Goal: Communication & Community: Answer question/provide support

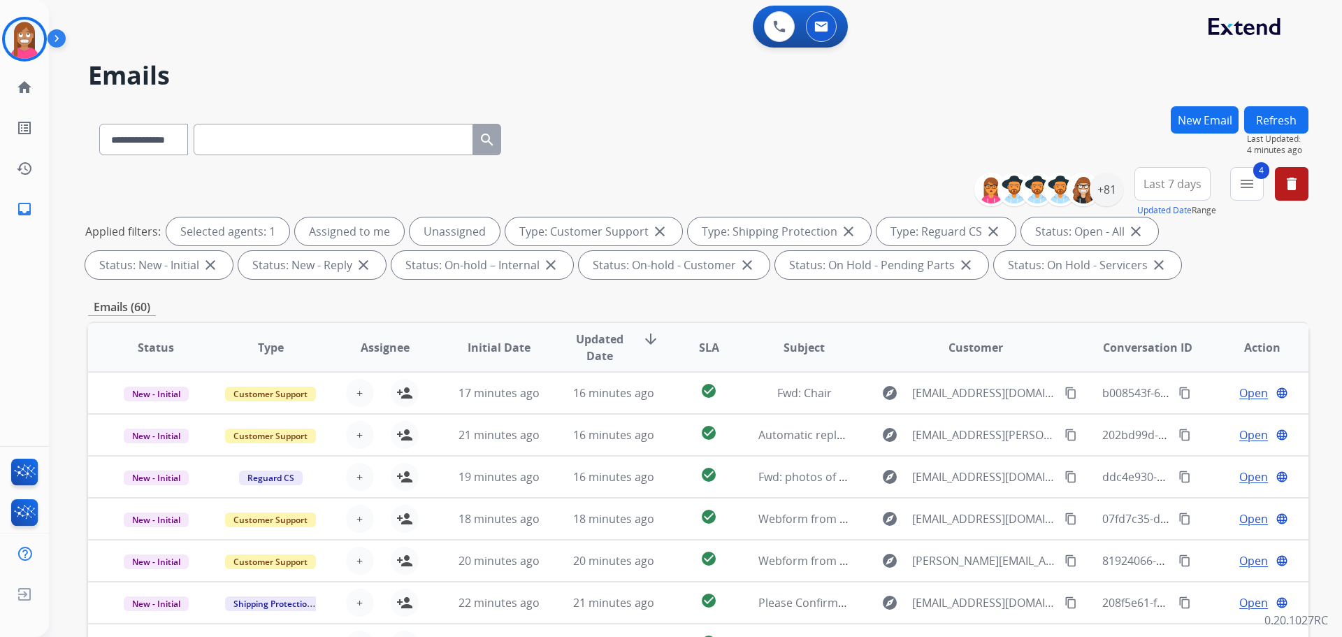
select select "**********"
select select "*"
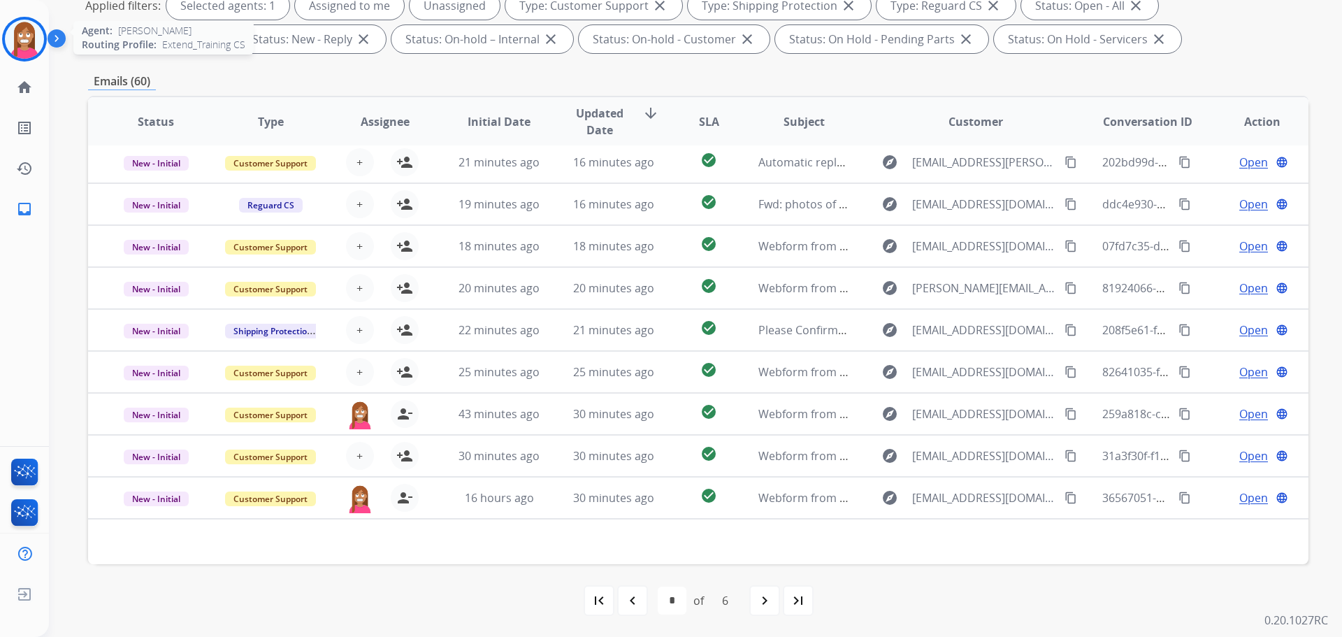
click at [7, 59] on div "Agent: [PERSON_NAME] Profile: Extend_Training CS" at bounding box center [24, 39] width 45 height 45
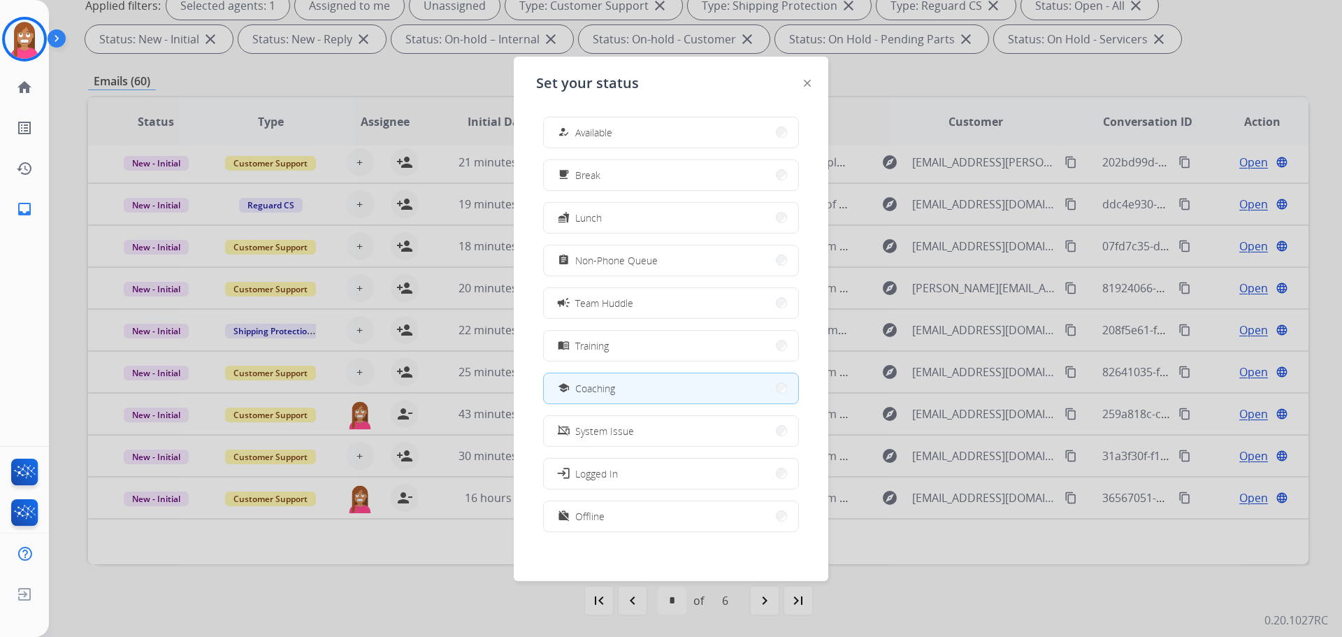
click at [587, 139] on span "Available" at bounding box center [593, 132] width 37 height 15
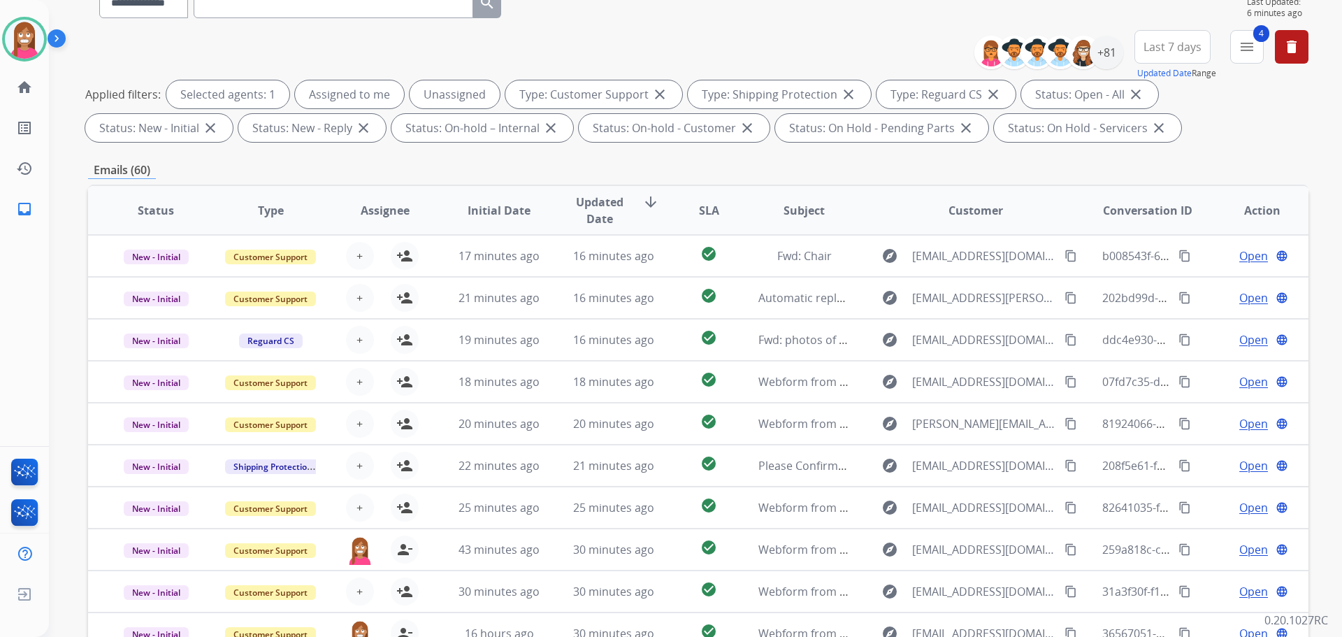
scroll to position [16, 0]
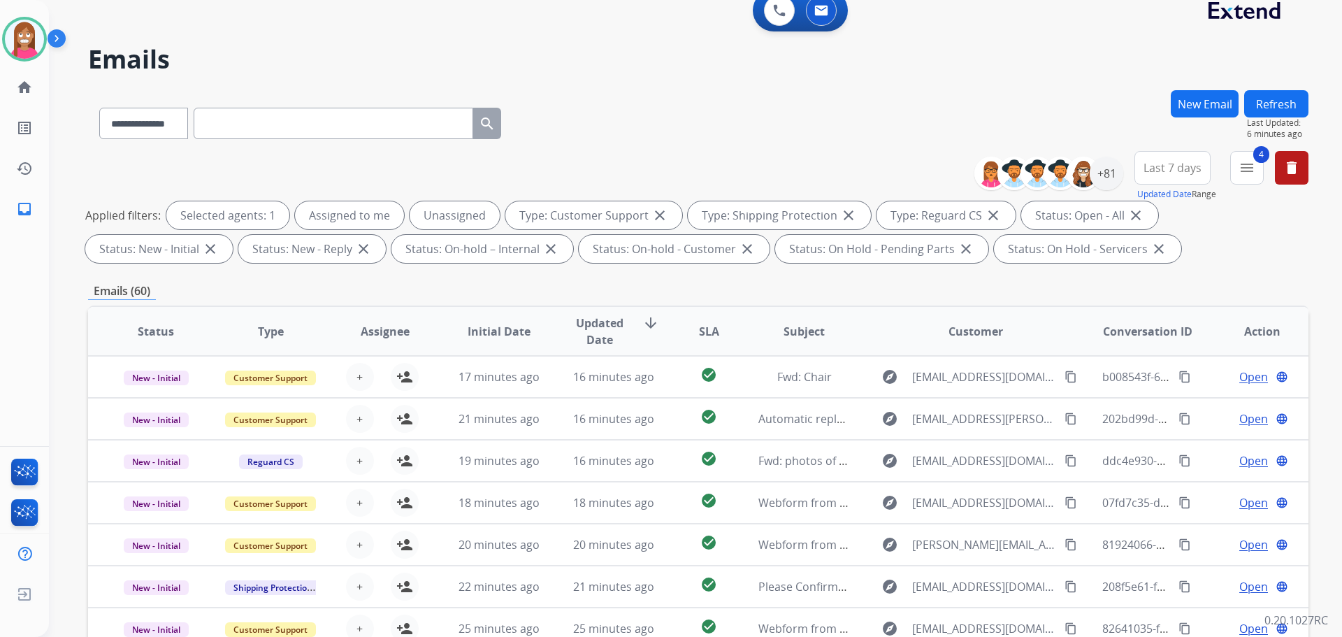
click at [1273, 132] on div "Refresh Last Updated: 6 minutes ago" at bounding box center [1276, 115] width 64 height 50
click at [1268, 108] on button "Refresh" at bounding box center [1276, 103] width 64 height 27
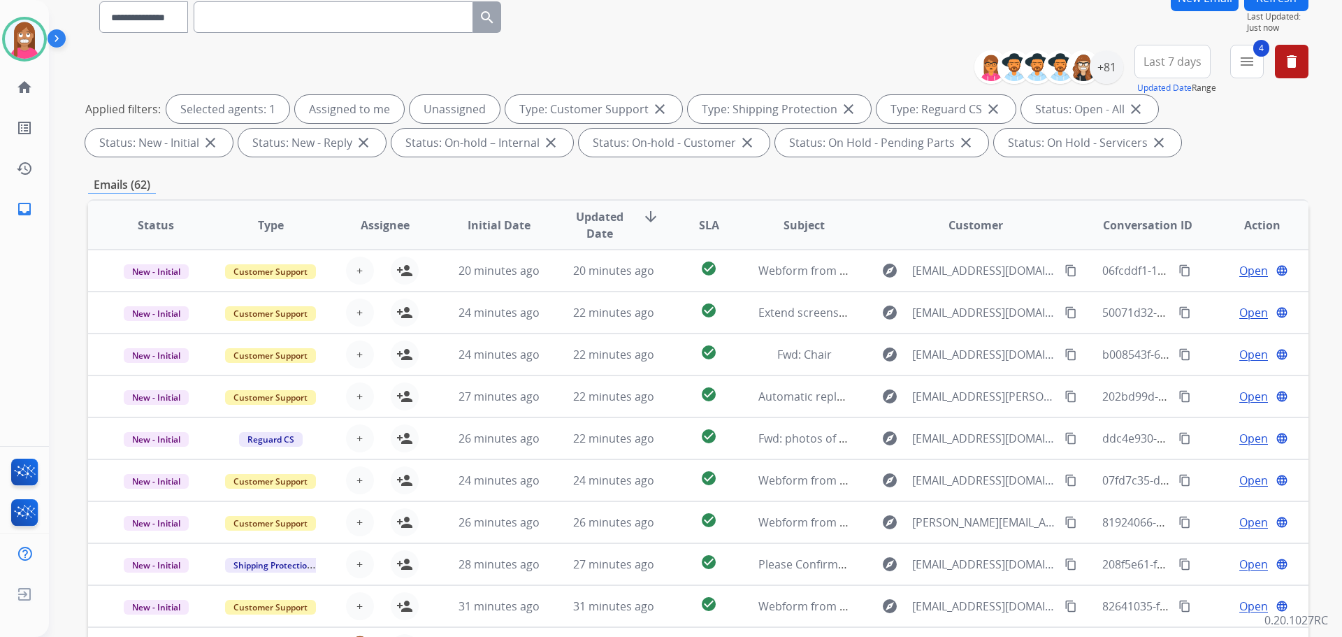
scroll to position [0, 0]
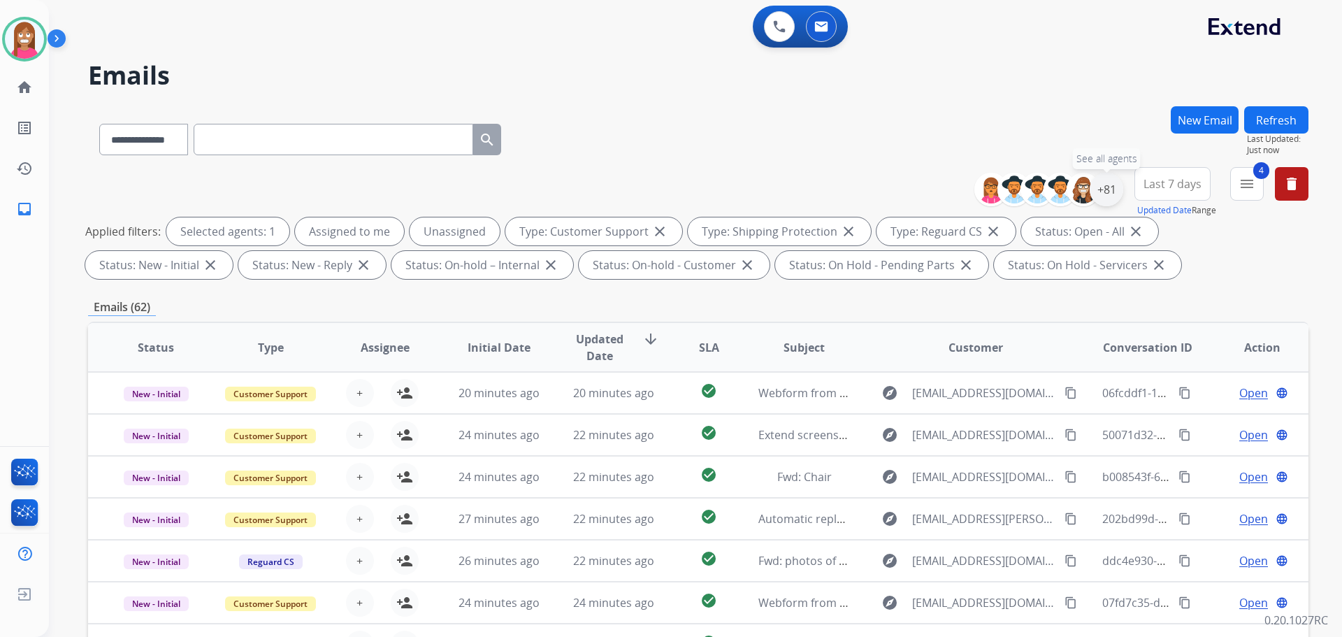
click at [1115, 194] on div "+81" at bounding box center [1107, 190] width 34 height 34
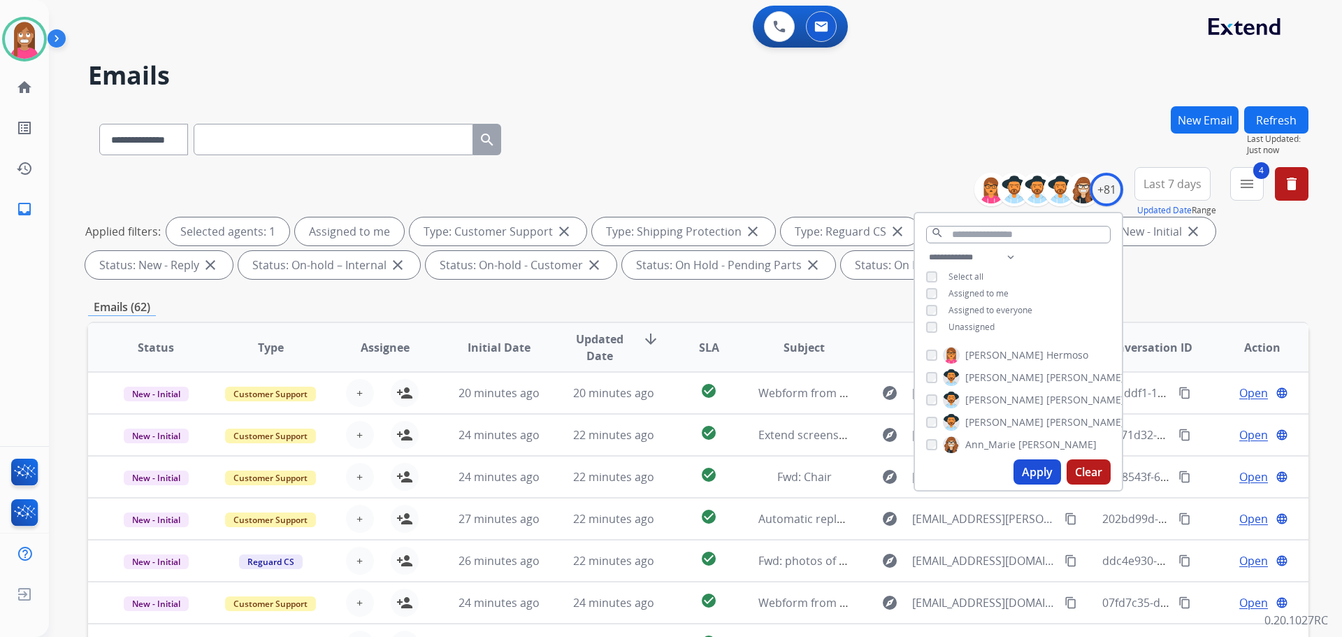
click at [1023, 464] on button "Apply" at bounding box center [1038, 471] width 48 height 25
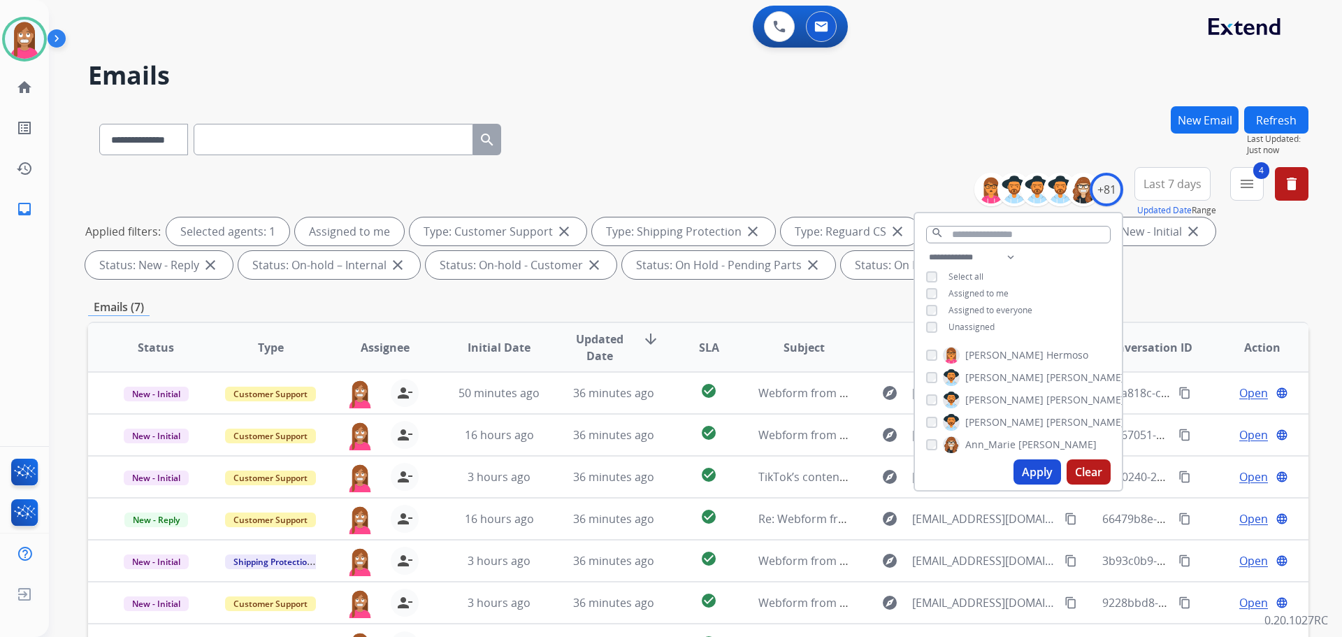
click at [688, 136] on div "**********" at bounding box center [698, 136] width 1221 height 61
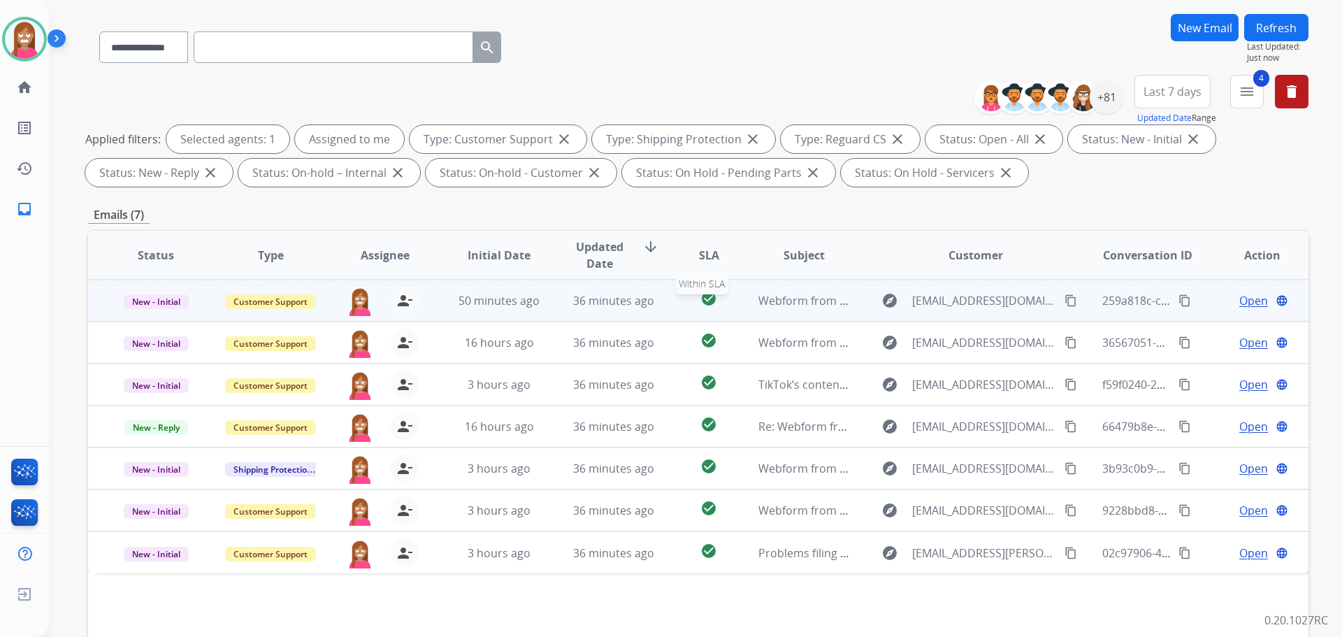
scroll to position [226, 0]
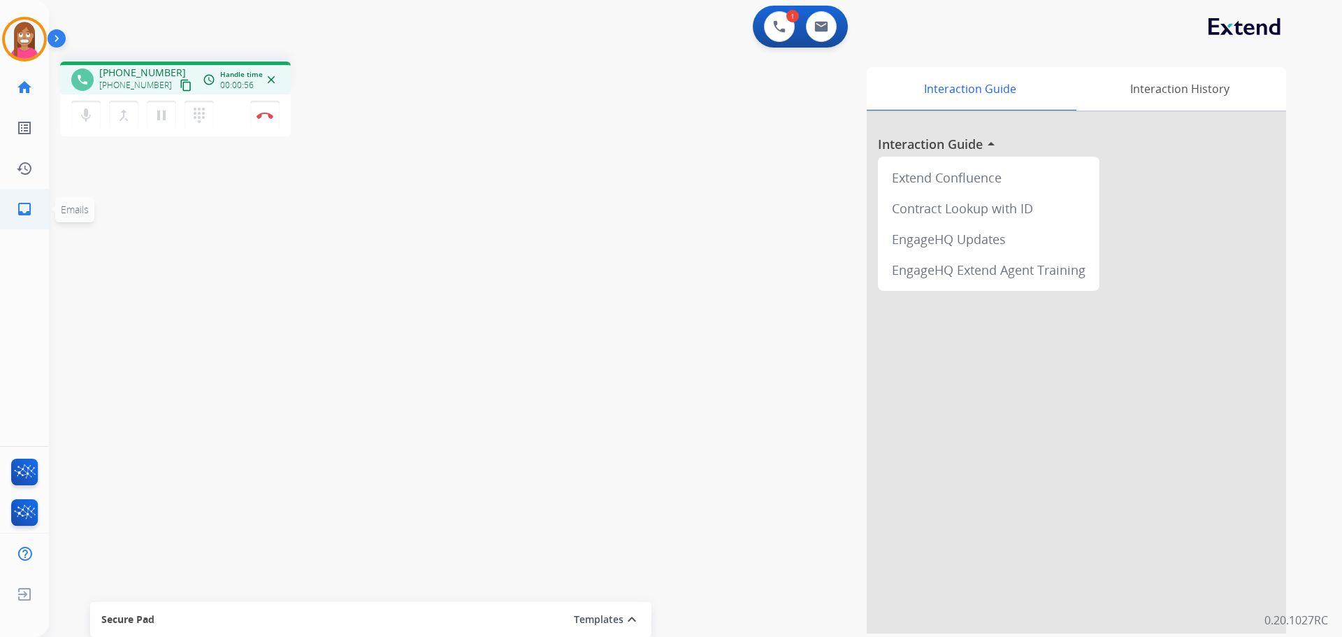
click at [28, 213] on mat-icon "inbox" at bounding box center [24, 209] width 17 height 17
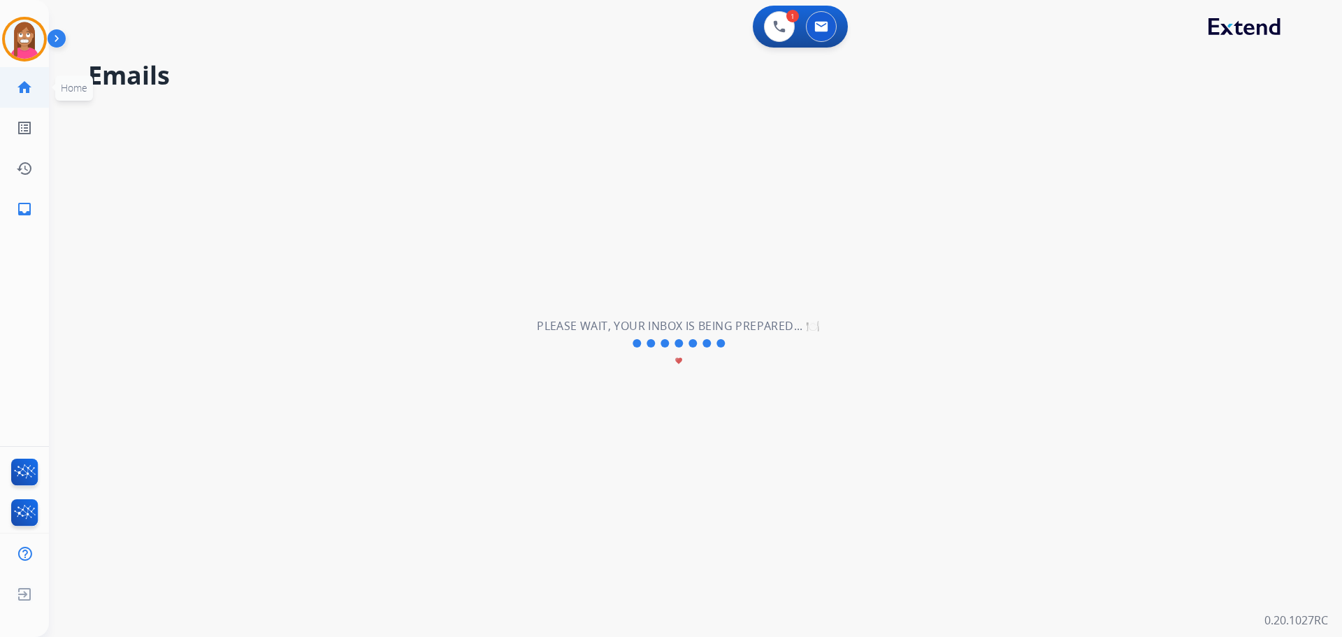
click at [23, 97] on link "home Home" at bounding box center [24, 87] width 39 height 39
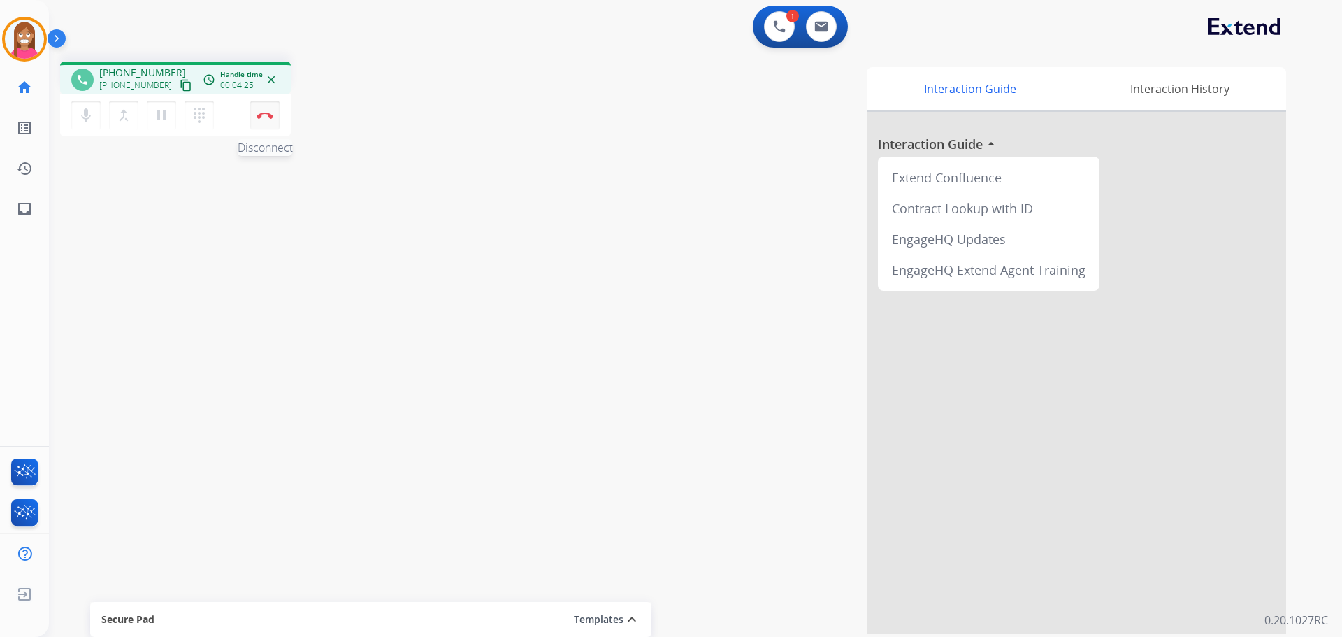
click at [257, 113] on img at bounding box center [265, 115] width 17 height 7
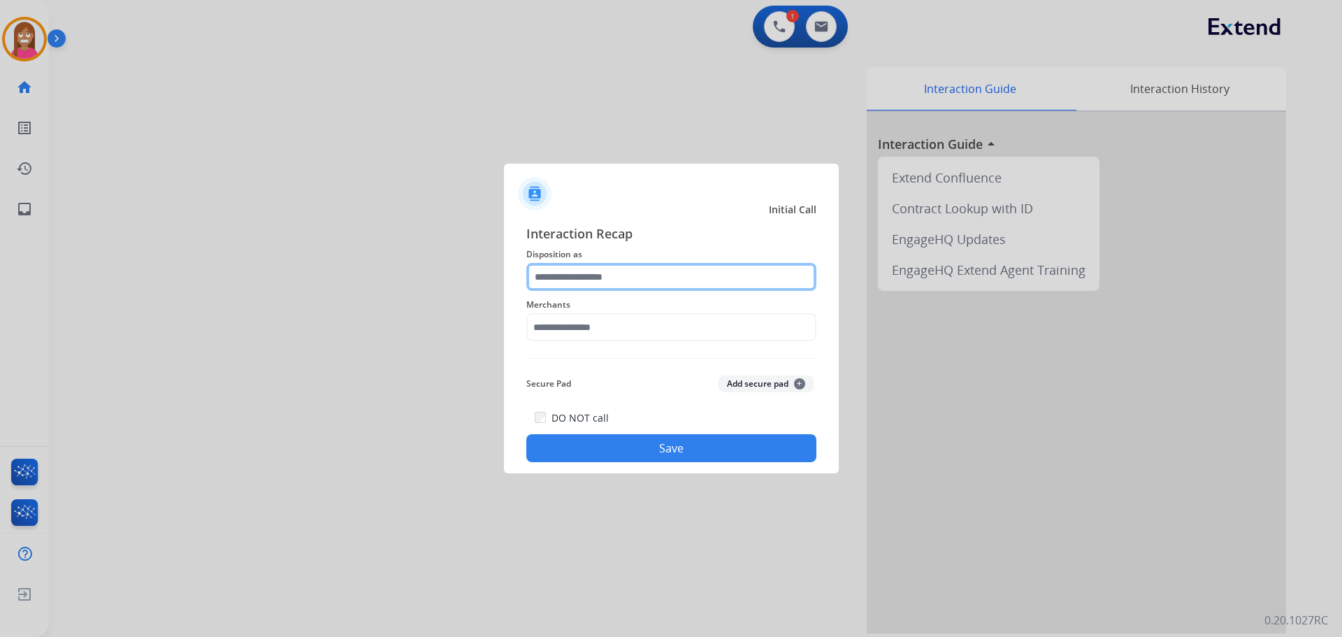
click at [569, 272] on input "text" at bounding box center [671, 277] width 290 height 28
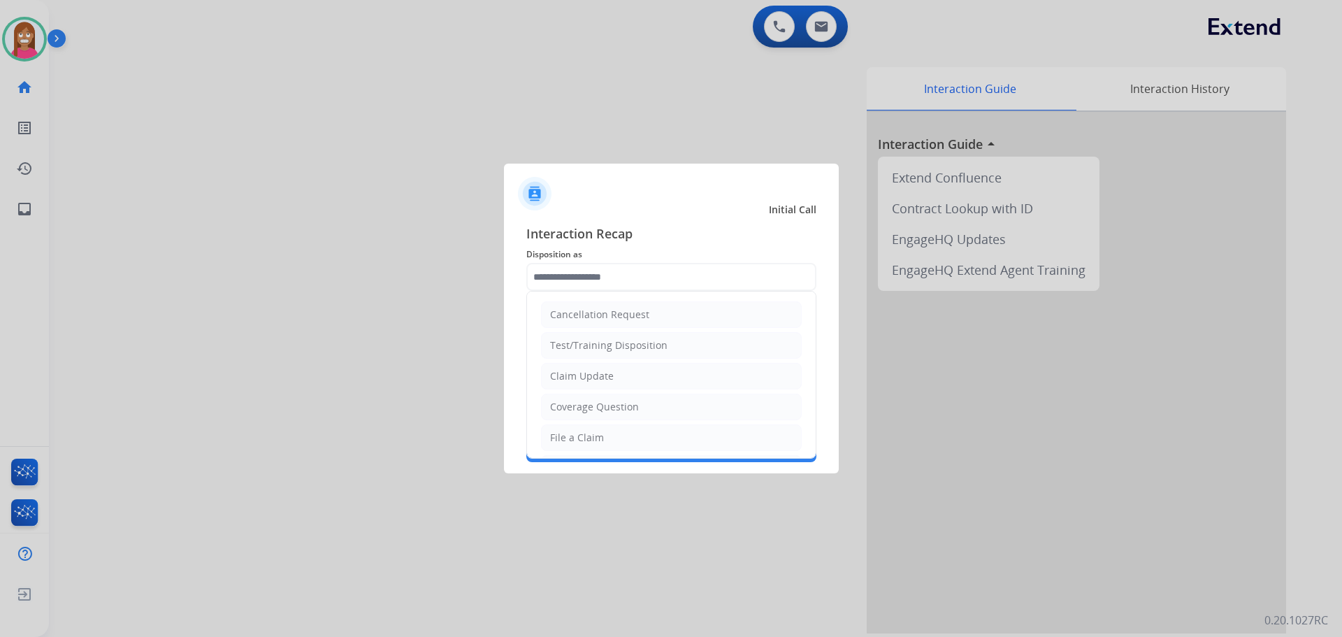
drag, startPoint x: 570, startPoint y: 434, endPoint x: 559, endPoint y: 419, distance: 18.5
click at [566, 435] on div "File a Claim" at bounding box center [577, 438] width 54 height 14
type input "**********"
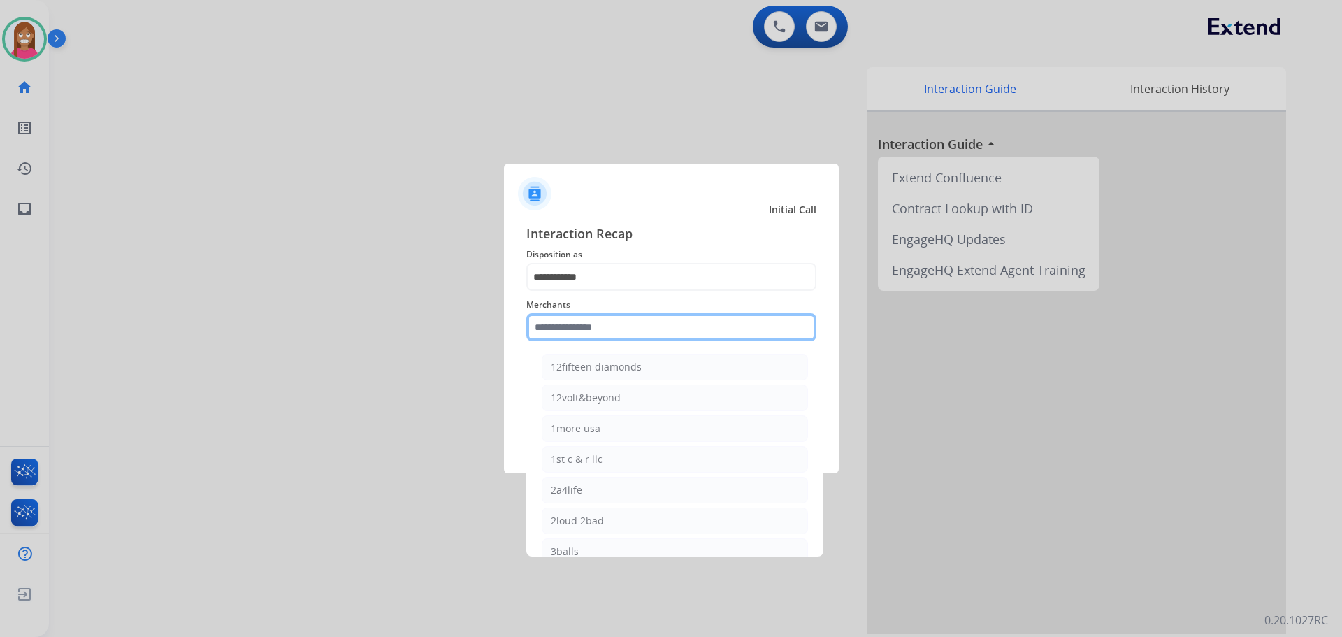
click at [556, 335] on input "text" at bounding box center [671, 327] width 290 height 28
click at [616, 387] on li "Ashley furniture" at bounding box center [675, 397] width 266 height 27
type input "**********"
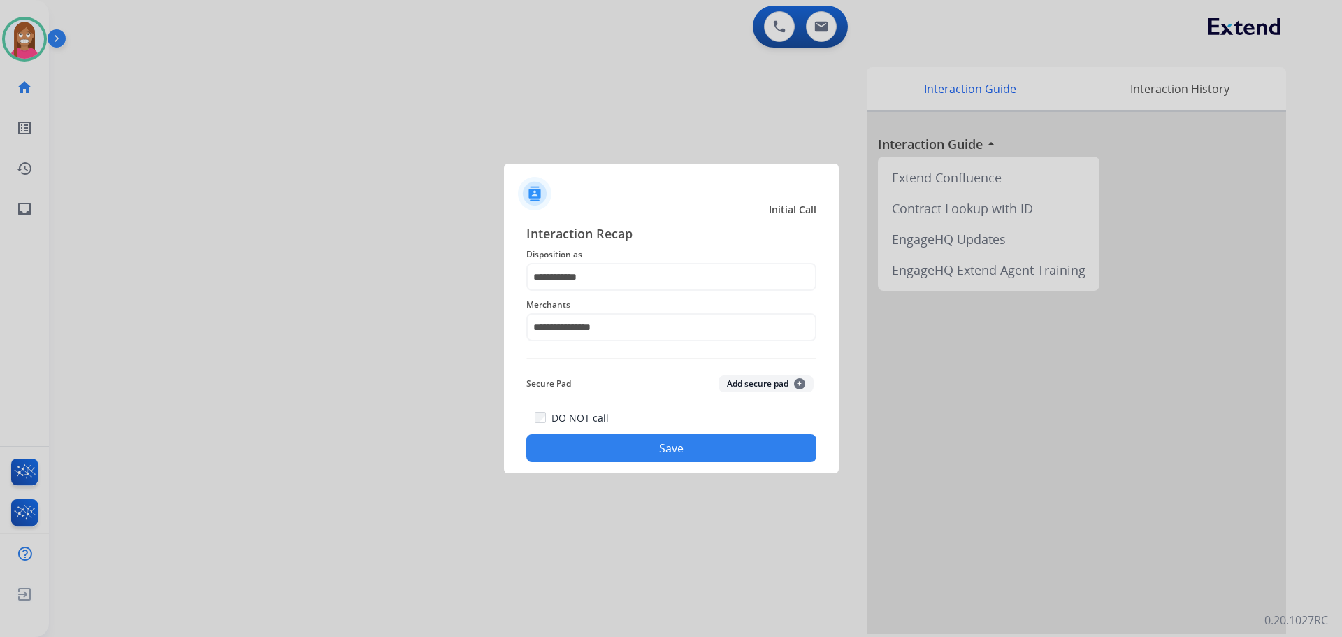
click at [570, 448] on button "Save" at bounding box center [671, 448] width 290 height 28
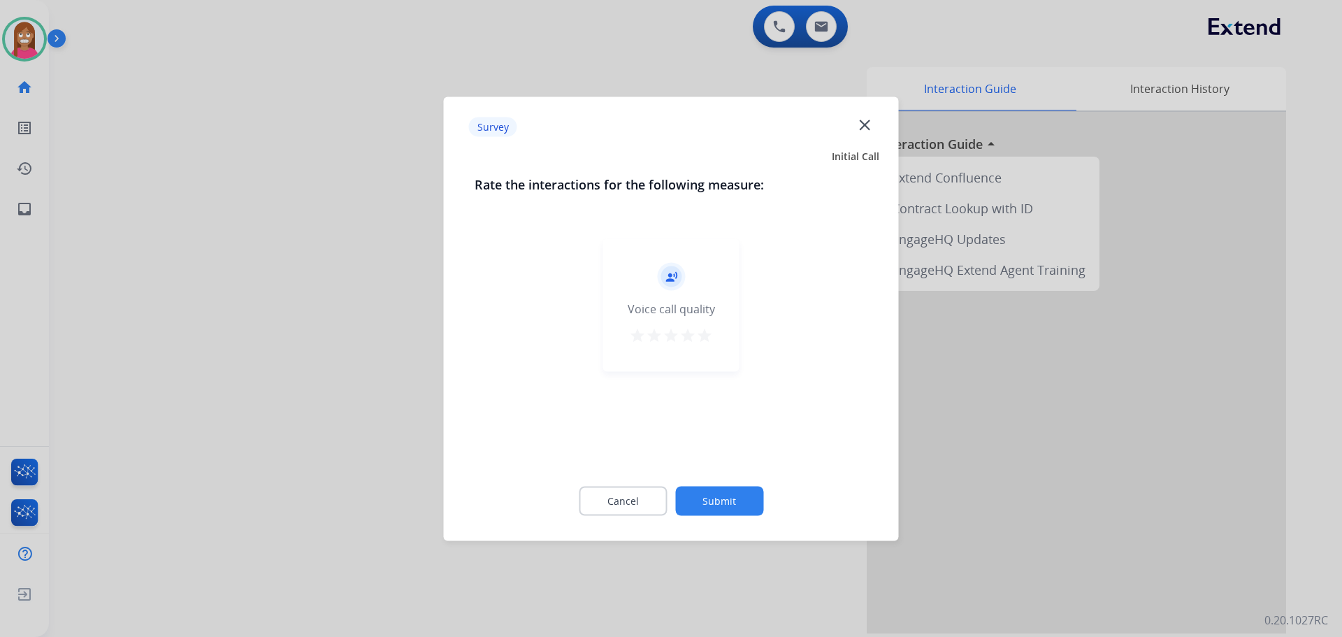
click at [870, 125] on mat-icon "close" at bounding box center [865, 124] width 18 height 18
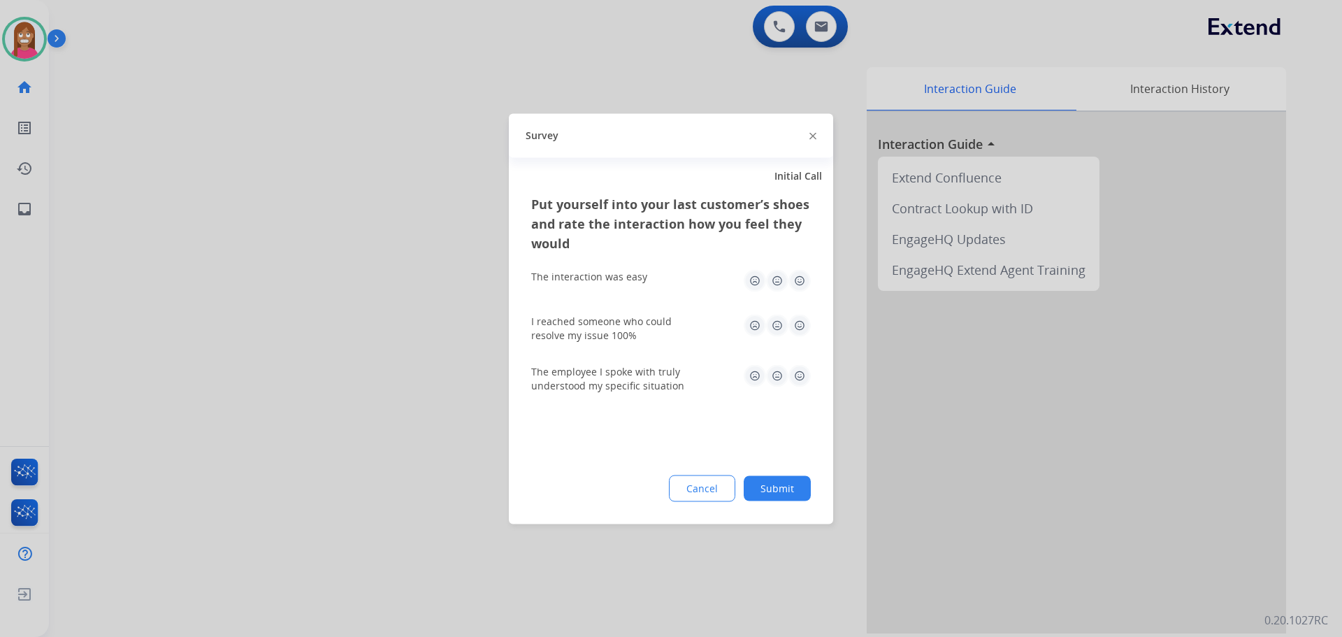
click at [870, 125] on div at bounding box center [671, 318] width 1342 height 637
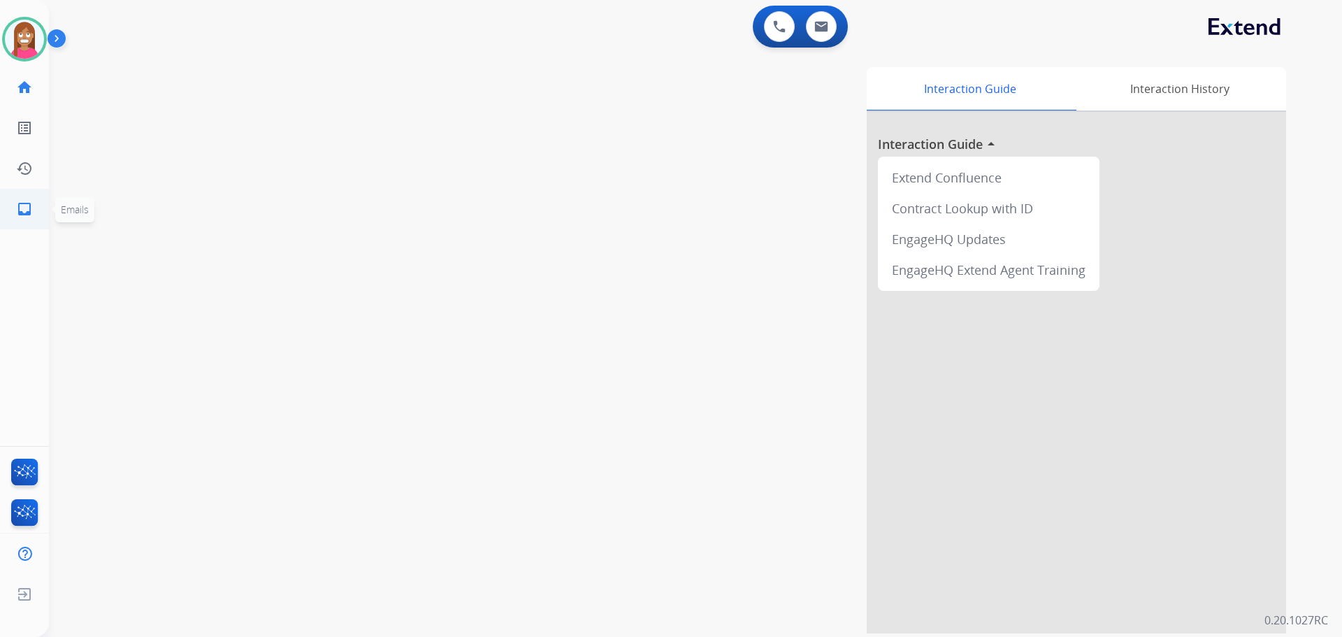
click at [20, 217] on link "inbox Emails" at bounding box center [24, 208] width 39 height 39
select select "**********"
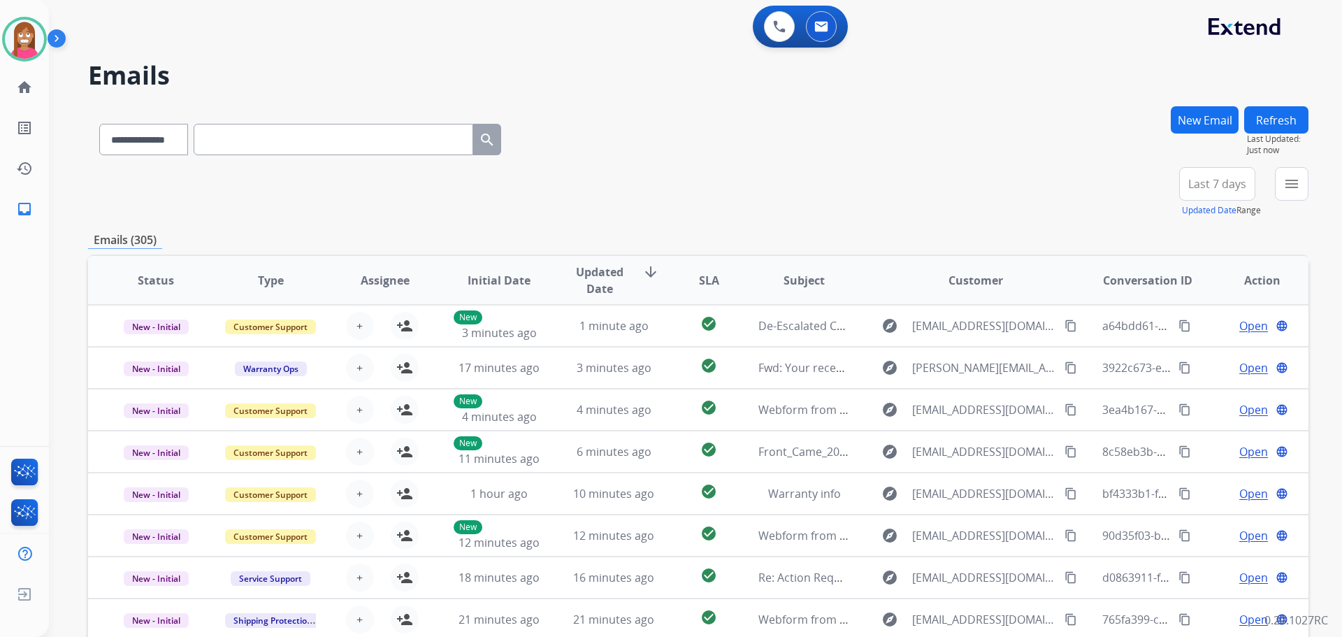
click at [1294, 201] on div "menu Type Claims Adjudication Customer Support Escalation Service Support Shipp…" at bounding box center [1292, 192] width 34 height 50
click at [1296, 186] on mat-icon "menu" at bounding box center [1292, 183] width 17 height 17
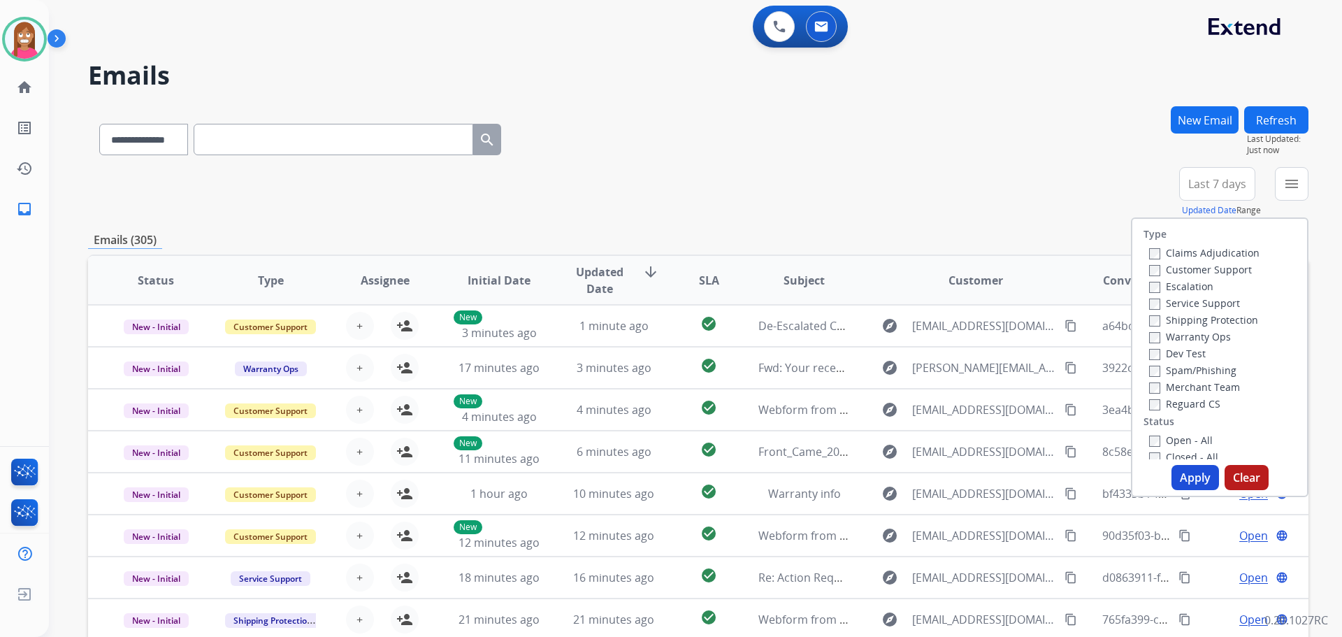
click at [1170, 267] on label "Customer Support" at bounding box center [1200, 269] width 103 height 13
click at [1171, 322] on label "Shipping Protection" at bounding box center [1203, 319] width 109 height 13
drag, startPoint x: 1170, startPoint y: 401, endPoint x: 1165, endPoint y: 424, distance: 23.6
click at [1170, 403] on label "Reguard CS" at bounding box center [1184, 403] width 71 height 13
click at [1163, 436] on label "Open - All" at bounding box center [1181, 439] width 64 height 13
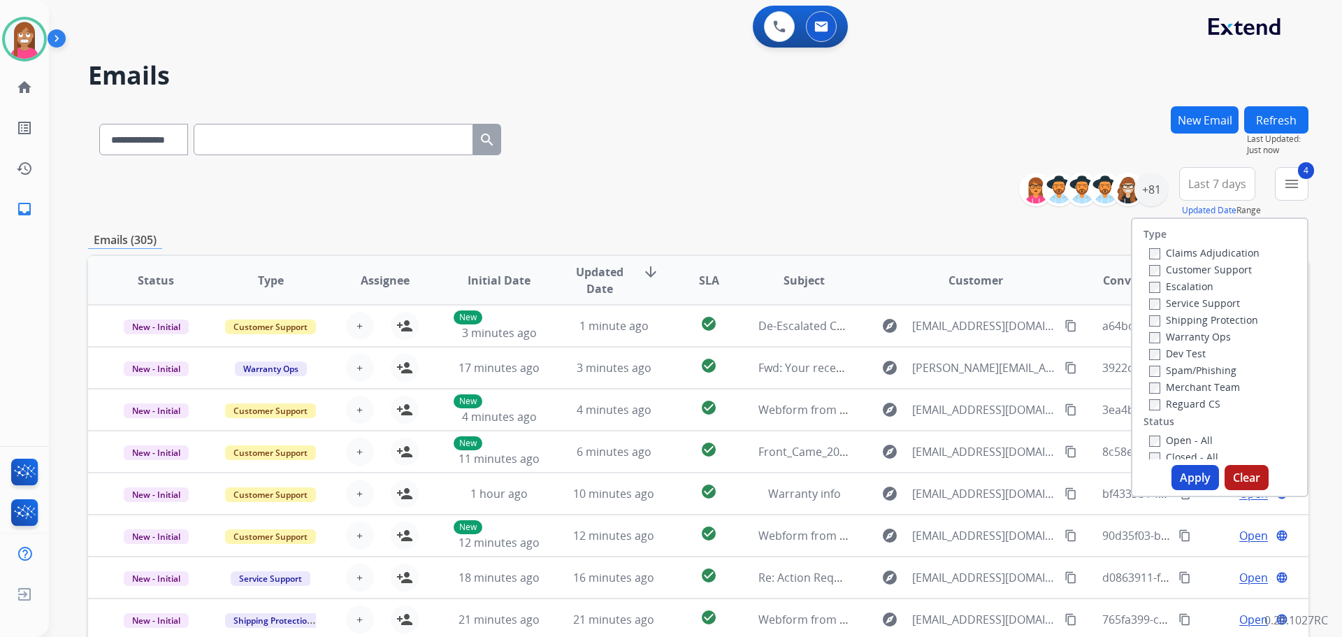
click at [1175, 469] on button "Apply" at bounding box center [1196, 477] width 48 height 25
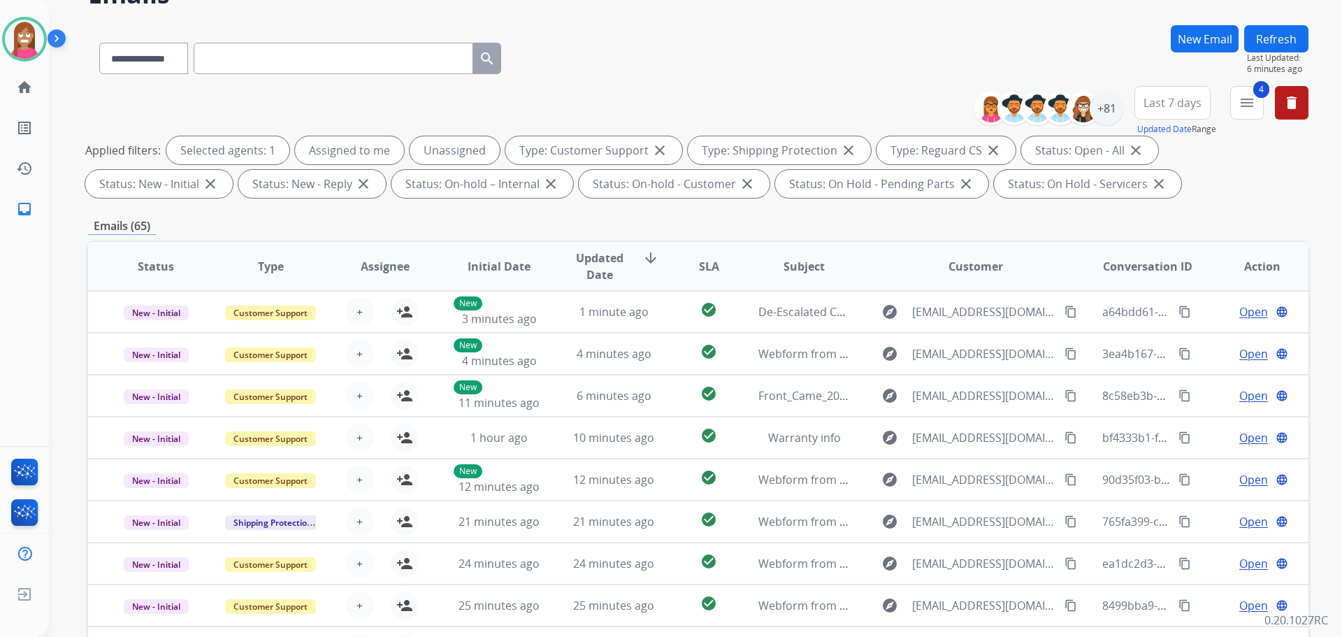
scroll to position [70, 0]
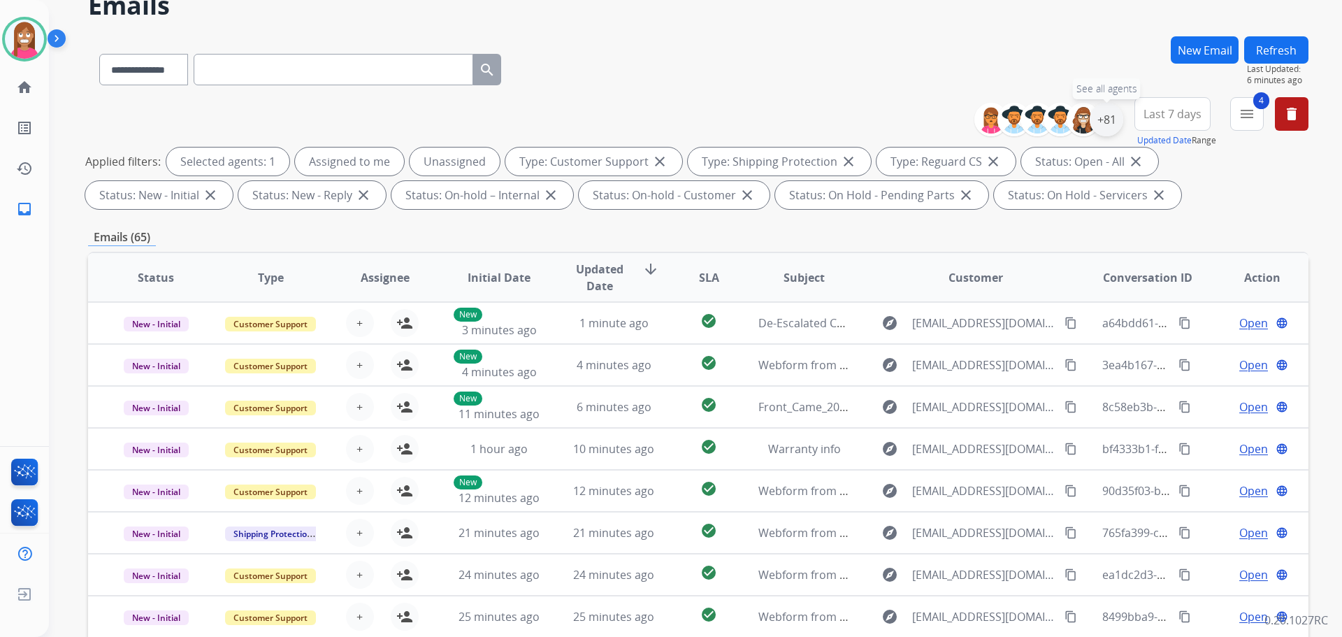
click at [1110, 121] on div "+81" at bounding box center [1107, 120] width 34 height 34
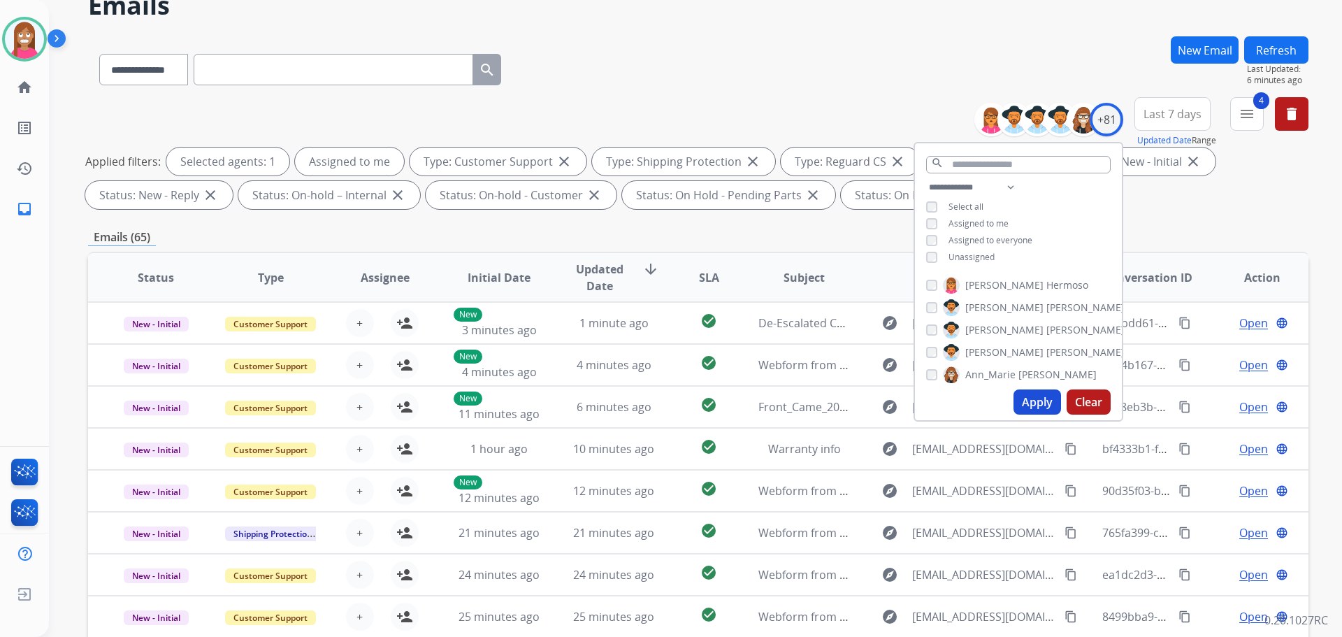
click at [1032, 404] on button "Apply" at bounding box center [1038, 401] width 48 height 25
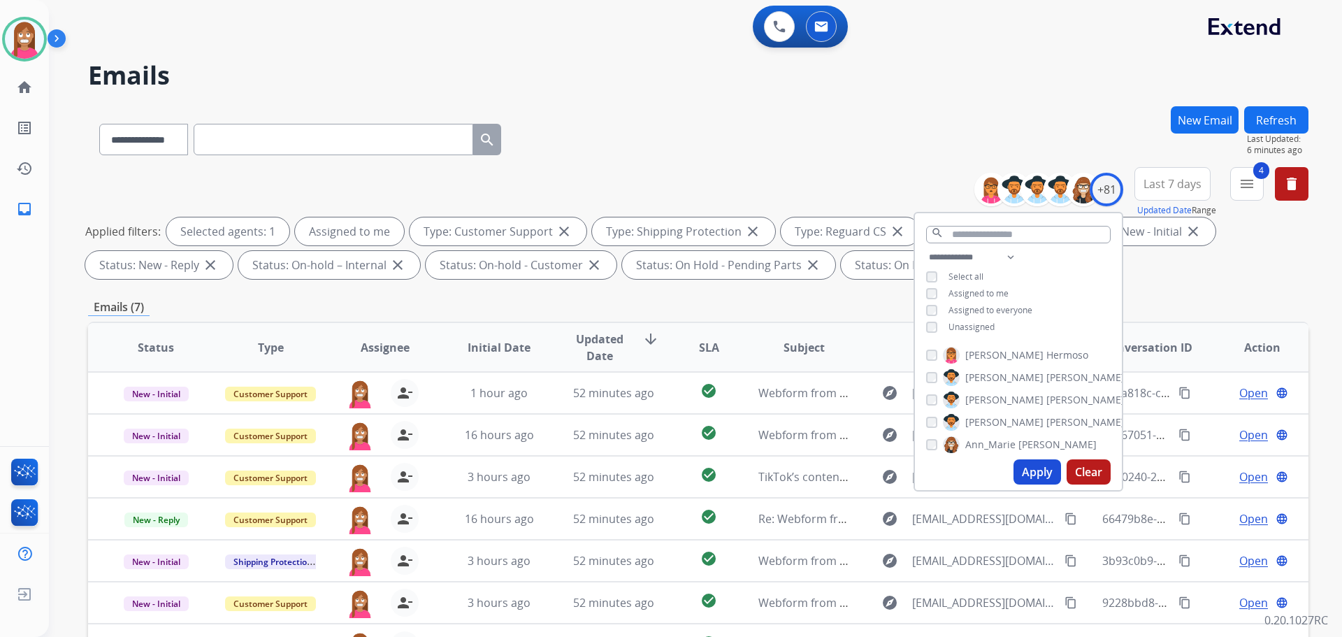
drag, startPoint x: 740, startPoint y: 139, endPoint x: 742, endPoint y: 128, distance: 11.4
click at [742, 129] on div "**********" at bounding box center [698, 136] width 1221 height 61
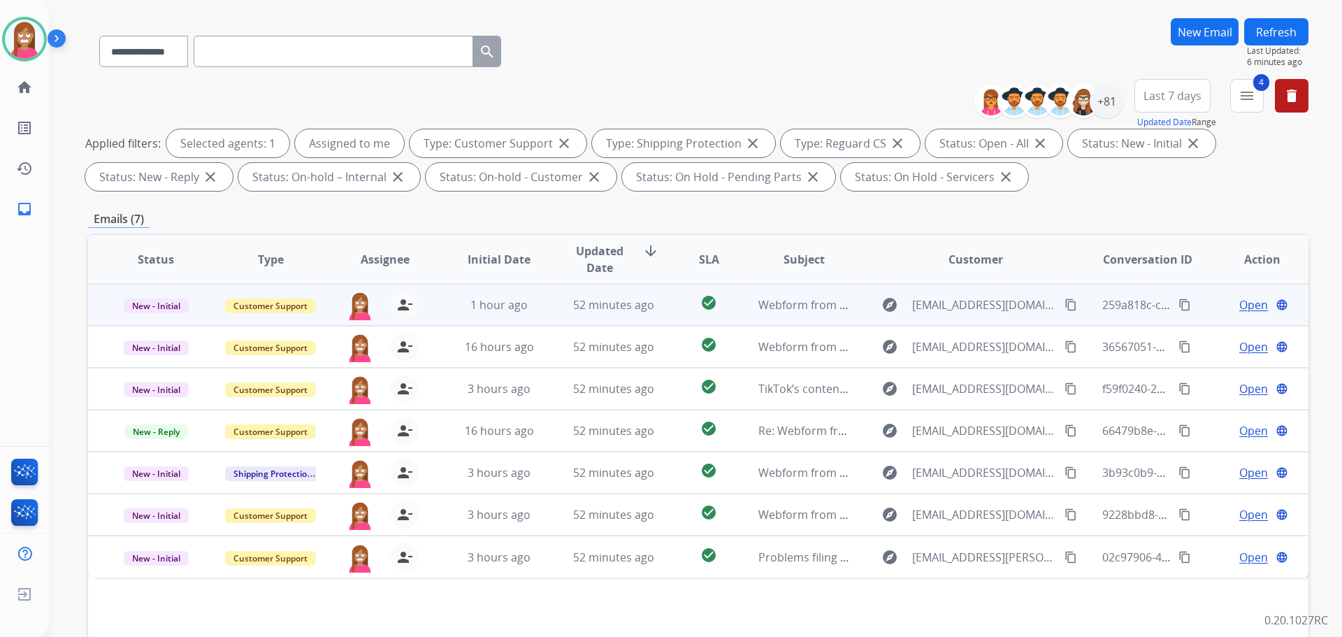
scroll to position [140, 0]
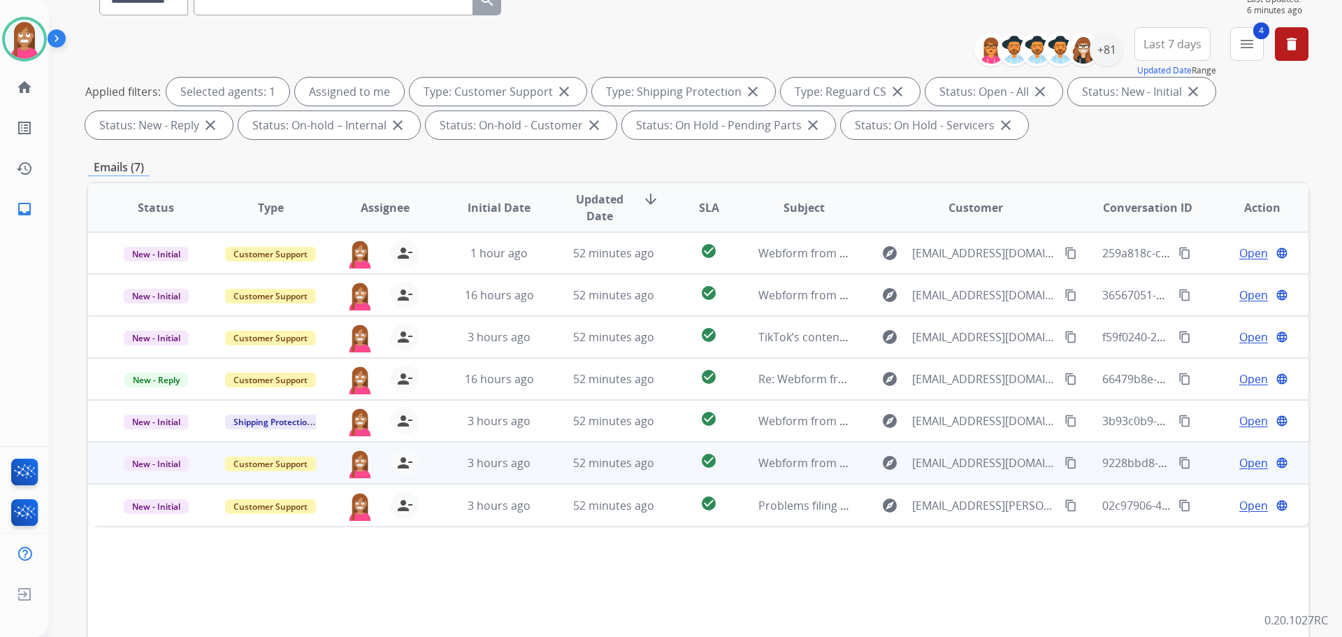
click at [552, 475] on td "52 minutes ago" at bounding box center [603, 463] width 115 height 42
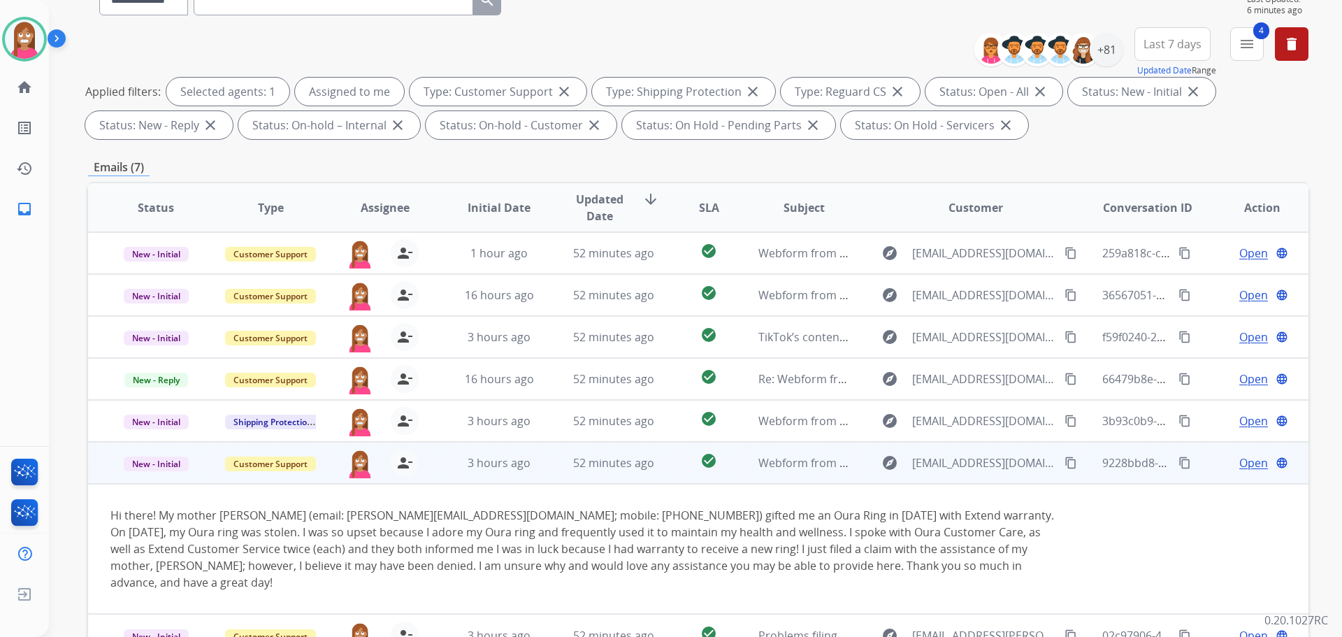
click at [1240, 463] on span "Open" at bounding box center [1253, 462] width 29 height 17
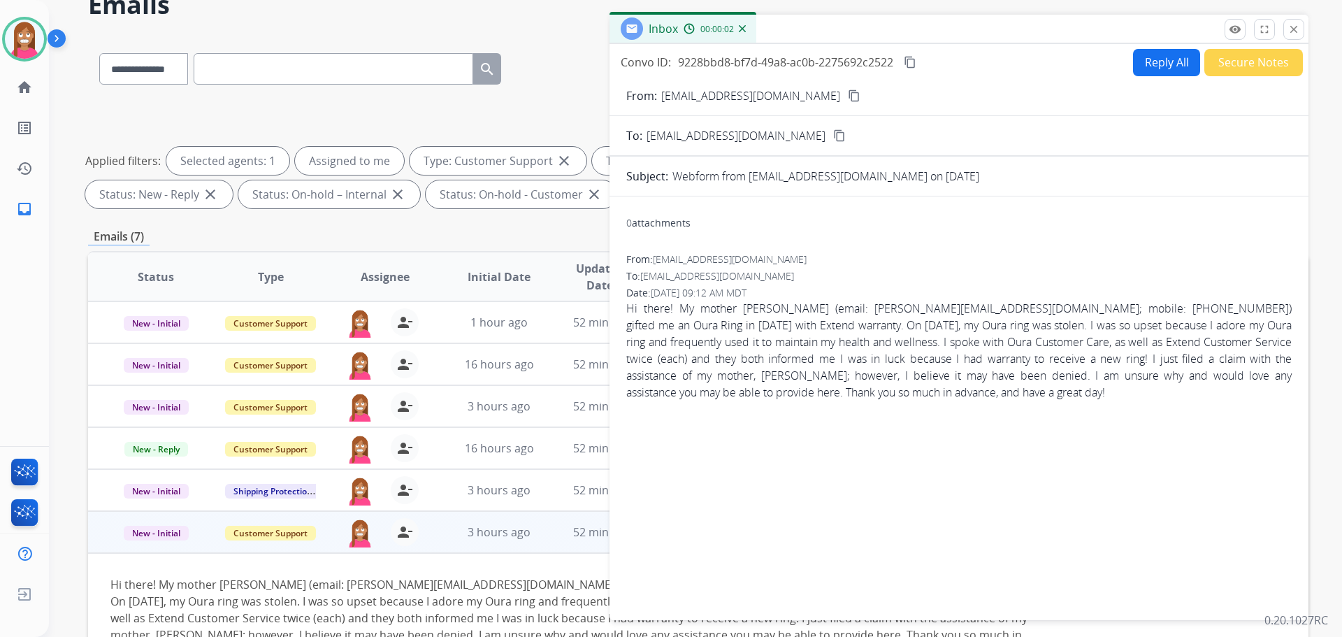
scroll to position [70, 0]
click at [1145, 64] on button "Reply All" at bounding box center [1166, 63] width 67 height 27
select select "**********"
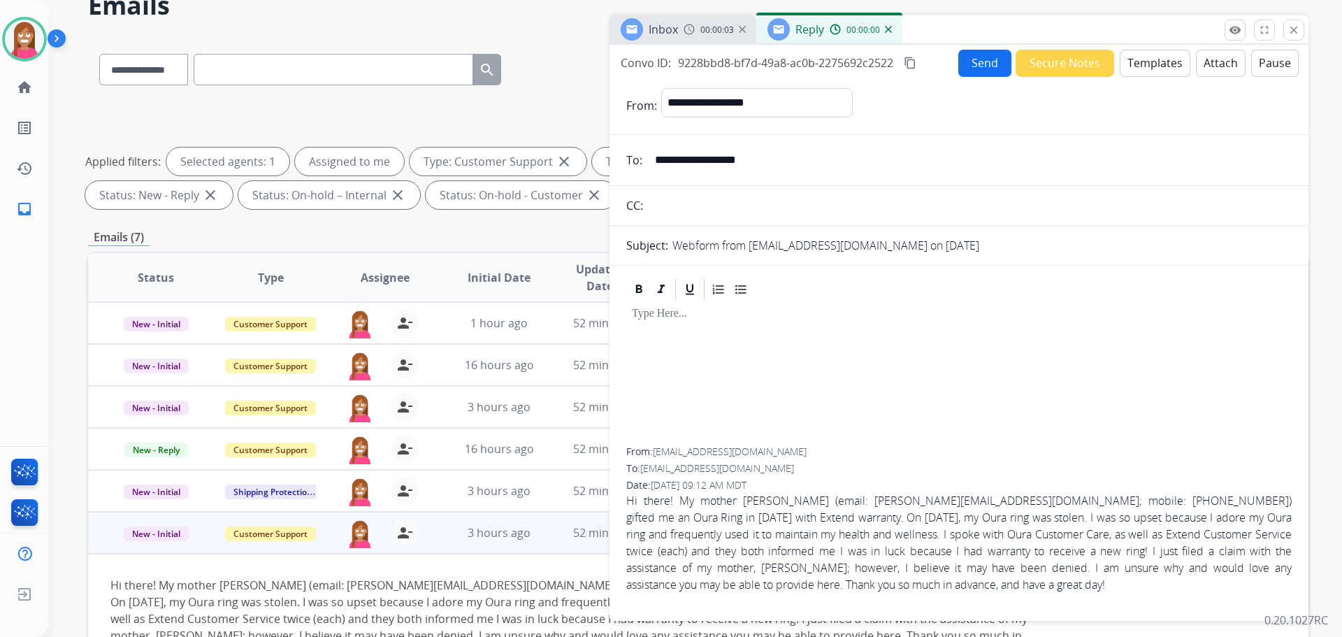
click at [1137, 66] on button "Templates" at bounding box center [1155, 63] width 71 height 27
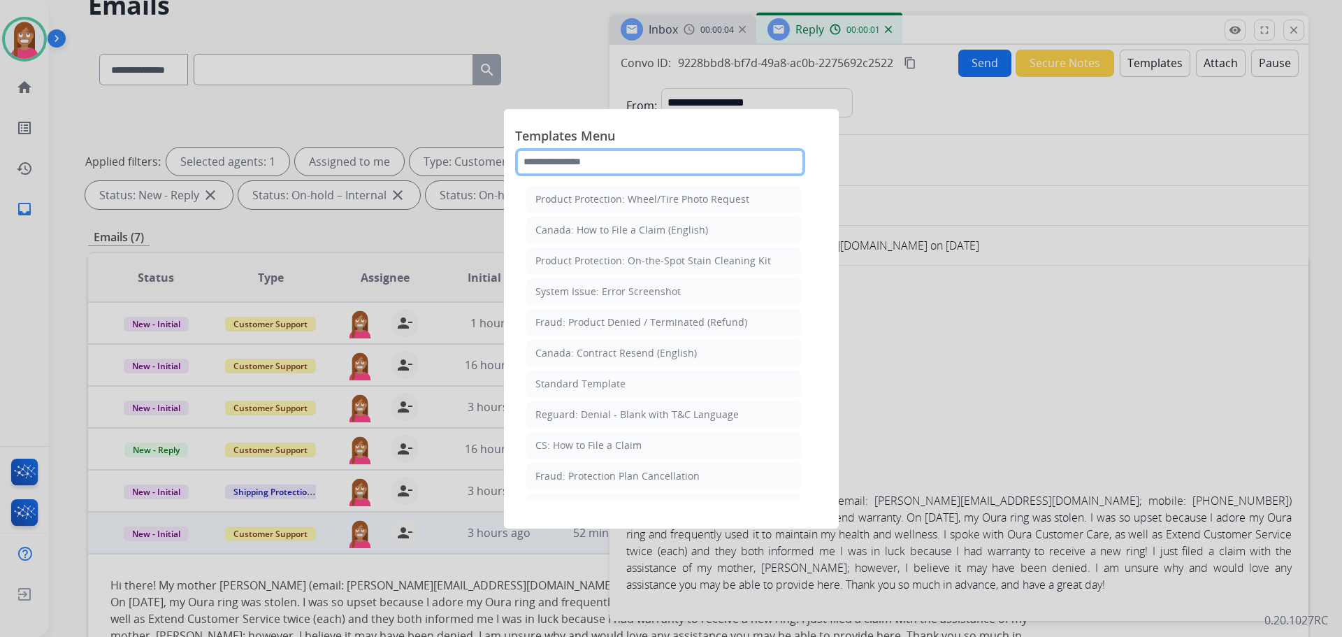
click at [595, 163] on input "text" at bounding box center [660, 162] width 290 height 28
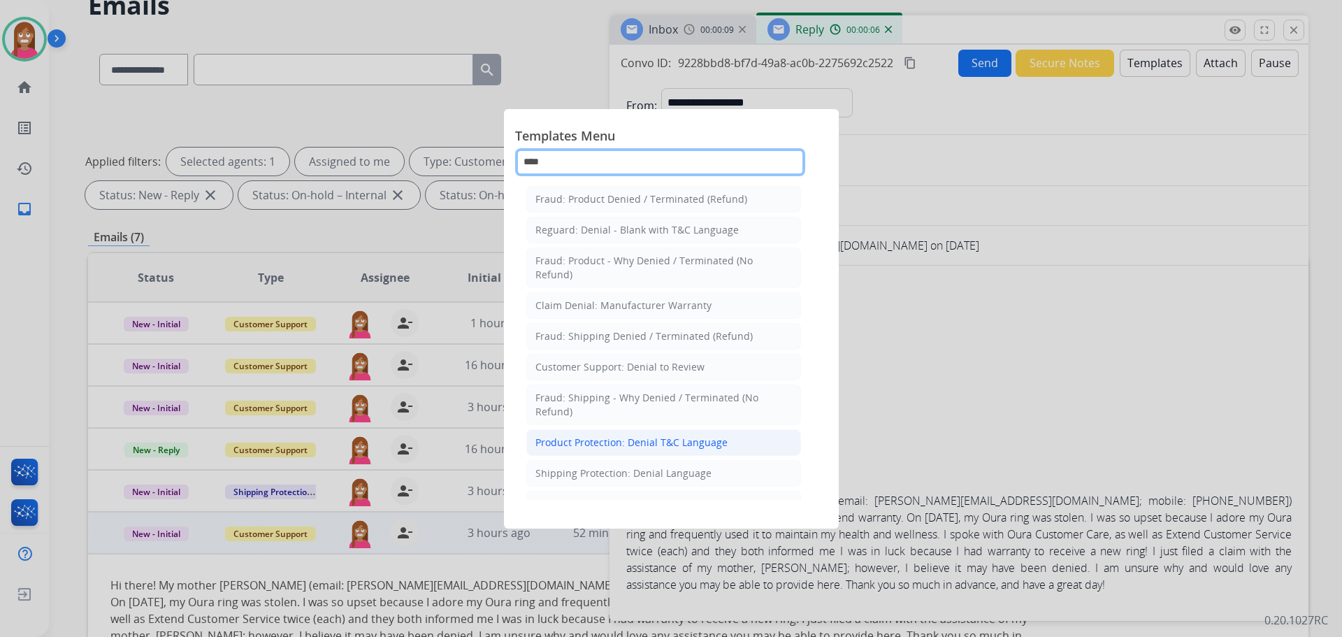
type input "****"
click at [596, 442] on div "Product Protection: Denial T&C Language" at bounding box center [632, 443] width 192 height 14
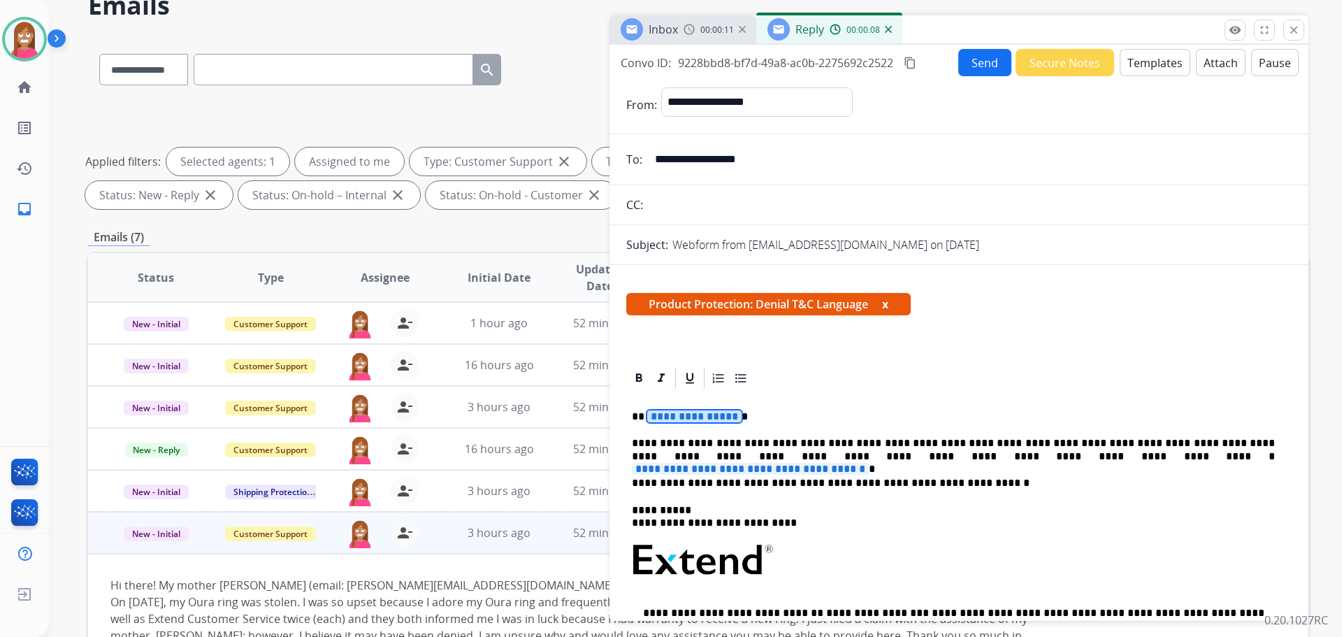
click at [676, 417] on span "**********" at bounding box center [694, 416] width 94 height 12
click at [869, 463] on span "**********" at bounding box center [750, 469] width 237 height 12
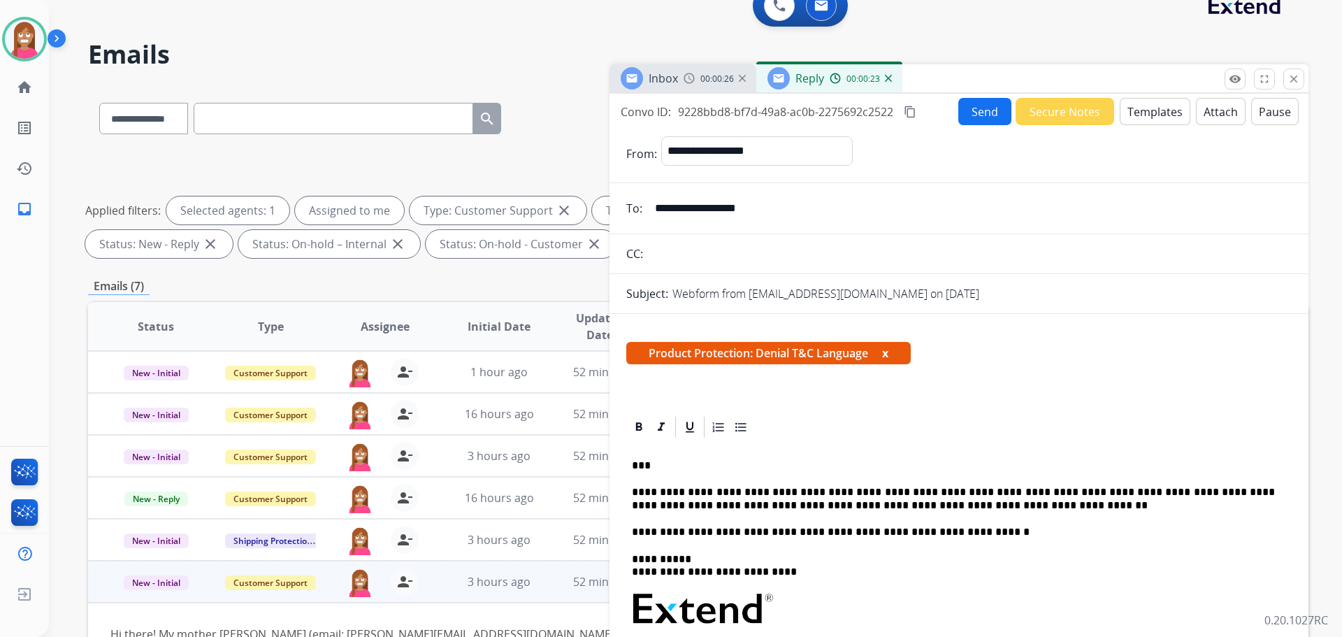
scroll to position [0, 0]
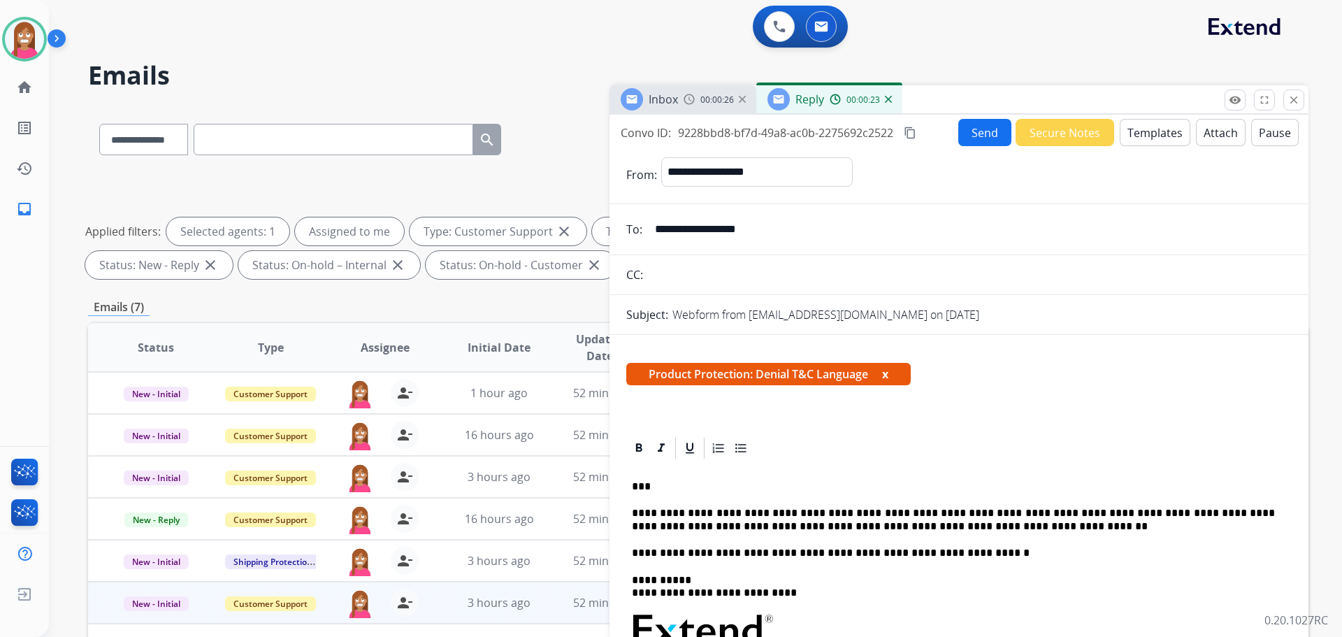
click at [977, 122] on button "Send" at bounding box center [984, 132] width 53 height 27
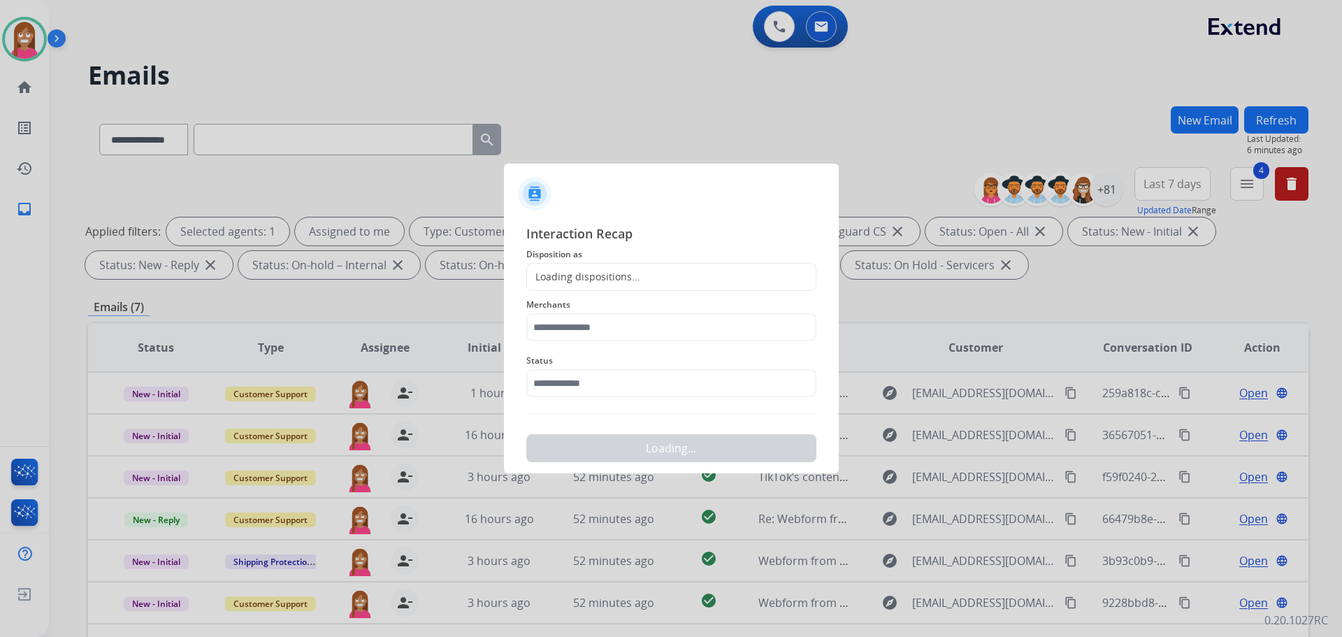
click at [554, 261] on span "Disposition as" at bounding box center [671, 254] width 290 height 17
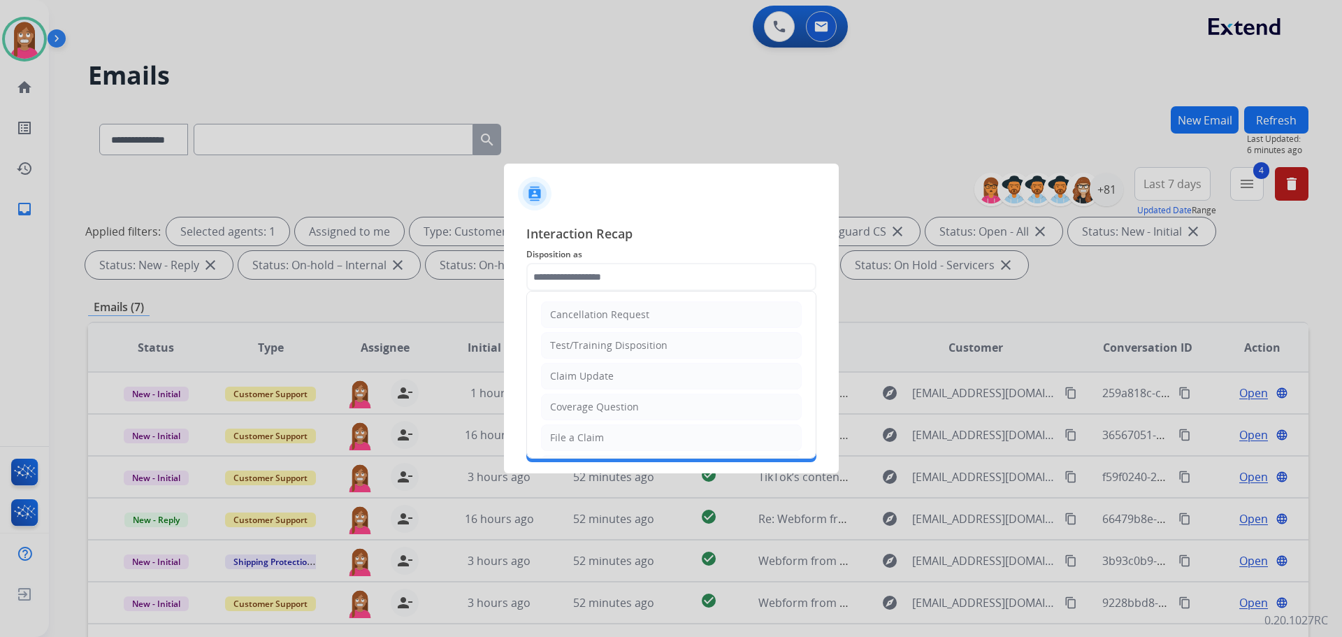
click at [550, 277] on input "text" at bounding box center [671, 277] width 290 height 28
drag, startPoint x: 551, startPoint y: 375, endPoint x: 555, endPoint y: 364, distance: 11.3
click at [552, 375] on div "Claim Update" at bounding box center [582, 376] width 64 height 14
type input "**********"
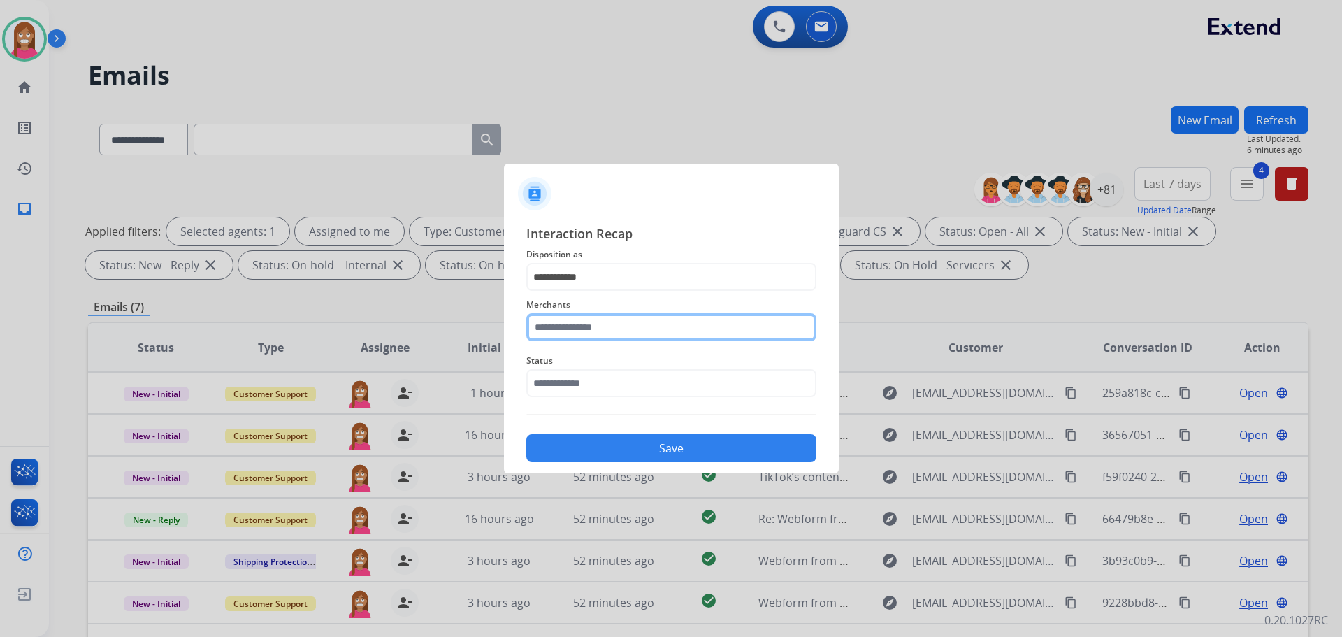
click at [553, 331] on input "text" at bounding box center [671, 327] width 290 height 28
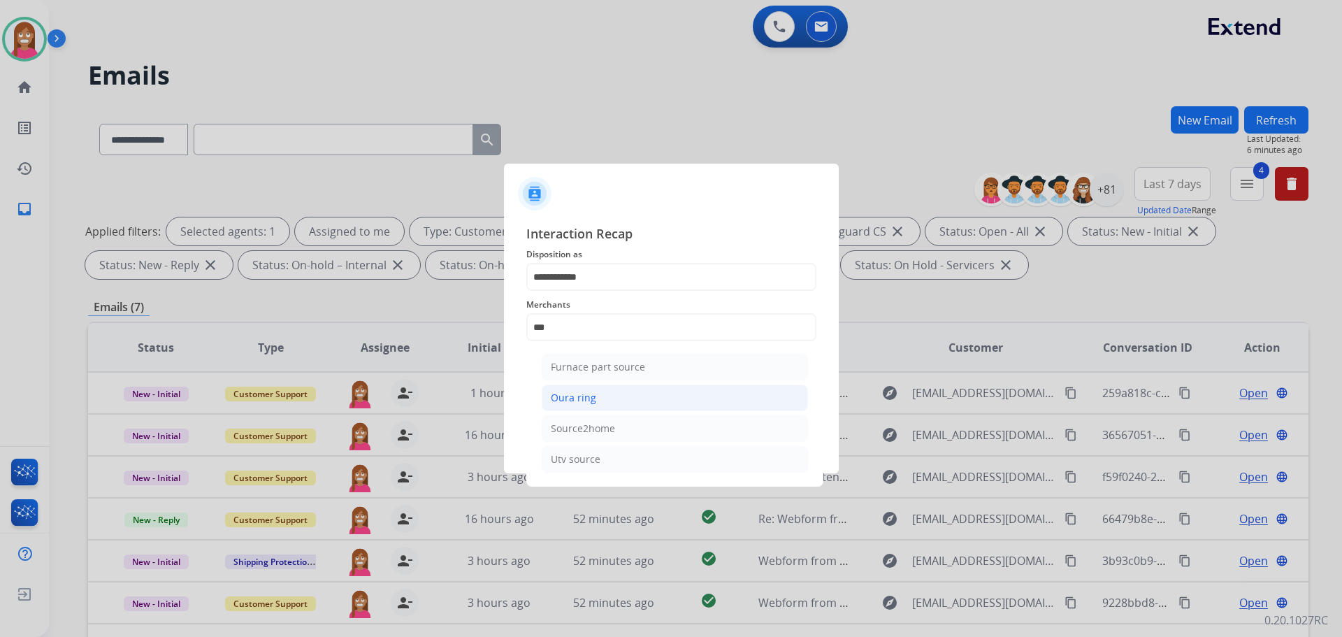
click at [557, 386] on li "Oura ring" at bounding box center [675, 397] width 266 height 27
type input "*********"
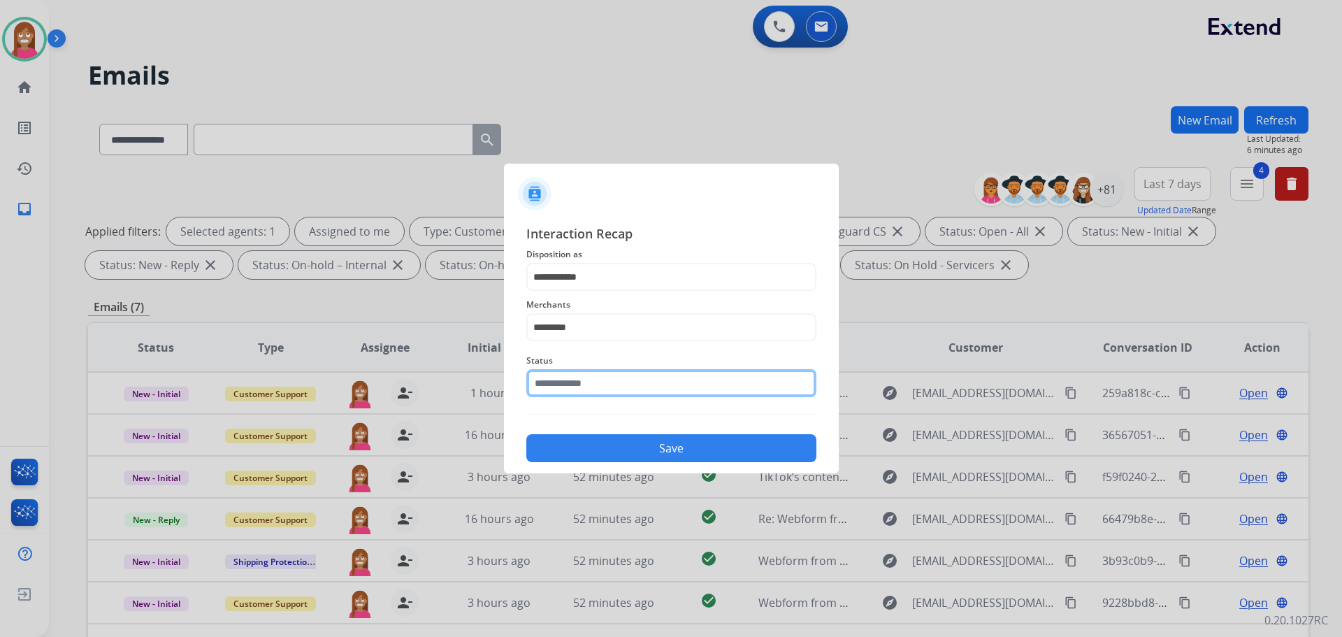
click at [567, 394] on input "text" at bounding box center [671, 383] width 290 height 28
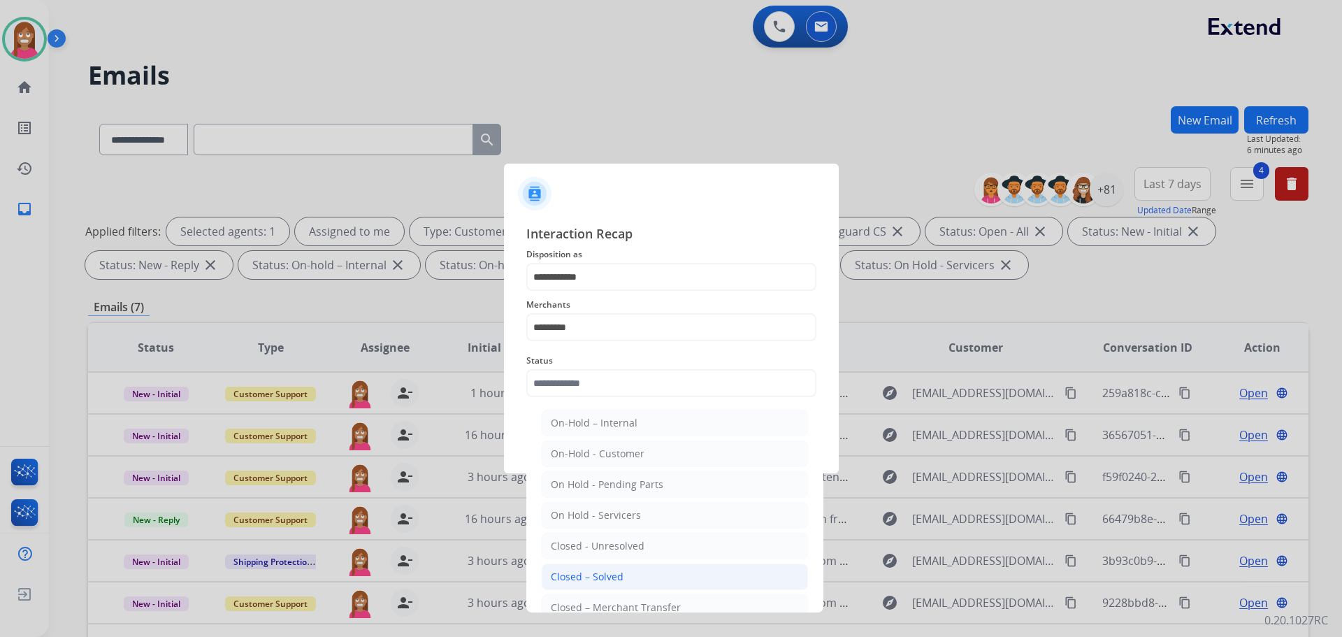
click at [589, 580] on div "Closed – Solved" at bounding box center [587, 577] width 73 height 14
type input "**********"
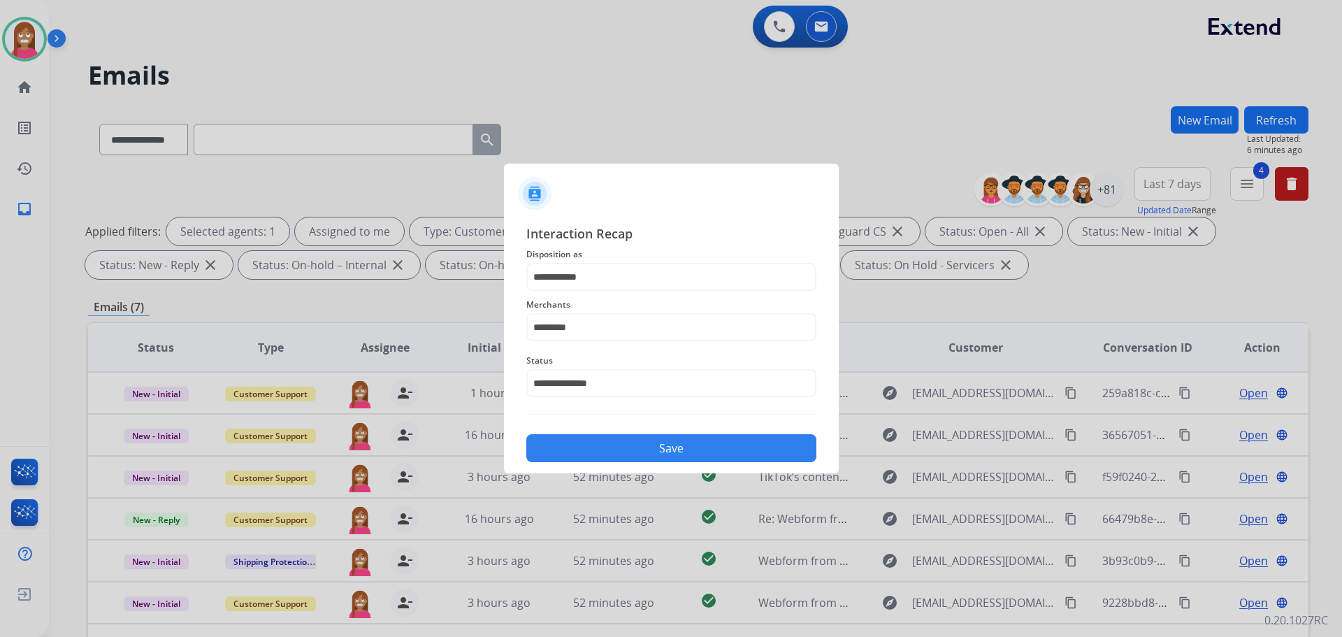
click at [631, 461] on button "Save" at bounding box center [671, 448] width 290 height 28
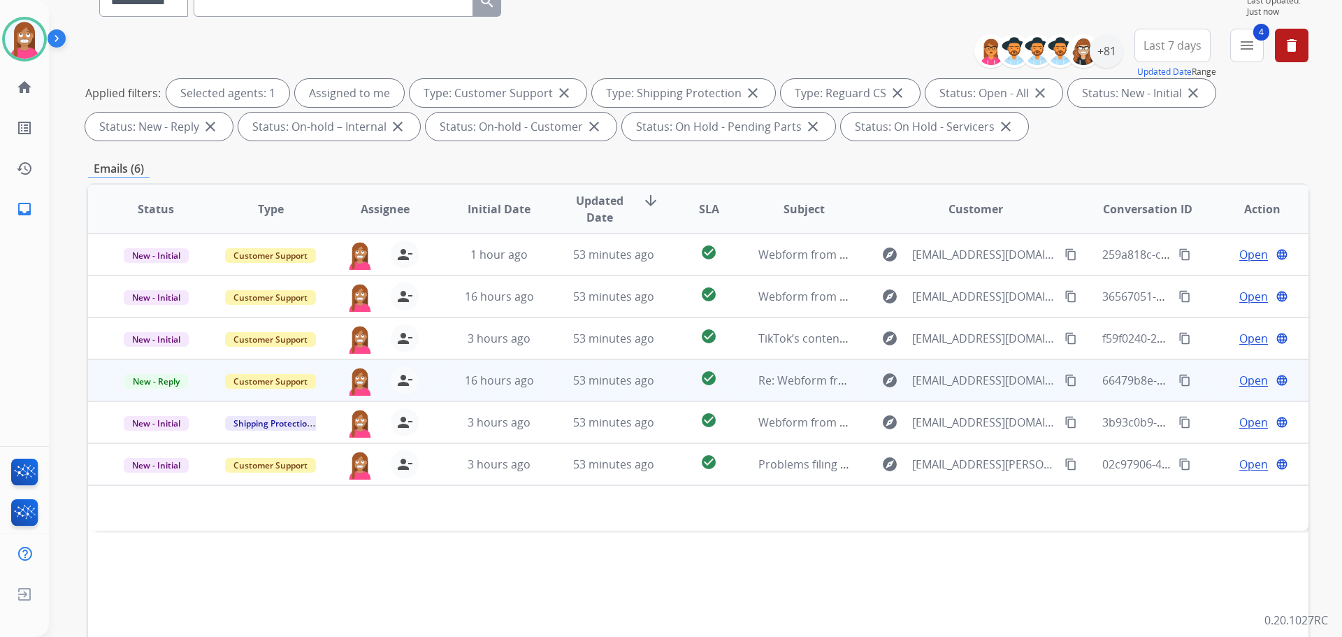
scroll to position [210, 0]
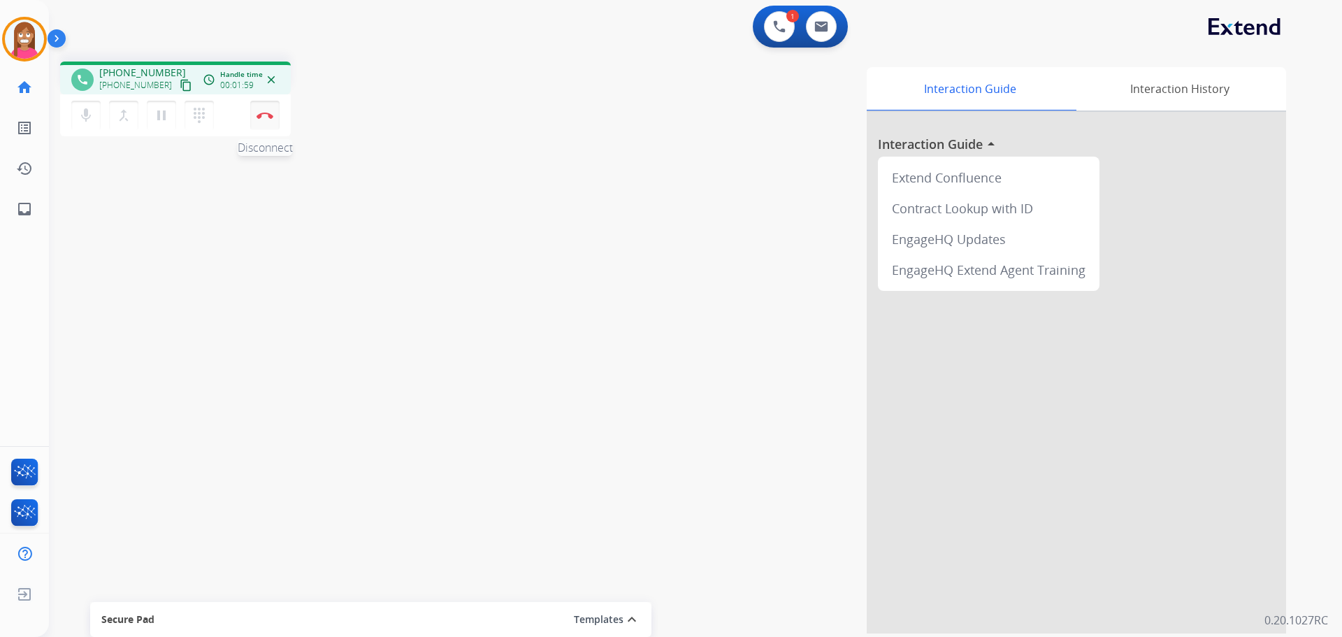
click at [269, 113] on img at bounding box center [265, 115] width 17 height 7
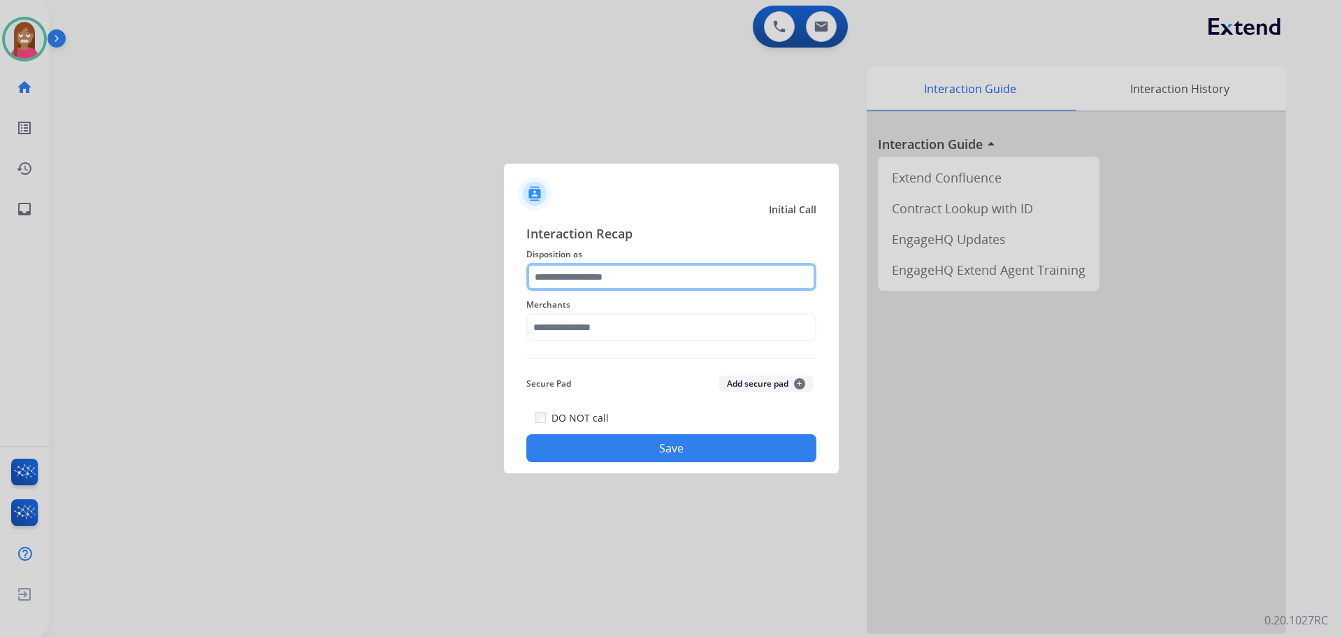
click at [598, 277] on input "text" at bounding box center [671, 277] width 290 height 28
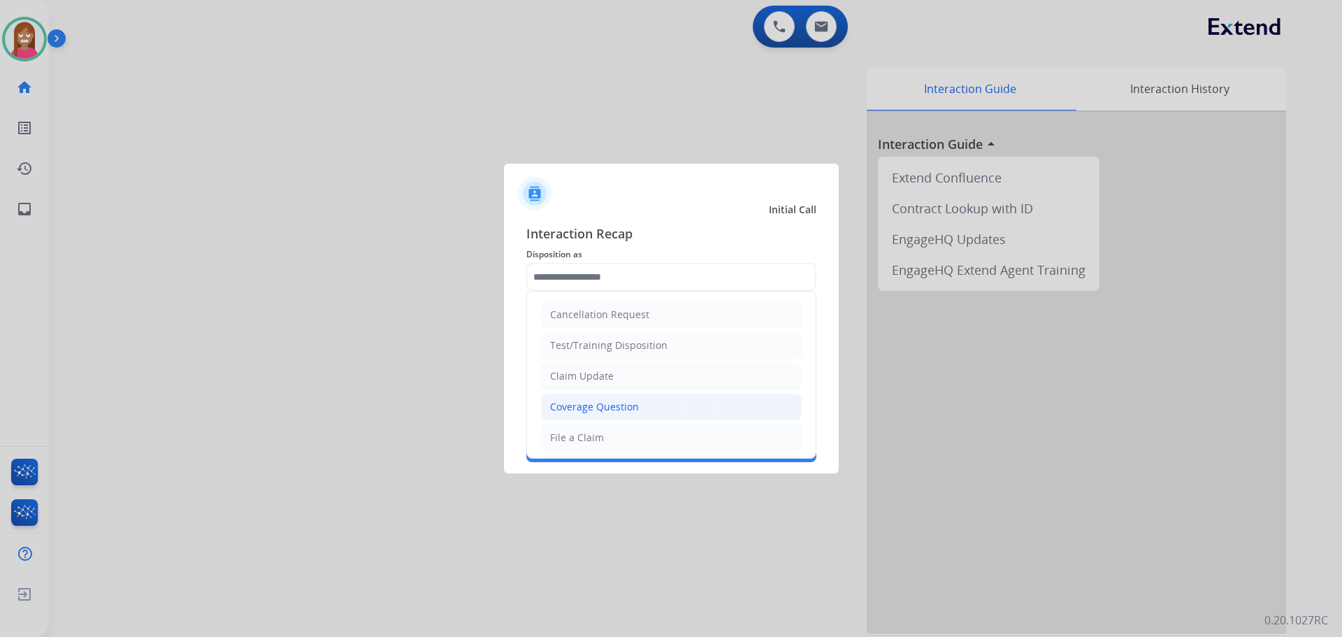
click at [566, 411] on div "Coverage Question" at bounding box center [594, 407] width 89 height 14
type input "**********"
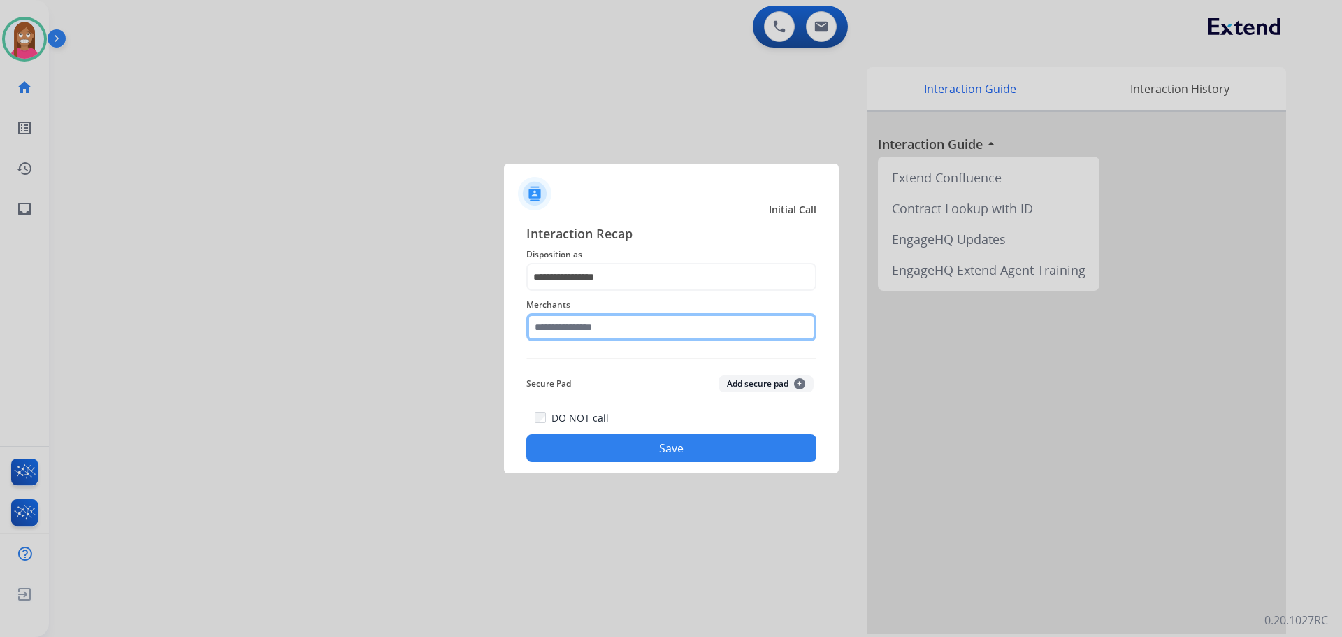
click at [566, 329] on input "text" at bounding box center [671, 327] width 290 height 28
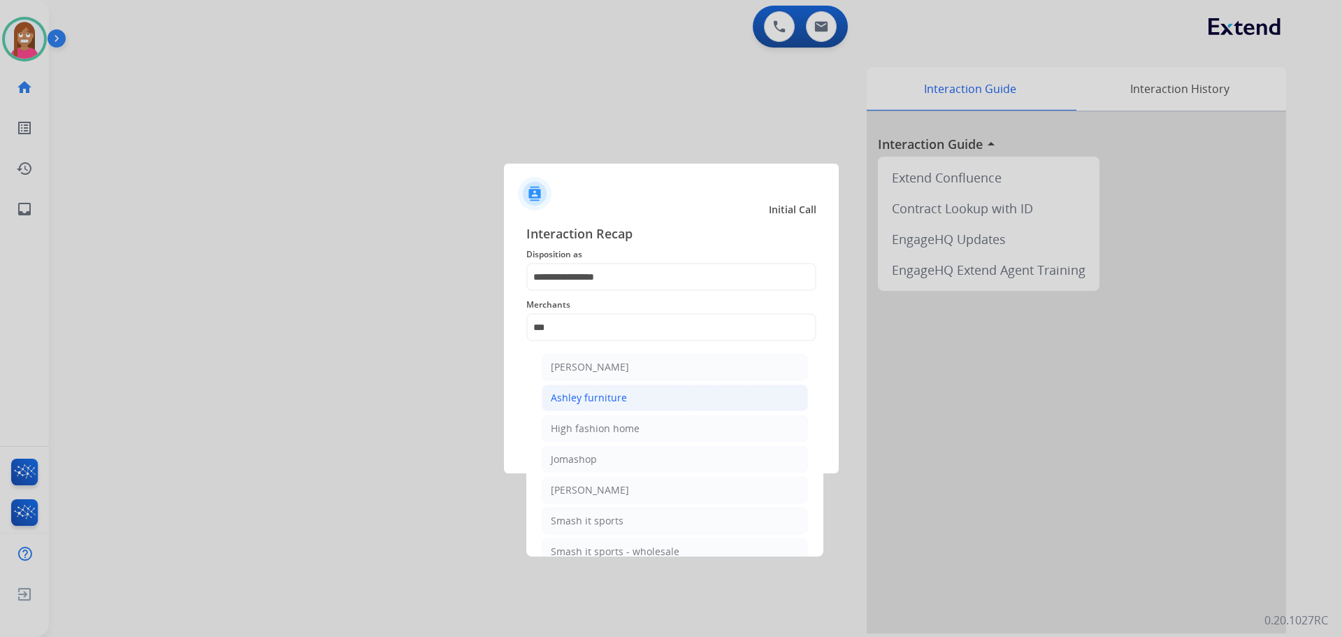
click at [571, 401] on div "Ashley furniture" at bounding box center [589, 398] width 76 height 14
type input "**********"
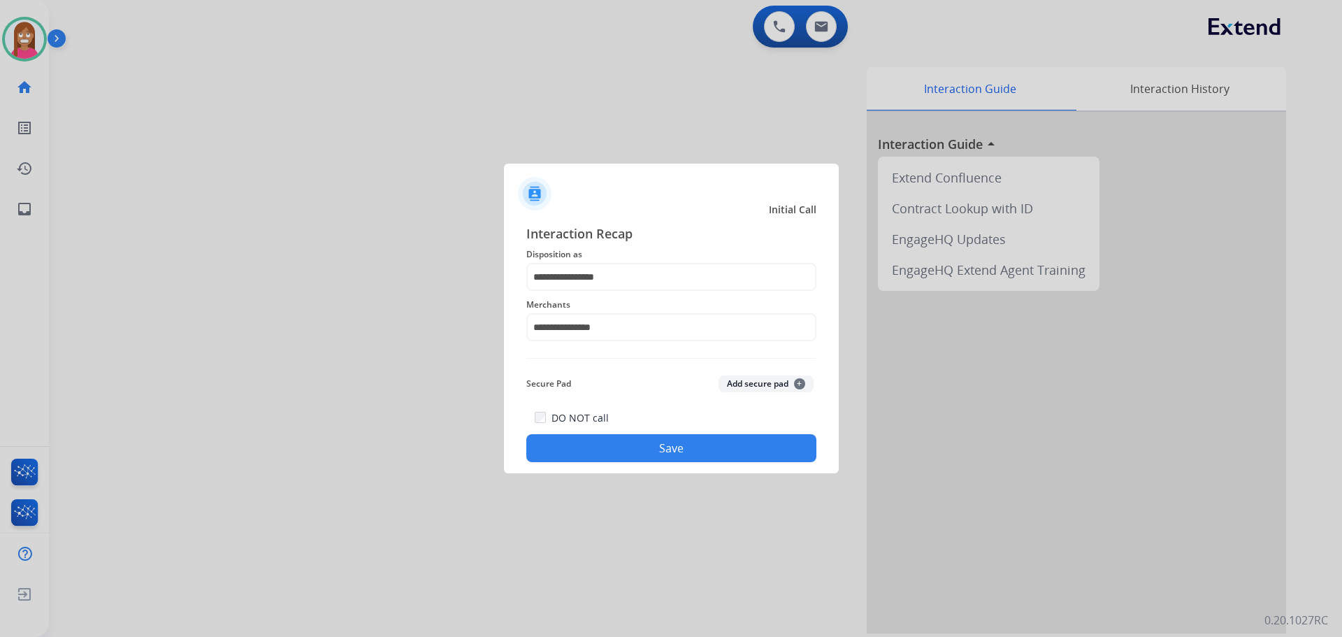
click at [580, 440] on button "Save" at bounding box center [671, 448] width 290 height 28
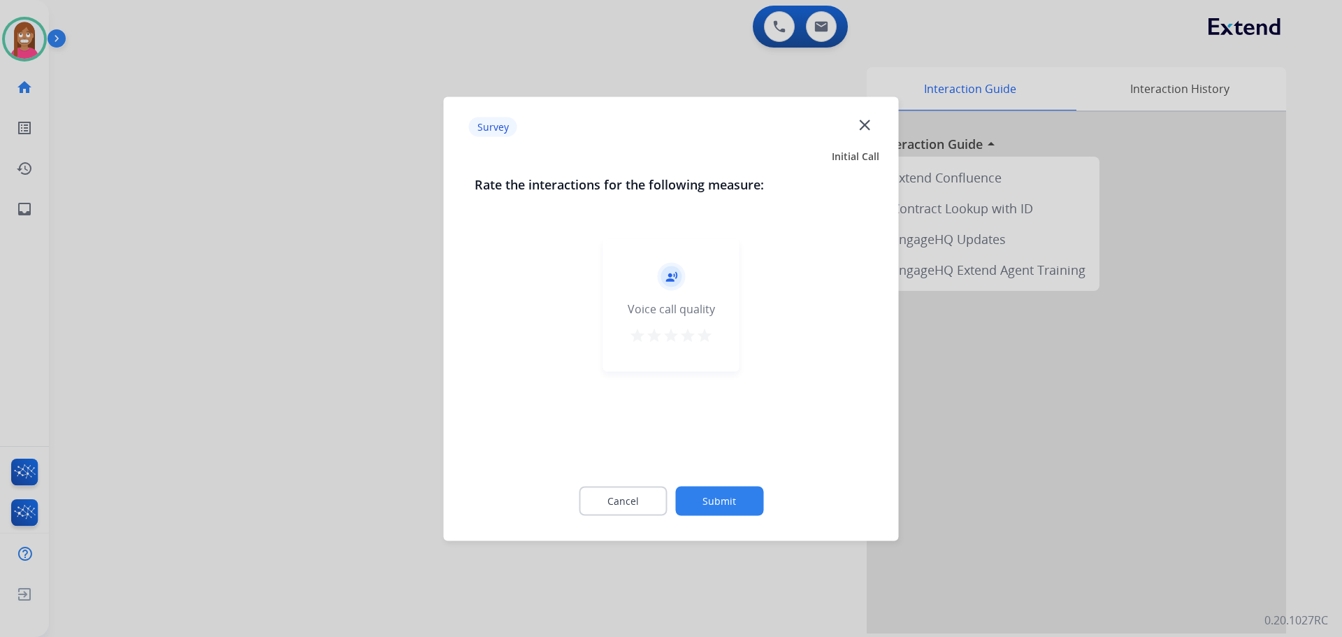
click at [867, 124] on mat-icon "close" at bounding box center [865, 124] width 18 height 18
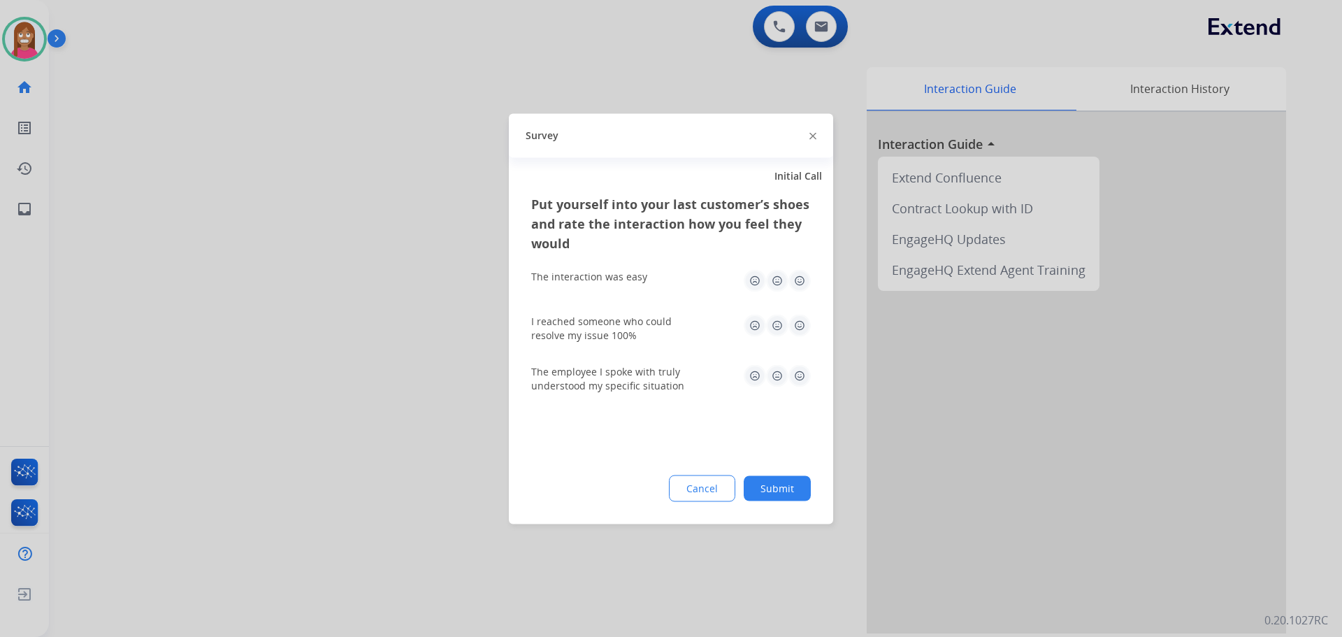
click at [810, 138] on div "Survey" at bounding box center [671, 135] width 324 height 44
click at [811, 130] on div at bounding box center [813, 135] width 7 height 17
click at [814, 134] on img at bounding box center [813, 136] width 7 height 7
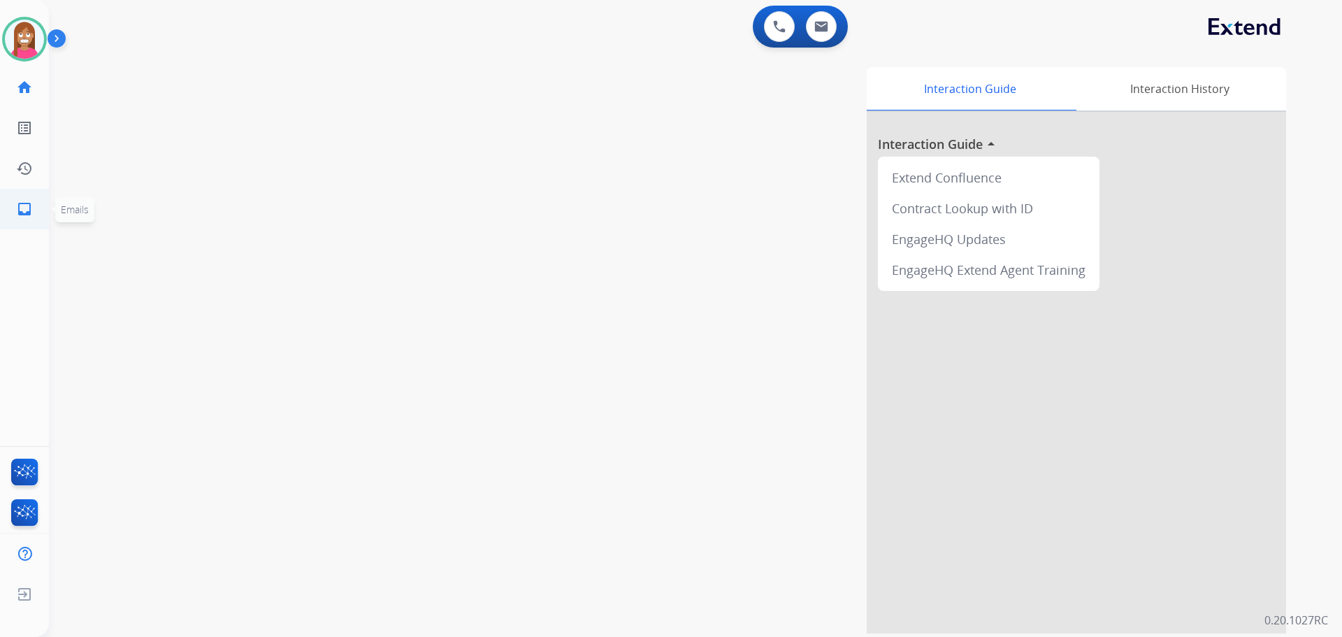
click at [20, 206] on mat-icon "inbox" at bounding box center [24, 209] width 17 height 17
select select "**********"
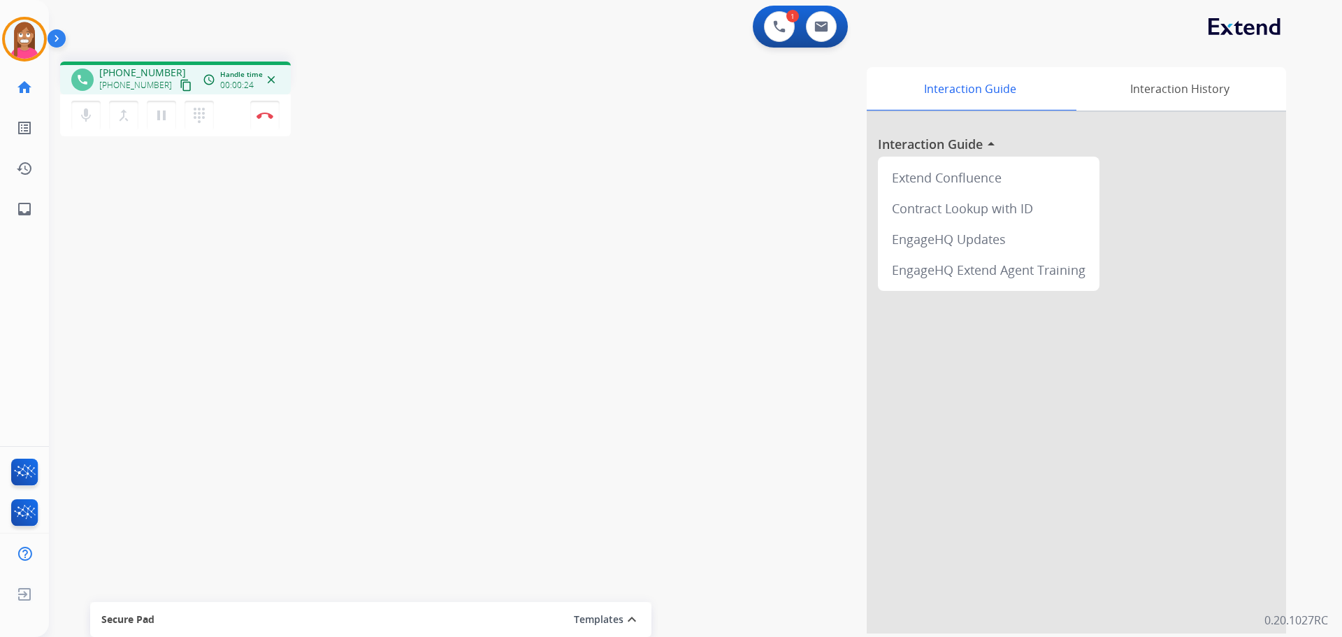
click at [180, 88] on mat-icon "content_copy" at bounding box center [186, 85] width 13 height 13
click at [161, 117] on mat-icon "pause" at bounding box center [161, 115] width 17 height 17
drag, startPoint x: 761, startPoint y: 423, endPoint x: 961, endPoint y: 590, distance: 260.0
click at [763, 422] on div "Interaction Guide Interaction History Interaction Guide arrow_drop_up Extend Co…" at bounding box center [875, 350] width 824 height 566
click at [157, 122] on mat-icon "play_arrow" at bounding box center [161, 115] width 17 height 17
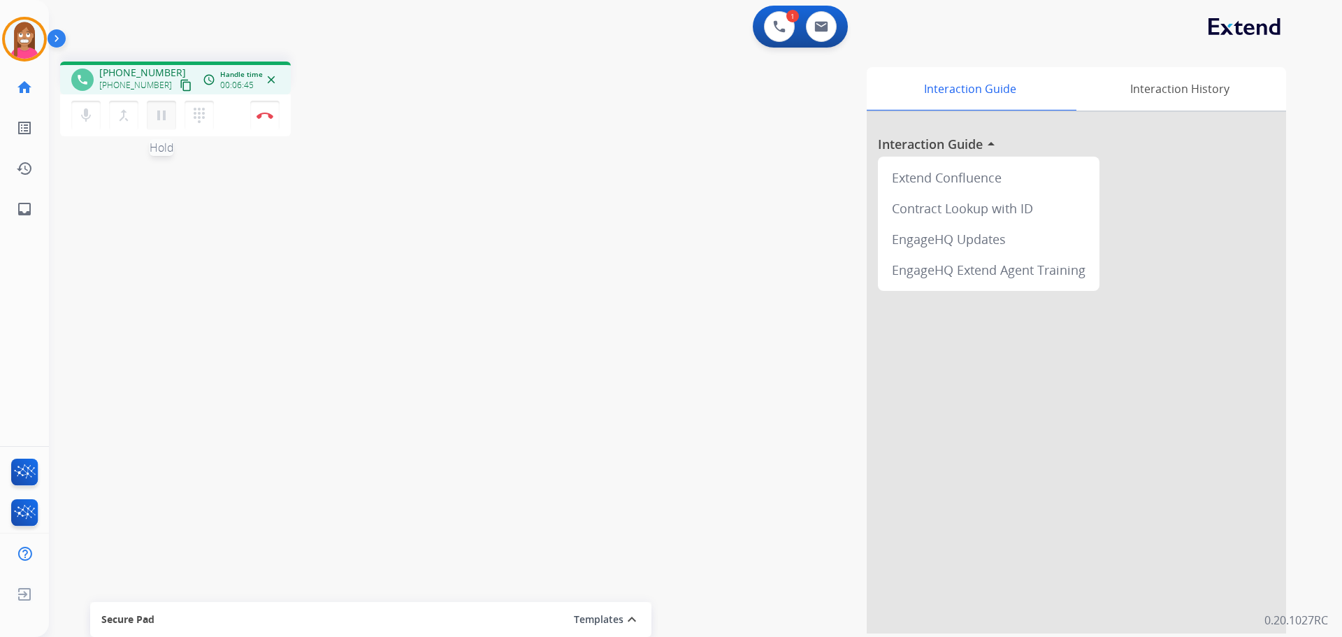
click at [151, 116] on button "pause Hold" at bounding box center [161, 115] width 29 height 29
click at [159, 115] on mat-icon "play_arrow" at bounding box center [161, 115] width 17 height 17
click at [159, 118] on mat-icon "pause" at bounding box center [161, 115] width 17 height 17
click at [163, 118] on mat-icon "play_arrow" at bounding box center [161, 115] width 17 height 17
click at [262, 120] on button "Disconnect" at bounding box center [264, 115] width 29 height 29
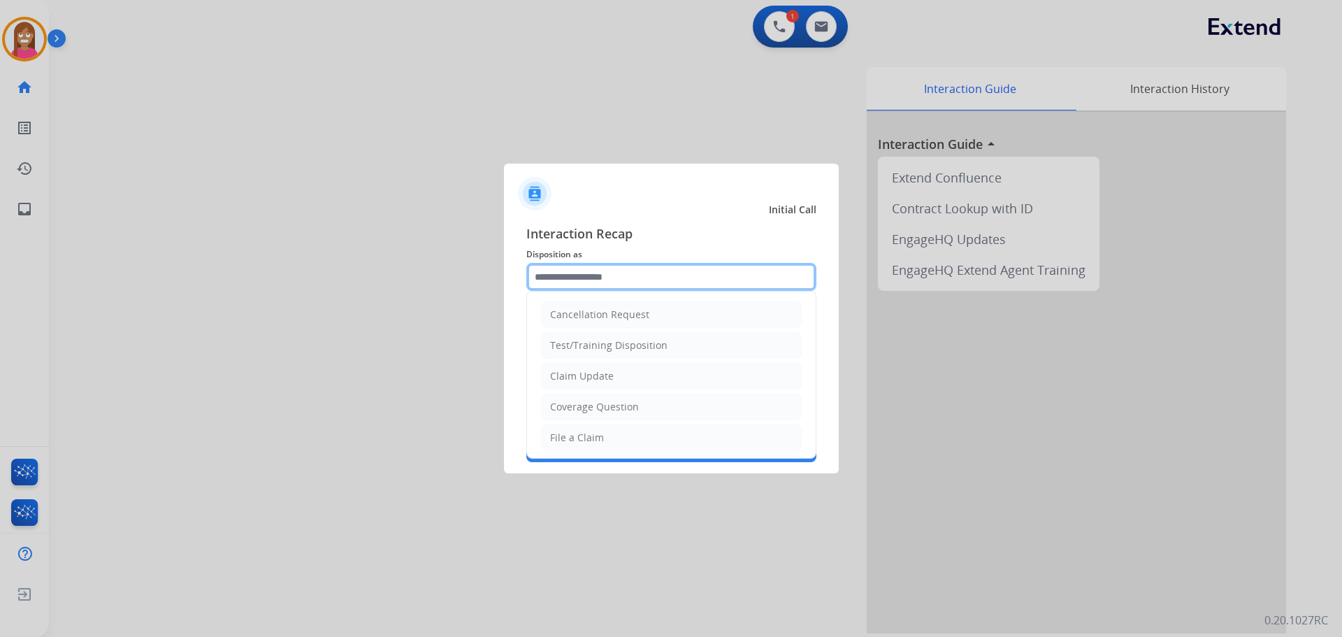
click at [549, 272] on input "text" at bounding box center [671, 277] width 290 height 28
click at [563, 440] on div "File a Claim" at bounding box center [577, 438] width 54 height 14
type input "**********"
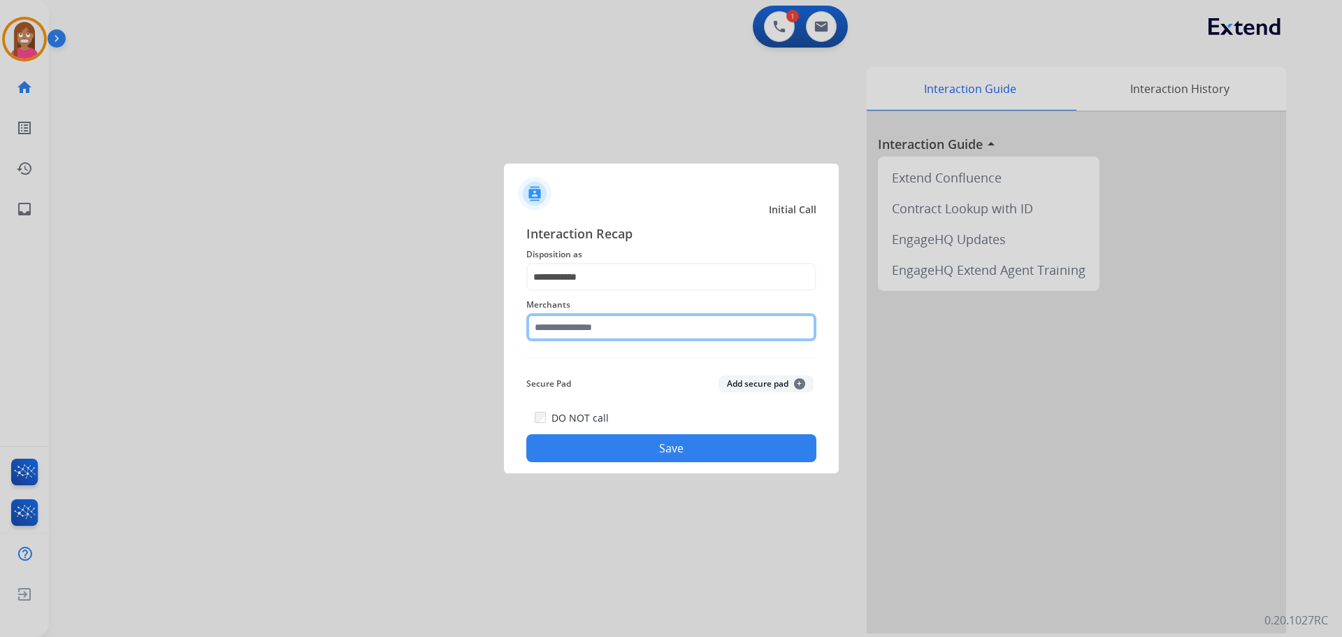
click at [559, 334] on input "text" at bounding box center [671, 327] width 290 height 28
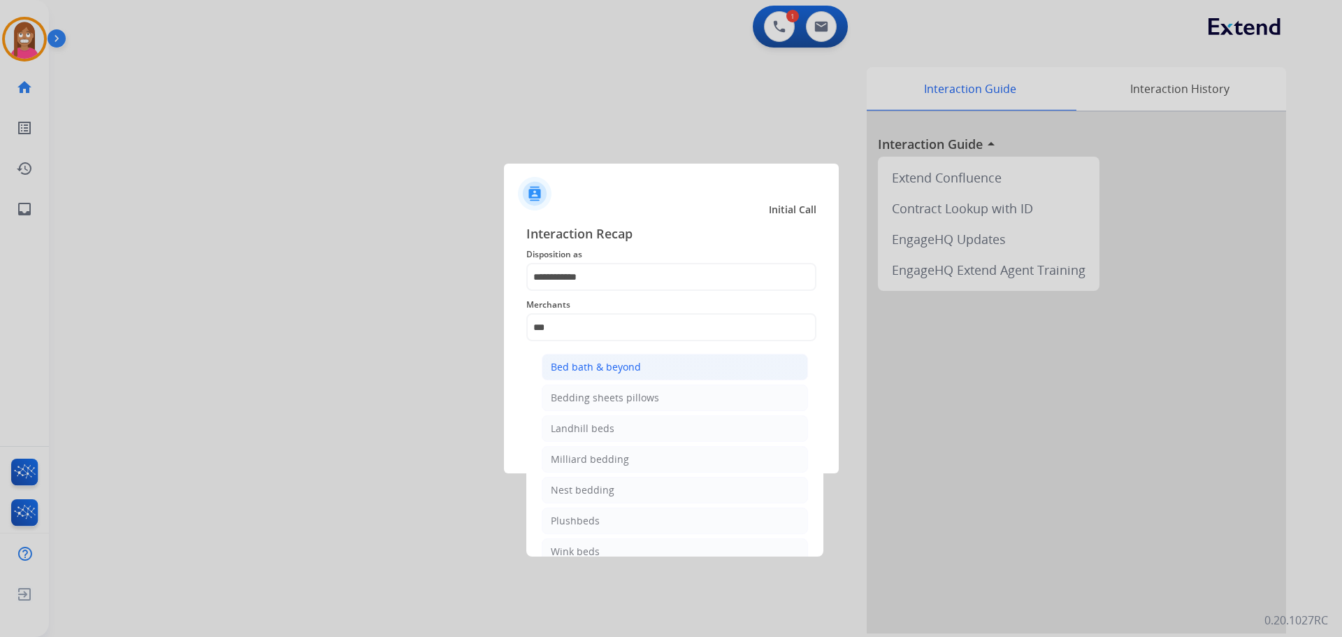
click at [612, 361] on div "Bed bath & beyond" at bounding box center [596, 367] width 90 height 14
type input "**********"
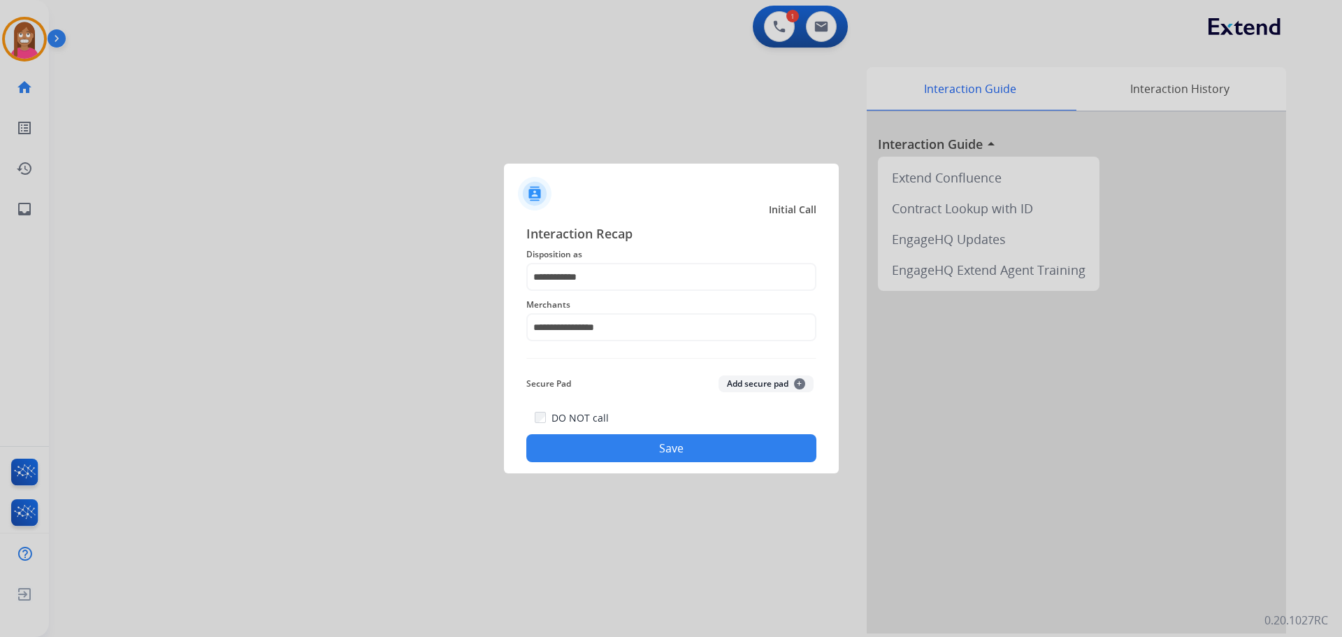
click at [620, 454] on button "Save" at bounding box center [671, 448] width 290 height 28
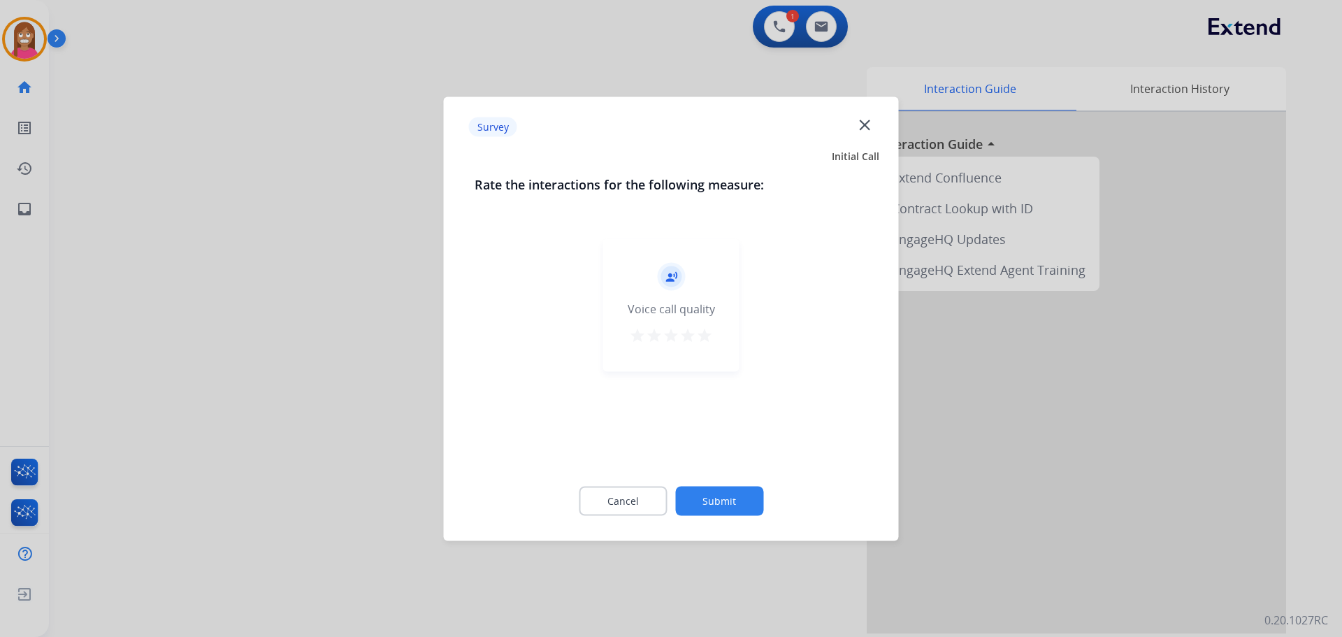
click at [863, 129] on mat-icon "close" at bounding box center [865, 124] width 18 height 18
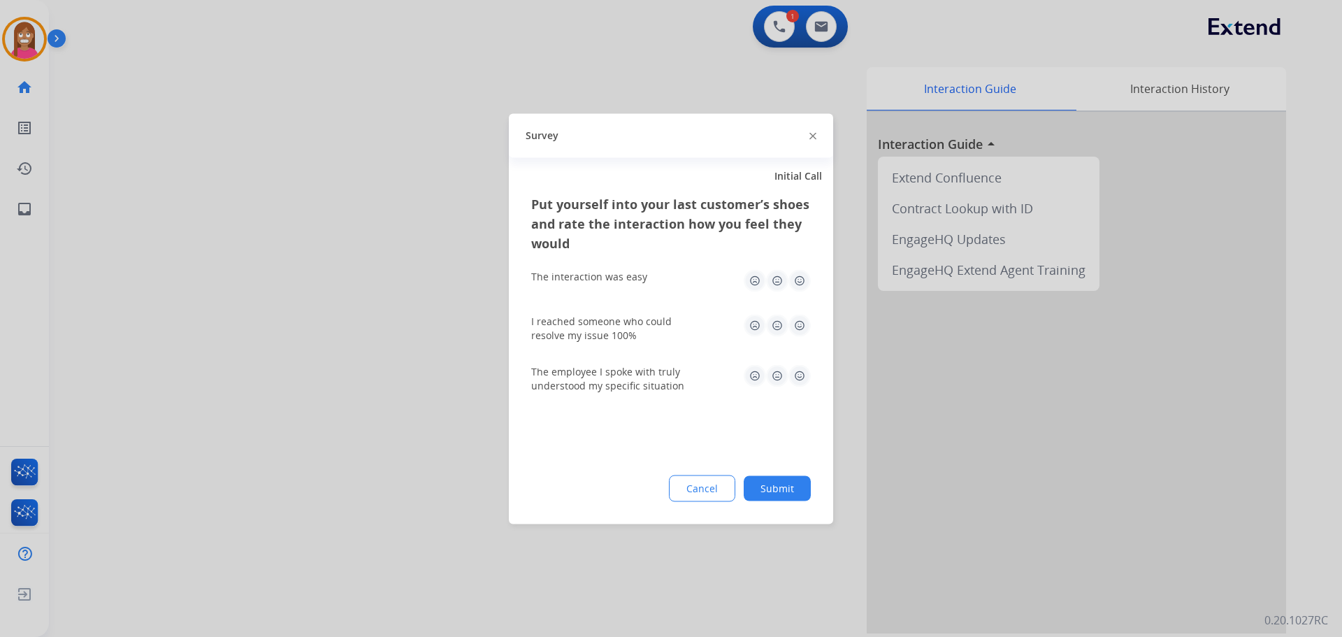
drag, startPoint x: 812, startPoint y: 134, endPoint x: 767, endPoint y: 138, distance: 44.9
click at [810, 135] on img at bounding box center [813, 136] width 7 height 7
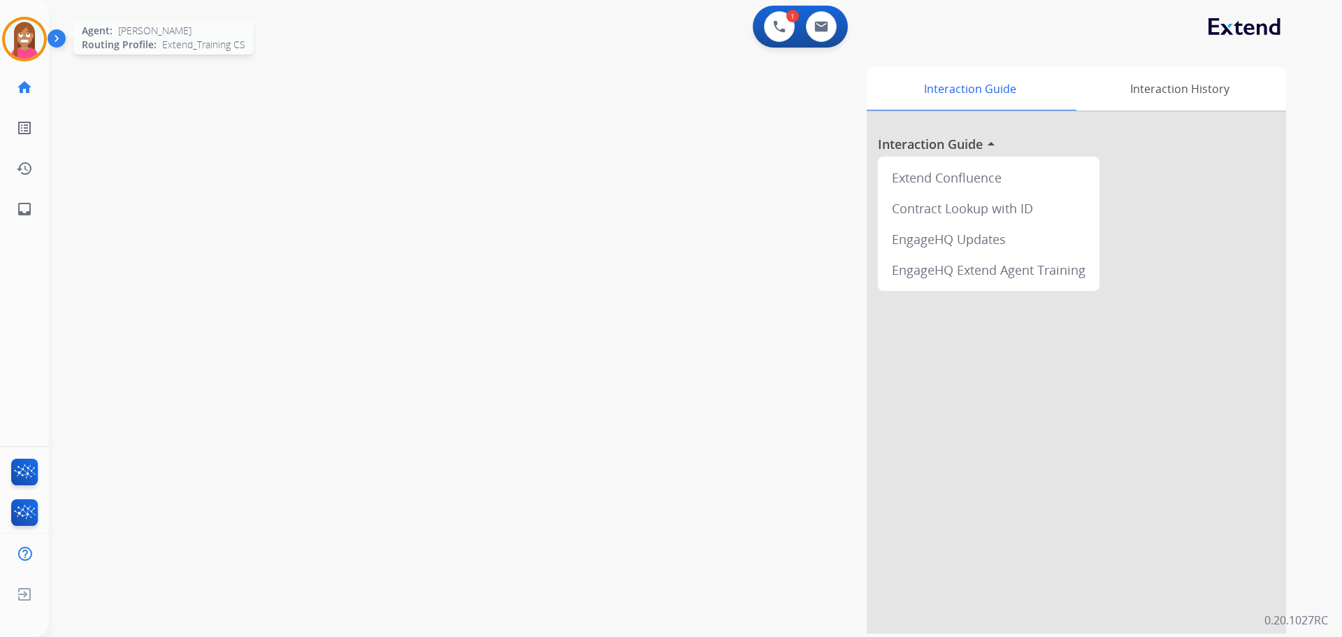
click at [25, 42] on img at bounding box center [24, 39] width 39 height 39
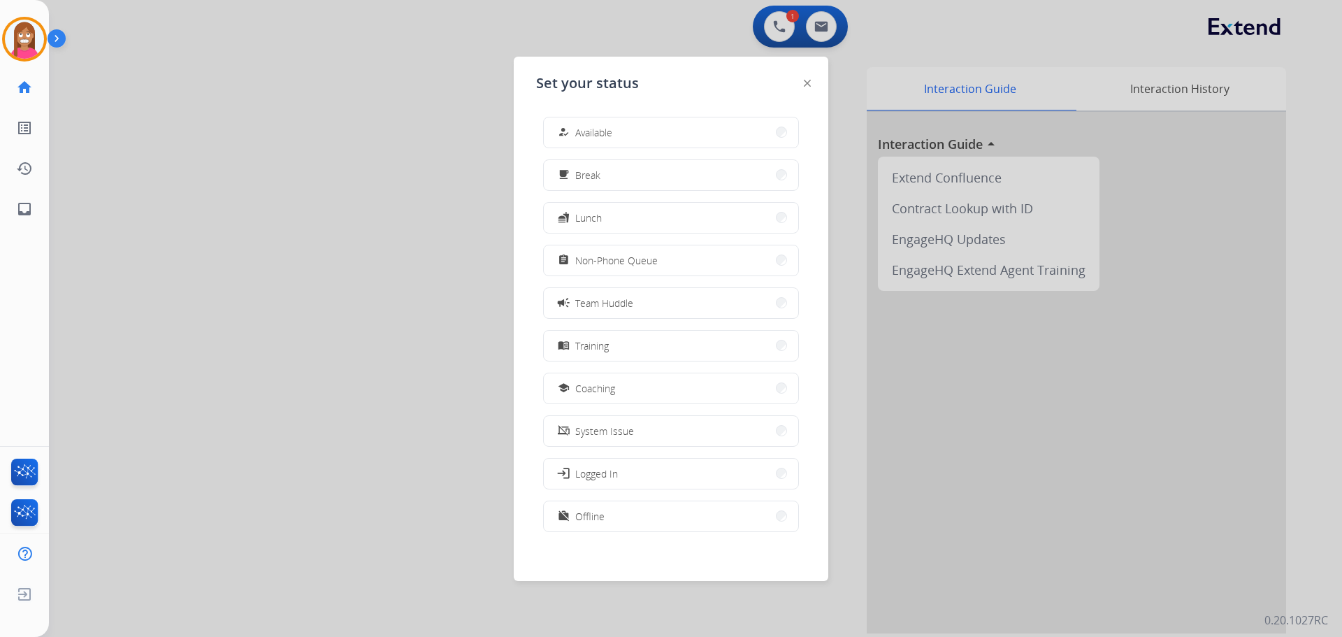
drag, startPoint x: 582, startPoint y: 394, endPoint x: 560, endPoint y: 335, distance: 62.8
click at [576, 374] on button "school Coaching" at bounding box center [671, 388] width 254 height 30
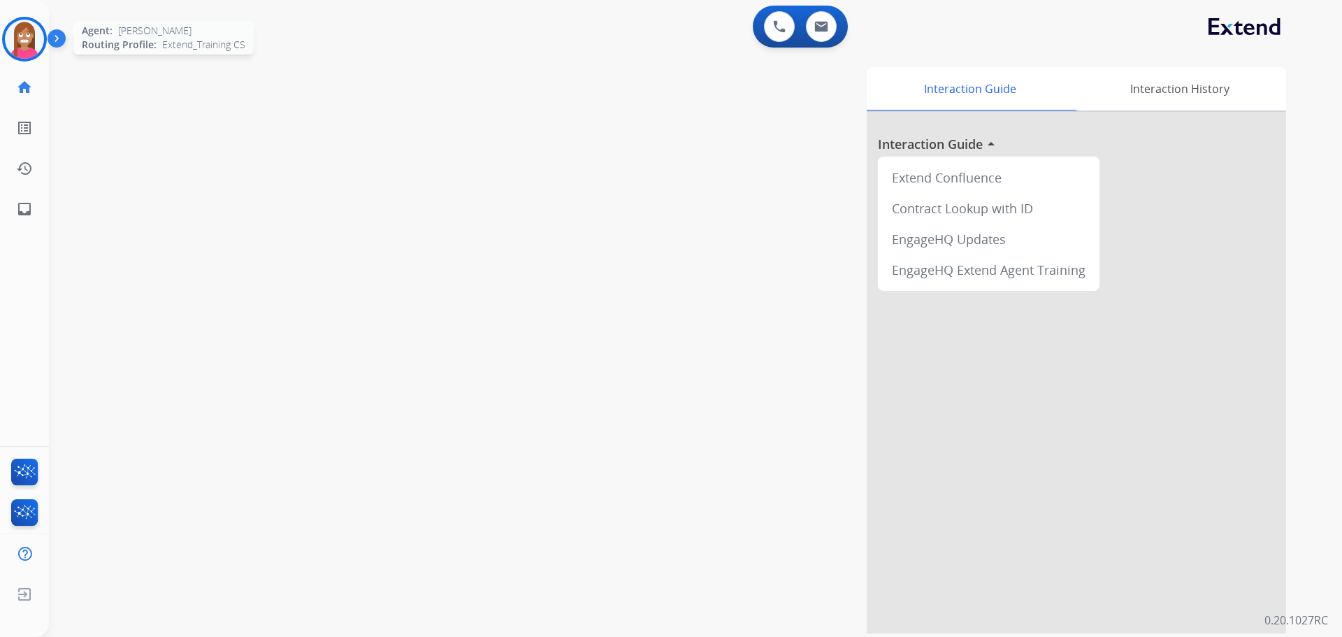
click at [27, 41] on img at bounding box center [24, 39] width 39 height 39
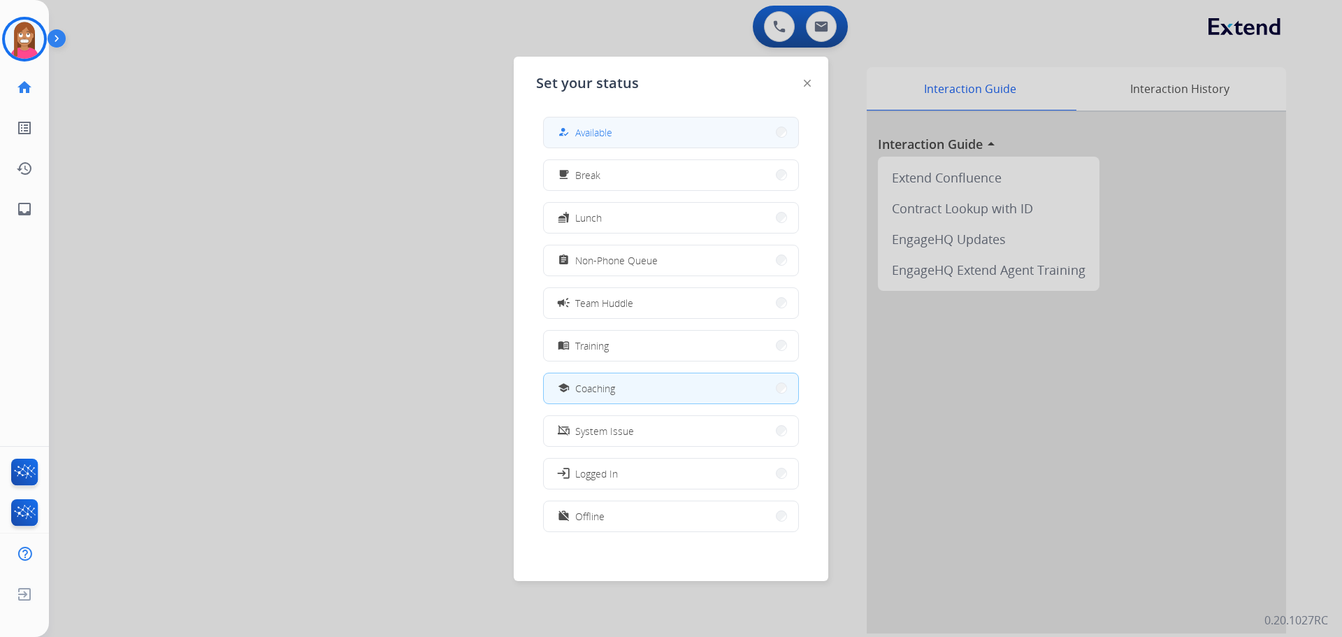
click at [575, 130] on div "how_to_reg" at bounding box center [565, 132] width 20 height 17
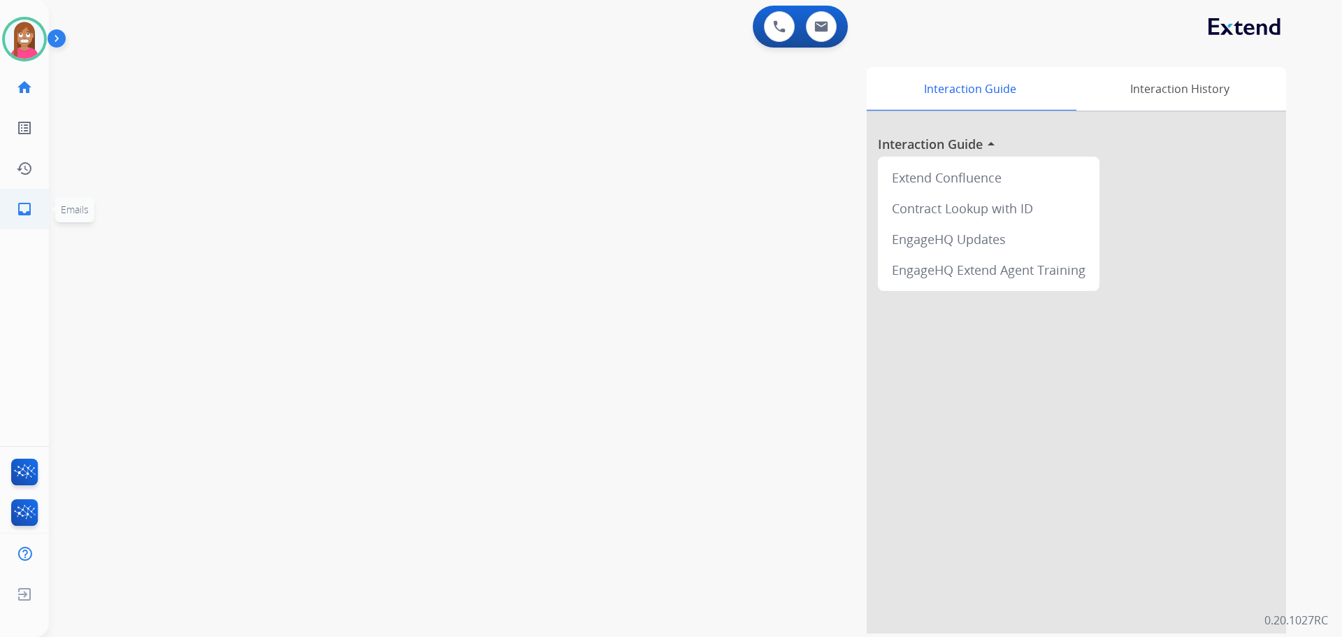
click at [30, 206] on mat-icon "inbox" at bounding box center [24, 209] width 17 height 17
select select "**********"
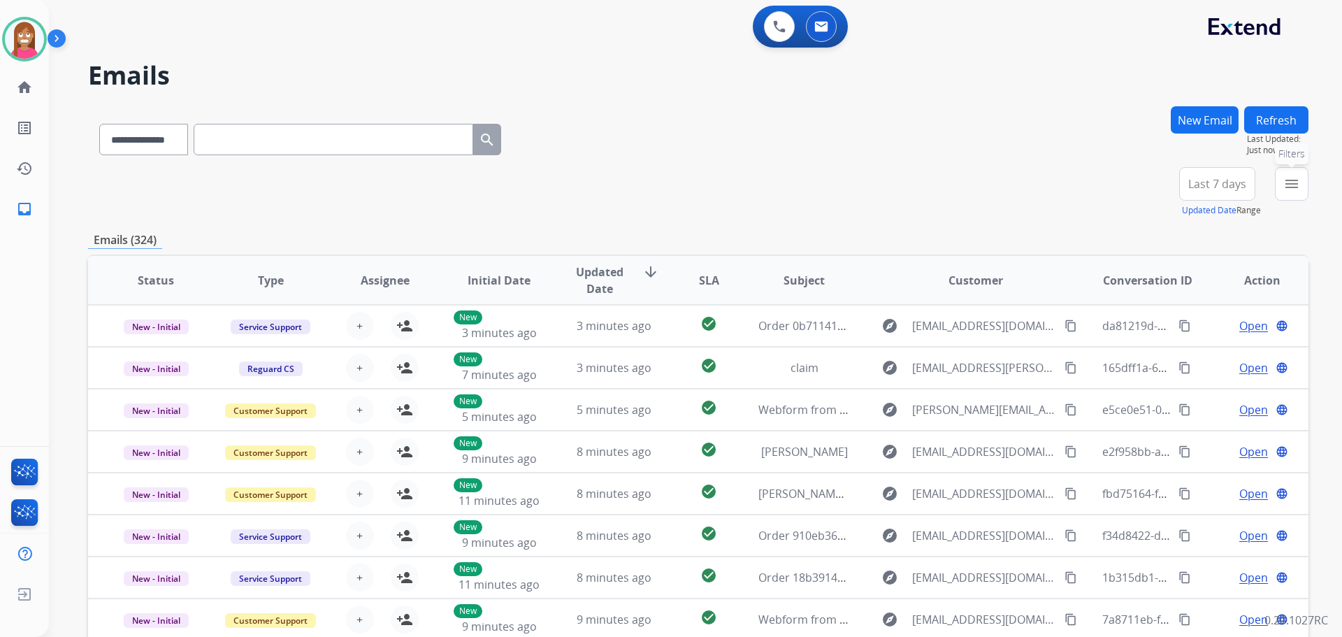
click at [1284, 182] on mat-icon "menu" at bounding box center [1292, 183] width 17 height 17
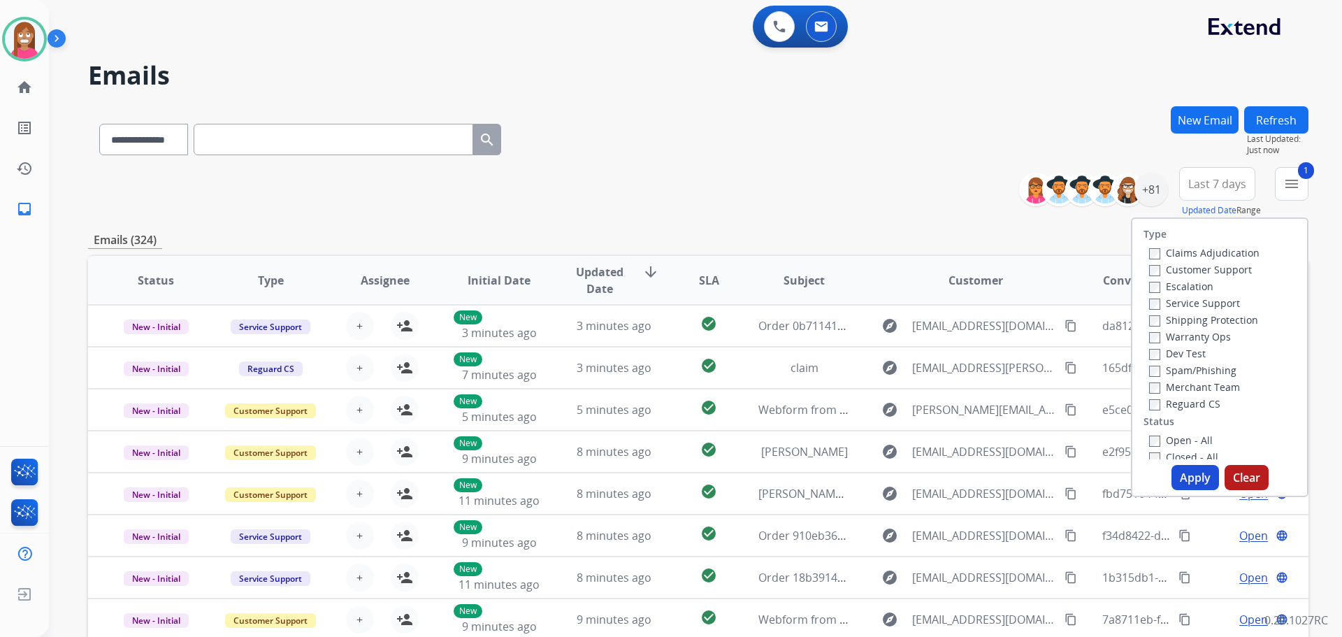
click at [1169, 322] on label "Shipping Protection" at bounding box center [1203, 319] width 109 height 13
click at [1186, 405] on label "Reguard CS" at bounding box center [1184, 403] width 71 height 13
click at [1174, 439] on label "Open - All" at bounding box center [1181, 439] width 64 height 13
click at [1191, 476] on button "Apply" at bounding box center [1196, 477] width 48 height 25
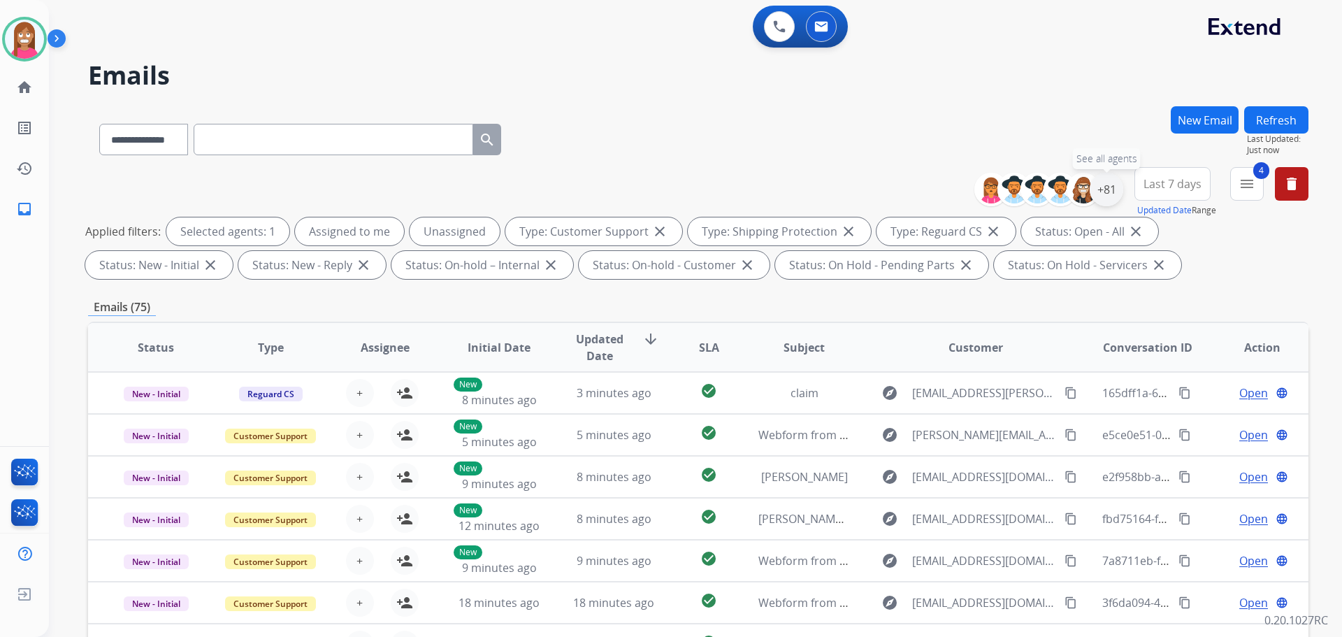
click at [1112, 184] on div "+81" at bounding box center [1107, 190] width 34 height 34
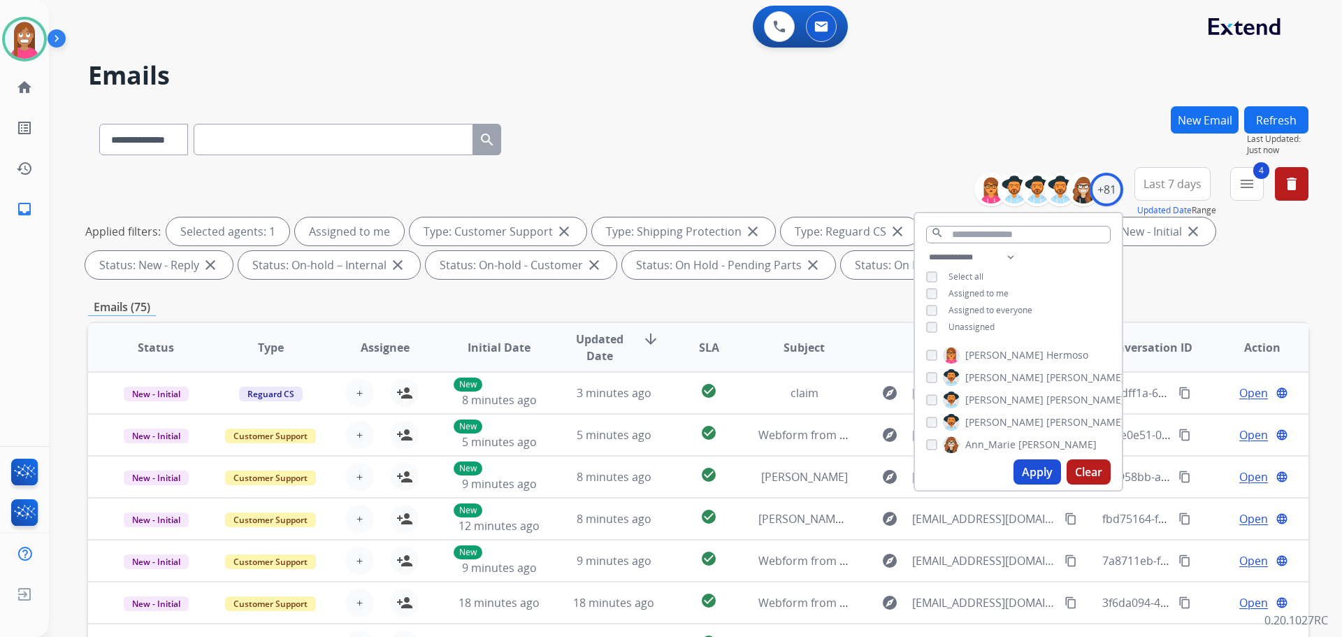
click at [1026, 468] on button "Apply" at bounding box center [1038, 471] width 48 height 25
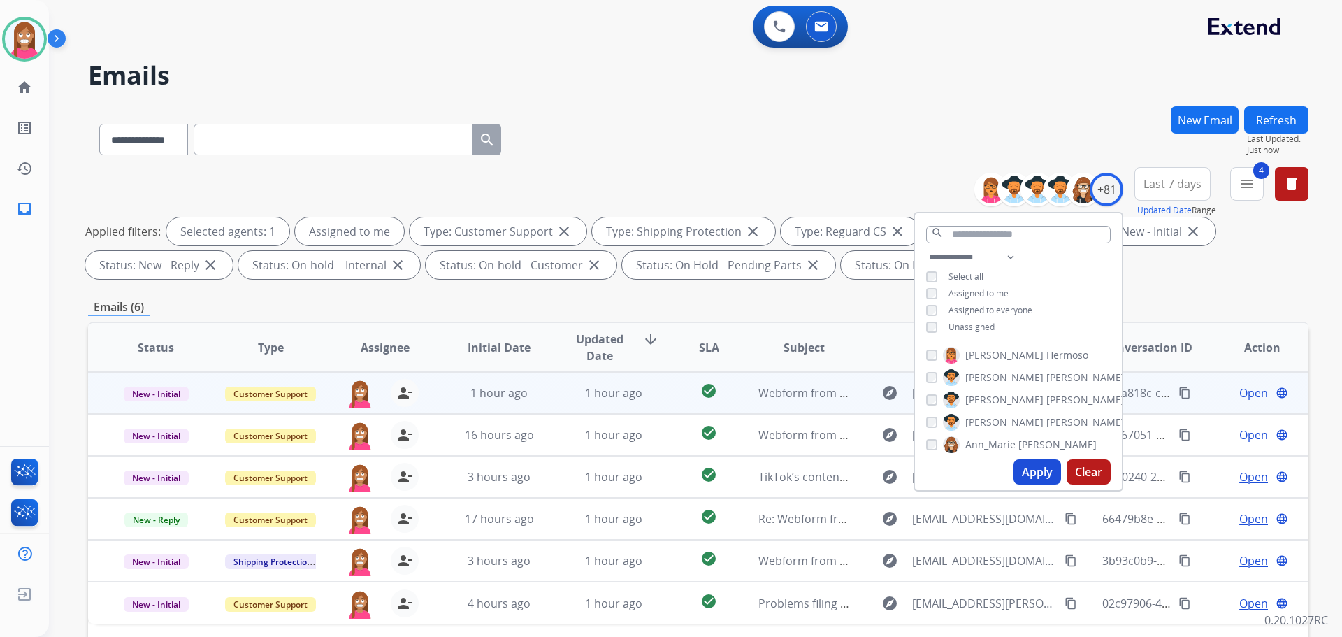
scroll to position [210, 0]
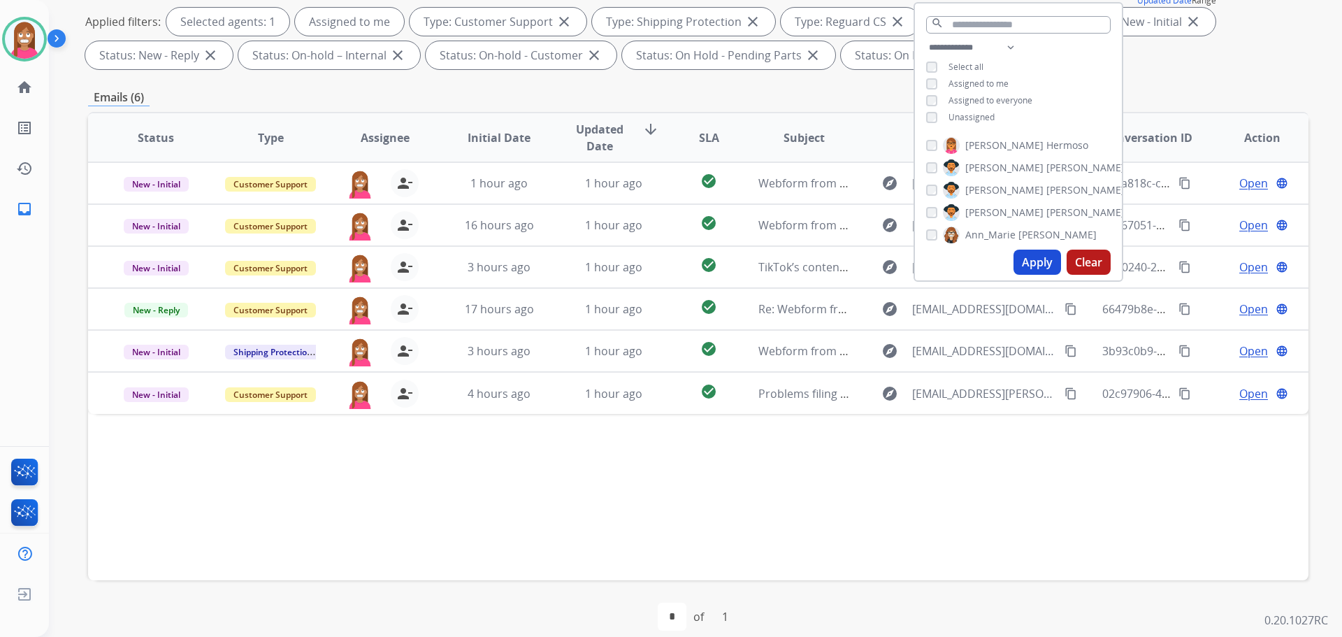
click at [648, 442] on div "Status Type Assignee Initial Date Updated Date arrow_downward SLA Subject Custo…" at bounding box center [698, 346] width 1221 height 468
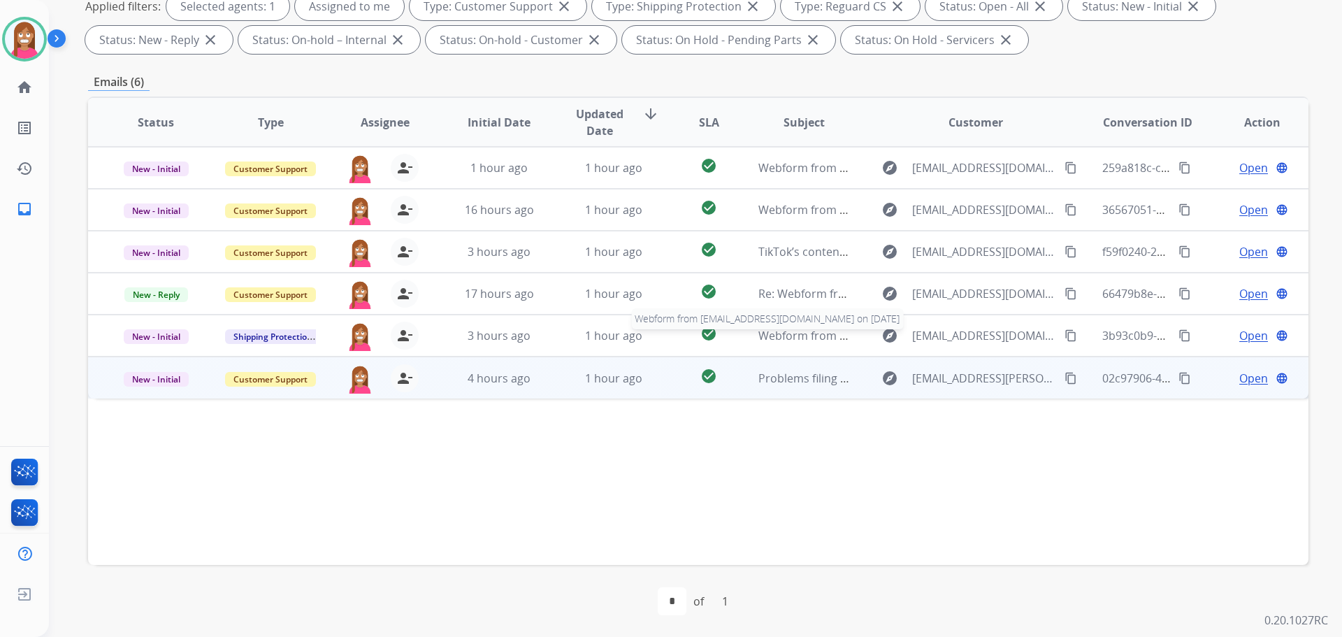
scroll to position [226, 0]
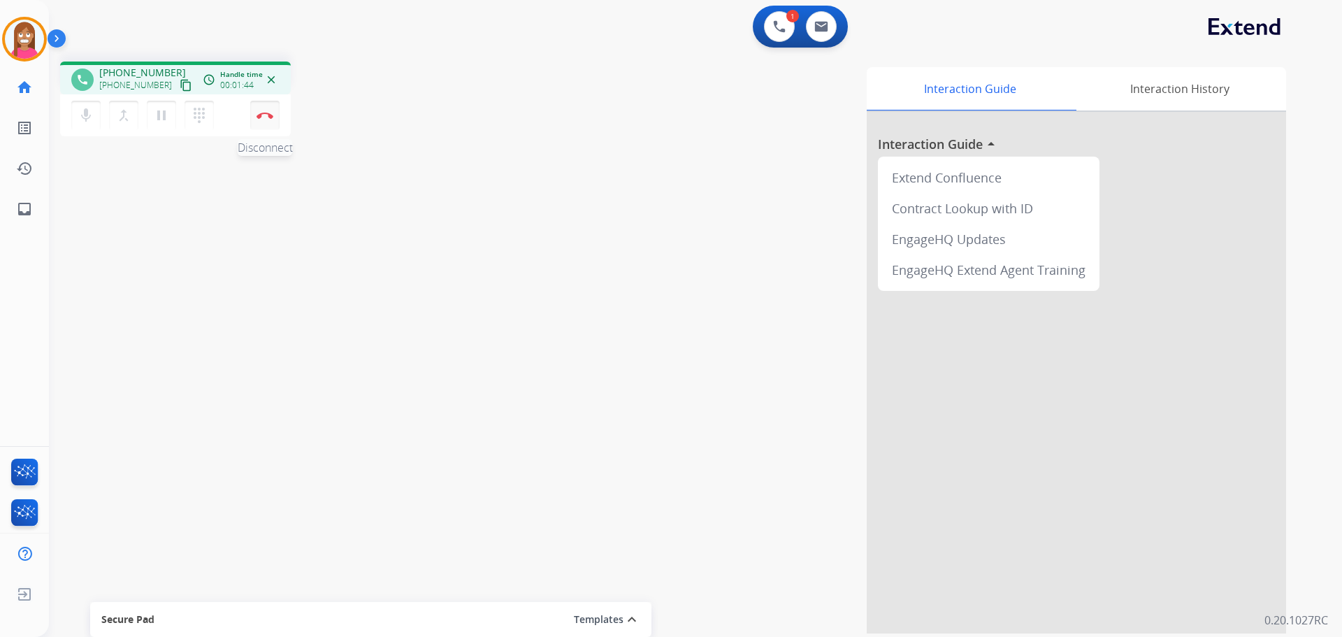
click at [263, 114] on img at bounding box center [265, 115] width 17 height 7
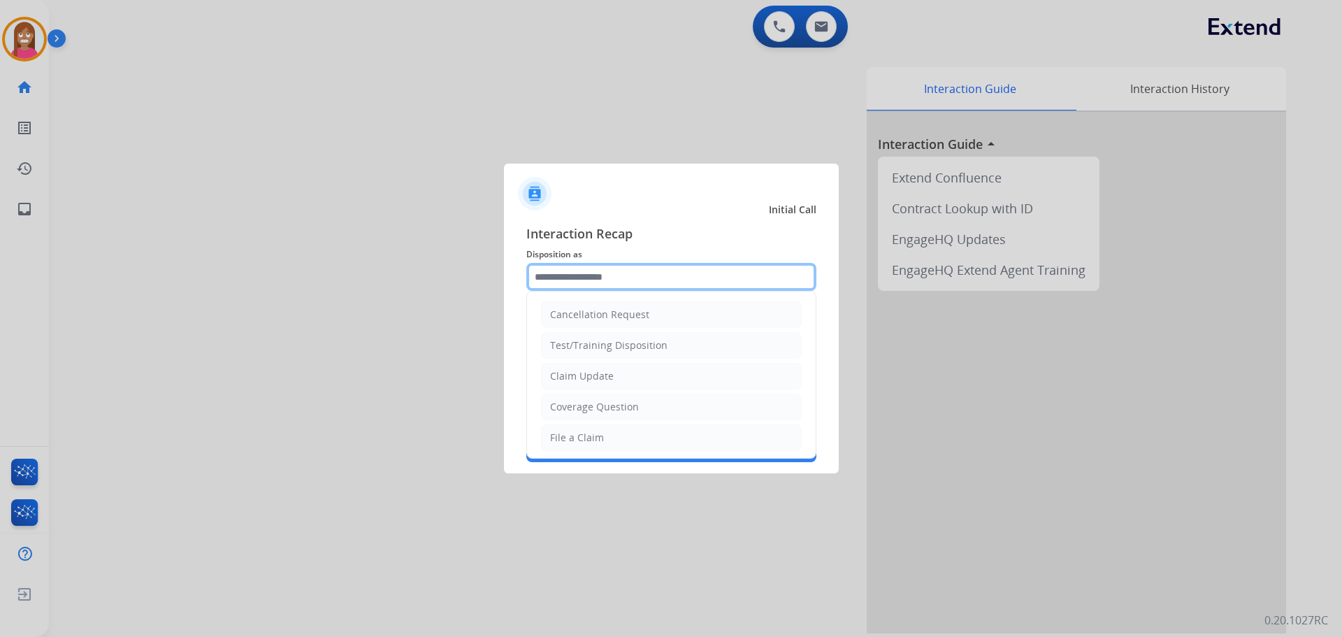
click at [538, 276] on input "text" at bounding box center [671, 277] width 290 height 28
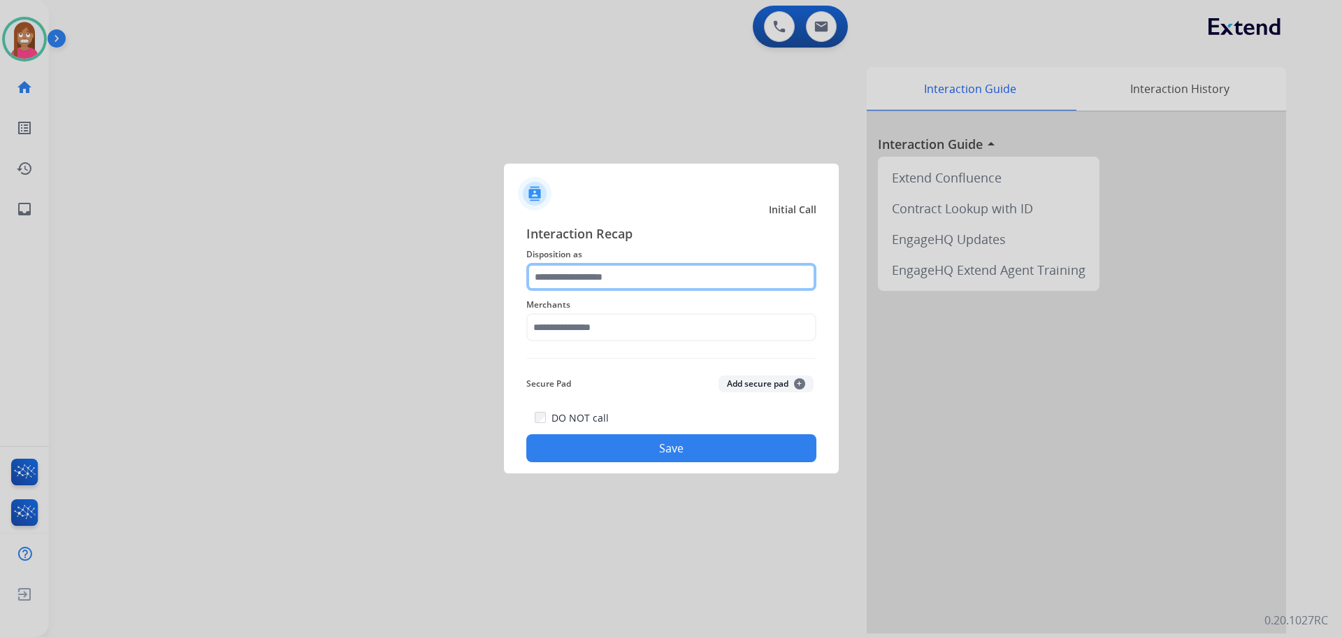
click at [582, 280] on input "text" at bounding box center [671, 277] width 290 height 28
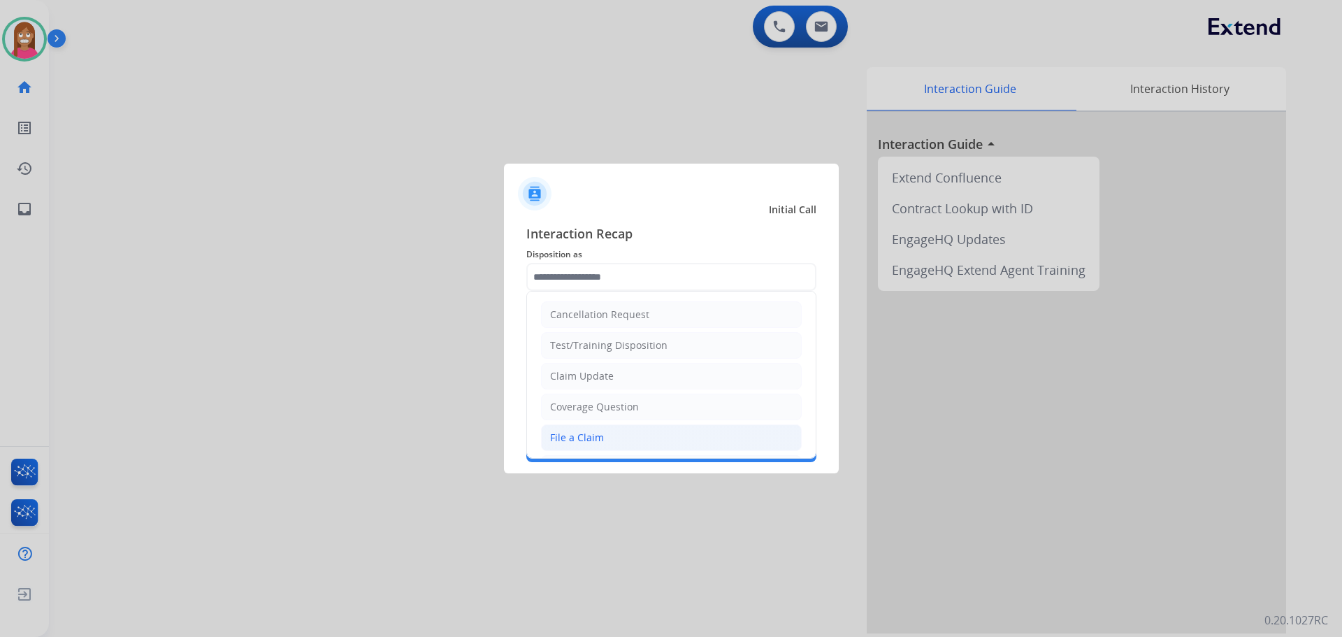
click at [576, 432] on div "File a Claim" at bounding box center [577, 438] width 54 height 14
type input "**********"
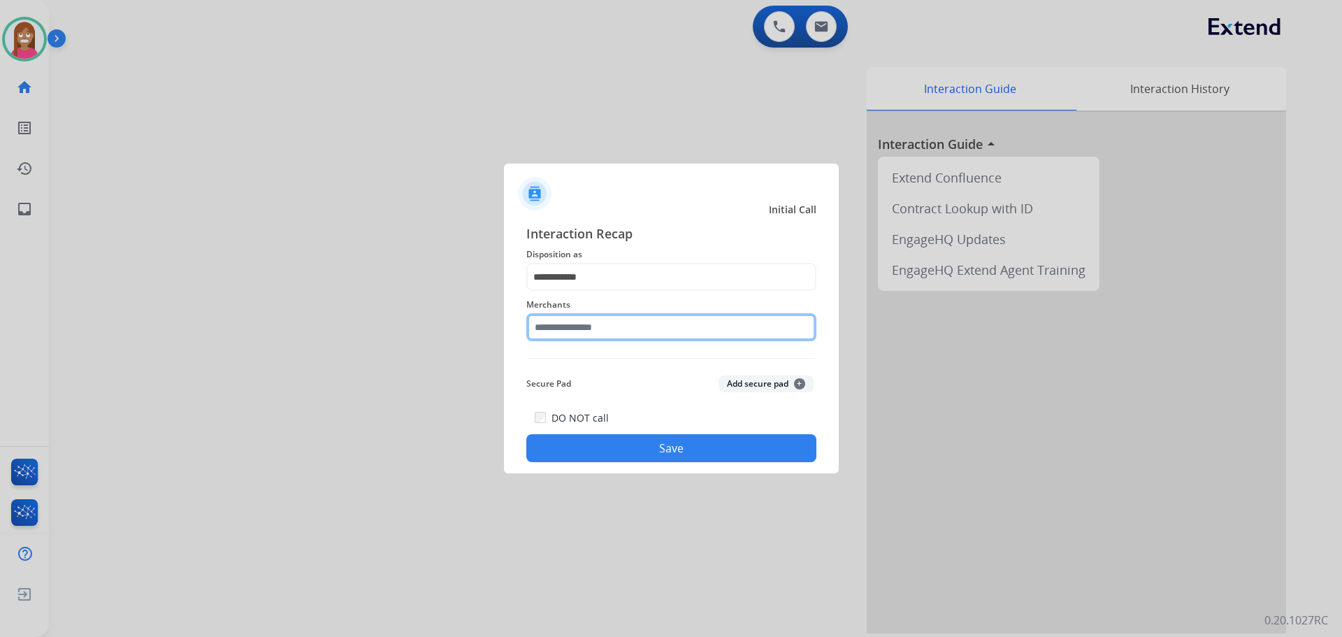
drag, startPoint x: 555, startPoint y: 331, endPoint x: 528, endPoint y: 322, distance: 28.7
click at [554, 331] on input "text" at bounding box center [671, 327] width 290 height 28
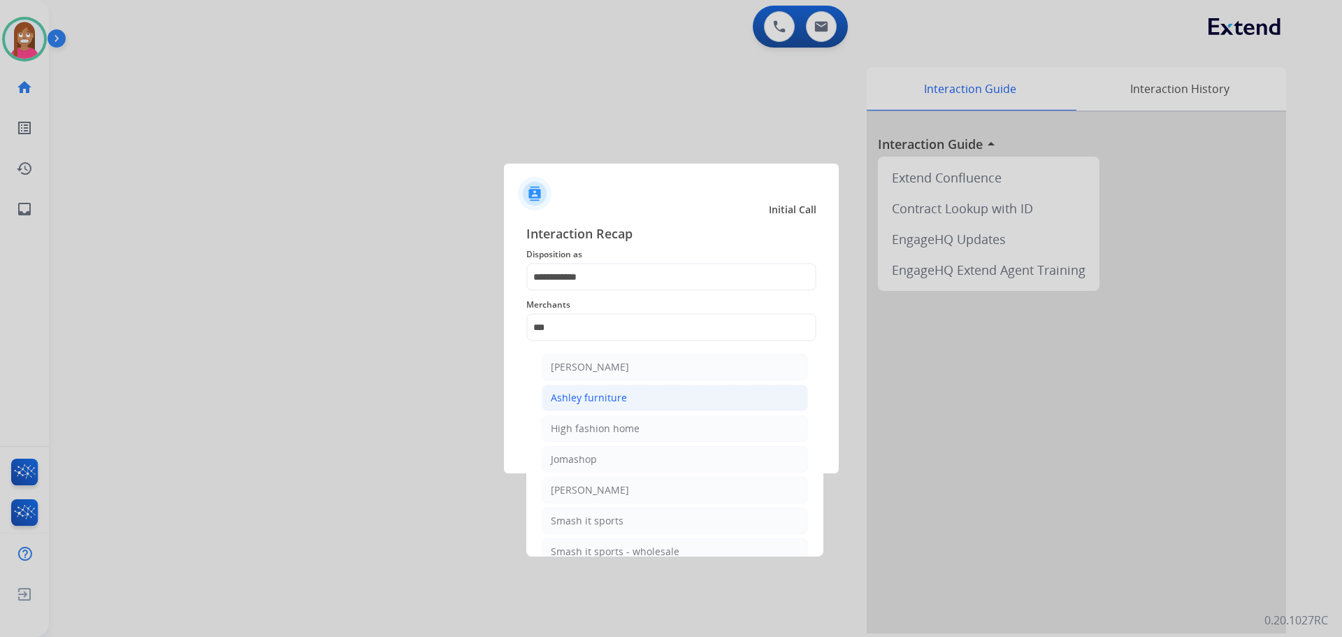
click at [587, 391] on div "Ashley furniture" at bounding box center [589, 398] width 76 height 14
type input "**********"
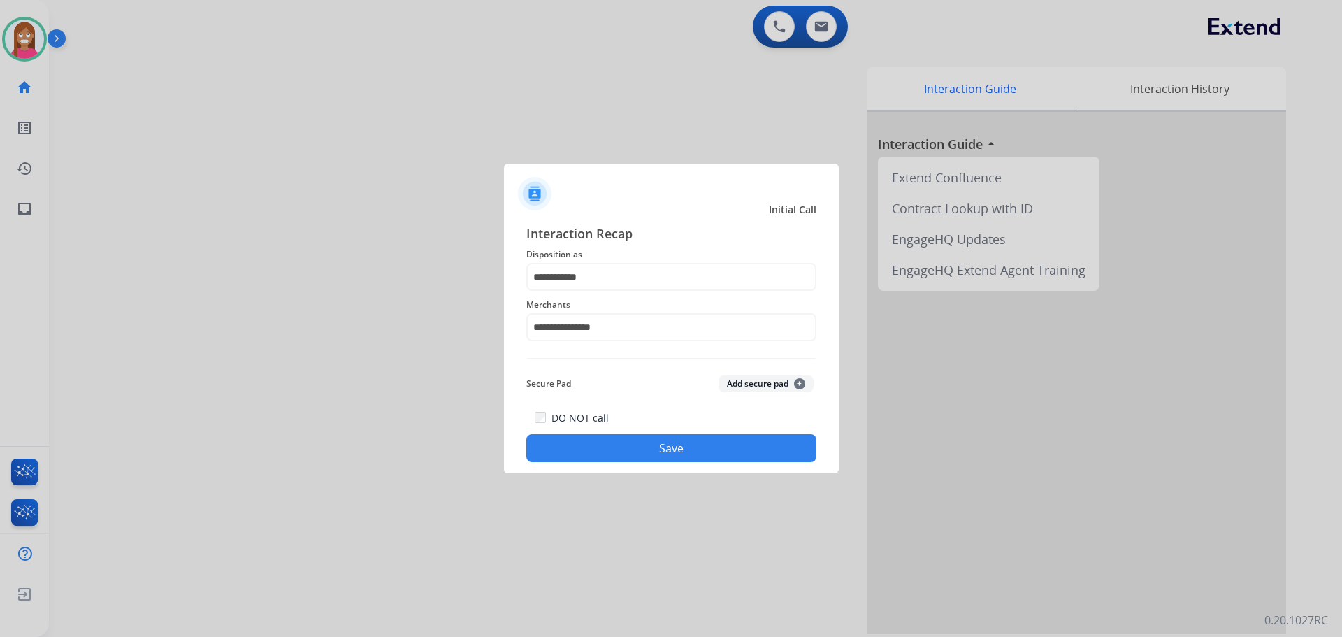
click at [608, 452] on button "Save" at bounding box center [671, 448] width 290 height 28
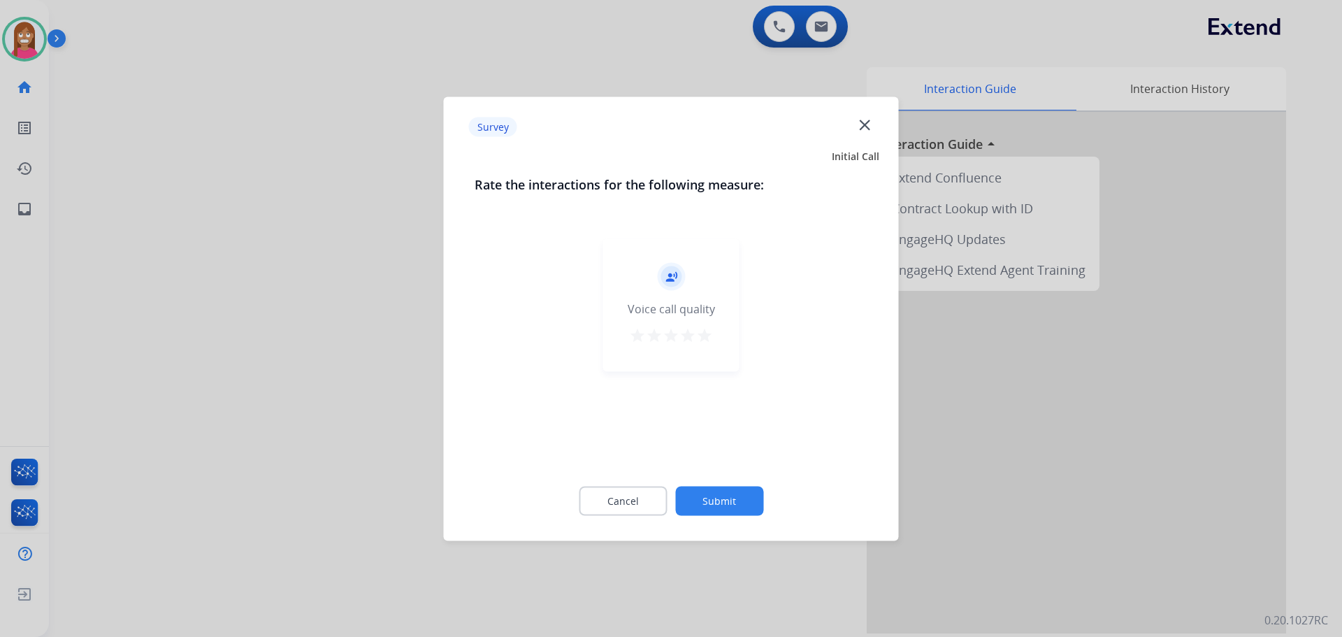
drag, startPoint x: 868, startPoint y: 115, endPoint x: 861, endPoint y: 131, distance: 18.5
click at [868, 118] on div "Survey close" at bounding box center [671, 127] width 438 height 44
click at [861, 131] on mat-icon "close" at bounding box center [865, 124] width 18 height 18
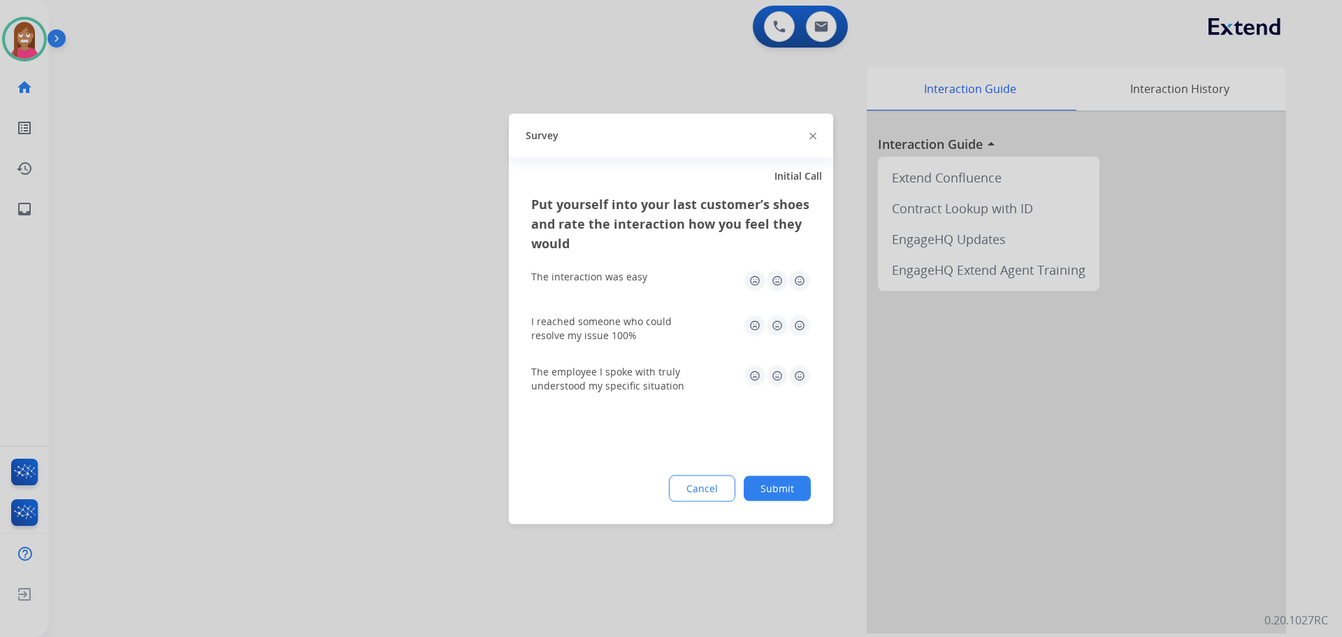
click at [813, 137] on img at bounding box center [813, 136] width 7 height 7
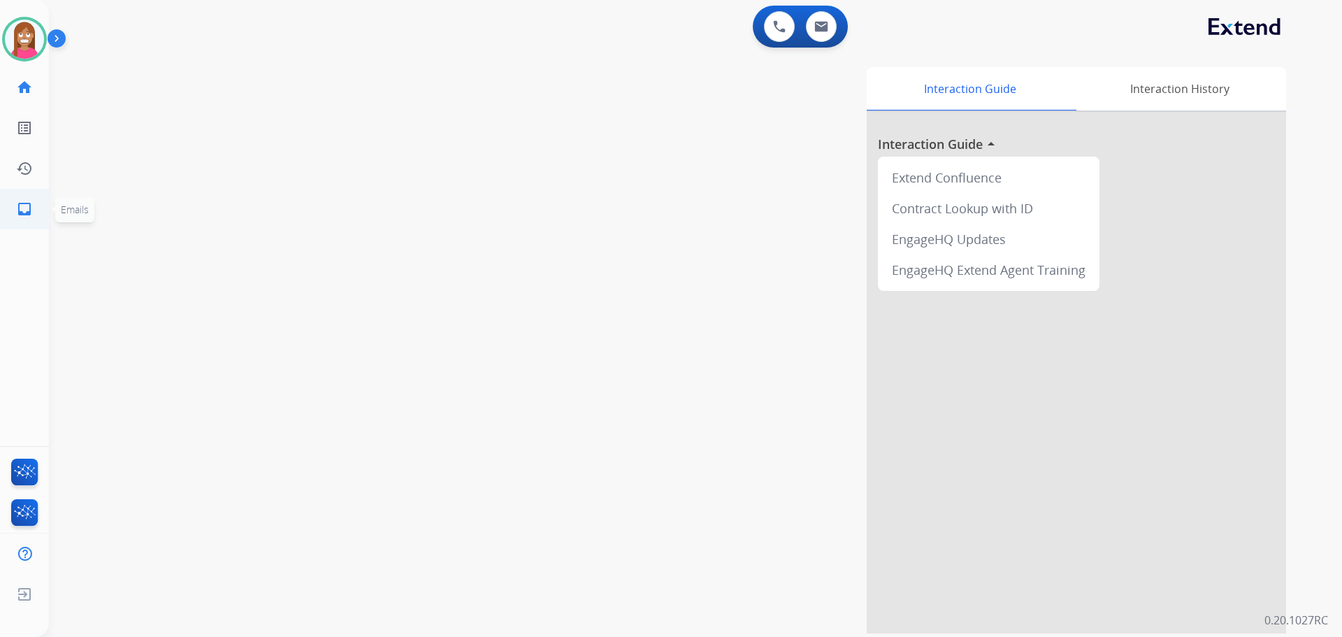
click at [43, 207] on link "inbox Emails" at bounding box center [24, 208] width 39 height 39
select select "**********"
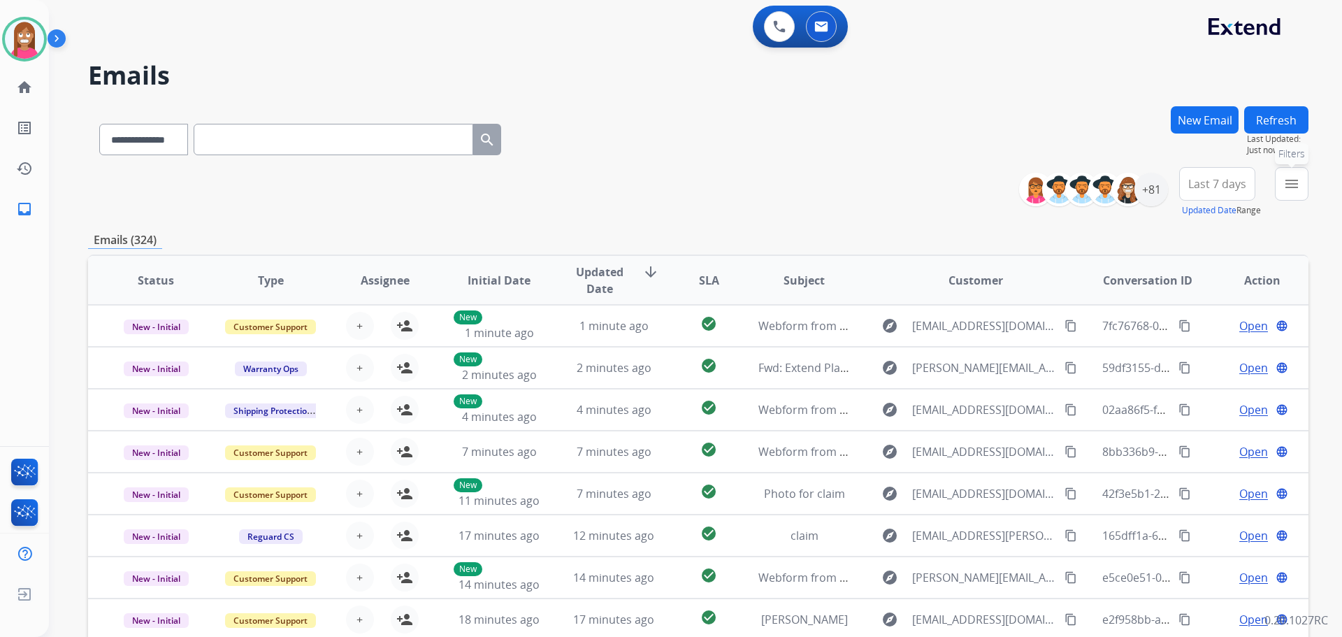
click at [1284, 185] on button "menu Filters" at bounding box center [1292, 184] width 34 height 34
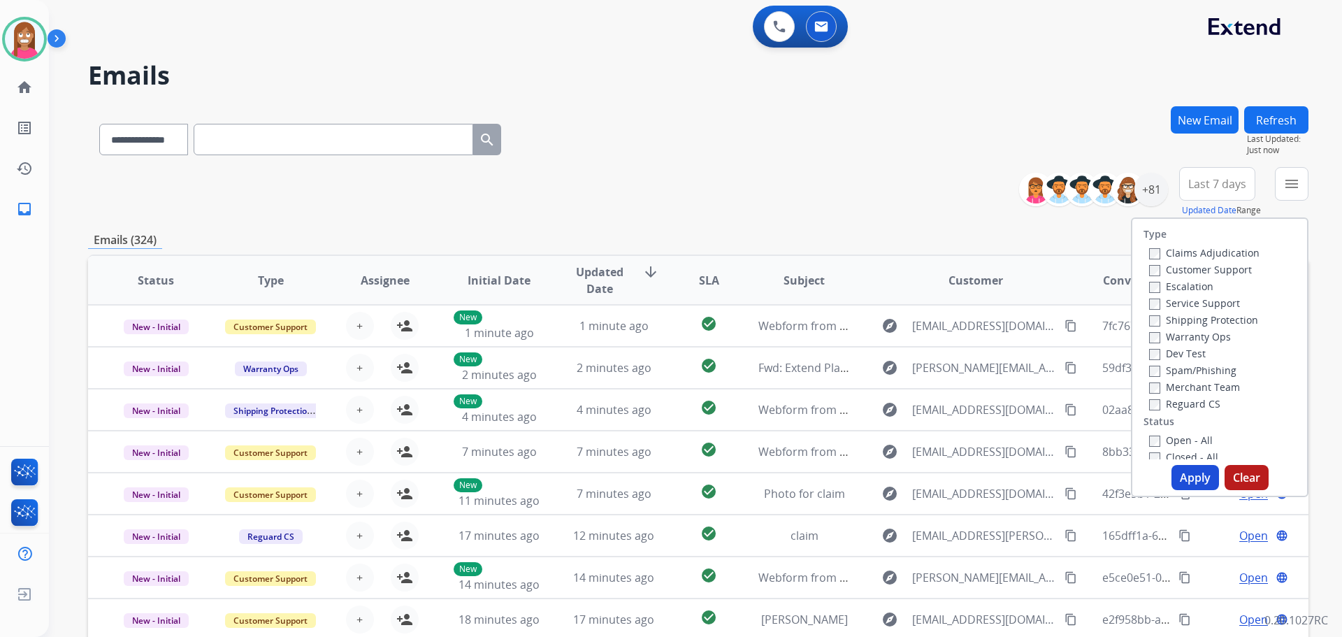
click at [1165, 273] on label "Customer Support" at bounding box center [1200, 269] width 103 height 13
click at [1186, 315] on label "Shipping Protection" at bounding box center [1203, 319] width 109 height 13
click at [1153, 409] on label "Reguard CS" at bounding box center [1184, 403] width 71 height 13
click at [1157, 447] on div "Open - All" at bounding box center [1222, 439] width 147 height 17
click at [1156, 438] on label "Open - All" at bounding box center [1181, 439] width 64 height 13
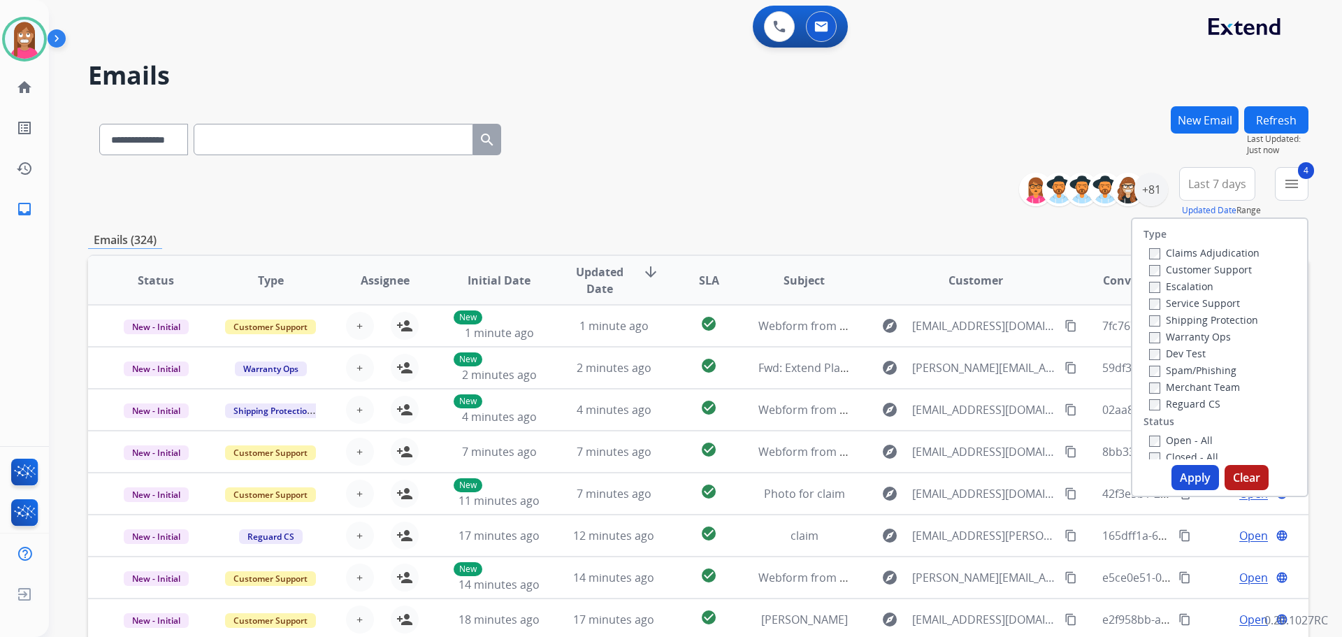
click at [1179, 487] on button "Apply" at bounding box center [1196, 477] width 48 height 25
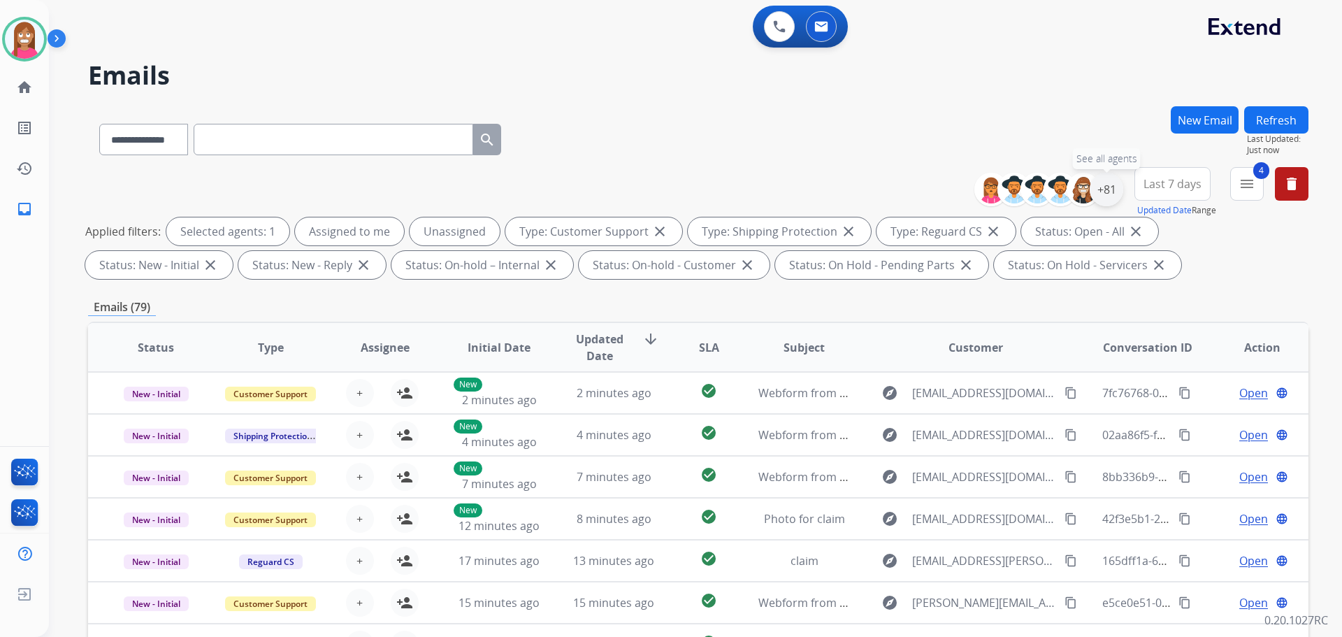
drag, startPoint x: 1102, startPoint y: 185, endPoint x: 1101, endPoint y: 192, distance: 7.0
click at [1102, 187] on div "+81" at bounding box center [1107, 190] width 34 height 34
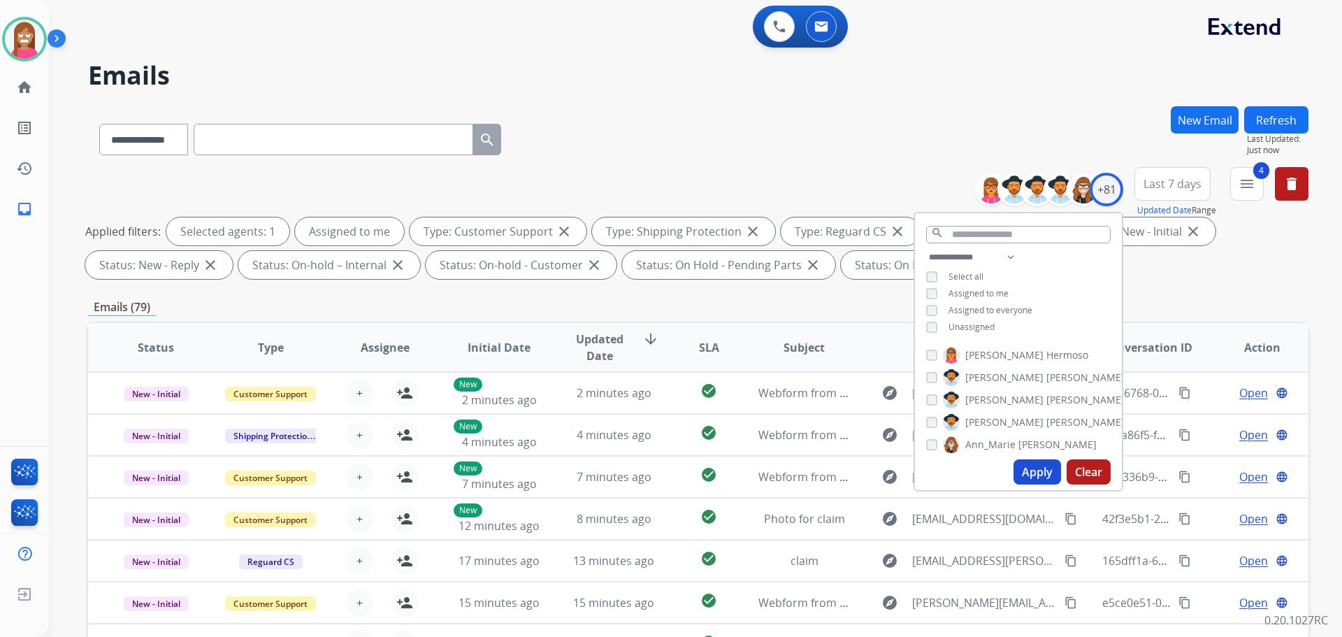
click at [1019, 473] on button "Apply" at bounding box center [1038, 471] width 48 height 25
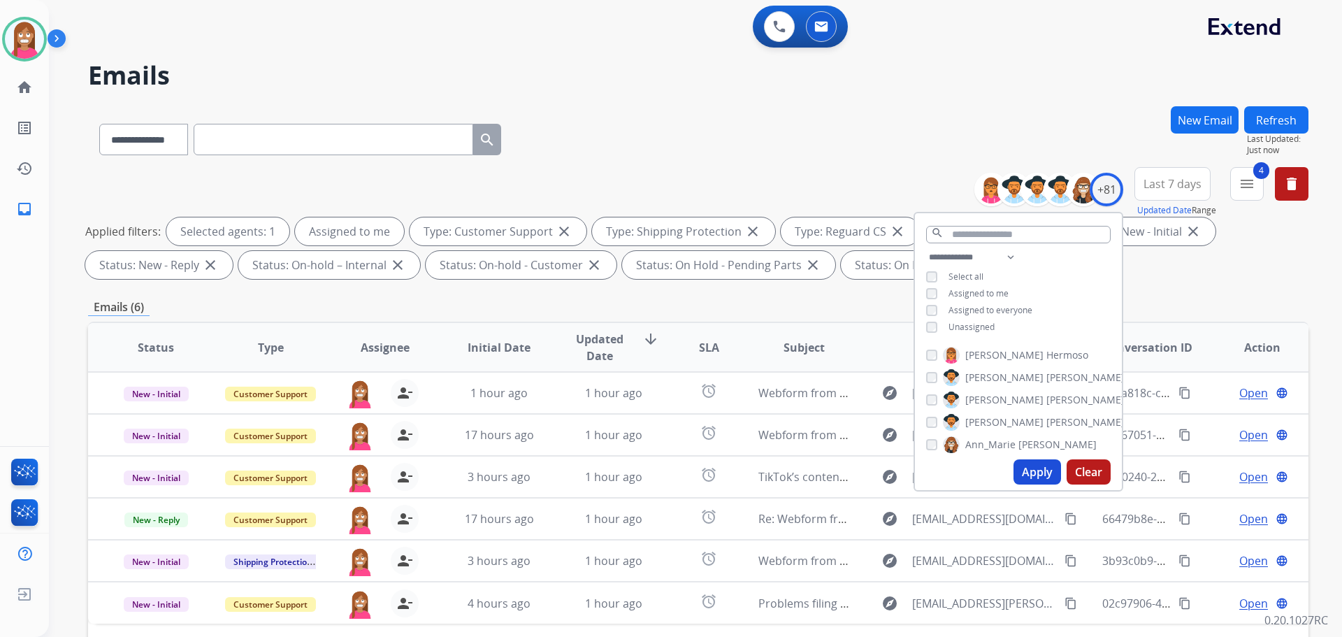
drag, startPoint x: 605, startPoint y: 148, endPoint x: 586, endPoint y: 216, distance: 71.1
click at [605, 149] on div "**********" at bounding box center [698, 136] width 1221 height 61
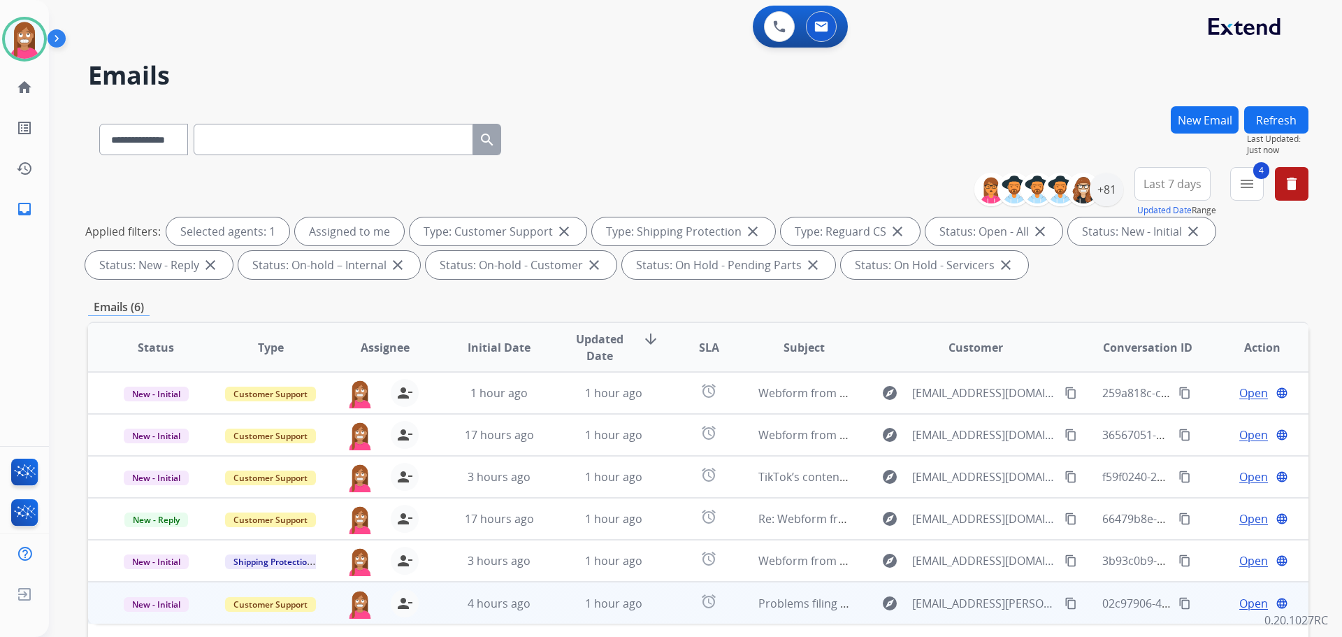
scroll to position [210, 0]
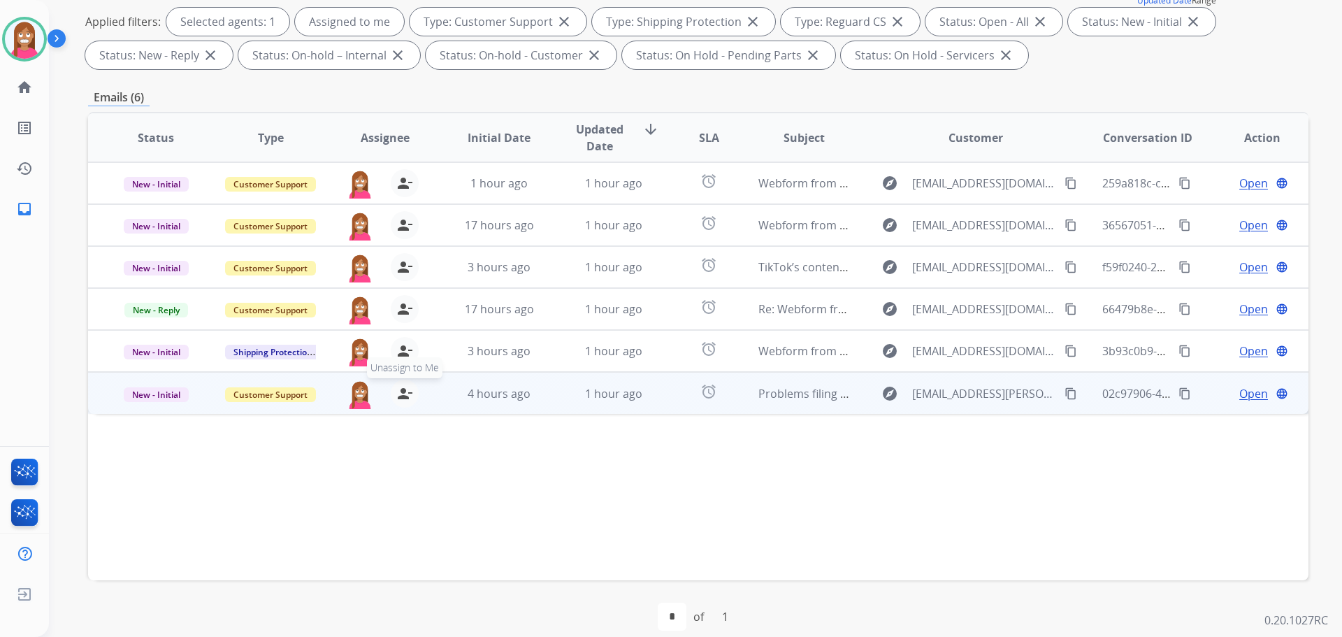
click at [402, 388] on mat-icon "person_remove" at bounding box center [404, 393] width 17 height 17
click at [402, 388] on mat-icon "person_add" at bounding box center [404, 393] width 17 height 17
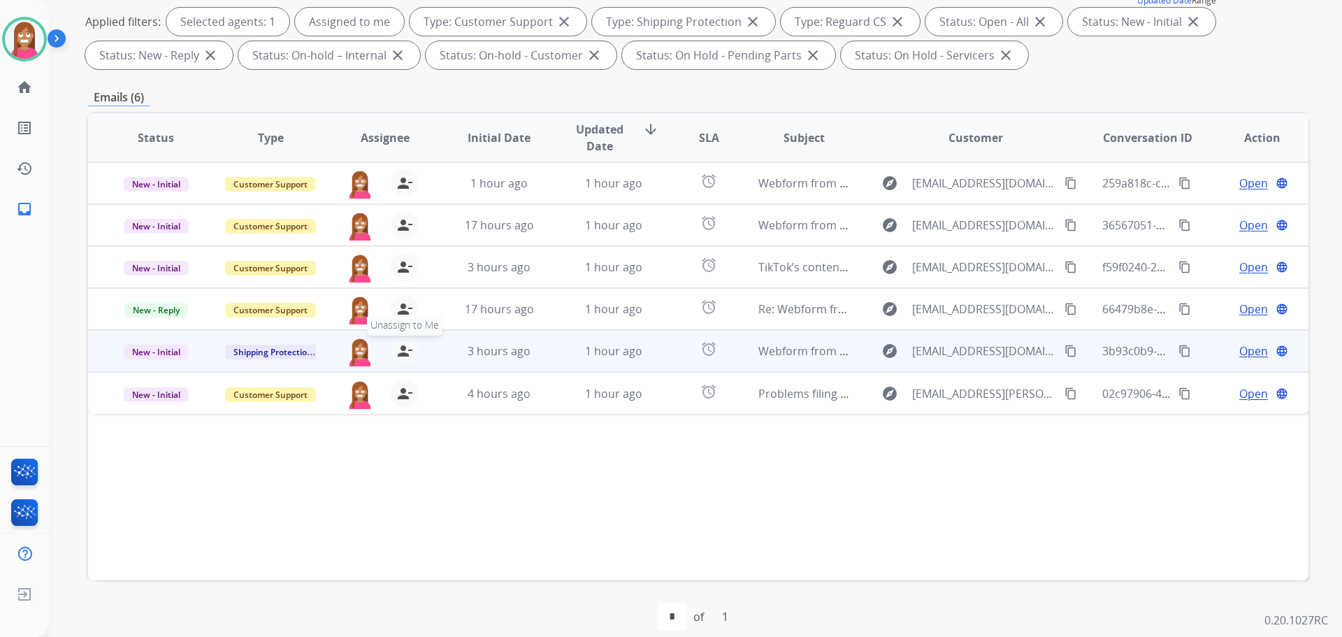
click at [400, 356] on mat-icon "person_remove" at bounding box center [404, 351] width 17 height 17
drag, startPoint x: 400, startPoint y: 356, endPoint x: 401, endPoint y: 347, distance: 8.5
click at [400, 352] on mat-icon "person_remove" at bounding box center [404, 351] width 17 height 17
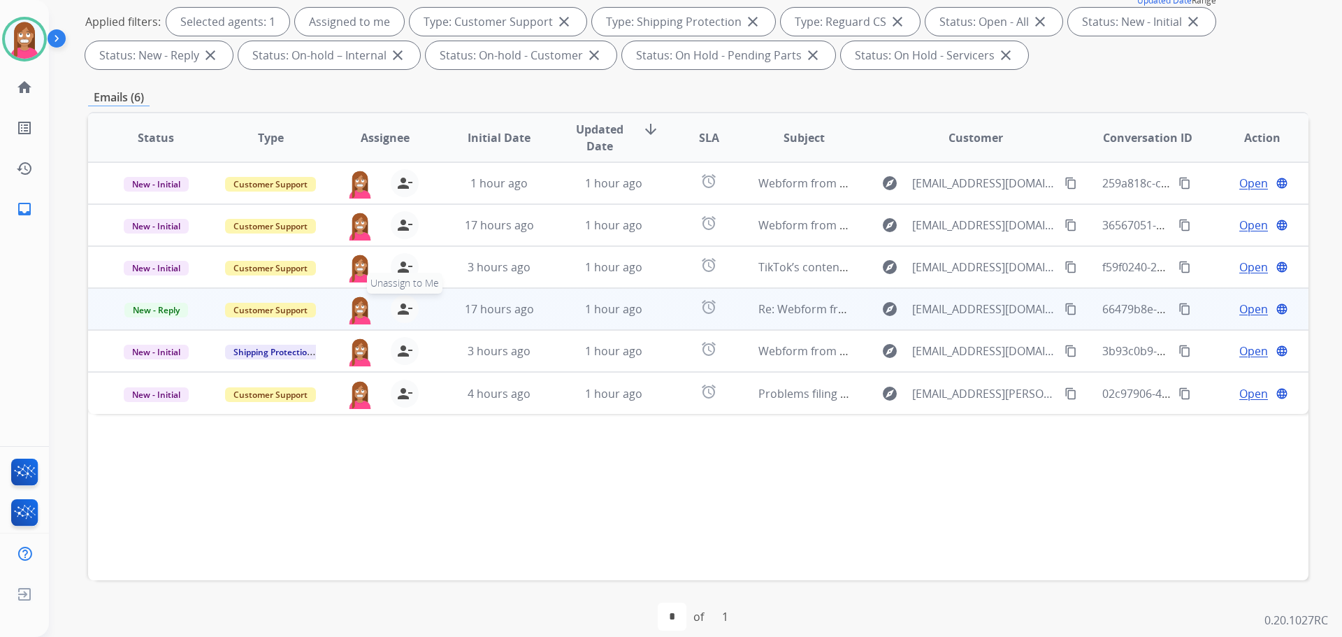
click at [398, 312] on mat-icon "person_remove" at bounding box center [404, 309] width 17 height 17
click at [398, 312] on mat-icon "person_add" at bounding box center [404, 309] width 17 height 17
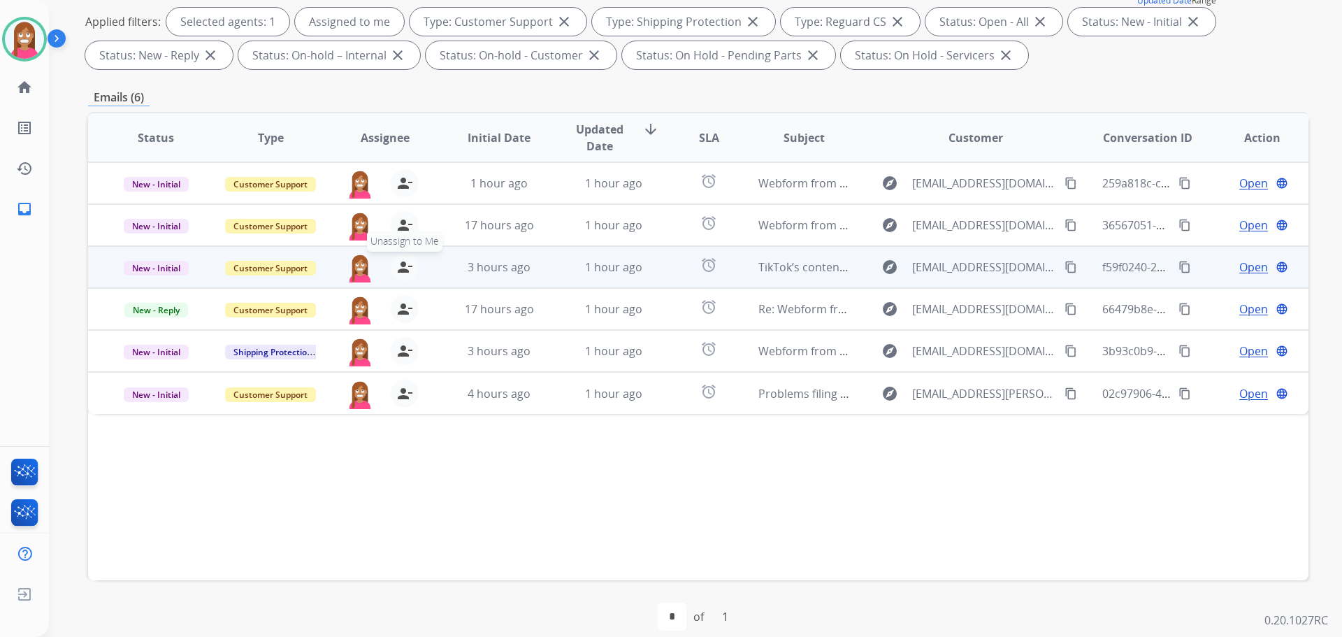
click at [403, 268] on mat-icon "person_remove" at bounding box center [404, 267] width 17 height 17
click at [403, 268] on mat-icon "person_add" at bounding box center [404, 267] width 17 height 17
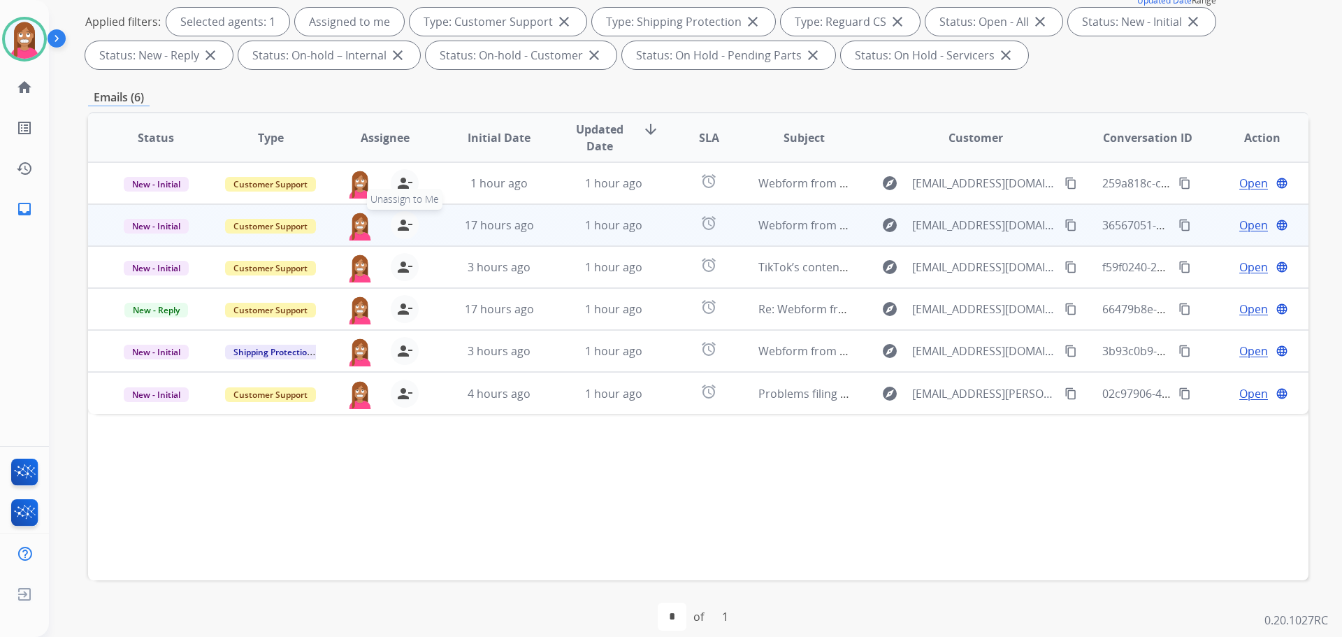
click at [402, 229] on mat-icon "person_remove" at bounding box center [404, 225] width 17 height 17
click at [402, 229] on mat-icon "person_add" at bounding box center [404, 225] width 17 height 17
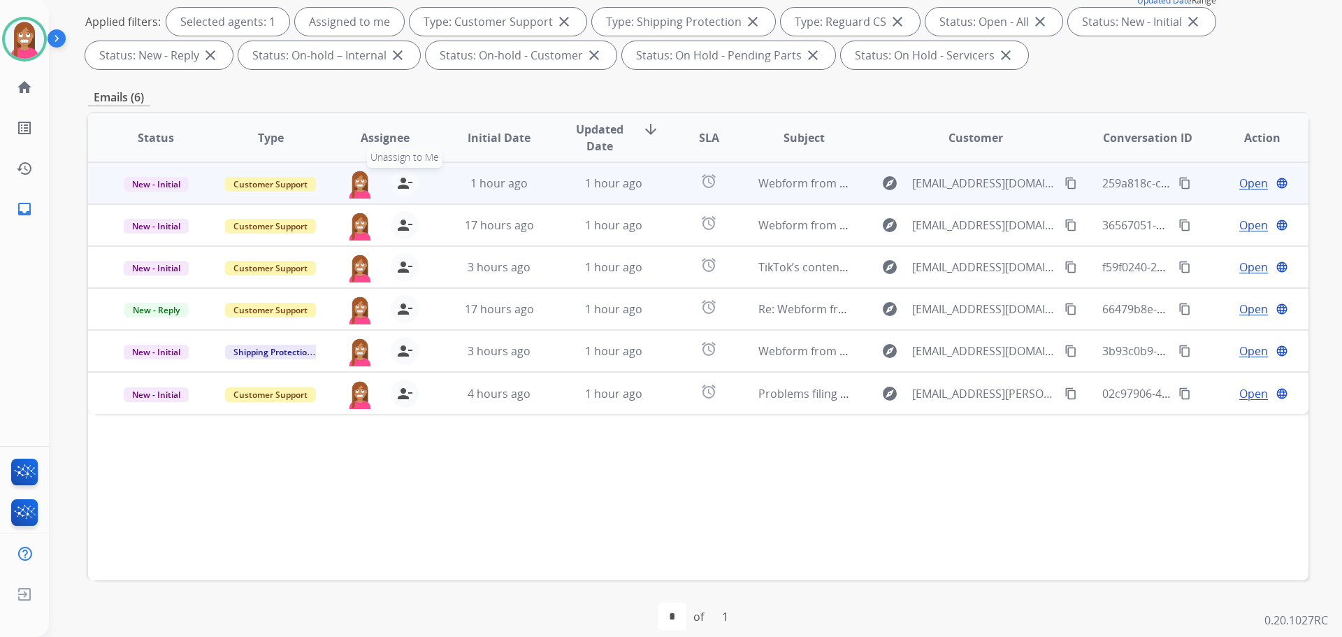
click at [399, 186] on mat-icon "person_remove" at bounding box center [404, 183] width 17 height 17
click at [399, 186] on mat-icon "person_add" at bounding box center [404, 183] width 17 height 17
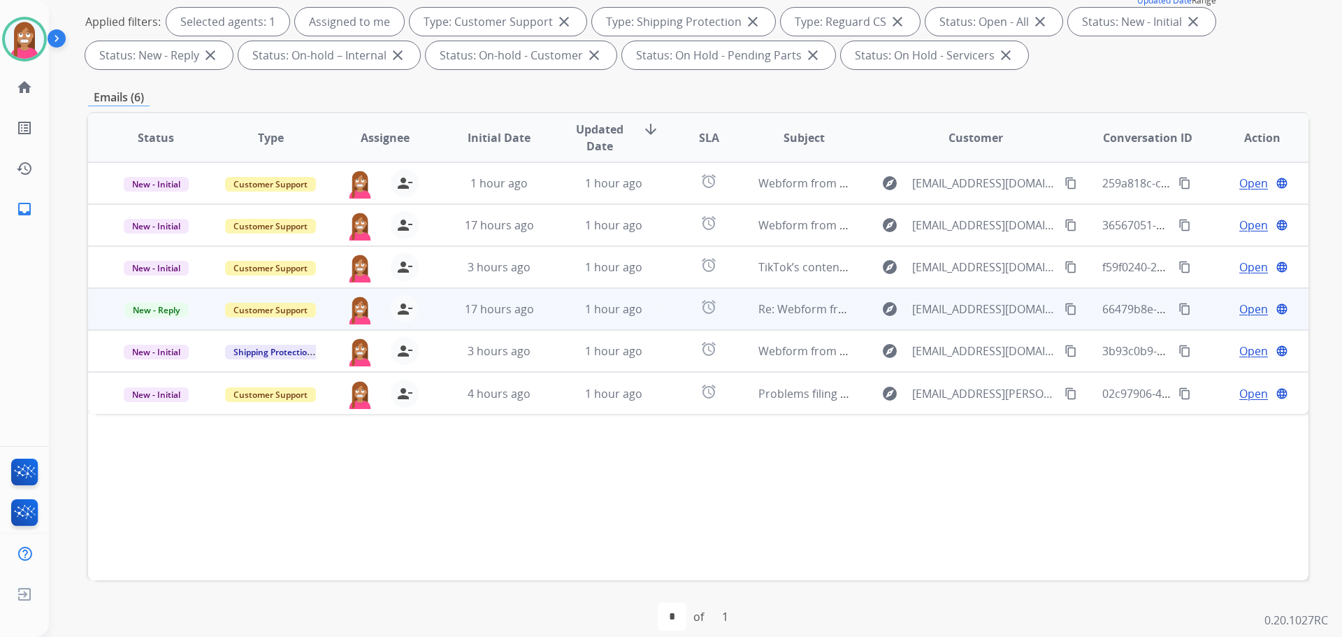
click at [651, 320] on td "1 hour ago" at bounding box center [603, 309] width 115 height 42
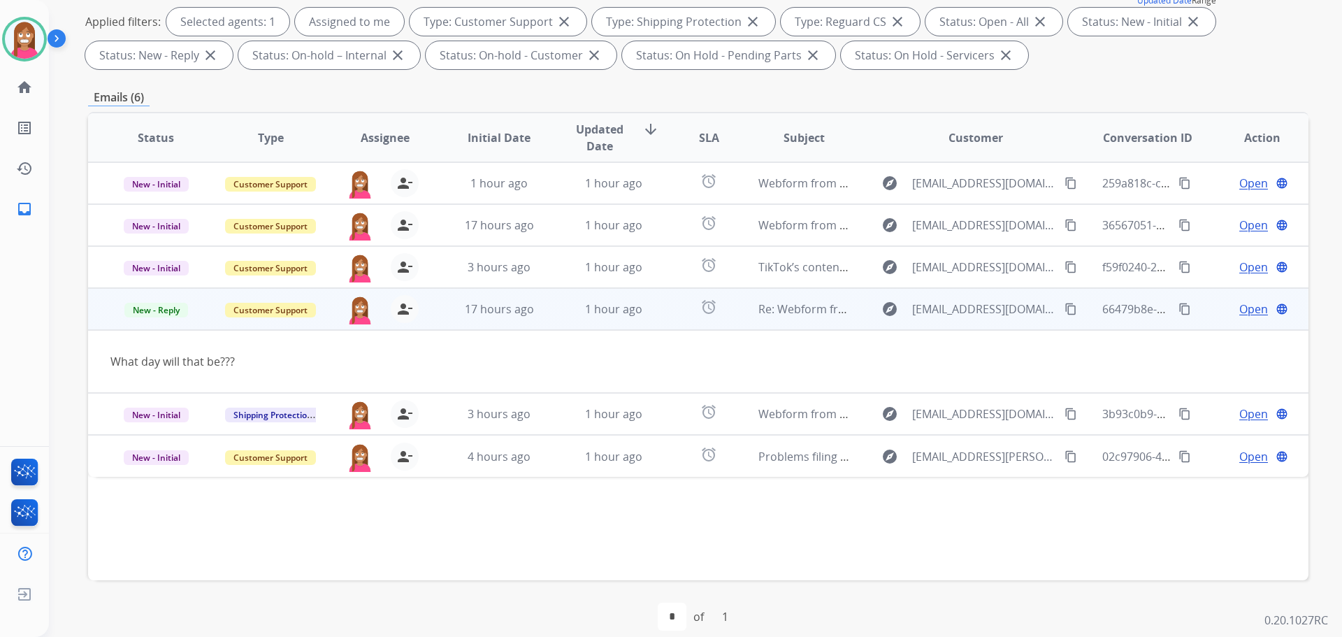
click at [1242, 306] on span "Open" at bounding box center [1253, 309] width 29 height 17
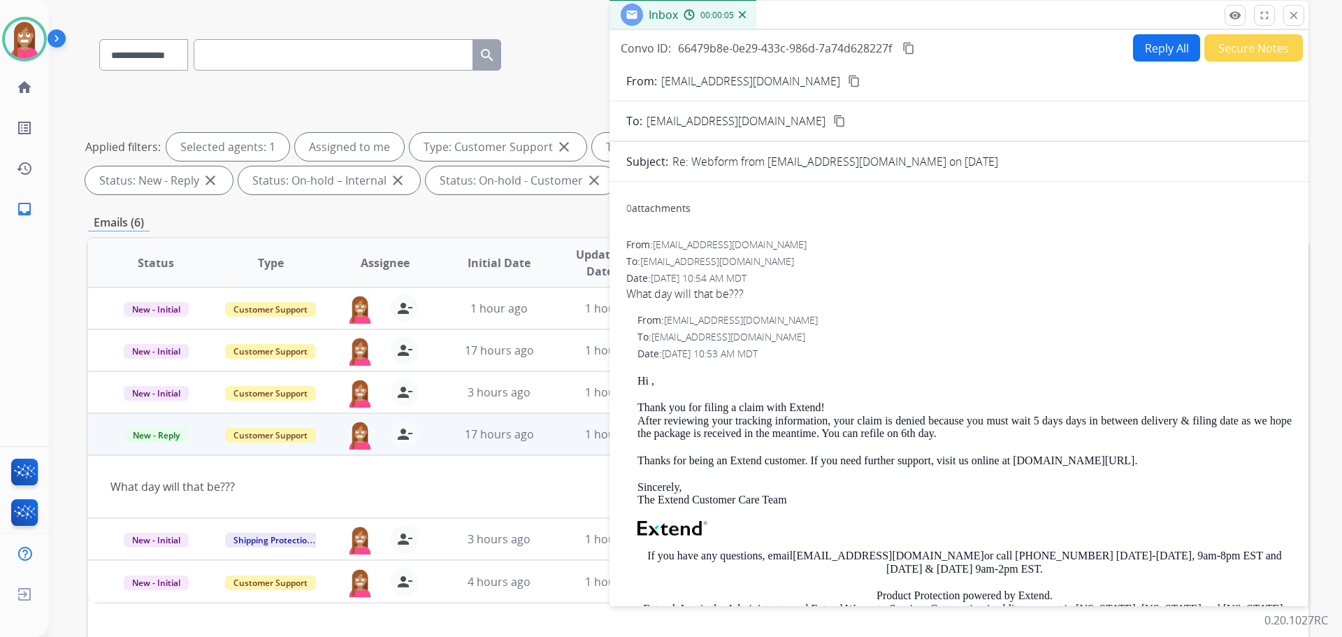
scroll to position [0, 0]
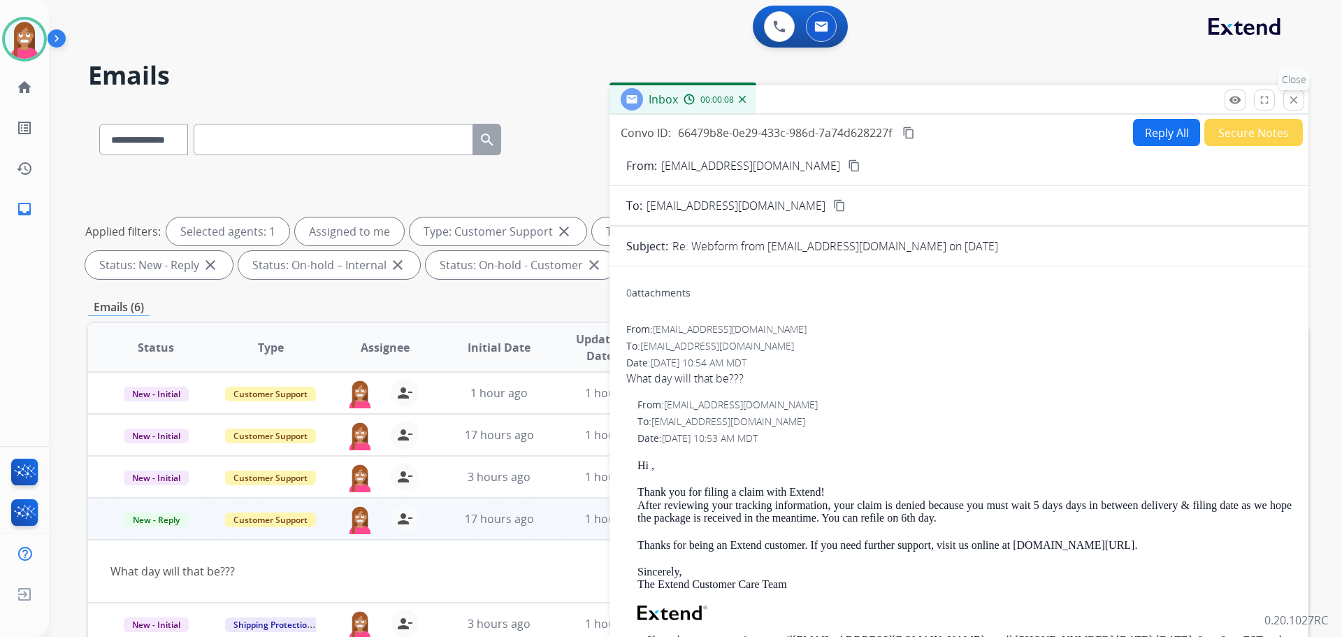
click at [1295, 94] on mat-icon "close" at bounding box center [1294, 100] width 13 height 13
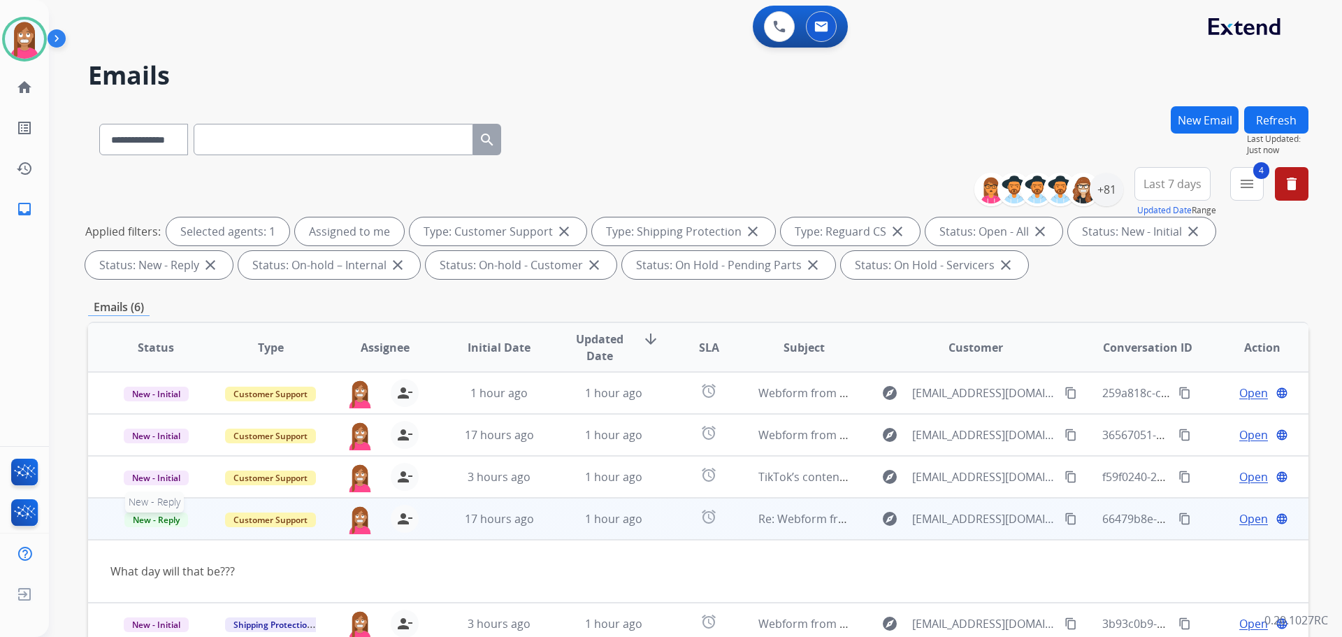
click at [143, 524] on span "New - Reply" at bounding box center [156, 519] width 64 height 15
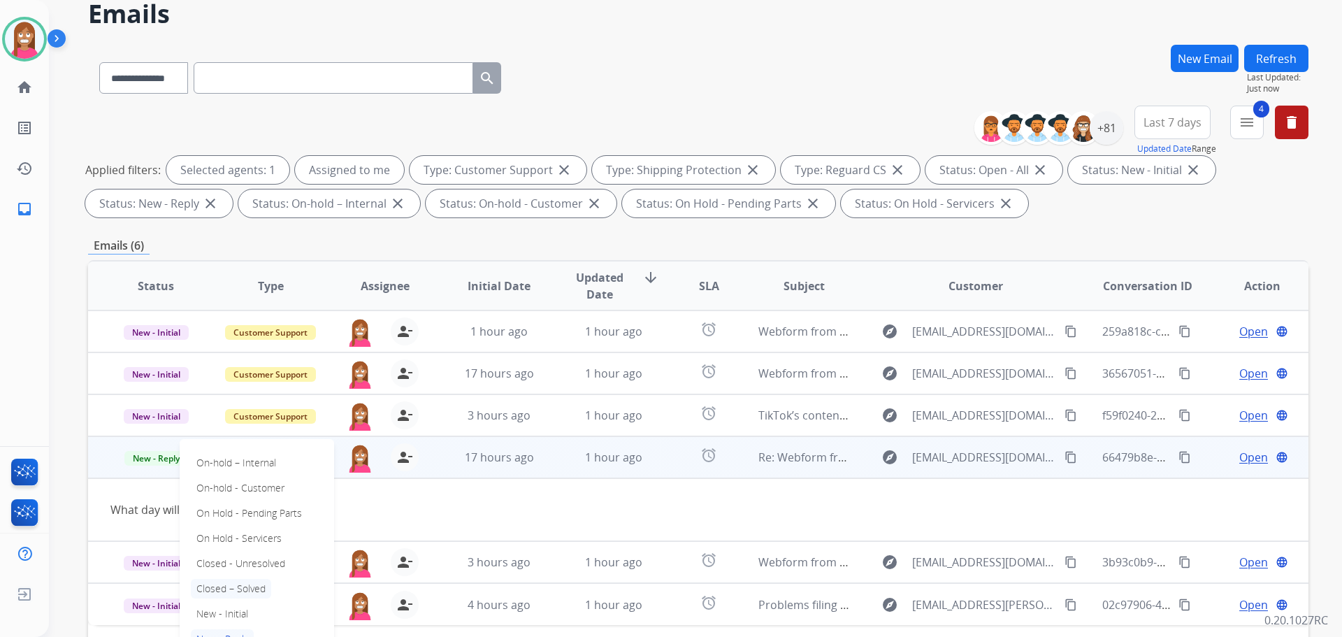
scroll to position [70, 0]
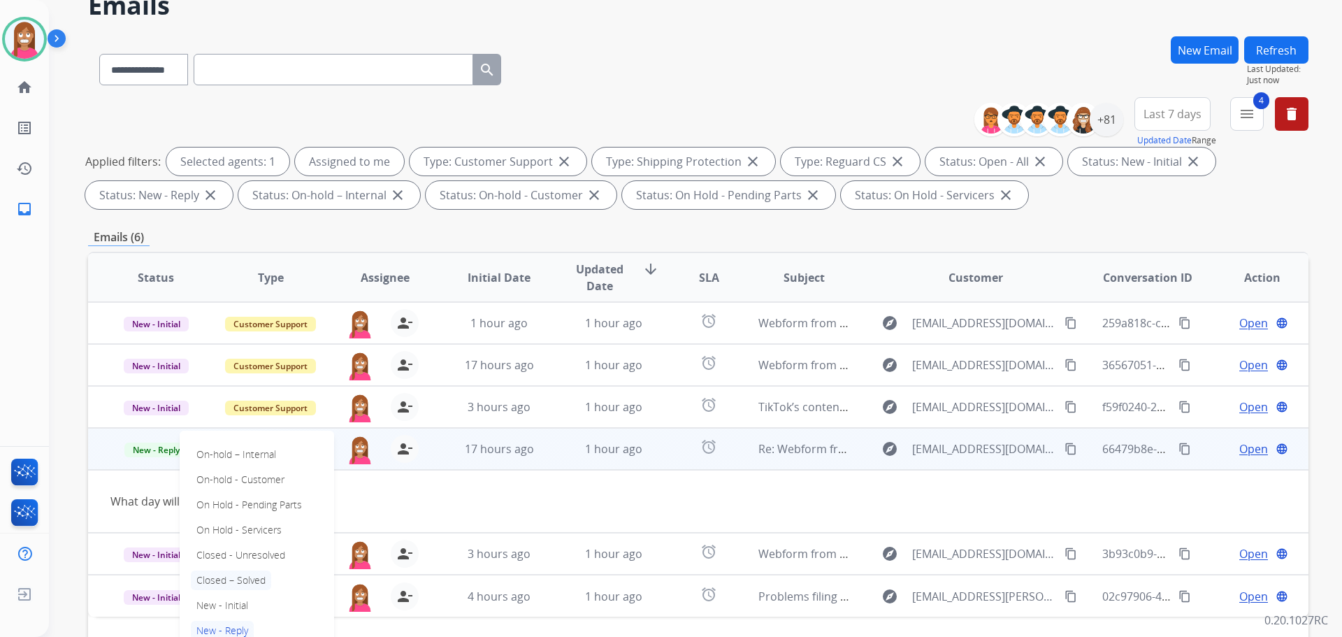
click at [230, 584] on p "Closed – Solved" at bounding box center [231, 580] width 80 height 20
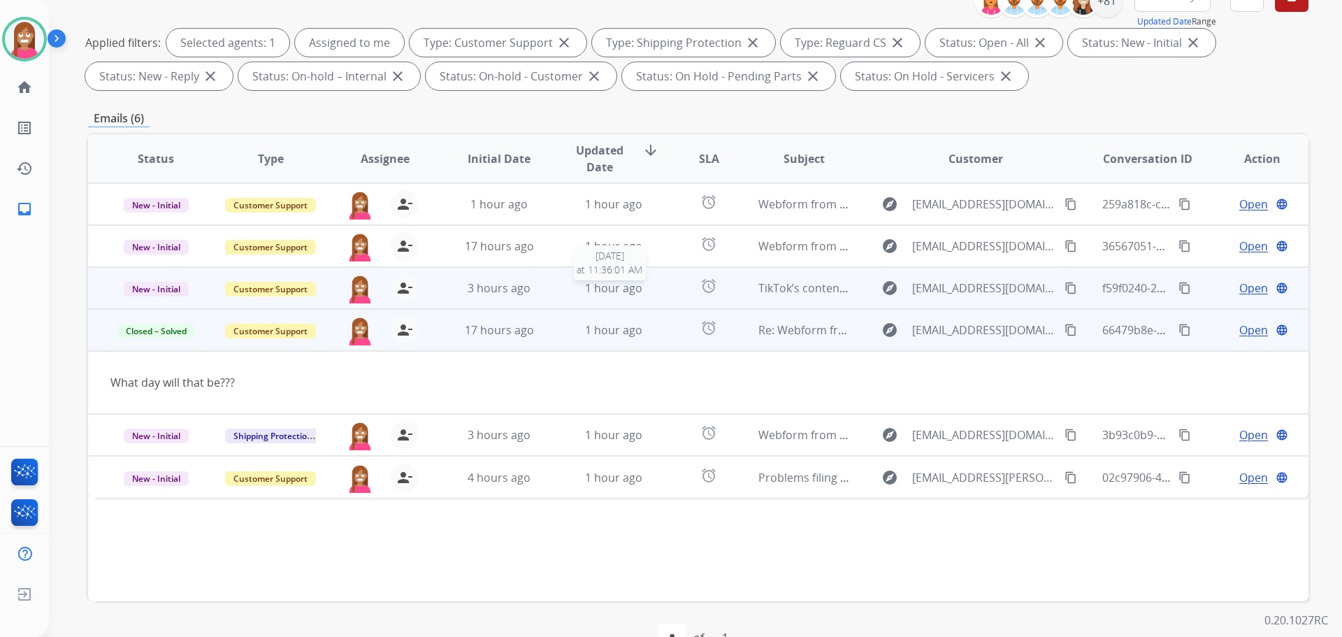
scroll to position [226, 0]
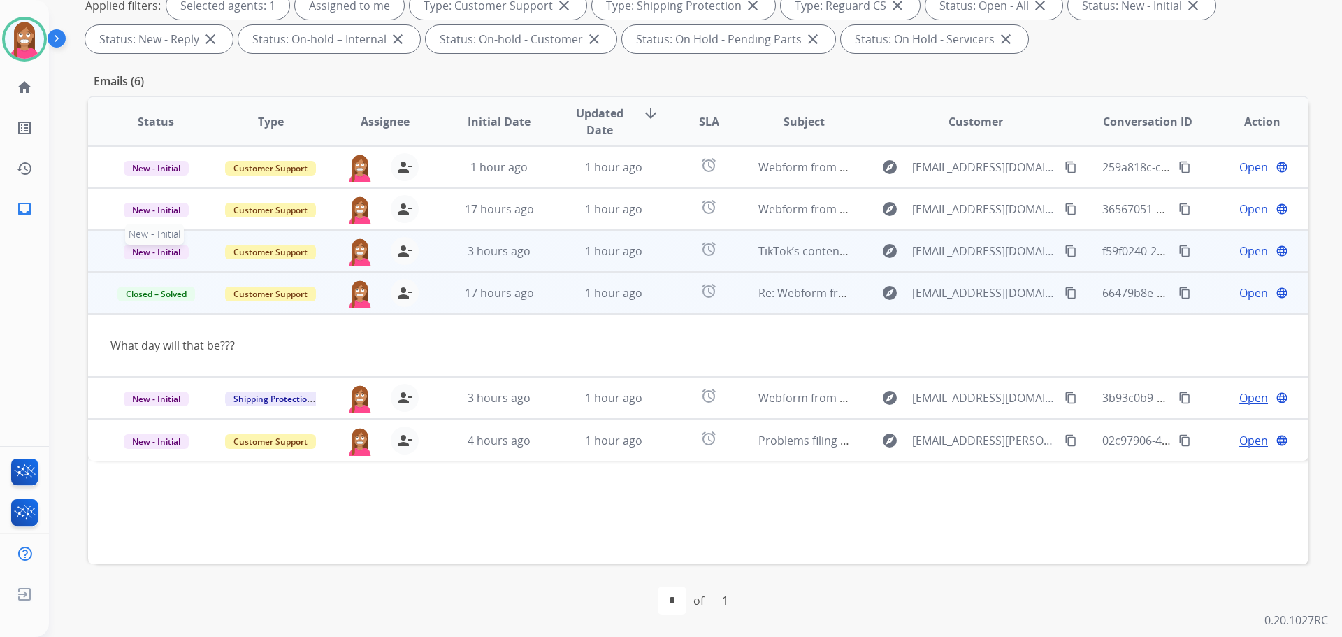
click at [145, 252] on span "New - Initial" at bounding box center [156, 252] width 65 height 15
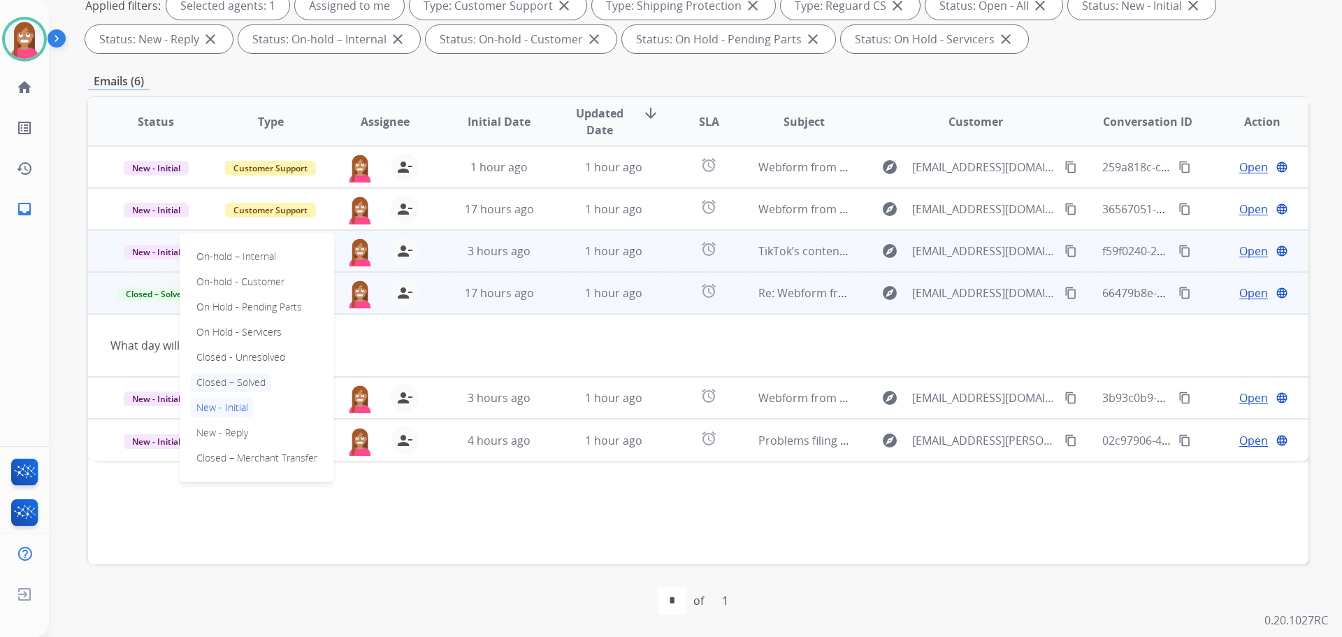
click at [212, 381] on p "Closed – Solved" at bounding box center [231, 383] width 80 height 20
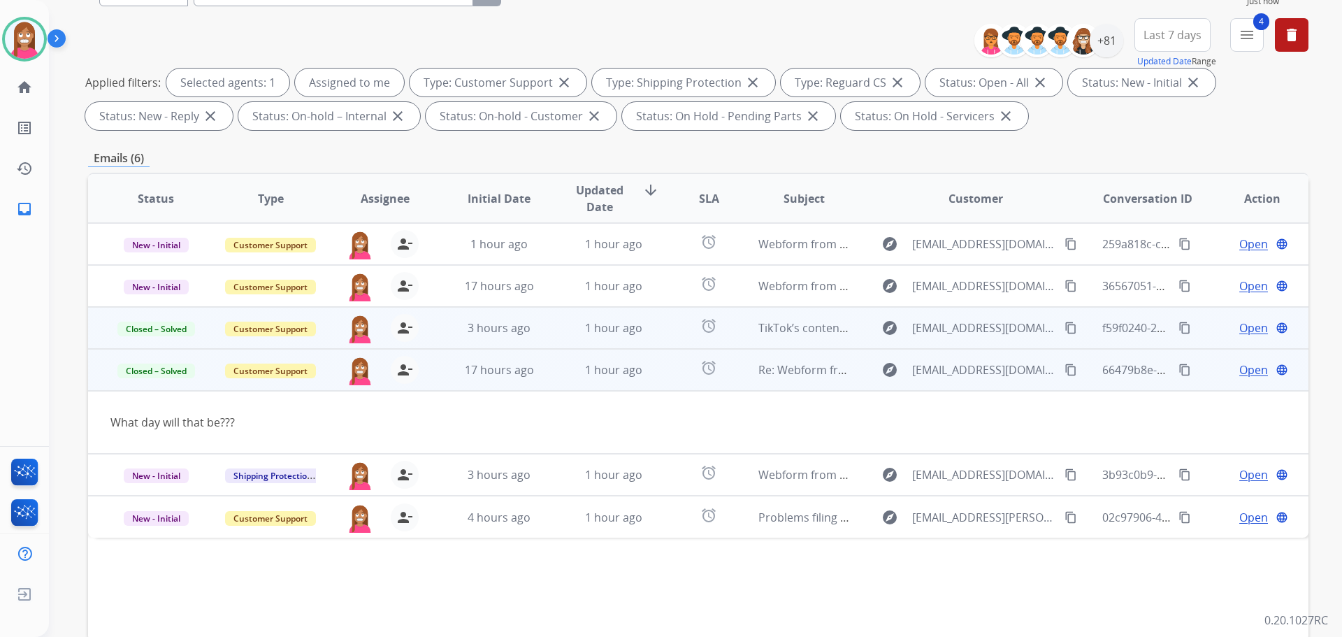
scroll to position [16, 0]
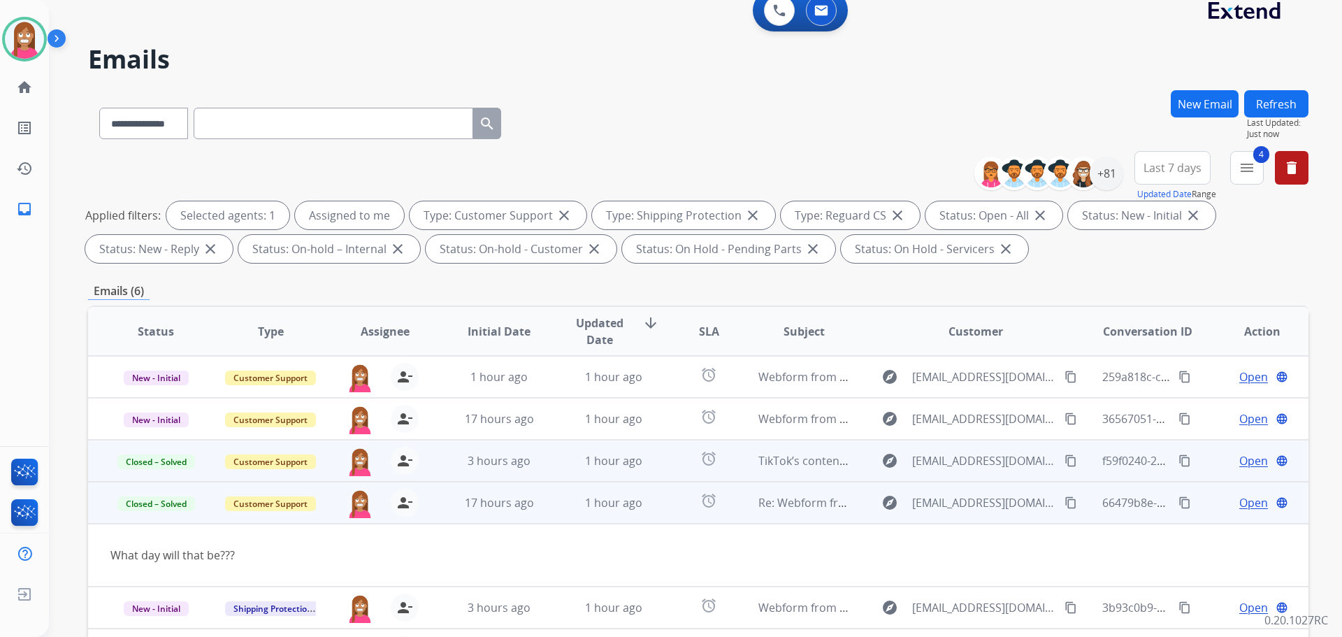
click at [1279, 108] on button "Refresh" at bounding box center [1276, 103] width 64 height 27
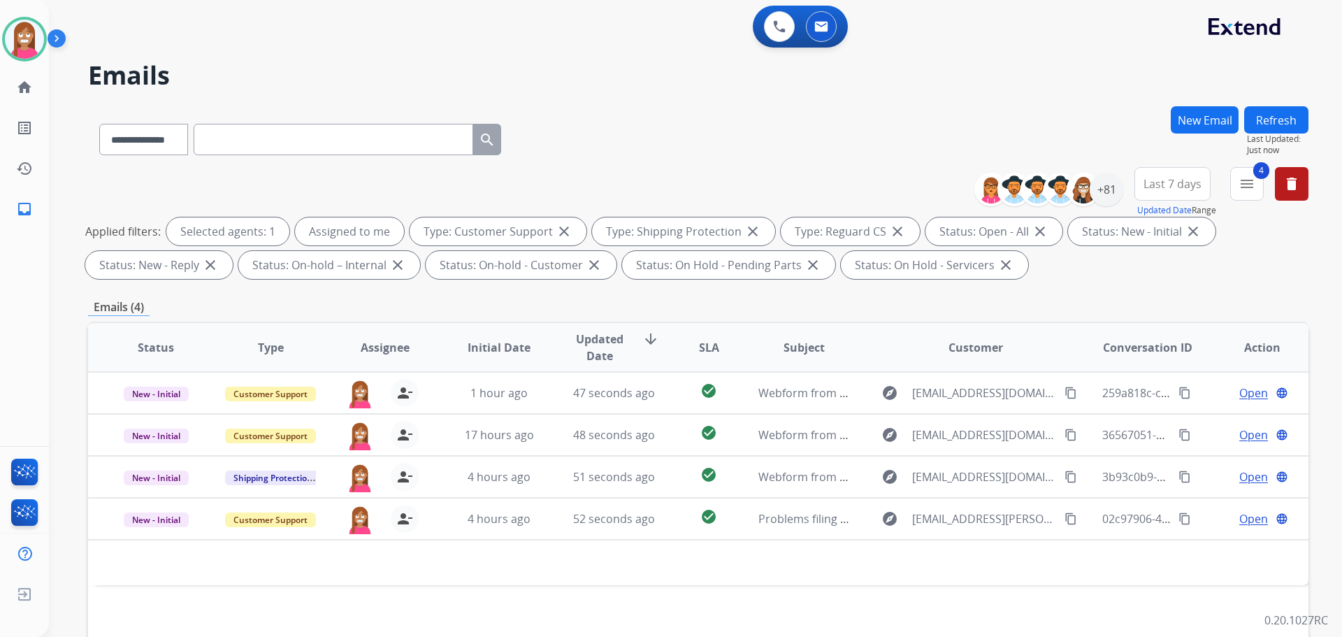
click at [1105, 208] on div "**********" at bounding box center [1054, 189] width 138 height 45
click at [1105, 206] on div "+81" at bounding box center [1107, 190] width 34 height 34
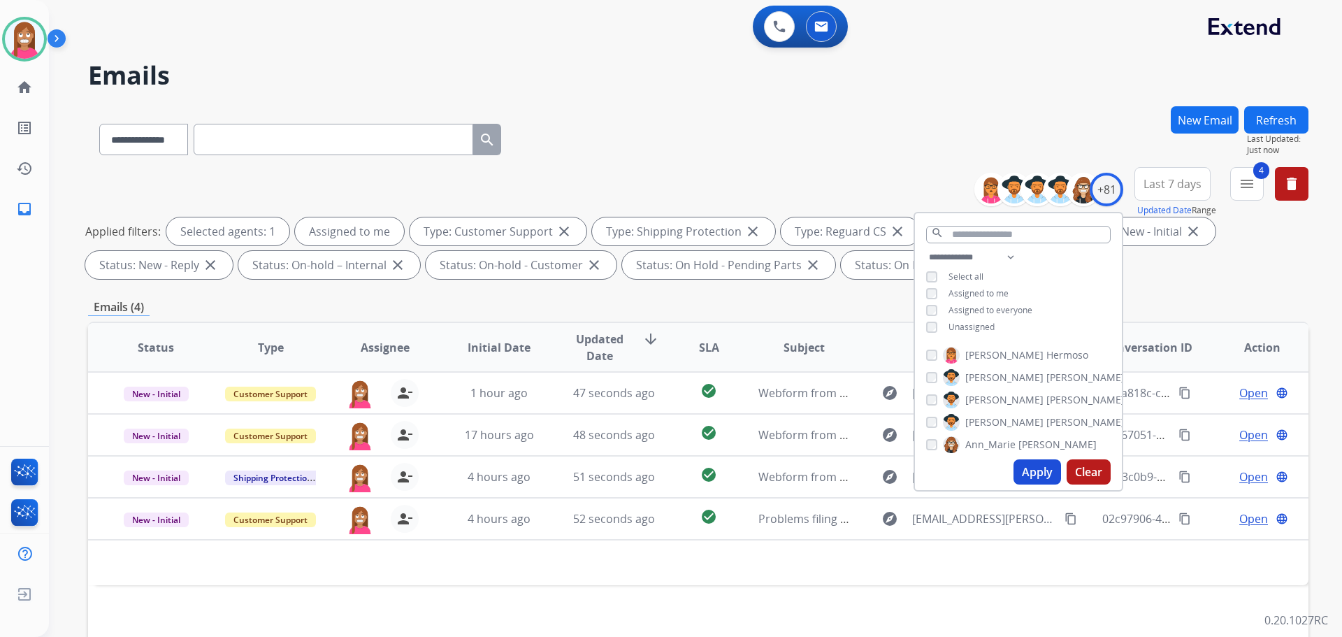
click at [933, 329] on div "Unassigned" at bounding box center [960, 327] width 69 height 11
click at [1028, 482] on button "Apply" at bounding box center [1038, 471] width 48 height 25
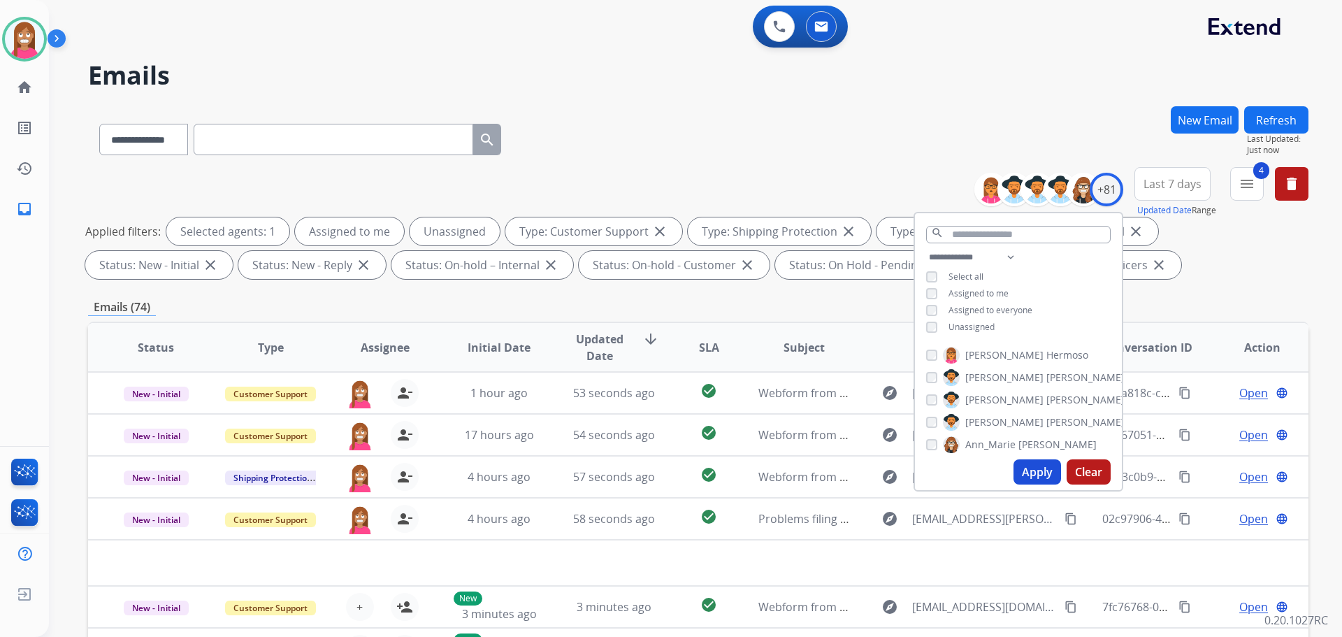
click at [707, 91] on div "**********" at bounding box center [679, 368] width 1260 height 637
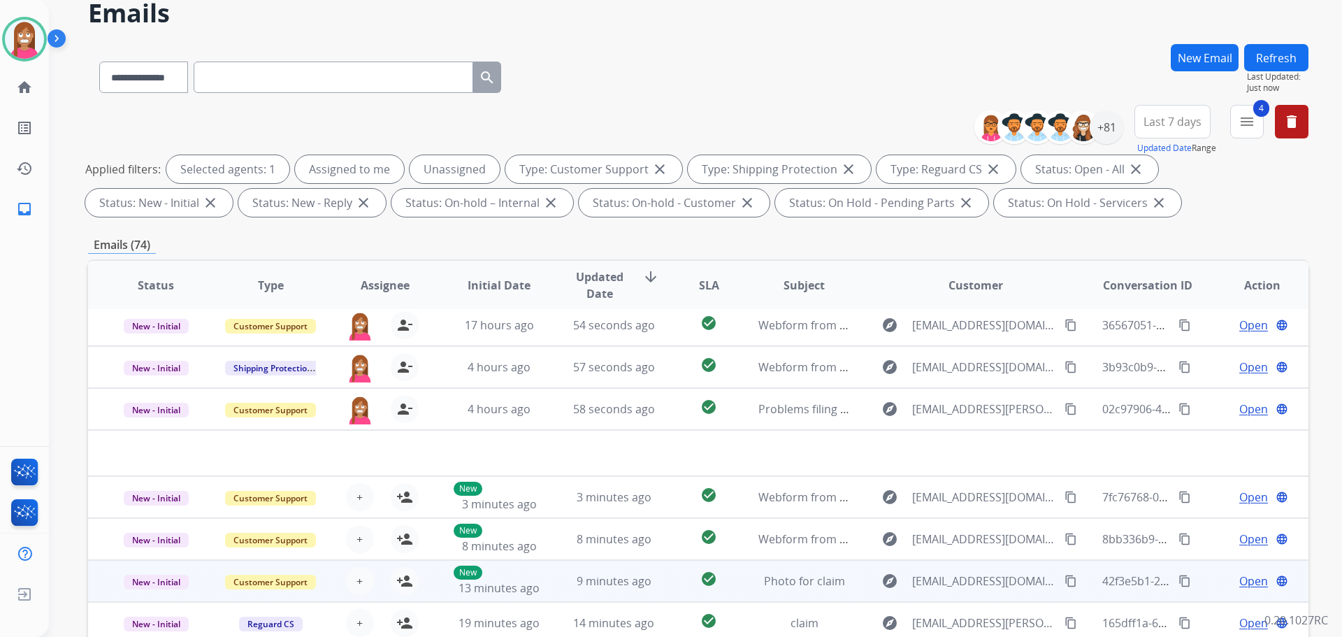
scroll to position [226, 0]
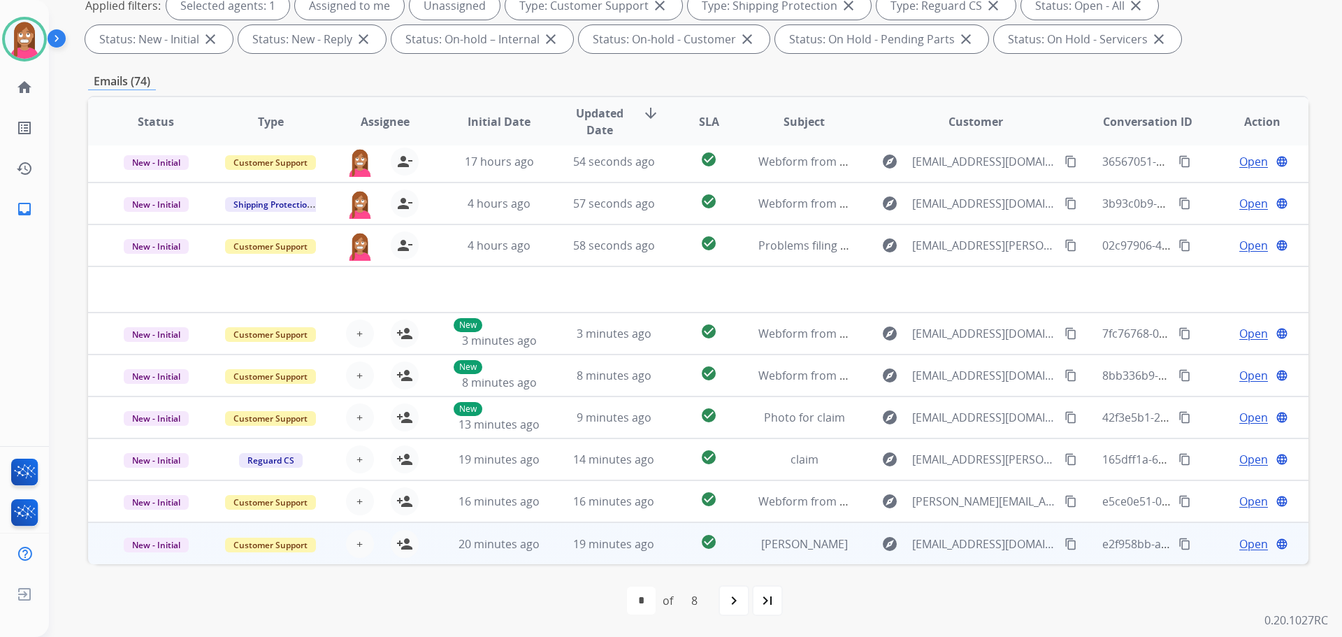
click at [549, 554] on td "19 minutes ago" at bounding box center [603, 543] width 115 height 42
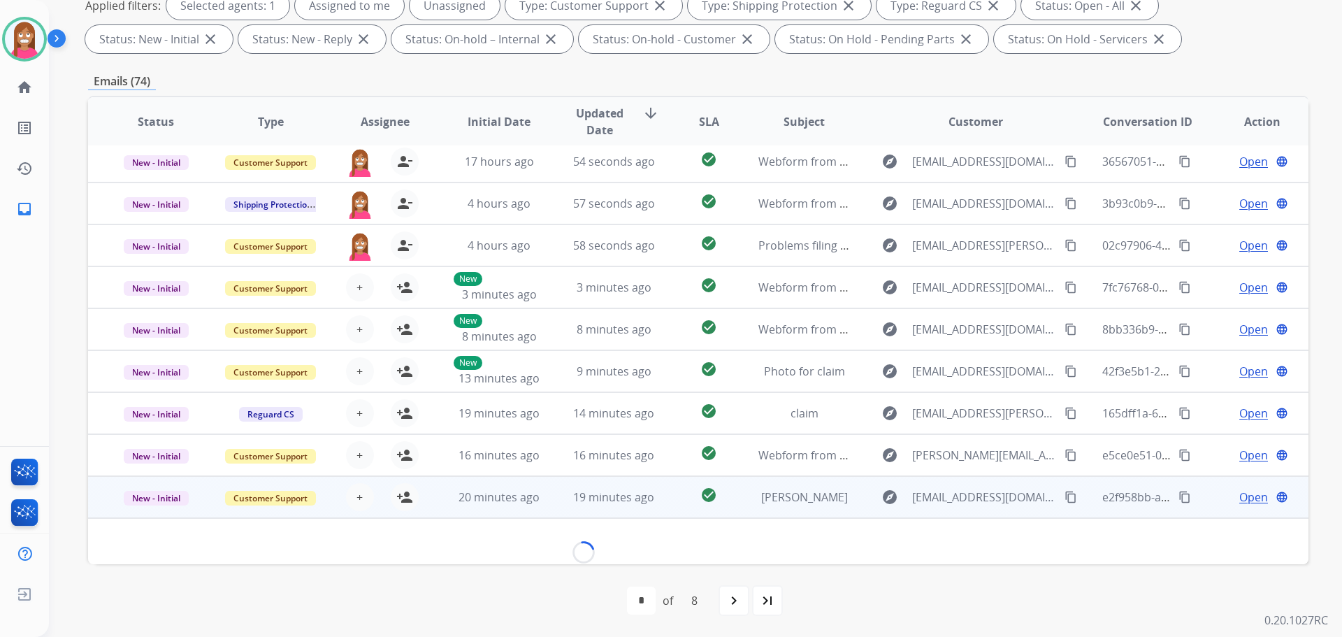
scroll to position [64, 0]
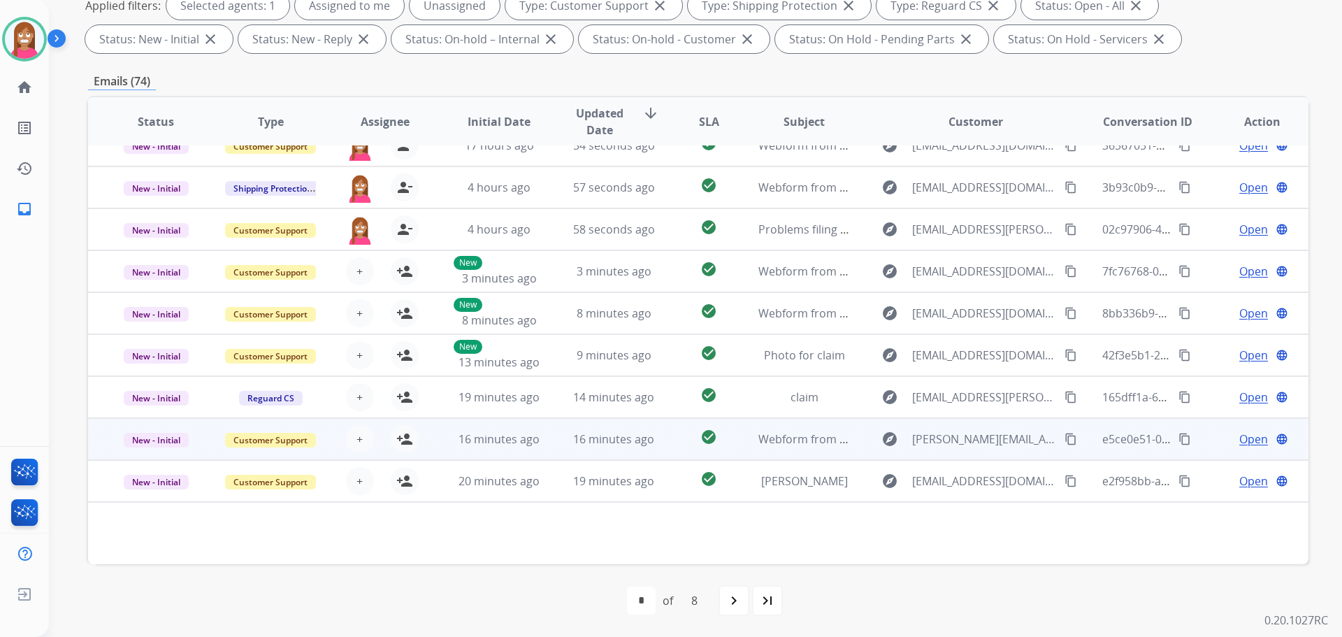
click at [550, 436] on td "16 minutes ago" at bounding box center [603, 439] width 115 height 42
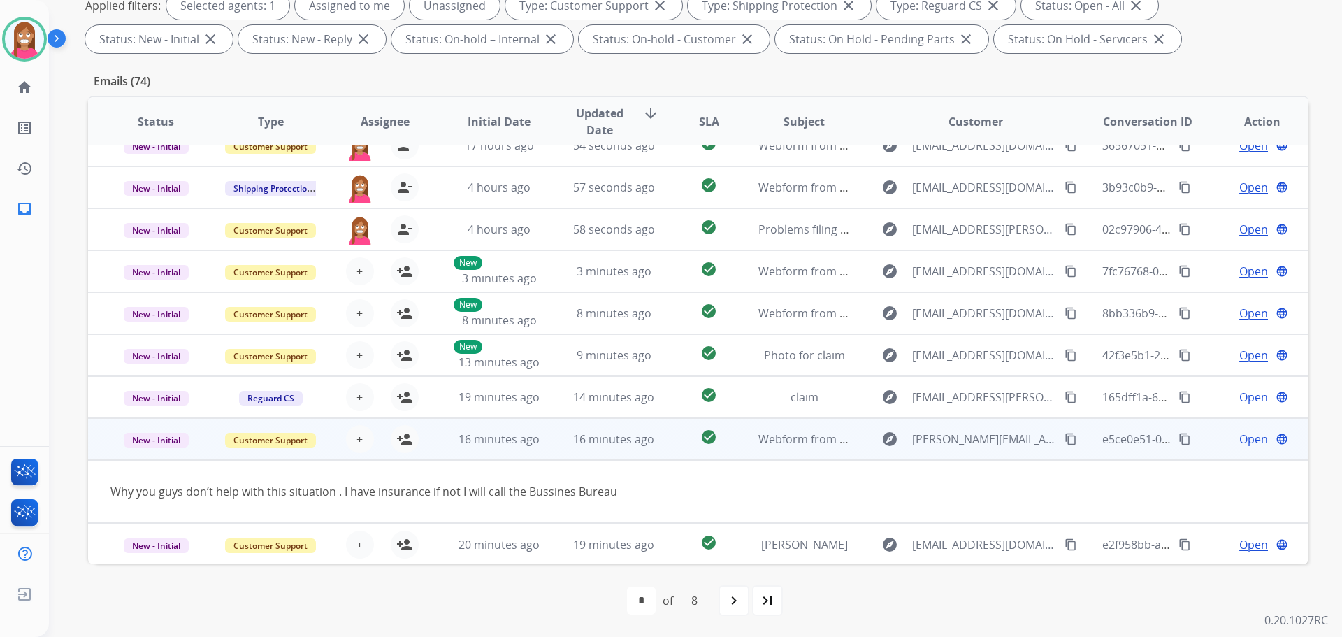
scroll to position [64, 0]
click at [1065, 440] on mat-icon "content_copy" at bounding box center [1071, 438] width 13 height 13
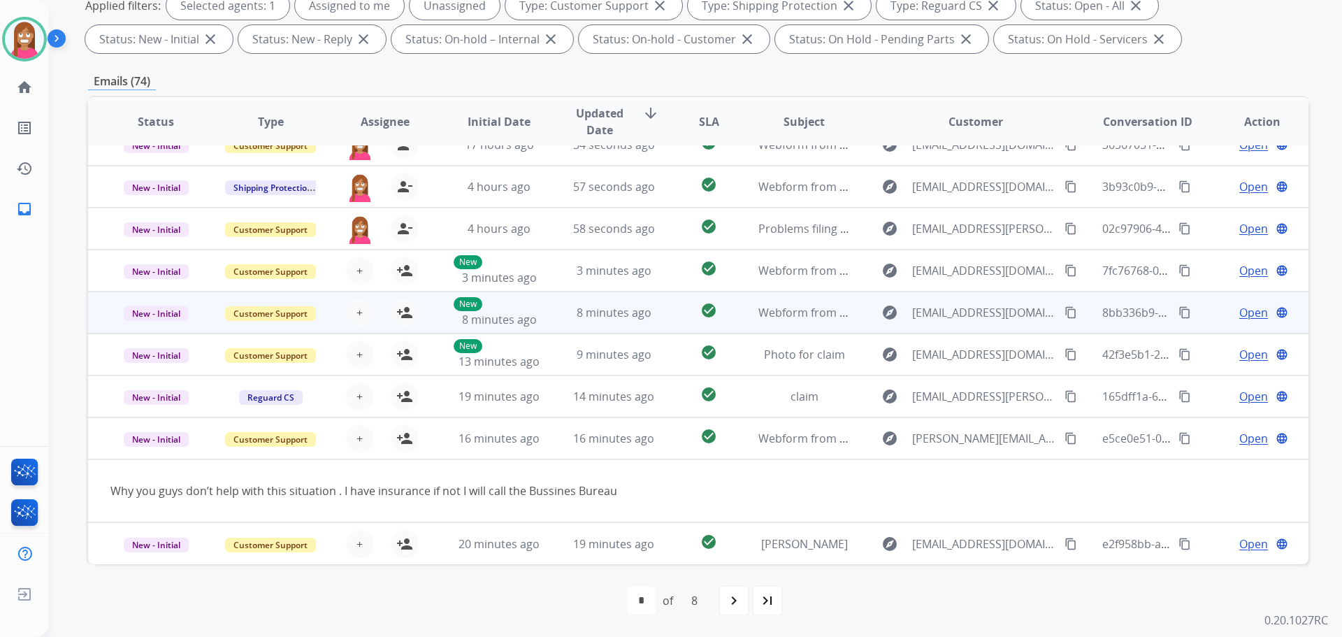
click at [551, 326] on td "8 minutes ago" at bounding box center [603, 313] width 115 height 42
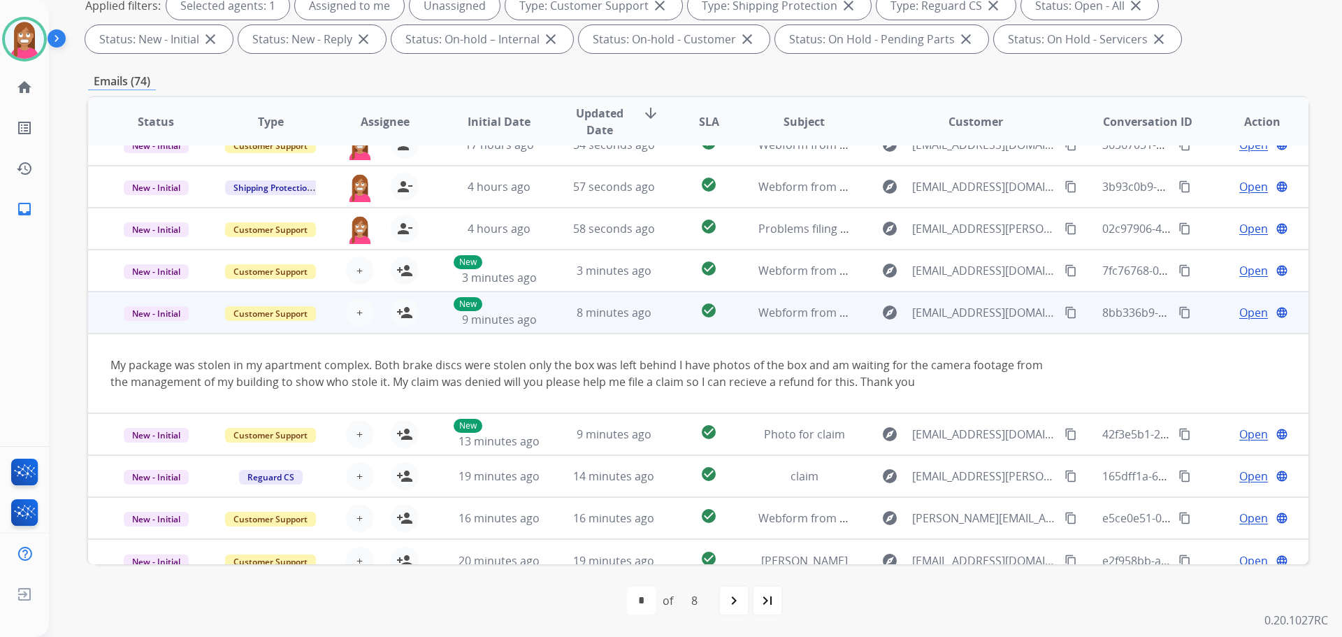
scroll to position [81, 0]
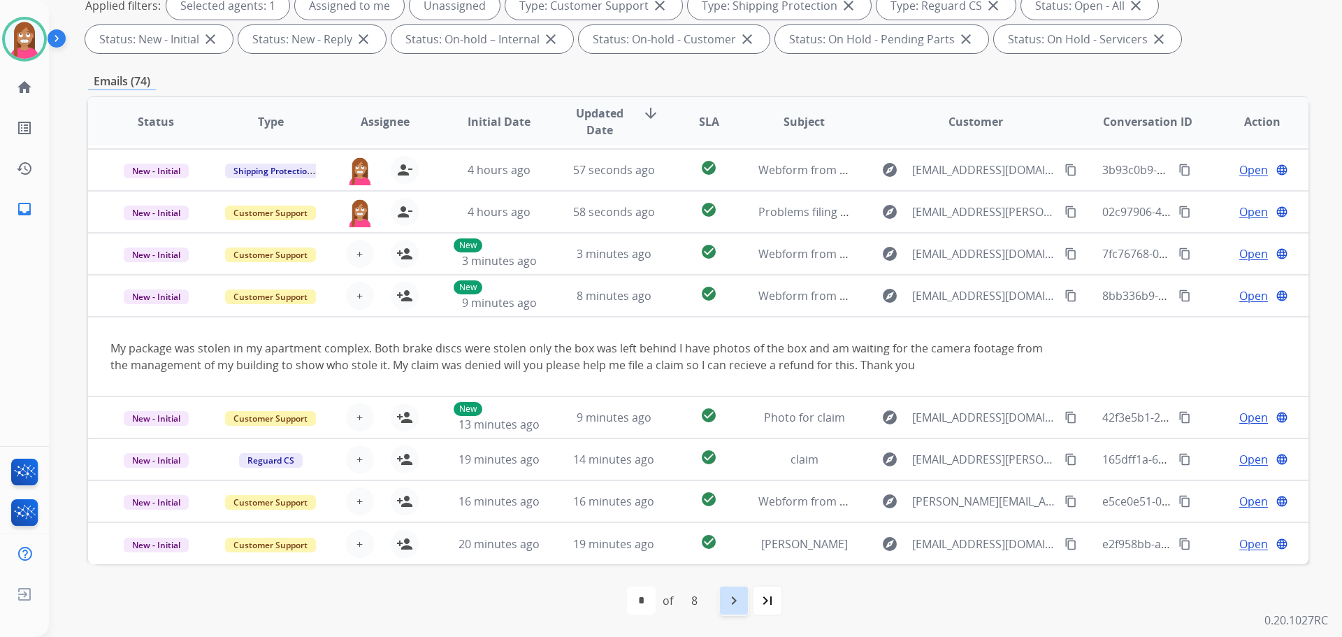
click at [735, 596] on mat-icon "navigate_next" at bounding box center [734, 600] width 17 height 17
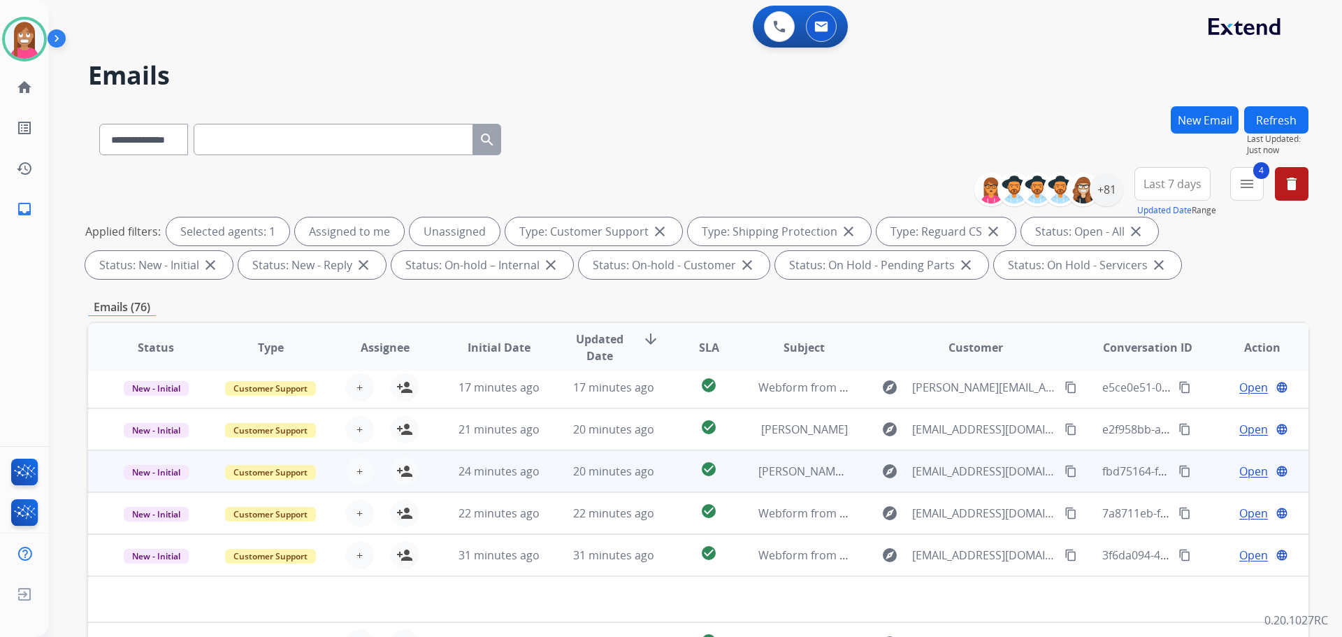
scroll to position [226, 0]
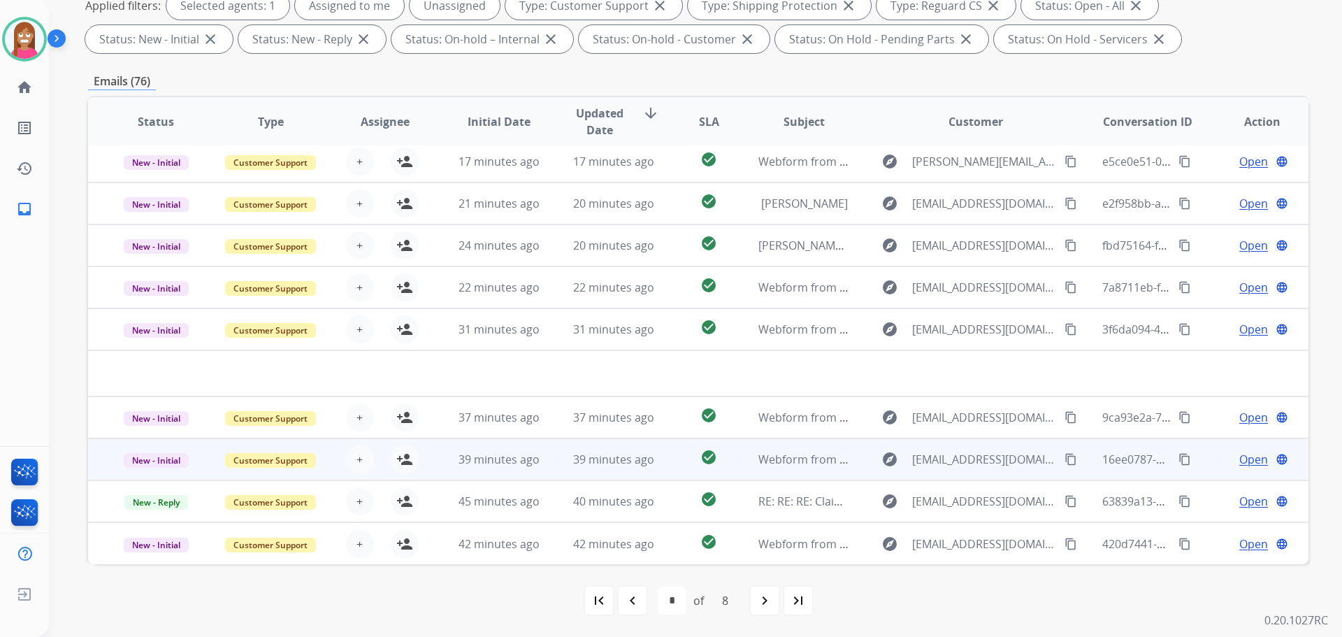
click at [636, 470] on td "39 minutes ago" at bounding box center [603, 459] width 115 height 42
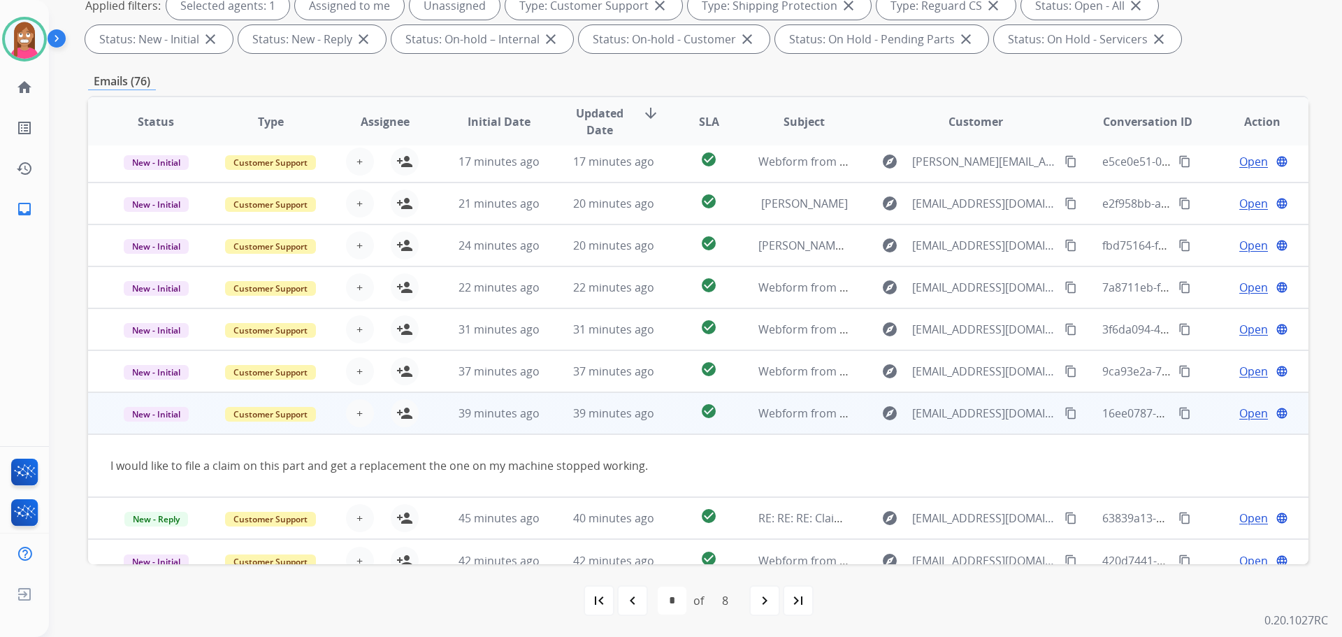
scroll to position [64, 0]
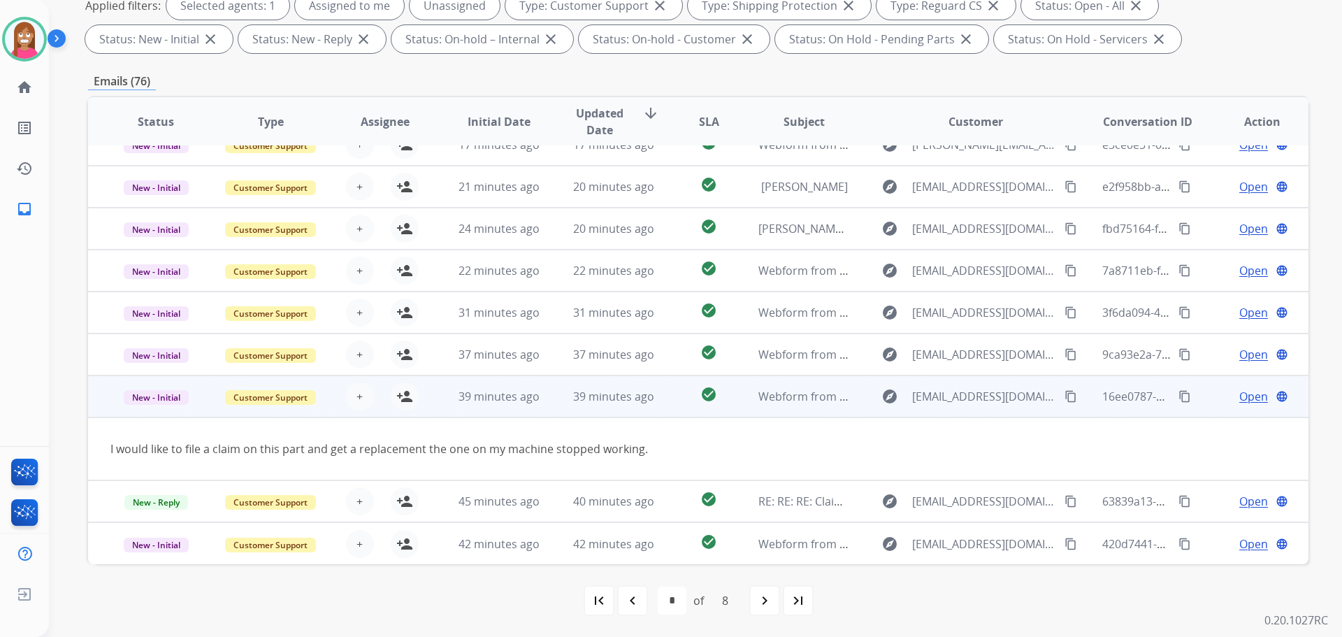
drag, startPoint x: 1066, startPoint y: 399, endPoint x: 1052, endPoint y: 402, distance: 14.3
click at [1065, 400] on mat-icon "content_copy" at bounding box center [1071, 396] width 13 height 13
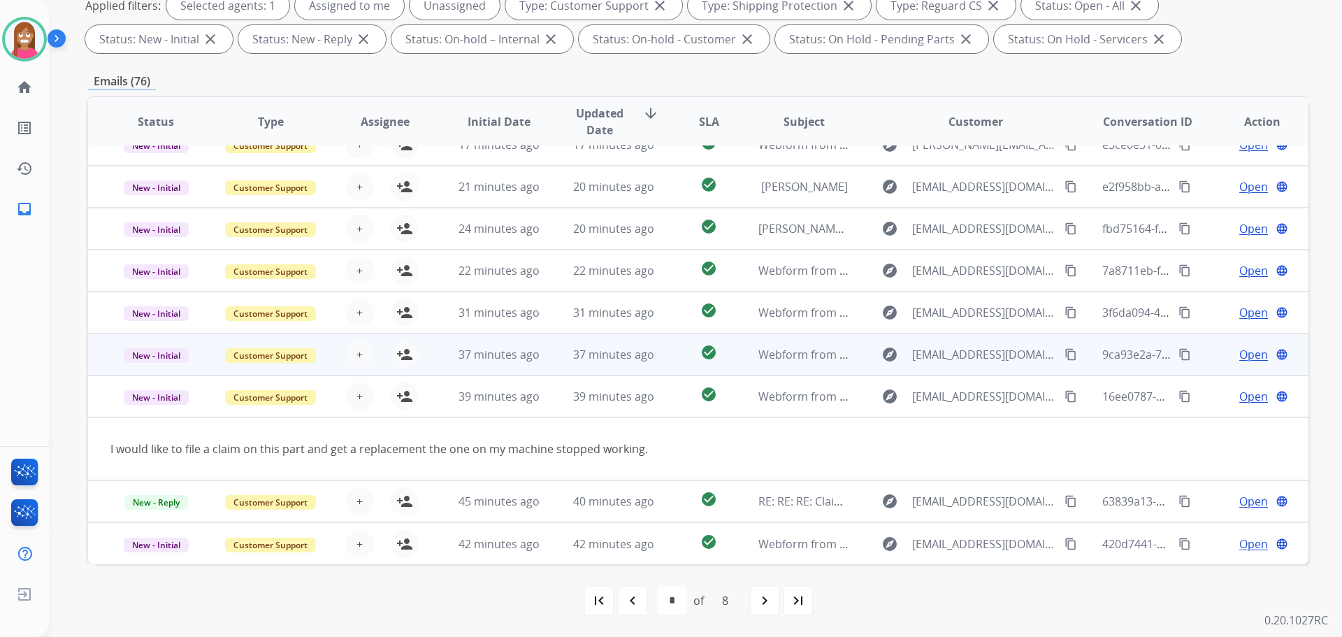
click at [552, 366] on td "37 minutes ago" at bounding box center [603, 354] width 115 height 42
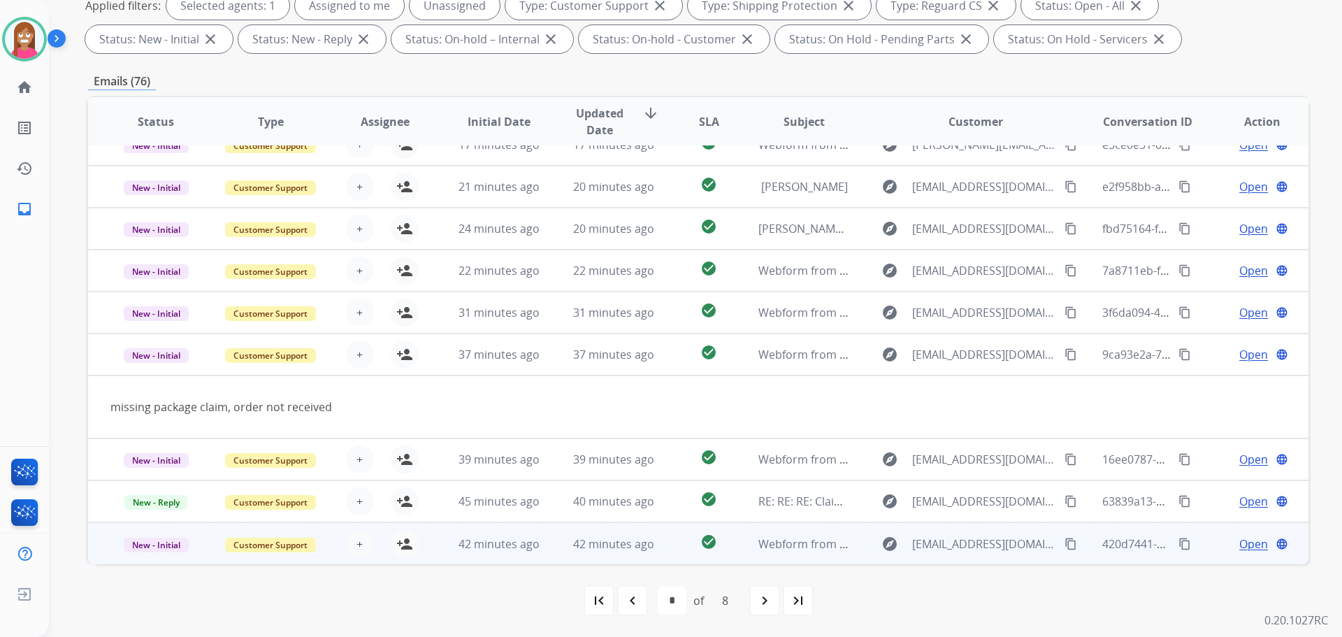
click at [551, 536] on td "42 minutes ago" at bounding box center [603, 543] width 115 height 42
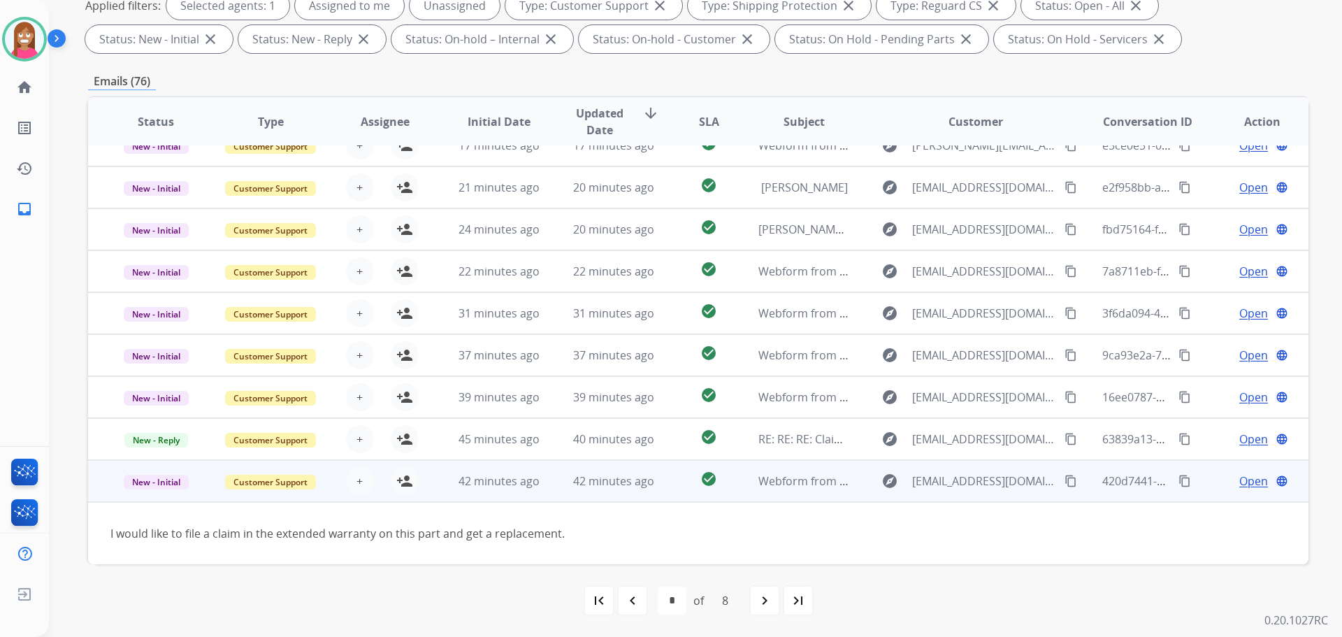
scroll to position [64, 0]
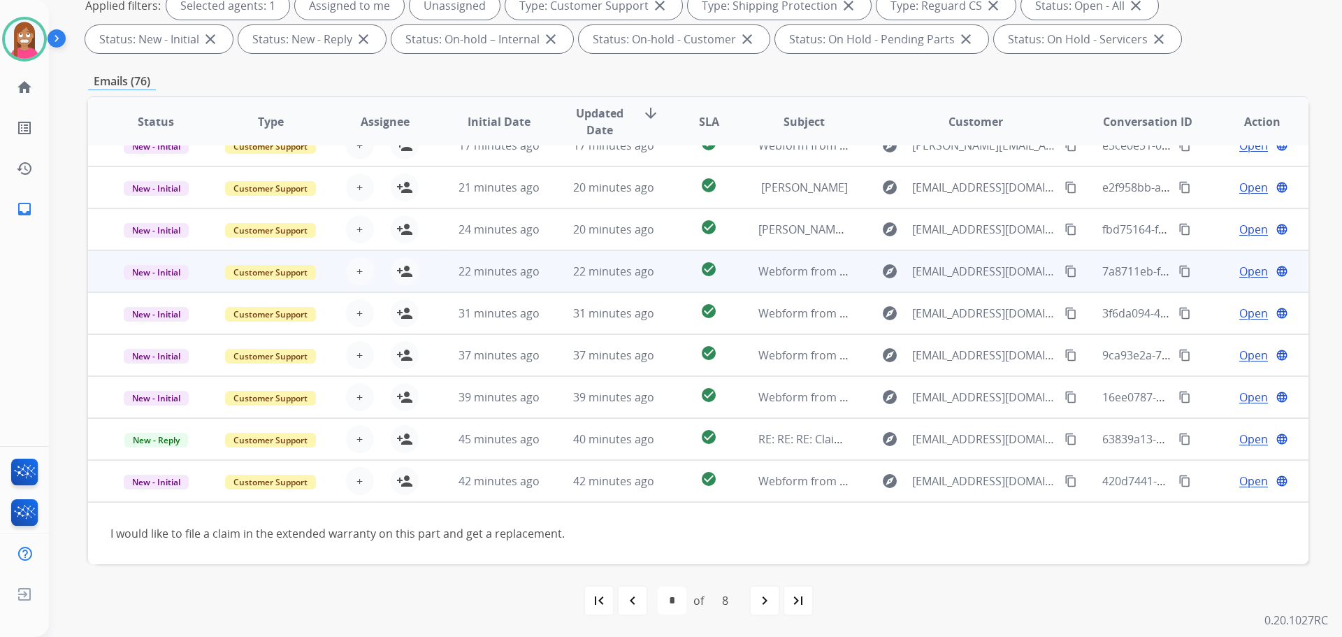
click at [559, 279] on td "22 minutes ago" at bounding box center [603, 271] width 115 height 42
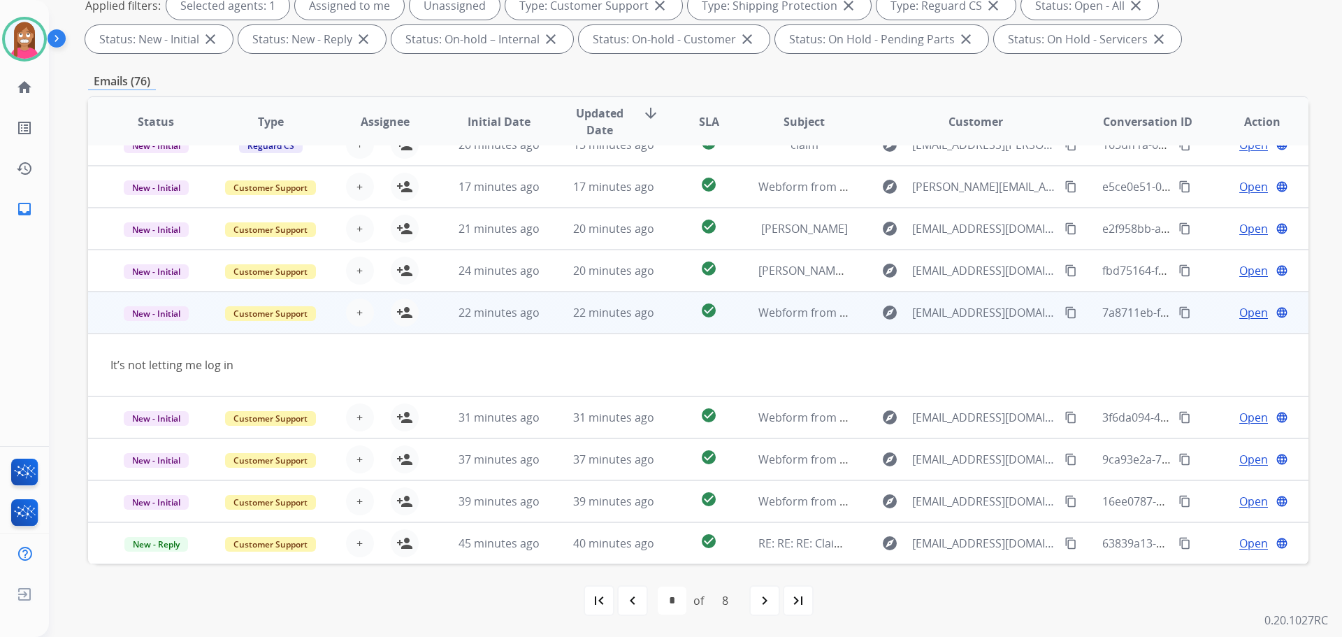
scroll to position [0, 0]
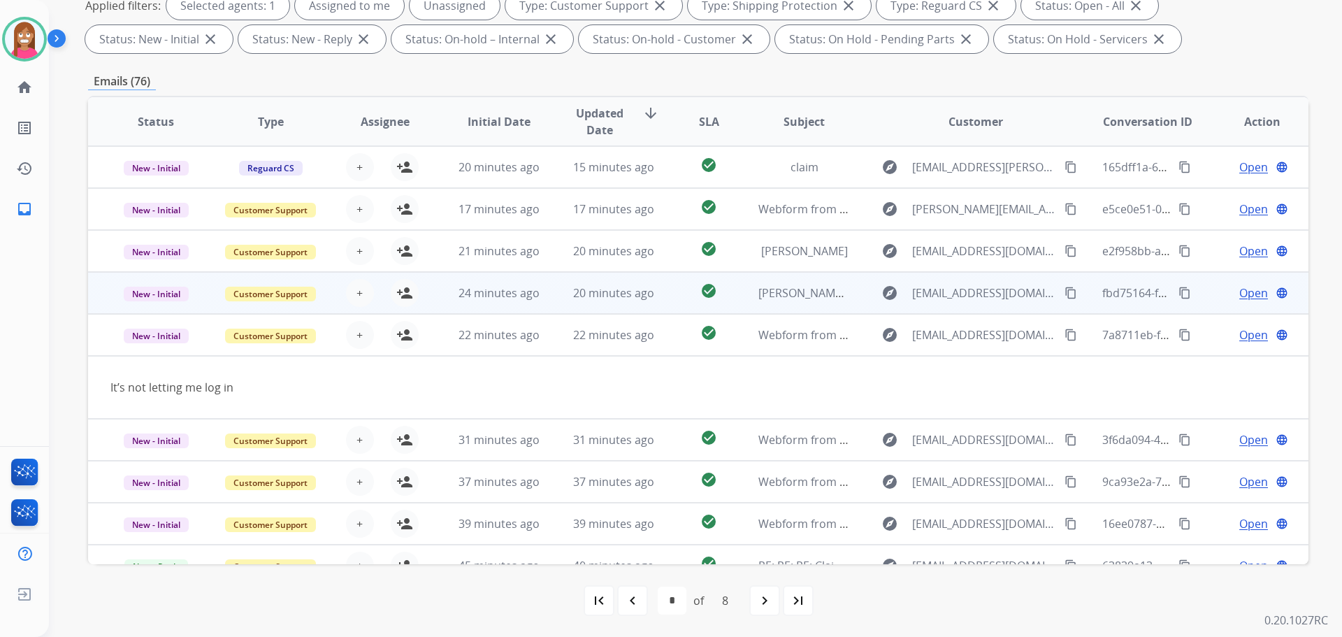
click at [552, 299] on td "20 minutes ago" at bounding box center [603, 293] width 115 height 42
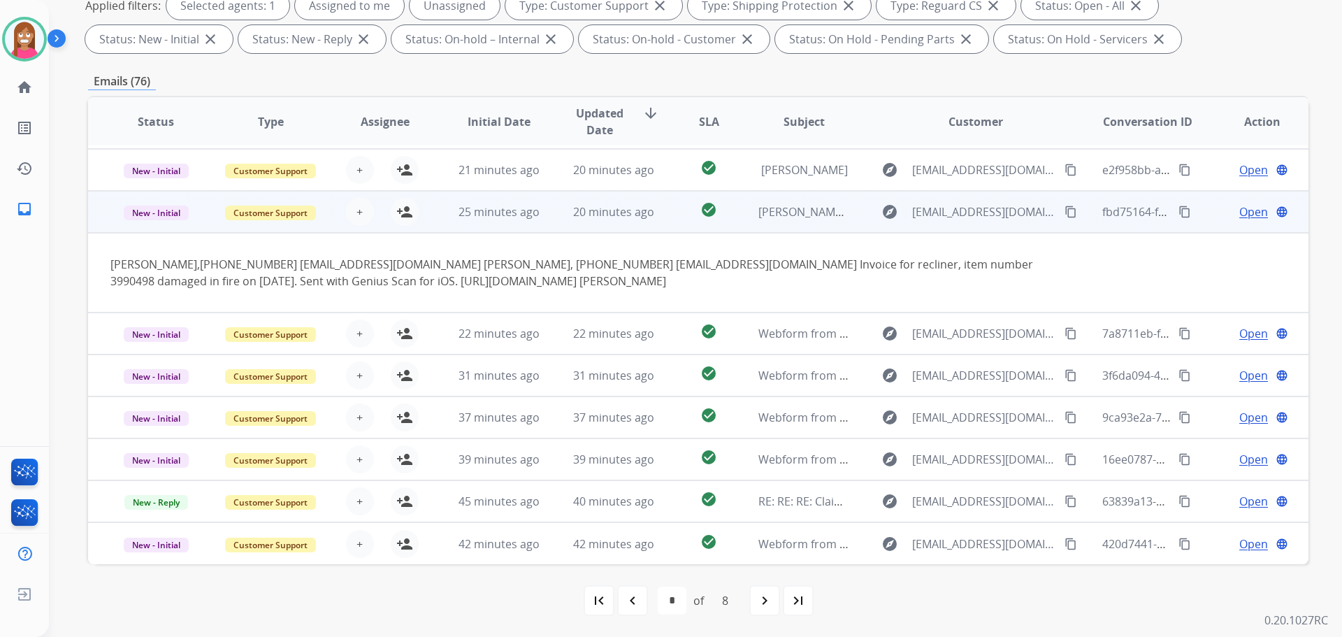
click at [557, 194] on td "20 minutes ago" at bounding box center [603, 212] width 115 height 42
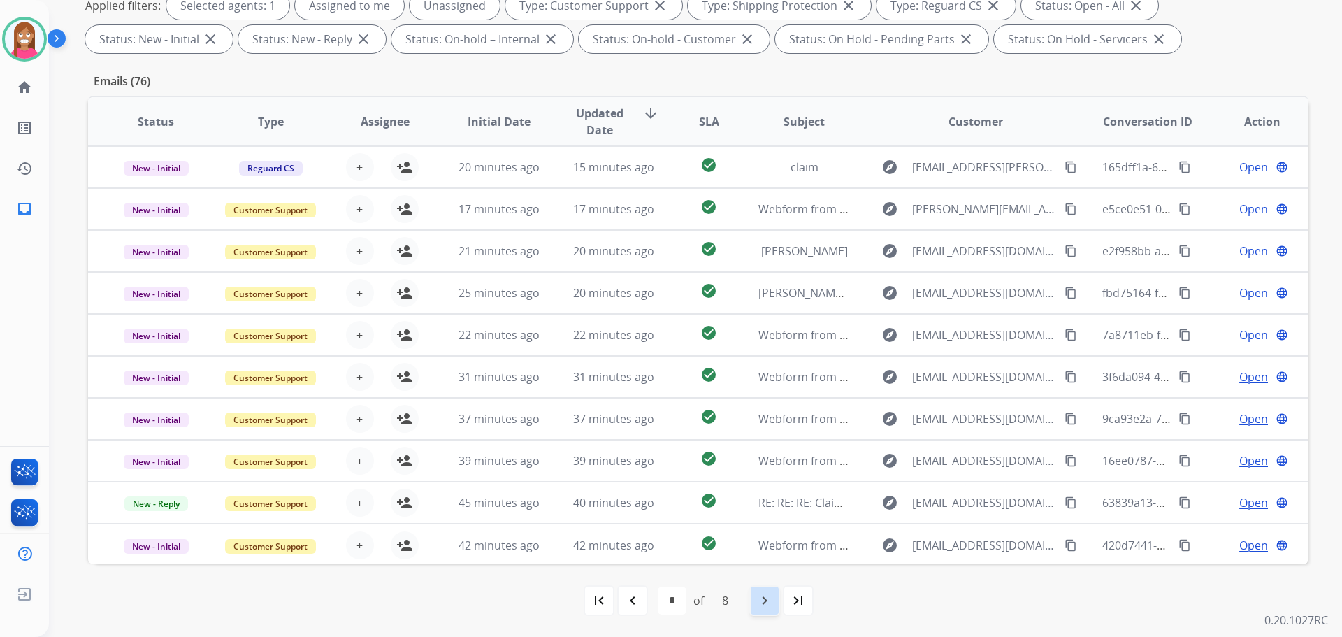
click at [777, 612] on div "navigate_next" at bounding box center [764, 600] width 31 height 31
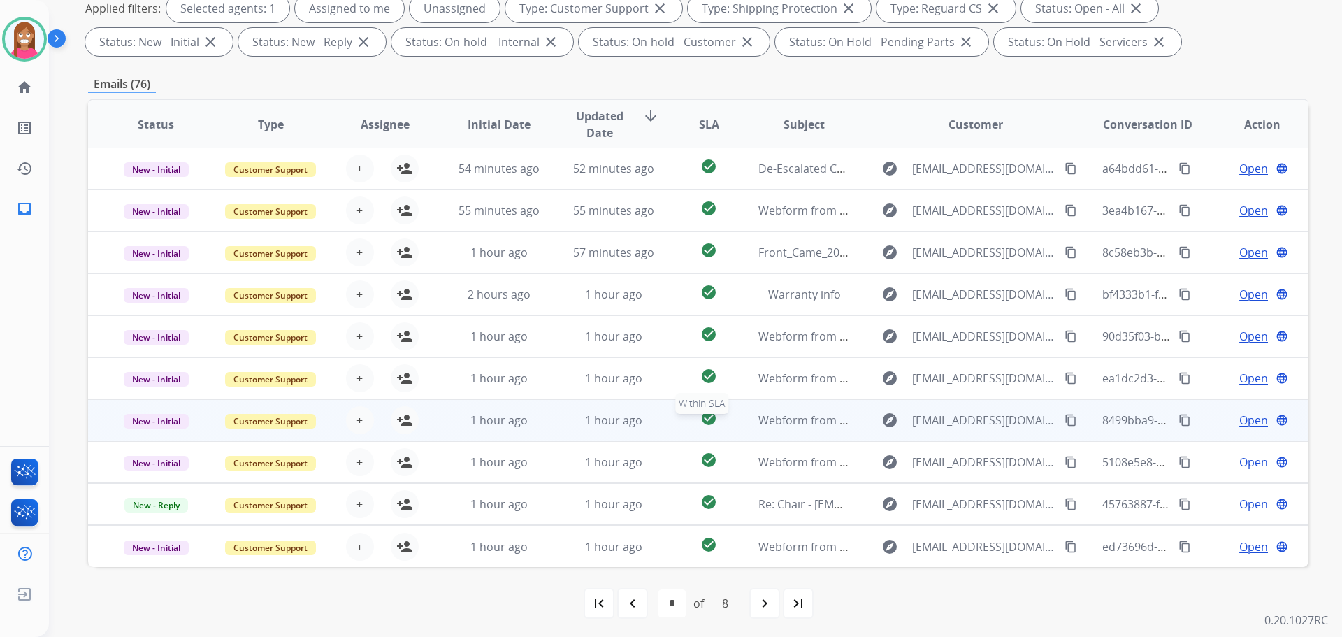
scroll to position [226, 0]
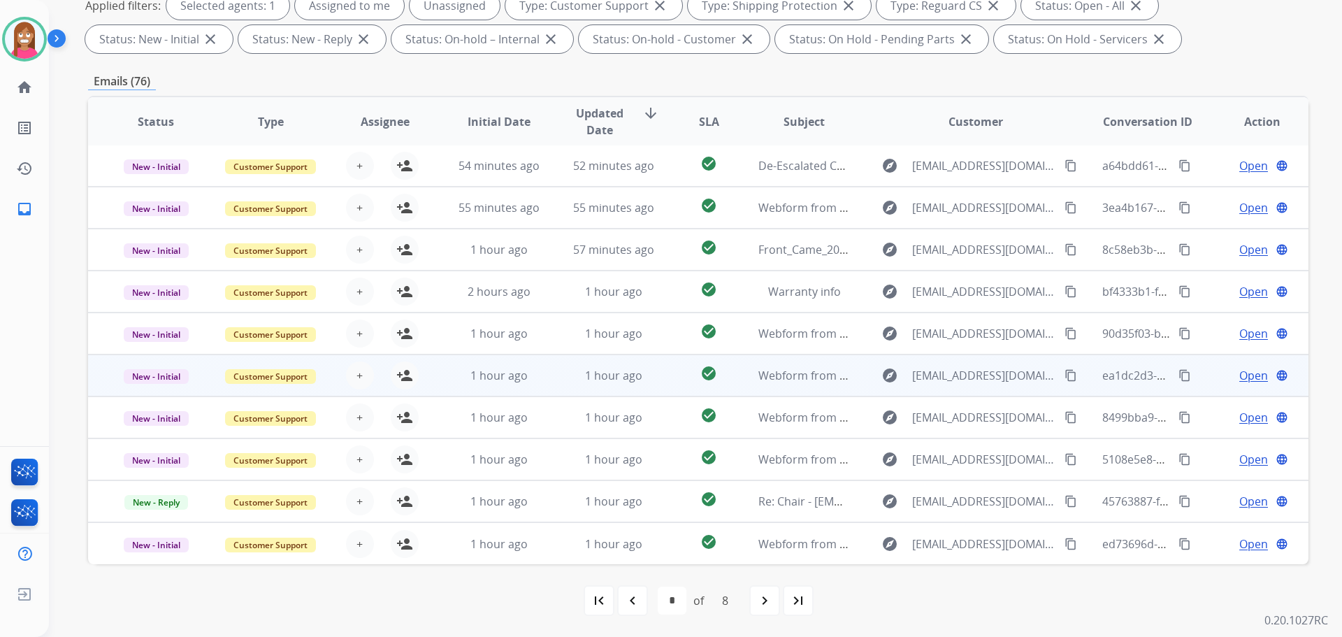
click at [660, 382] on td "check_circle" at bounding box center [698, 375] width 76 height 42
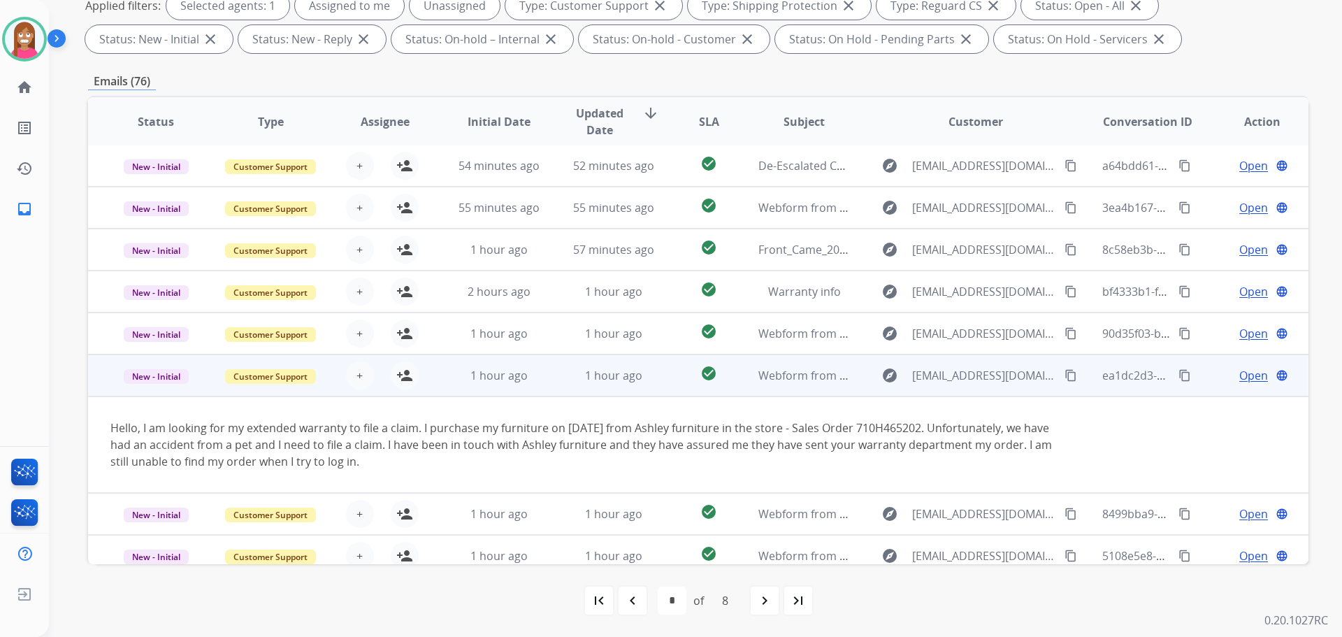
scroll to position [98, 0]
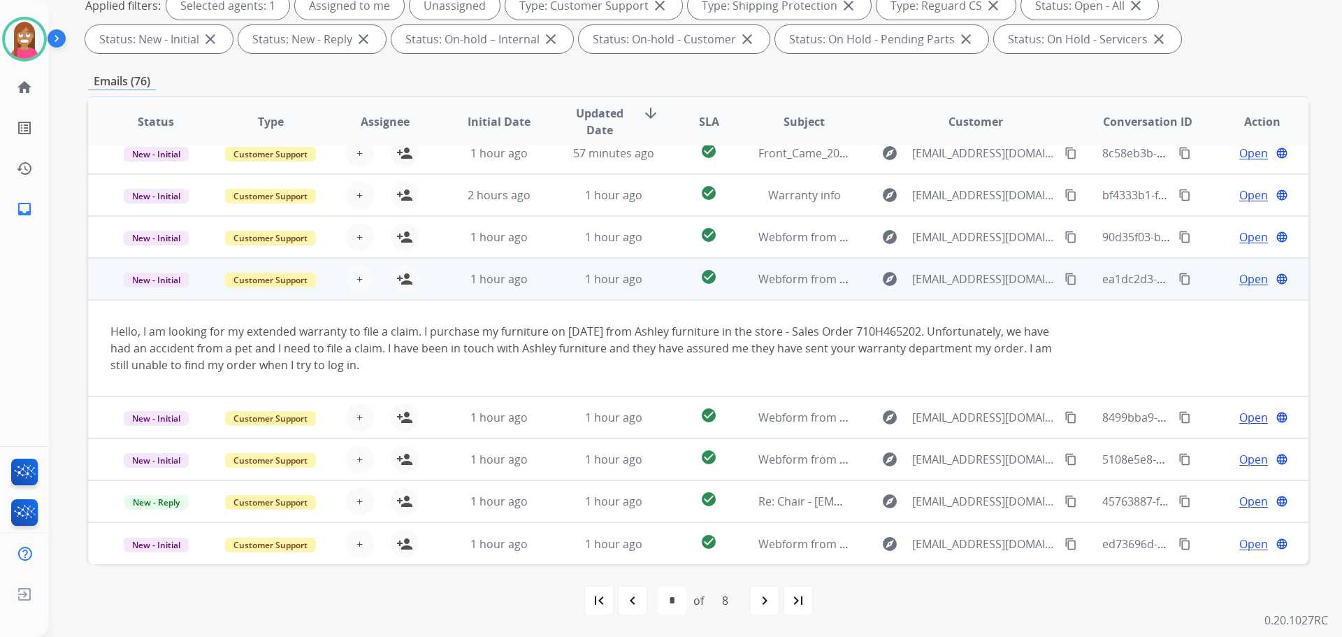
click at [1065, 284] on mat-icon "content_copy" at bounding box center [1071, 279] width 13 height 13
drag, startPoint x: 401, startPoint y: 285, endPoint x: 429, endPoint y: 301, distance: 32.9
click at [401, 287] on mat-icon "person_add" at bounding box center [404, 279] width 17 height 17
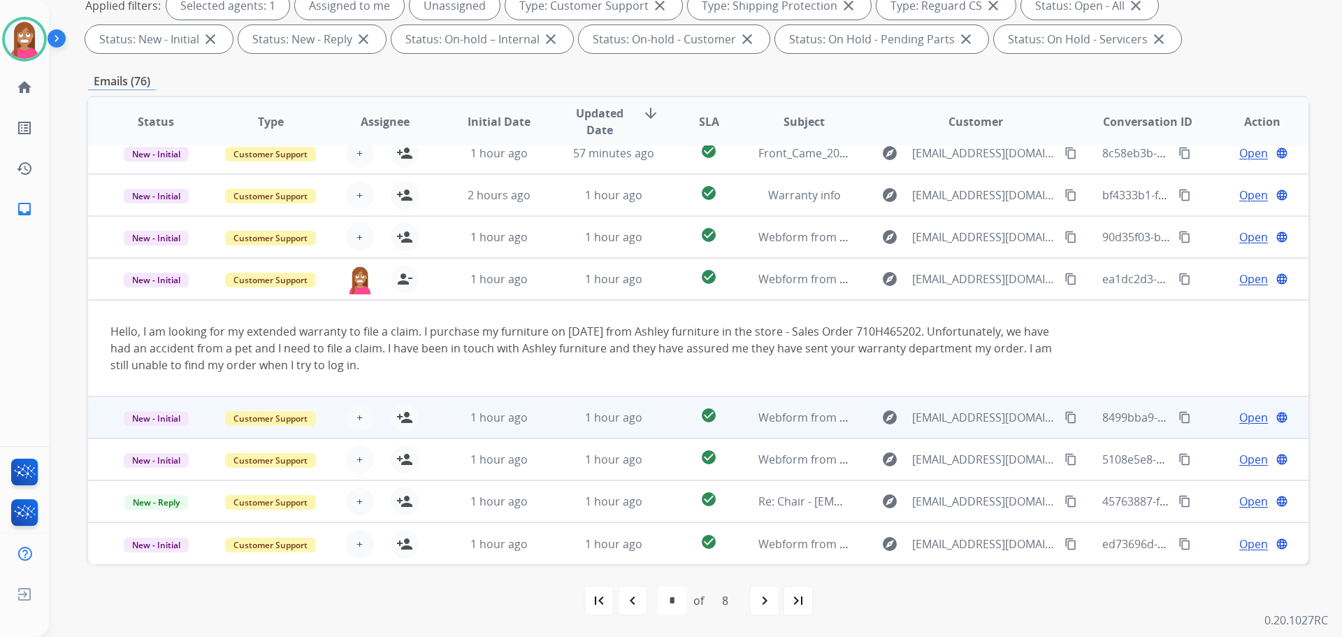
click at [549, 433] on td "1 hour ago" at bounding box center [603, 417] width 115 height 42
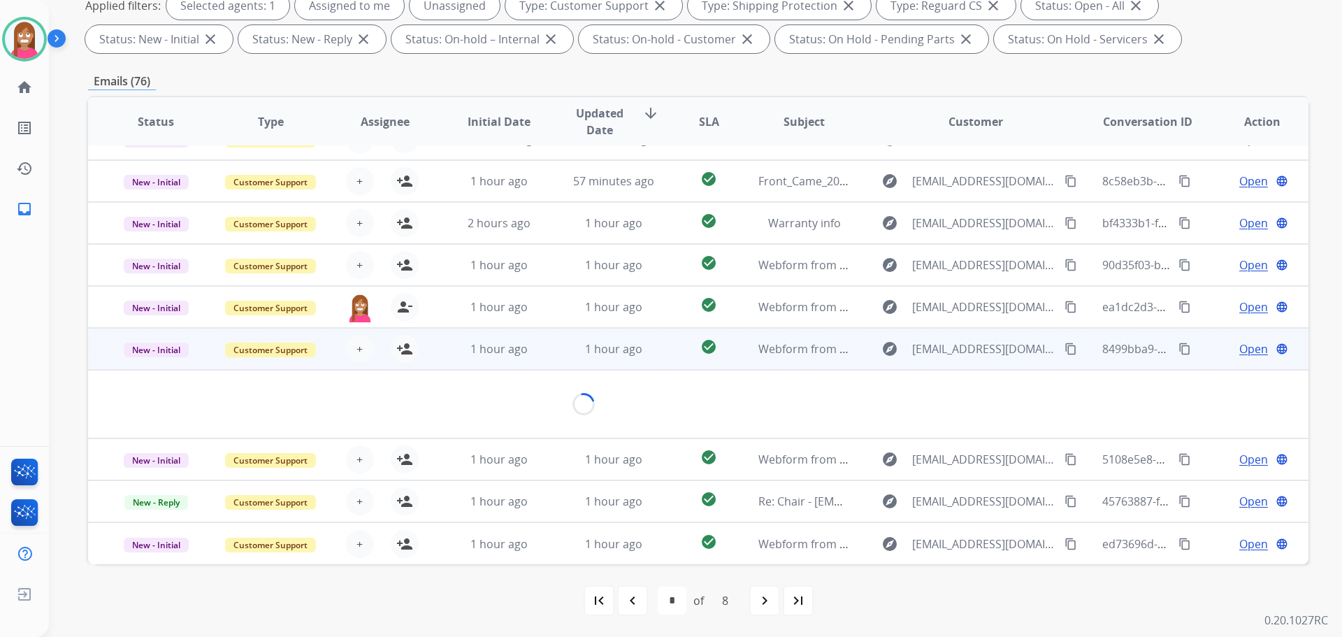
scroll to position [64, 0]
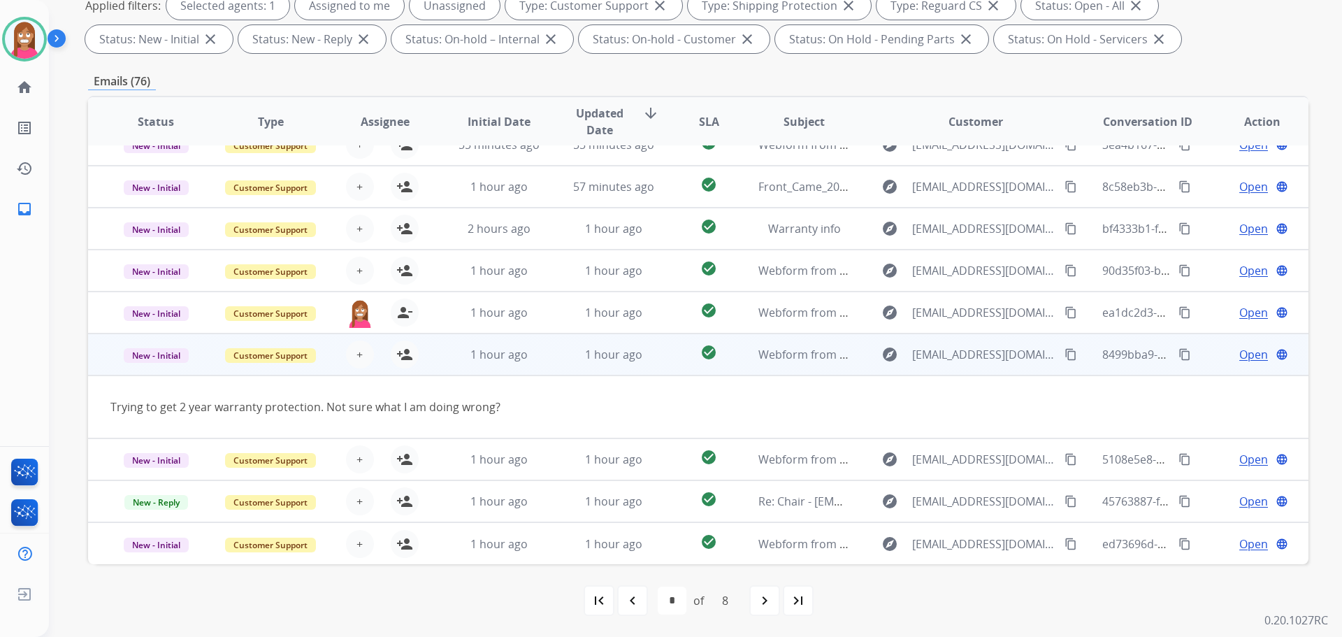
click at [1065, 351] on mat-icon "content_copy" at bounding box center [1071, 354] width 13 height 13
click at [401, 355] on mat-icon "person_add" at bounding box center [404, 354] width 17 height 17
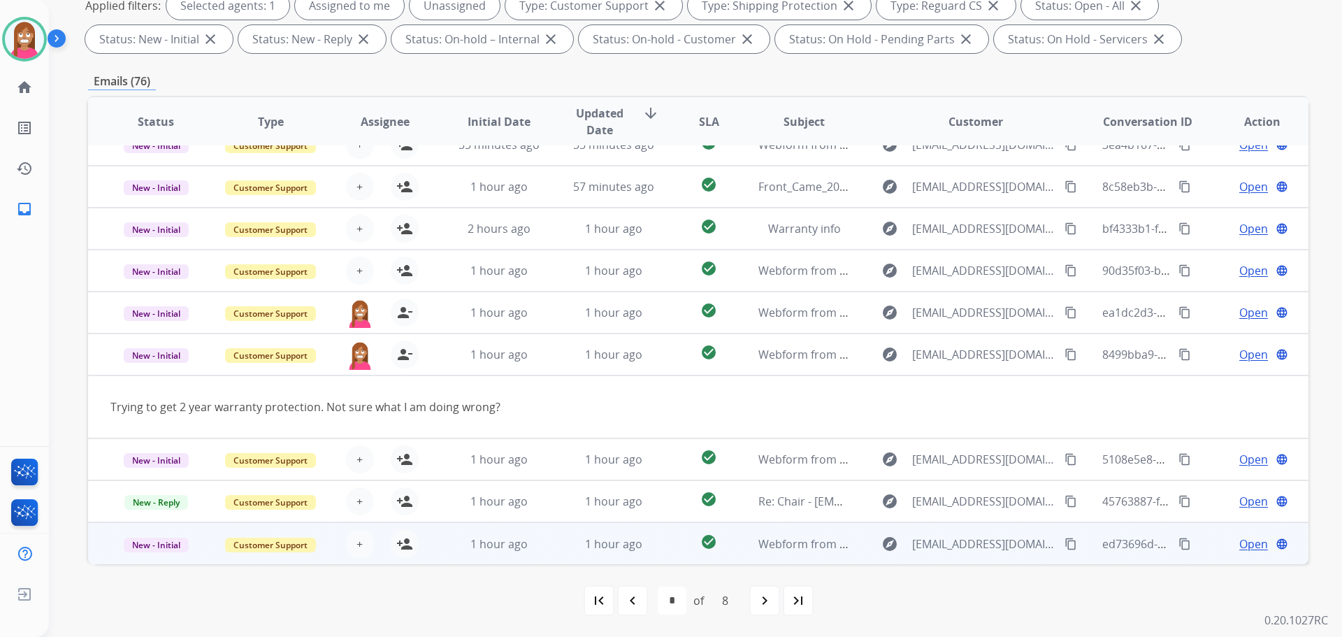
click at [550, 548] on td "1 hour ago" at bounding box center [603, 543] width 115 height 42
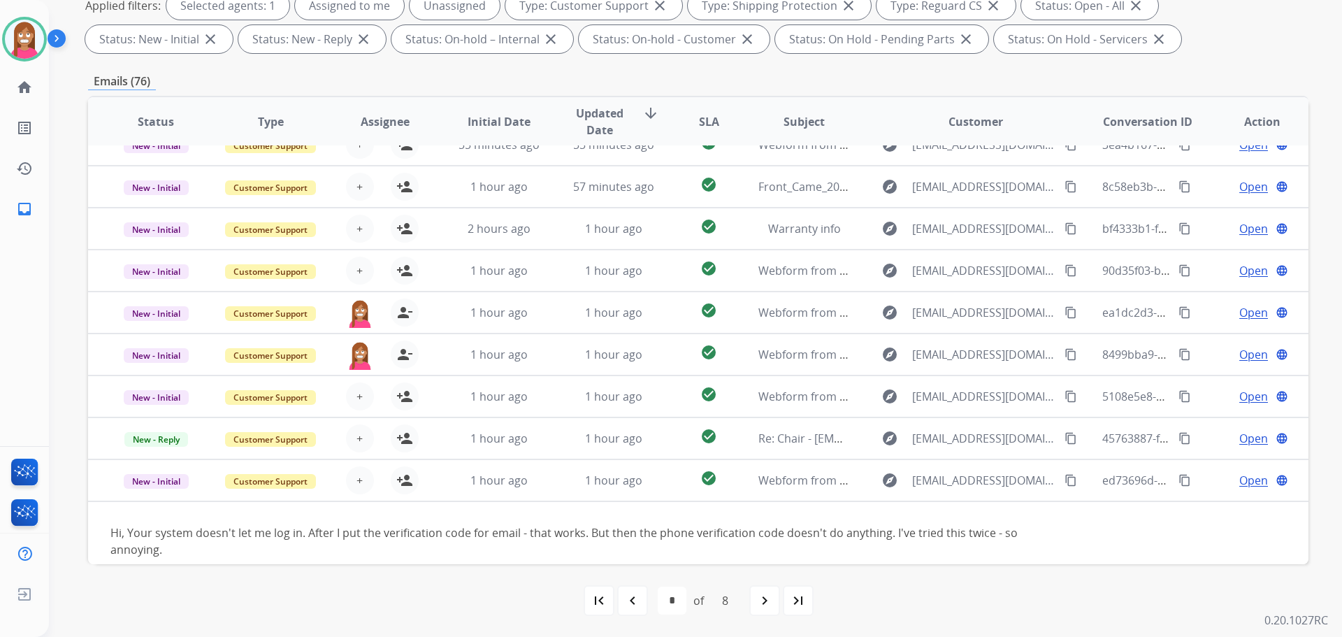
scroll to position [80, 0]
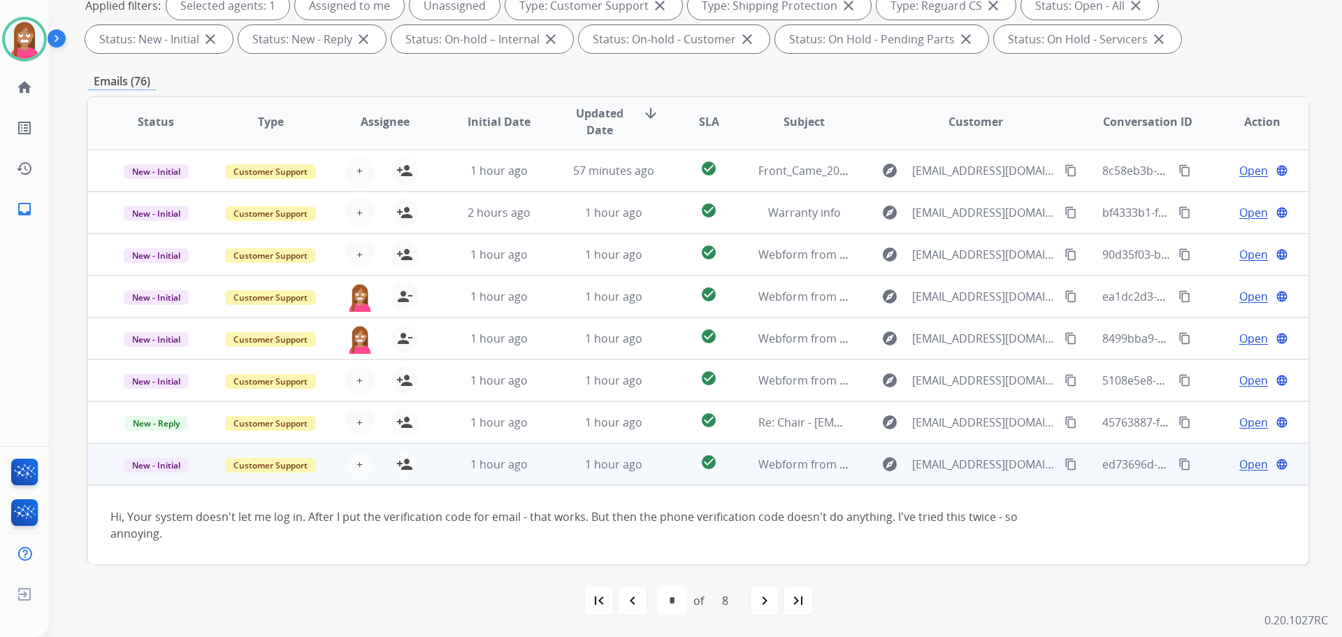
click at [1065, 466] on mat-icon "content_copy" at bounding box center [1071, 464] width 13 height 13
click at [401, 466] on mat-icon "person_add" at bounding box center [404, 464] width 17 height 17
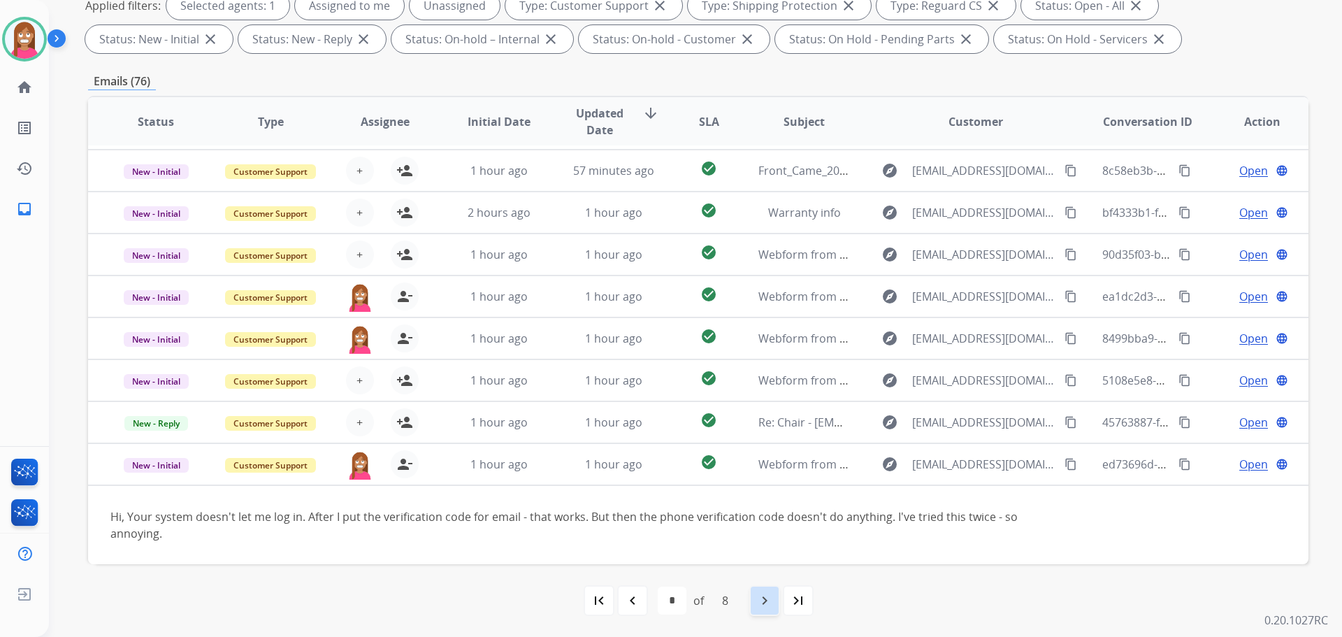
click at [760, 603] on mat-icon "navigate_next" at bounding box center [764, 600] width 17 height 17
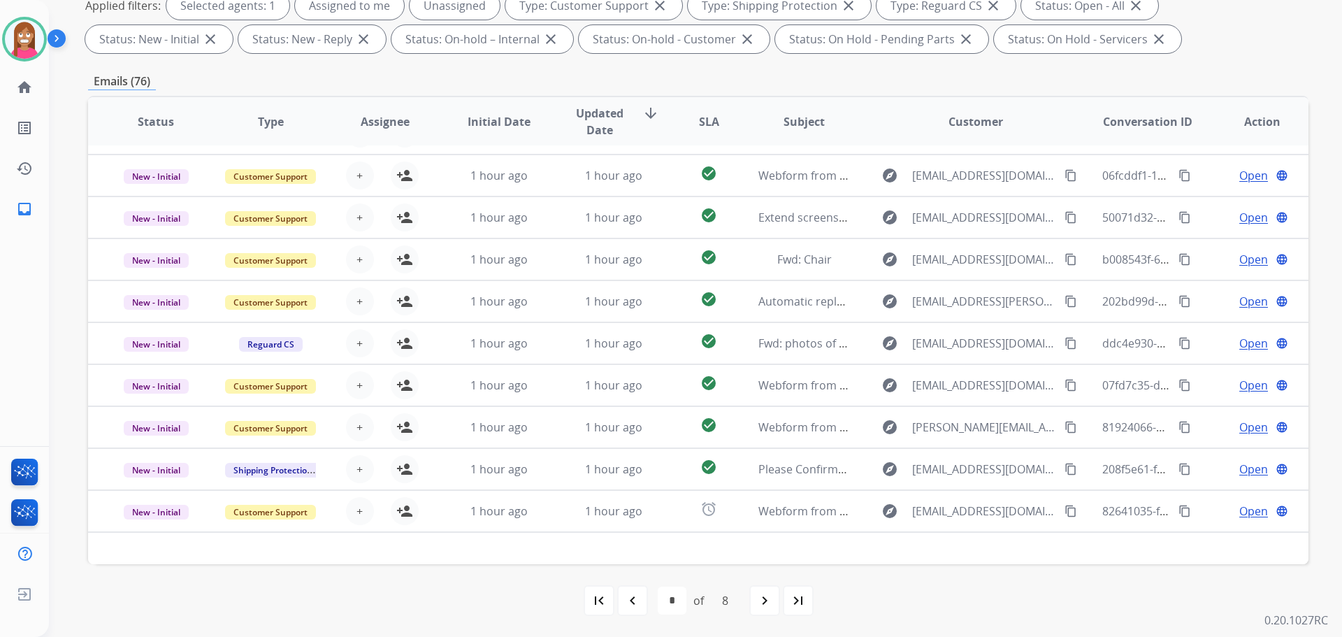
scroll to position [47, 0]
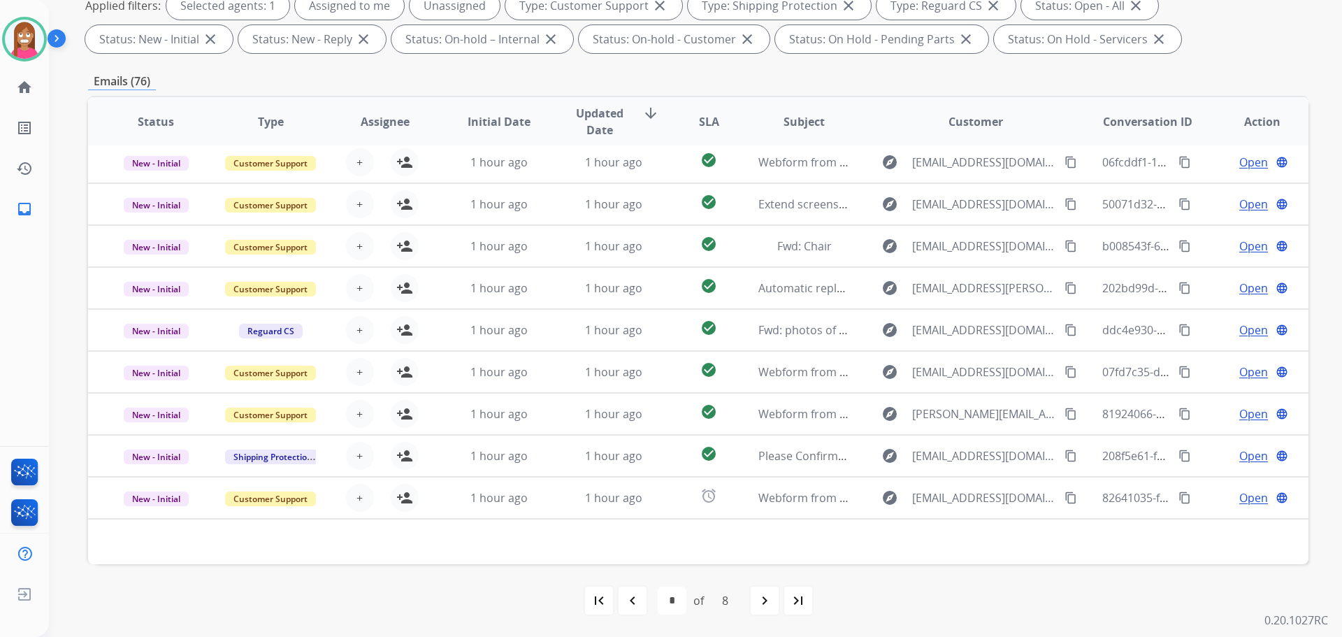
click at [752, 601] on div "navigate_next" at bounding box center [764, 600] width 31 height 31
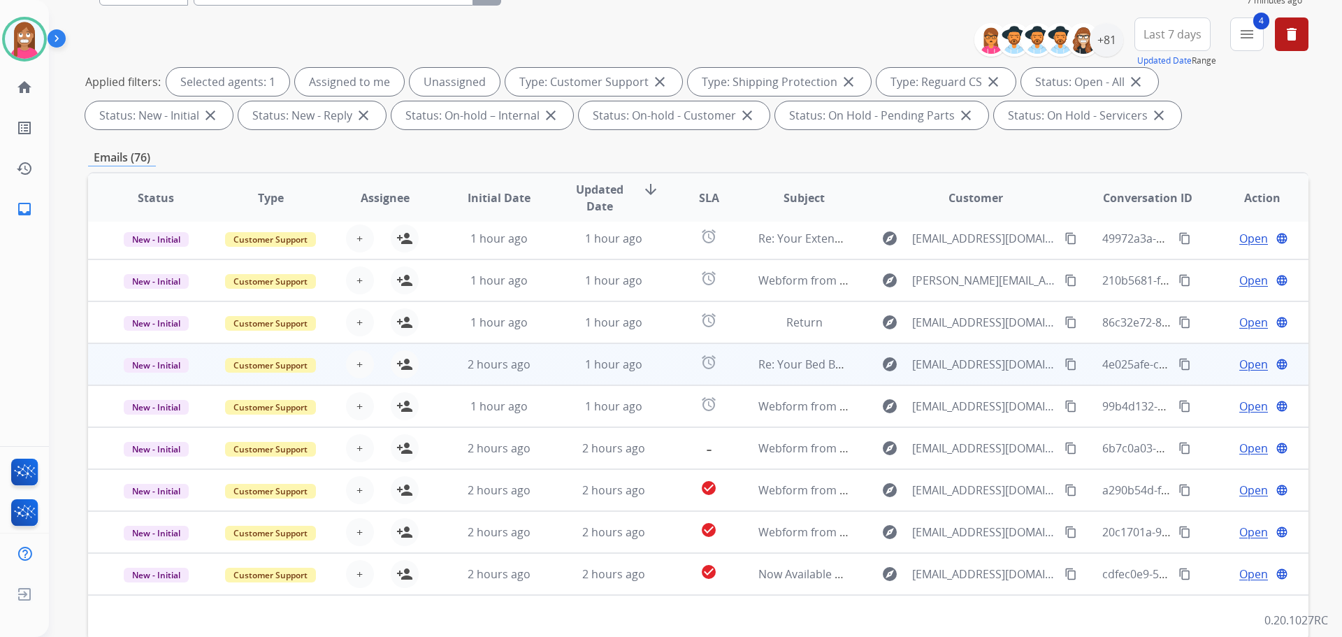
scroll to position [226, 0]
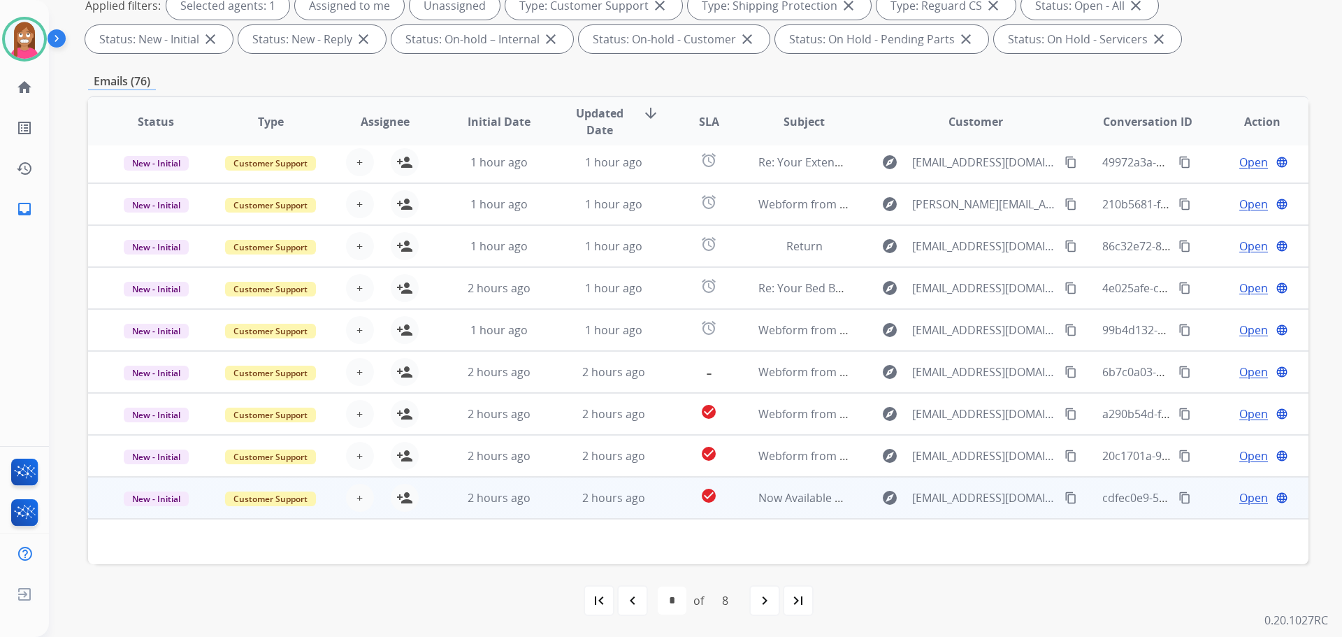
click at [552, 490] on td "2 hours ago" at bounding box center [603, 498] width 115 height 42
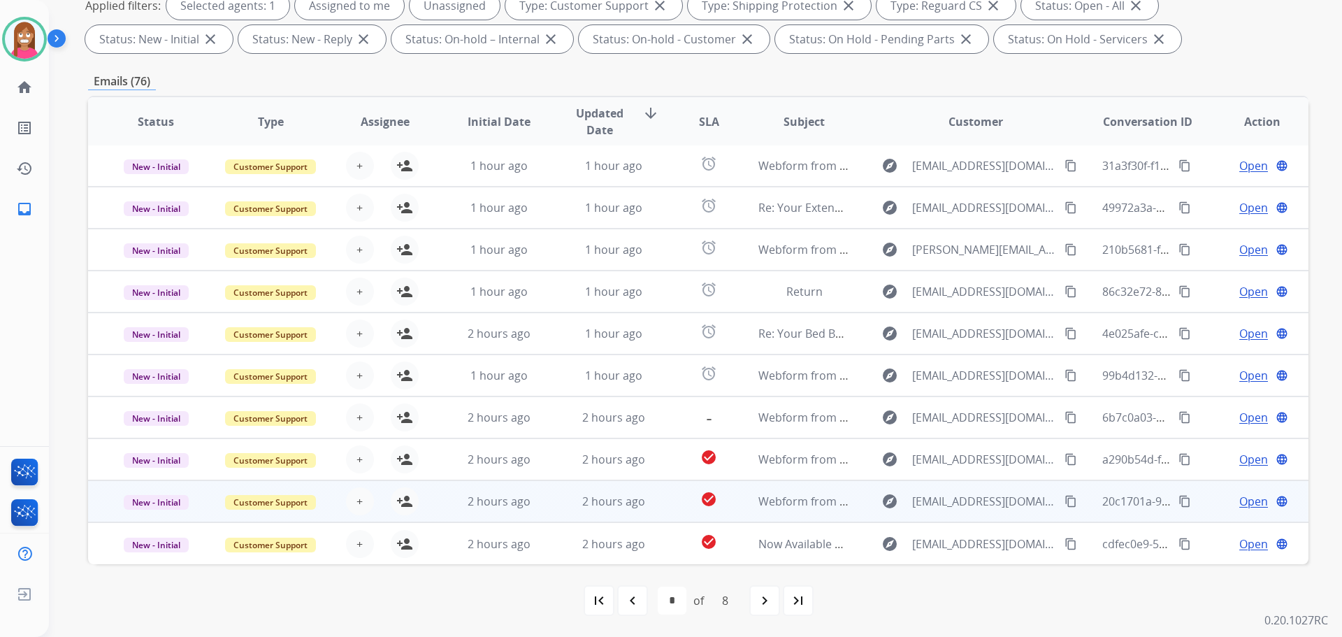
scroll to position [1, 0]
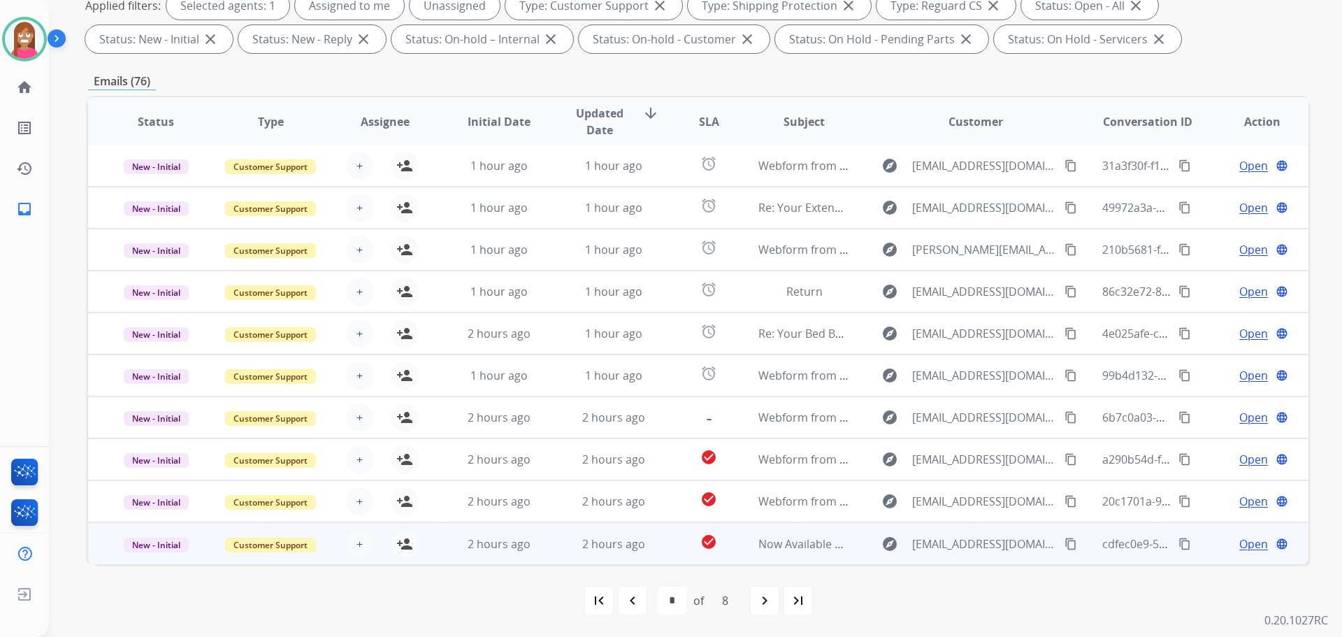
click at [551, 550] on td "2 hours ago" at bounding box center [603, 543] width 115 height 42
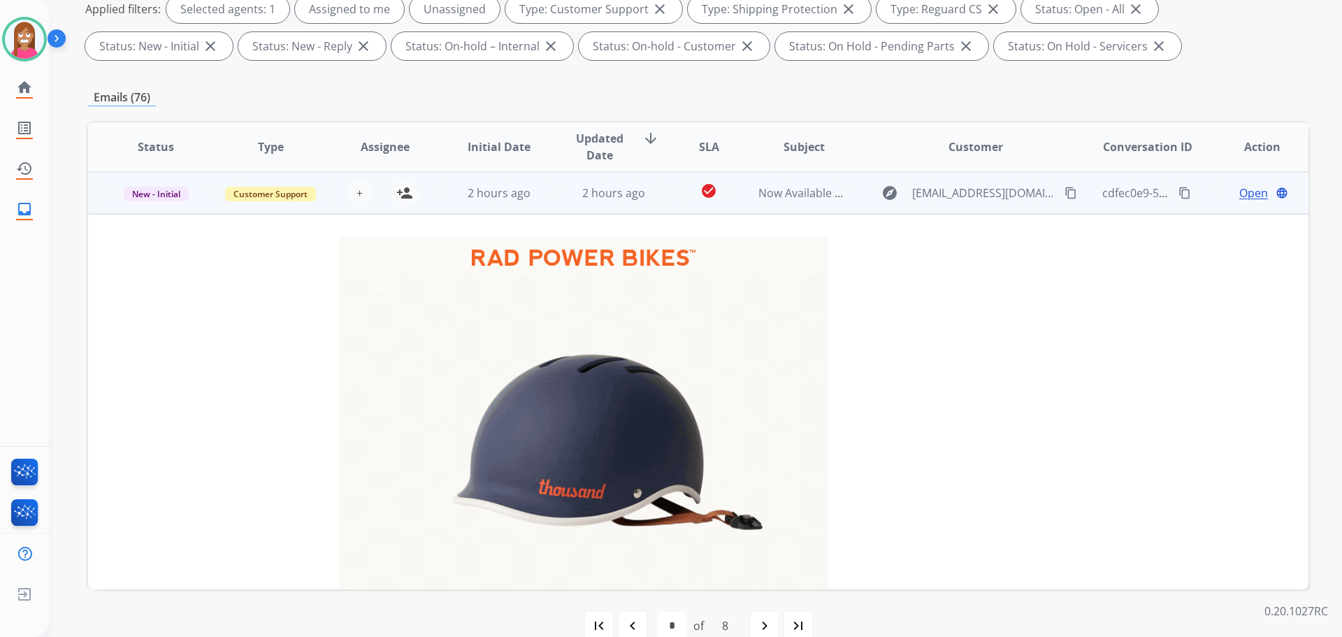
scroll to position [378, 0]
click at [400, 185] on mat-icon "person_add" at bounding box center [404, 192] width 17 height 17
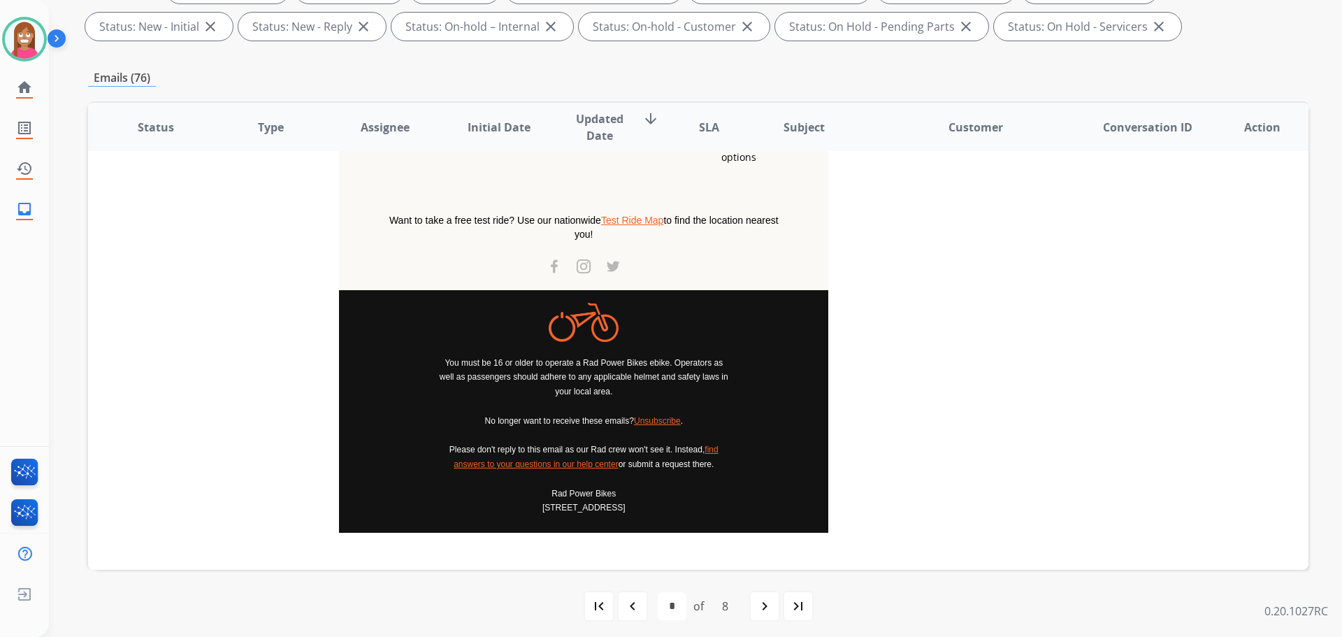
scroll to position [251, 0]
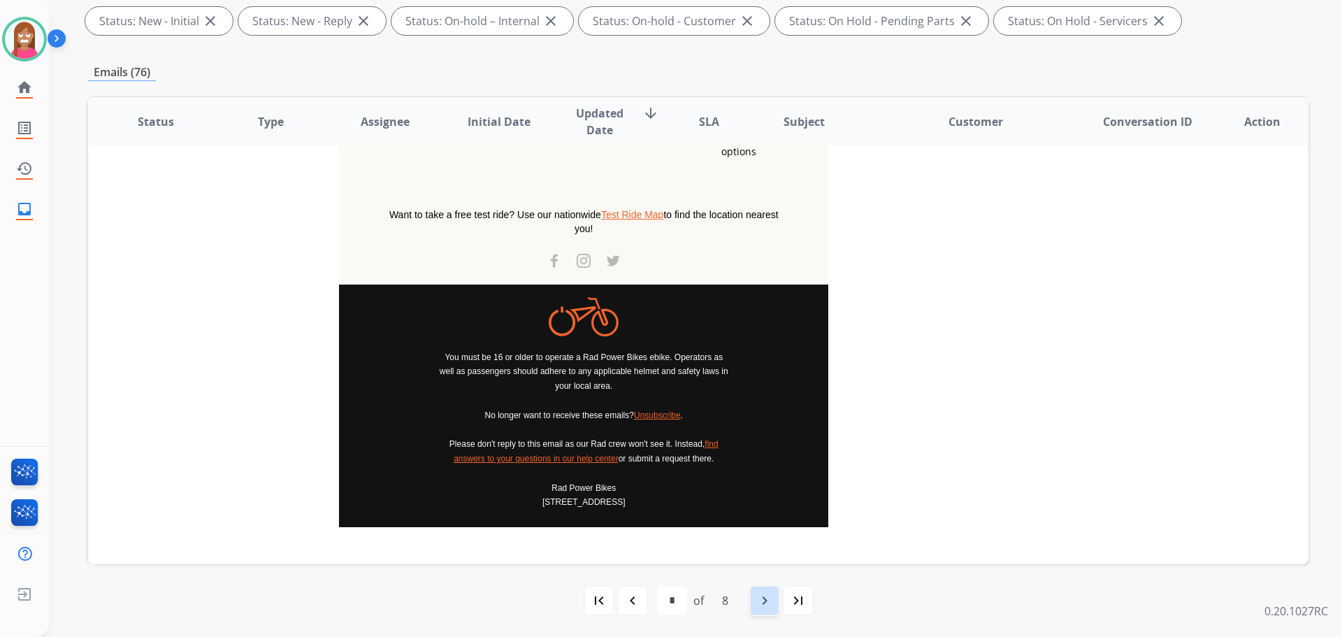
click at [764, 596] on mat-icon "navigate_next" at bounding box center [764, 600] width 17 height 17
select select "*"
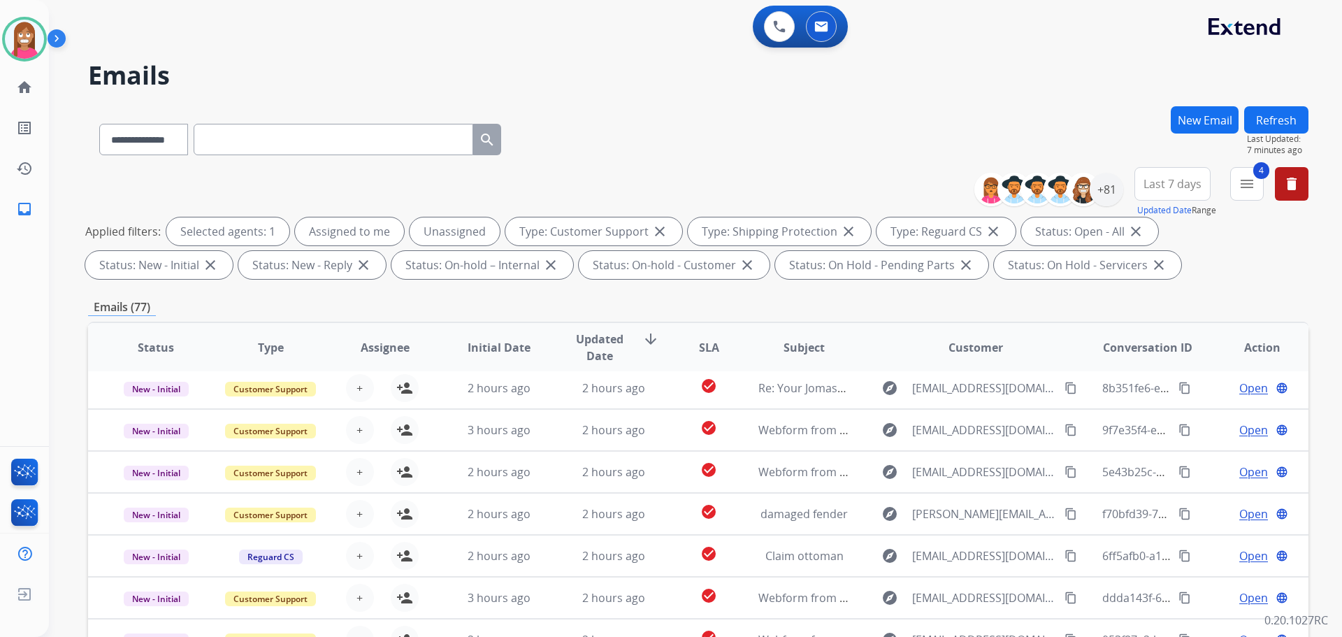
scroll to position [47, 0]
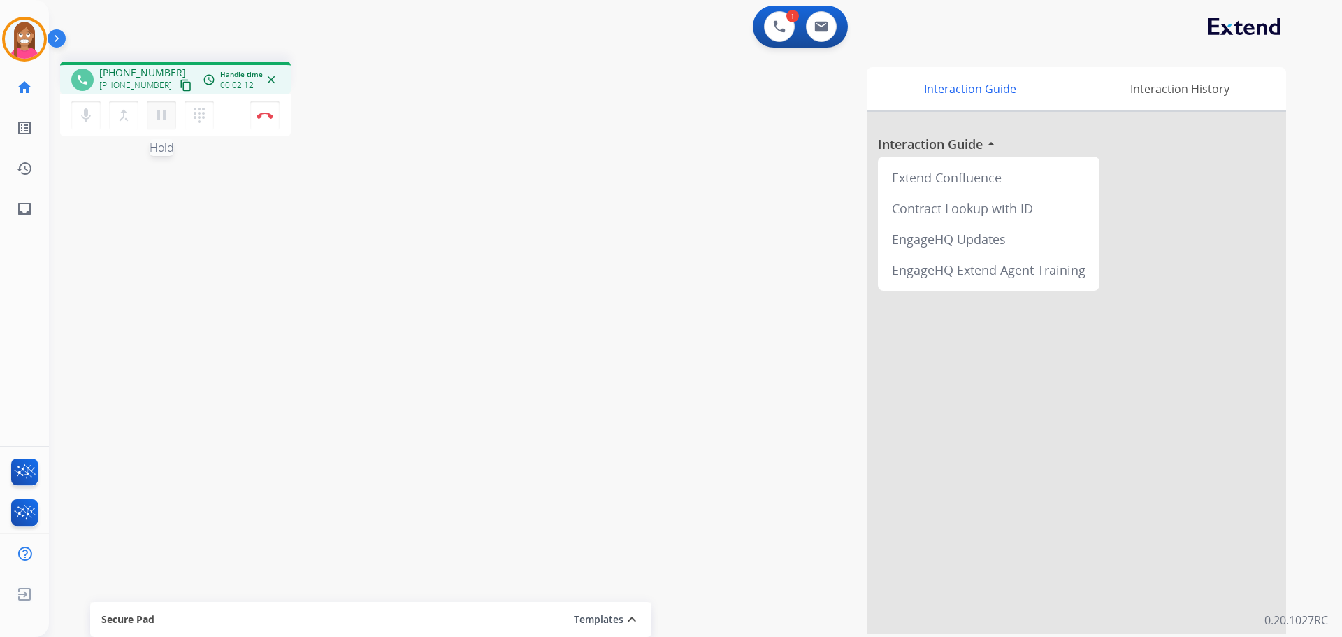
click at [159, 119] on mat-icon "pause" at bounding box center [161, 115] width 17 height 17
click at [164, 115] on mat-icon "play_arrow" at bounding box center [161, 115] width 17 height 17
click at [266, 115] on img at bounding box center [265, 115] width 17 height 7
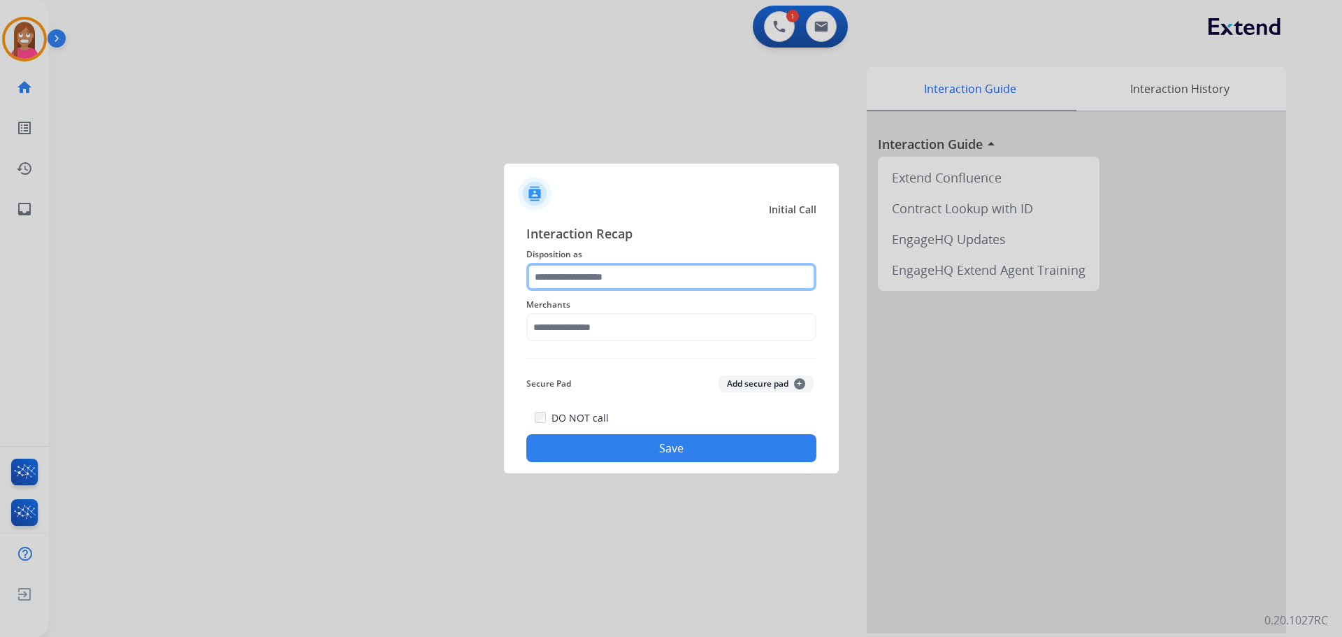
click at [621, 275] on input "text" at bounding box center [671, 277] width 290 height 28
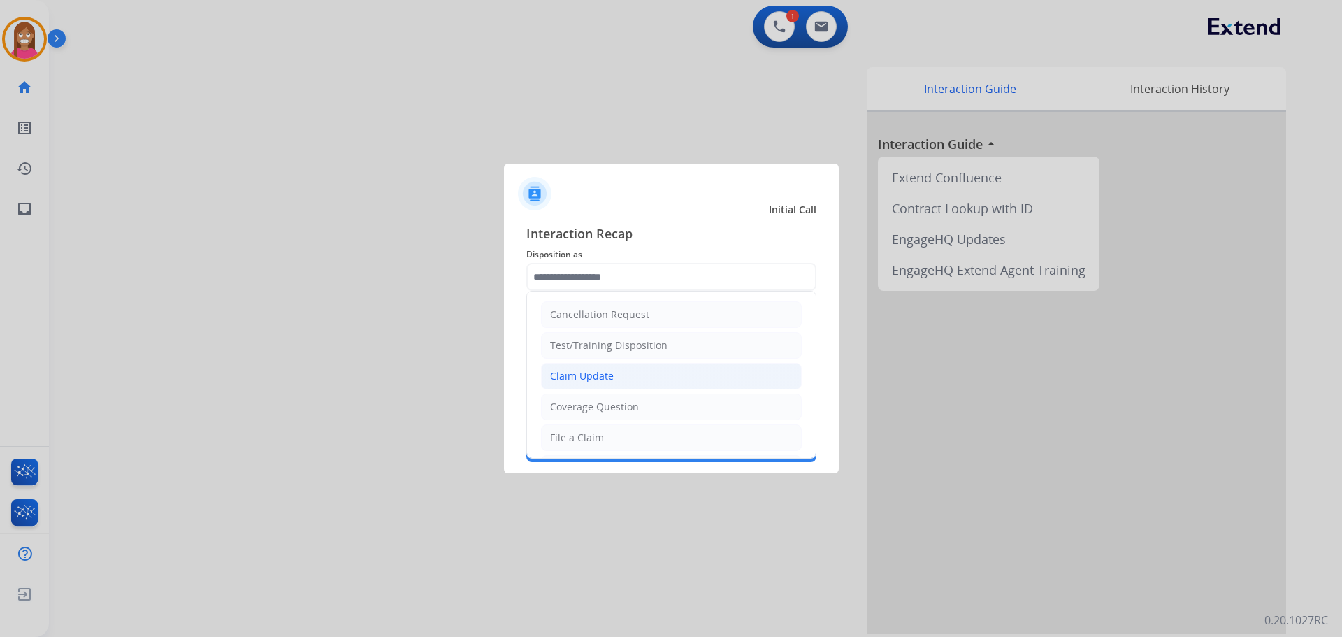
click at [578, 378] on div "Claim Update" at bounding box center [582, 376] width 64 height 14
type input "**********"
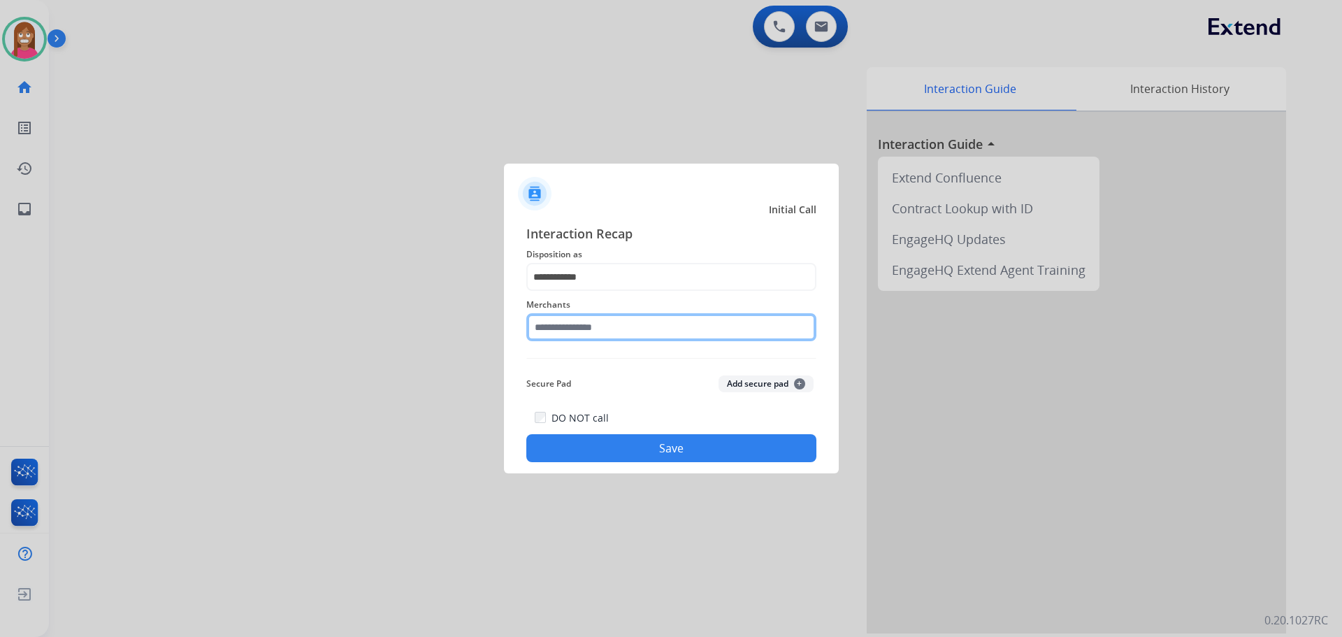
click at [582, 329] on input "text" at bounding box center [671, 327] width 290 height 28
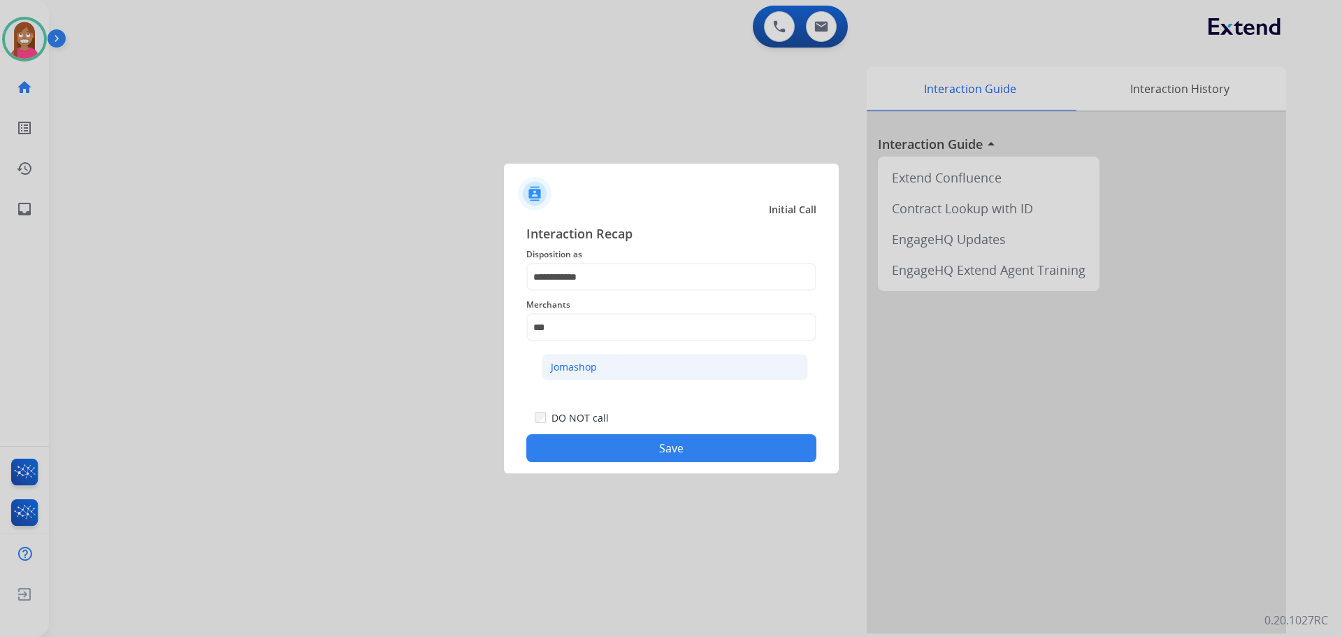
click at [566, 369] on div "Jomashop" at bounding box center [574, 367] width 46 height 14
type input "********"
click at [605, 440] on button "Save" at bounding box center [671, 448] width 290 height 28
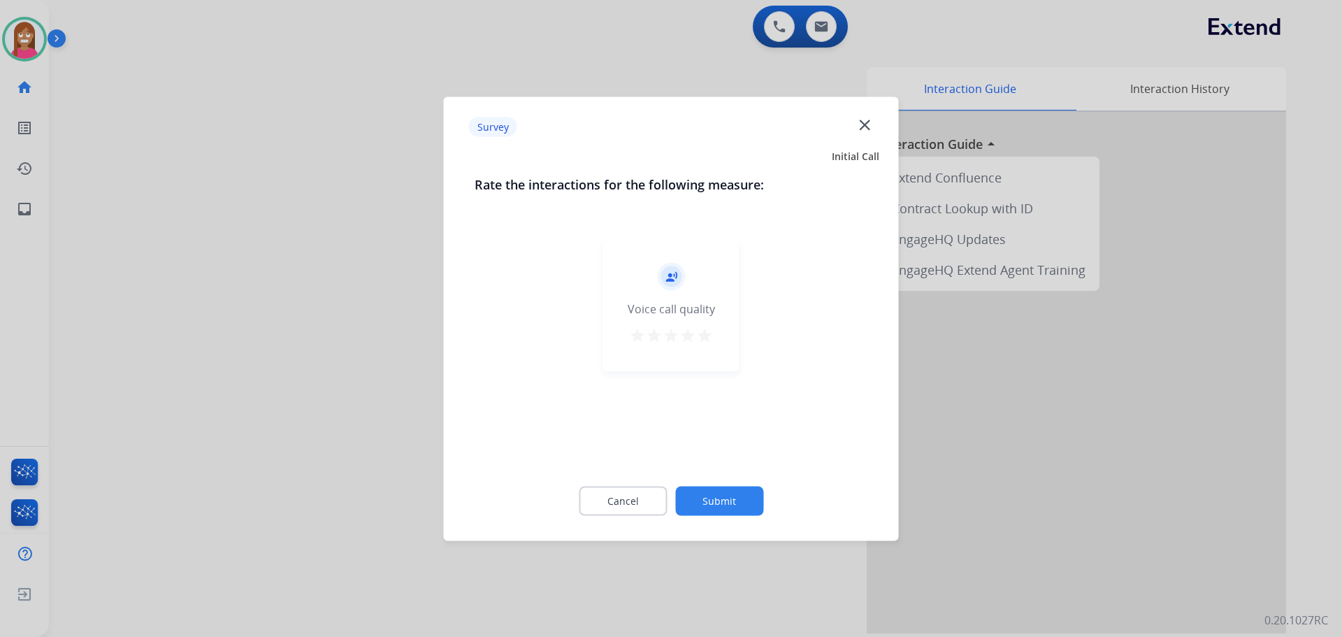
click at [868, 122] on mat-icon "close" at bounding box center [865, 124] width 18 height 18
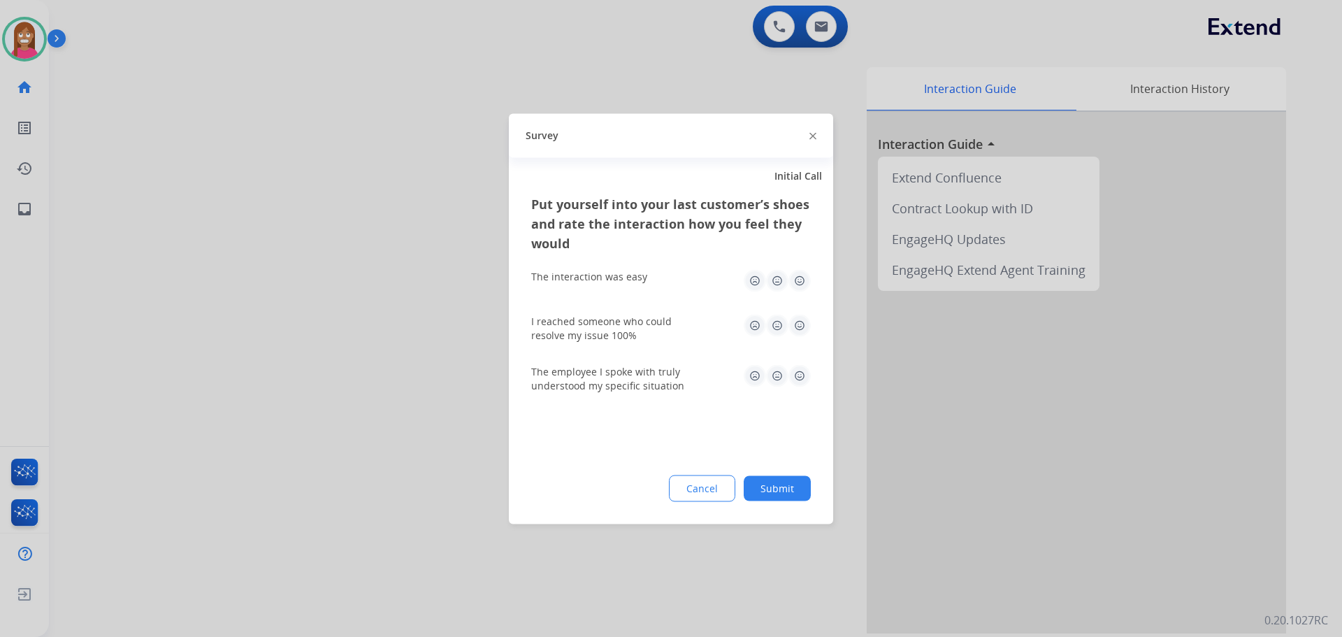
click at [816, 134] on div "Survey" at bounding box center [671, 135] width 324 height 44
click at [812, 134] on img at bounding box center [813, 136] width 7 height 7
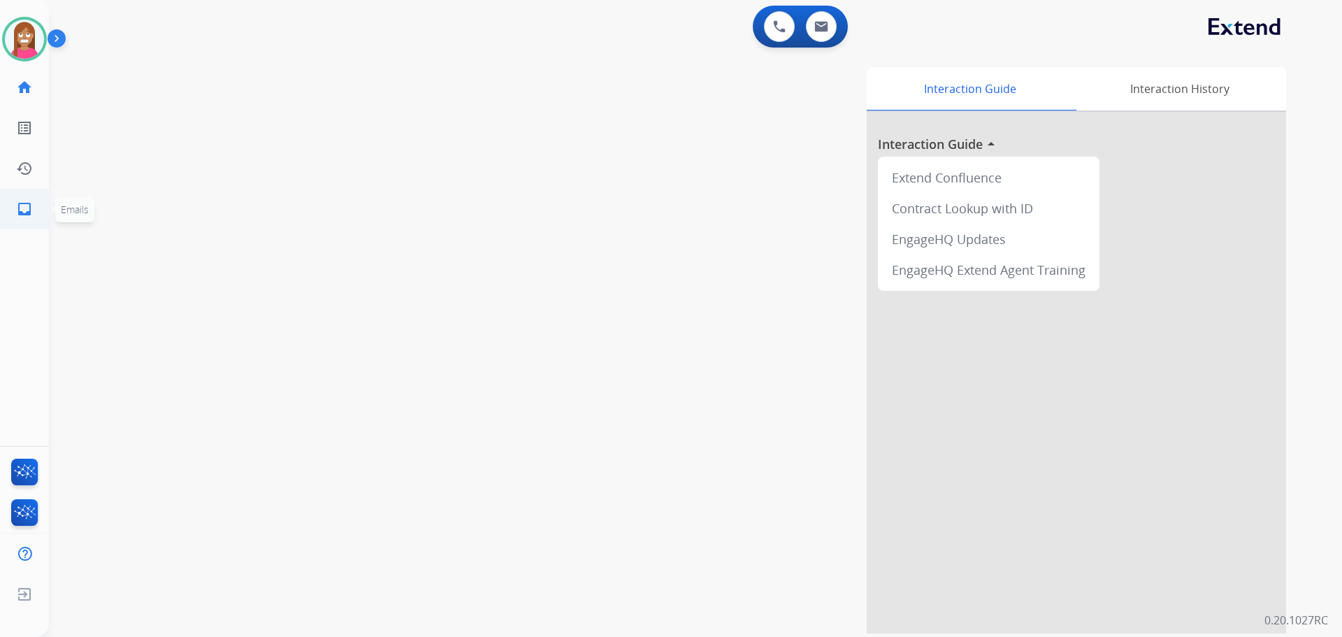
click at [17, 215] on mat-icon "inbox" at bounding box center [24, 209] width 17 height 17
select select "**********"
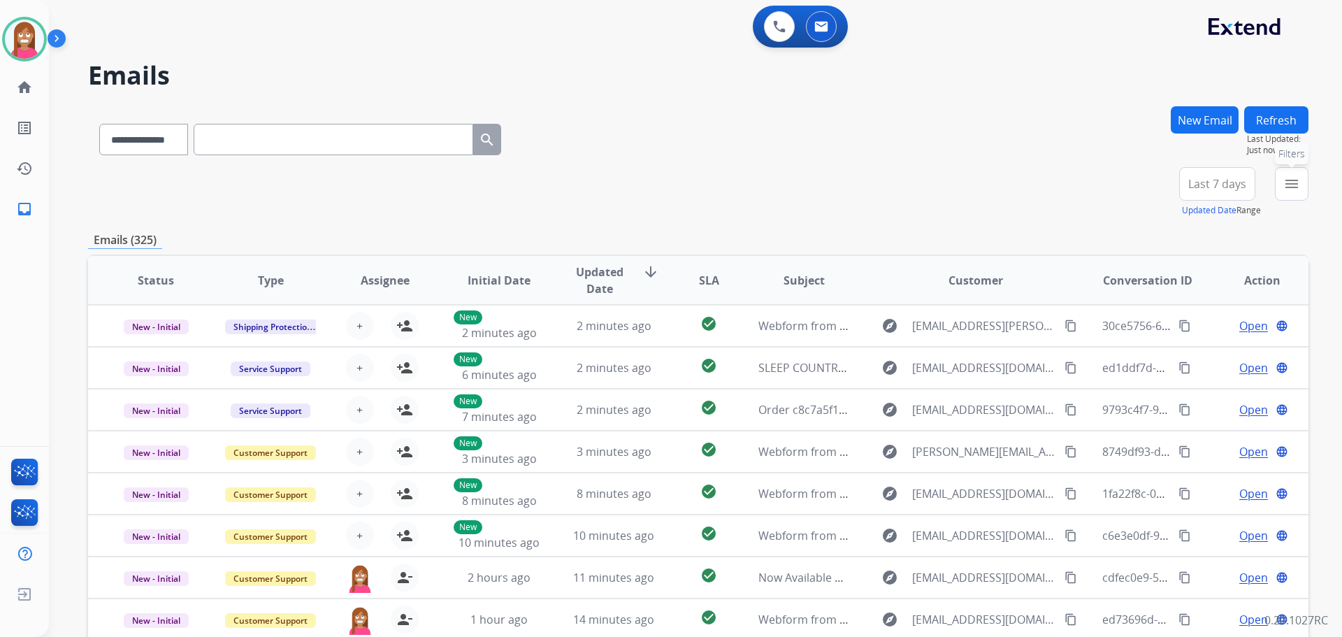
click at [1289, 190] on mat-icon "menu" at bounding box center [1292, 183] width 17 height 17
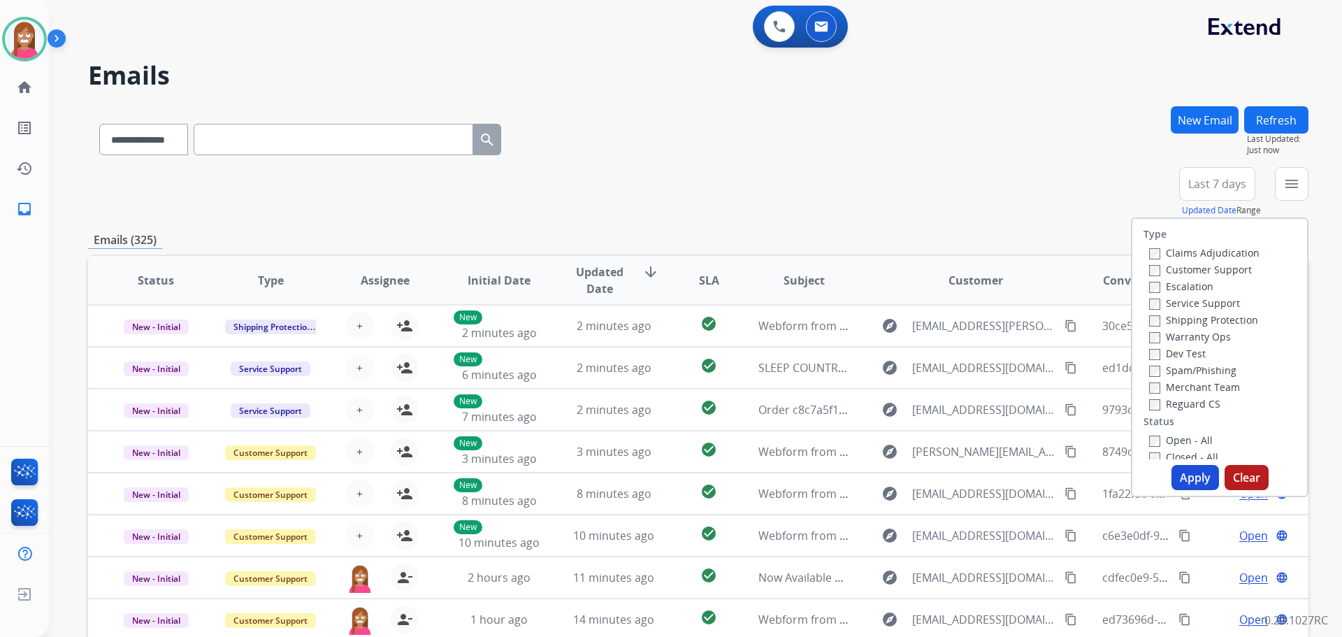
click at [1144, 268] on div "Claims Adjudication Customer Support Escalation Service Support Shipping Protec…" at bounding box center [1202, 328] width 116 height 168
click at [1153, 321] on label "Shipping Protection" at bounding box center [1203, 319] width 109 height 13
click at [1174, 405] on label "Reguard CS" at bounding box center [1184, 403] width 71 height 13
click at [1162, 443] on label "Open - All" at bounding box center [1181, 439] width 64 height 13
click at [1188, 468] on button "Apply" at bounding box center [1196, 477] width 48 height 25
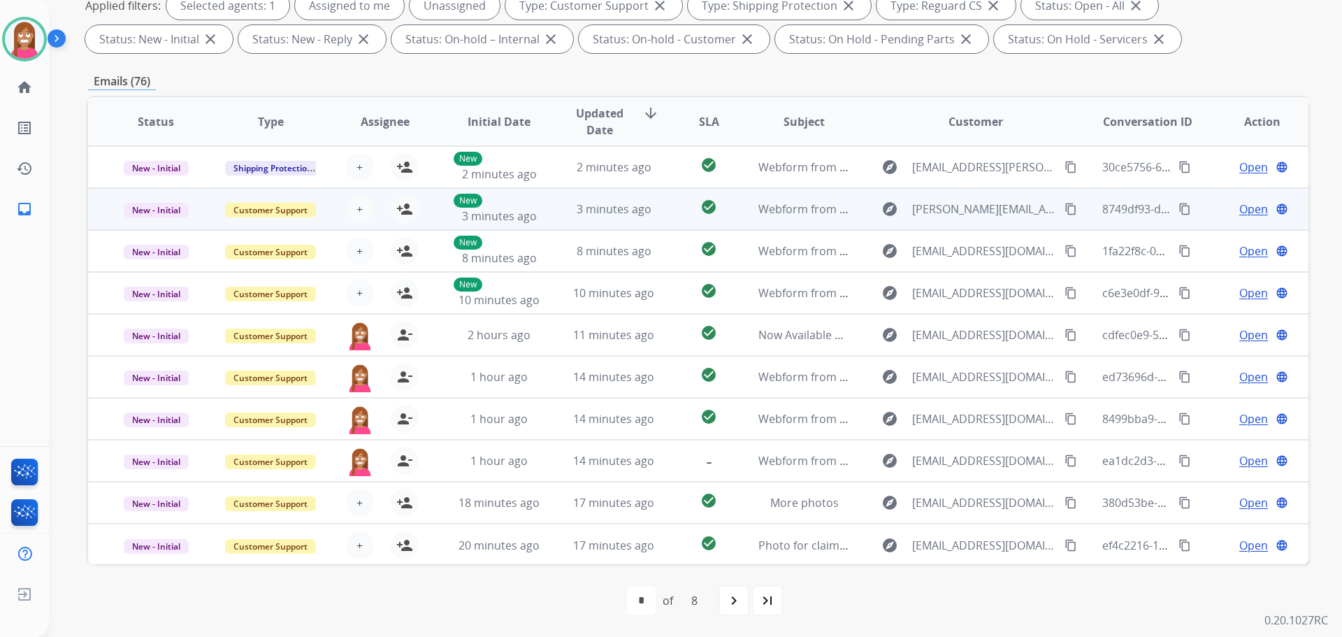
scroll to position [1, 0]
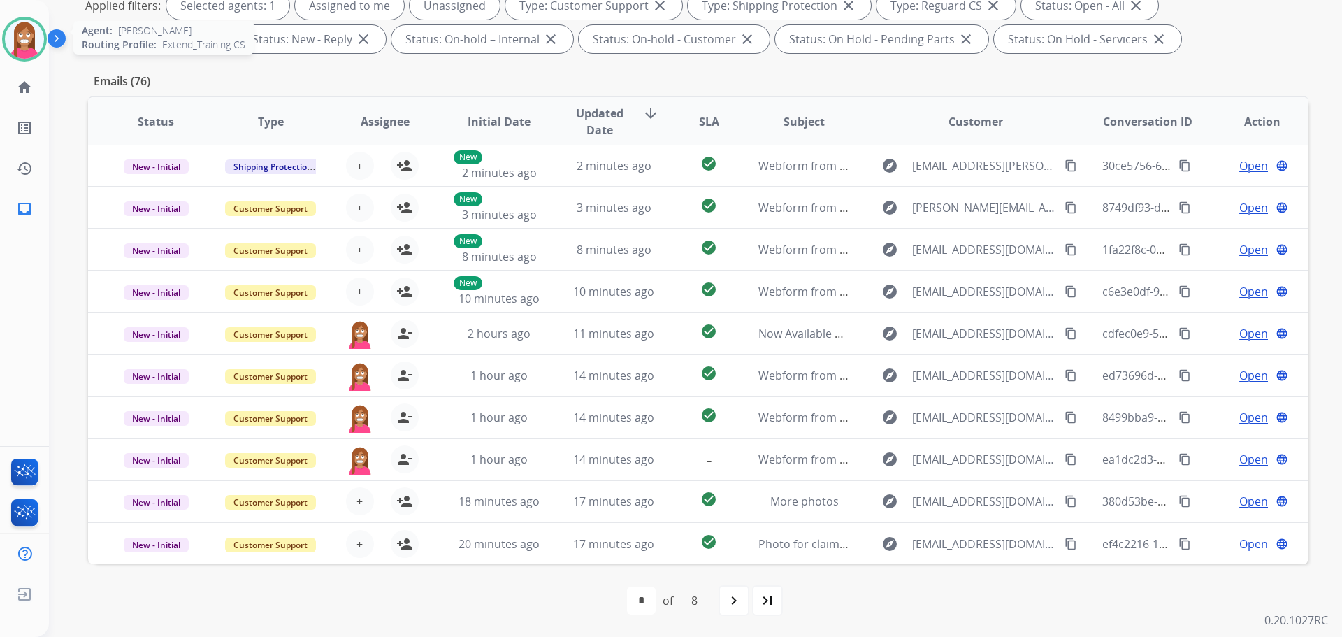
click at [34, 57] on div at bounding box center [24, 39] width 45 height 45
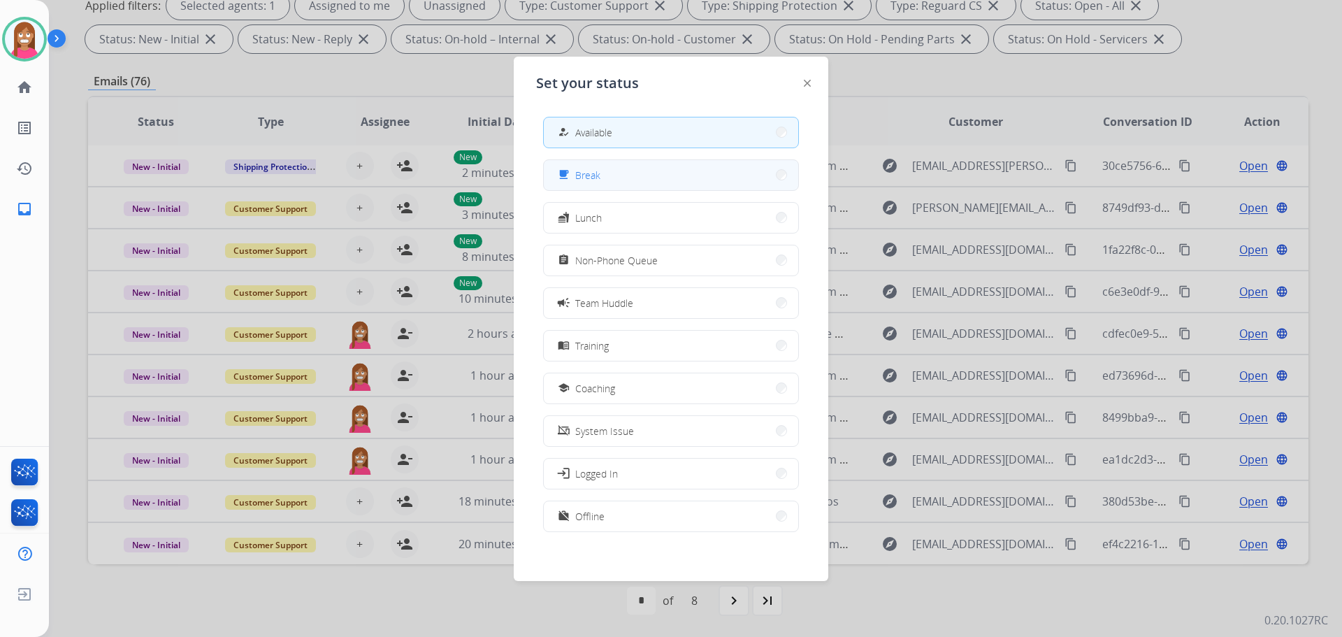
click at [562, 169] on div "free_breakfast" at bounding box center [565, 174] width 20 height 17
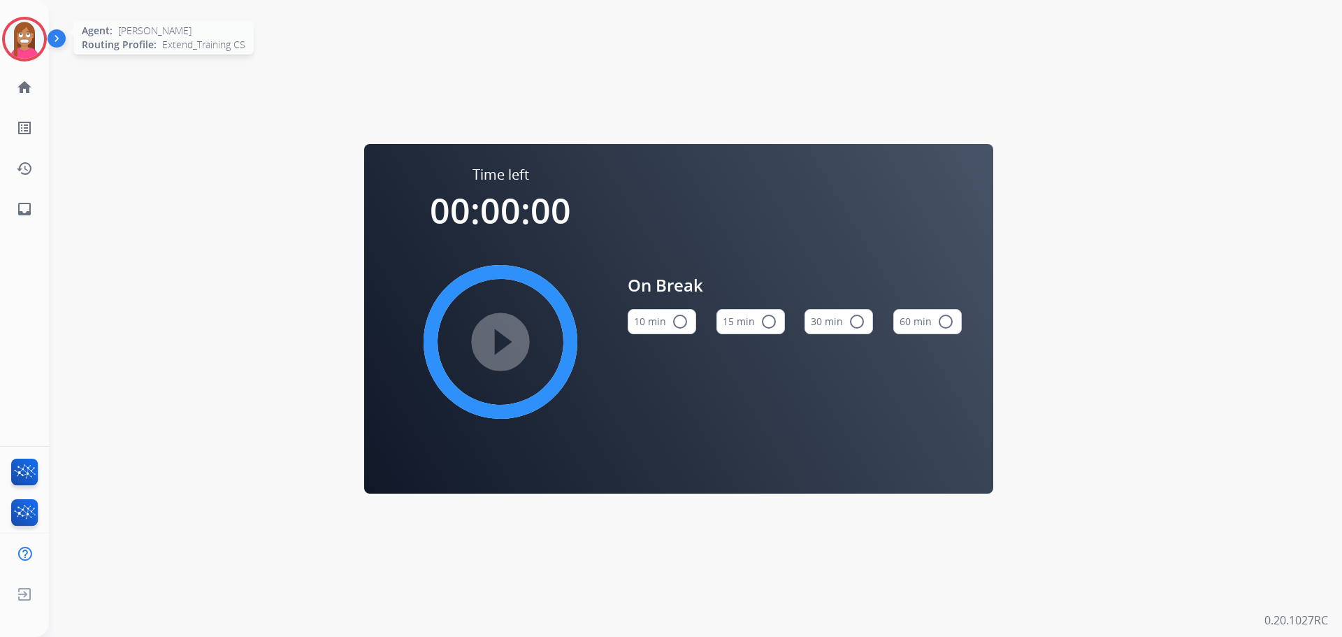
click at [22, 38] on img at bounding box center [24, 39] width 39 height 39
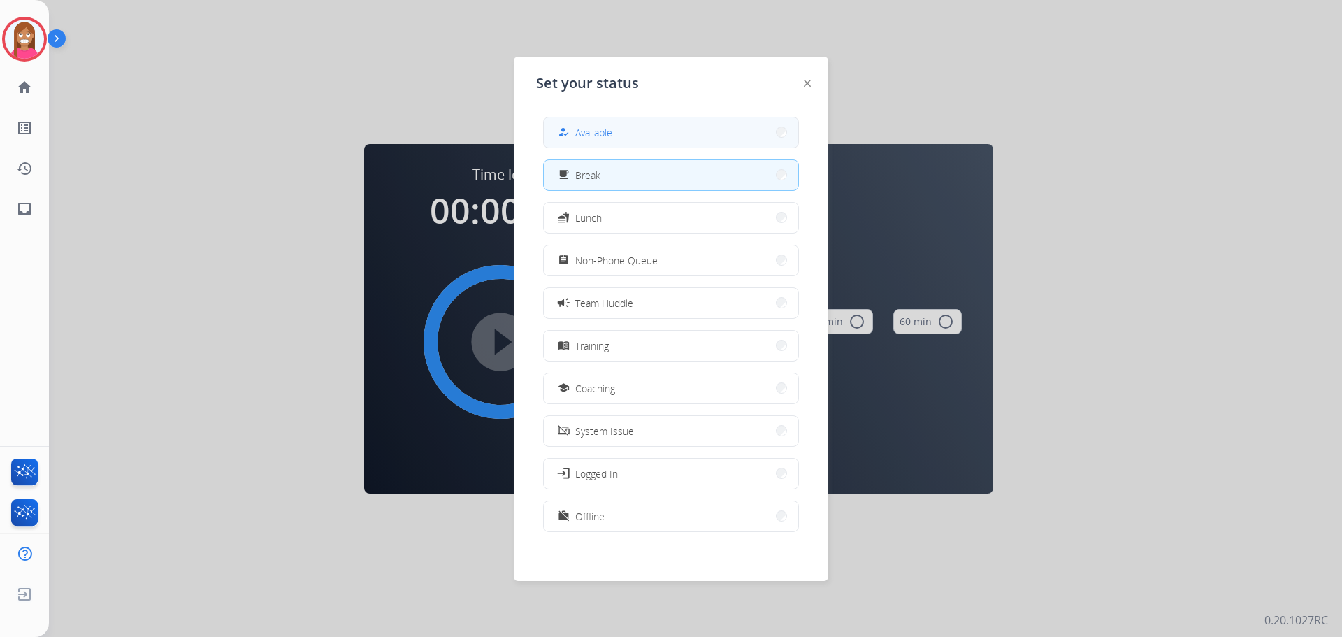
click at [614, 130] on button "how_to_reg Available" at bounding box center [671, 132] width 254 height 30
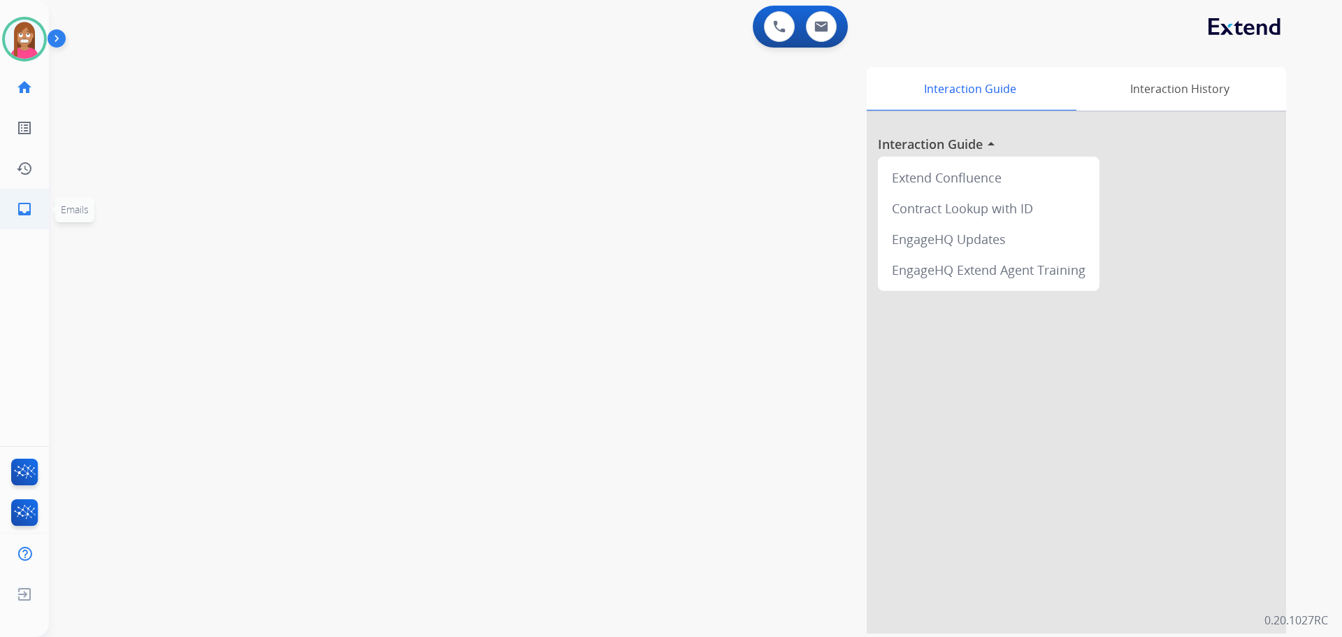
click at [10, 205] on link "inbox Emails" at bounding box center [24, 208] width 39 height 39
select select "**********"
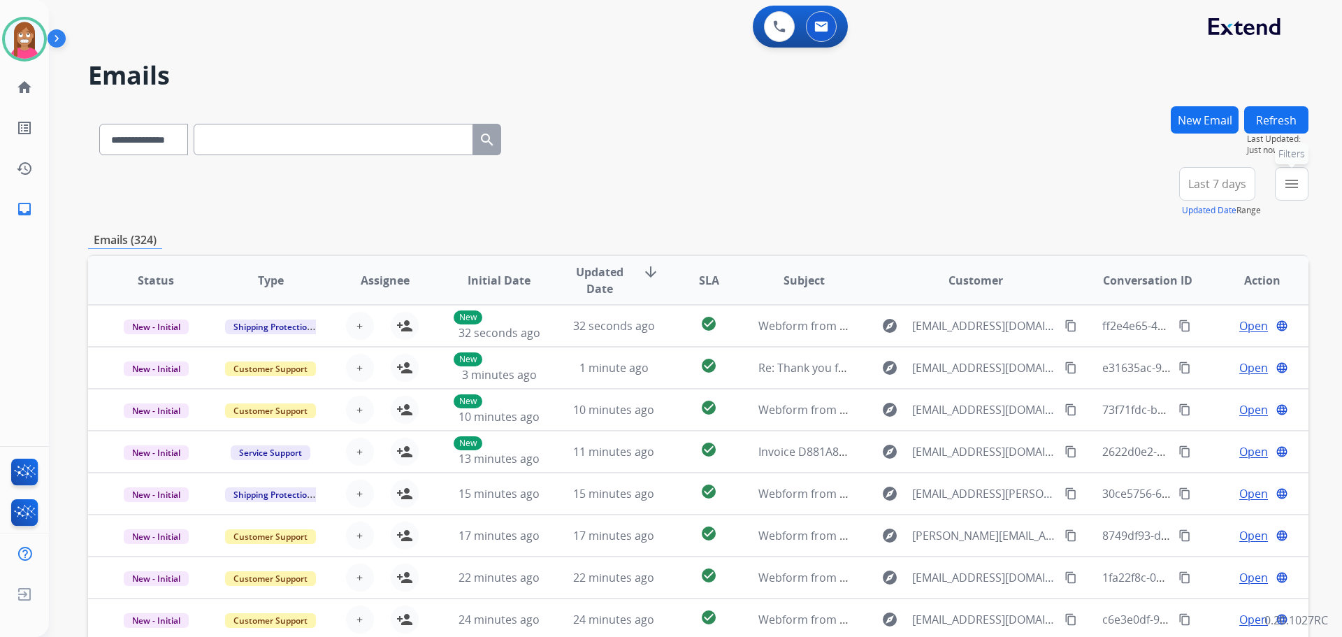
click at [1283, 189] on button "menu Filters" at bounding box center [1292, 184] width 34 height 34
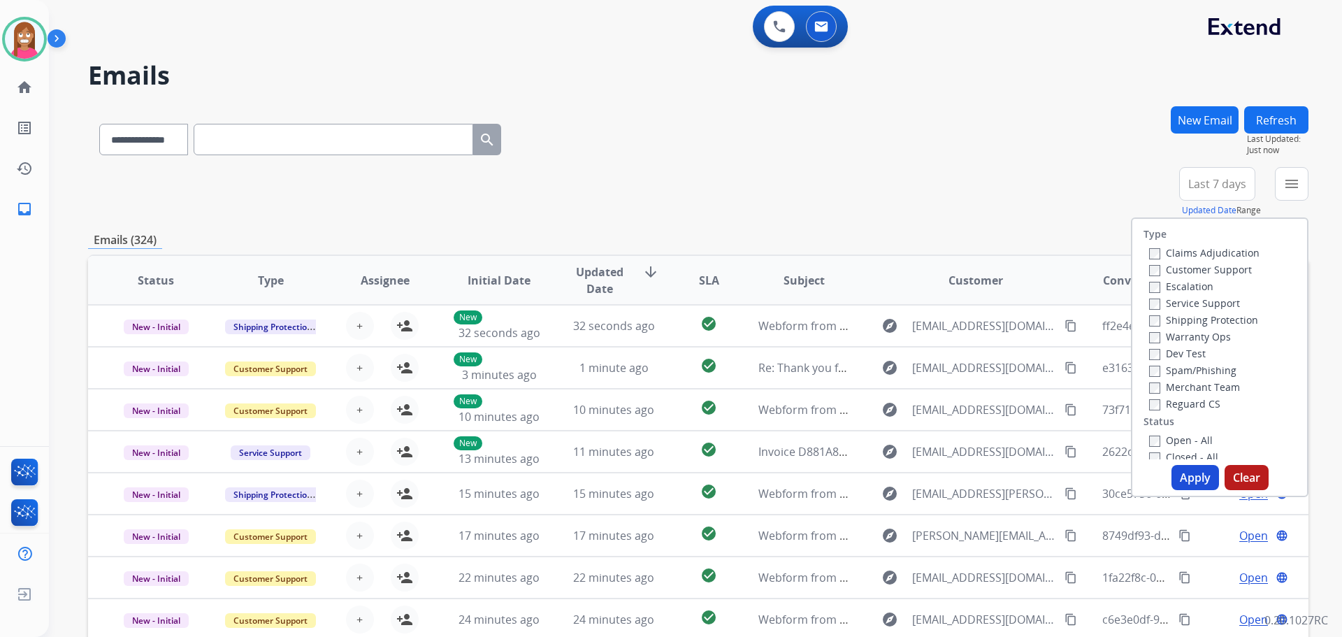
click at [1195, 272] on label "Customer Support" at bounding box center [1200, 269] width 103 height 13
click at [1182, 317] on label "Shipping Protection" at bounding box center [1203, 319] width 109 height 13
click at [1166, 406] on label "Reguard CS" at bounding box center [1184, 403] width 71 height 13
drag, startPoint x: 1169, startPoint y: 442, endPoint x: 1170, endPoint y: 473, distance: 31.5
click at [1169, 443] on label "Open - All" at bounding box center [1181, 439] width 64 height 13
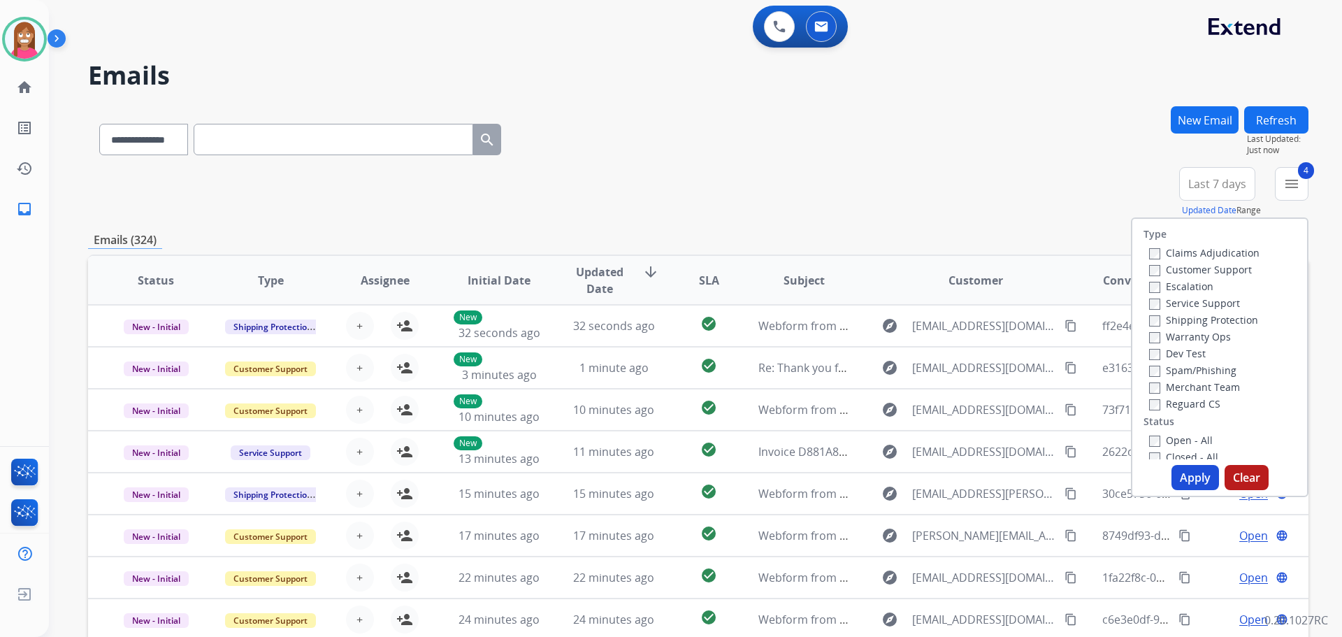
click at [1175, 479] on button "Apply" at bounding box center [1196, 477] width 48 height 25
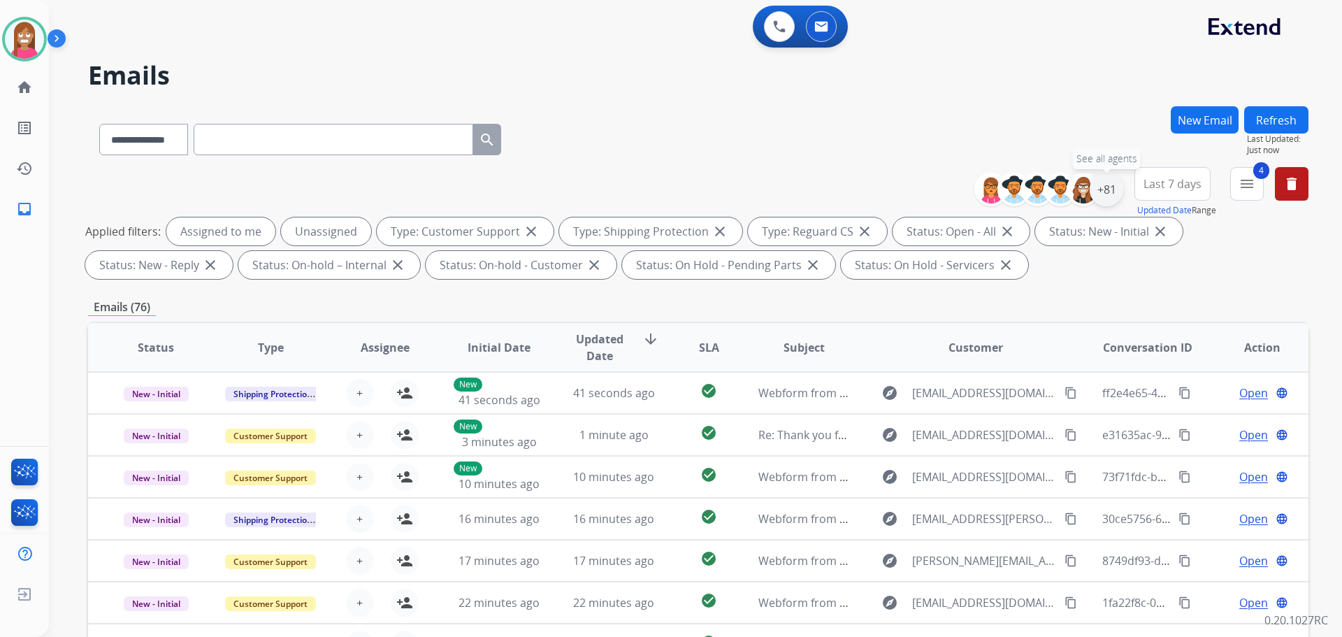
click at [1102, 192] on div "+81" at bounding box center [1107, 190] width 34 height 34
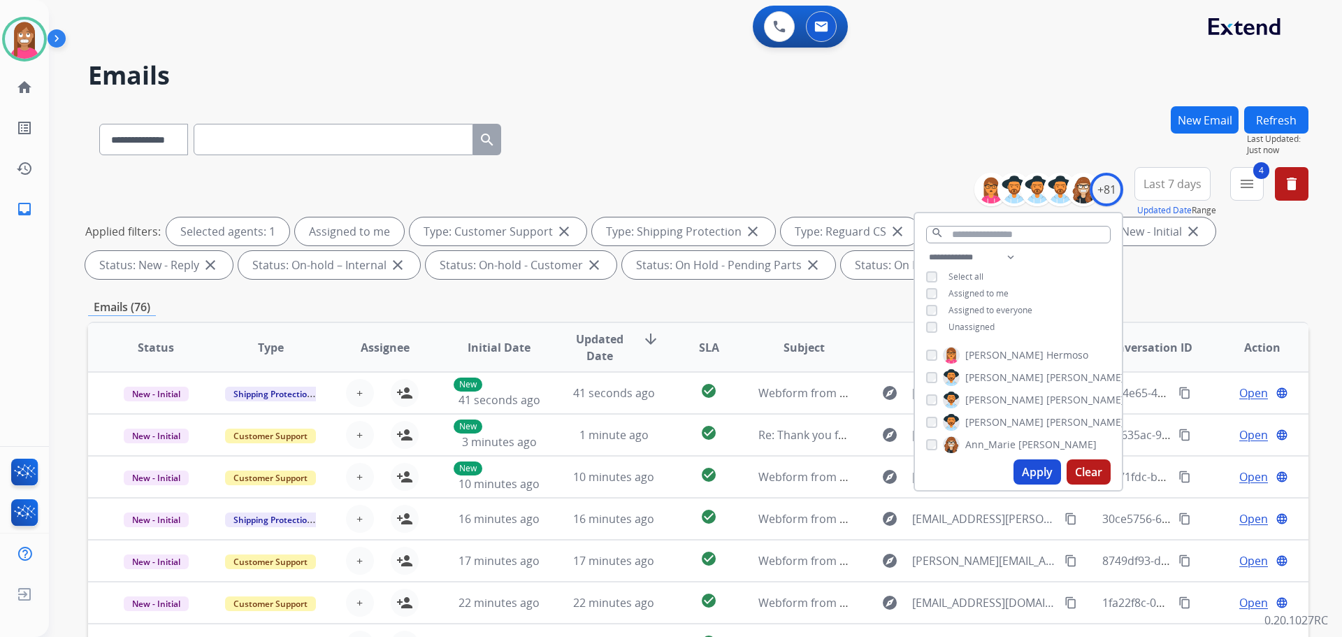
click at [1034, 475] on button "Apply" at bounding box center [1038, 471] width 48 height 25
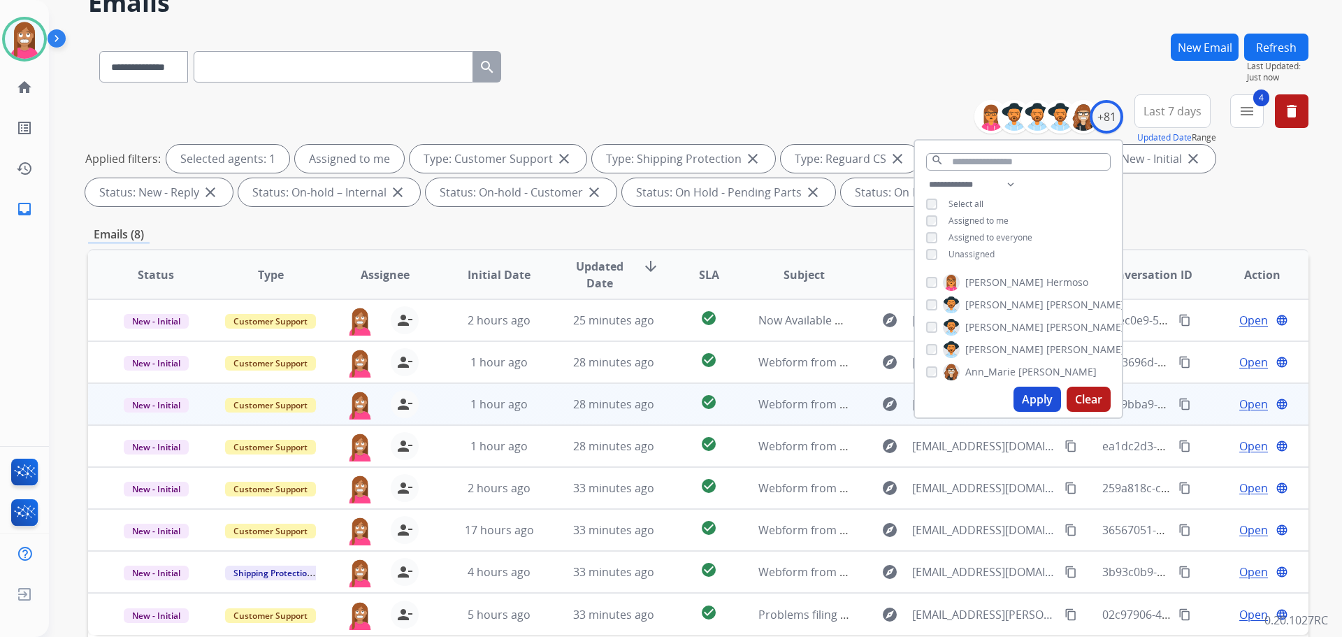
scroll to position [226, 0]
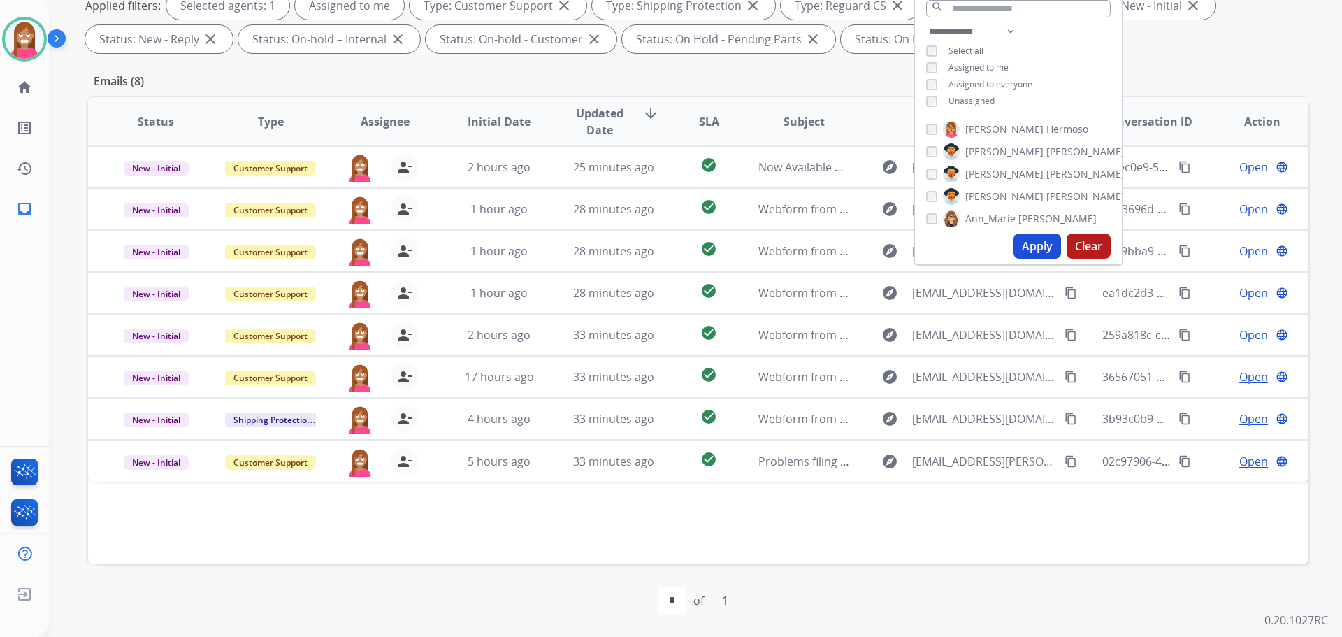
click at [621, 514] on div "Status Type Assignee Initial Date Updated Date arrow_downward SLA Subject Custo…" at bounding box center [698, 330] width 1221 height 468
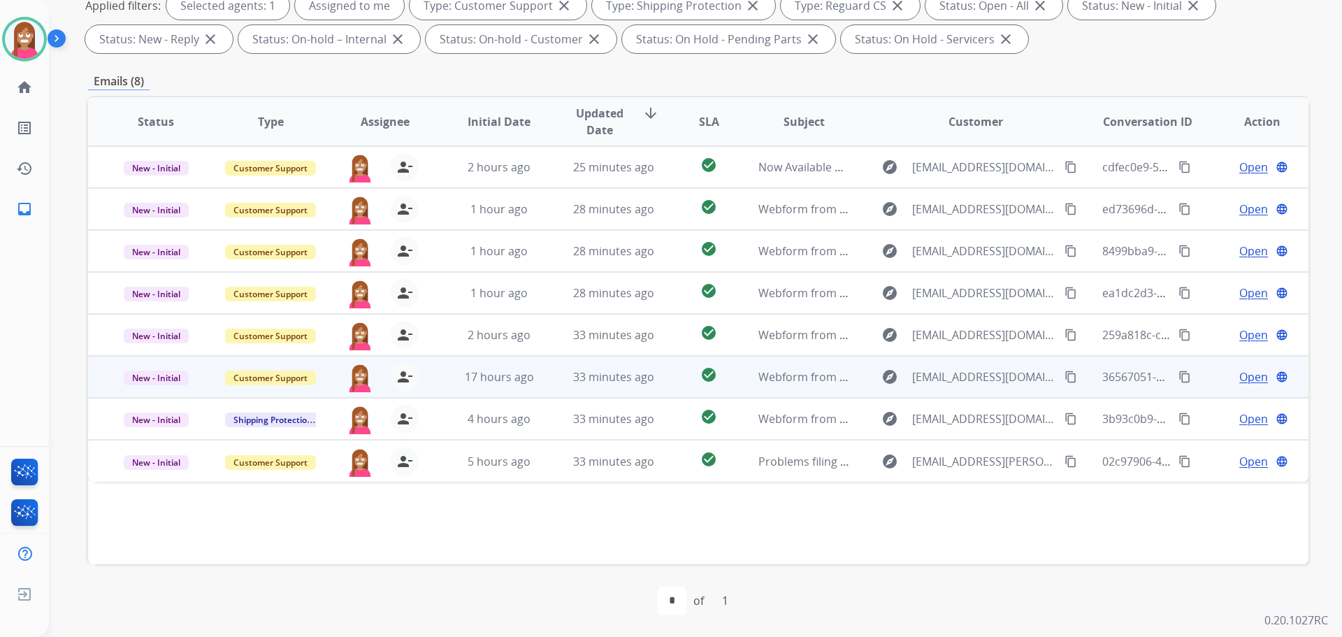
click at [554, 384] on td "33 minutes ago" at bounding box center [603, 377] width 115 height 42
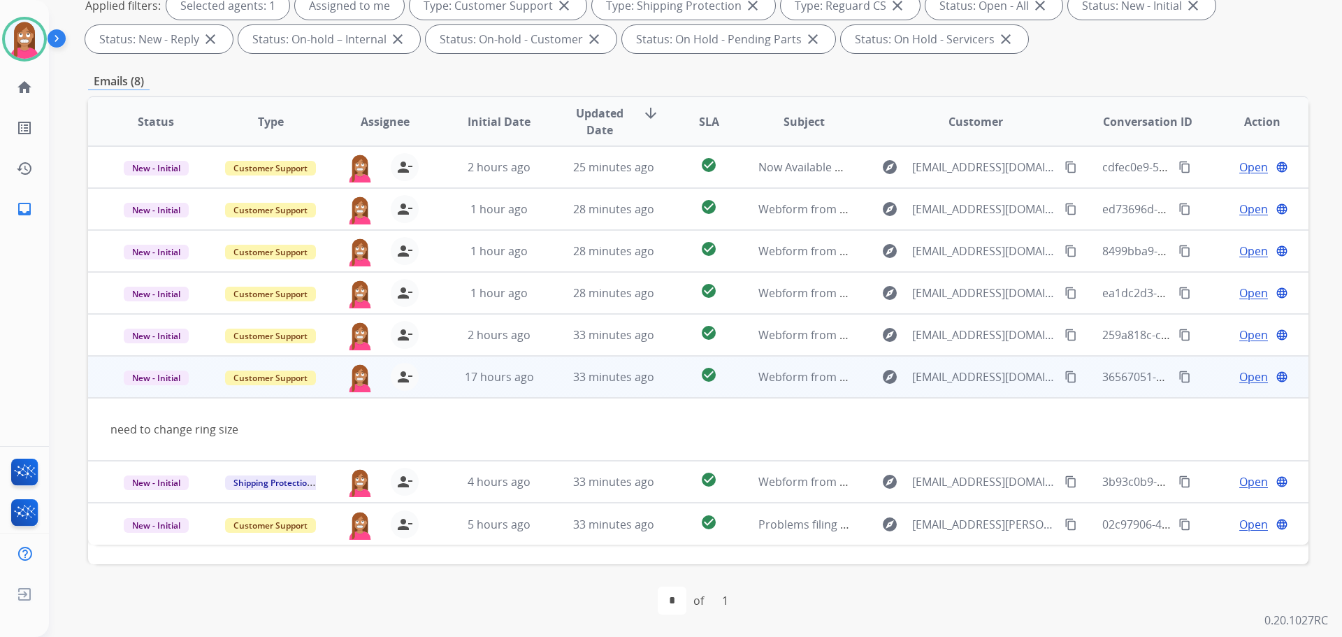
click at [1065, 375] on mat-icon "content_copy" at bounding box center [1071, 377] width 13 height 13
click at [1241, 373] on span "Open" at bounding box center [1253, 376] width 29 height 17
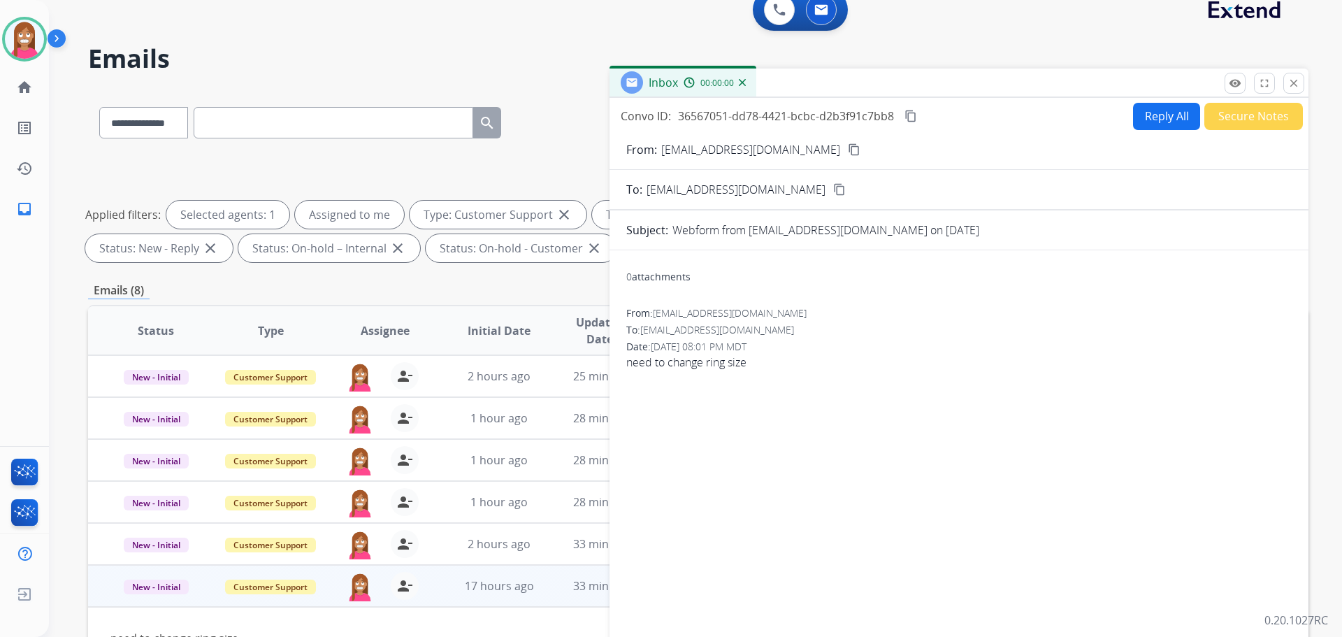
scroll to position [16, 0]
click at [1155, 118] on button "Reply All" at bounding box center [1166, 116] width 67 height 27
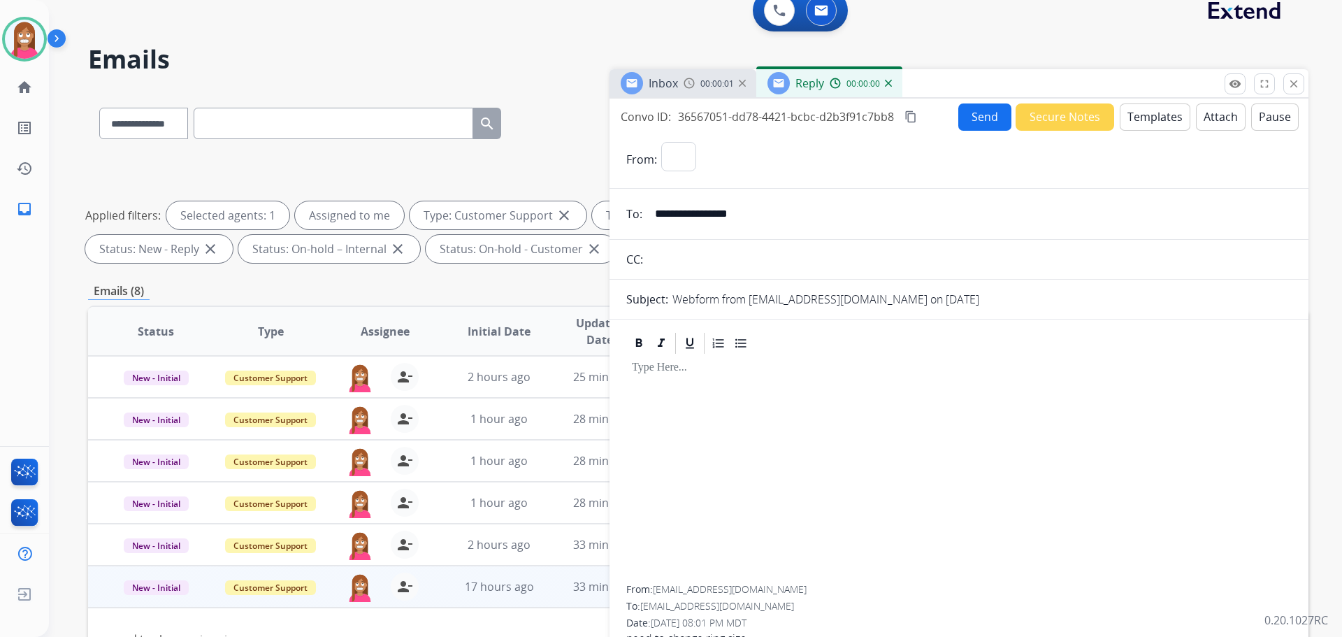
select select "**********"
click at [1155, 120] on button "Templates" at bounding box center [1155, 116] width 71 height 27
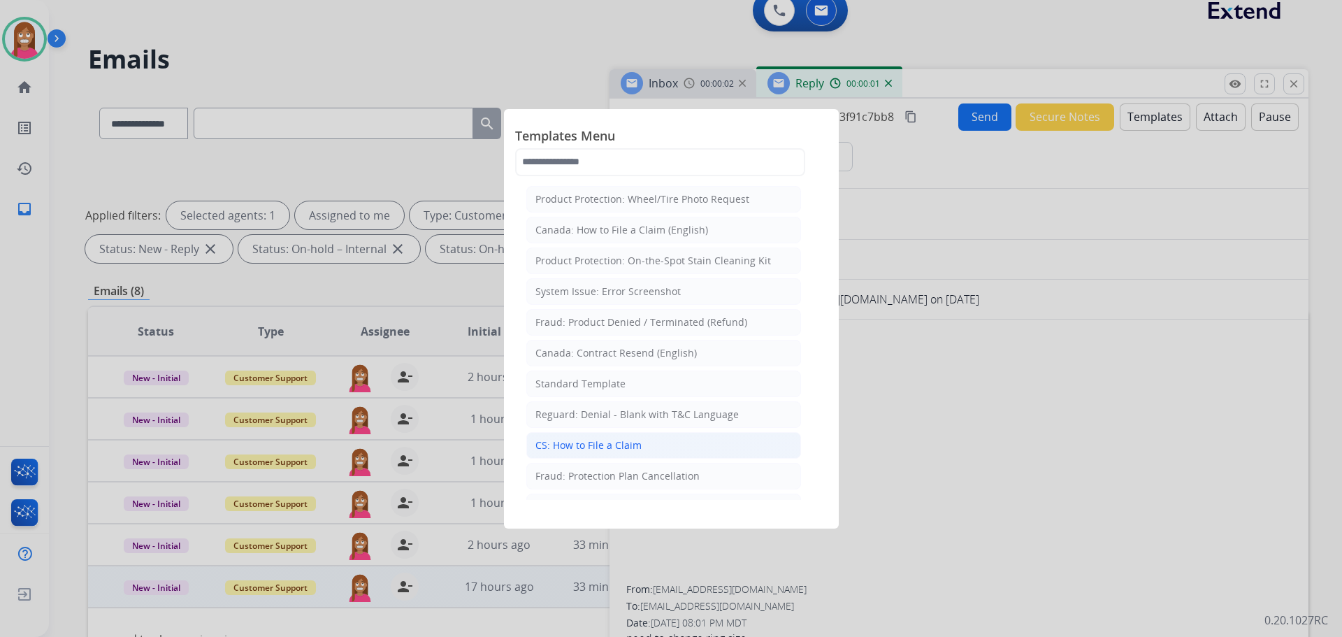
click at [576, 450] on div "CS: How to File a Claim" at bounding box center [589, 445] width 106 height 14
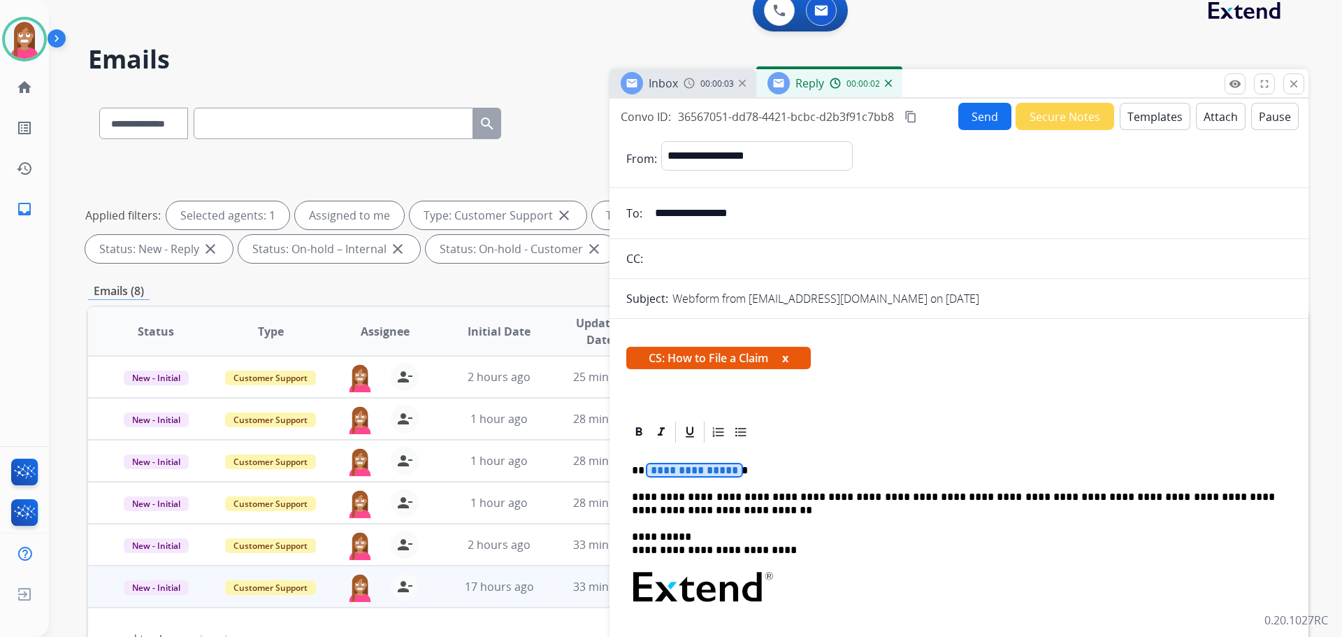
click at [671, 473] on span "**********" at bounding box center [694, 470] width 94 height 12
click at [958, 121] on button "Send" at bounding box center [984, 116] width 53 height 27
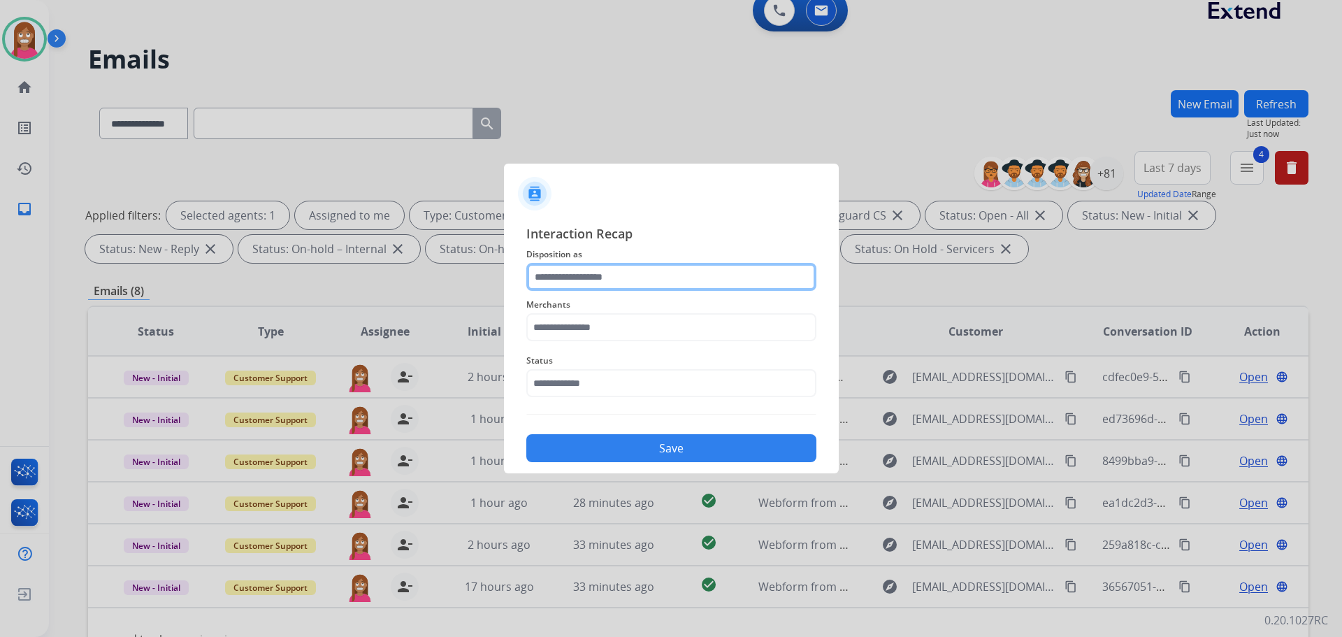
click at [580, 274] on input "text" at bounding box center [671, 277] width 290 height 28
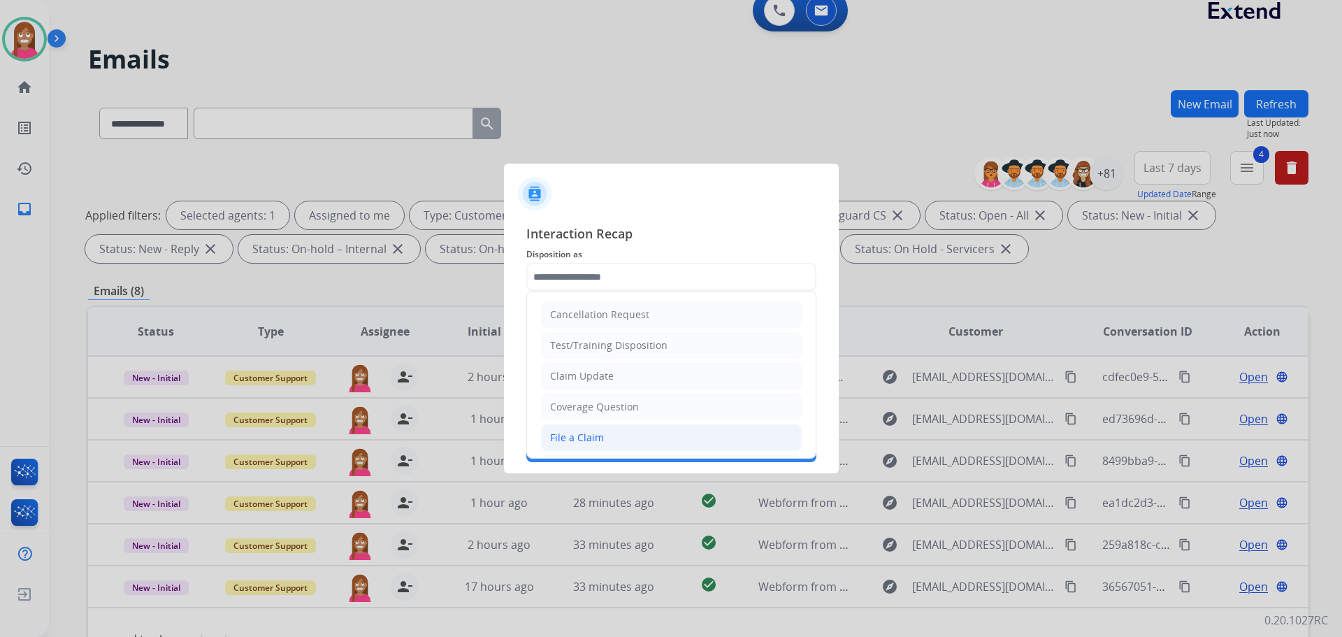
click at [583, 436] on div "File a Claim" at bounding box center [577, 438] width 54 height 14
type input "**********"
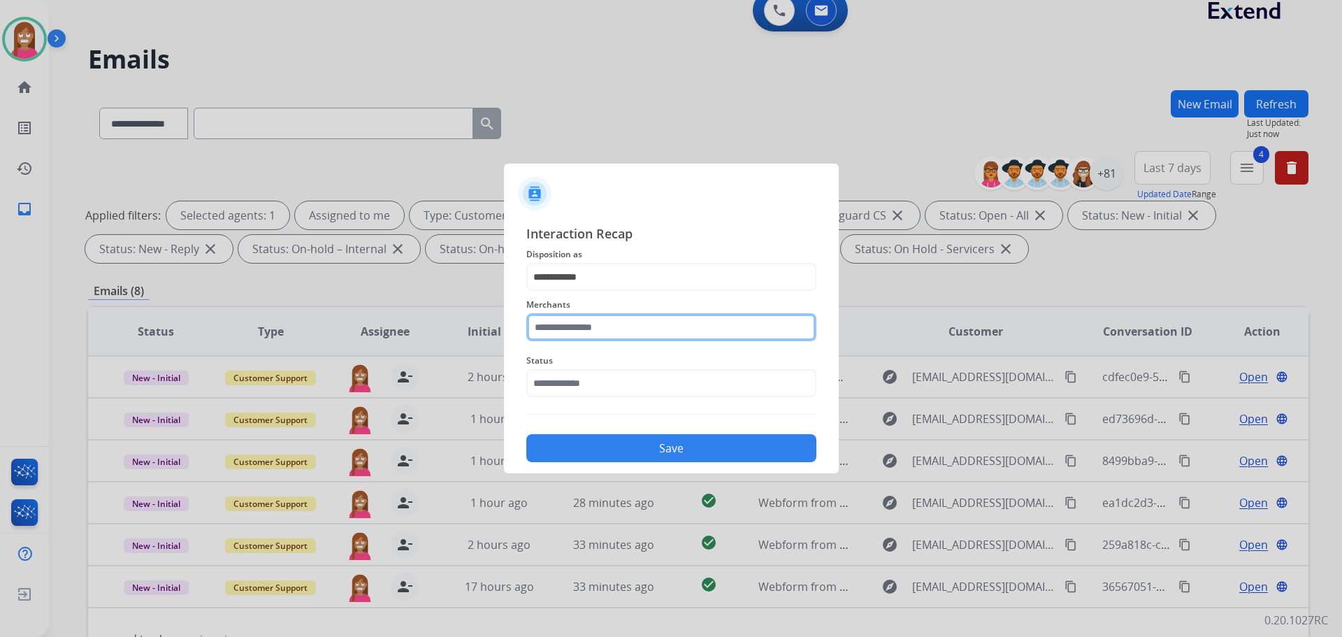
click at [580, 325] on input "text" at bounding box center [671, 327] width 290 height 28
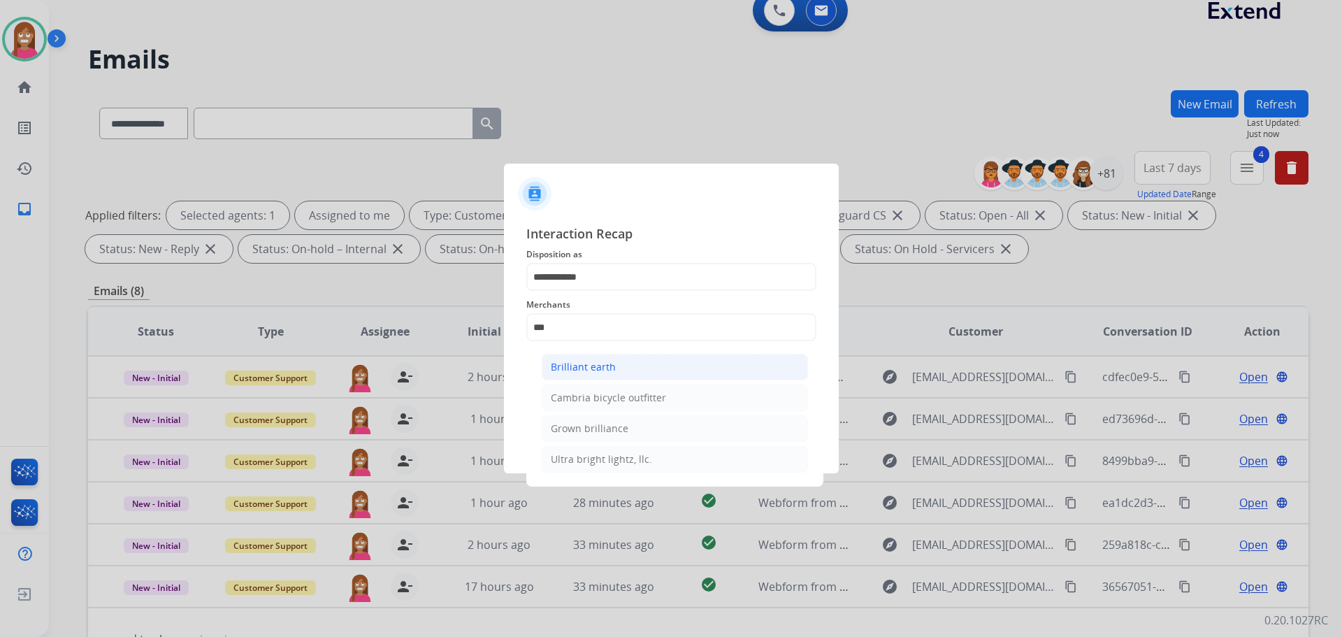
click at [568, 373] on div "Brilliant earth" at bounding box center [583, 367] width 65 height 14
type input "**********"
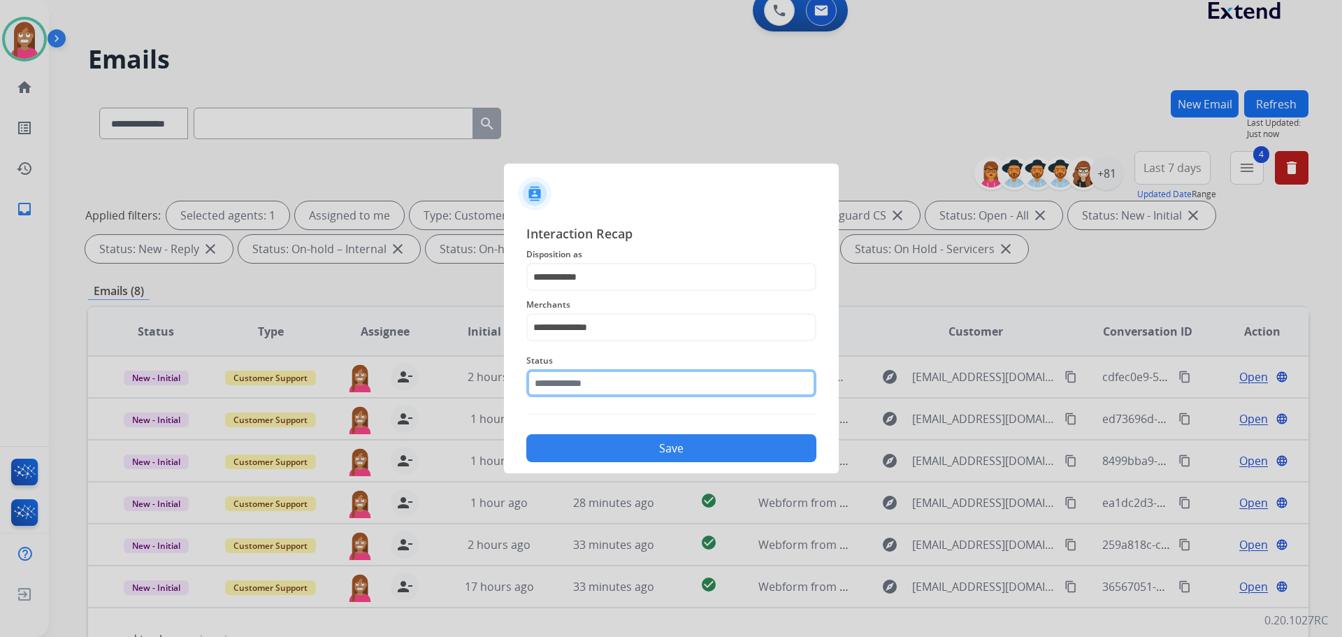
click at [563, 389] on input "text" at bounding box center [671, 383] width 290 height 28
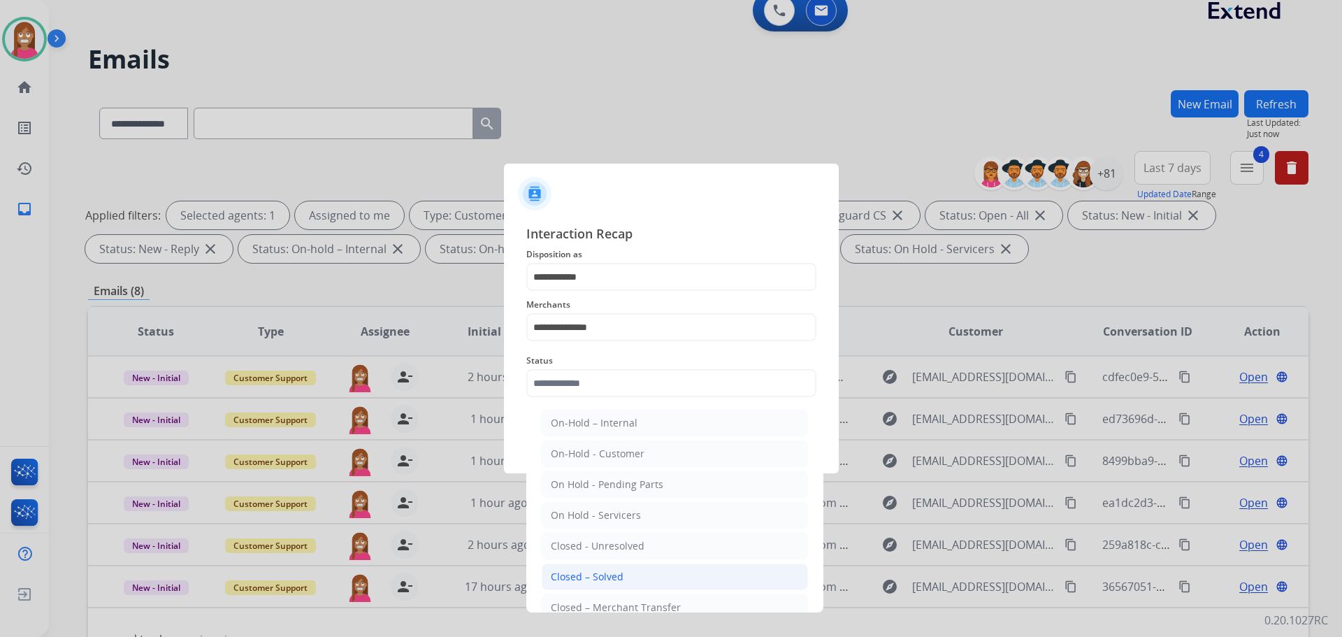
click at [574, 580] on div "Closed – Solved" at bounding box center [587, 577] width 73 height 14
type input "**********"
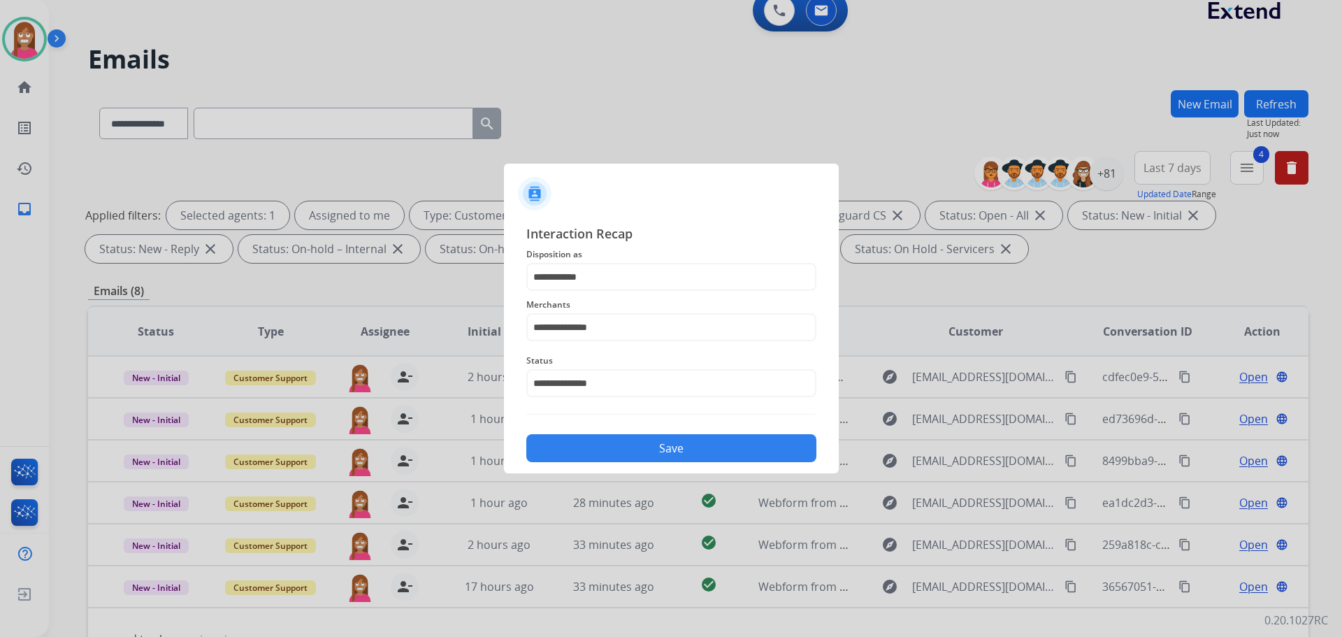
click at [611, 429] on div "Save" at bounding box center [671, 444] width 290 height 36
click at [614, 443] on button "Save" at bounding box center [671, 448] width 290 height 28
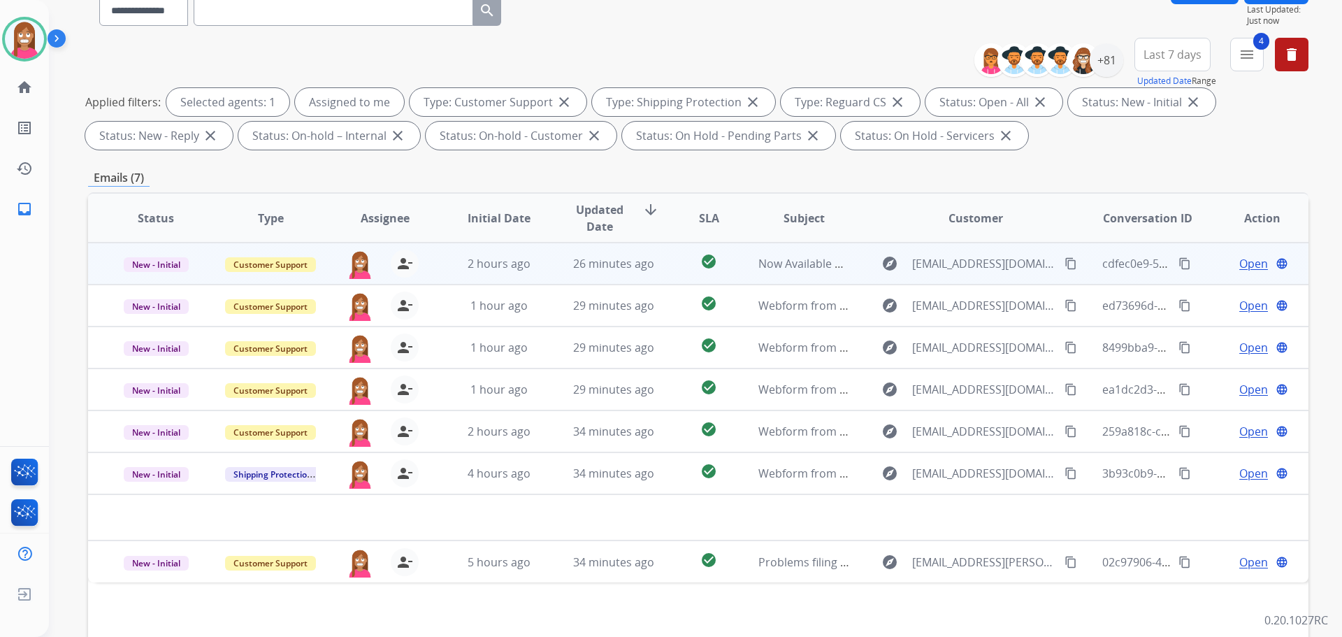
scroll to position [140, 0]
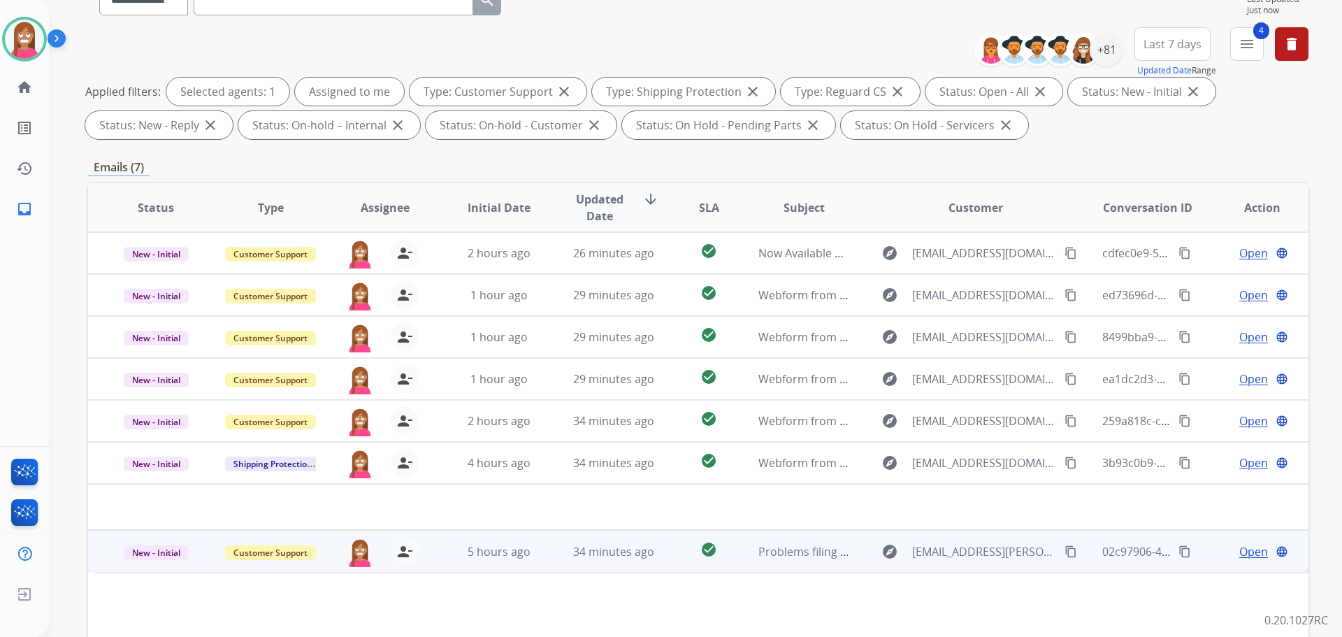
click at [546, 564] on td "34 minutes ago" at bounding box center [603, 551] width 115 height 42
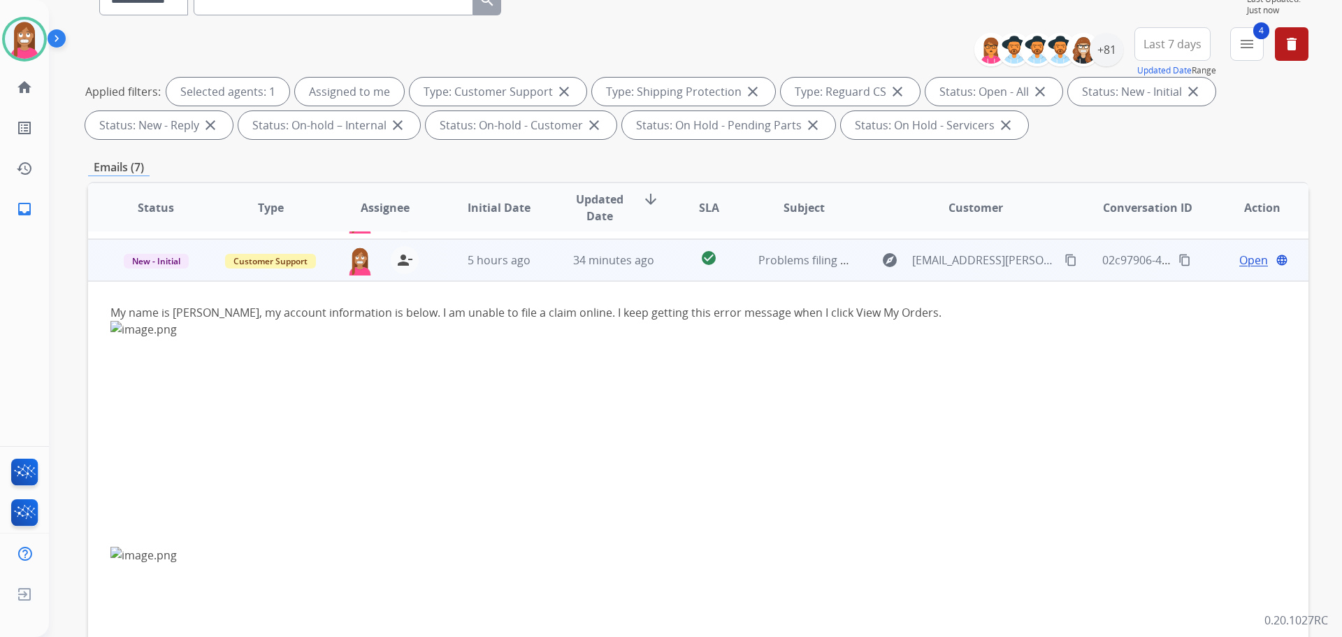
scroll to position [252, 0]
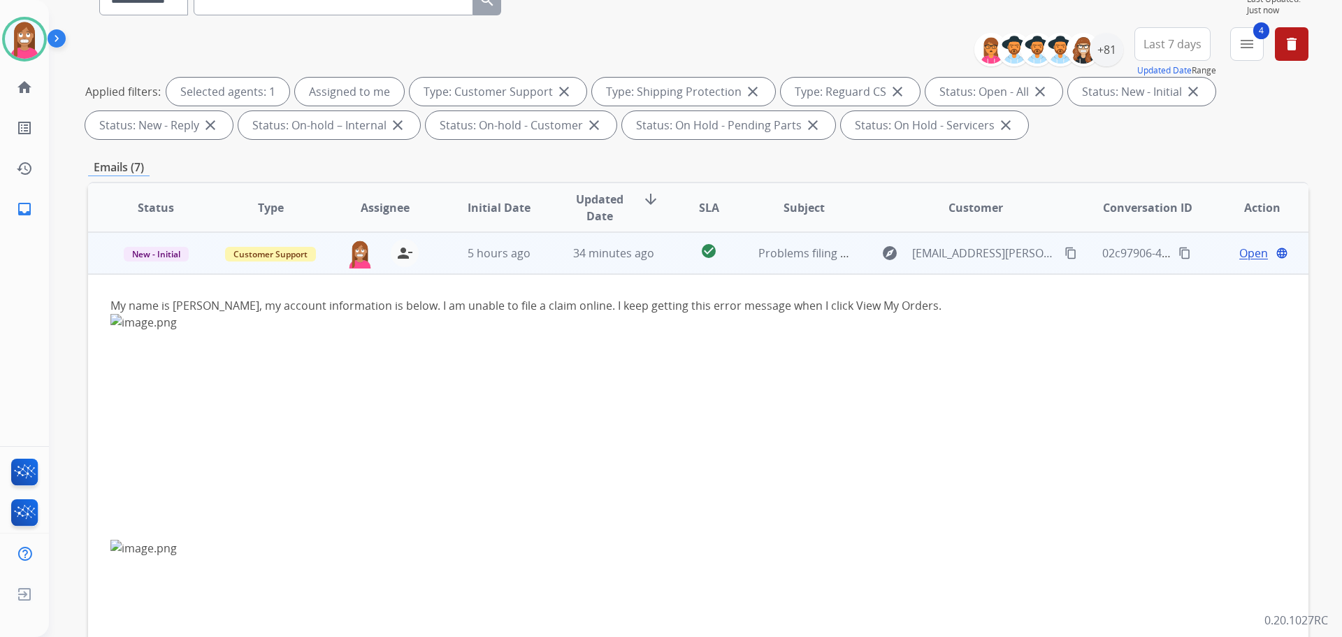
click at [1065, 256] on mat-icon "content_copy" at bounding box center [1071, 253] width 13 height 13
click at [1246, 254] on span "Open" at bounding box center [1253, 253] width 29 height 17
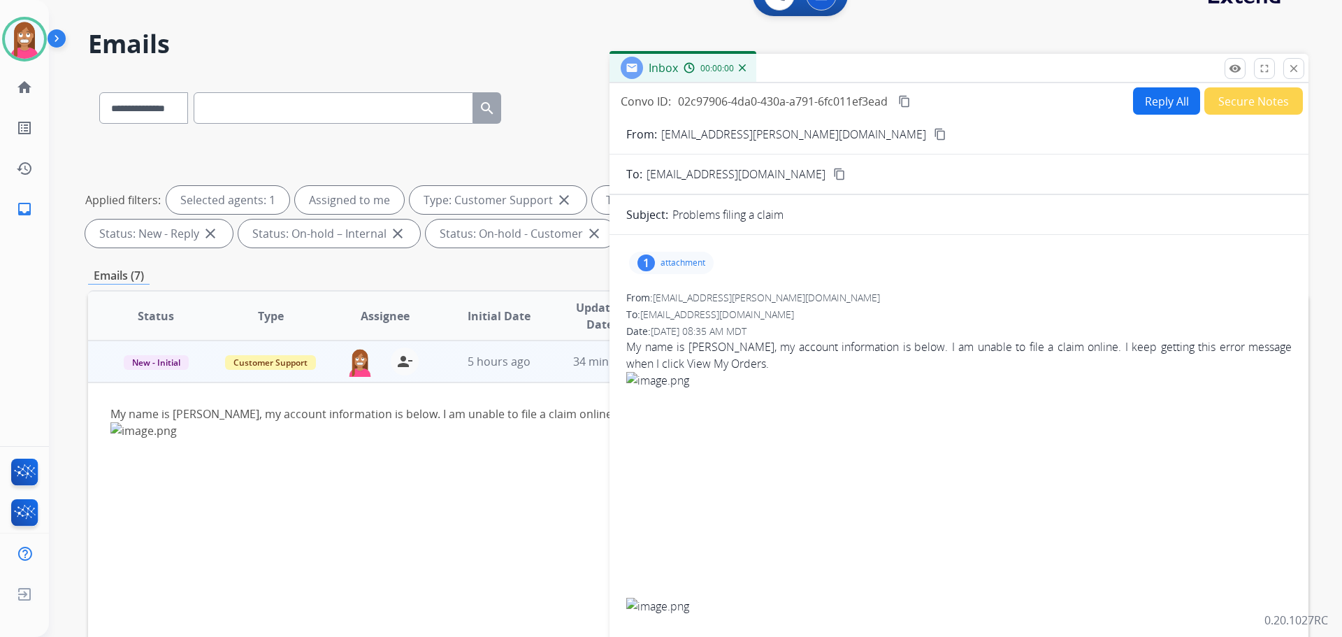
scroll to position [0, 0]
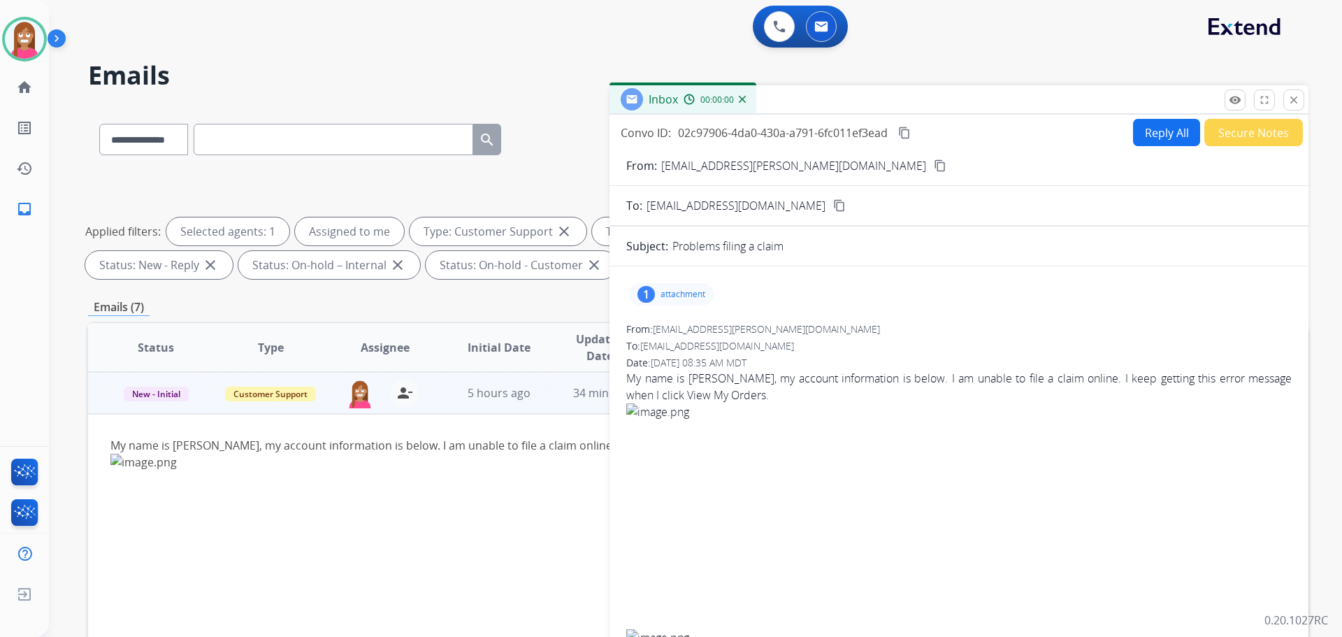
click at [1171, 129] on button "Reply All" at bounding box center [1166, 132] width 67 height 27
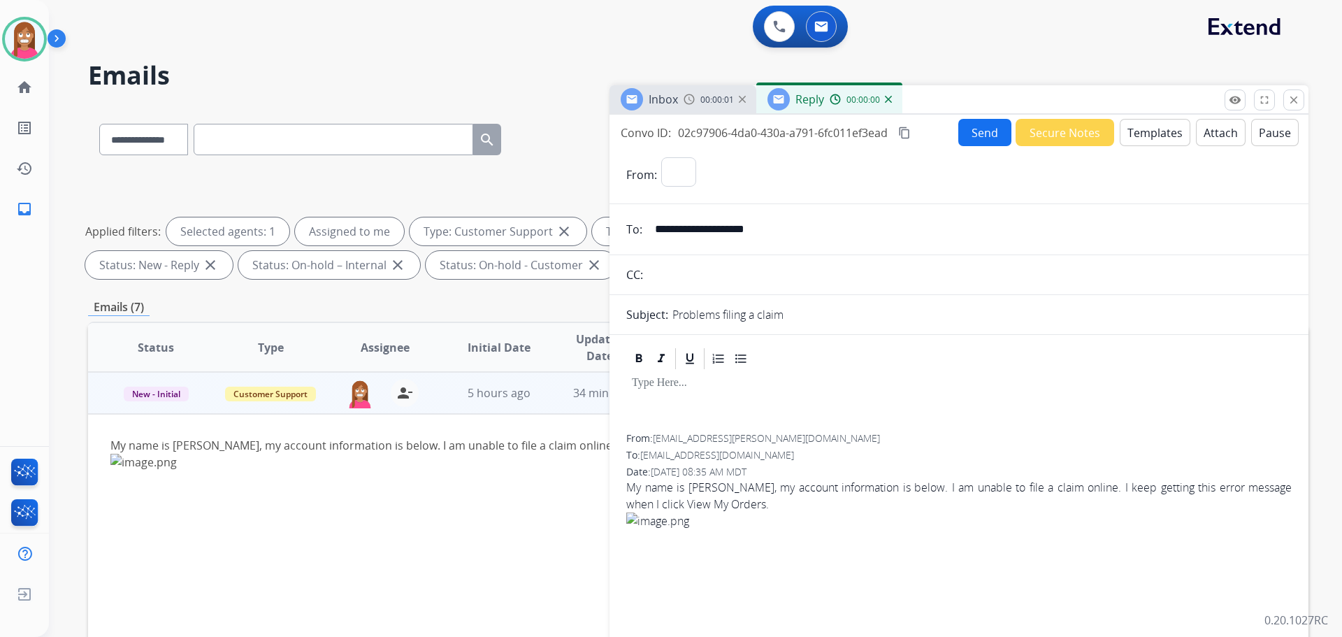
select select "**********"
click at [1163, 136] on button "Templates" at bounding box center [1155, 132] width 71 height 27
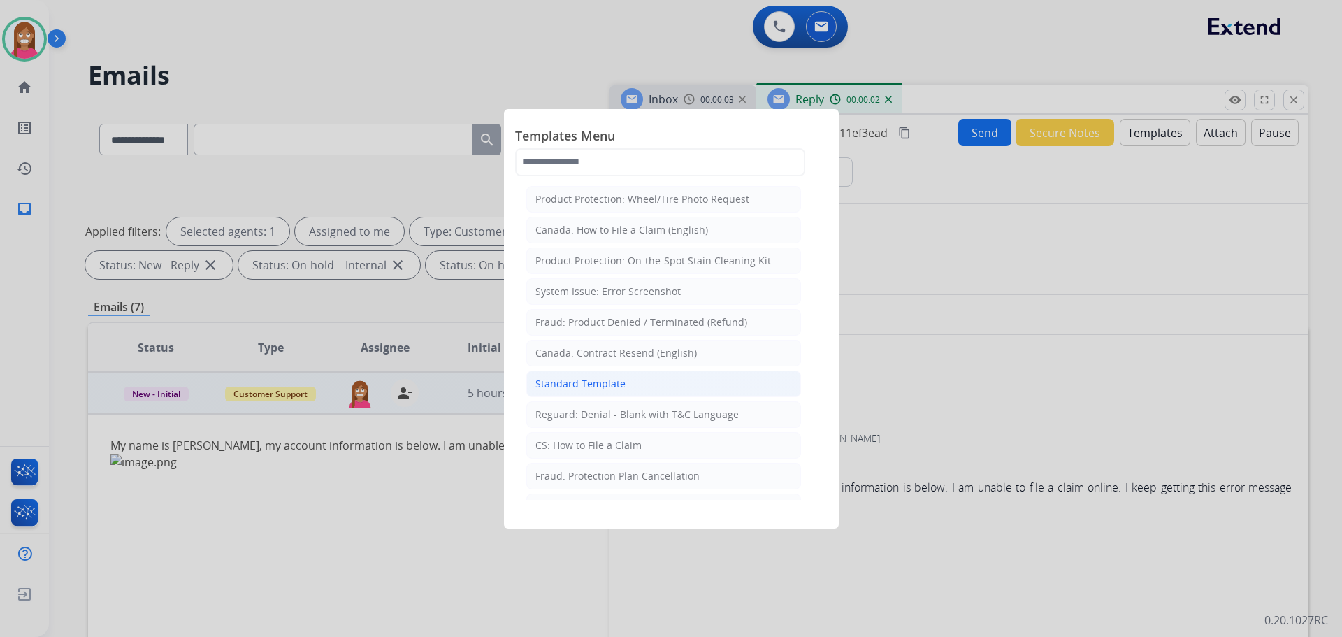
click at [597, 387] on div "Standard Template" at bounding box center [581, 384] width 90 height 14
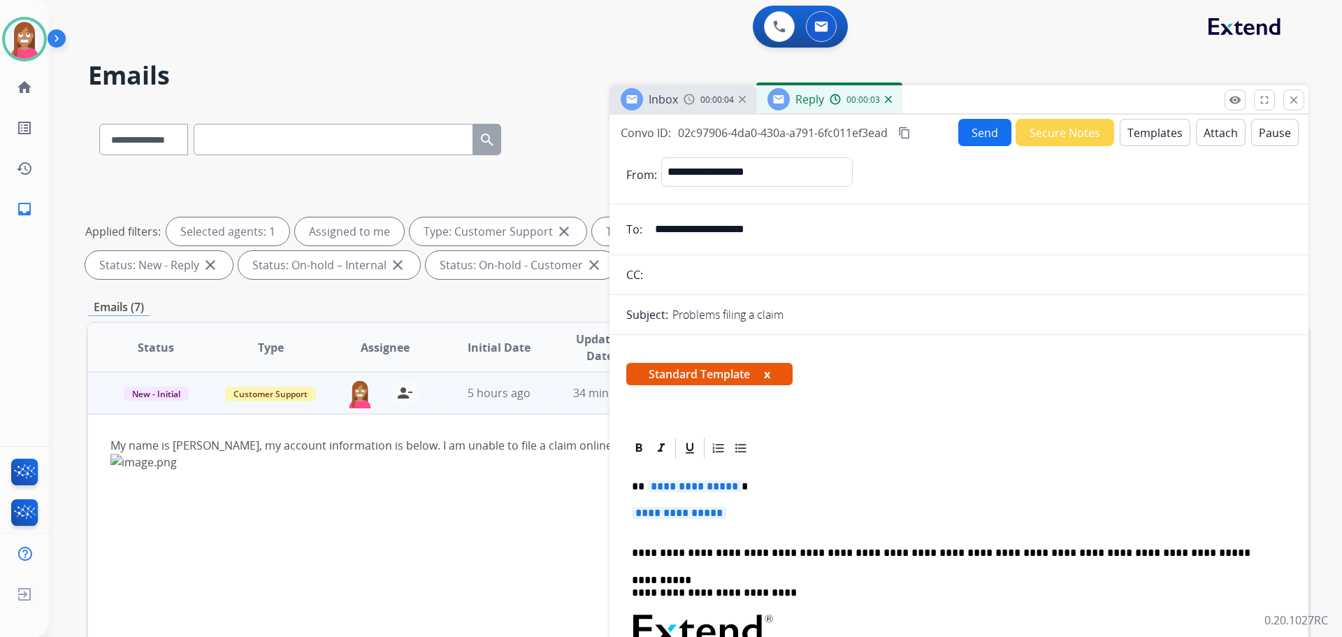
click at [686, 491] on span "**********" at bounding box center [694, 486] width 94 height 12
click at [707, 515] on span "**********" at bounding box center [679, 513] width 94 height 12
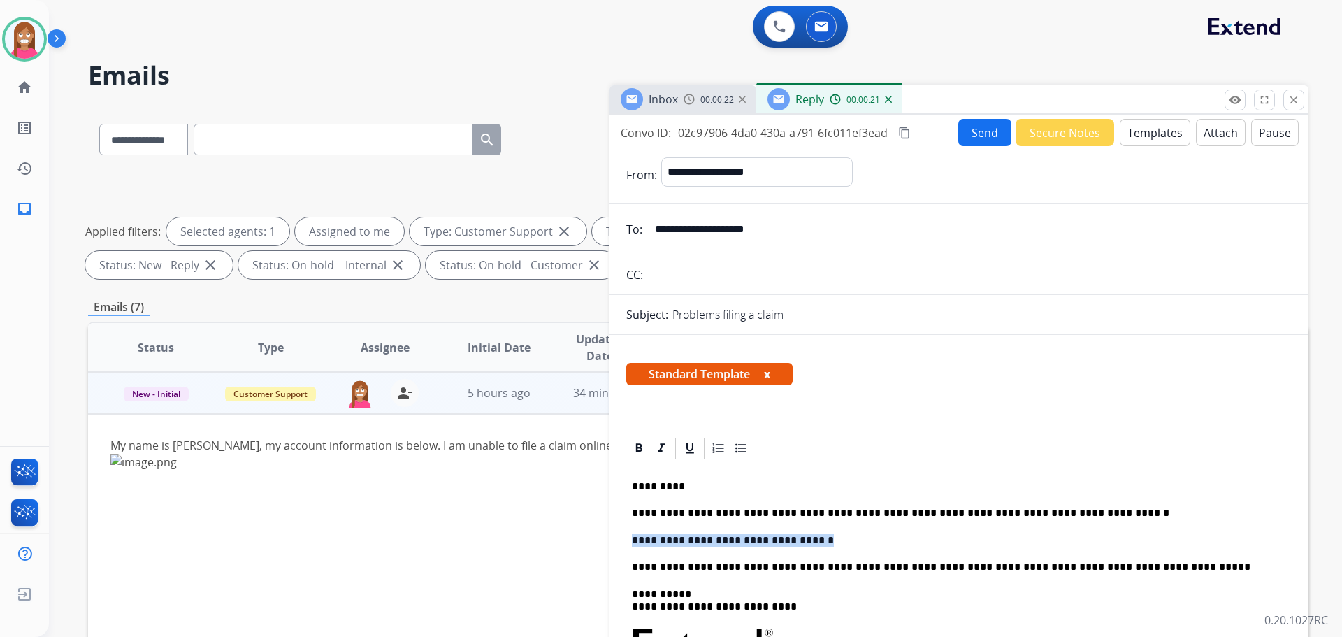
drag, startPoint x: 798, startPoint y: 543, endPoint x: 631, endPoint y: 542, distance: 167.8
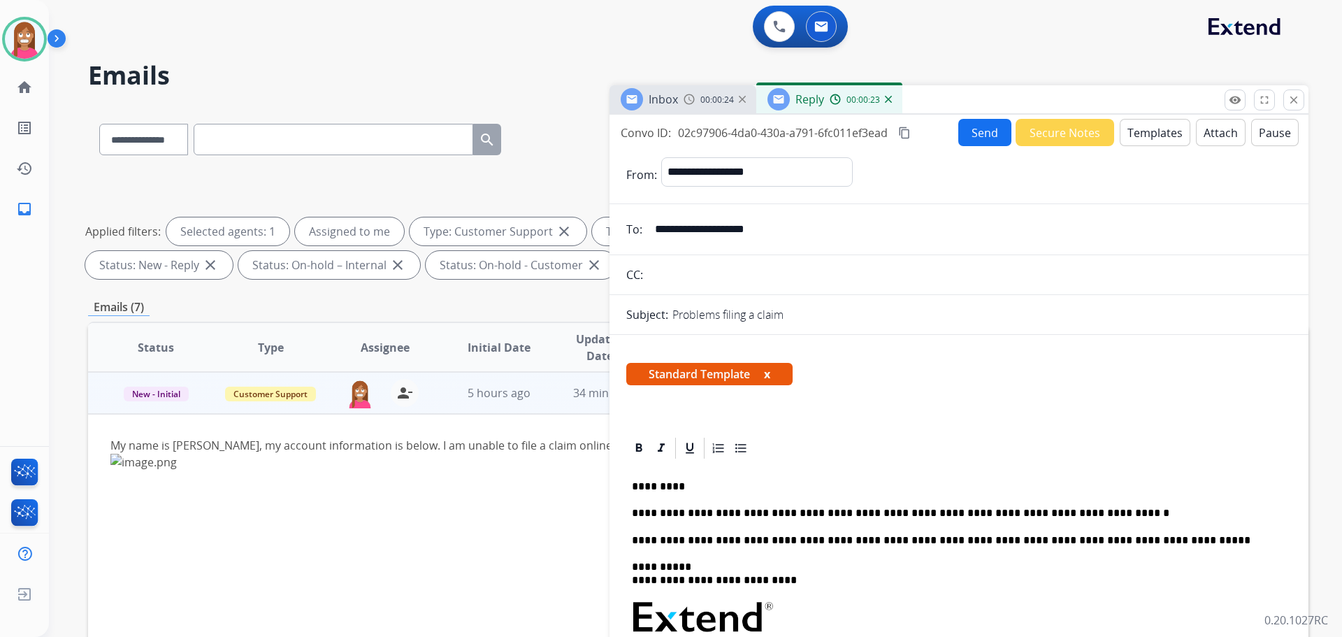
click at [975, 122] on button "Send" at bounding box center [984, 132] width 53 height 27
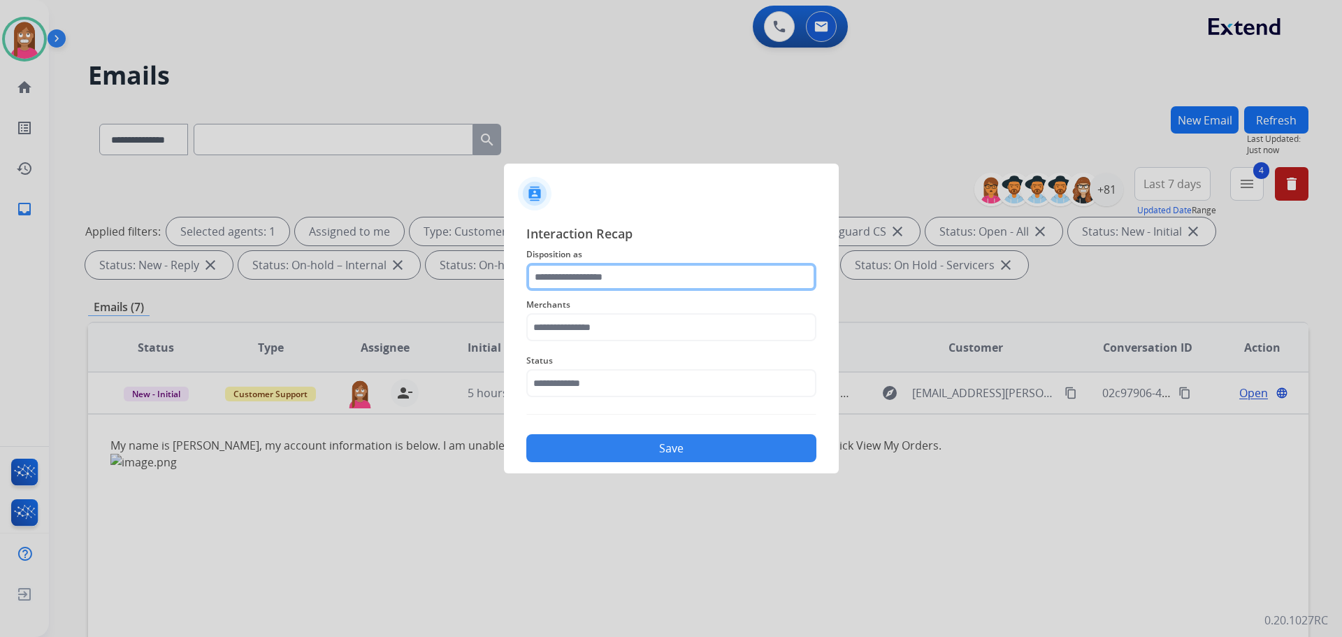
click at [596, 280] on input "text" at bounding box center [671, 277] width 290 height 28
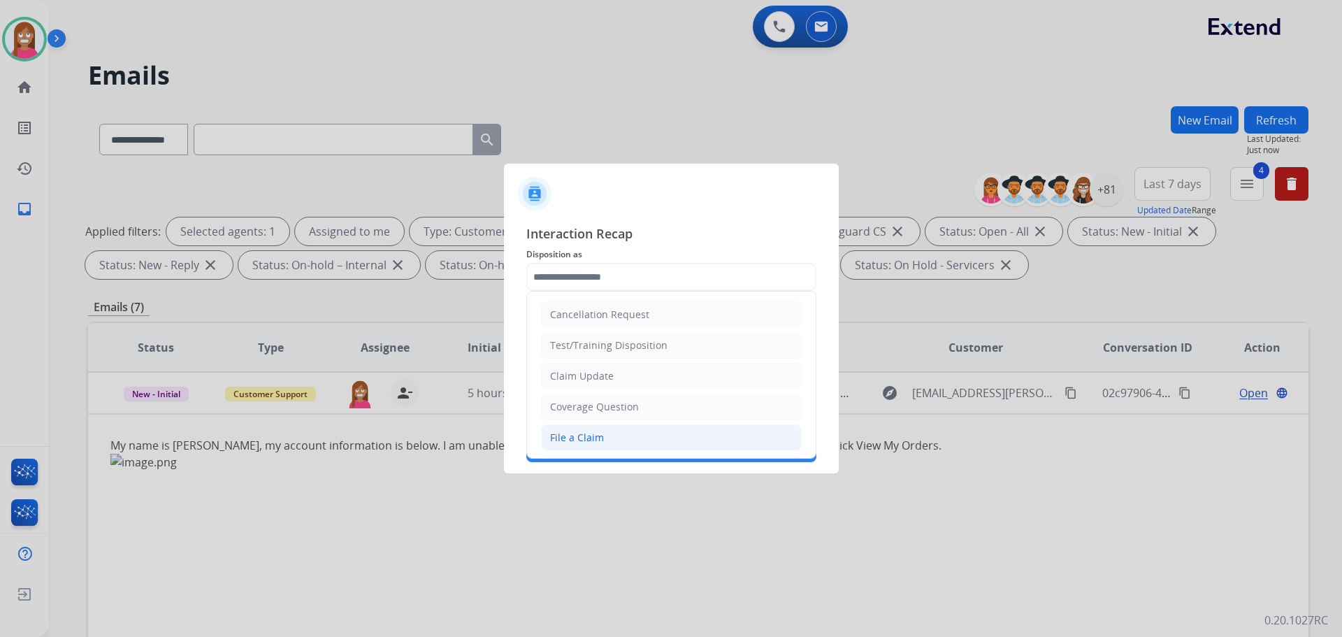
click at [563, 440] on div "File a Claim" at bounding box center [577, 438] width 54 height 14
type input "**********"
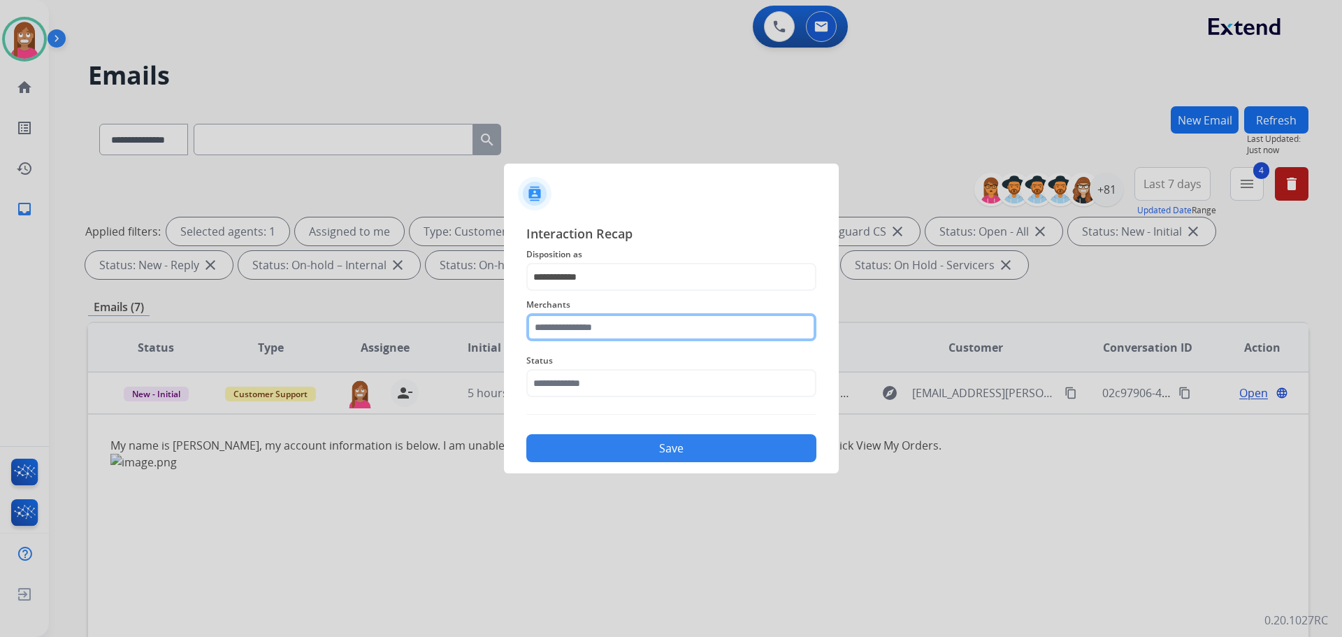
click at [565, 332] on input "text" at bounding box center [671, 327] width 290 height 28
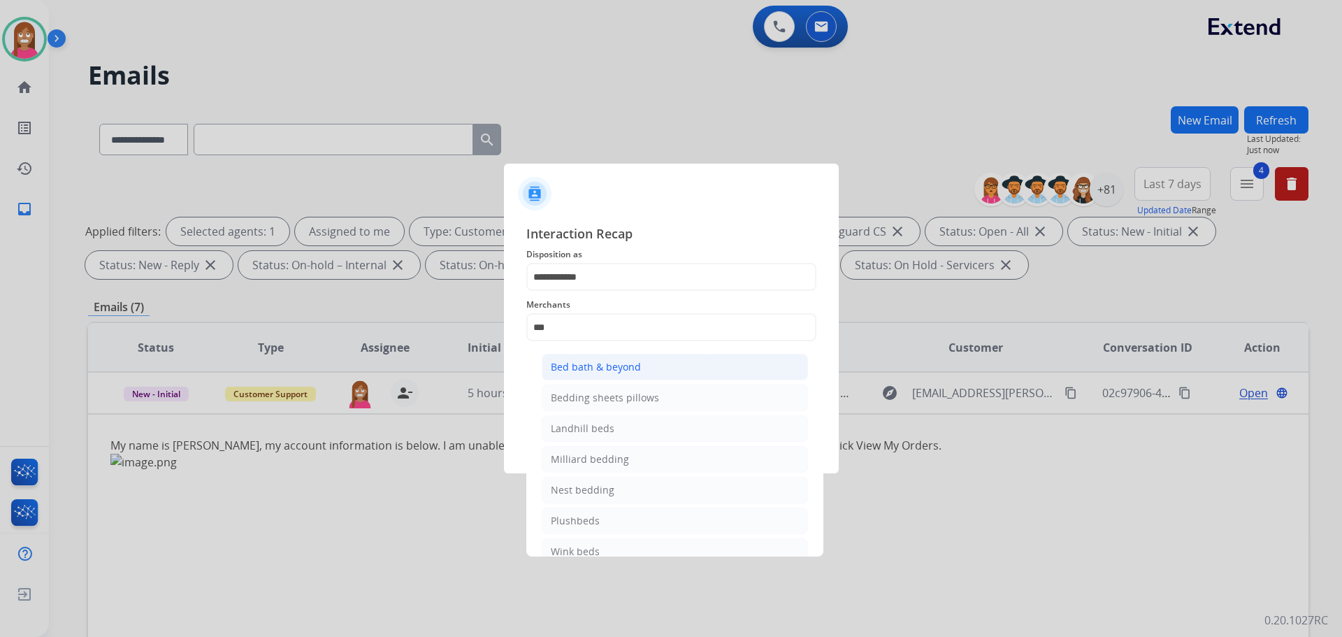
click at [575, 364] on div "Bed bath & beyond" at bounding box center [596, 367] width 90 height 14
type input "**********"
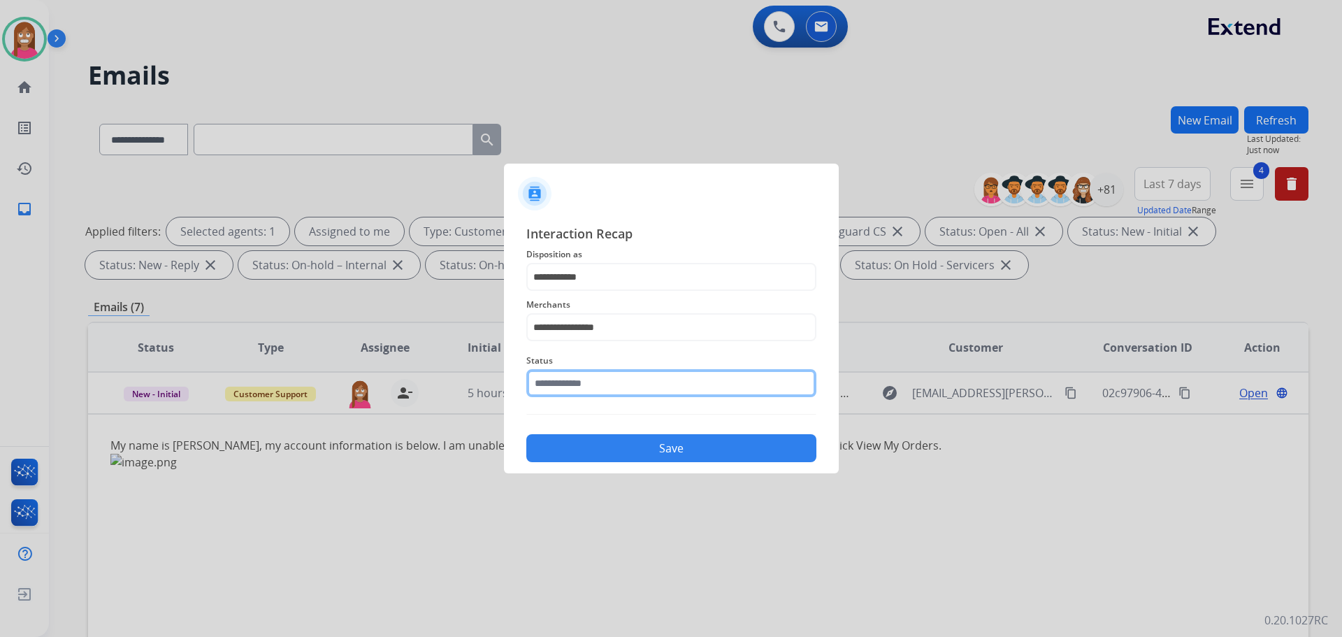
click at [568, 375] on input "text" at bounding box center [671, 383] width 290 height 28
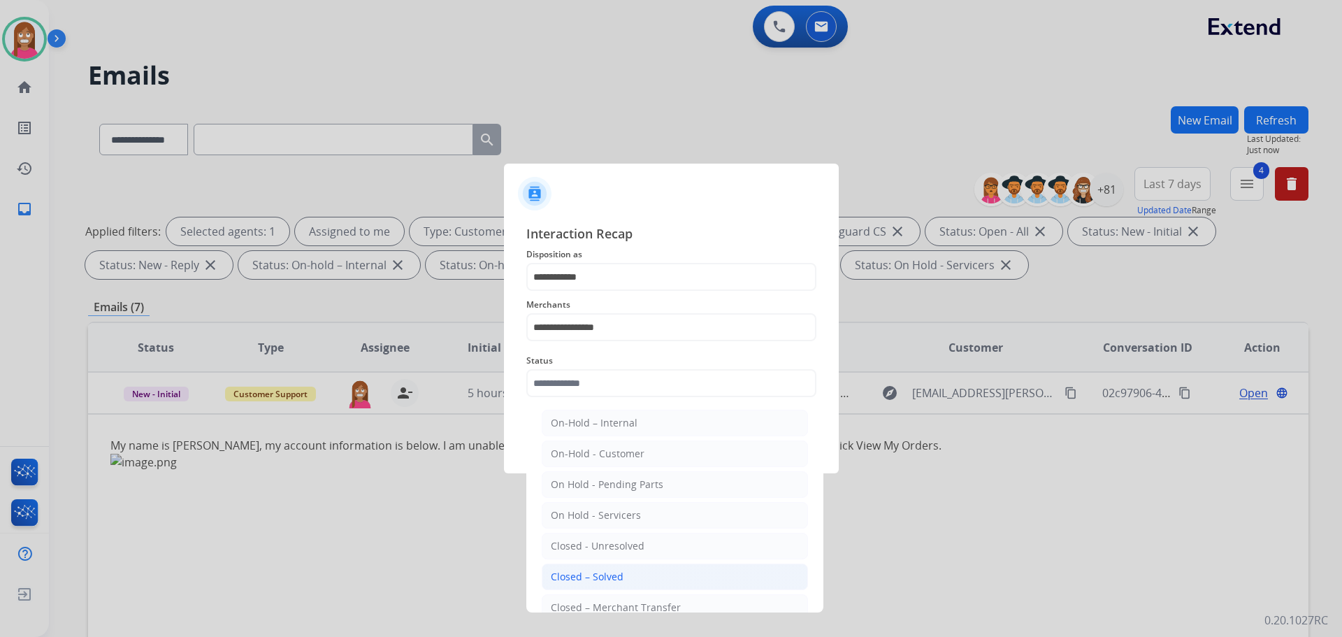
click at [605, 574] on div "Closed – Solved" at bounding box center [587, 577] width 73 height 14
type input "**********"
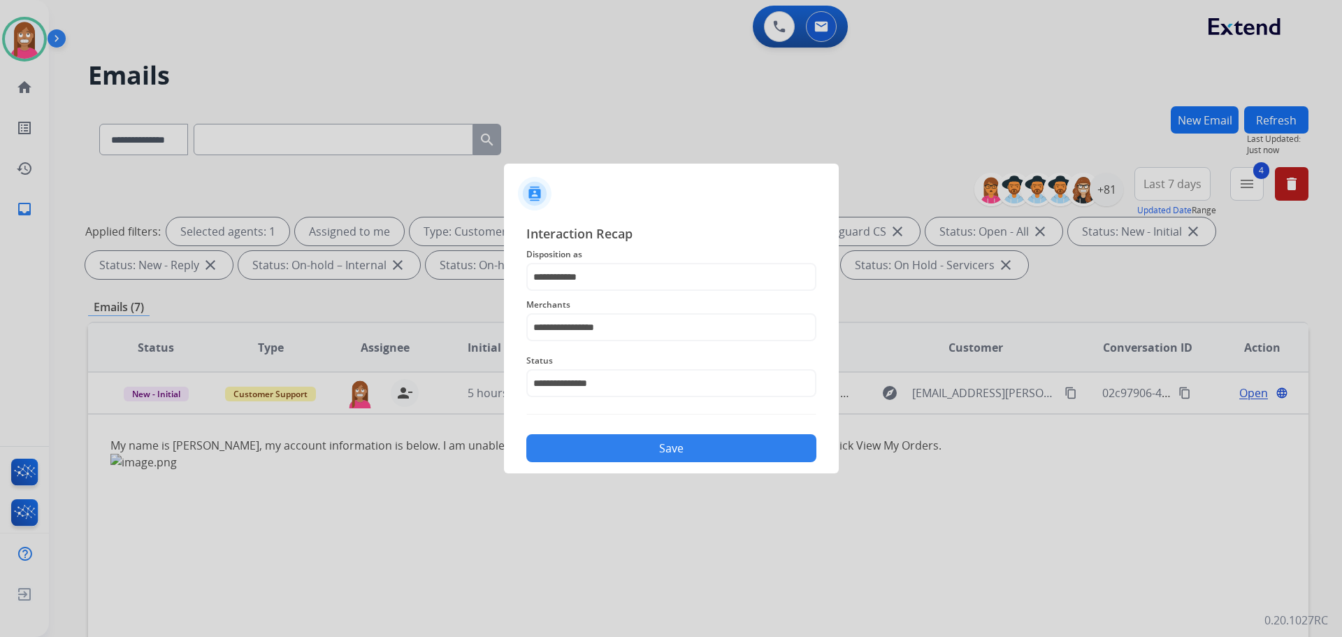
click at [591, 437] on button "Save" at bounding box center [671, 448] width 290 height 28
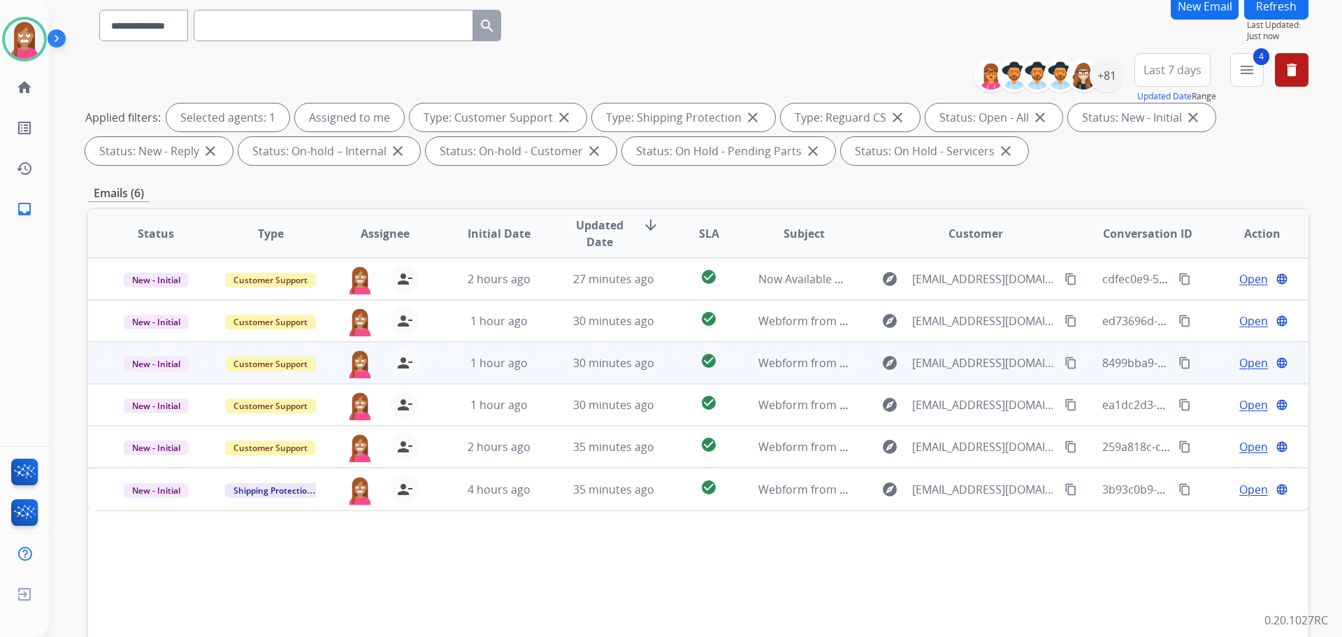
scroll to position [210, 0]
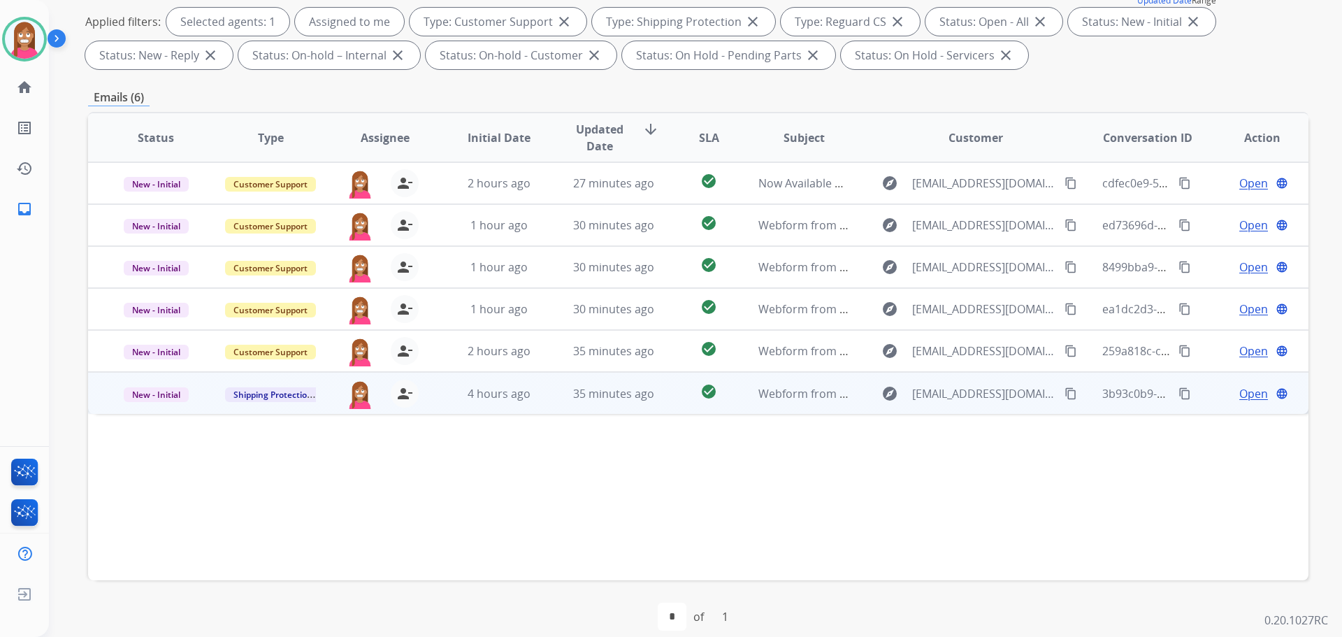
click at [554, 408] on td "35 minutes ago" at bounding box center [603, 393] width 115 height 42
click at [1065, 396] on mat-icon "content_copy" at bounding box center [1071, 393] width 13 height 13
click at [1239, 394] on span "Open" at bounding box center [1253, 392] width 29 height 17
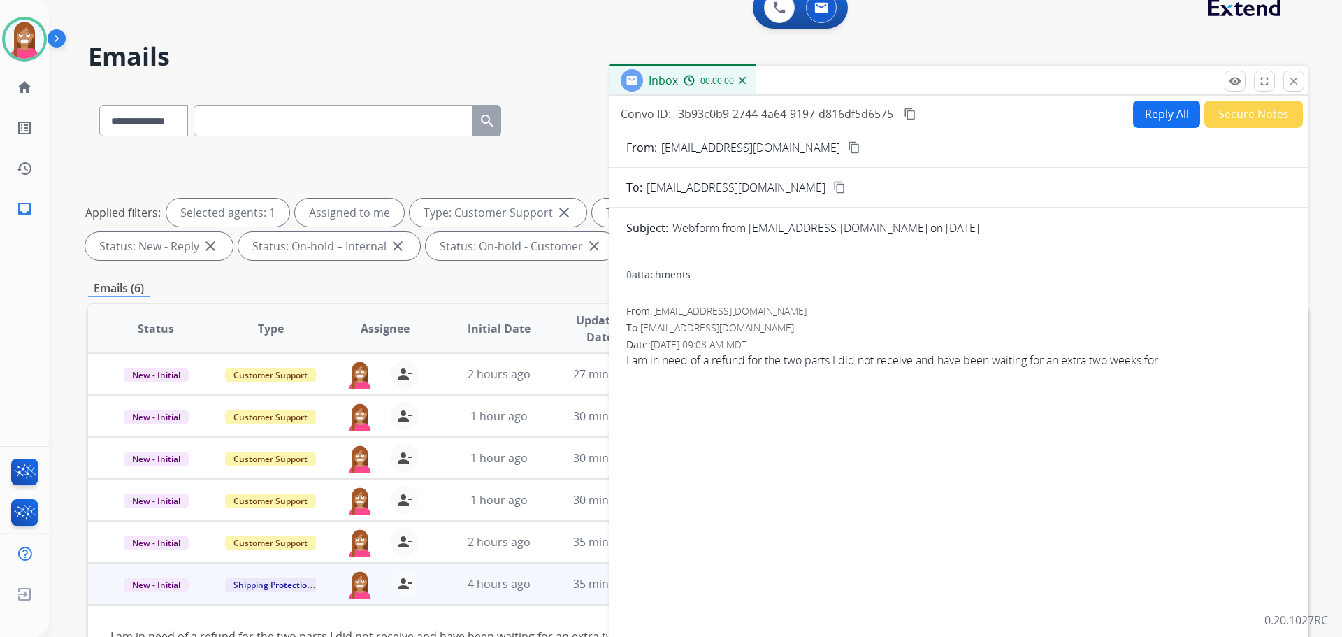
scroll to position [0, 0]
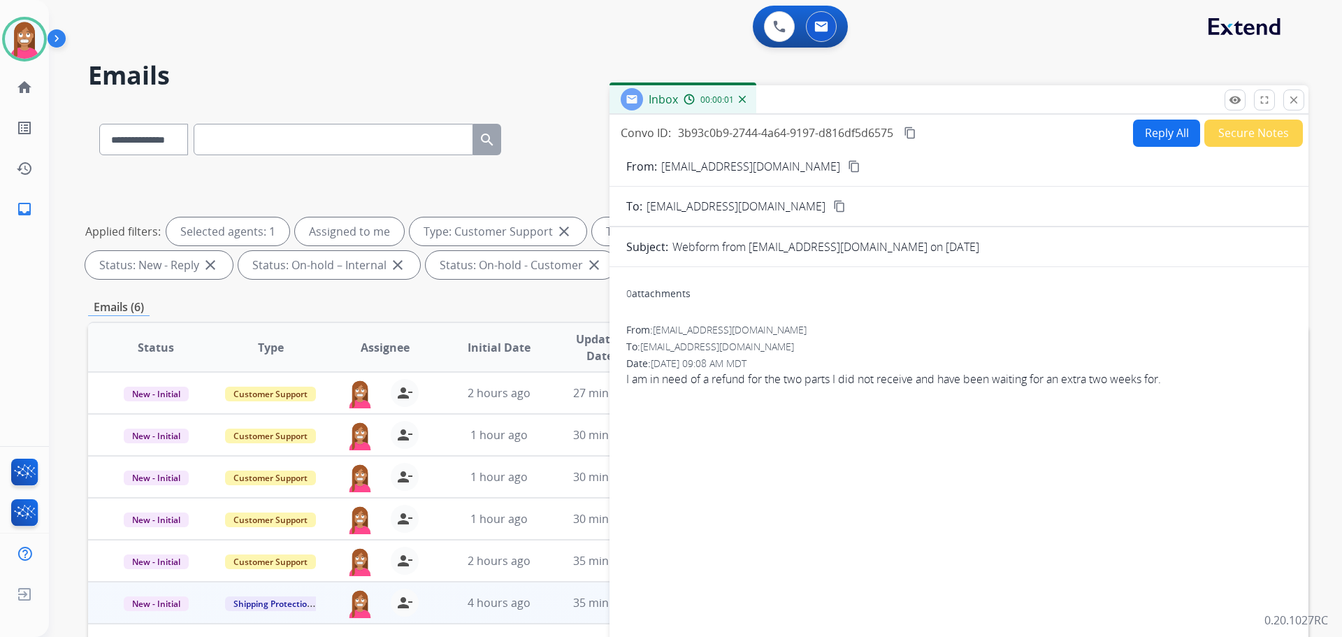
click at [1147, 120] on div "Reply All Secure Notes" at bounding box center [1216, 133] width 174 height 27
click at [1155, 135] on button "Reply All" at bounding box center [1166, 133] width 67 height 27
select select "**********"
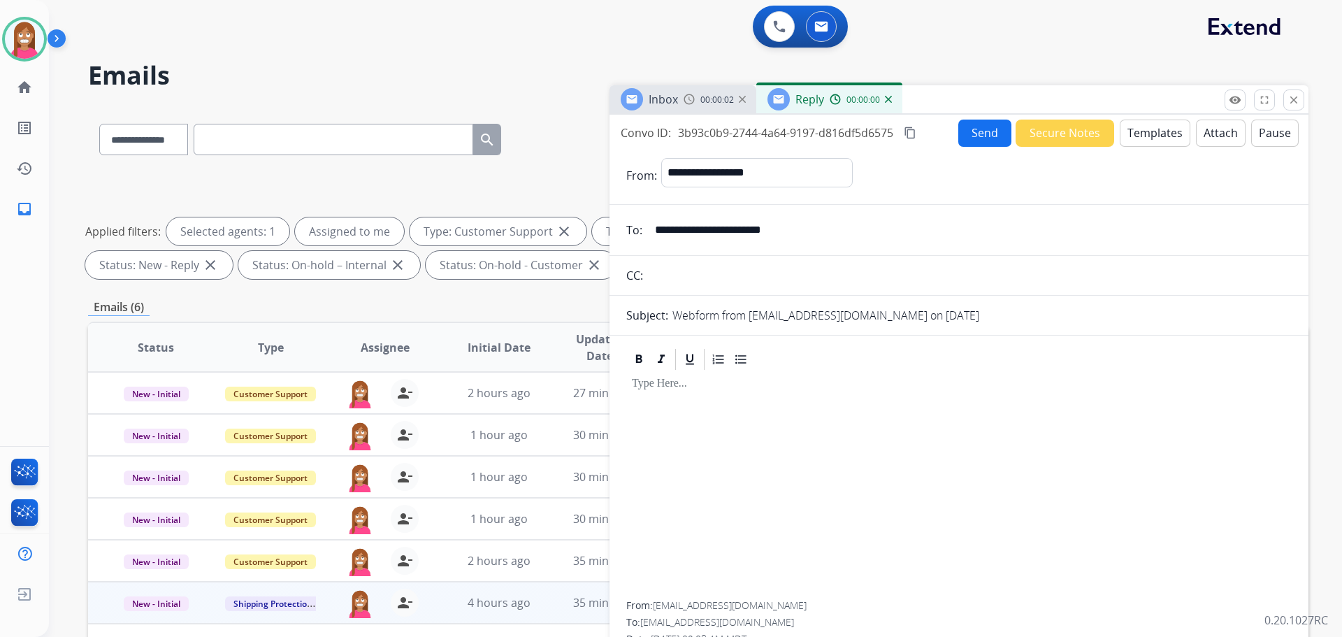
click at [1155, 136] on button "Templates" at bounding box center [1155, 133] width 71 height 27
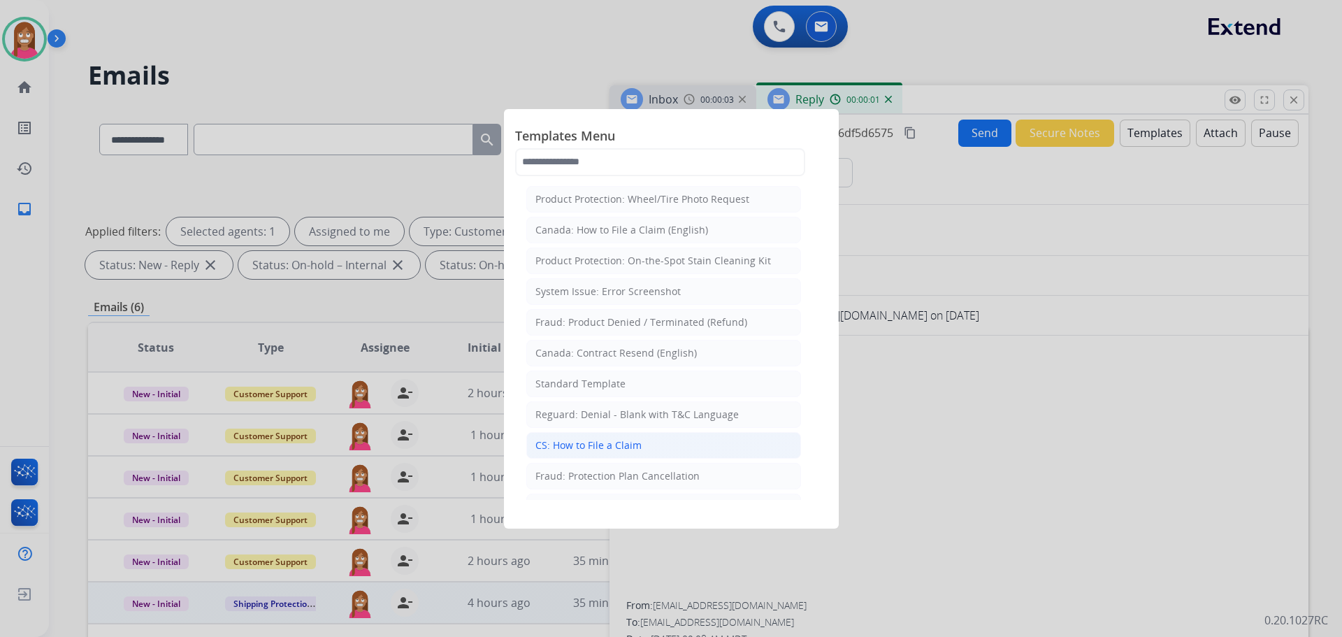
click at [610, 445] on div "CS: How to File a Claim" at bounding box center [589, 445] width 106 height 14
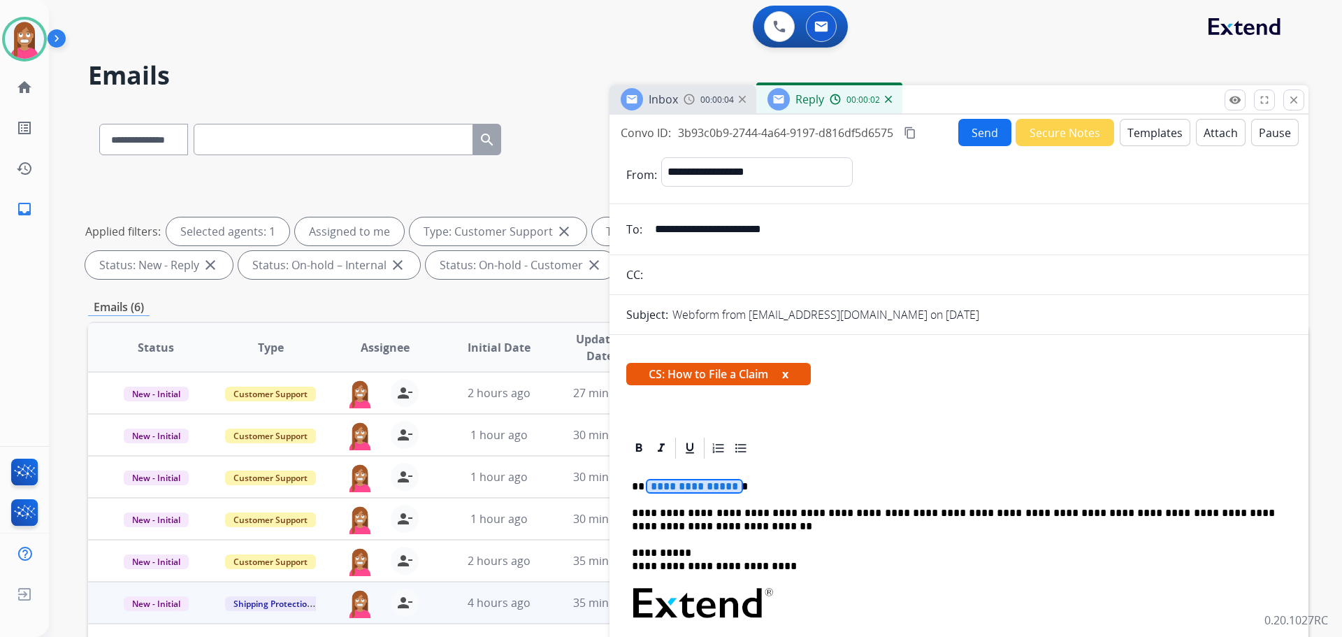
click at [693, 489] on span "**********" at bounding box center [694, 486] width 94 height 12
click at [970, 137] on button "Send" at bounding box center [984, 132] width 53 height 27
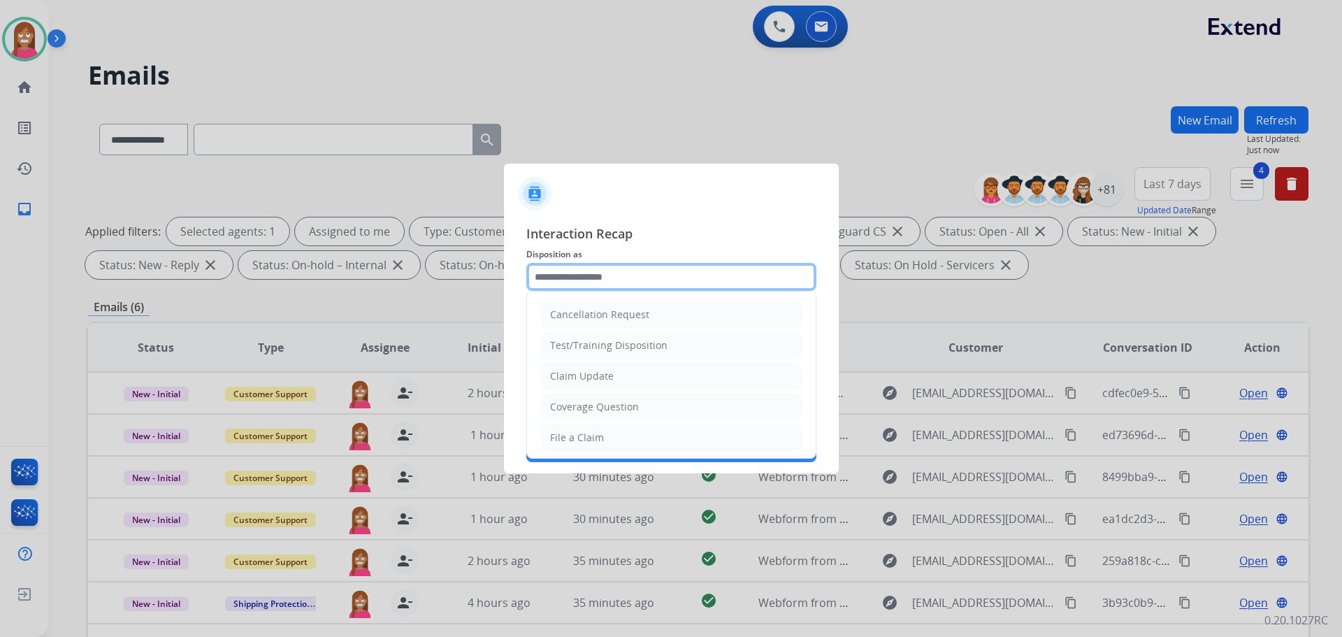
click at [555, 278] on input "text" at bounding box center [671, 277] width 290 height 28
click at [563, 434] on div "File a Claim" at bounding box center [577, 438] width 54 height 14
type input "**********"
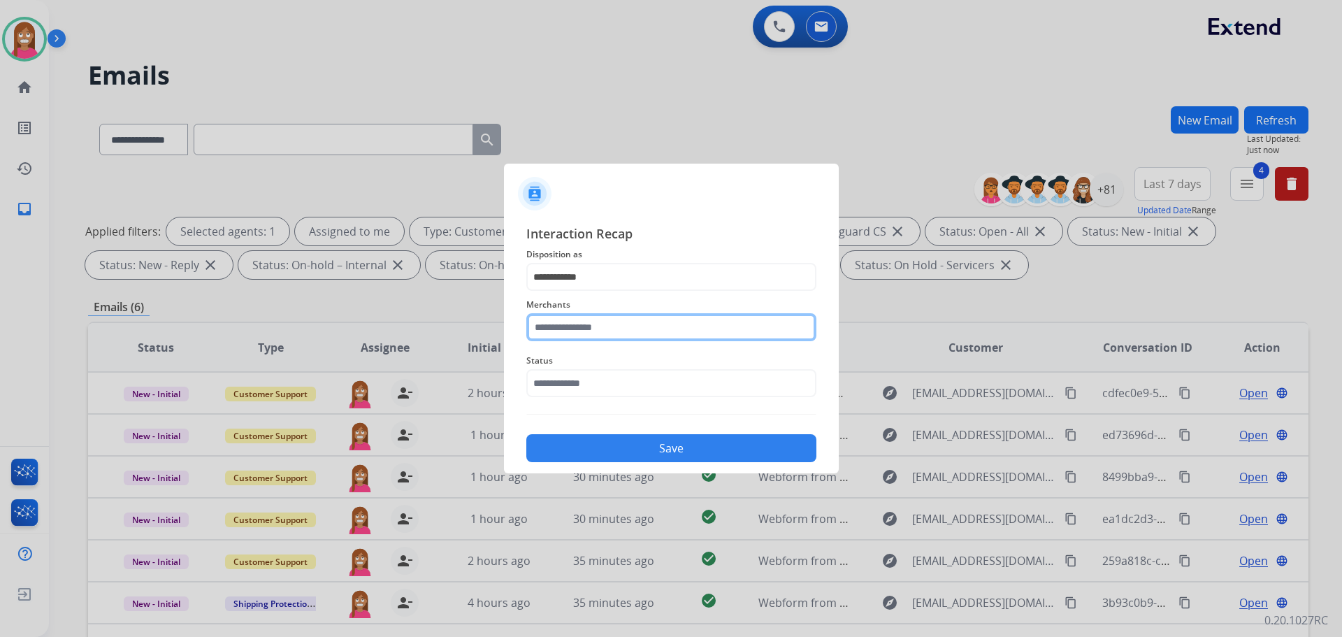
click at [567, 319] on input "text" at bounding box center [671, 327] width 290 height 28
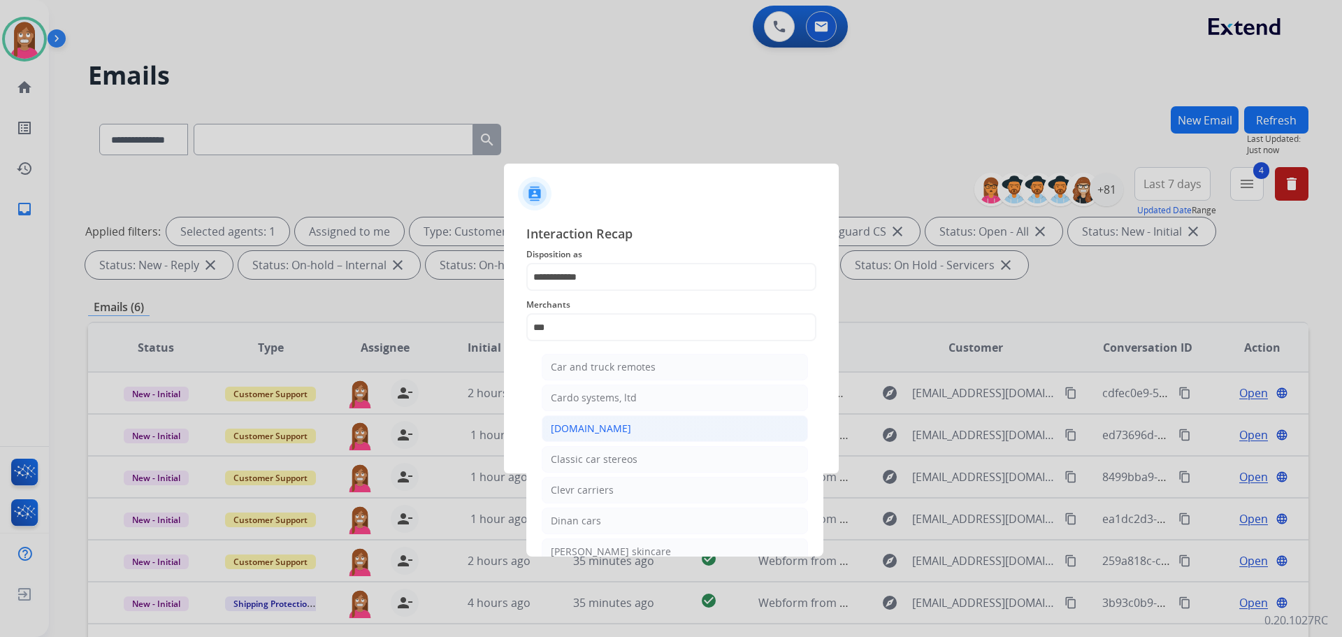
click at [579, 434] on div "[DOMAIN_NAME]" at bounding box center [591, 429] width 80 height 14
type input "**********"
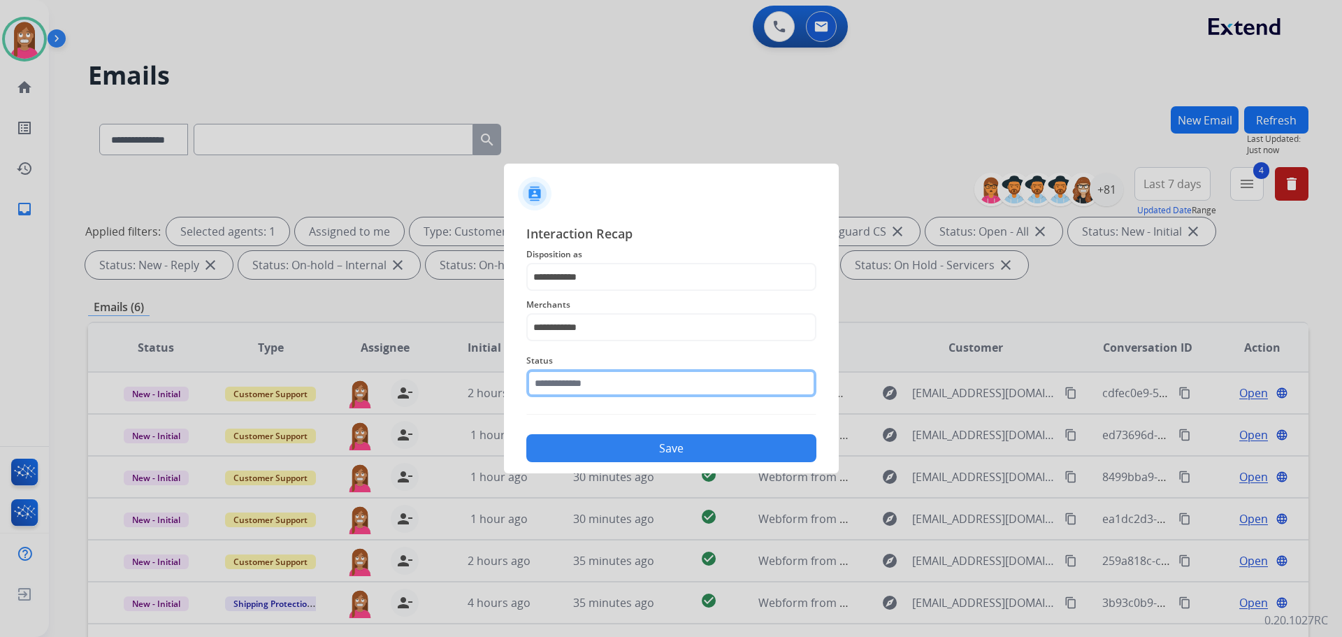
click at [566, 385] on input "text" at bounding box center [671, 383] width 290 height 28
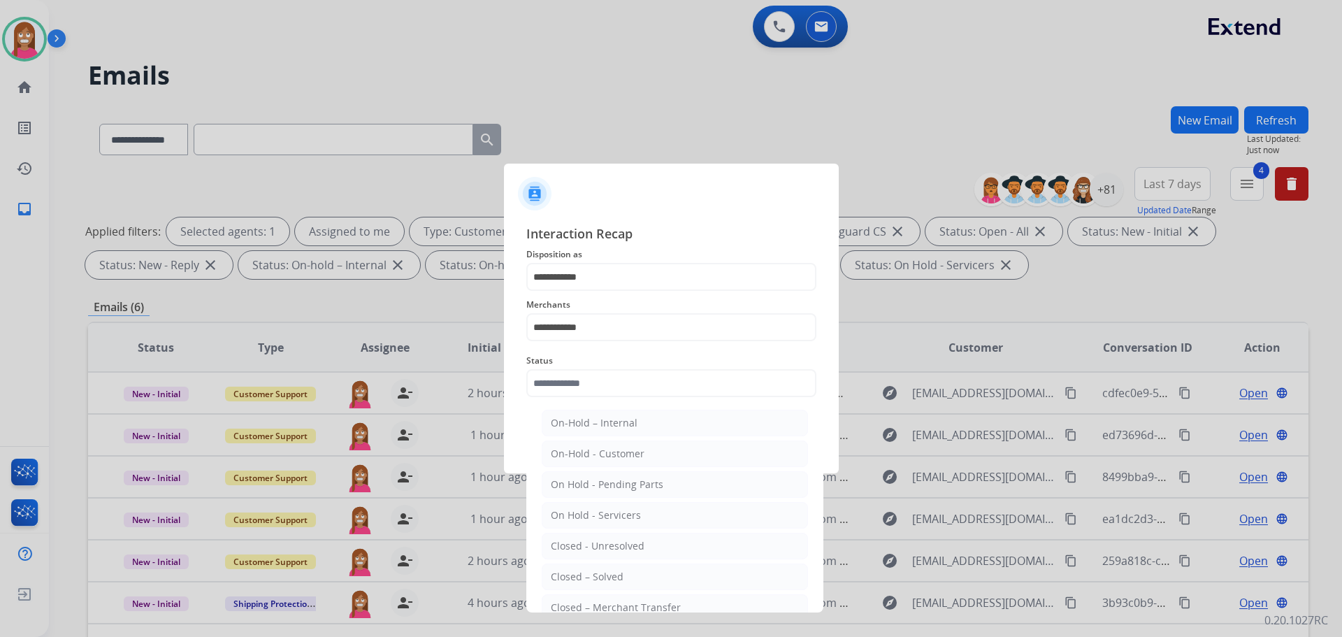
click at [609, 579] on div "Closed – Solved" at bounding box center [587, 577] width 73 height 14
type input "**********"
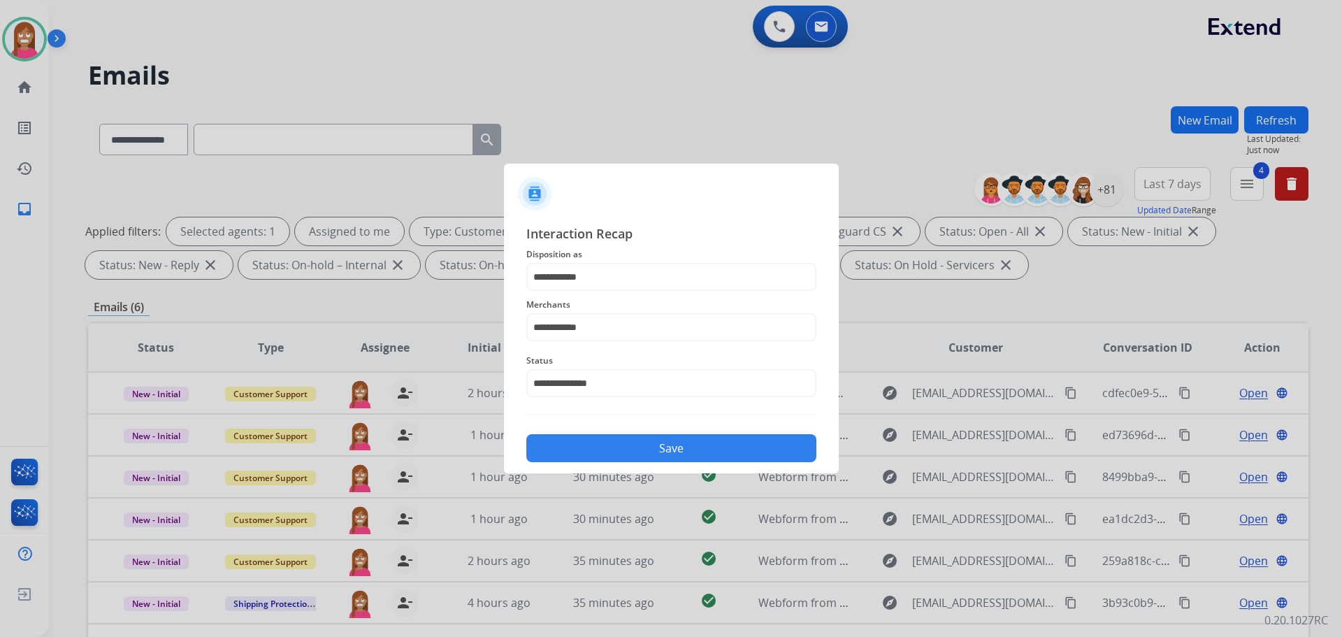
click at [595, 458] on button "Save" at bounding box center [671, 448] width 290 height 28
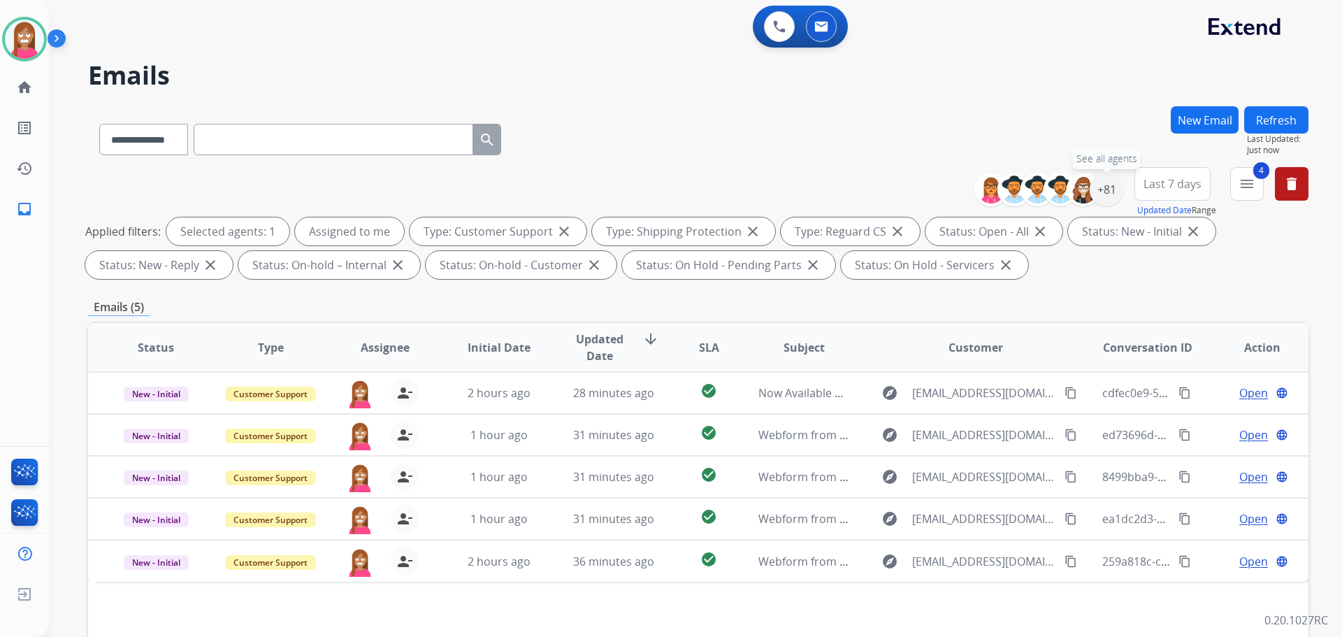
drag, startPoint x: 1104, startPoint y: 196, endPoint x: 1096, endPoint y: 206, distance: 13.0
click at [1104, 196] on div "+81" at bounding box center [1107, 190] width 34 height 34
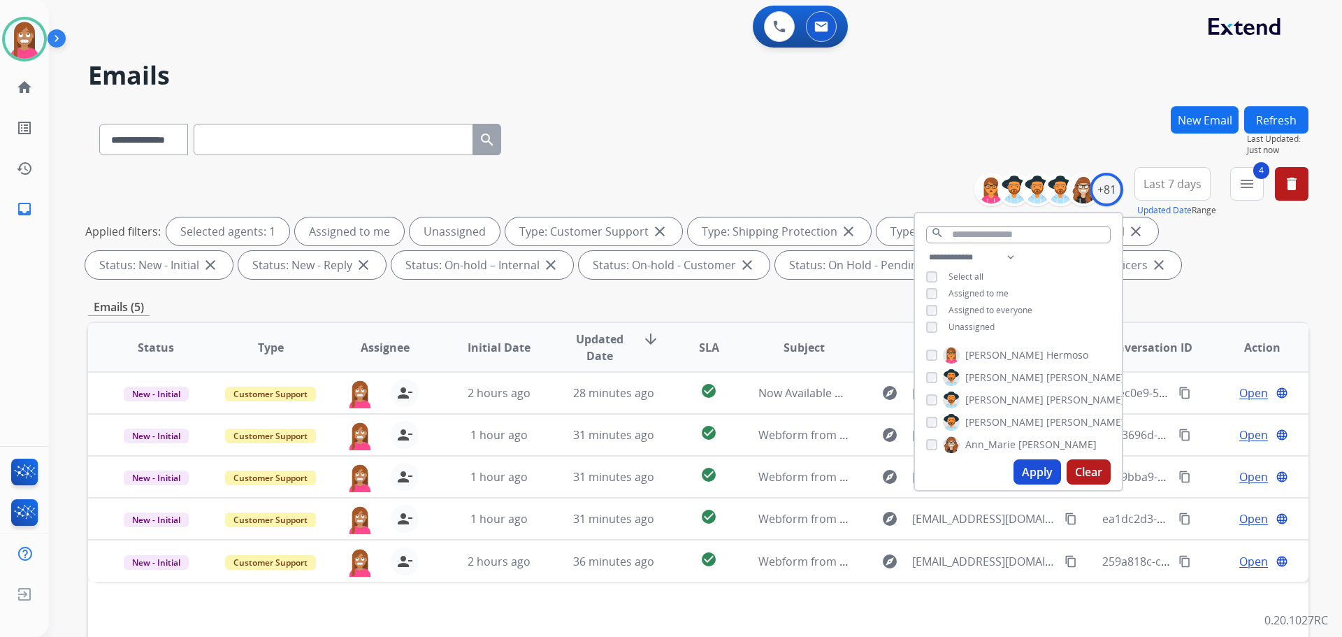
click at [1029, 468] on button "Apply" at bounding box center [1038, 471] width 48 height 25
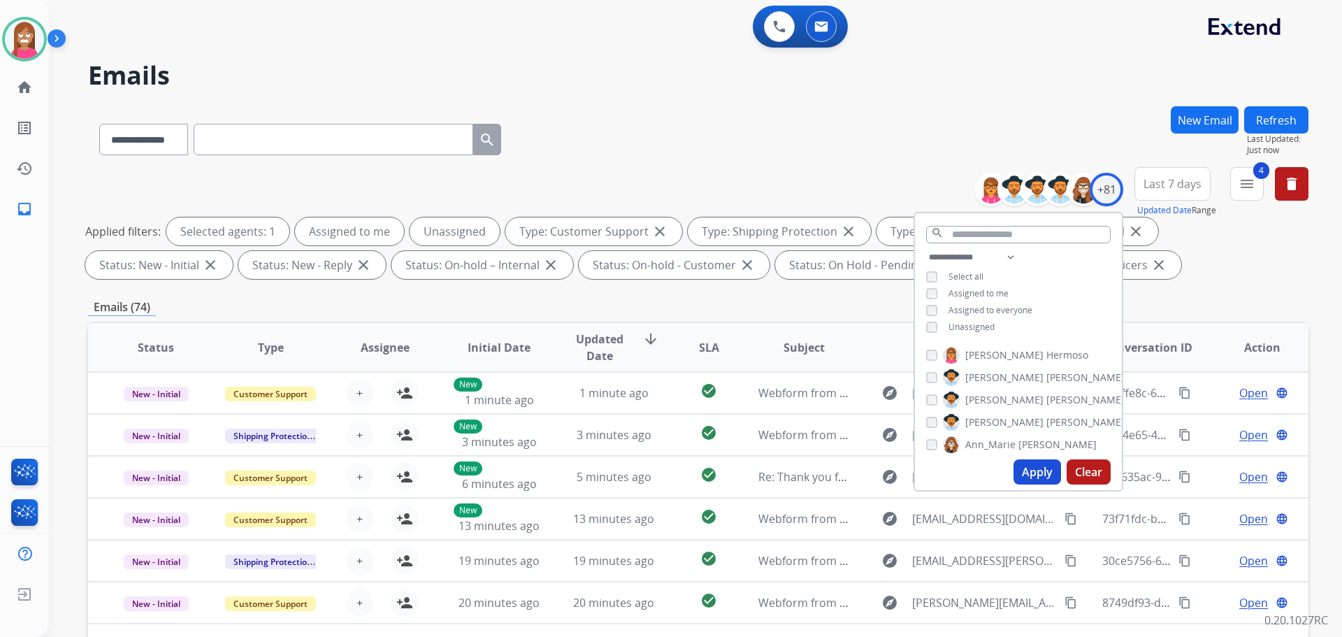
click at [773, 169] on div "**********" at bounding box center [698, 225] width 1221 height 117
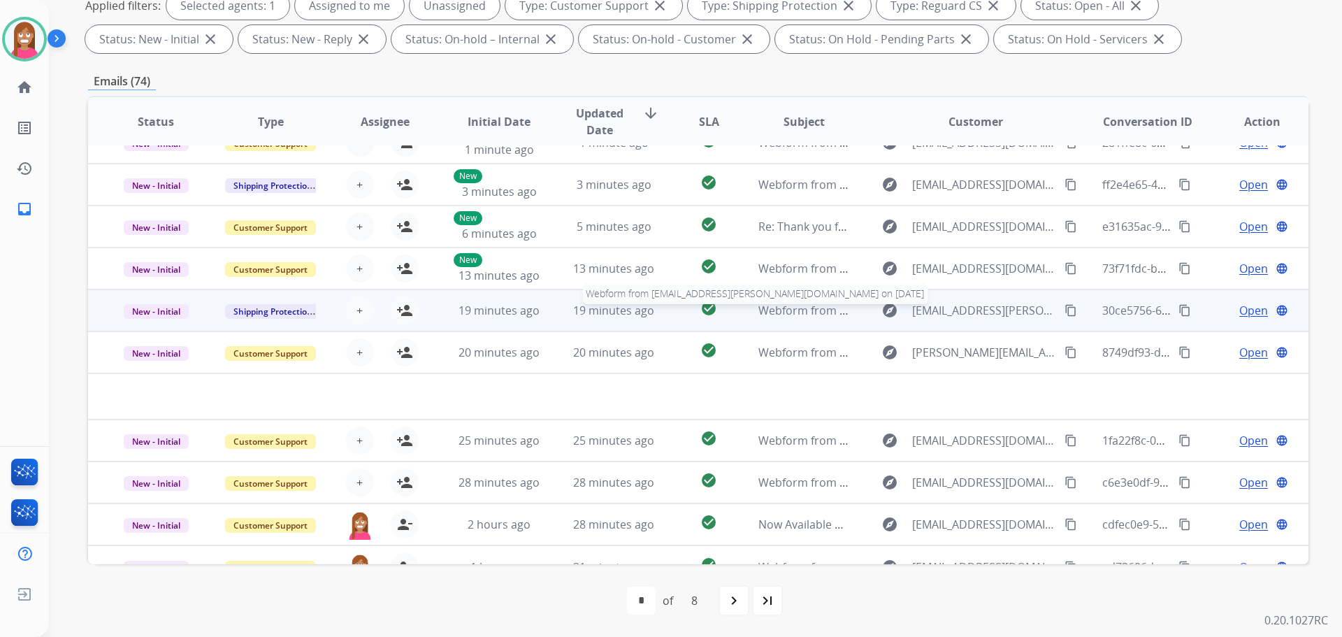
scroll to position [48, 0]
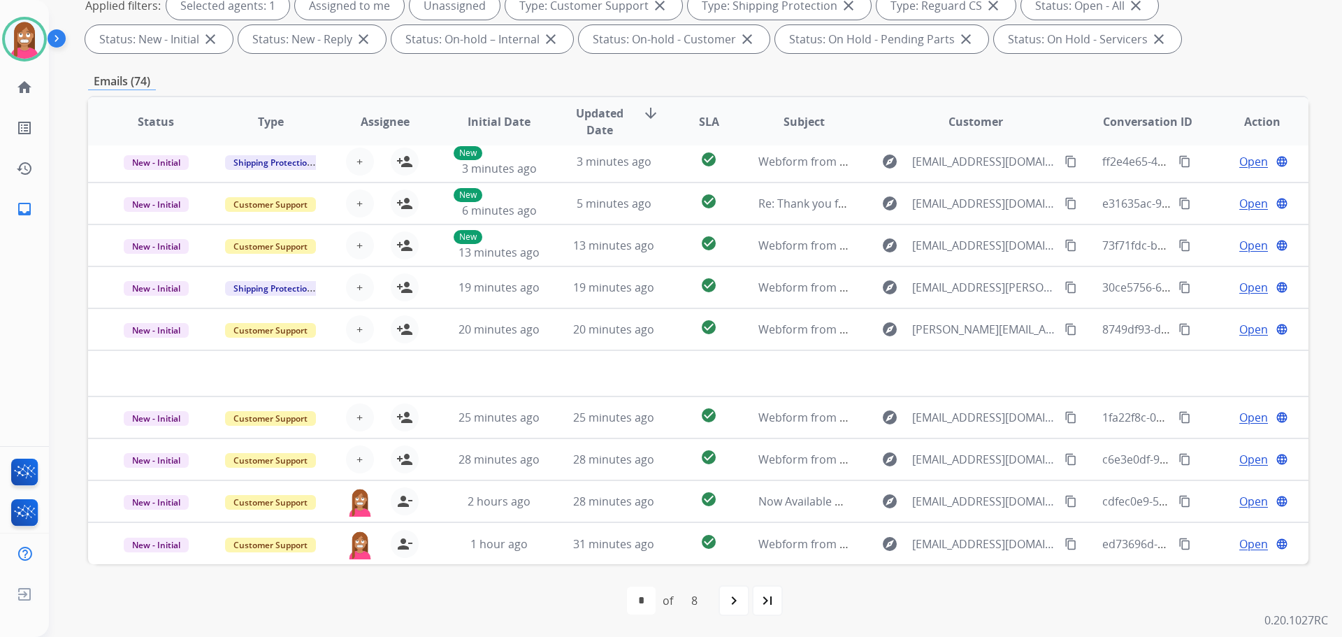
click at [766, 595] on mat-icon "last_page" at bounding box center [767, 600] width 17 height 17
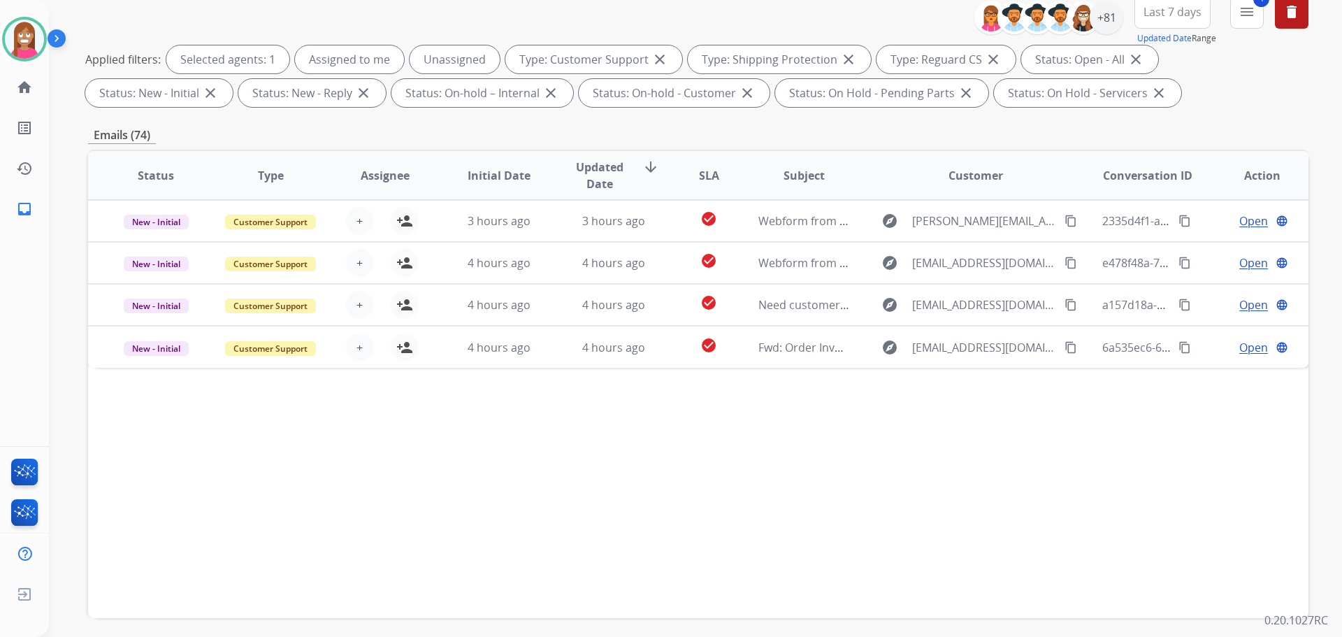
scroll to position [226, 0]
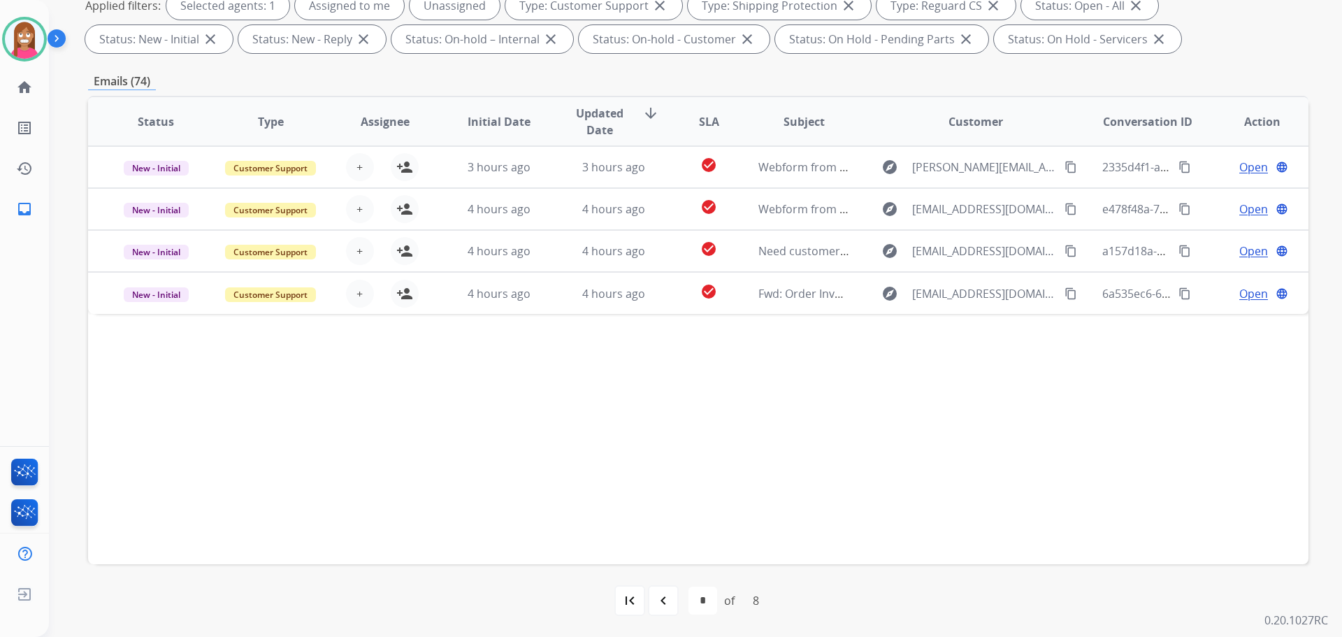
click at [673, 604] on div "navigate_before" at bounding box center [663, 600] width 31 height 31
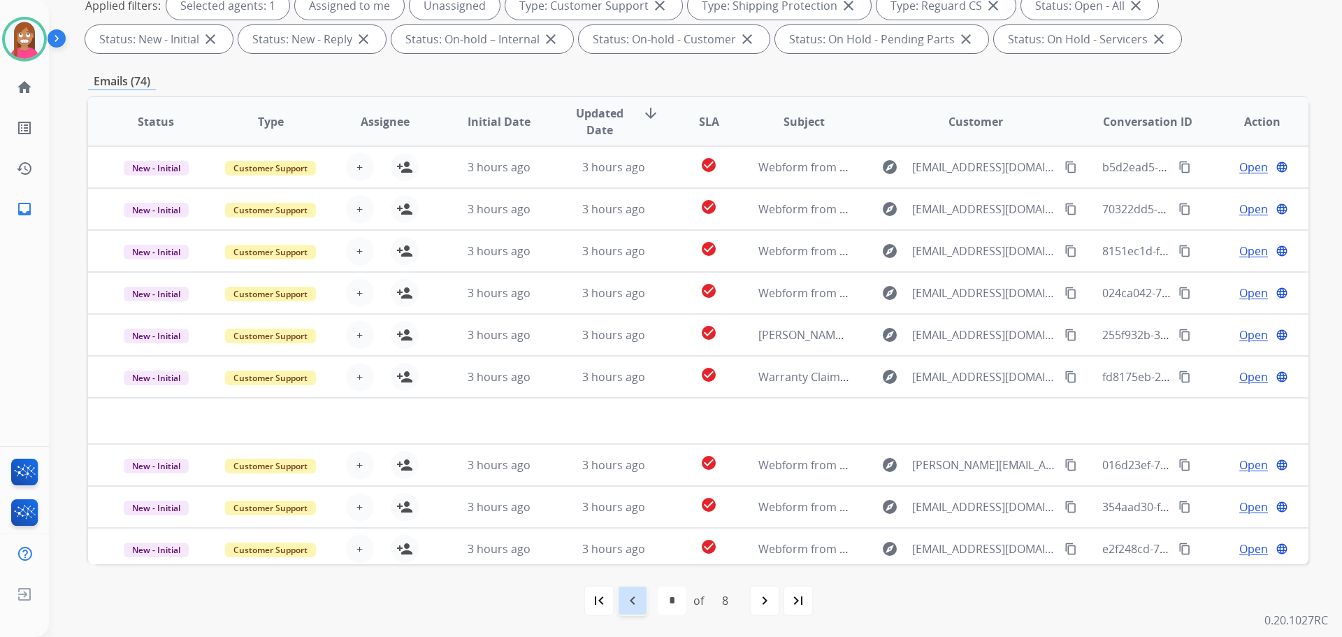
click at [627, 586] on div "navigate_before" at bounding box center [632, 600] width 31 height 31
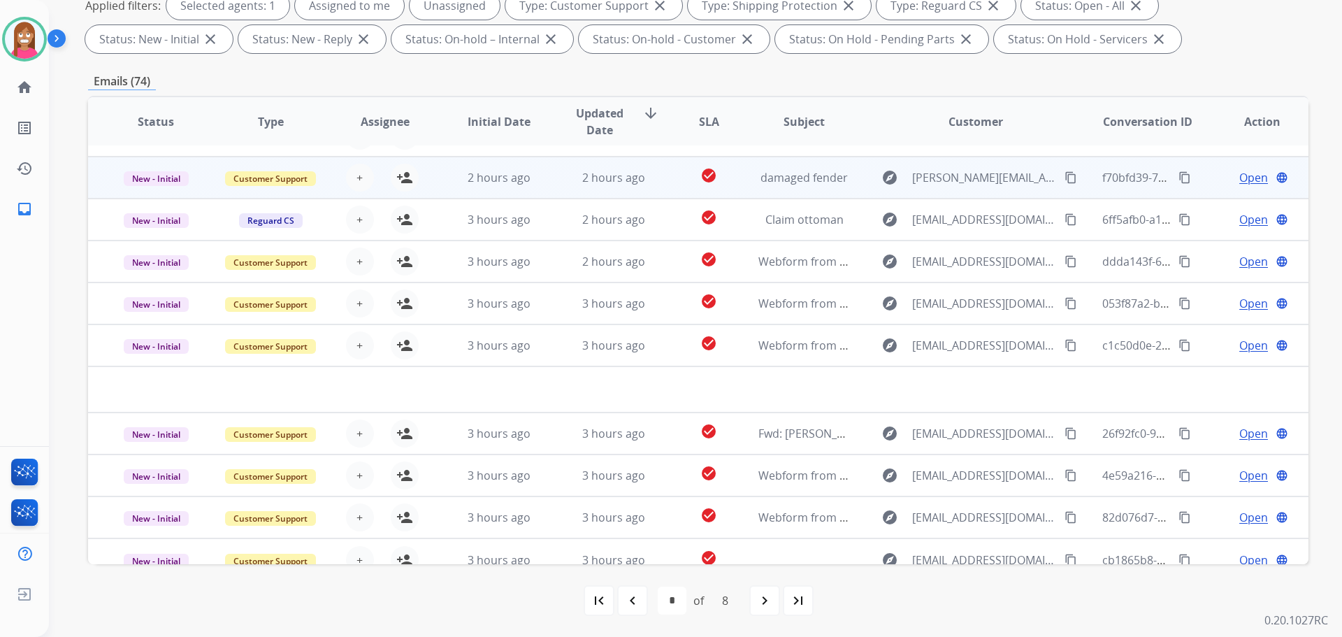
scroll to position [48, 0]
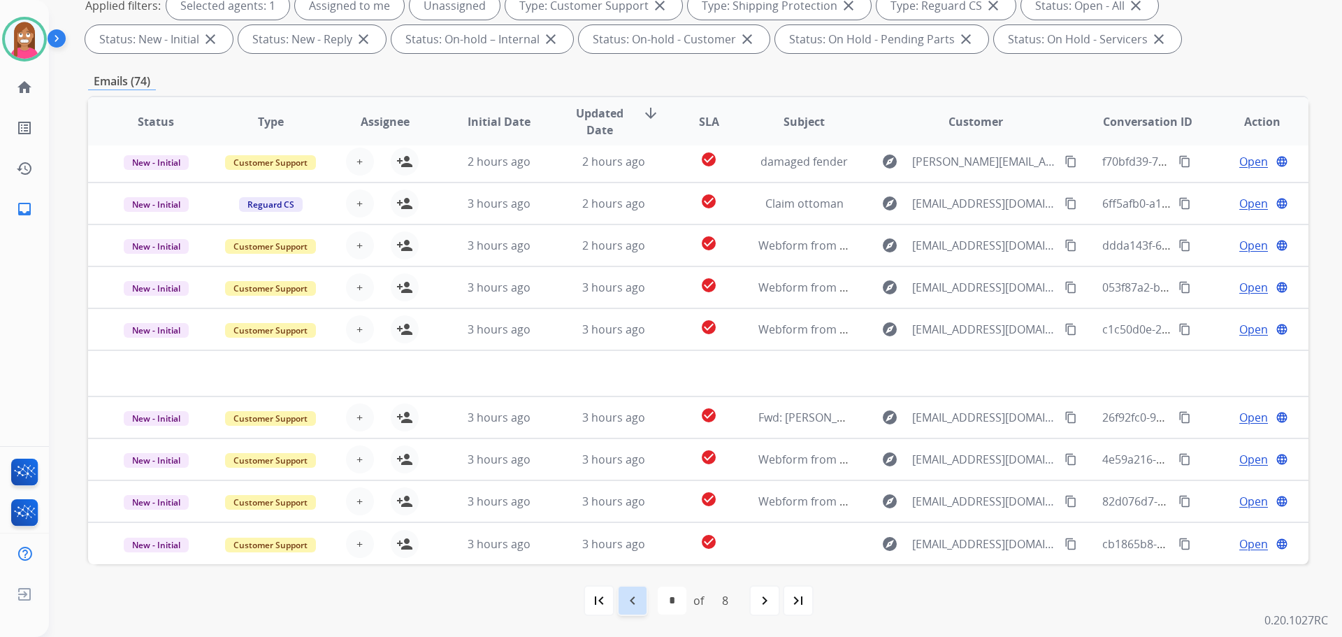
click at [644, 600] on div "navigate_before" at bounding box center [632, 600] width 31 height 31
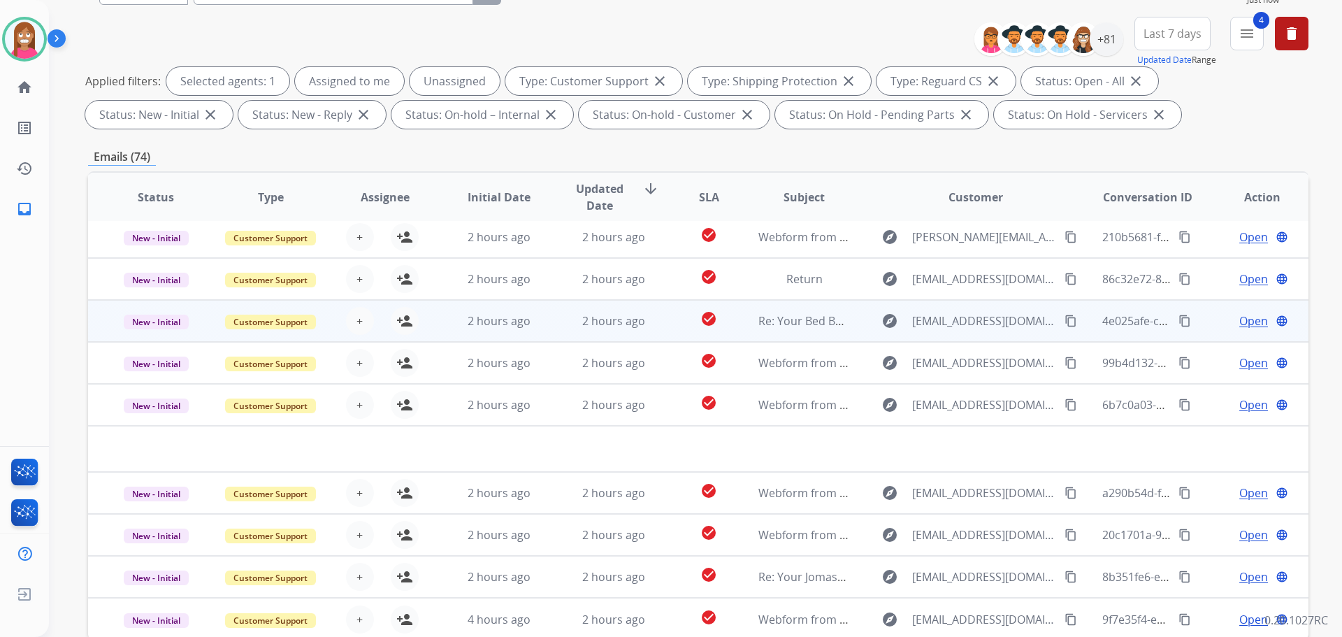
scroll to position [226, 0]
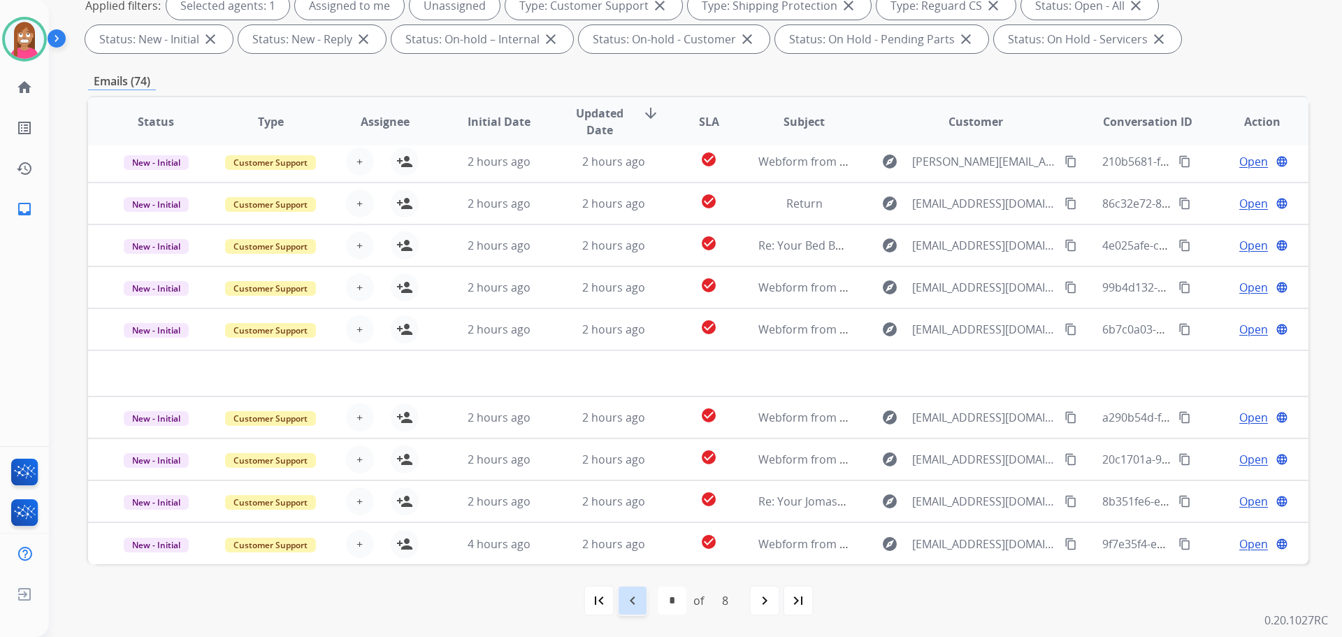
click at [625, 592] on mat-icon "navigate_before" at bounding box center [632, 600] width 17 height 17
select select "*"
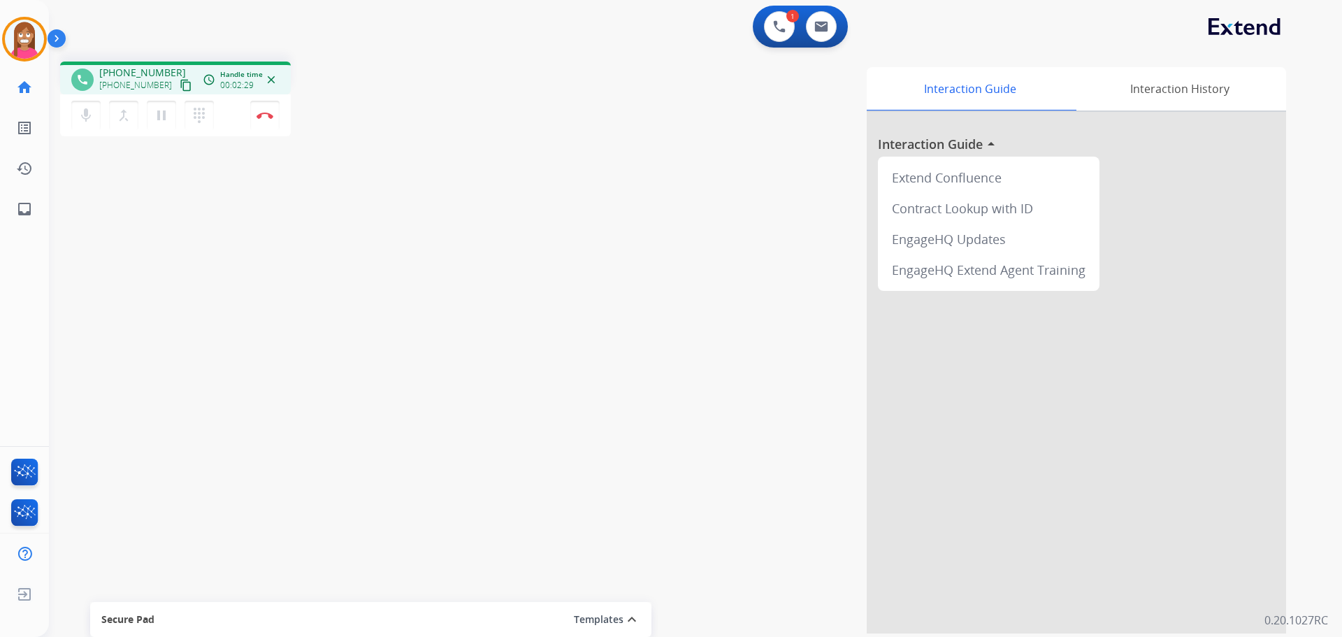
click at [180, 86] on mat-icon "content_copy" at bounding box center [186, 85] width 13 height 13
click at [264, 120] on button "Disconnect" at bounding box center [264, 115] width 29 height 29
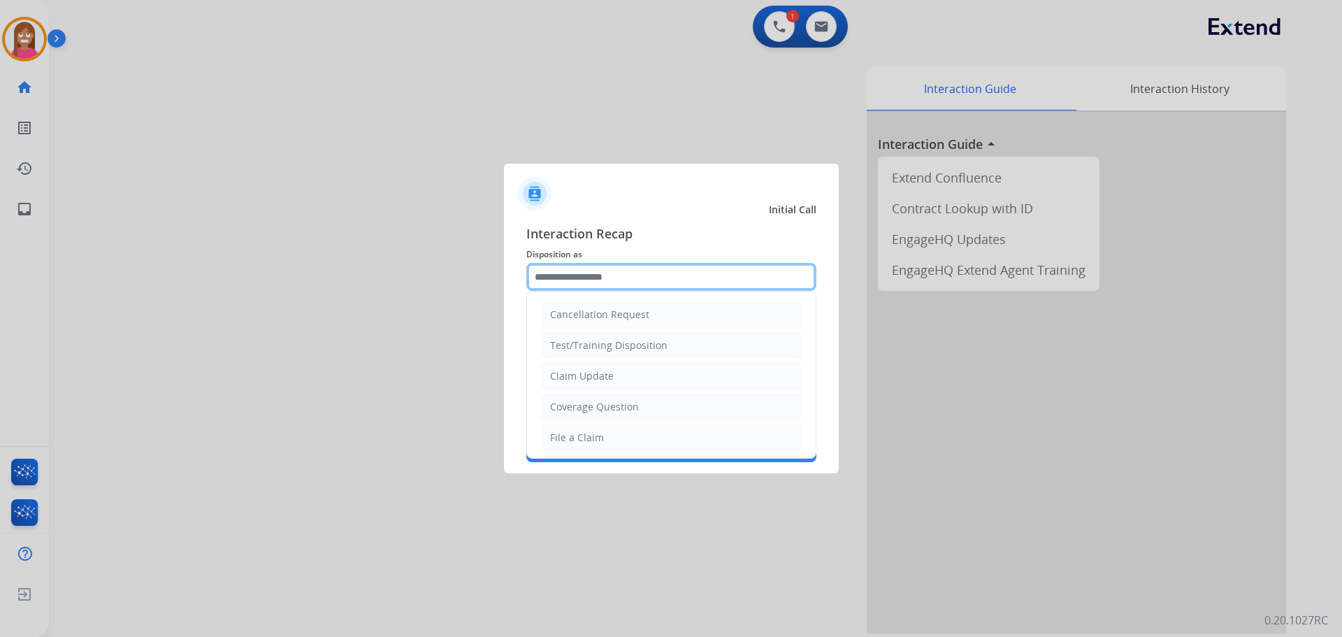
click at [593, 274] on input "text" at bounding box center [671, 277] width 290 height 28
click at [584, 436] on div "File a Claim" at bounding box center [577, 438] width 54 height 14
type input "**********"
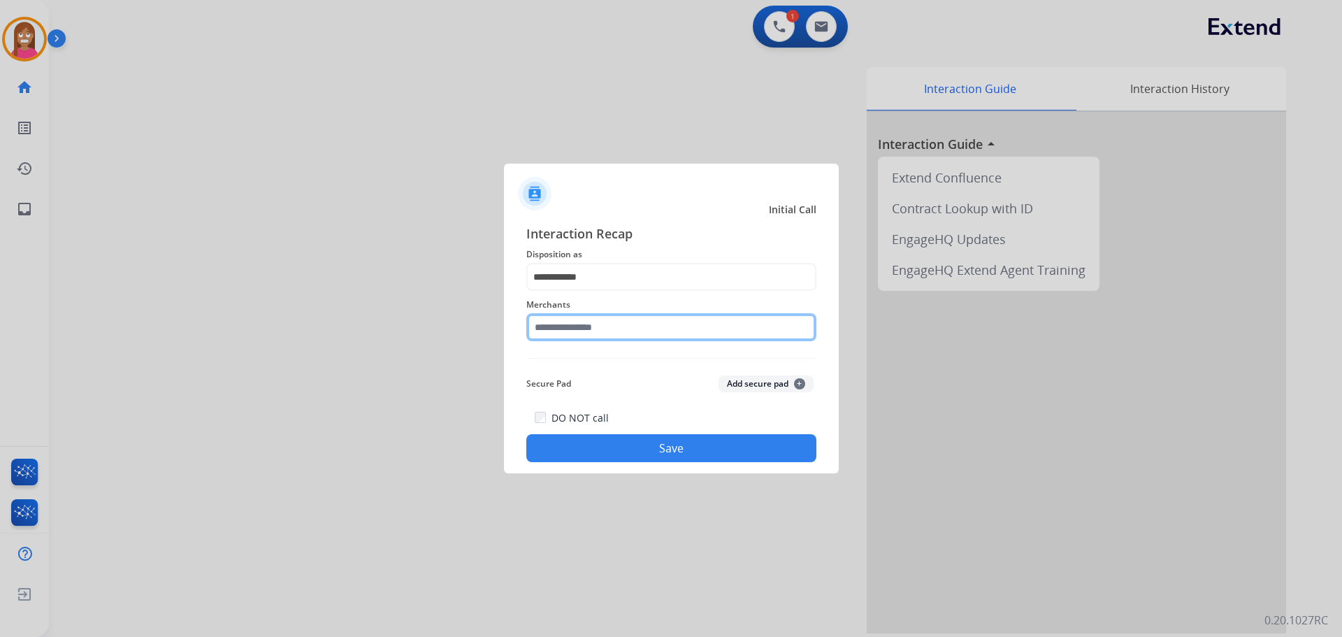
click at [560, 326] on input "text" at bounding box center [671, 327] width 290 height 28
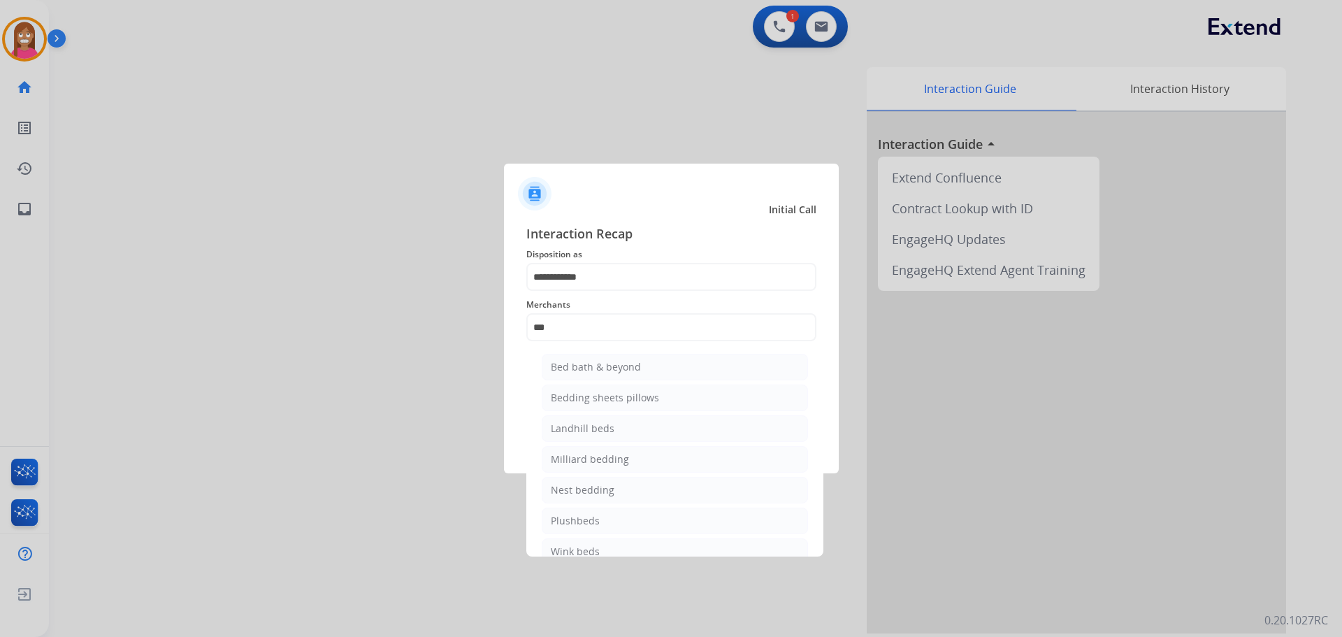
drag, startPoint x: 634, startPoint y: 366, endPoint x: 623, endPoint y: 371, distance: 12.2
click at [632, 367] on div "Bed bath & beyond" at bounding box center [596, 367] width 90 height 14
type input "**********"
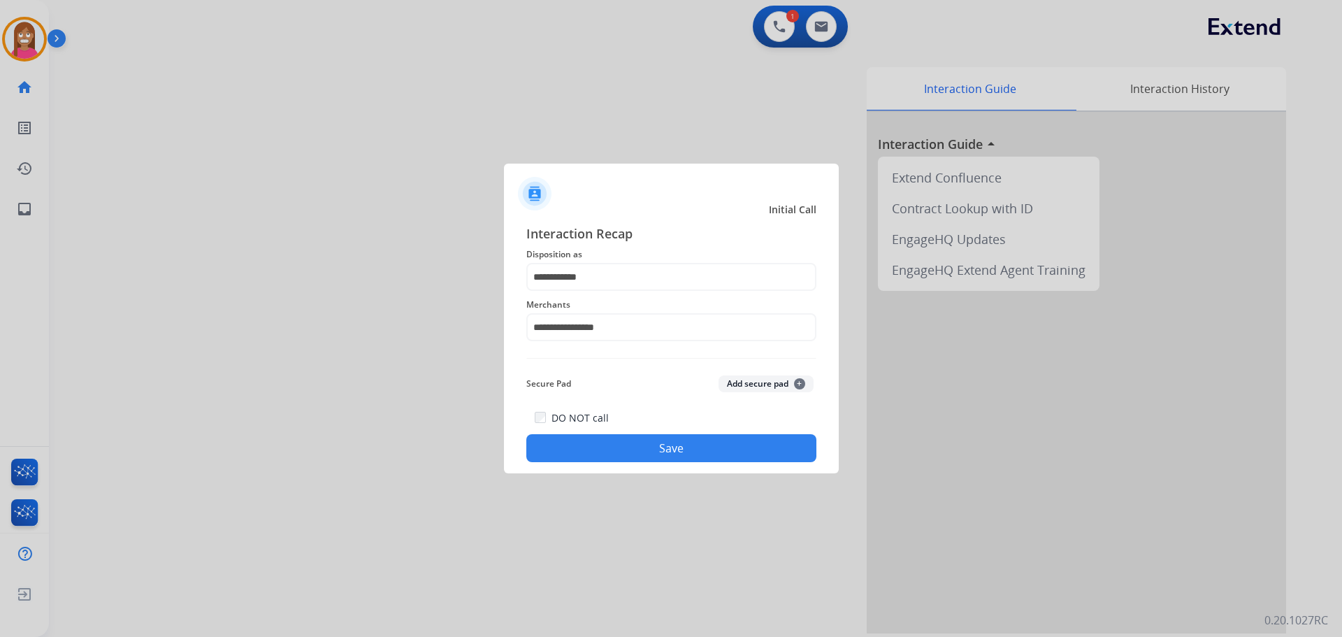
click at [624, 449] on button "Save" at bounding box center [671, 448] width 290 height 28
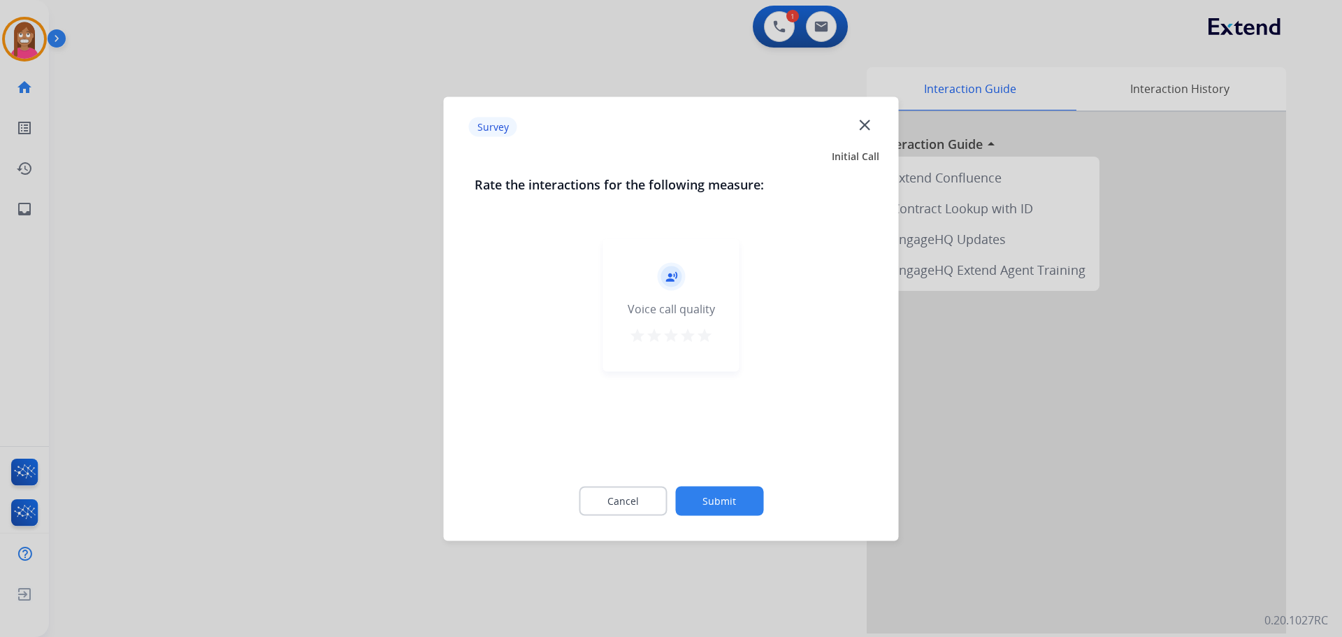
click at [866, 131] on mat-icon "close" at bounding box center [865, 124] width 18 height 18
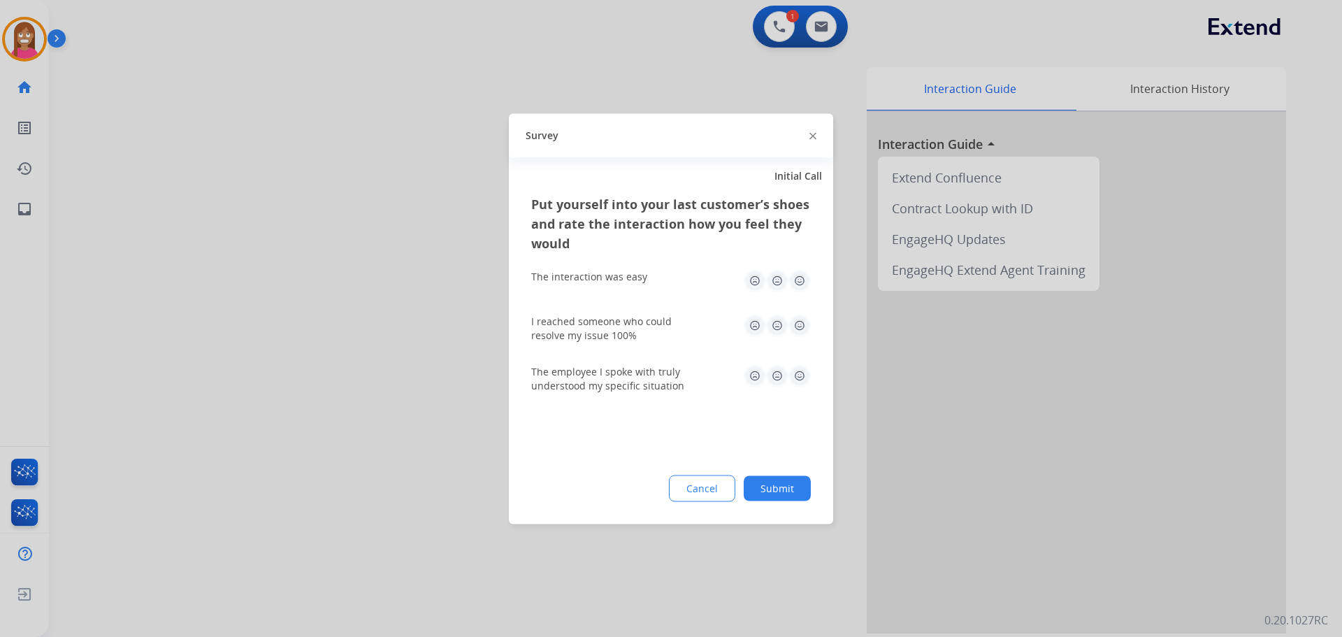
click at [814, 134] on img at bounding box center [813, 136] width 7 height 7
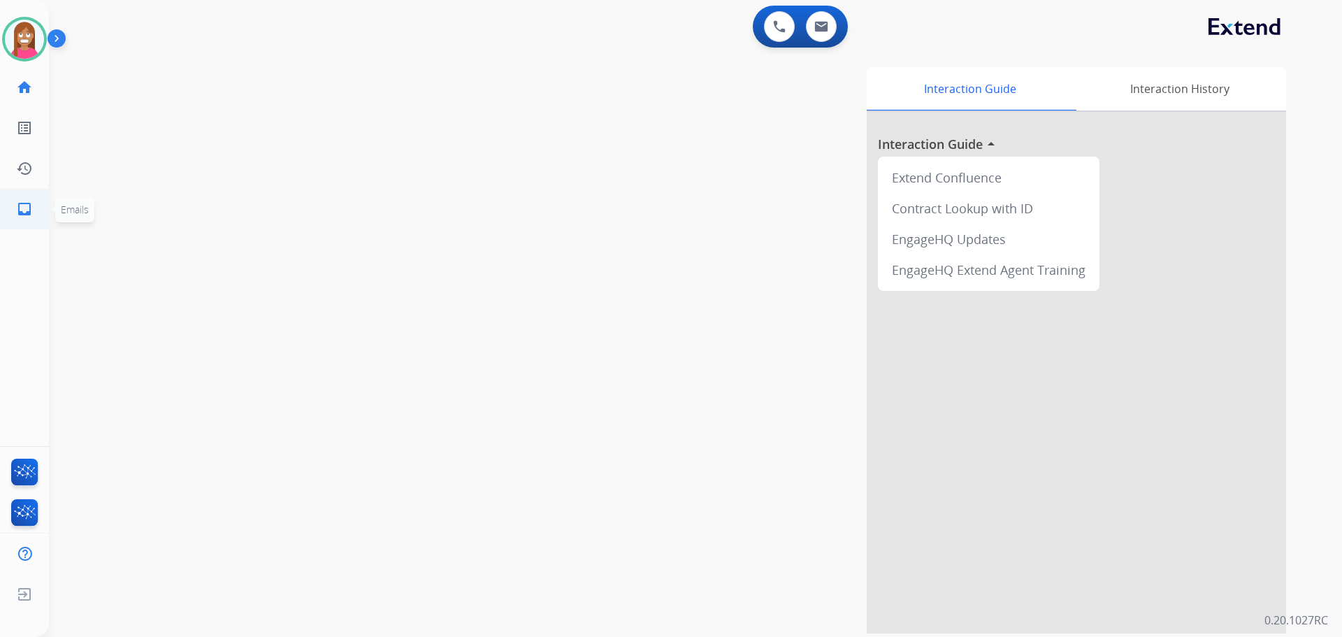
click at [17, 217] on mat-icon "inbox" at bounding box center [24, 209] width 17 height 17
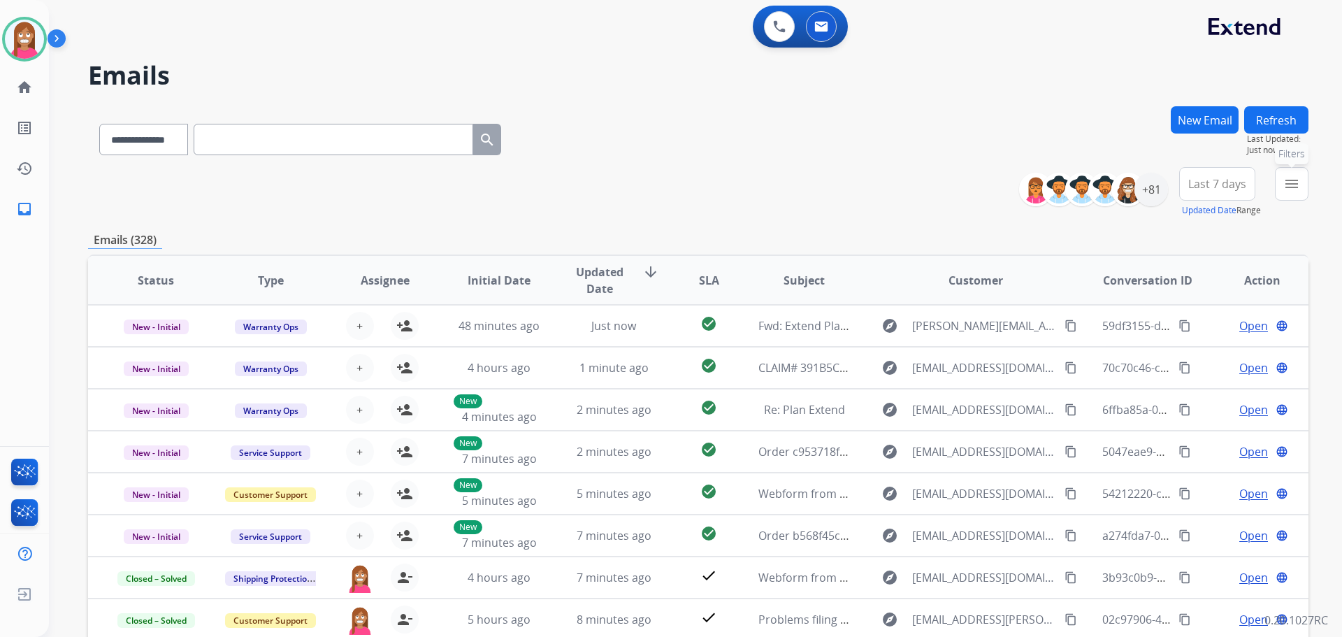
click at [1289, 189] on mat-icon "menu" at bounding box center [1292, 183] width 17 height 17
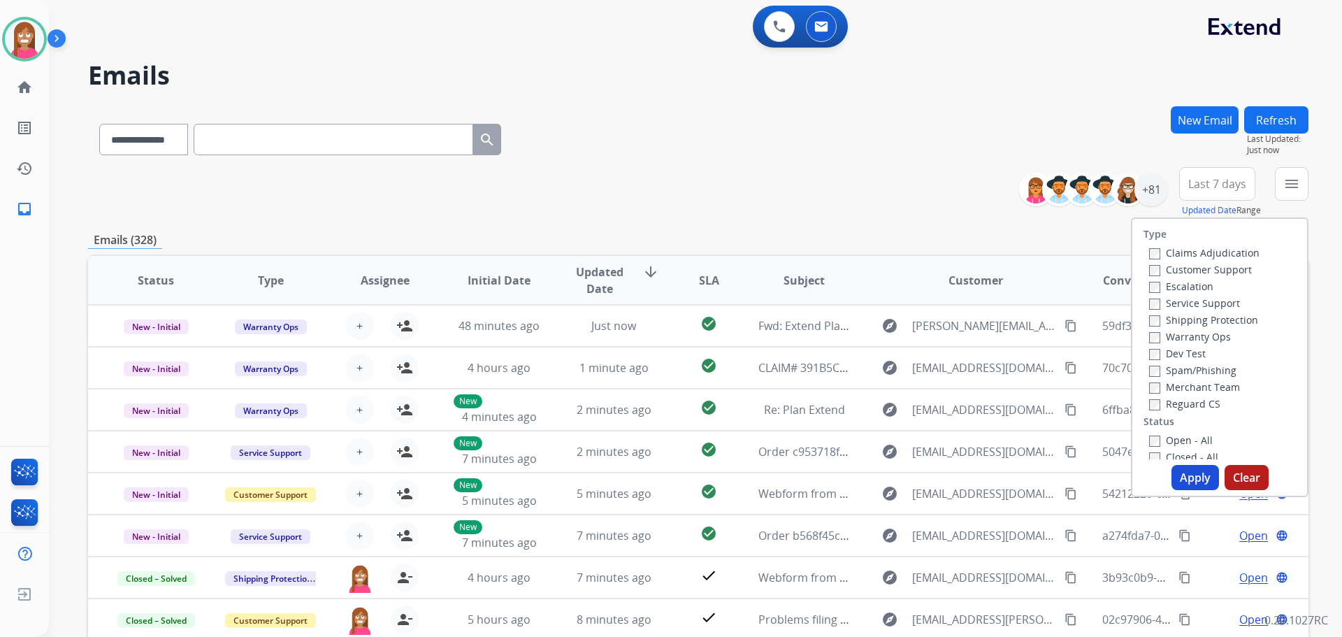
click at [1195, 273] on label "Customer Support" at bounding box center [1200, 269] width 103 height 13
click at [1181, 320] on label "Shipping Protection" at bounding box center [1203, 319] width 109 height 13
click at [1151, 405] on label "Reguard CS" at bounding box center [1184, 403] width 71 height 13
drag, startPoint x: 1160, startPoint y: 440, endPoint x: 1170, endPoint y: 459, distance: 21.3
click at [1160, 441] on label "Open - All" at bounding box center [1181, 439] width 64 height 13
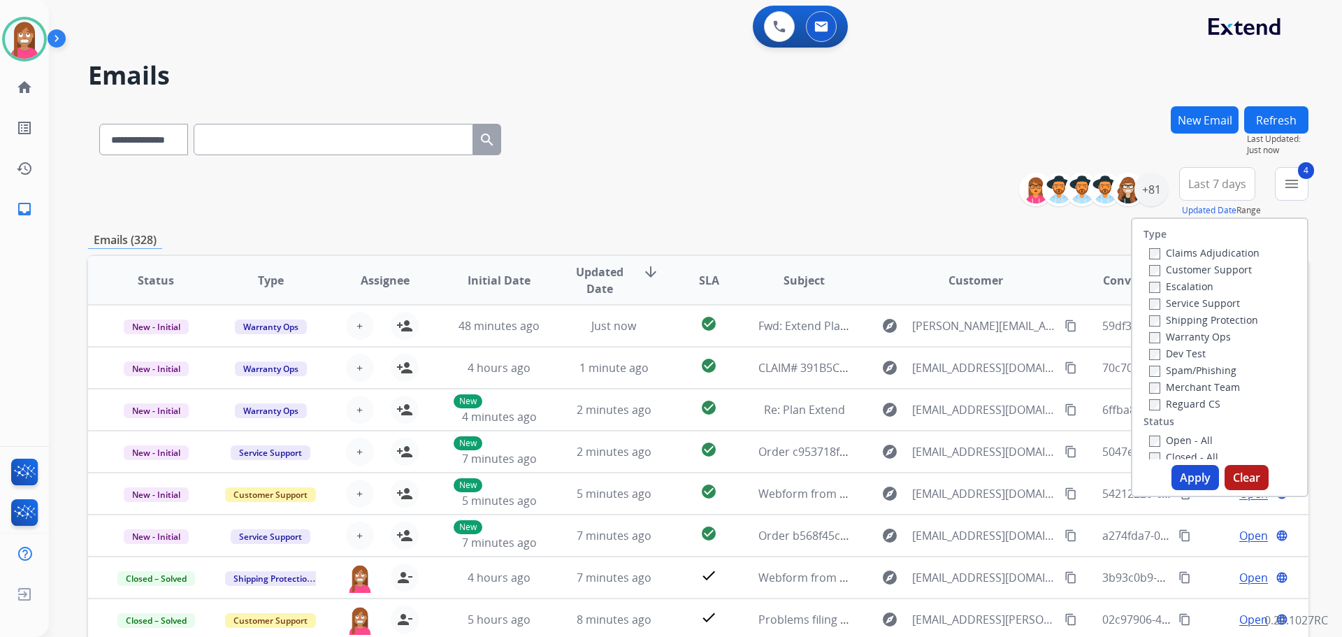
click at [1182, 477] on button "Apply" at bounding box center [1196, 477] width 48 height 25
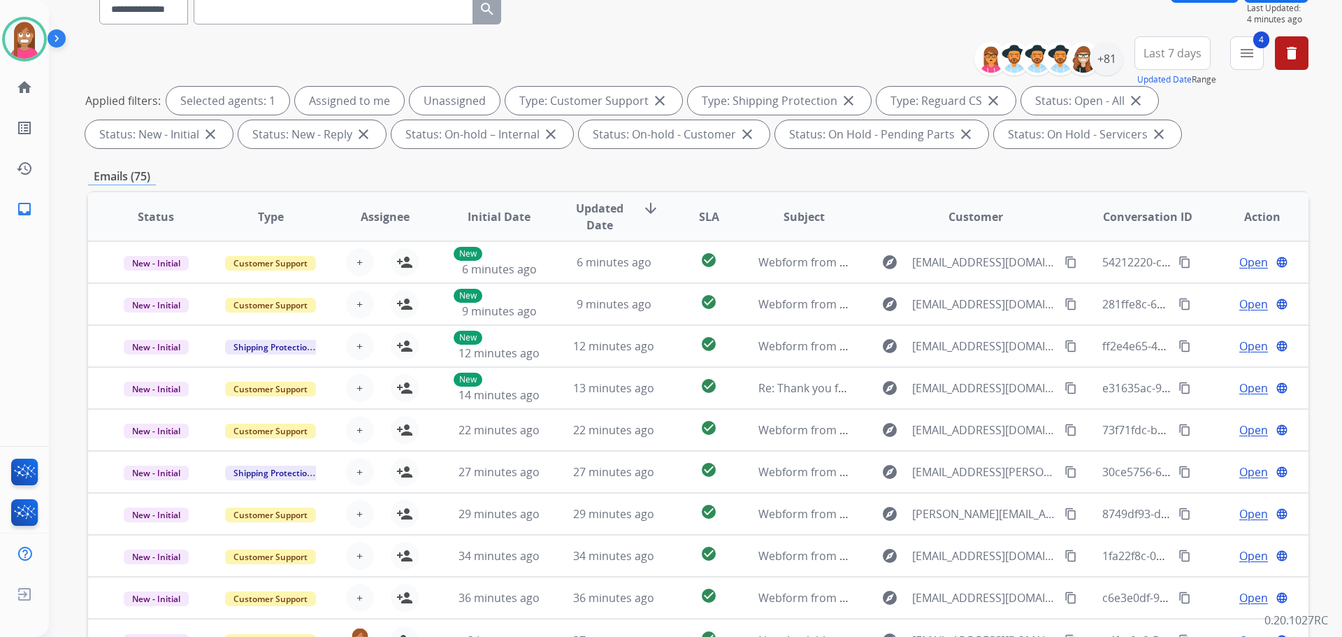
scroll to position [16, 0]
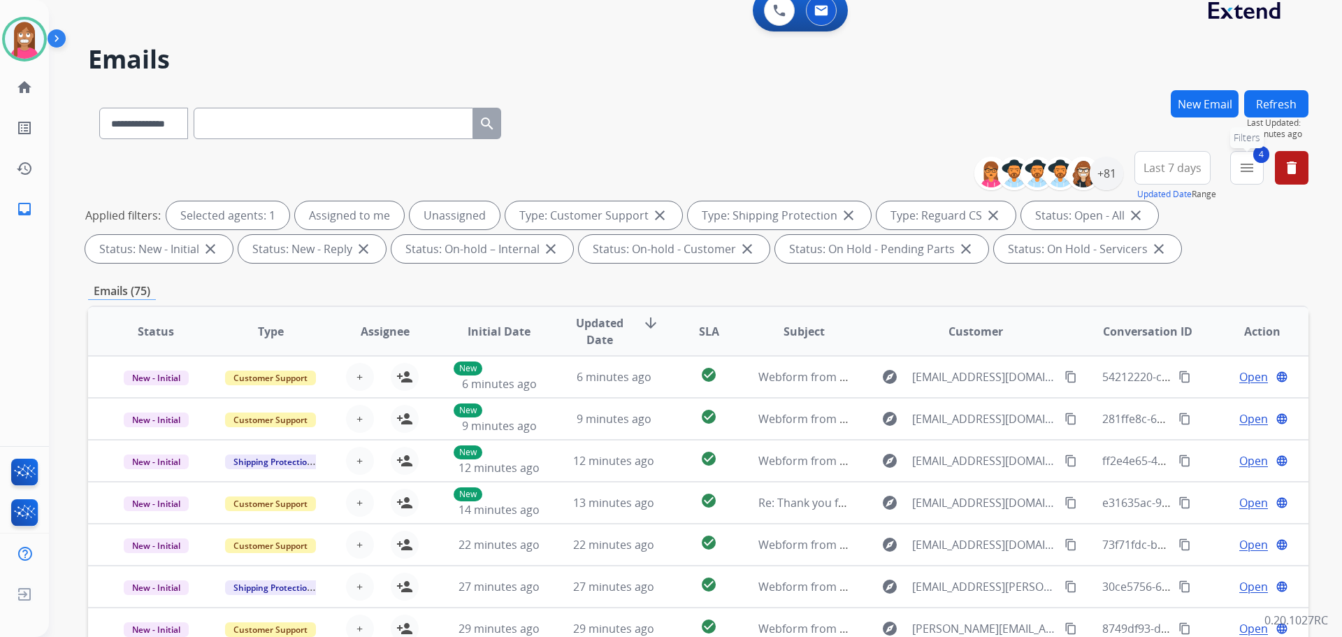
click at [1244, 166] on mat-icon "menu" at bounding box center [1247, 167] width 17 height 17
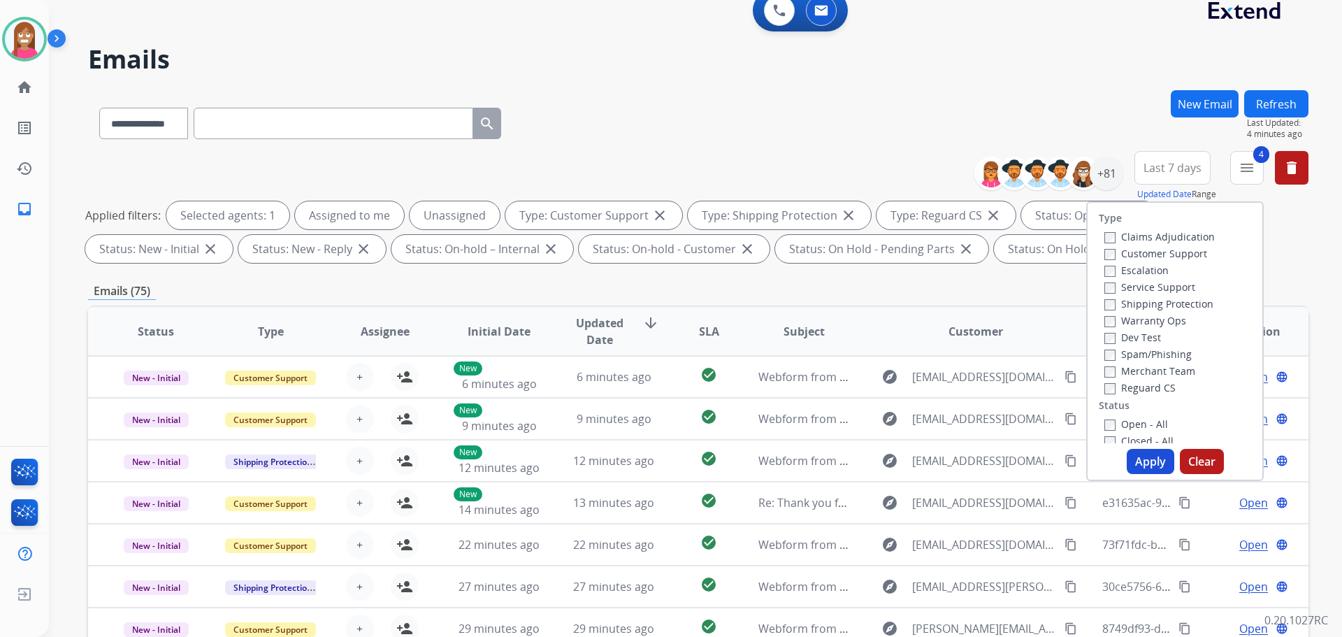
click at [930, 138] on div "**********" at bounding box center [698, 120] width 1221 height 61
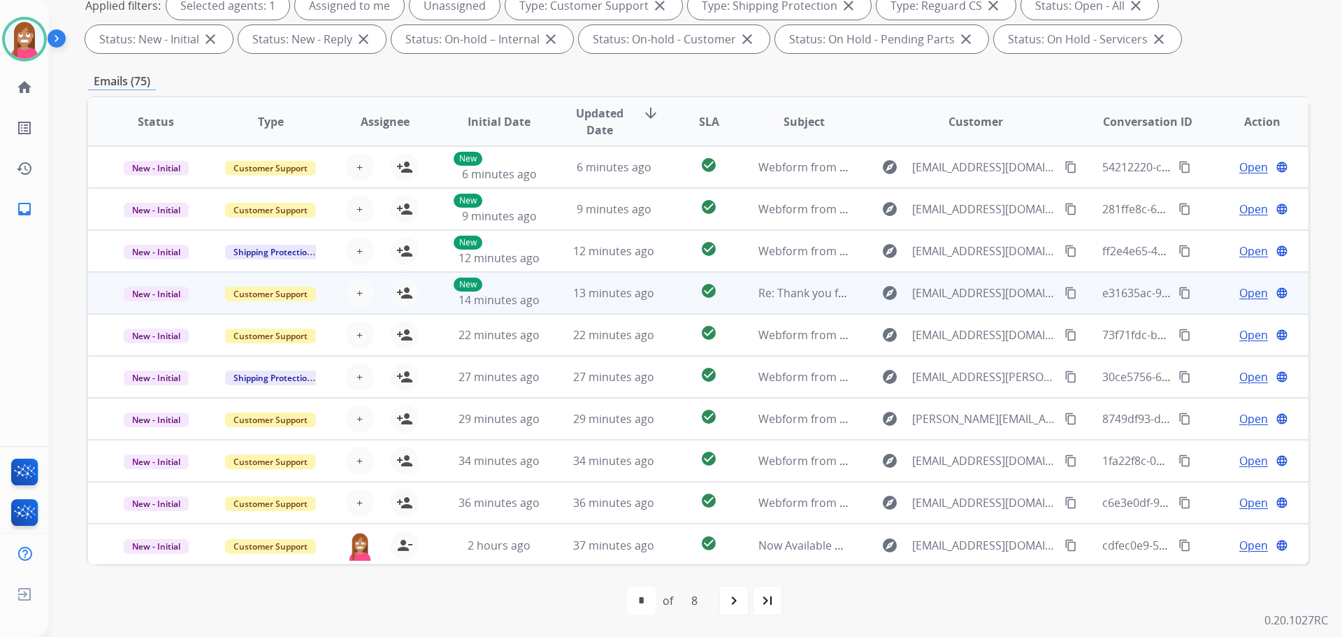
scroll to position [1, 0]
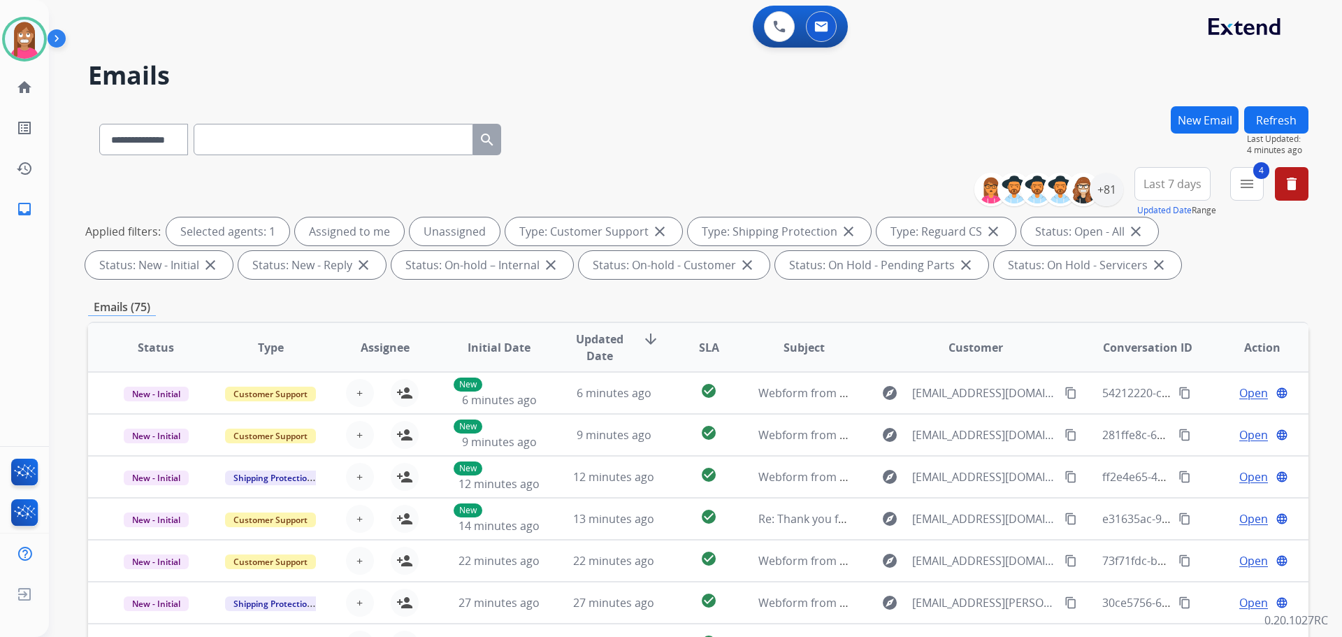
select select "**********"
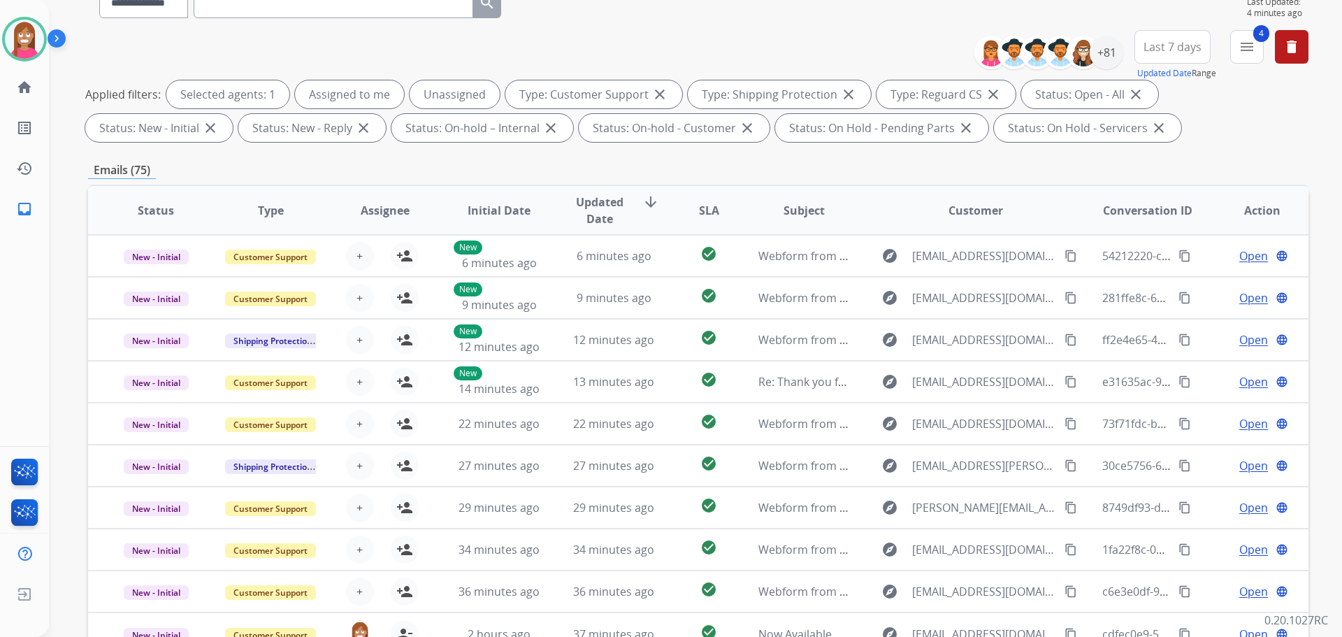
scroll to position [86, 0]
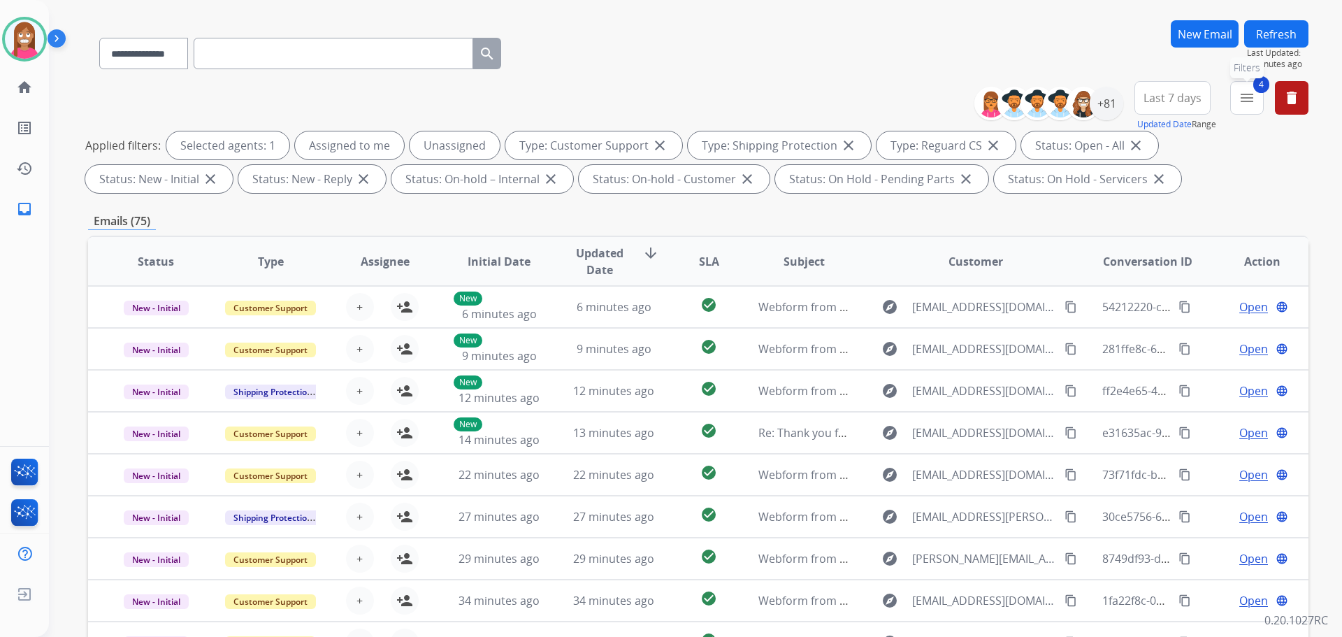
click at [1261, 105] on button "4 menu Filters" at bounding box center [1247, 98] width 34 height 34
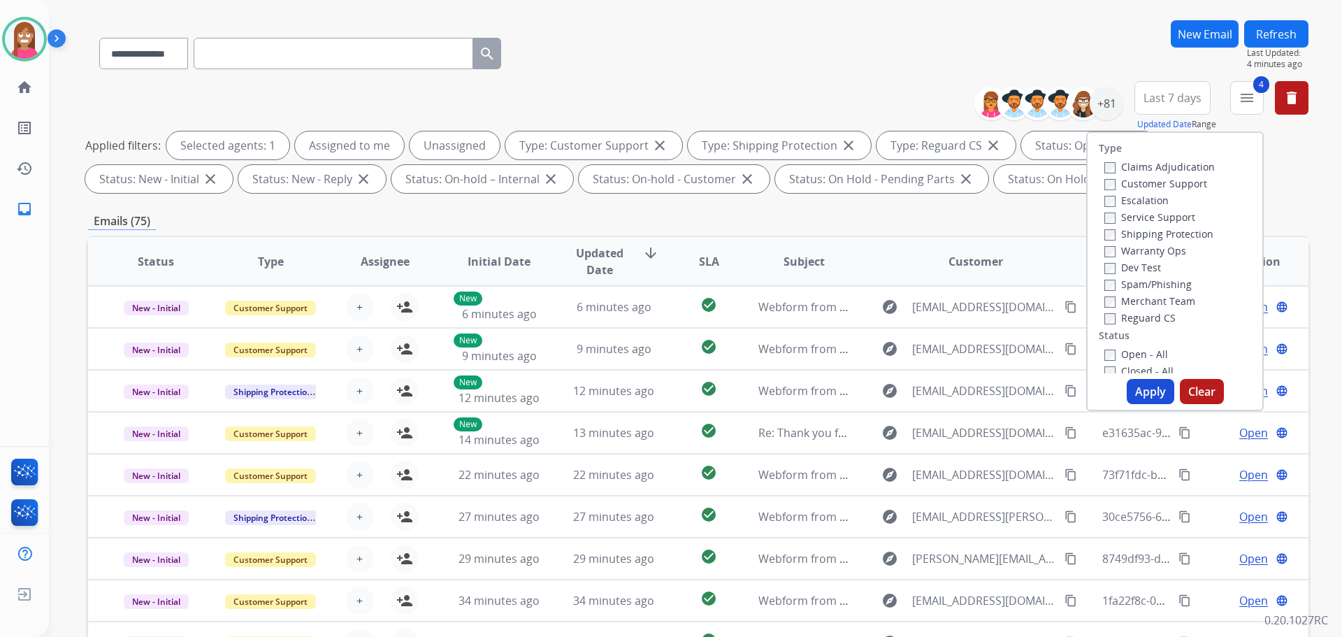
click at [1052, 220] on div "Emails (75)" at bounding box center [698, 221] width 1221 height 17
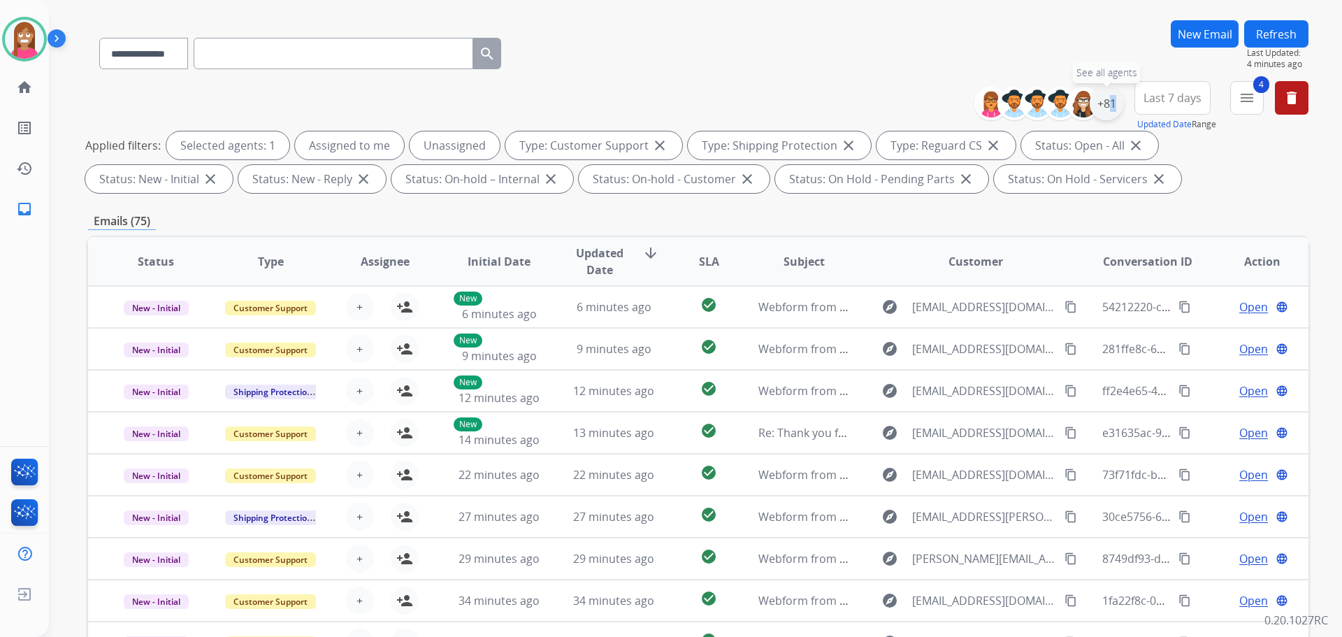
click at [1105, 96] on div "+81" at bounding box center [1107, 104] width 34 height 34
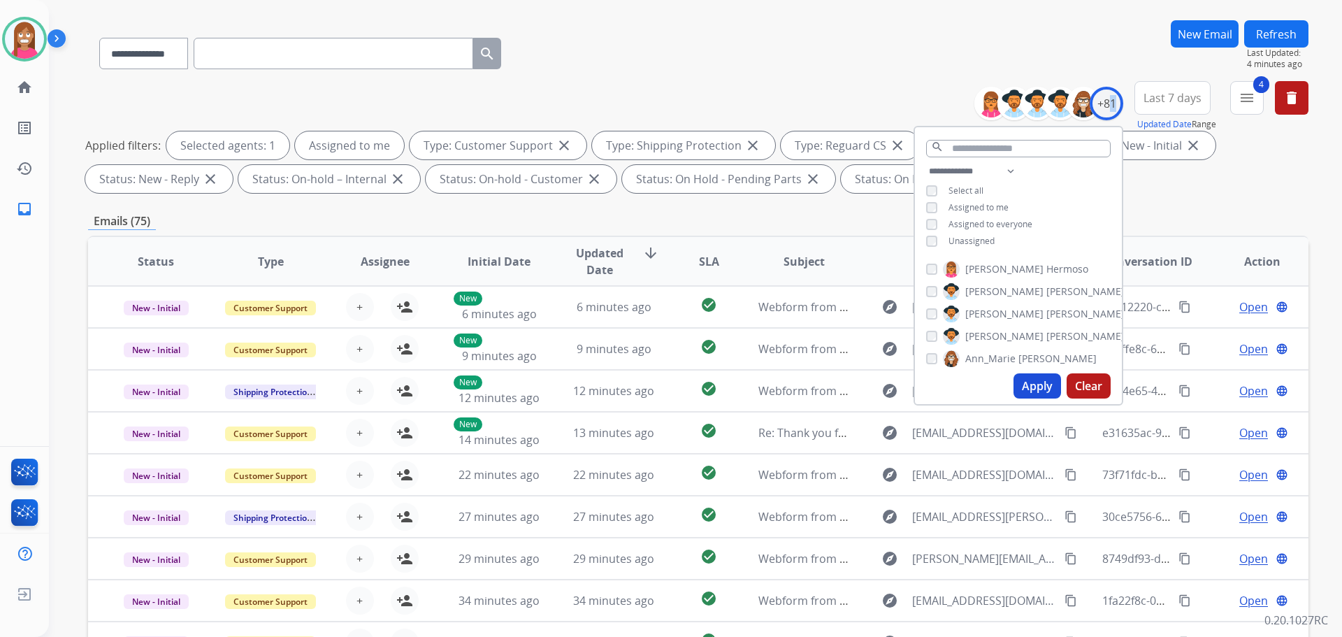
click at [1017, 385] on button "Apply" at bounding box center [1038, 385] width 48 height 25
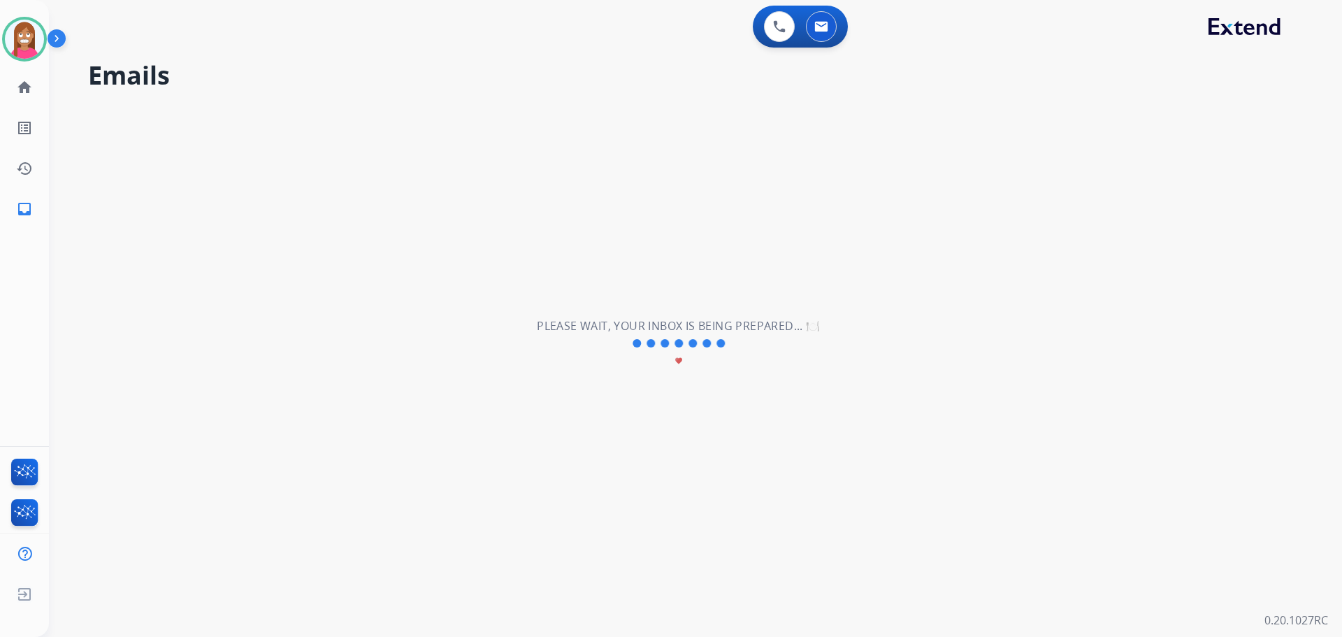
scroll to position [0, 0]
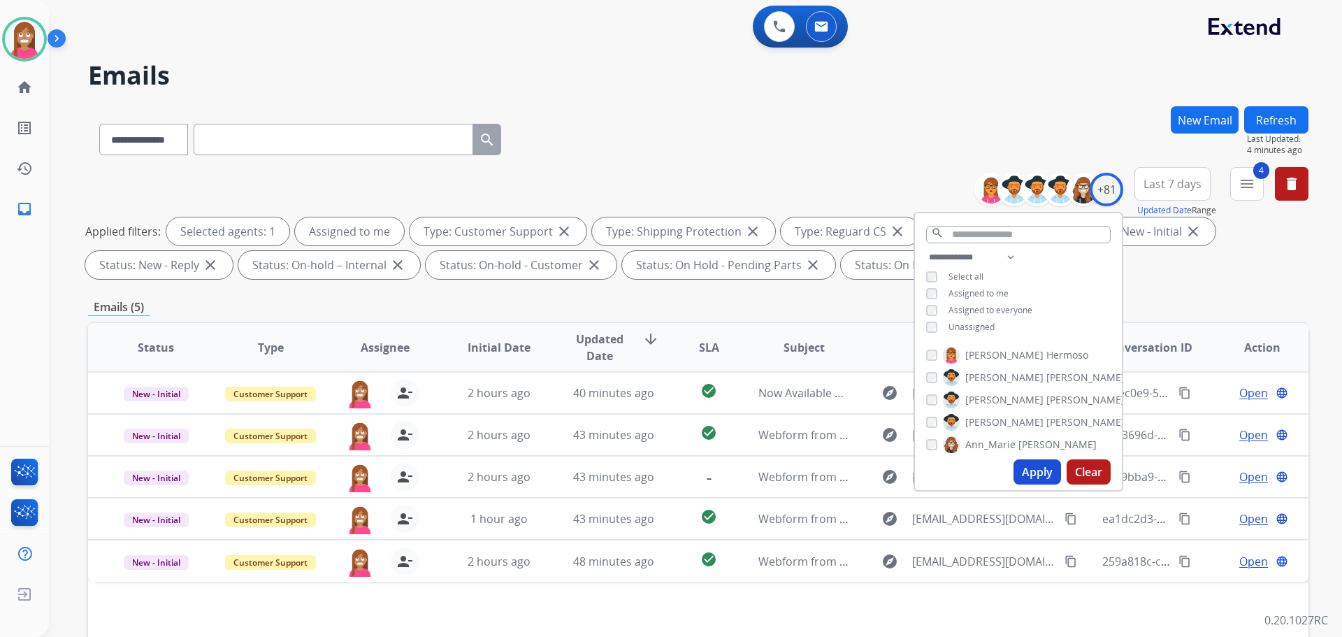
drag, startPoint x: 603, startPoint y: 123, endPoint x: 634, endPoint y: 141, distance: 36.3
click at [607, 126] on div "**********" at bounding box center [698, 136] width 1221 height 61
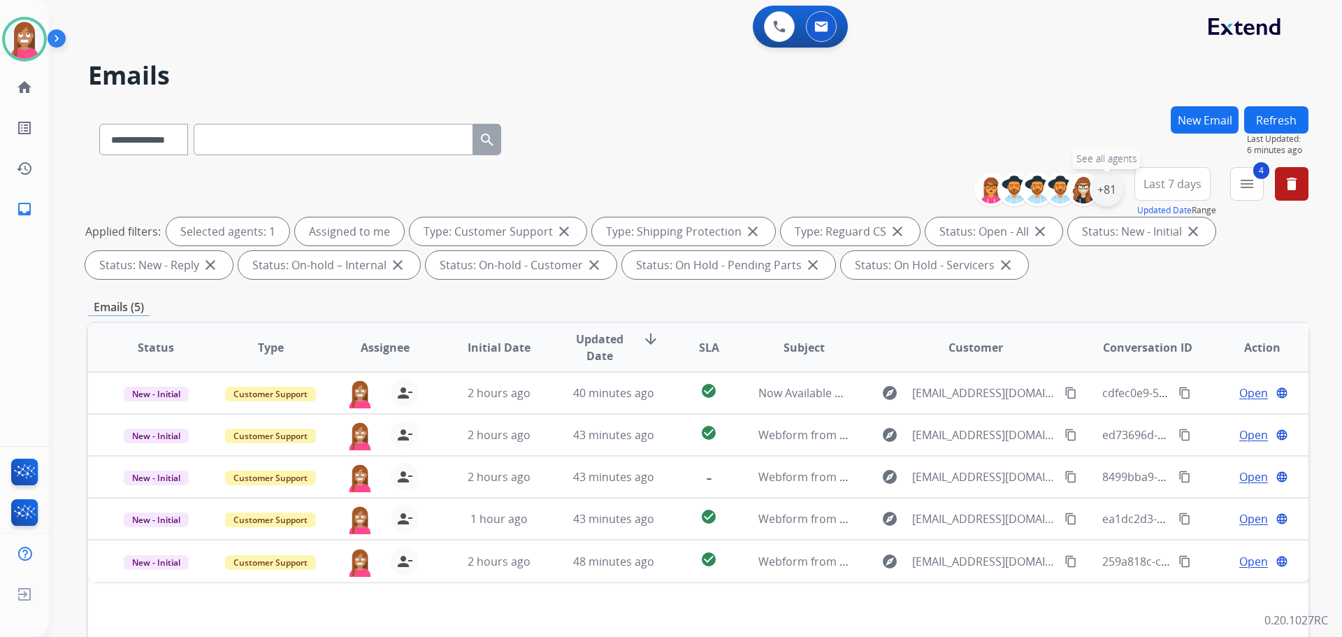
click at [1109, 193] on div "+81" at bounding box center [1107, 190] width 34 height 34
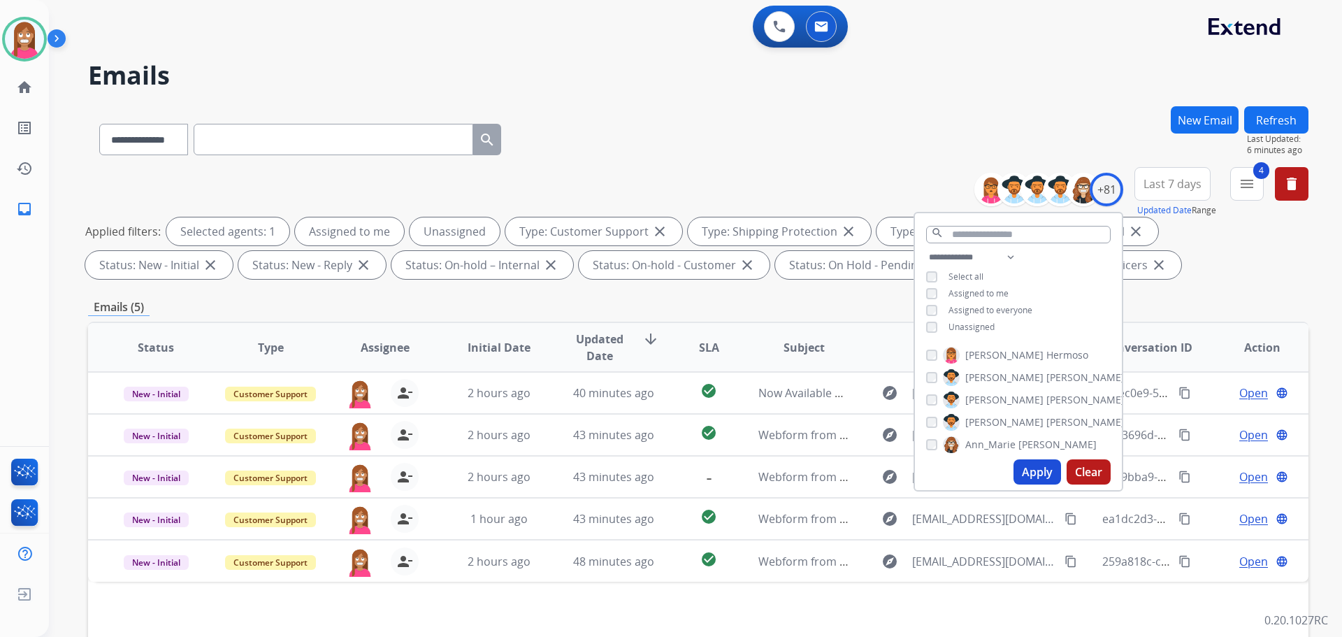
click at [1026, 465] on button "Apply" at bounding box center [1038, 471] width 48 height 25
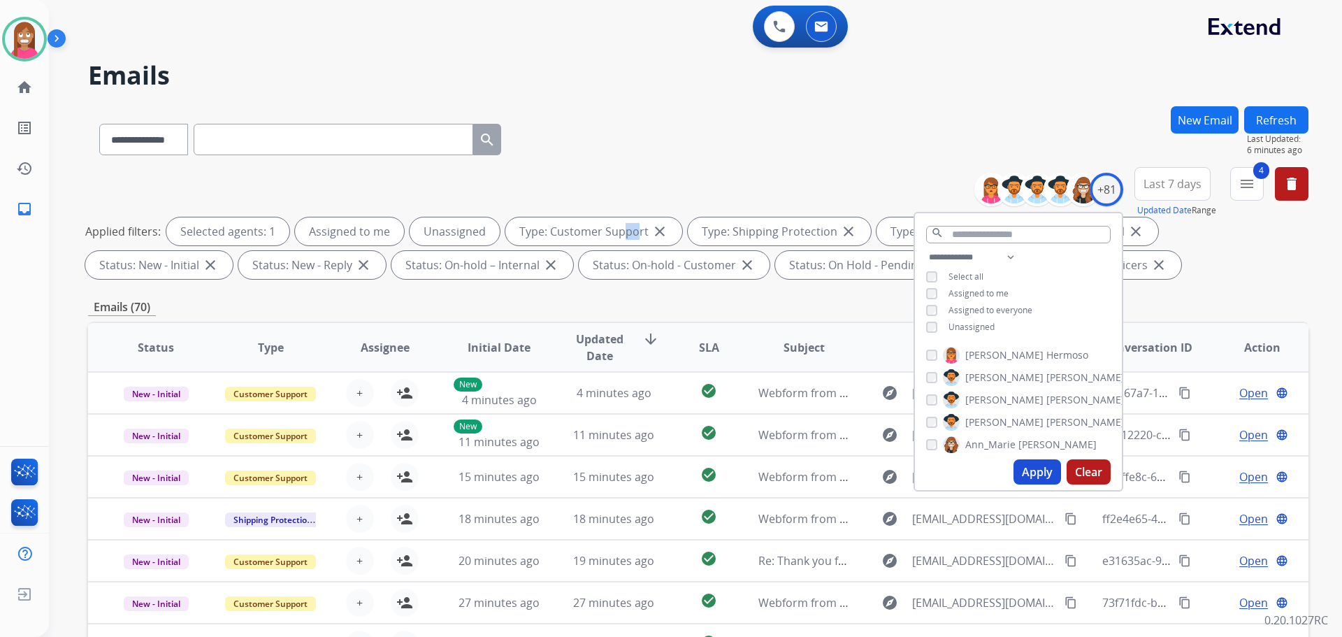
click at [624, 168] on div "**********" at bounding box center [698, 225] width 1221 height 117
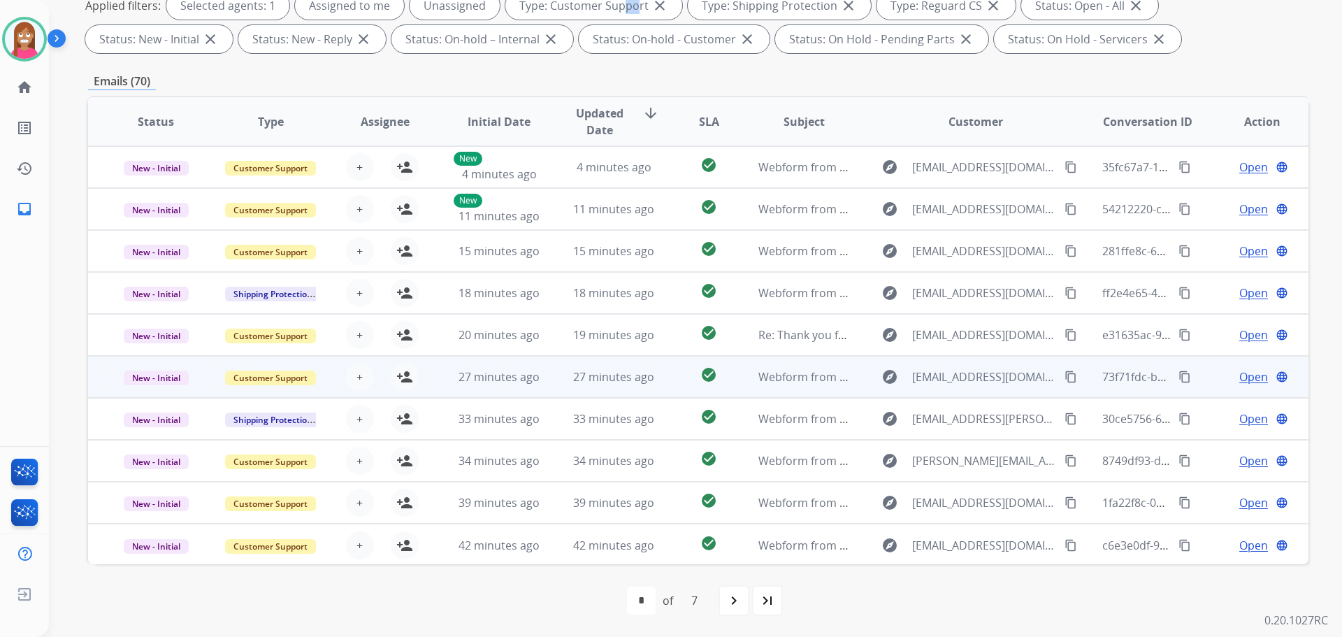
scroll to position [1, 0]
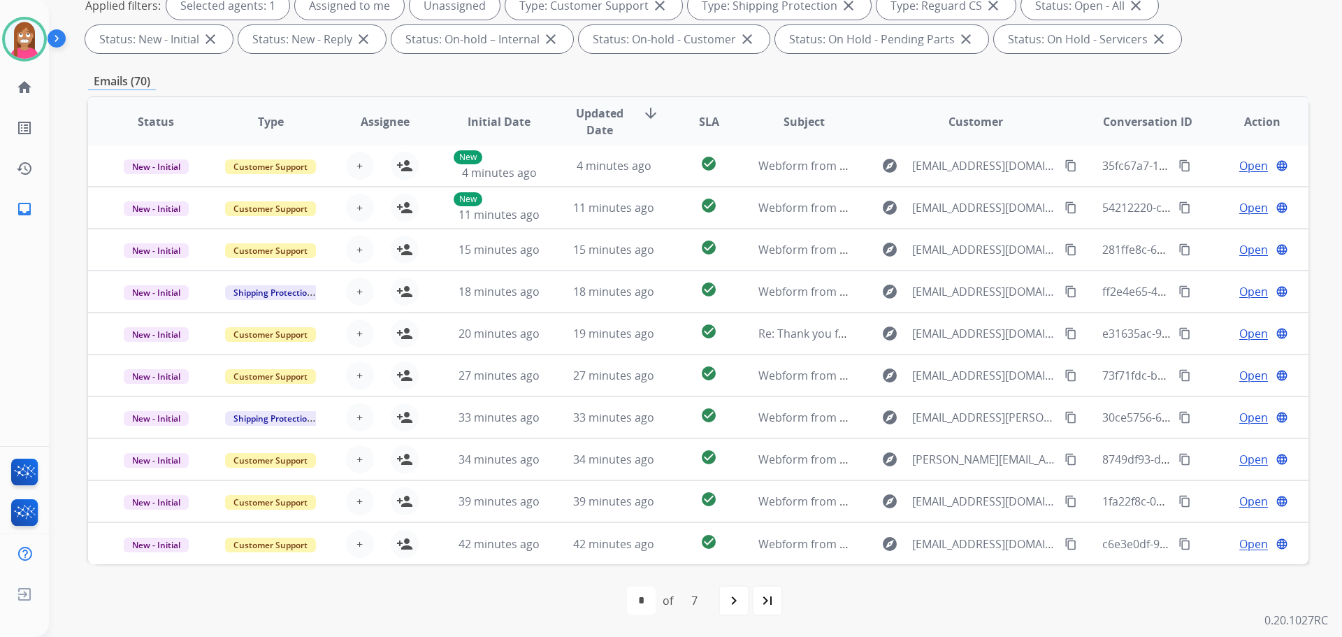
drag, startPoint x: 527, startPoint y: 594, endPoint x: 536, endPoint y: 594, distance: 8.4
click at [535, 594] on div "first_page navigate_before * * * * * * * of 7 navigate_next last_page" at bounding box center [698, 601] width 1221 height 28
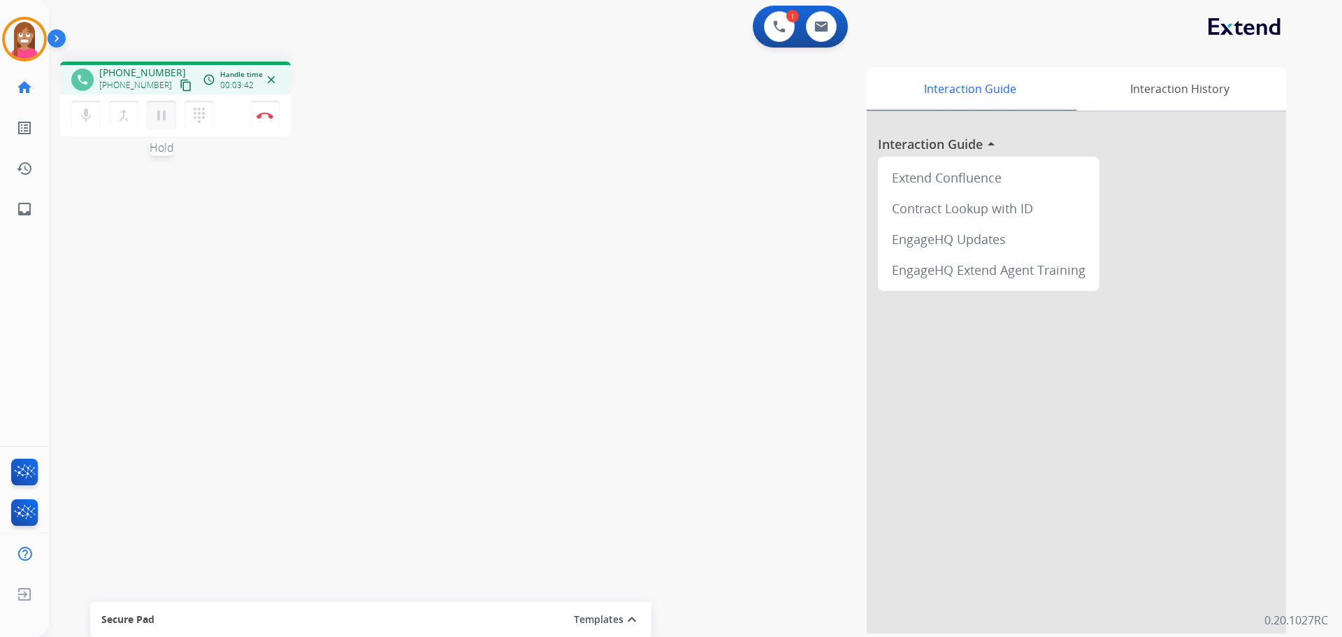
click at [154, 117] on mat-icon "pause" at bounding box center [161, 115] width 17 height 17
click at [161, 120] on mat-icon "play_arrow" at bounding box center [161, 115] width 17 height 17
click at [261, 120] on button "Disconnect" at bounding box center [264, 115] width 29 height 29
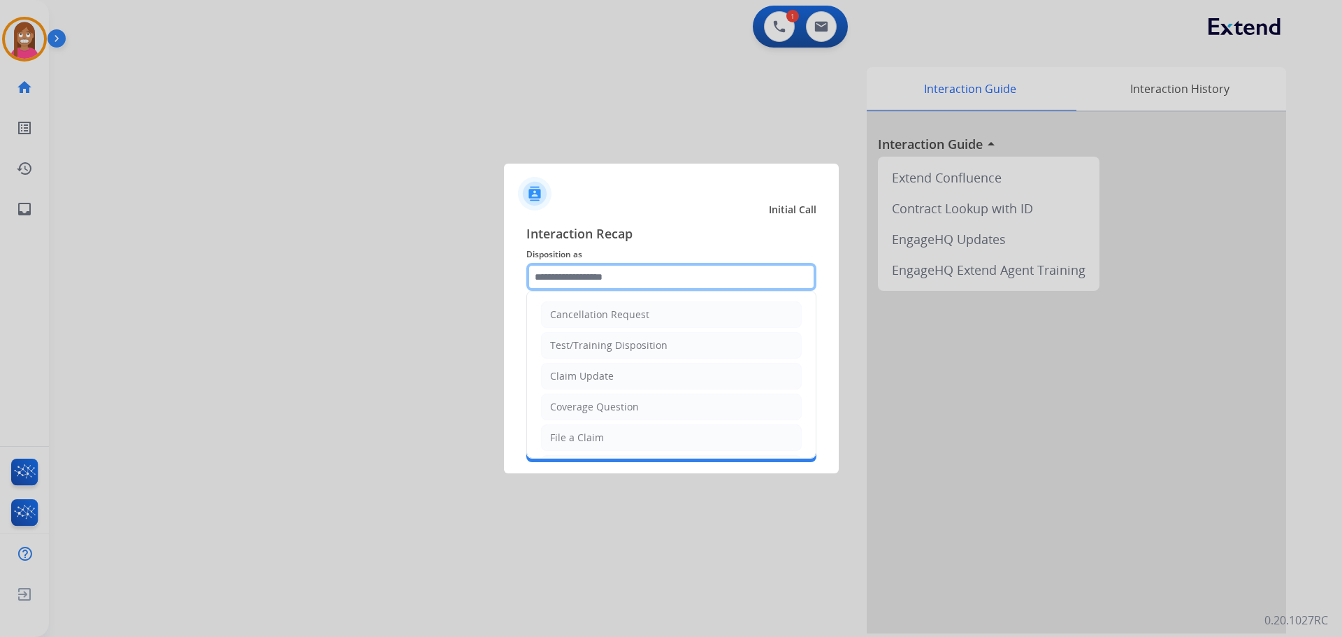
drag, startPoint x: 574, startPoint y: 271, endPoint x: 581, endPoint y: 266, distance: 8.2
click at [581, 266] on input "text" at bounding box center [671, 277] width 290 height 28
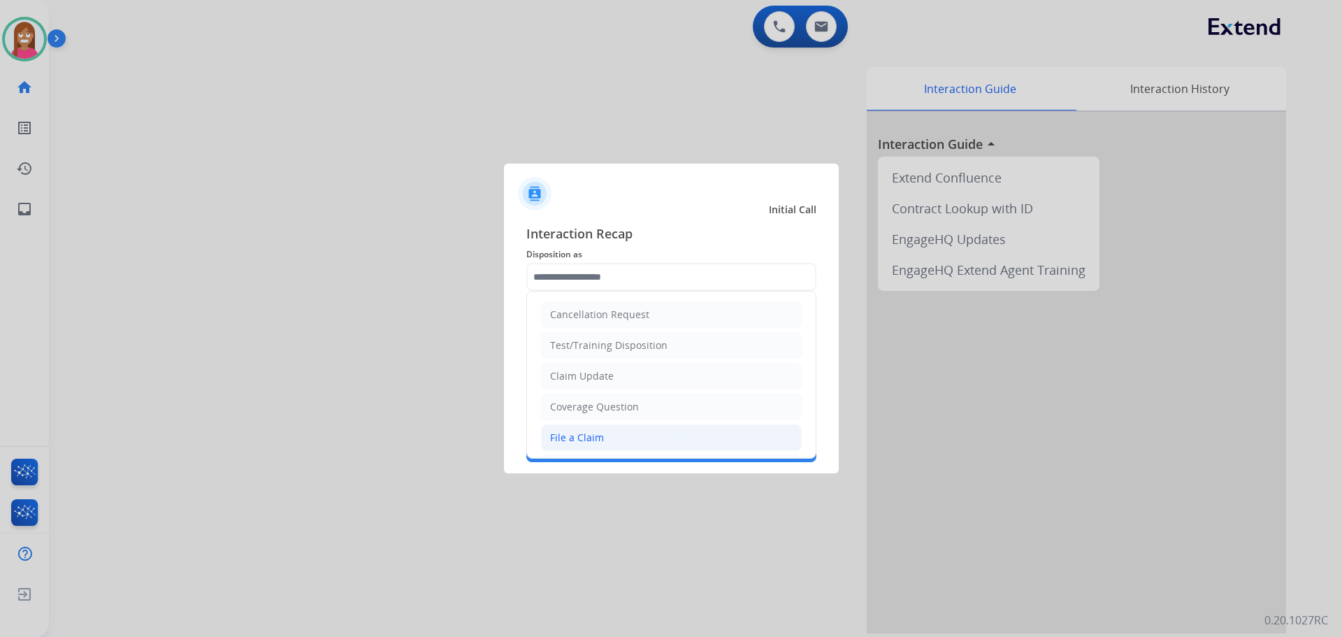
click at [579, 438] on div "File a Claim" at bounding box center [577, 438] width 54 height 14
type input "**********"
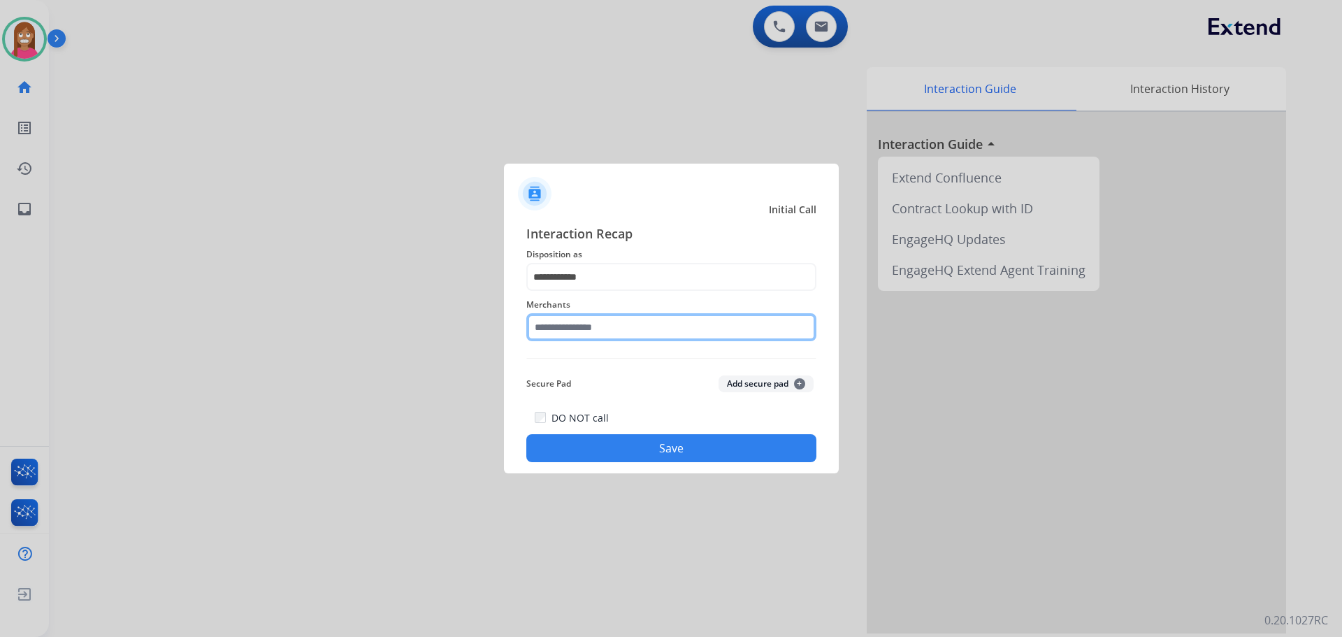
click at [594, 333] on input "text" at bounding box center [671, 327] width 290 height 28
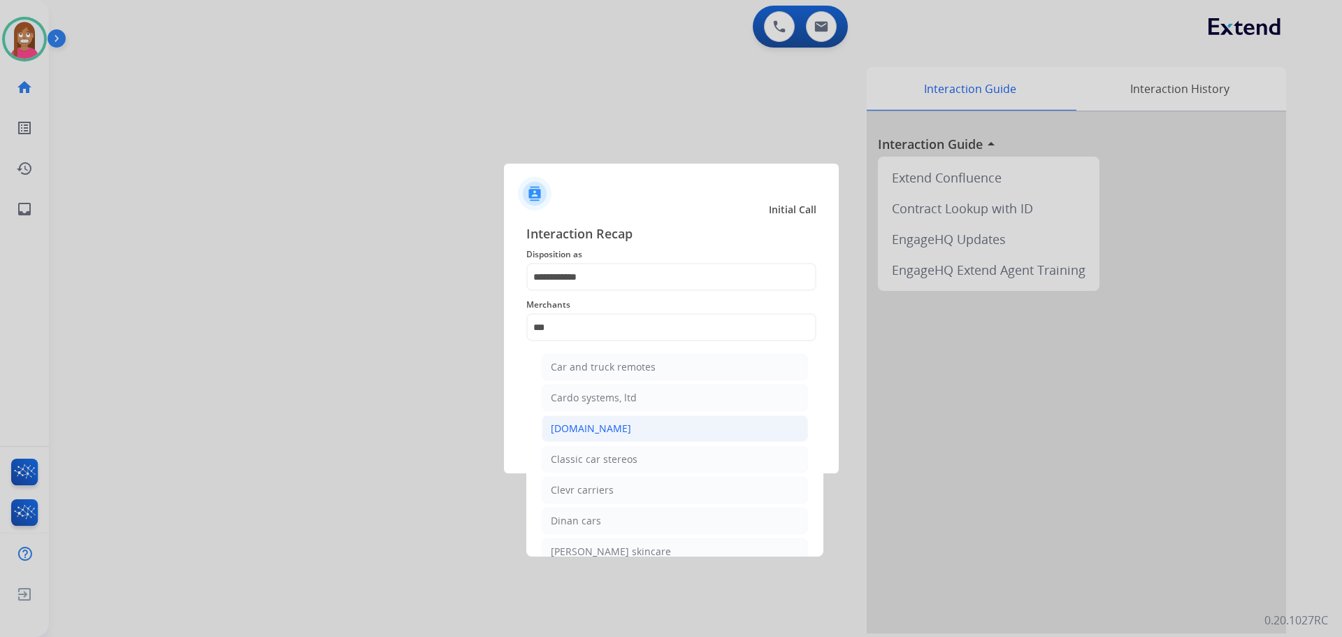
click at [567, 429] on div "[DOMAIN_NAME]" at bounding box center [591, 429] width 80 height 14
type input "**********"
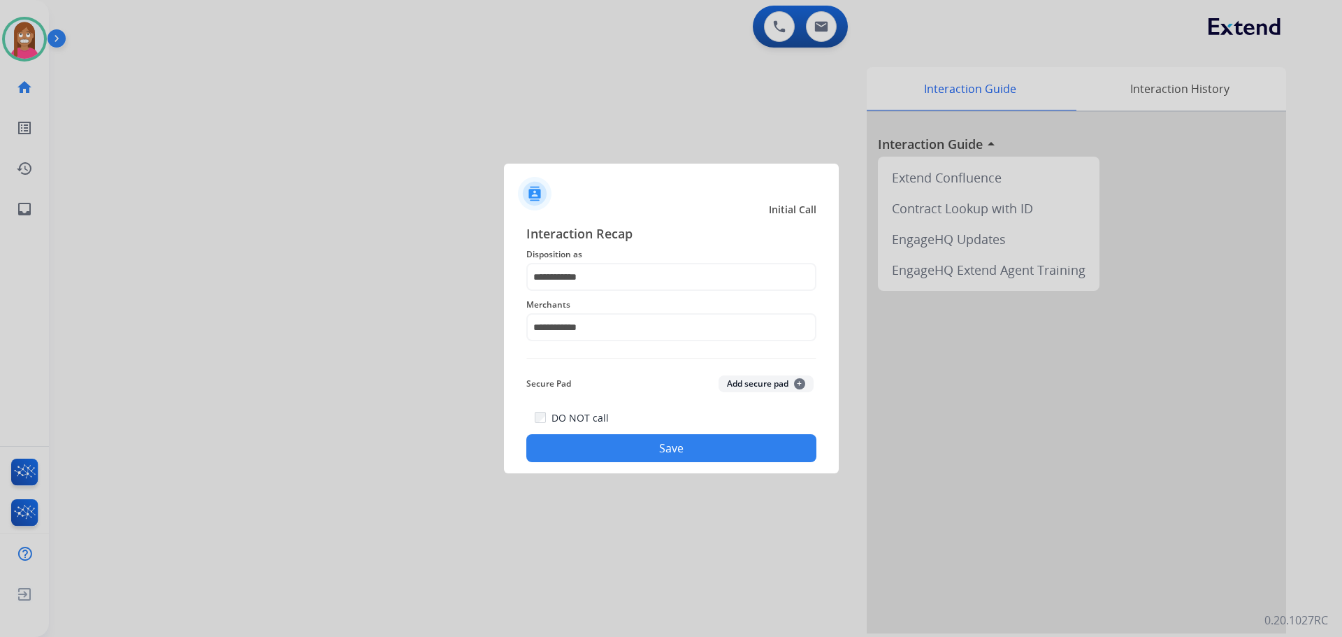
click at [652, 466] on div "**********" at bounding box center [671, 343] width 335 height 261
click at [649, 453] on button "Save" at bounding box center [671, 448] width 290 height 28
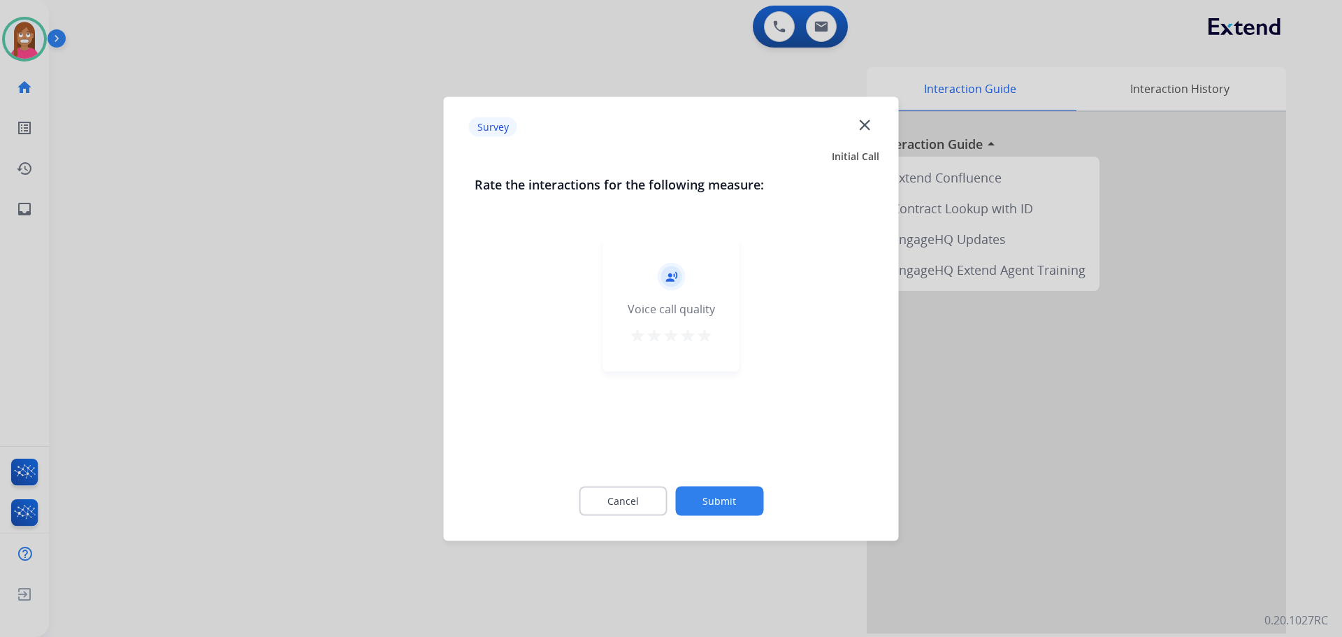
click at [862, 117] on mat-icon "close" at bounding box center [865, 124] width 18 height 18
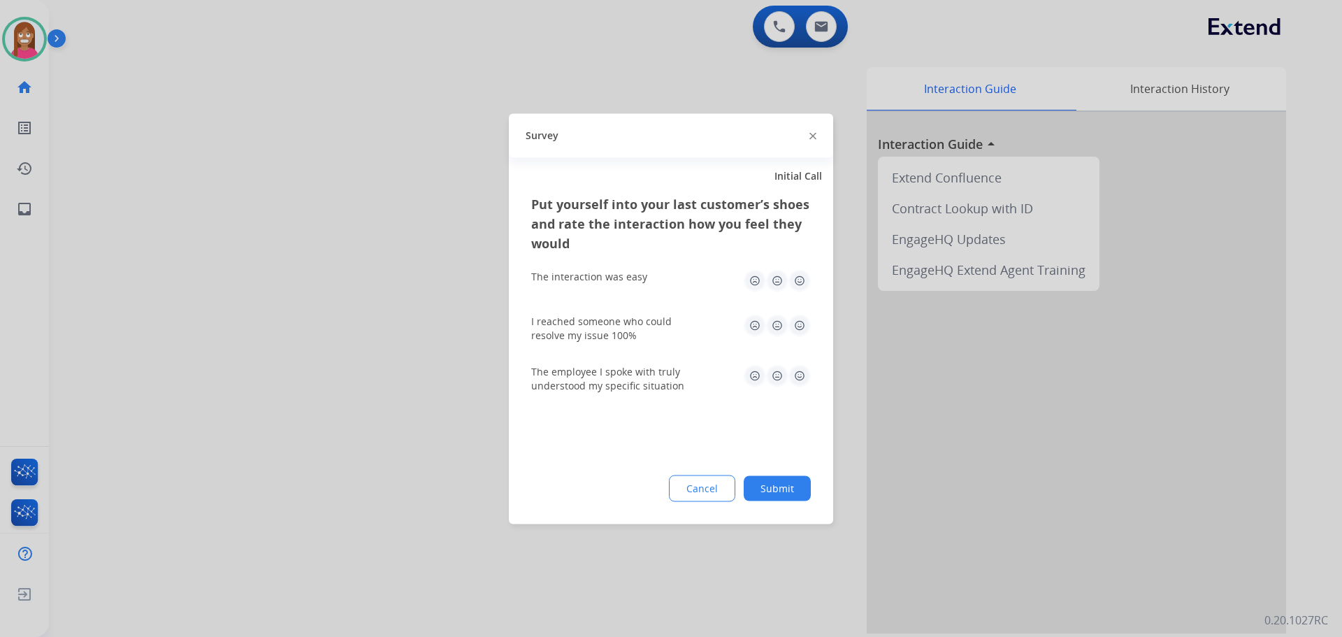
click at [813, 134] on img at bounding box center [813, 136] width 7 height 7
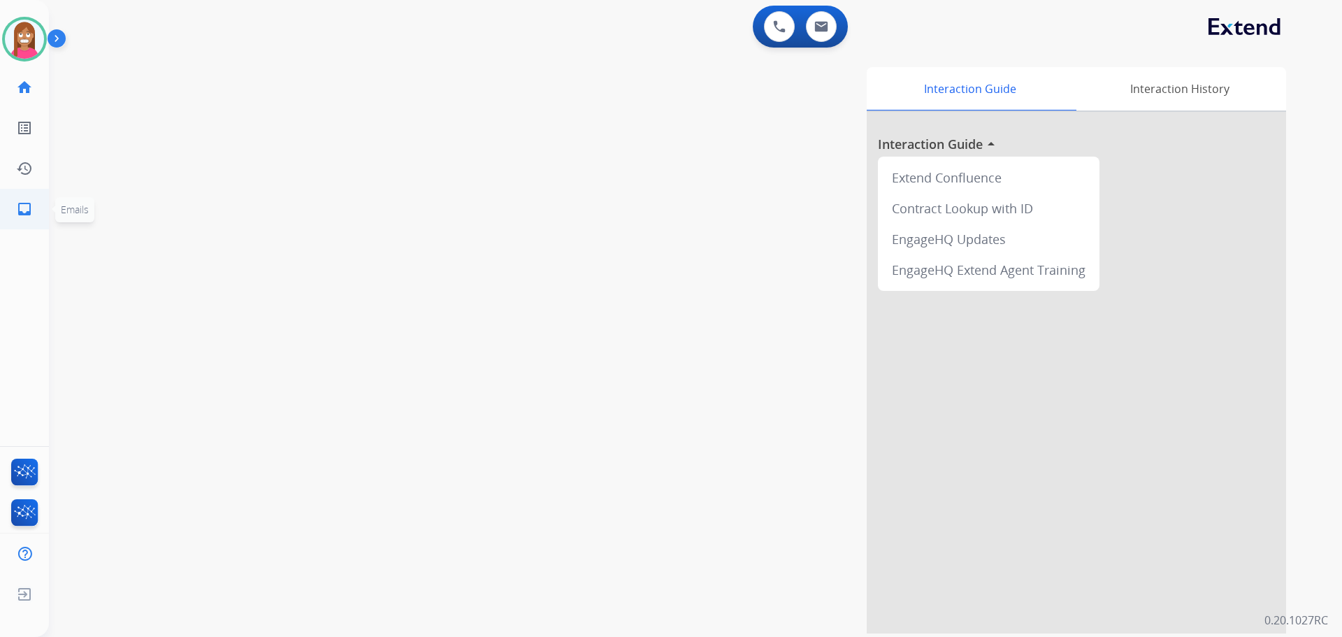
click at [11, 201] on link "inbox Emails" at bounding box center [24, 208] width 39 height 39
select select "**********"
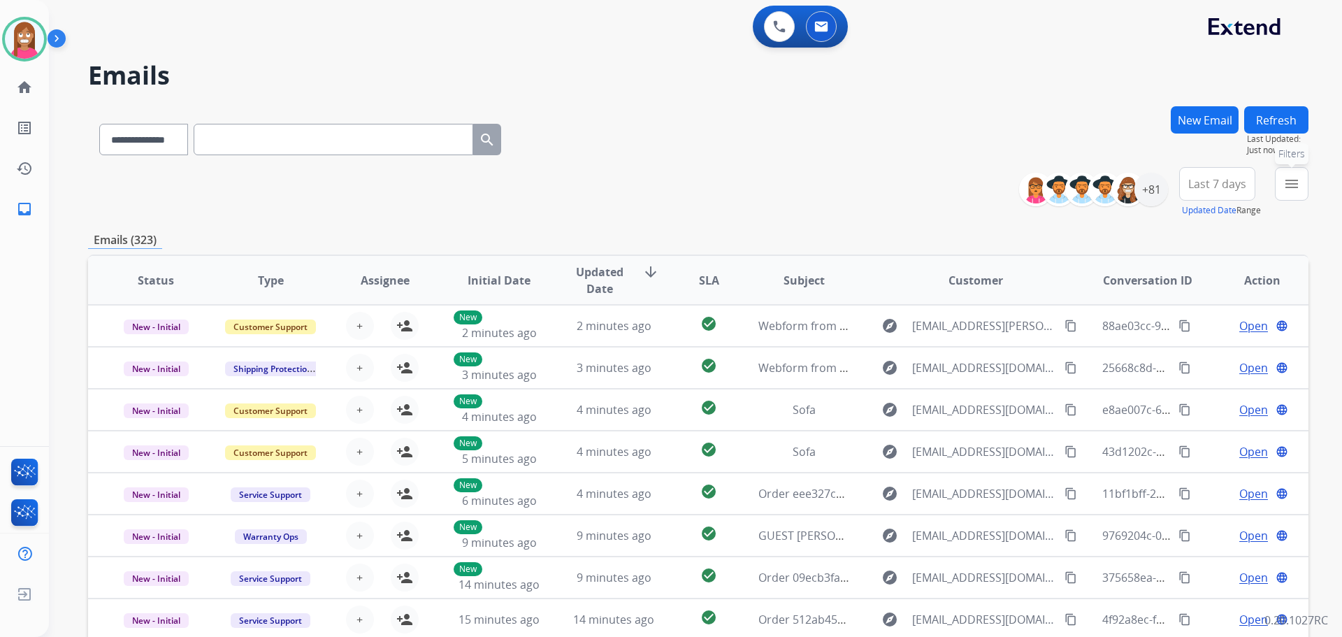
click at [1288, 182] on mat-icon "menu" at bounding box center [1292, 183] width 17 height 17
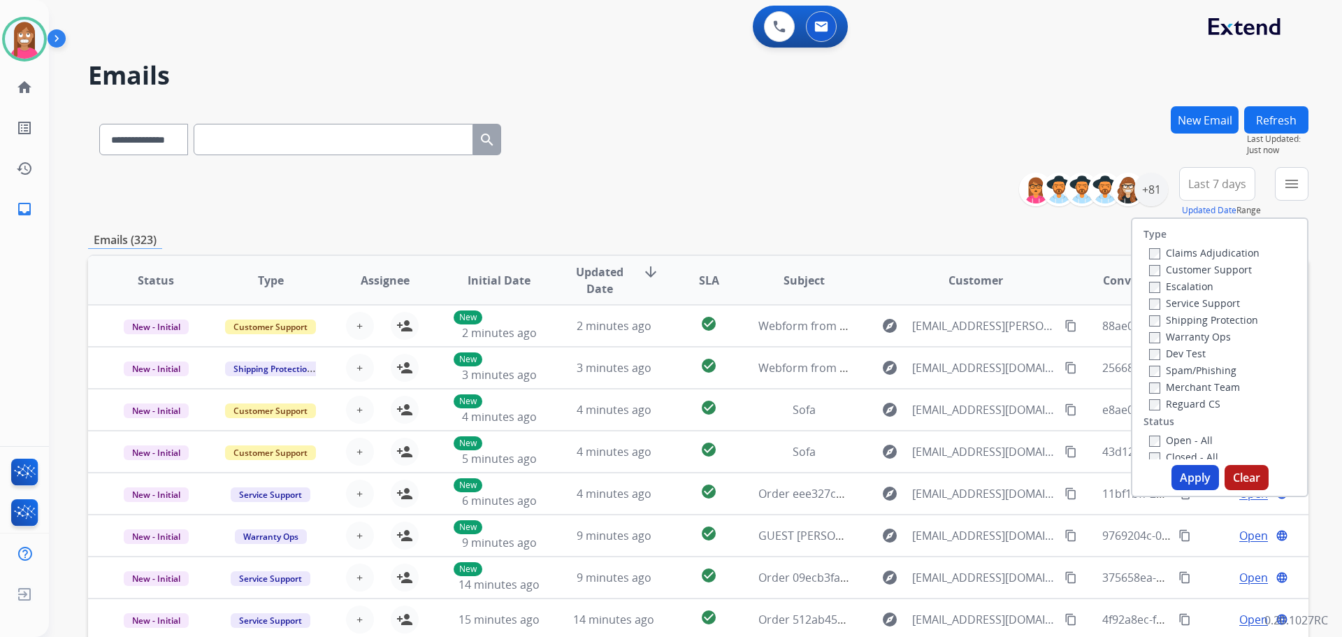
click at [1174, 271] on label "Customer Support" at bounding box center [1200, 269] width 103 height 13
click at [1167, 319] on label "Shipping Protection" at bounding box center [1203, 319] width 109 height 13
click at [1168, 408] on label "Reguard CS" at bounding box center [1184, 403] width 71 height 13
click at [1166, 431] on div "Type Claims Adjudication Customer Support Escalation Service Support Shipping P…" at bounding box center [1220, 339] width 175 height 240
click at [1166, 434] on label "Open - All" at bounding box center [1181, 439] width 64 height 13
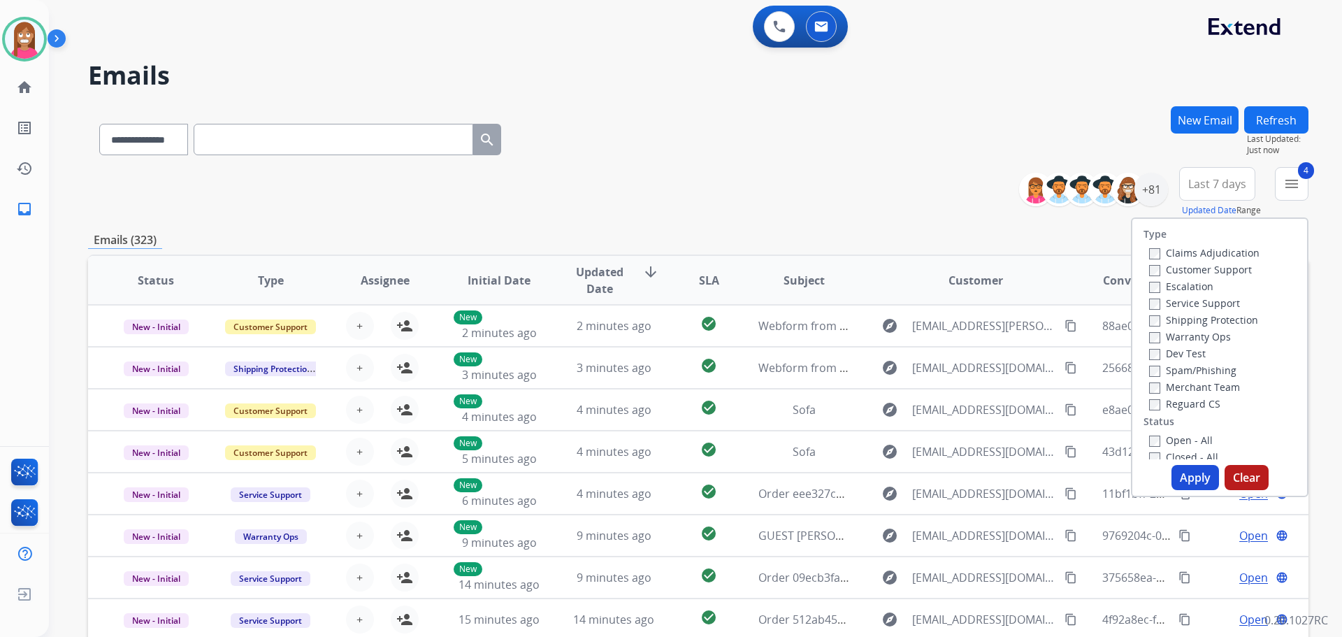
click at [1179, 475] on button "Apply" at bounding box center [1196, 477] width 48 height 25
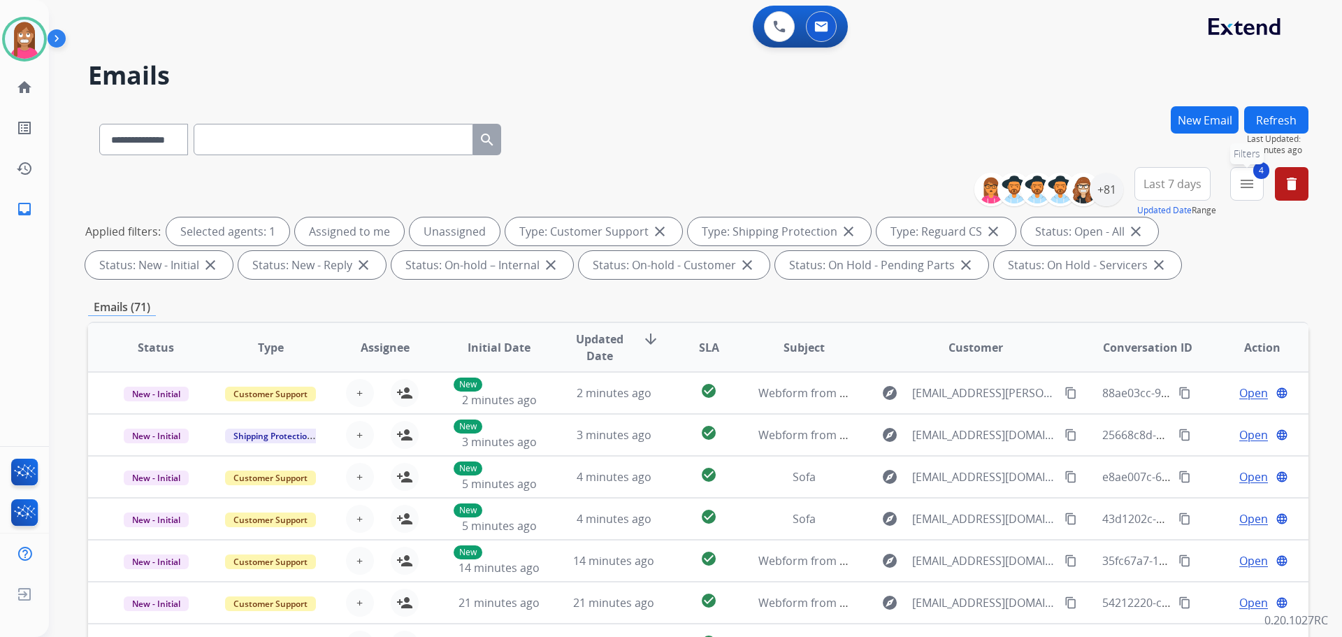
click at [1243, 183] on mat-icon "menu" at bounding box center [1247, 183] width 17 height 17
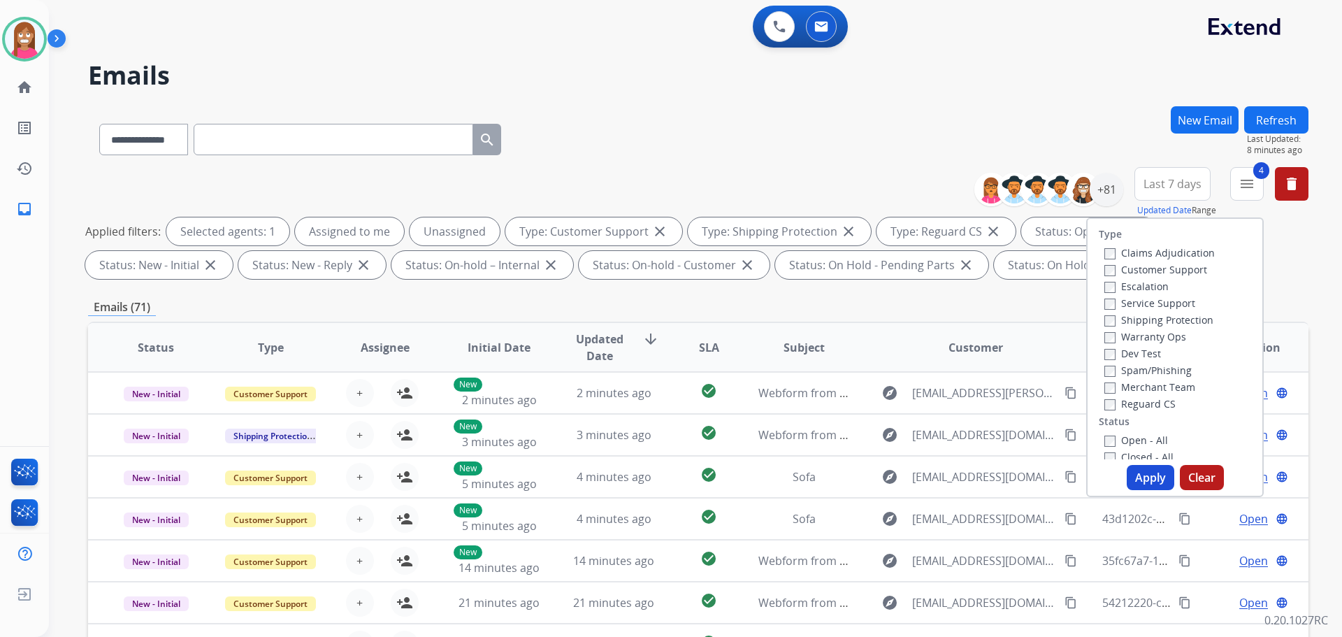
drag, startPoint x: 1047, startPoint y: 76, endPoint x: 1124, endPoint y: 167, distance: 119.1
click at [1049, 81] on h2 "Emails" at bounding box center [698, 76] width 1221 height 28
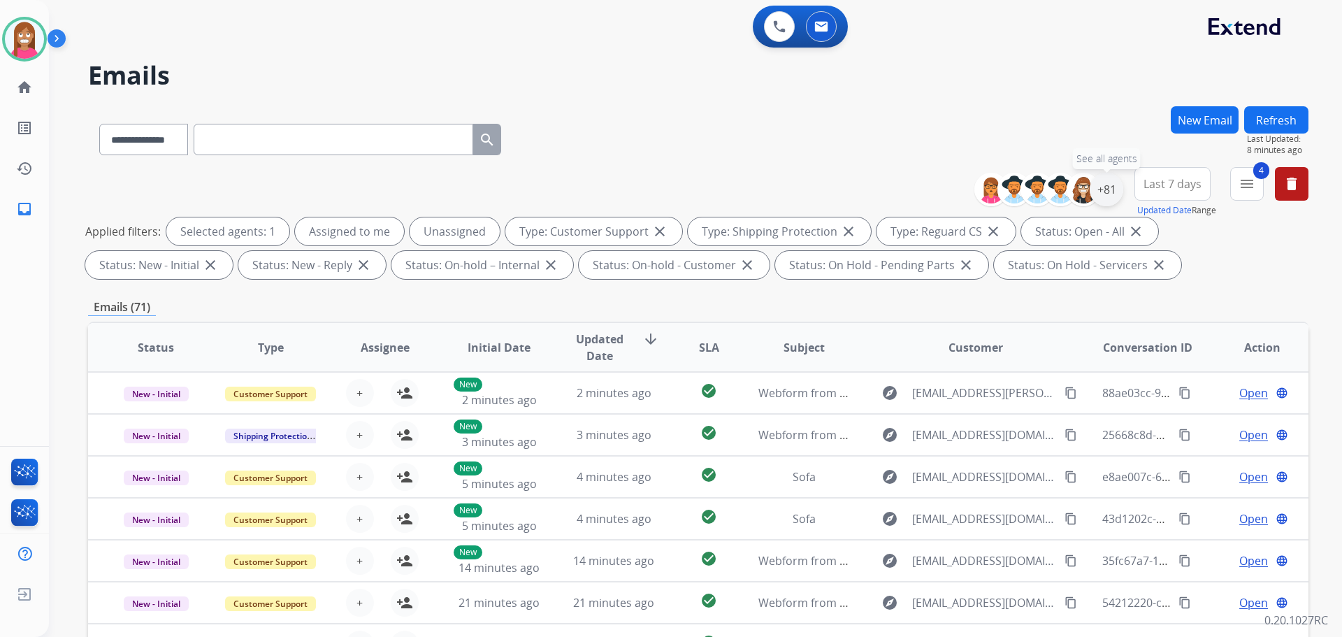
click at [1106, 196] on div "+81" at bounding box center [1107, 190] width 34 height 34
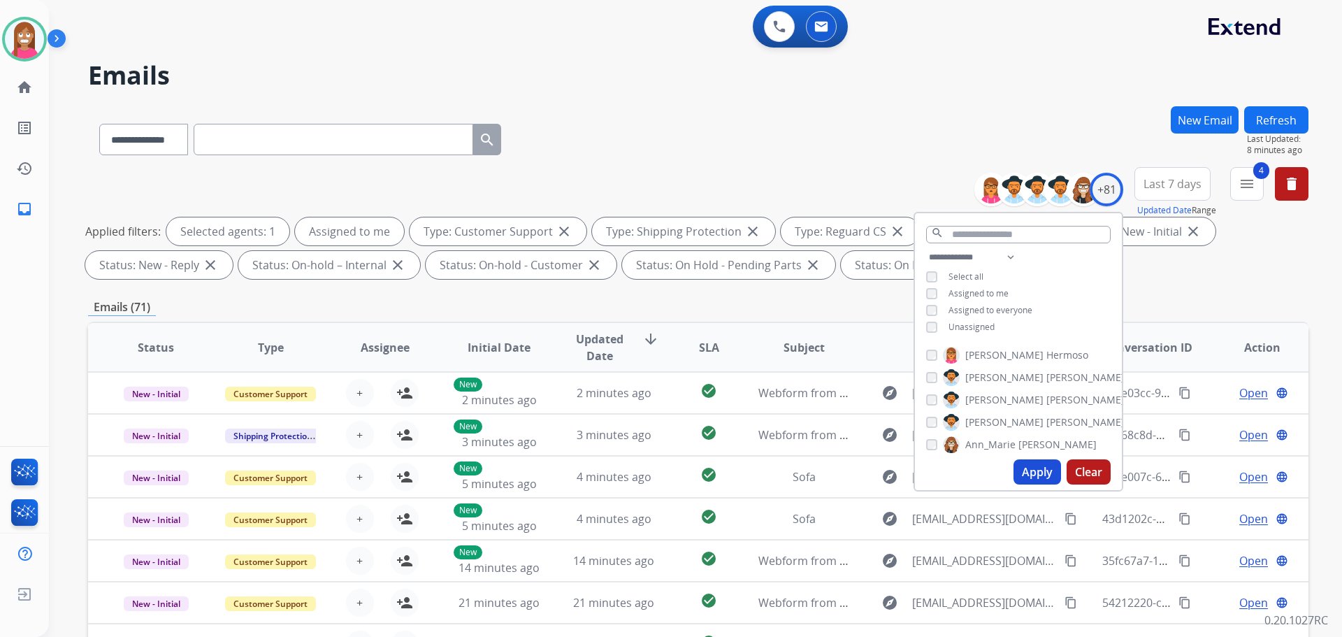
click at [1030, 478] on button "Apply" at bounding box center [1038, 471] width 48 height 25
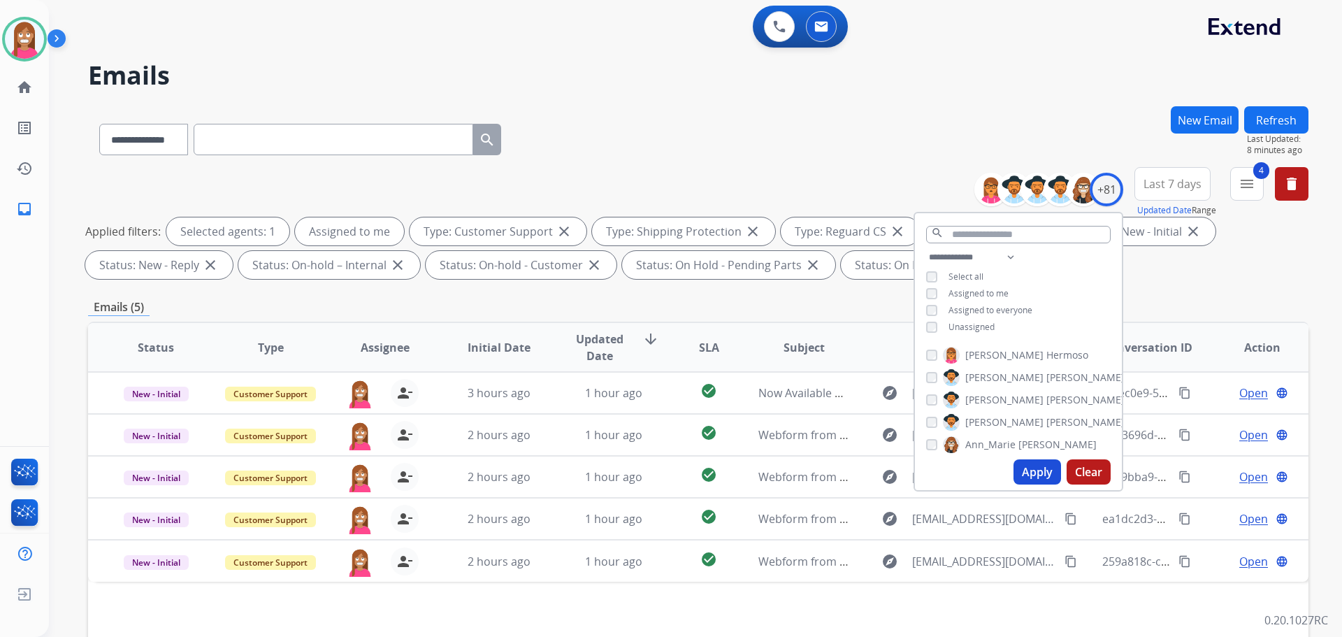
drag, startPoint x: 707, startPoint y: 133, endPoint x: 693, endPoint y: 158, distance: 29.1
click at [697, 150] on div "**********" at bounding box center [698, 136] width 1221 height 61
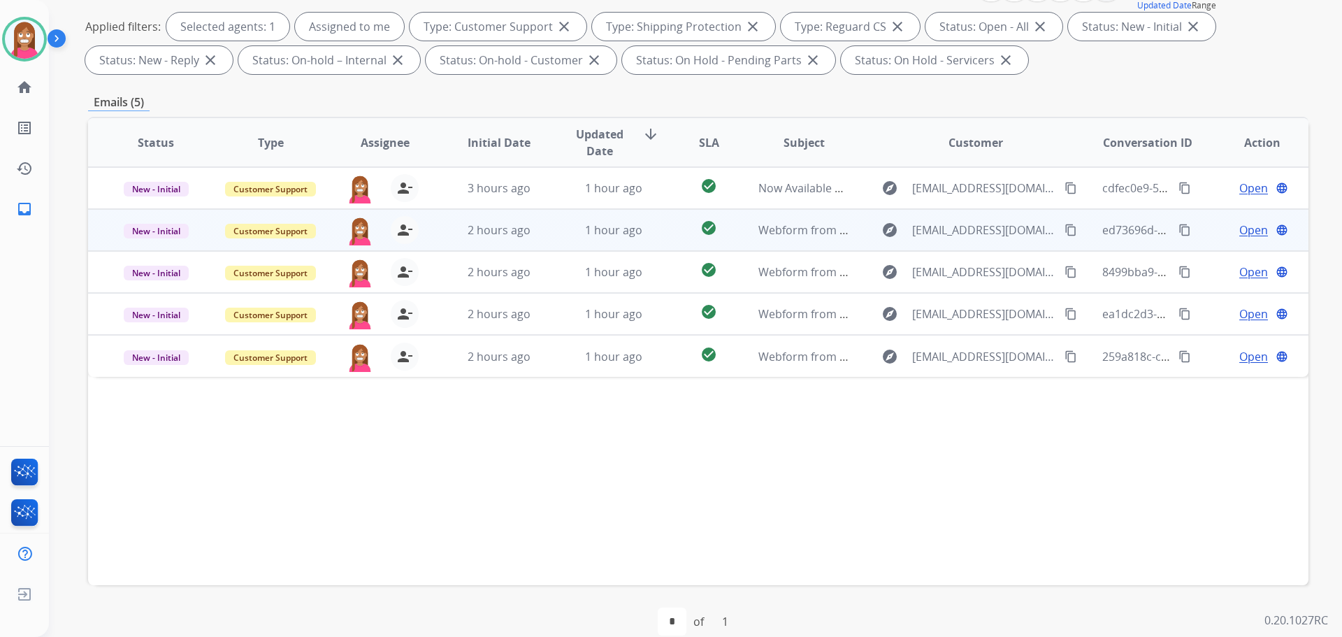
scroll to position [210, 0]
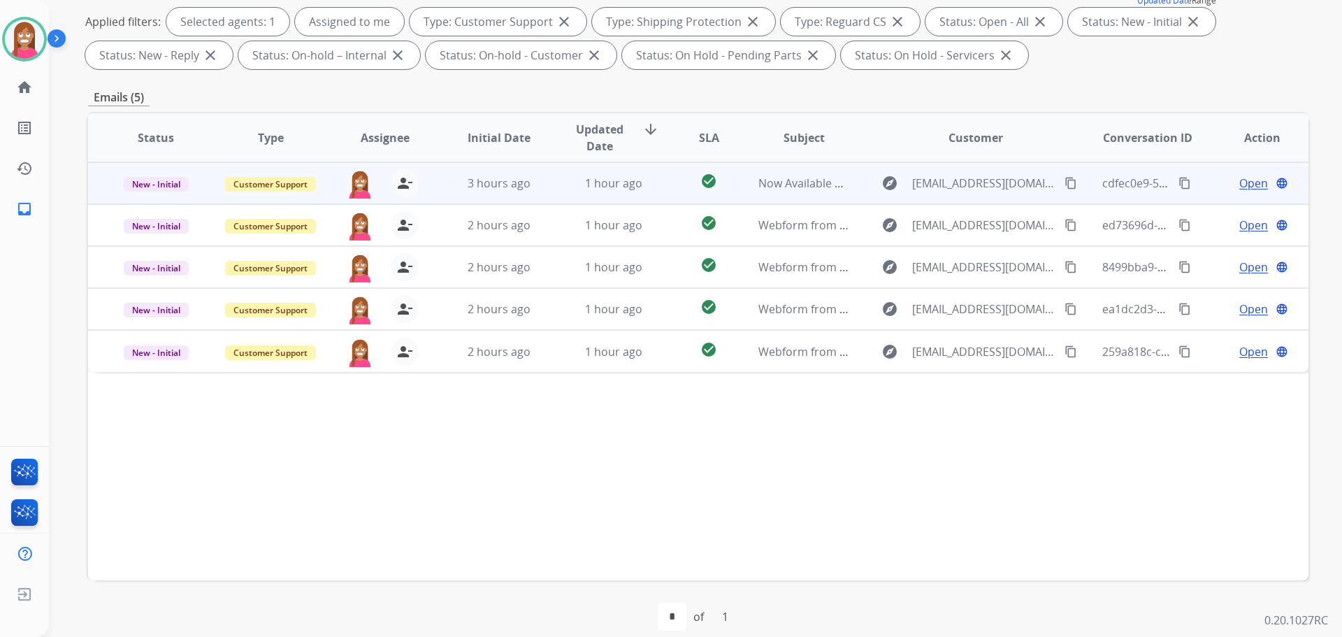
click at [547, 186] on td "1 hour ago" at bounding box center [603, 183] width 115 height 42
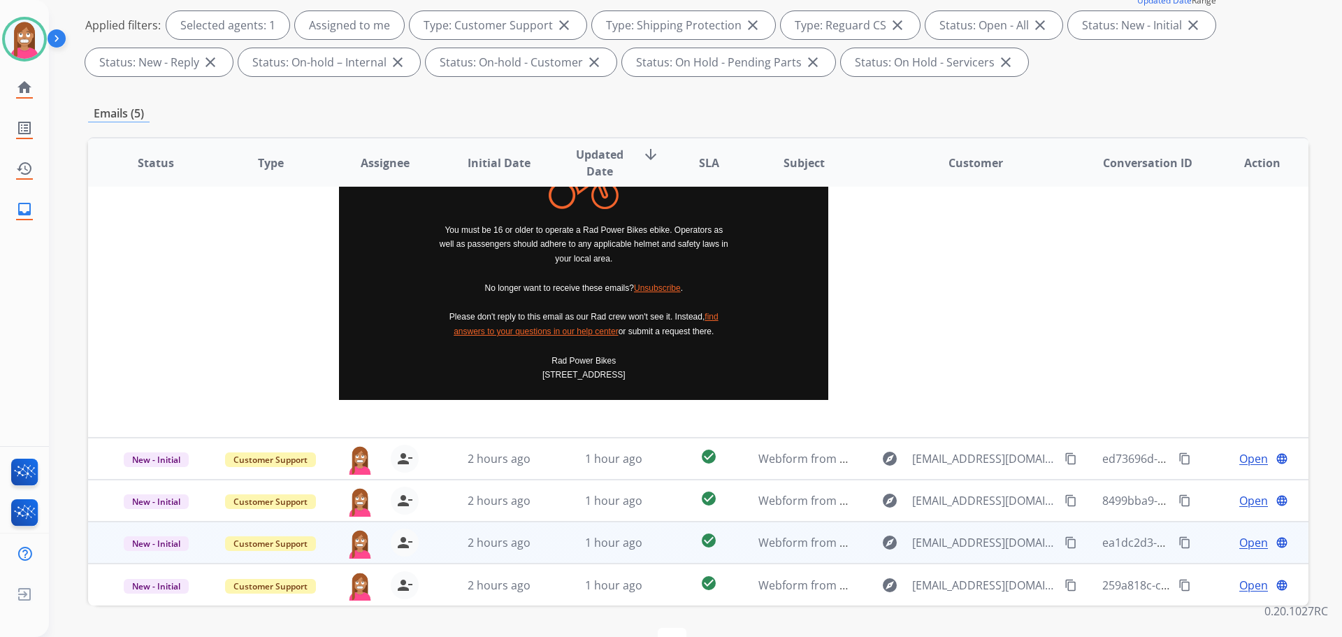
scroll to position [251, 0]
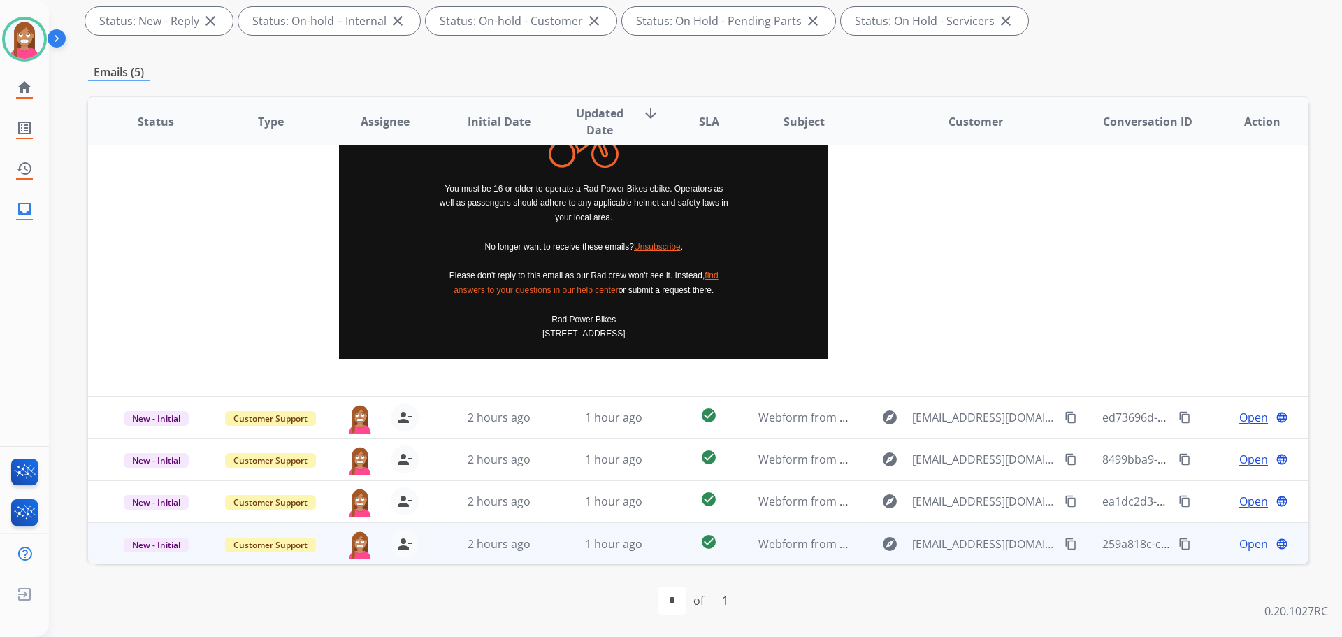
click at [558, 545] on td "1 hour ago" at bounding box center [603, 543] width 115 height 42
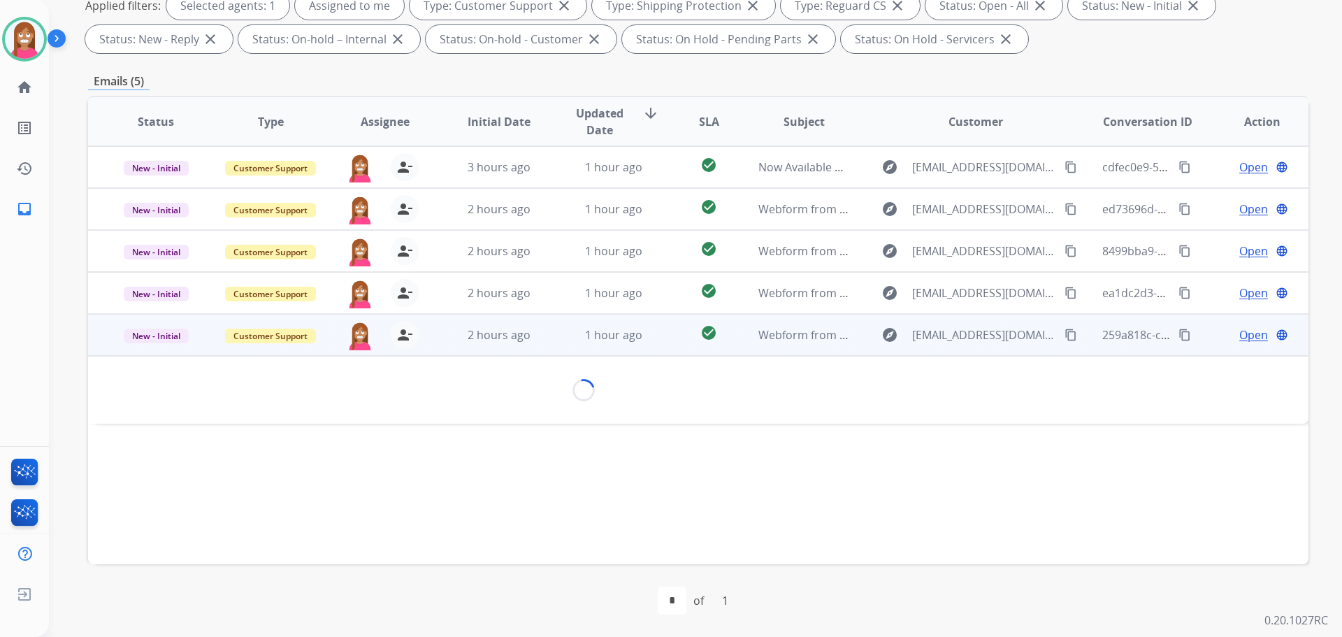
scroll to position [226, 0]
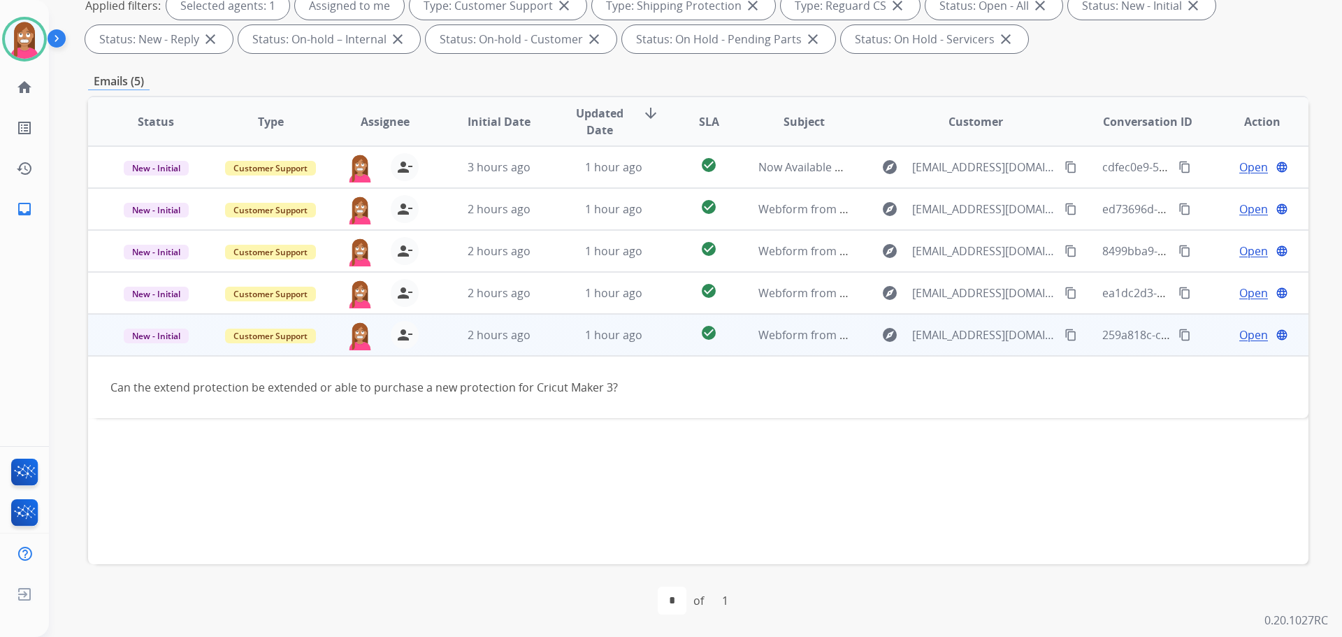
drag, startPoint x: 1239, startPoint y: 338, endPoint x: 1237, endPoint y: 331, distance: 8.2
click at [1239, 331] on span "Open" at bounding box center [1253, 334] width 29 height 17
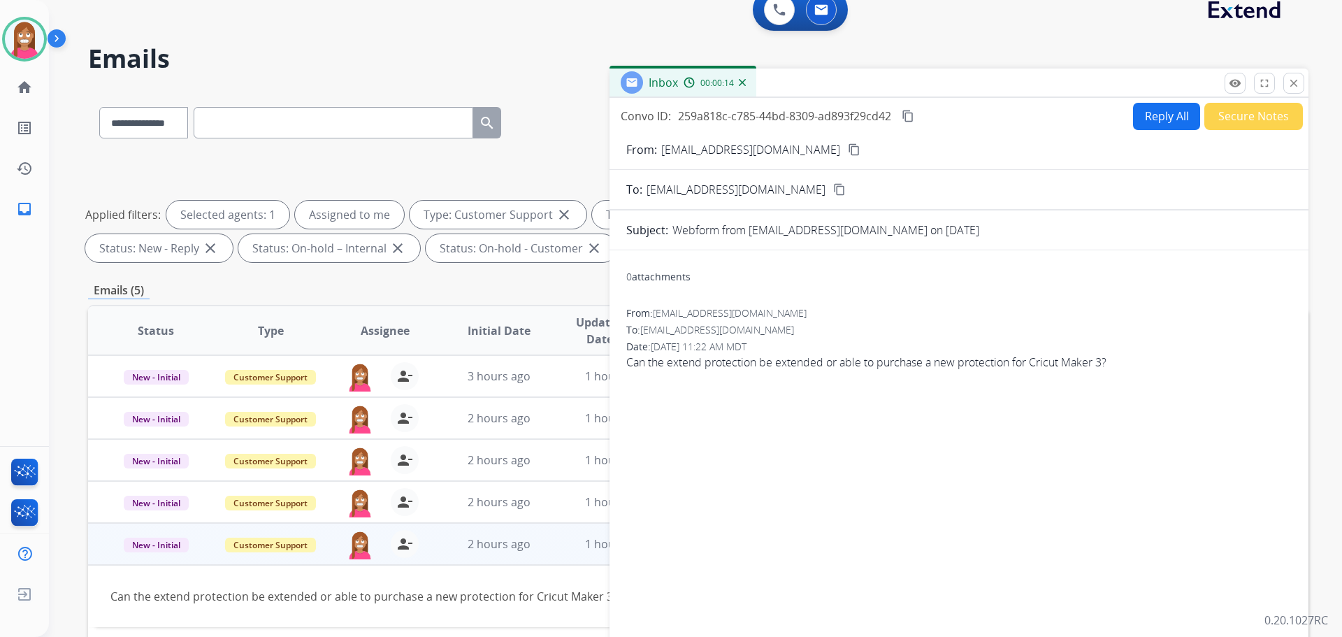
scroll to position [16, 0]
click at [1165, 121] on button "Reply All" at bounding box center [1166, 116] width 67 height 27
select select "**********"
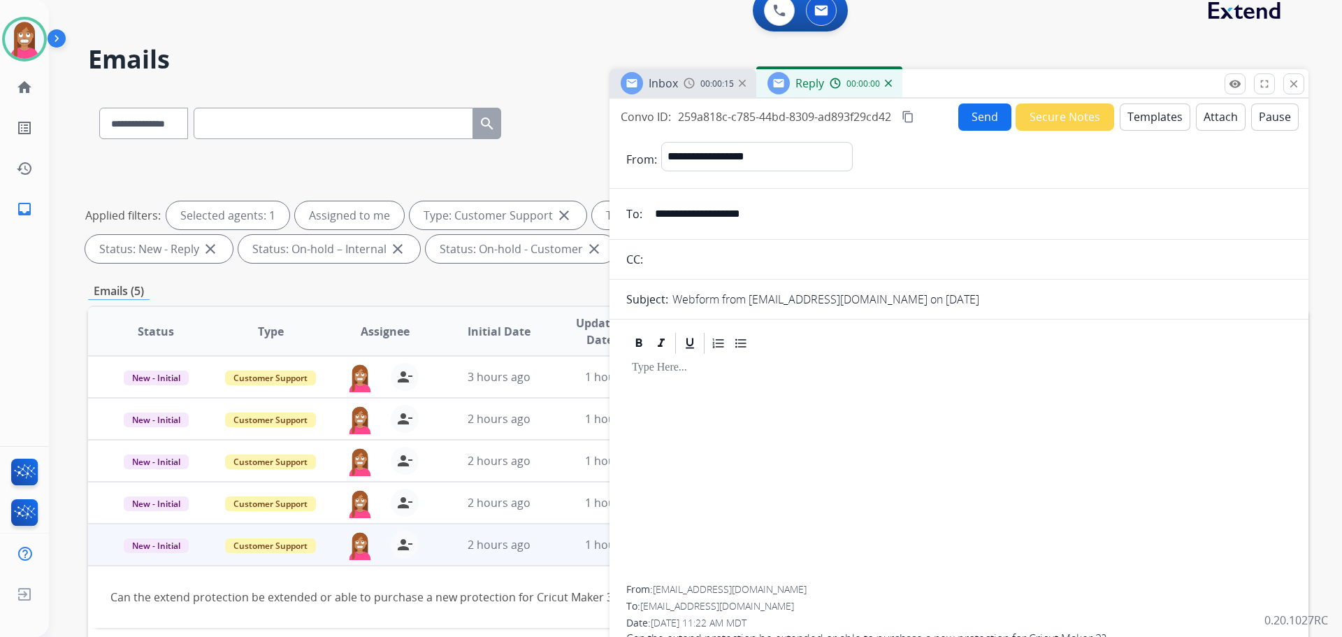
click at [1149, 114] on button "Templates" at bounding box center [1155, 116] width 71 height 27
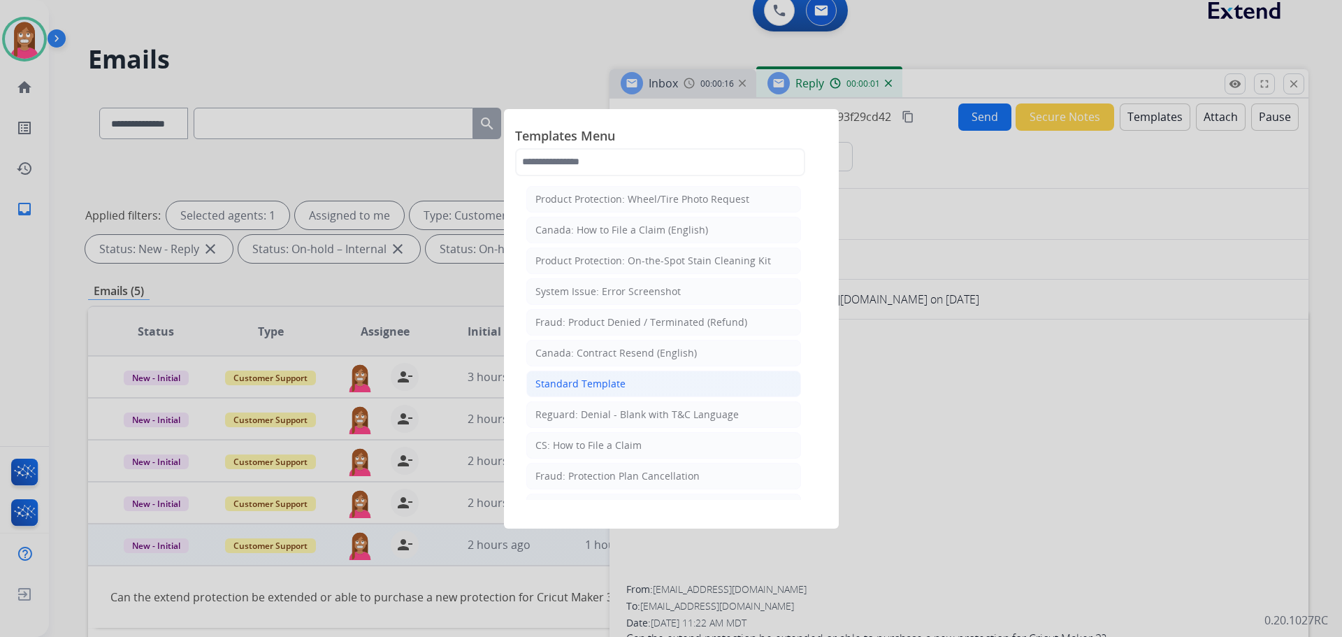
click at [539, 387] on div "Standard Template" at bounding box center [581, 384] width 90 height 14
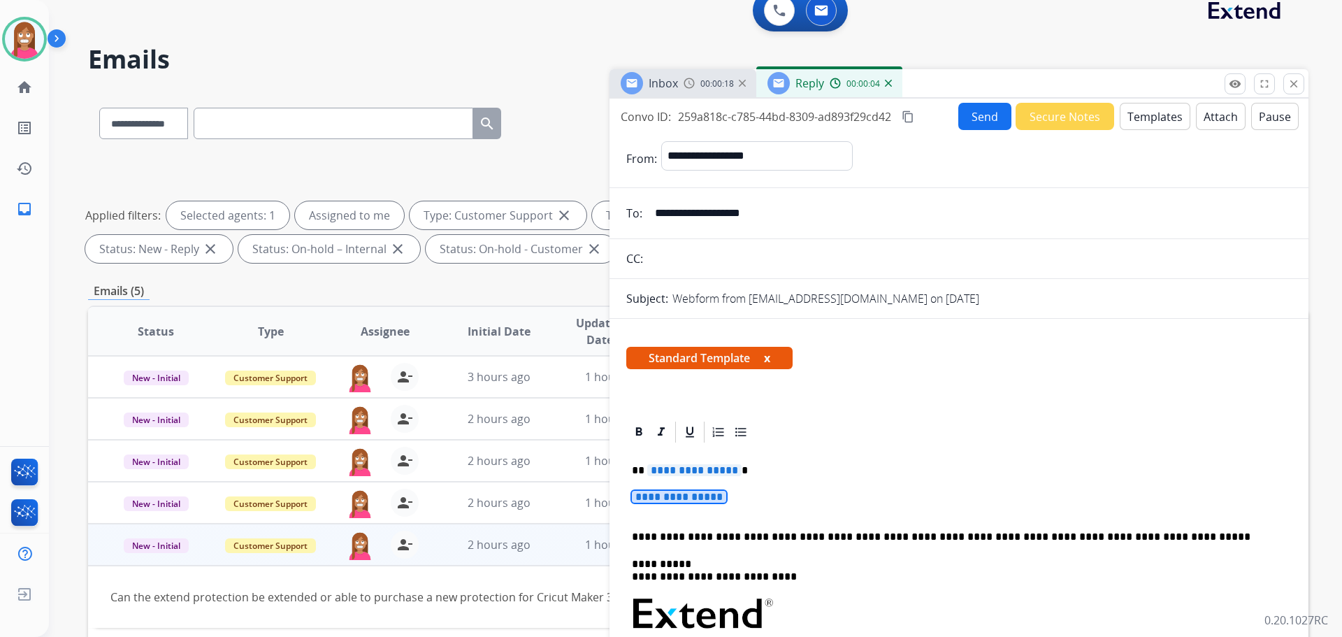
click at [683, 499] on span "**********" at bounding box center [679, 497] width 94 height 12
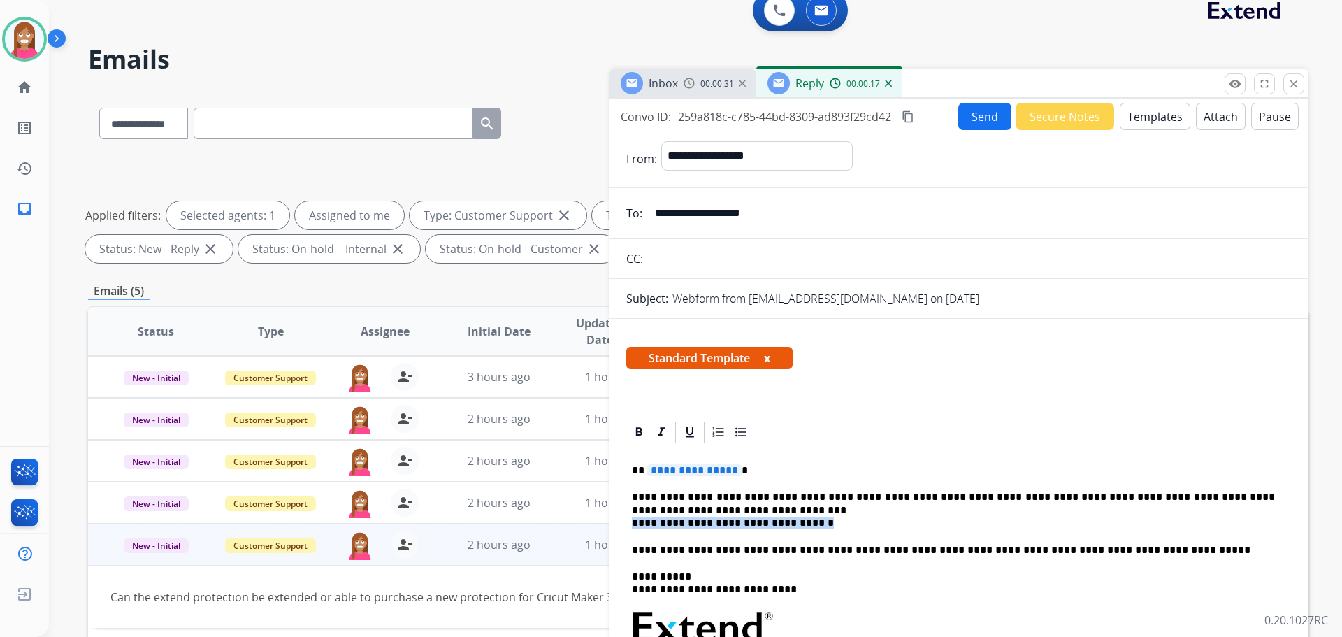
drag, startPoint x: 807, startPoint y: 522, endPoint x: 631, endPoint y: 524, distance: 176.2
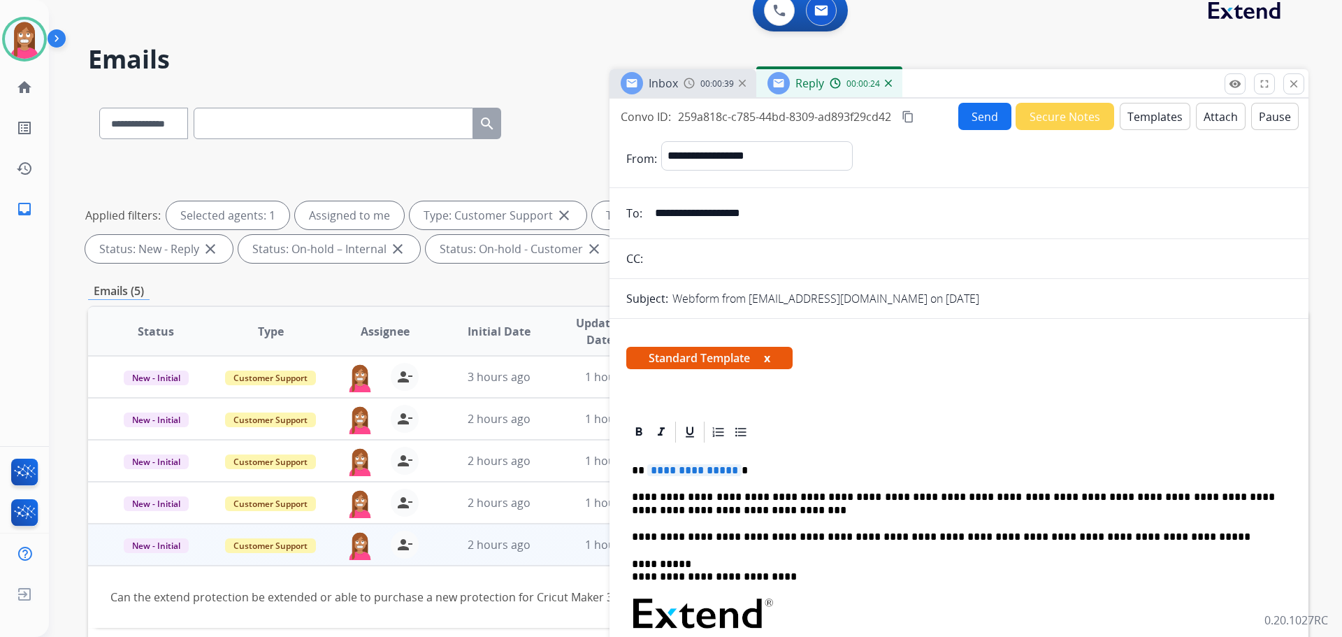
click at [736, 468] on p "**********" at bounding box center [953, 470] width 643 height 13
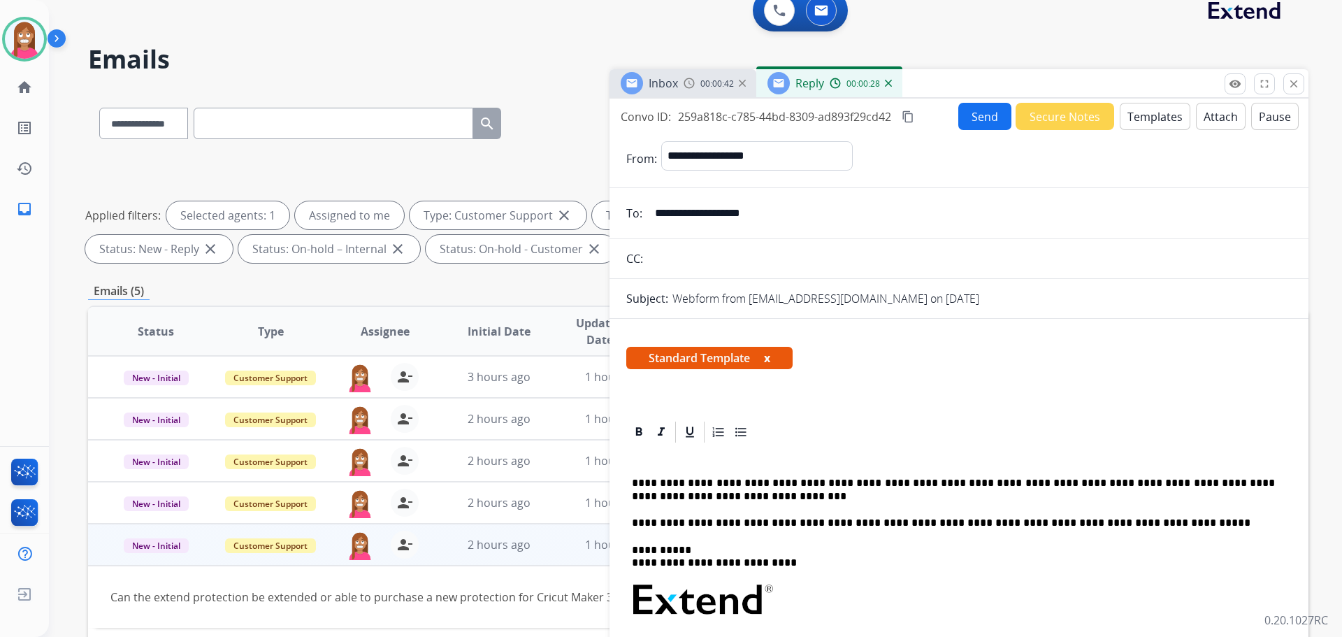
scroll to position [2, 0]
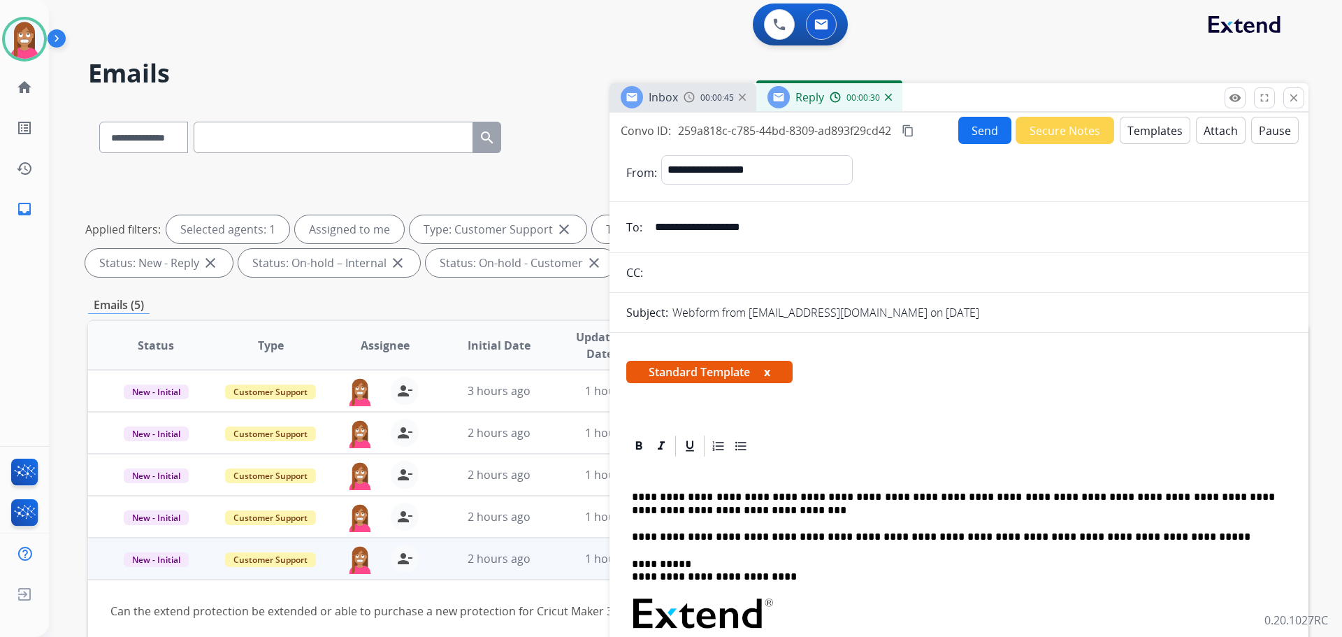
click at [684, 509] on p "**********" at bounding box center [953, 504] width 643 height 26
click at [973, 121] on button "Send" at bounding box center [984, 130] width 53 height 27
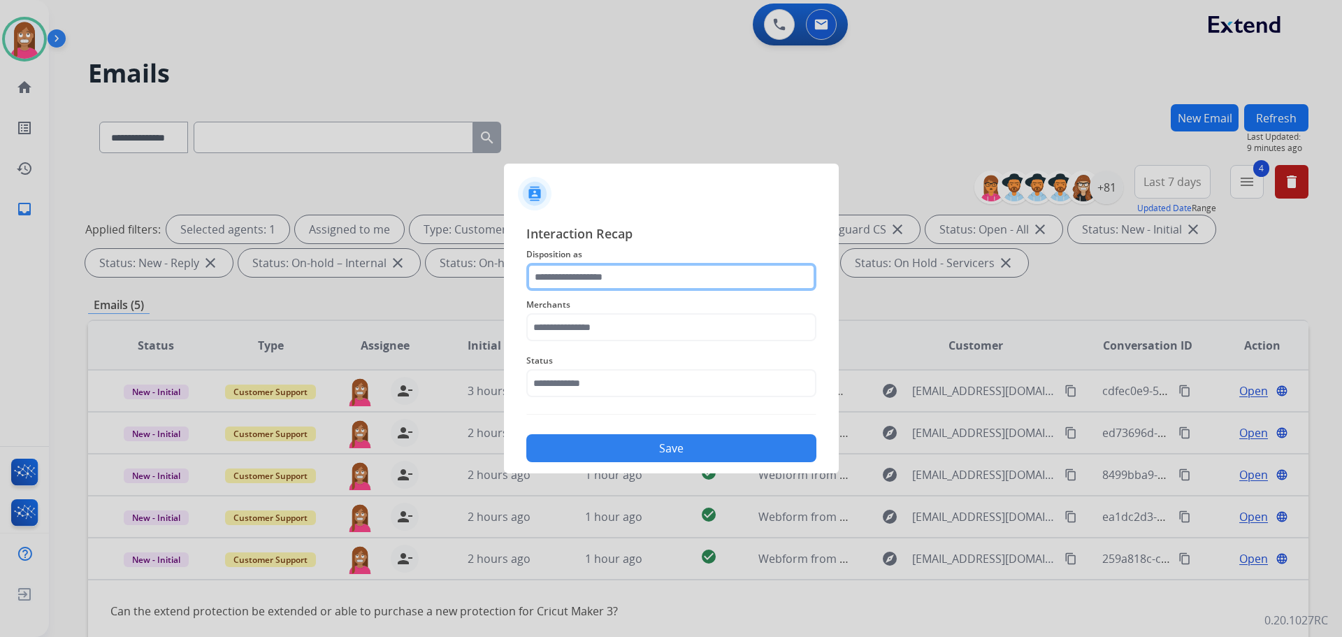
click at [552, 287] on input "text" at bounding box center [671, 277] width 290 height 28
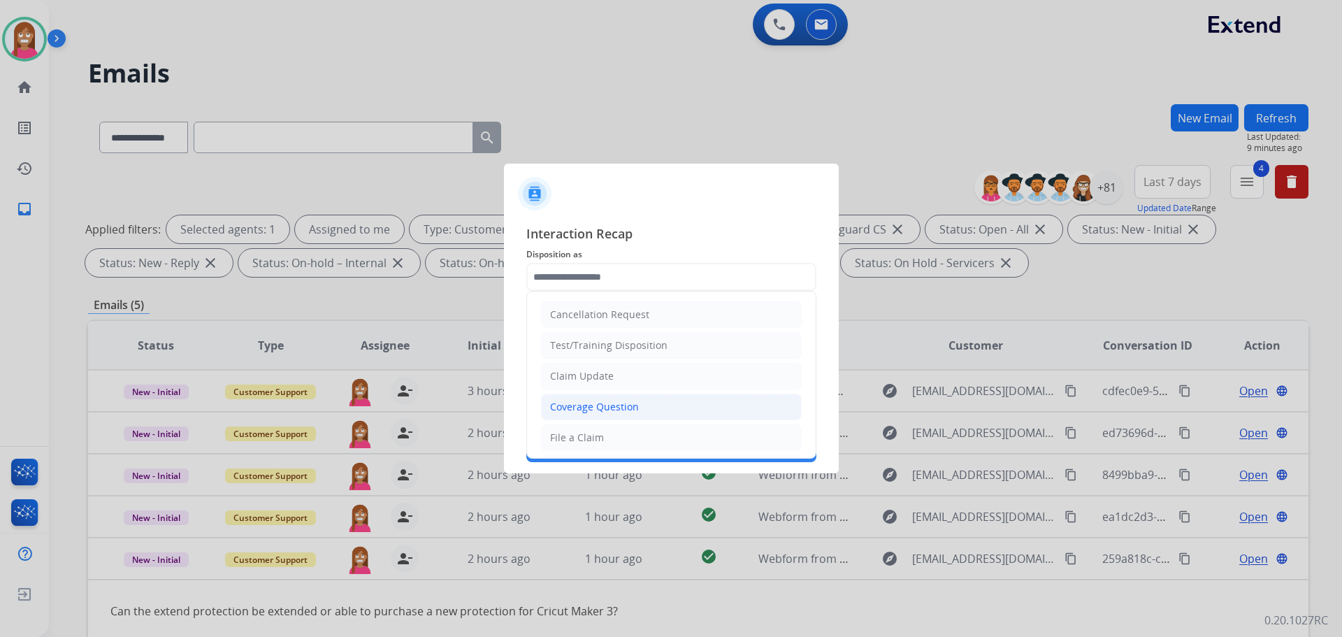
click at [581, 396] on li "Coverage Question" at bounding box center [671, 407] width 261 height 27
type input "**********"
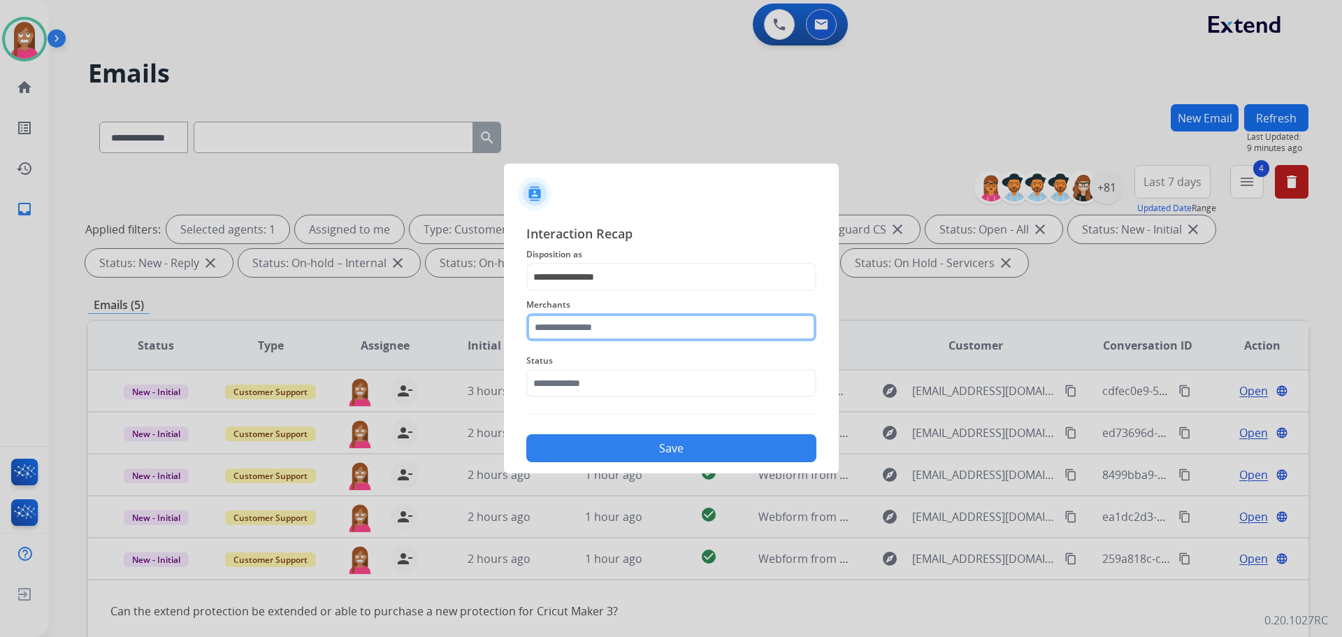
click at [556, 332] on input "text" at bounding box center [671, 327] width 290 height 28
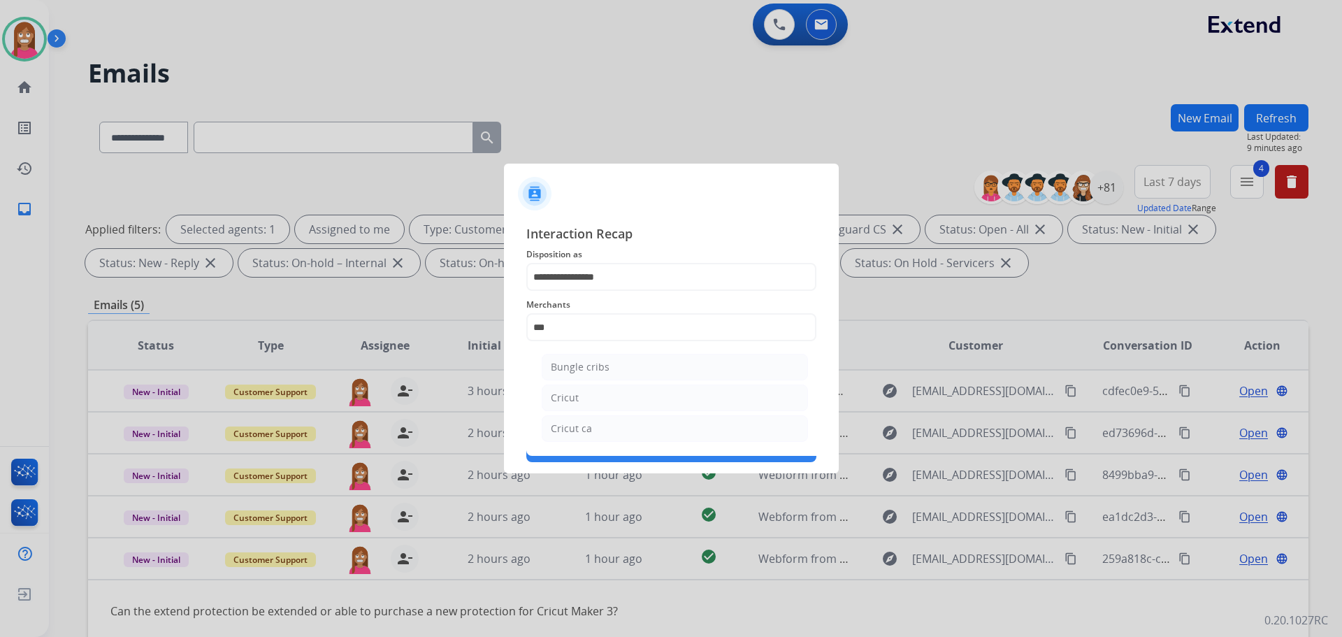
click at [556, 394] on div "Cricut" at bounding box center [565, 398] width 28 height 14
type input "******"
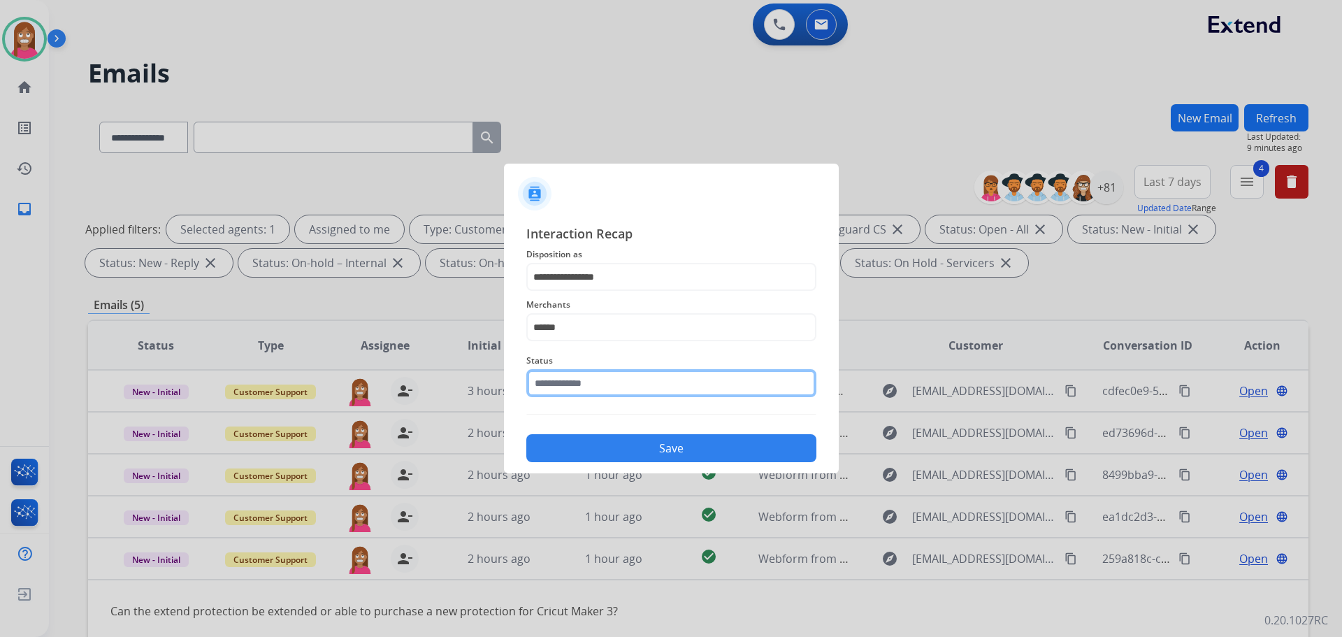
drag, startPoint x: 569, startPoint y: 376, endPoint x: 564, endPoint y: 396, distance: 20.2
click at [569, 377] on input "text" at bounding box center [671, 383] width 290 height 28
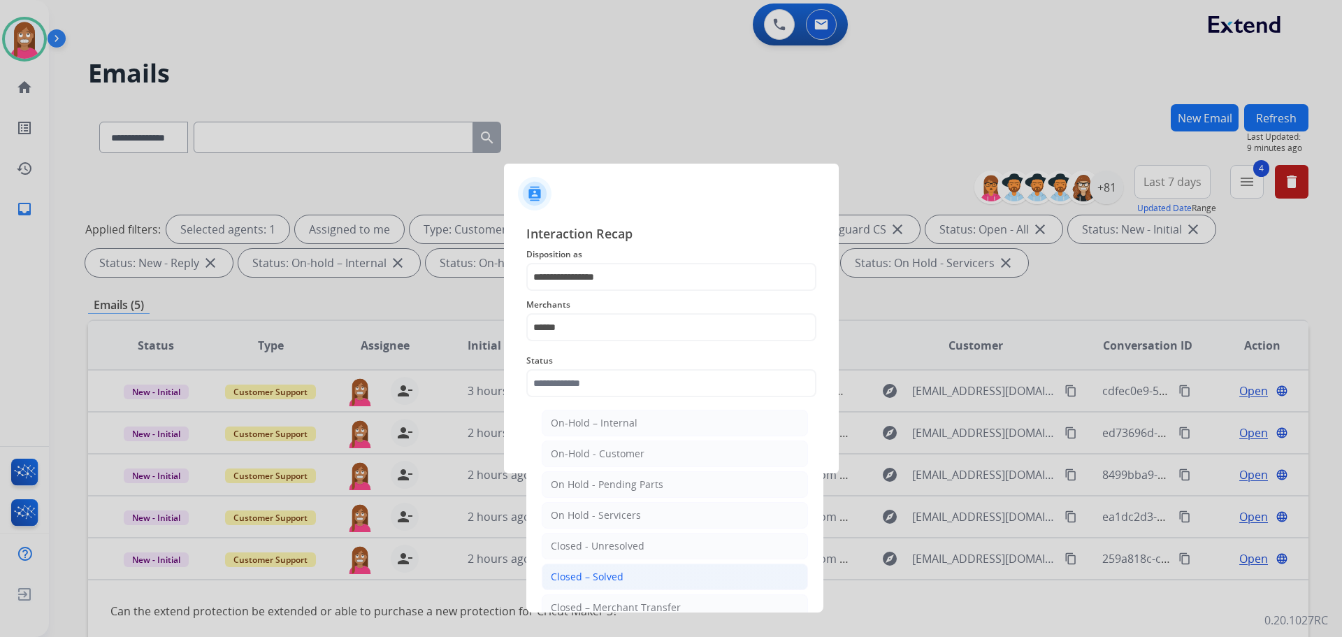
click at [568, 567] on li "Closed – Solved" at bounding box center [675, 576] width 266 height 27
type input "**********"
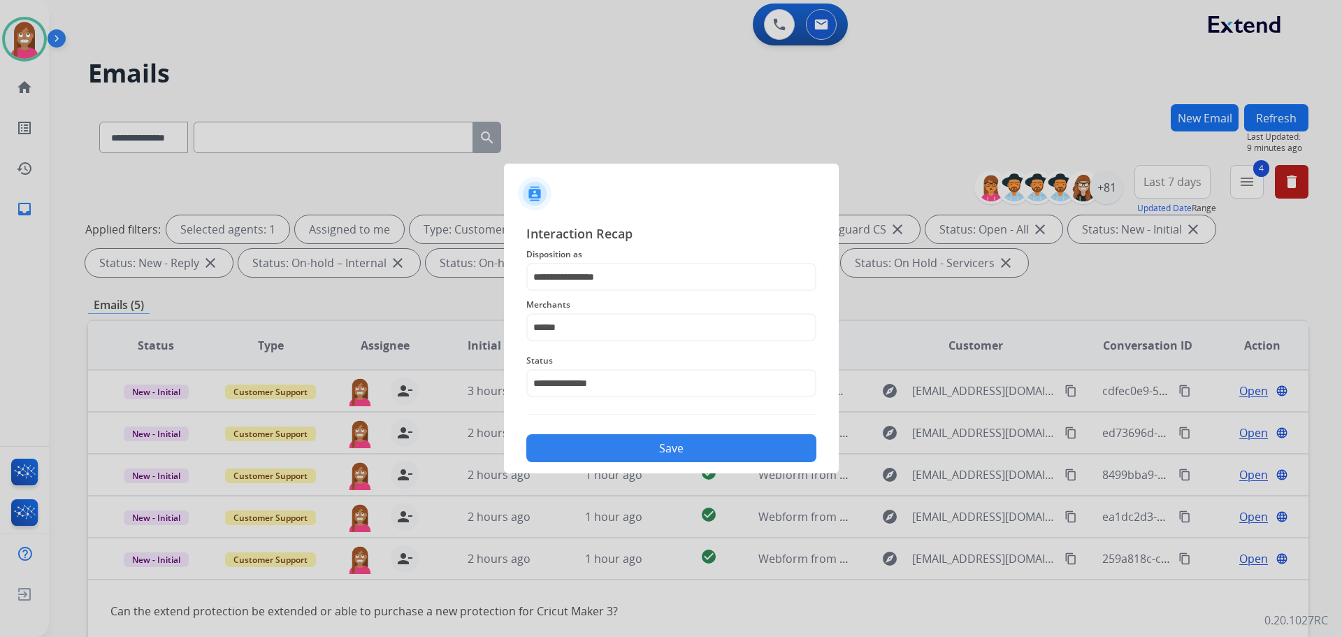
drag, startPoint x: 617, startPoint y: 451, endPoint x: 625, endPoint y: 450, distance: 7.8
click at [625, 450] on button "Save" at bounding box center [671, 448] width 290 height 28
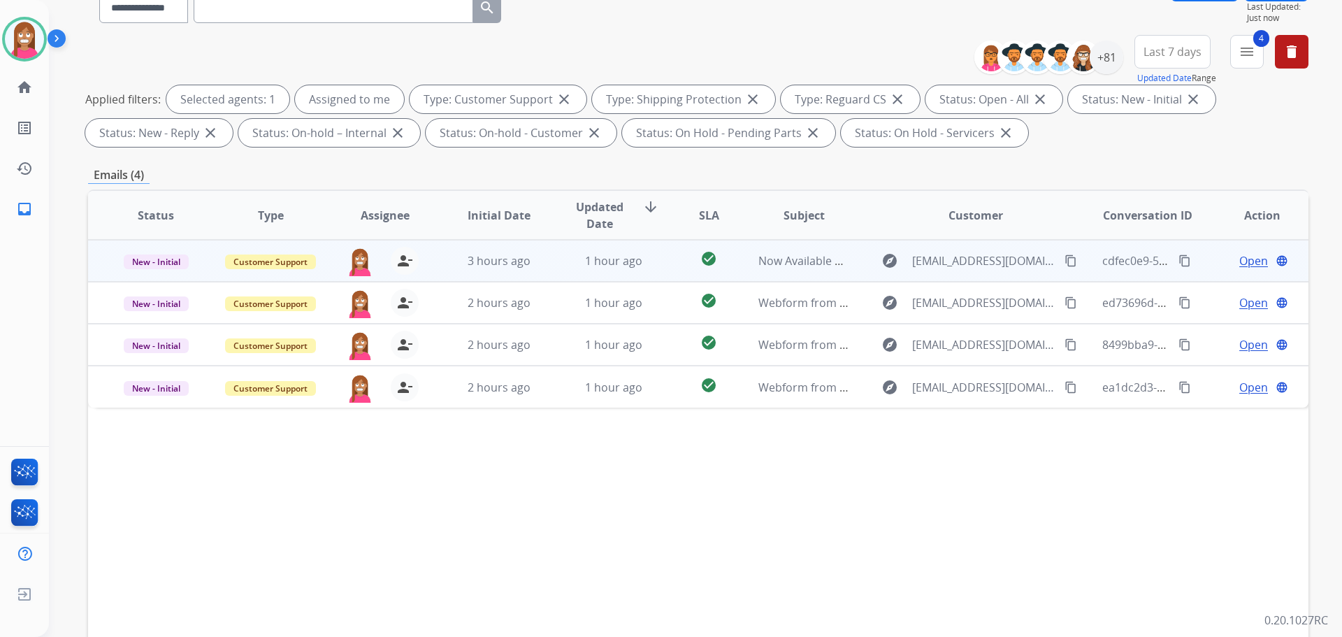
scroll to position [70, 0]
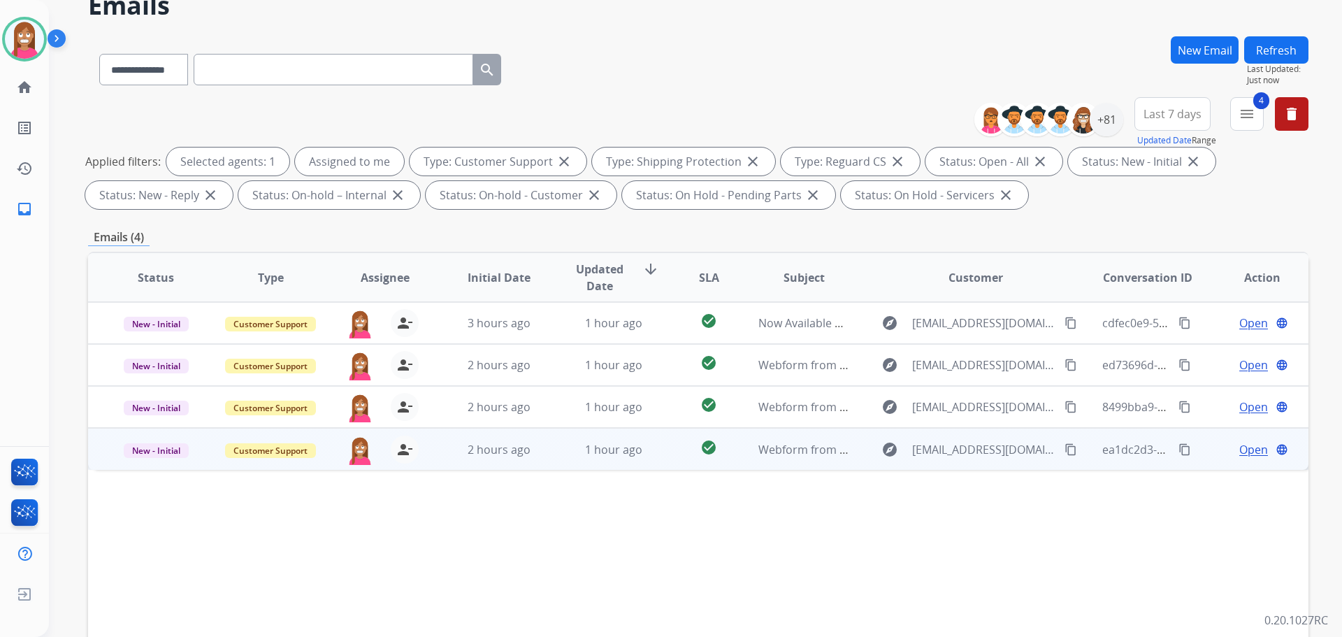
click at [553, 463] on td "1 hour ago" at bounding box center [603, 449] width 115 height 42
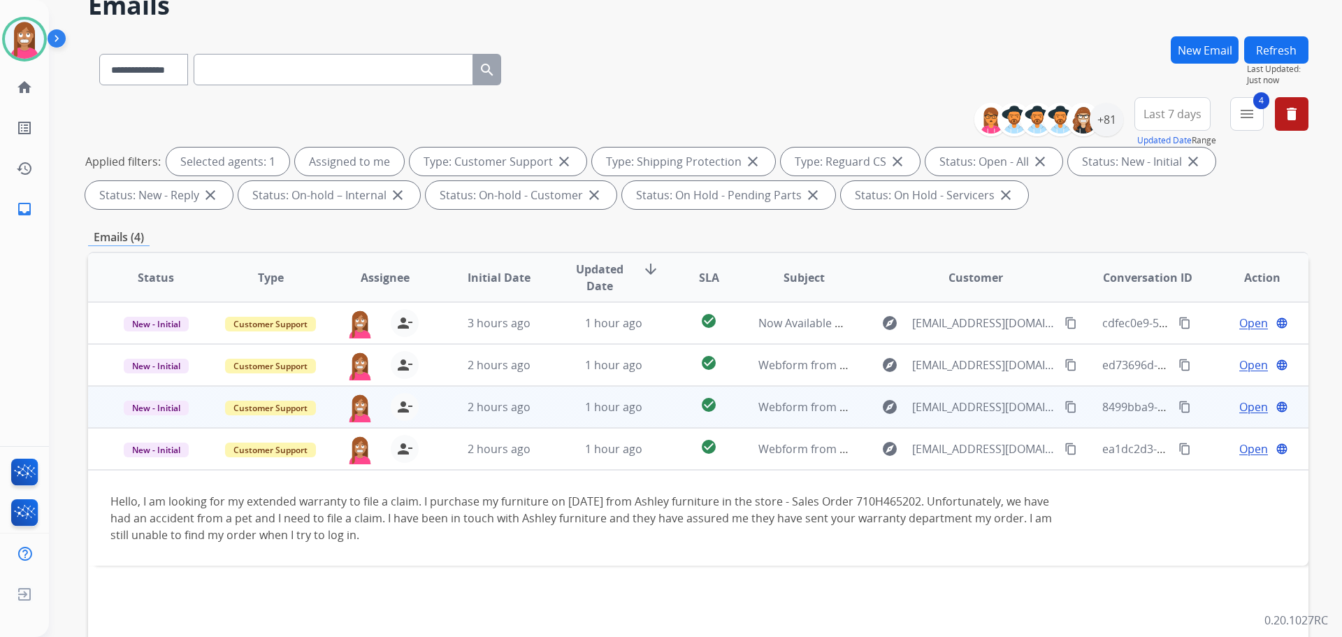
drag, startPoint x: 1058, startPoint y: 448, endPoint x: 1133, endPoint y: 415, distance: 81.3
click at [1065, 448] on mat-icon "content_copy" at bounding box center [1071, 449] width 13 height 13
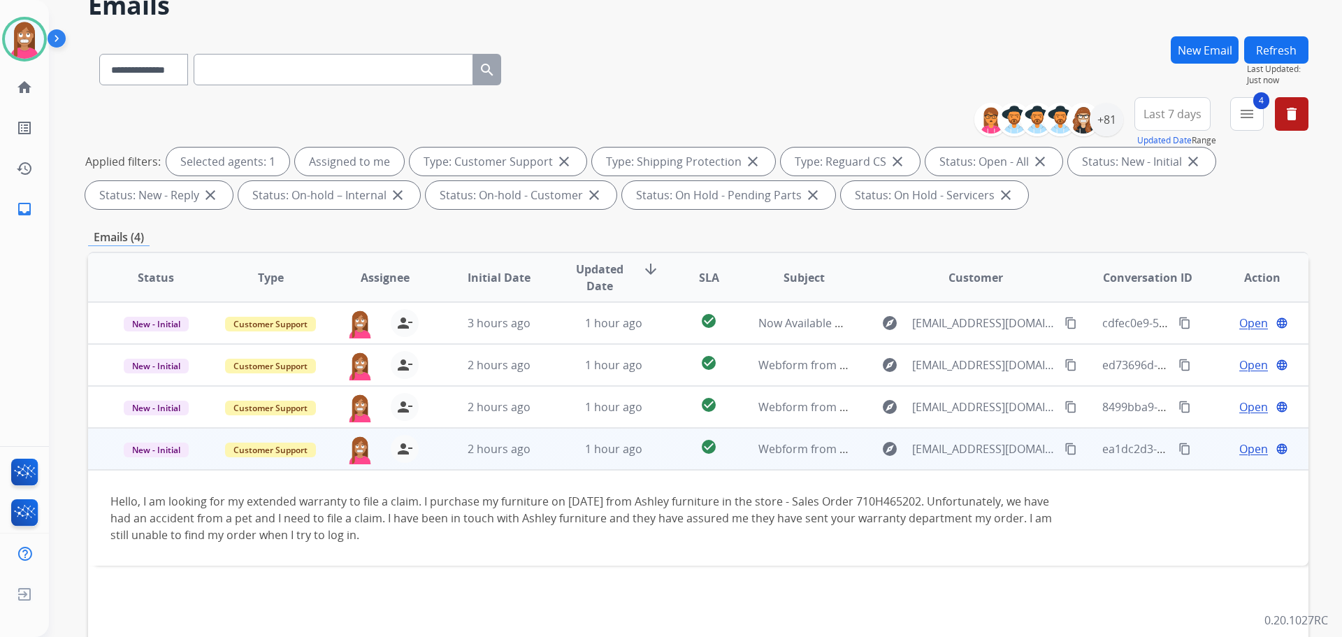
click at [1239, 443] on span "Open" at bounding box center [1253, 448] width 29 height 17
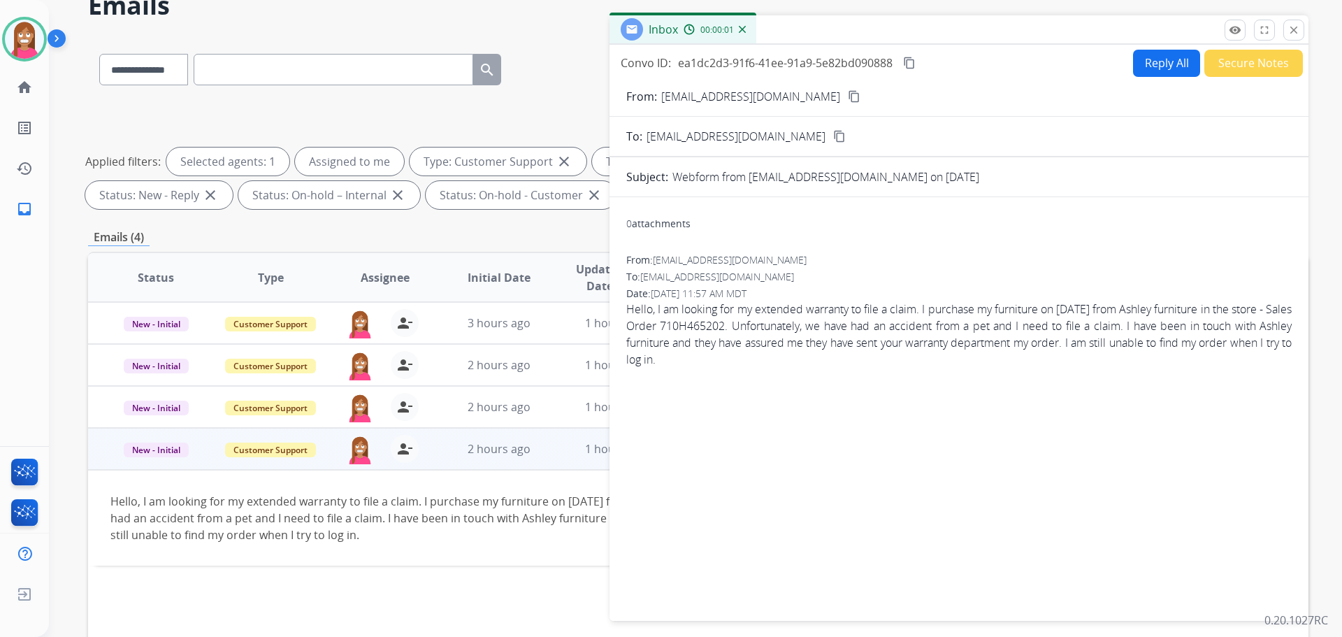
click at [1167, 73] on button "Reply All" at bounding box center [1166, 63] width 67 height 27
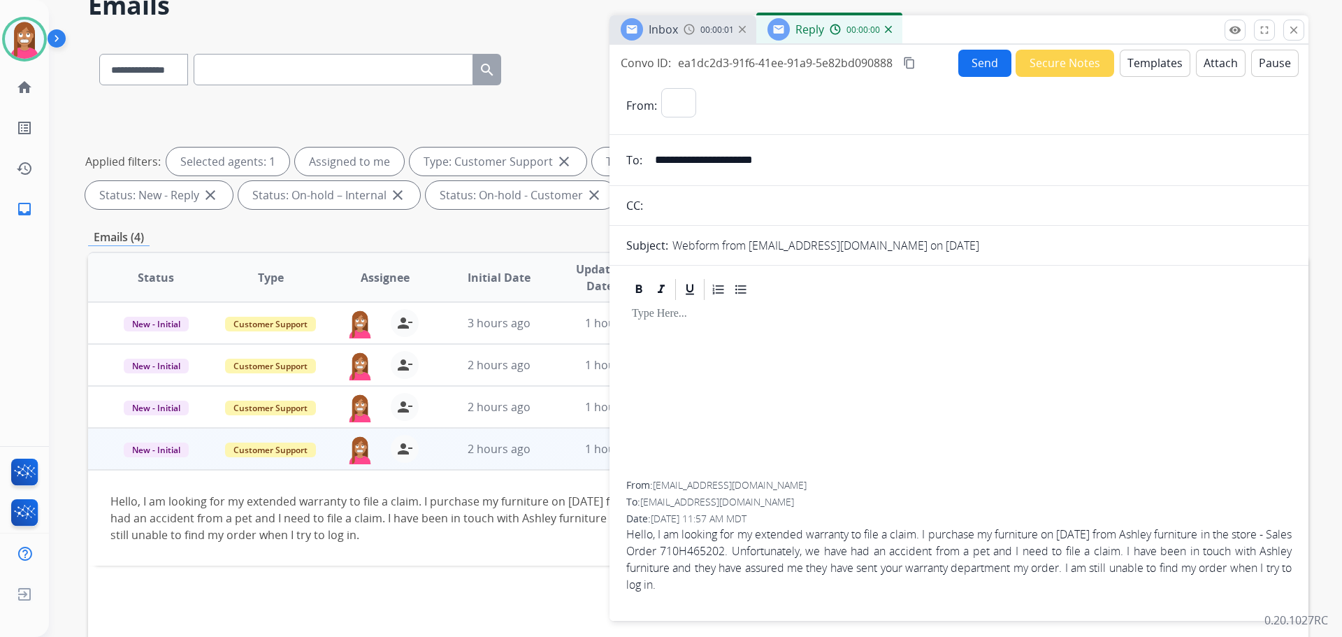
select select "**********"
click at [1167, 71] on button "Templates" at bounding box center [1155, 63] width 71 height 27
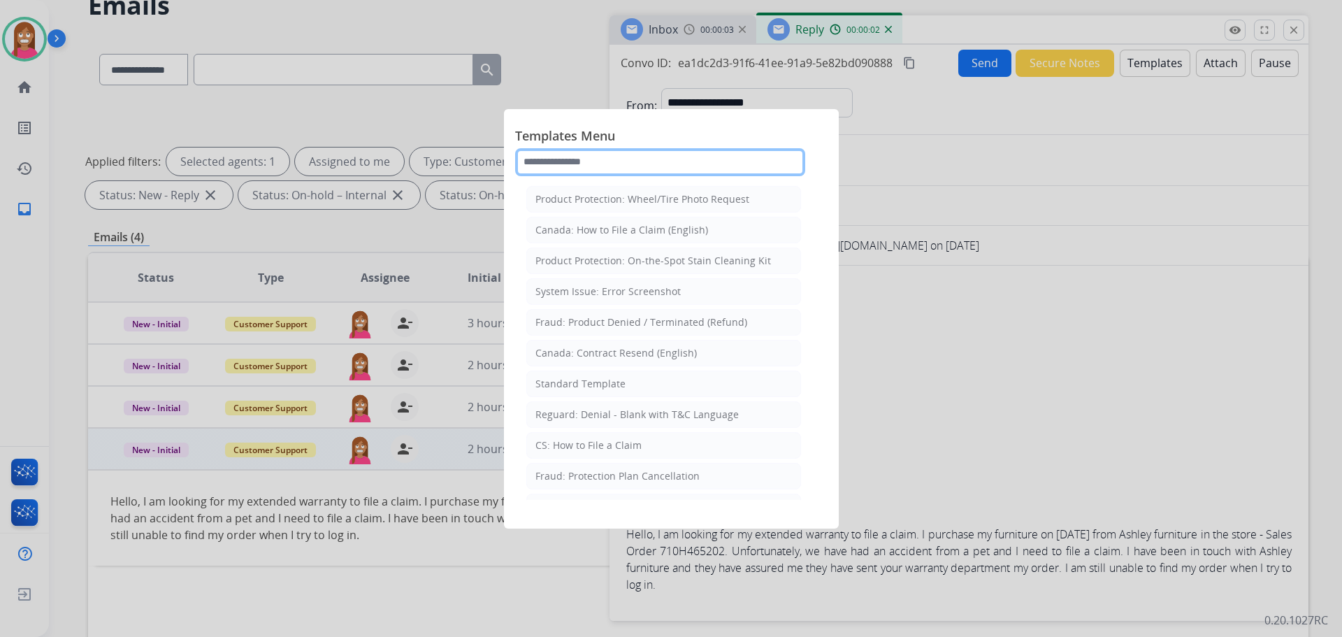
click at [550, 168] on input "text" at bounding box center [660, 162] width 290 height 28
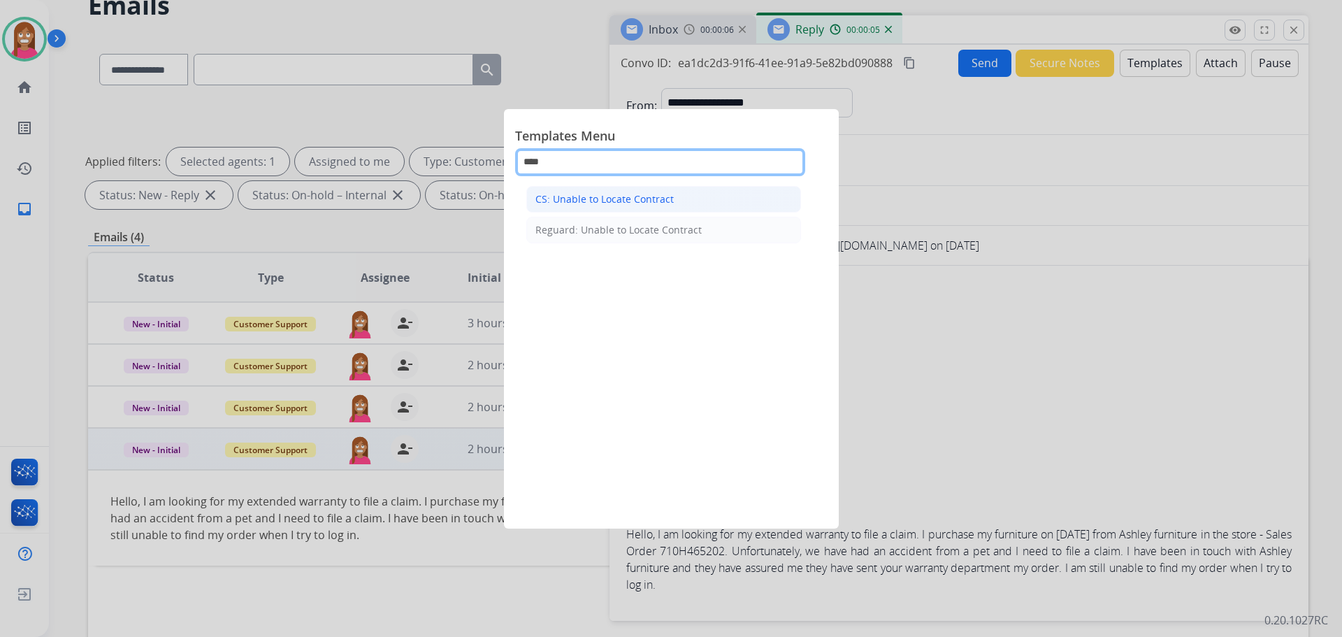
type input "****"
click at [567, 193] on div "CS: Unable to Locate Contract" at bounding box center [605, 199] width 138 height 14
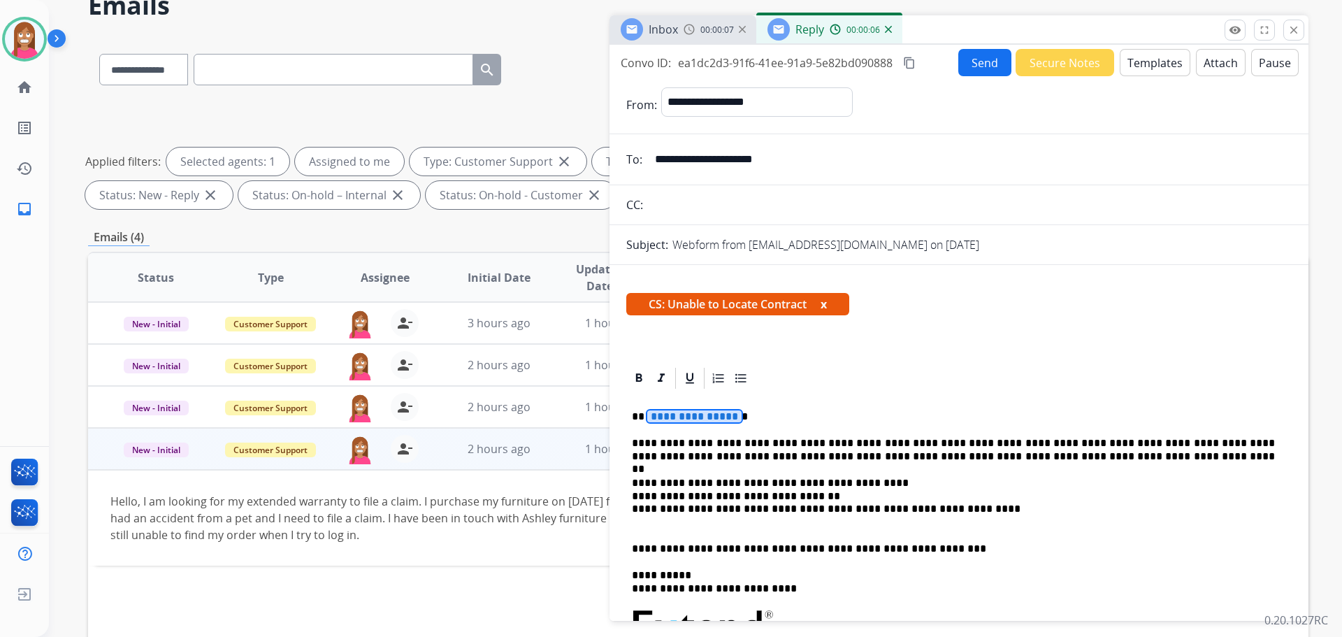
click at [684, 422] on span "**********" at bounding box center [694, 416] width 94 height 12
click at [644, 419] on p "******" at bounding box center [953, 416] width 643 height 13
click at [961, 53] on button "Send" at bounding box center [984, 62] width 53 height 27
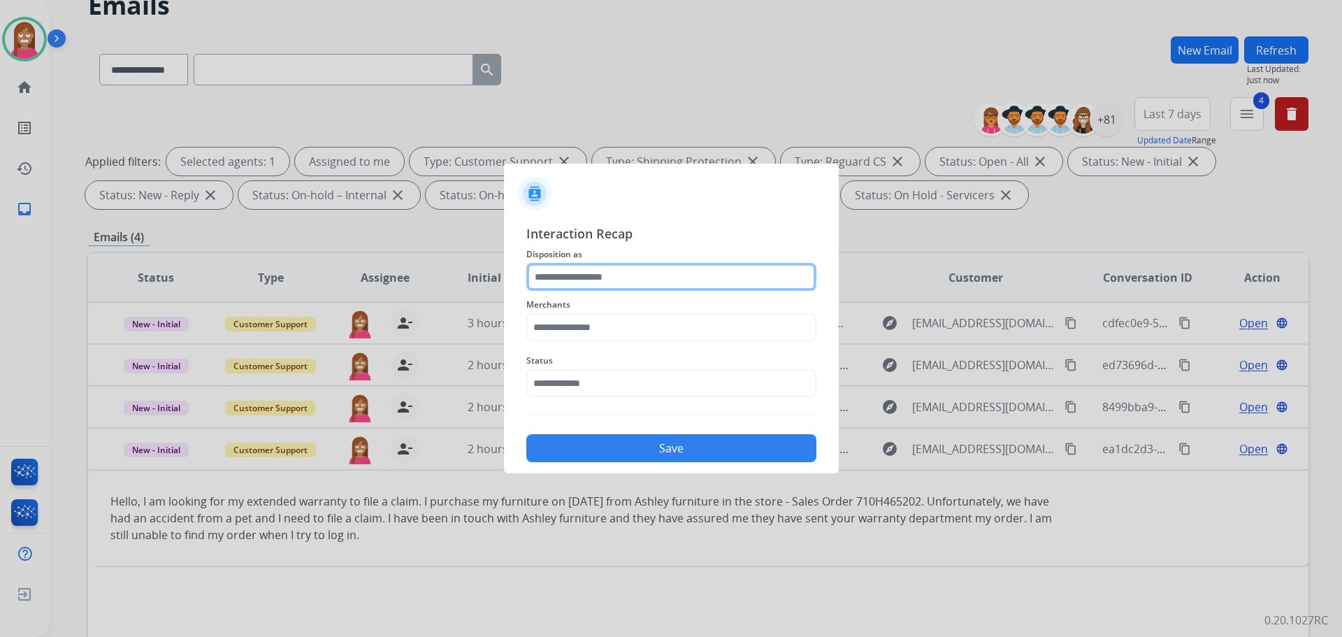
click at [552, 282] on input "text" at bounding box center [671, 277] width 290 height 28
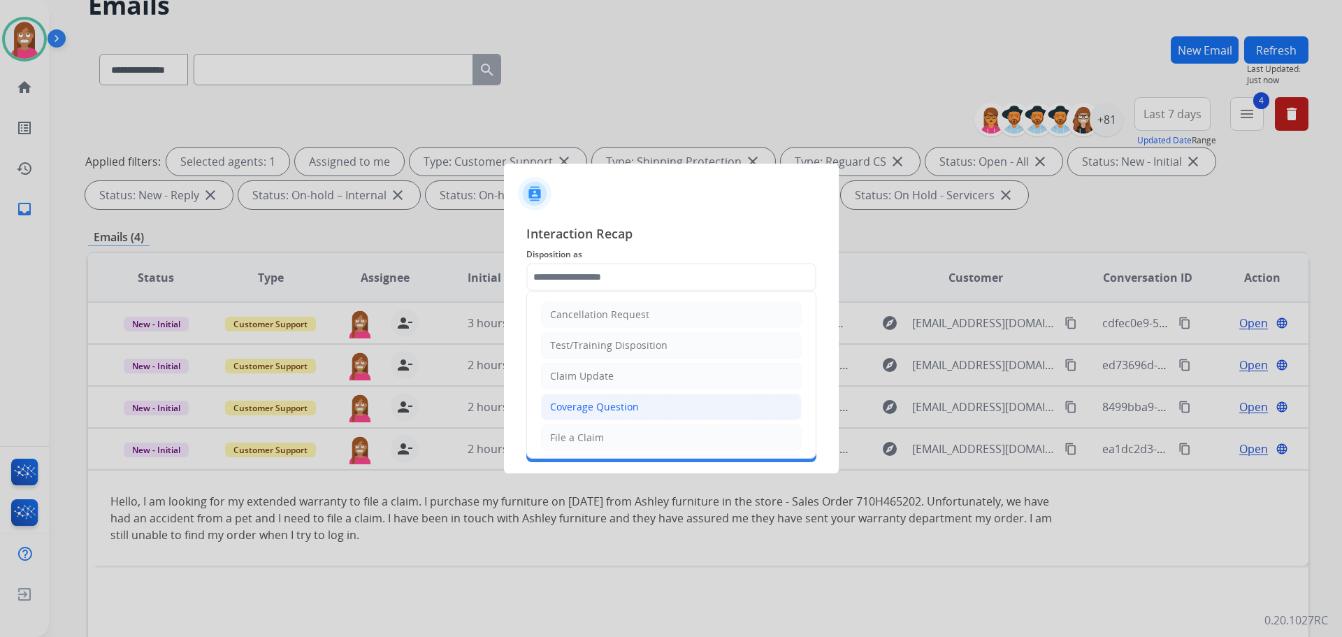
click at [576, 412] on div "Coverage Question" at bounding box center [594, 407] width 89 height 14
type input "**********"
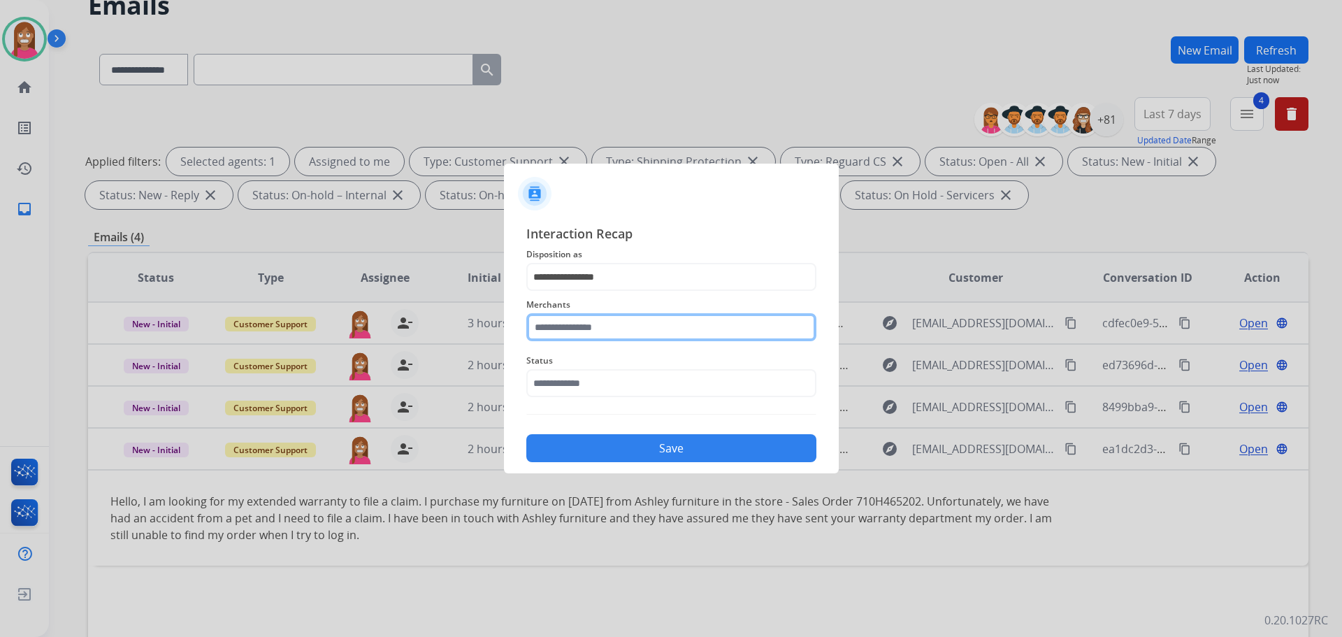
click at [566, 324] on input "text" at bounding box center [671, 327] width 290 height 28
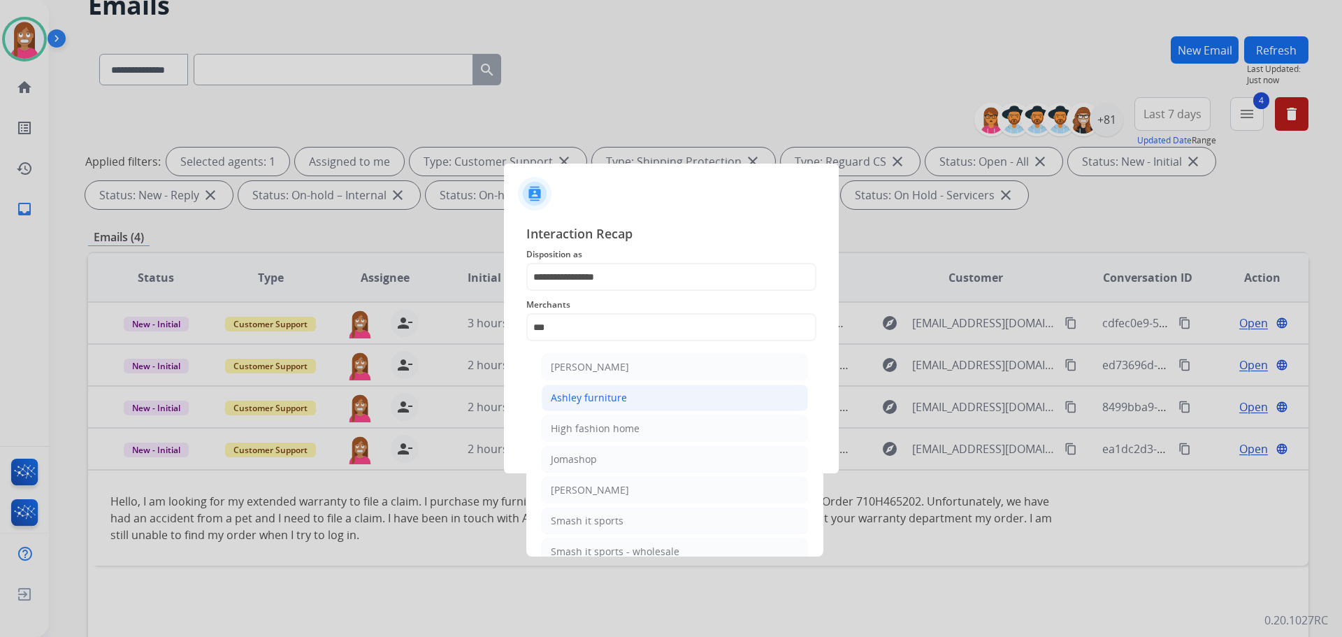
click at [583, 400] on div "Ashley furniture" at bounding box center [589, 398] width 76 height 14
type input "**********"
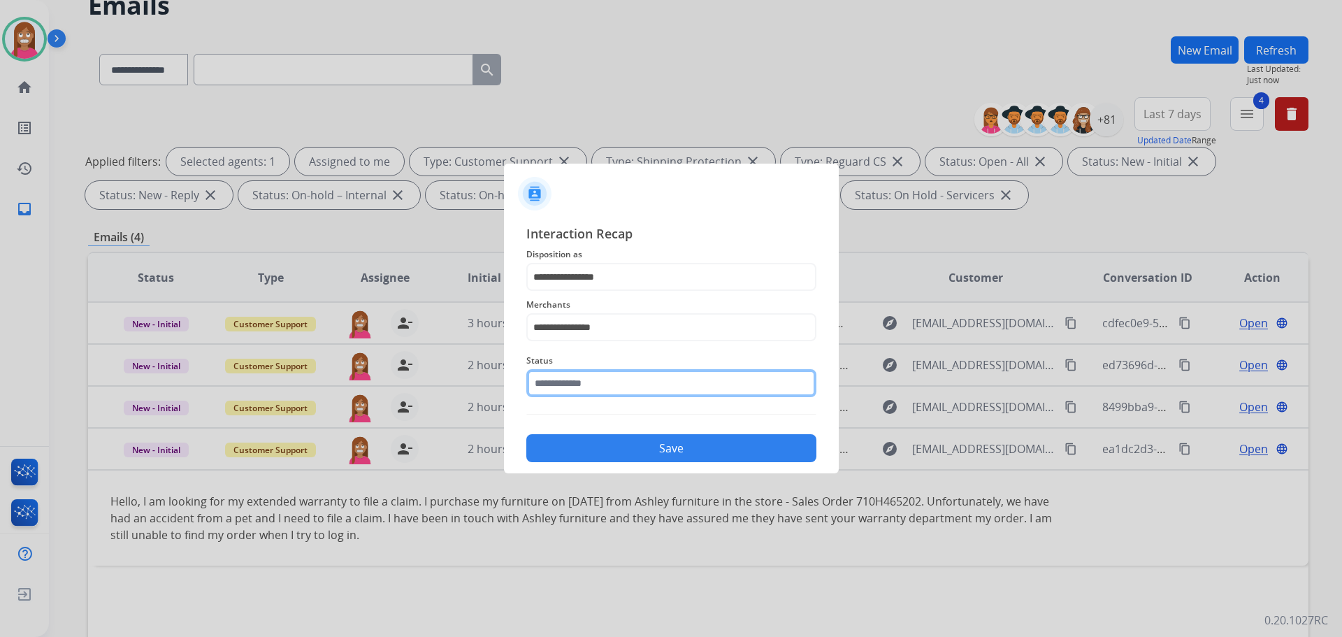
click at [582, 389] on input "text" at bounding box center [671, 383] width 290 height 28
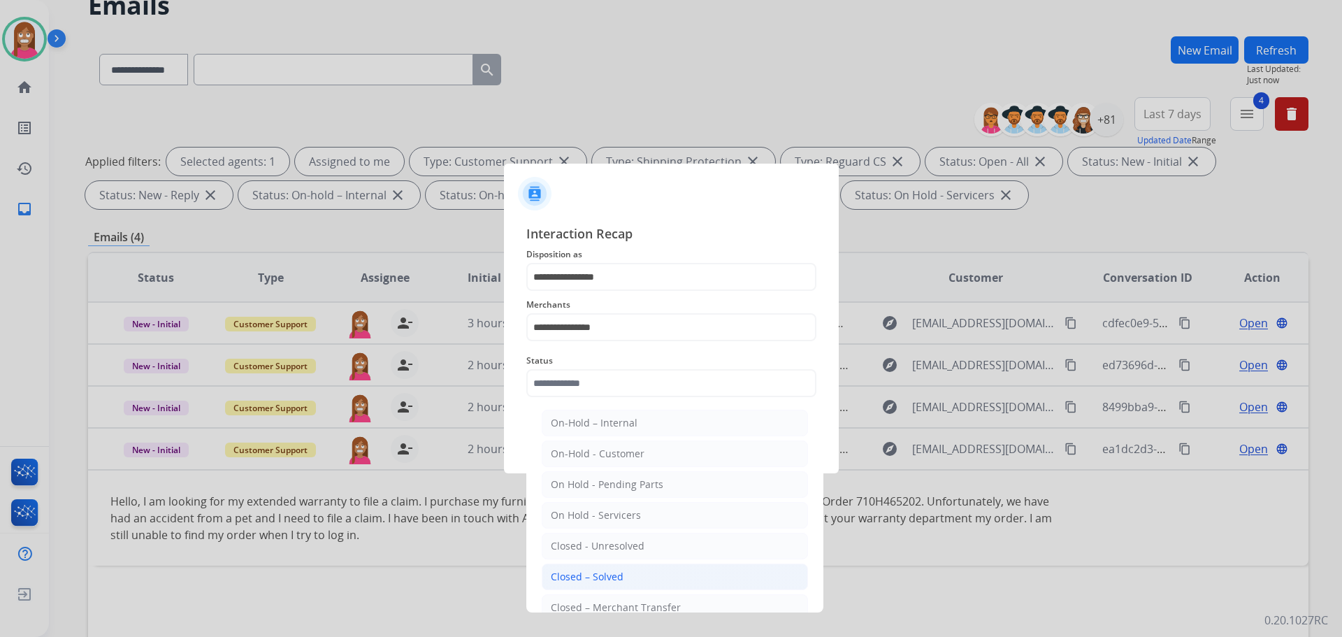
click at [594, 572] on div "Closed – Solved" at bounding box center [587, 577] width 73 height 14
type input "**********"
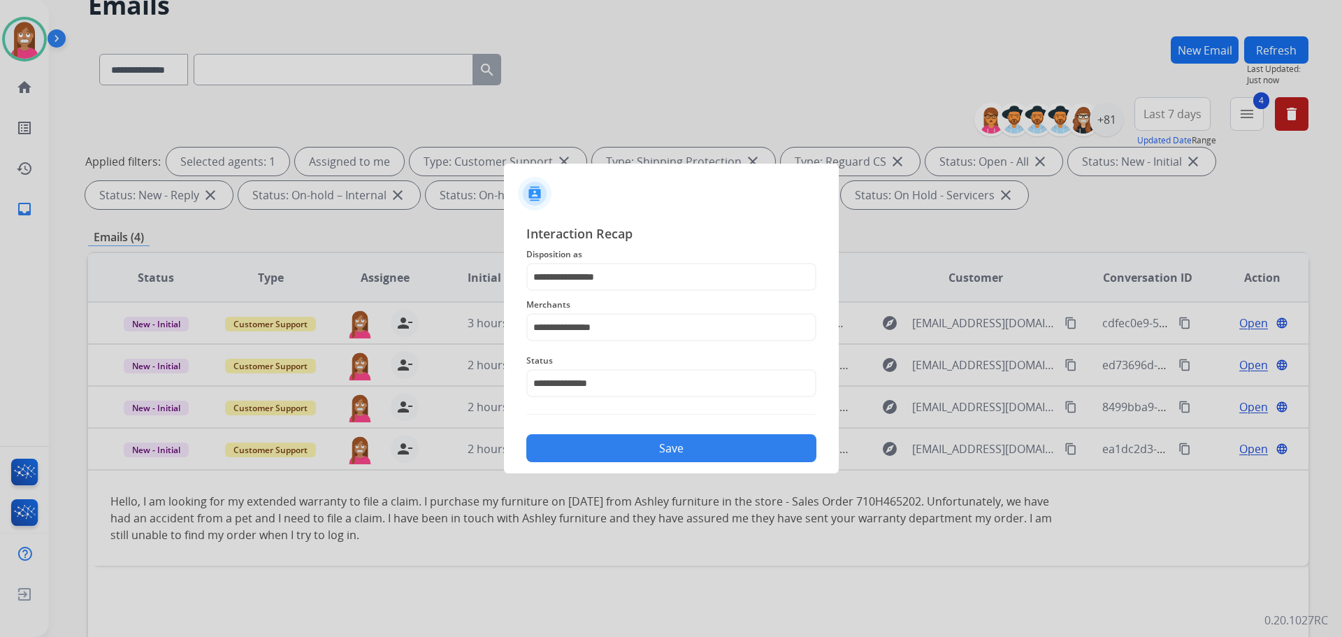
click at [582, 450] on button "Save" at bounding box center [671, 448] width 290 height 28
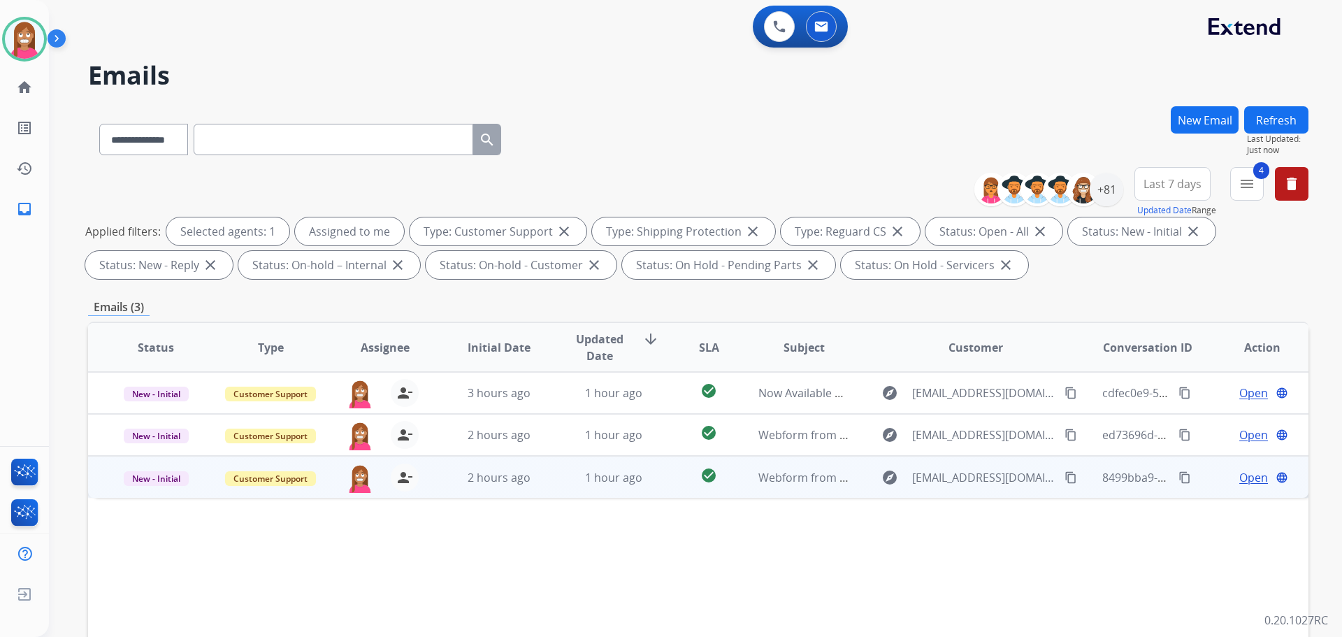
click at [546, 490] on td "1 hour ago" at bounding box center [603, 477] width 115 height 42
click at [1239, 479] on span "Open" at bounding box center [1253, 476] width 29 height 17
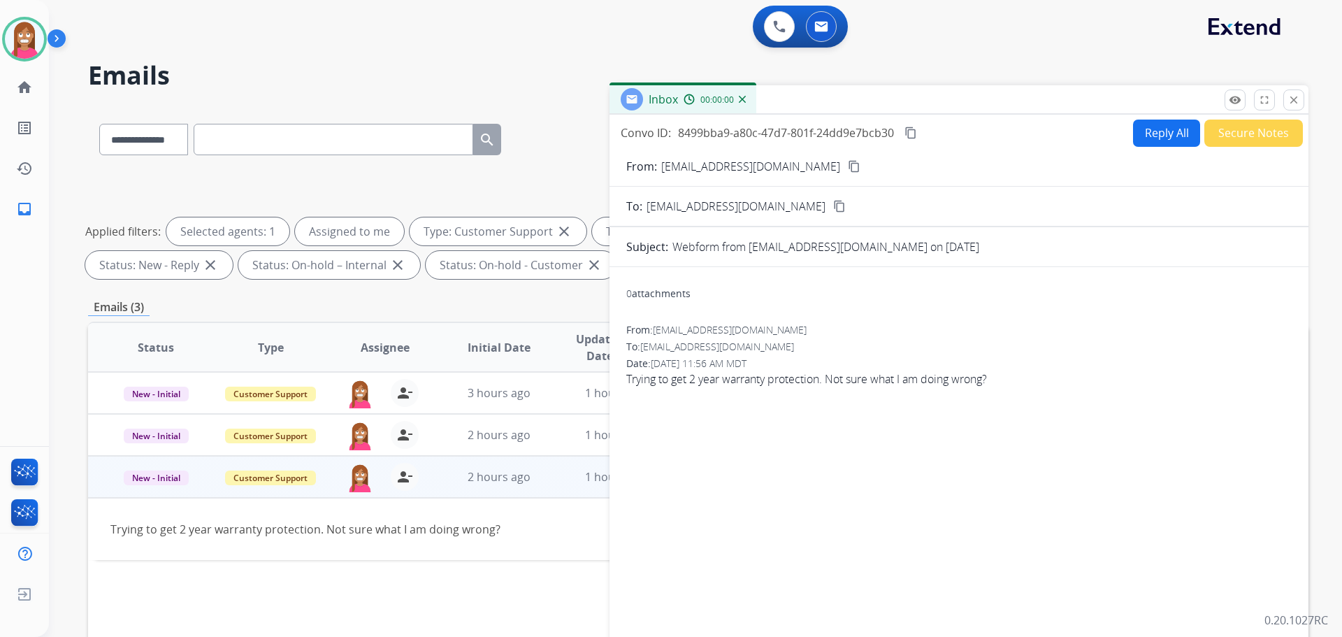
click at [1168, 132] on button "Reply All" at bounding box center [1166, 133] width 67 height 27
select select "**********"
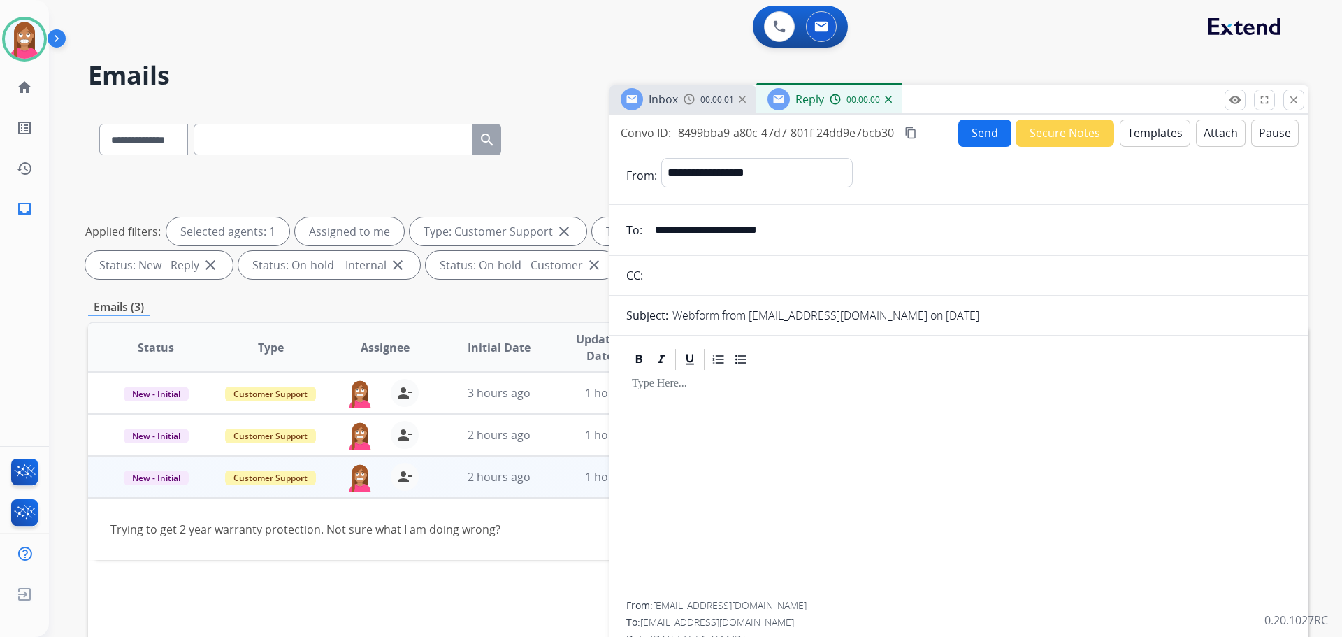
click at [1166, 134] on button "Templates" at bounding box center [1155, 133] width 71 height 27
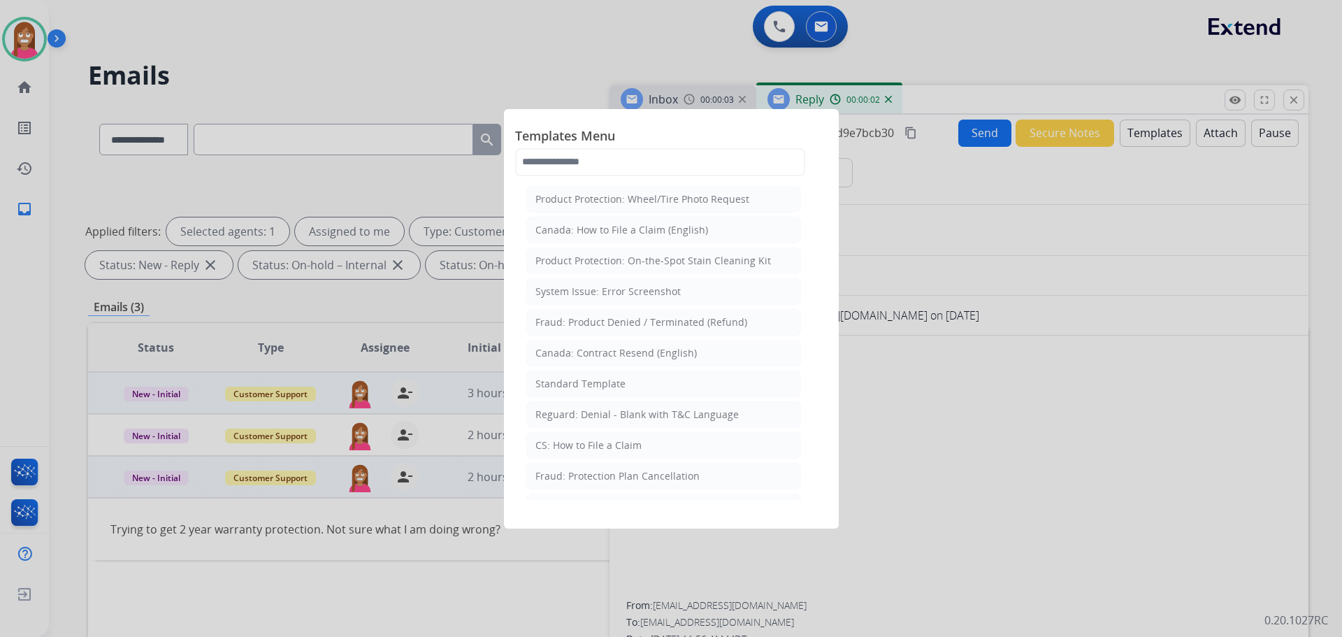
click at [558, 387] on div "Standard Template" at bounding box center [581, 384] width 90 height 14
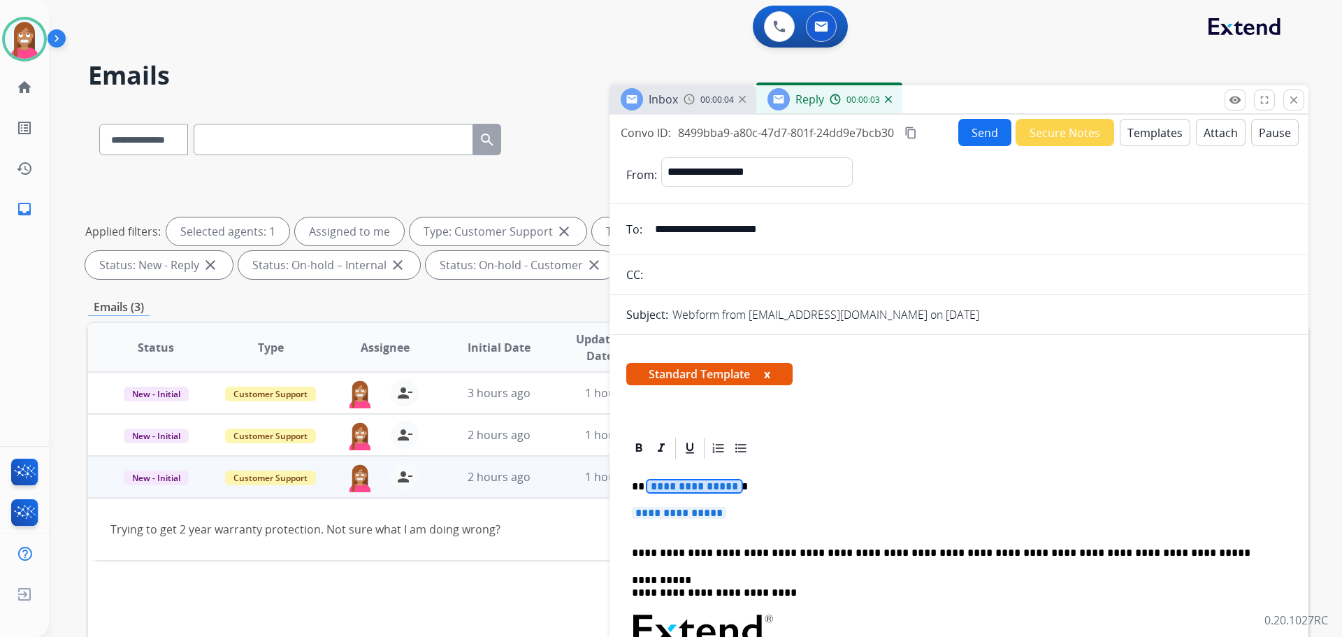
click at [670, 483] on span "**********" at bounding box center [694, 486] width 94 height 12
click at [640, 486] on p "*" at bounding box center [953, 486] width 643 height 13
click at [682, 517] on span "**********" at bounding box center [679, 513] width 94 height 12
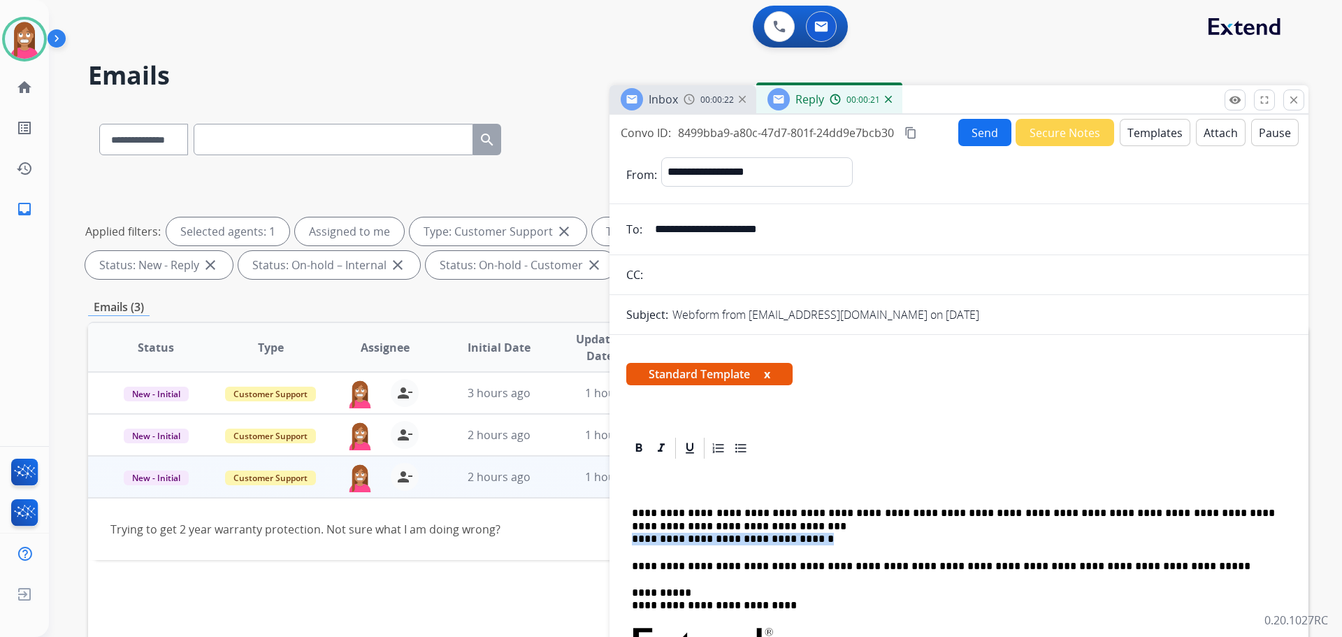
drag, startPoint x: 794, startPoint y: 544, endPoint x: 634, endPoint y: 538, distance: 160.2
click at [634, 538] on p "**********" at bounding box center [953, 526] width 643 height 38
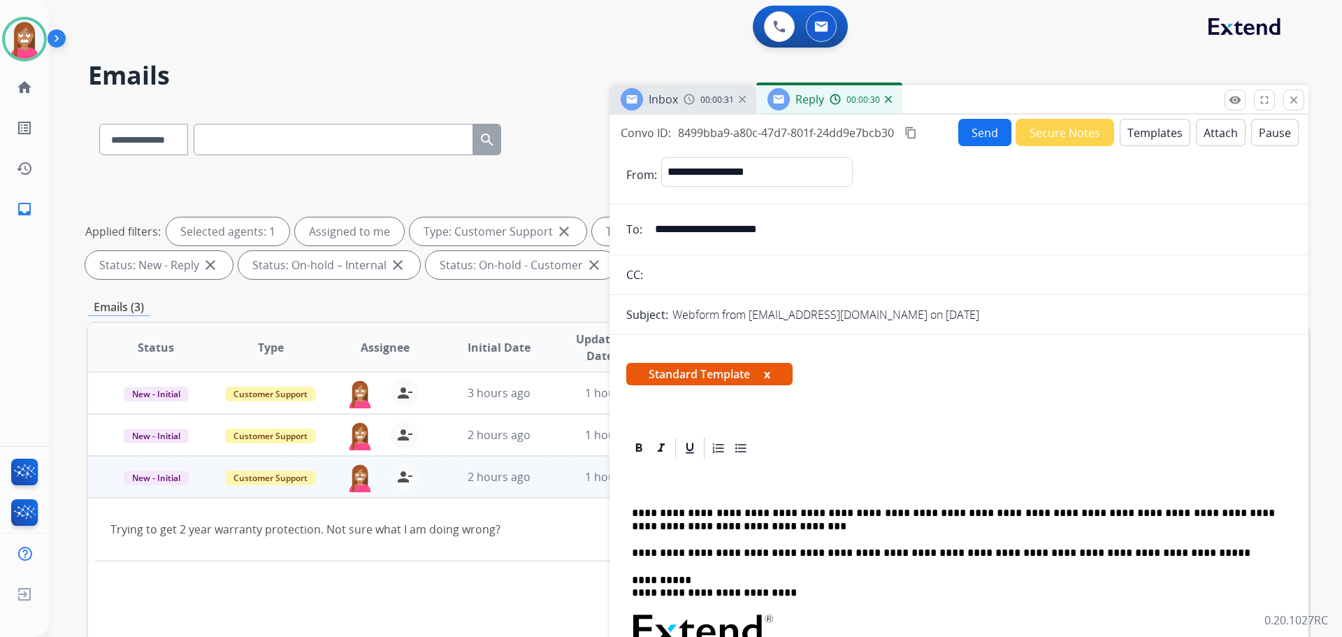
click at [642, 507] on p "**********" at bounding box center [953, 520] width 643 height 26
click at [685, 526] on p "**********" at bounding box center [953, 520] width 643 height 26
click at [993, 125] on button "Send" at bounding box center [984, 132] width 53 height 27
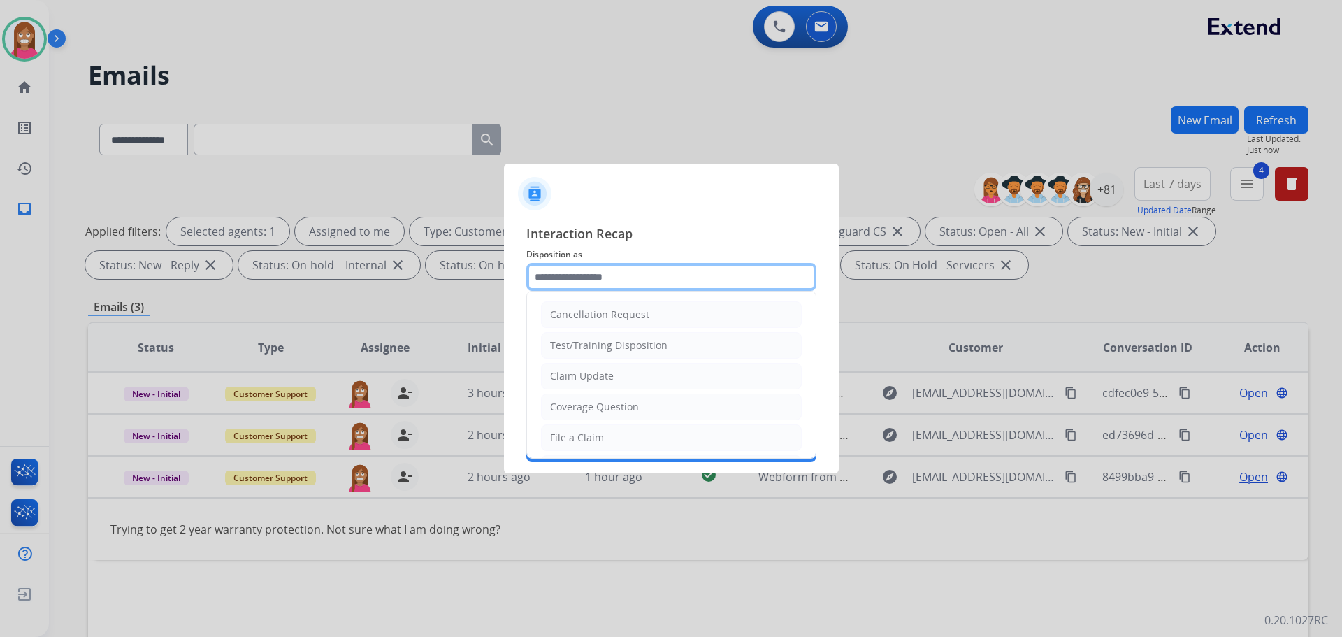
click at [645, 275] on input "text" at bounding box center [671, 277] width 290 height 28
click at [559, 406] on div "Coverage Question" at bounding box center [594, 407] width 89 height 14
type input "**********"
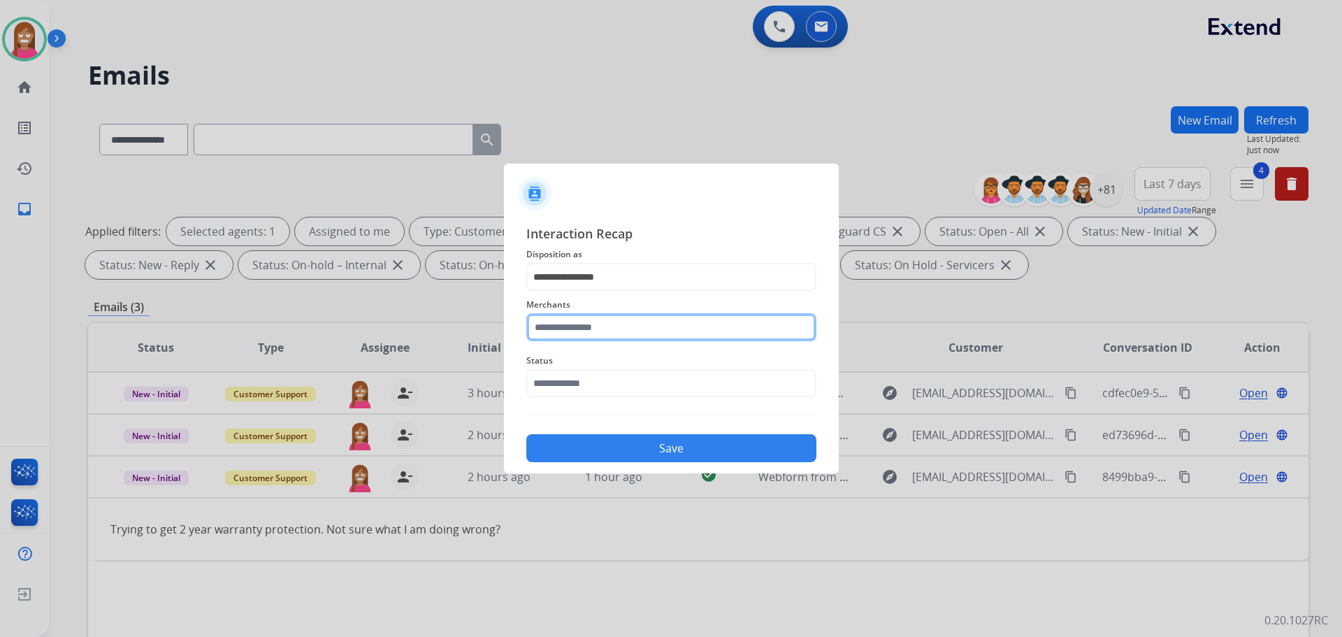
click at [570, 318] on input "text" at bounding box center [671, 327] width 290 height 28
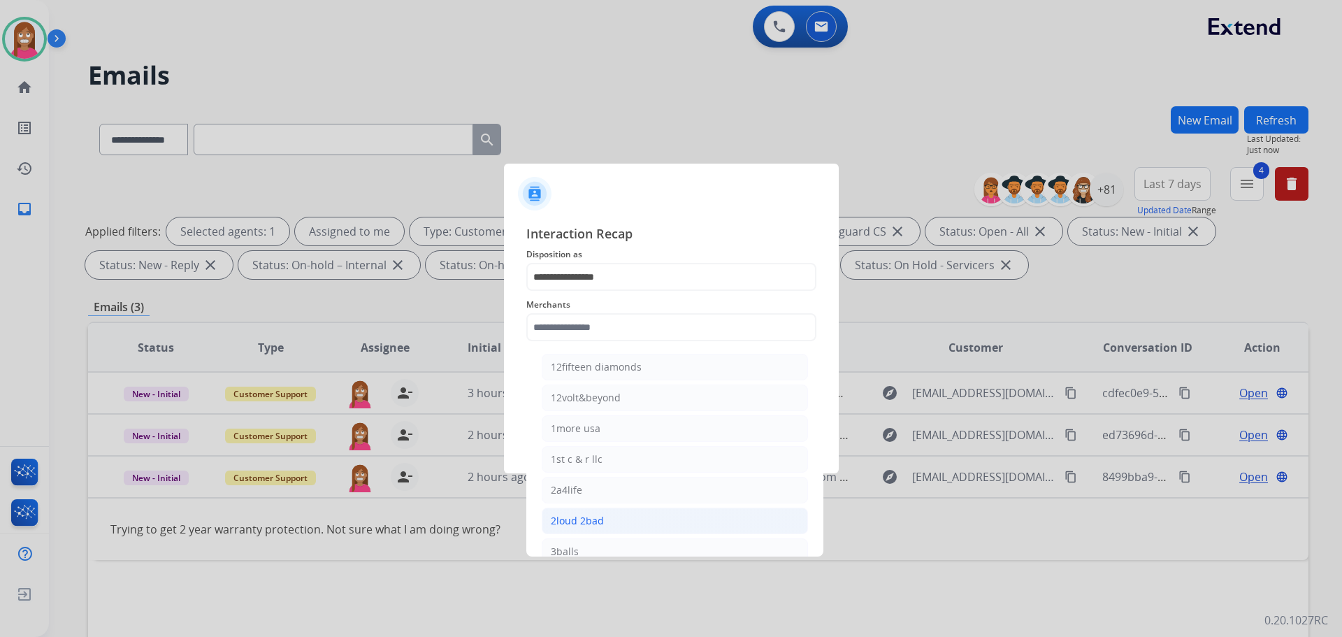
click at [575, 520] on div "2loud 2bad" at bounding box center [577, 521] width 53 height 14
type input "**********"
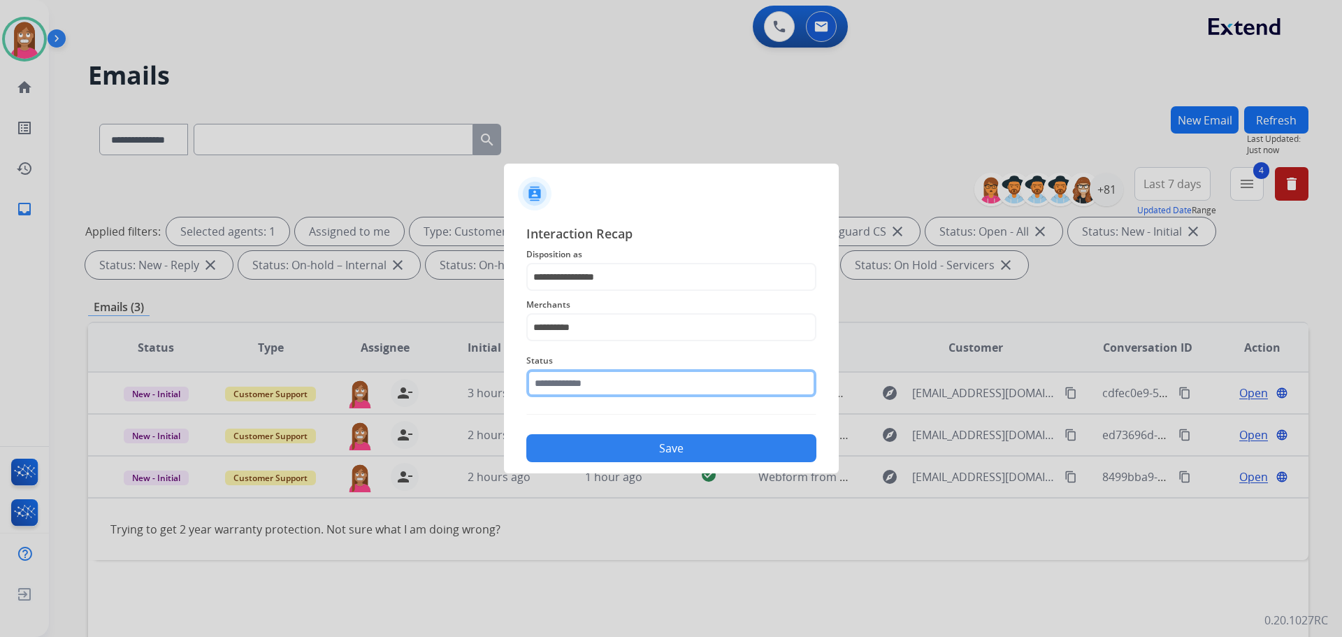
click at [566, 383] on input "text" at bounding box center [671, 383] width 290 height 28
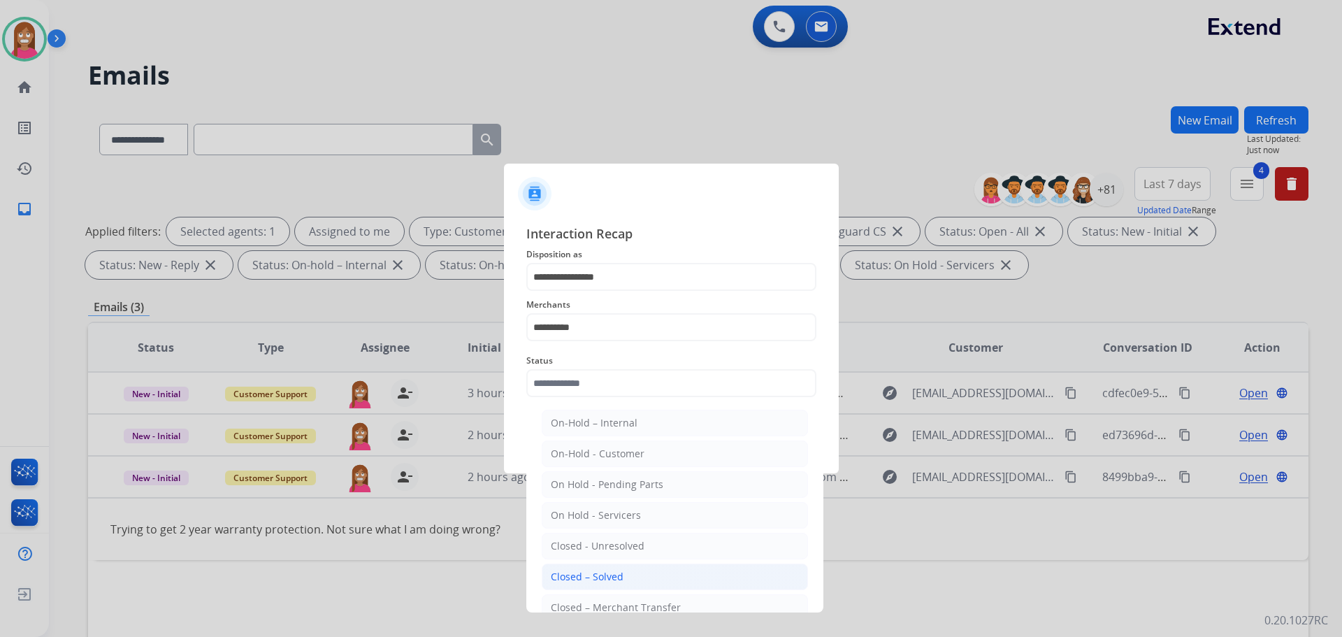
click at [589, 573] on div "Closed – Solved" at bounding box center [587, 577] width 73 height 14
type input "**********"
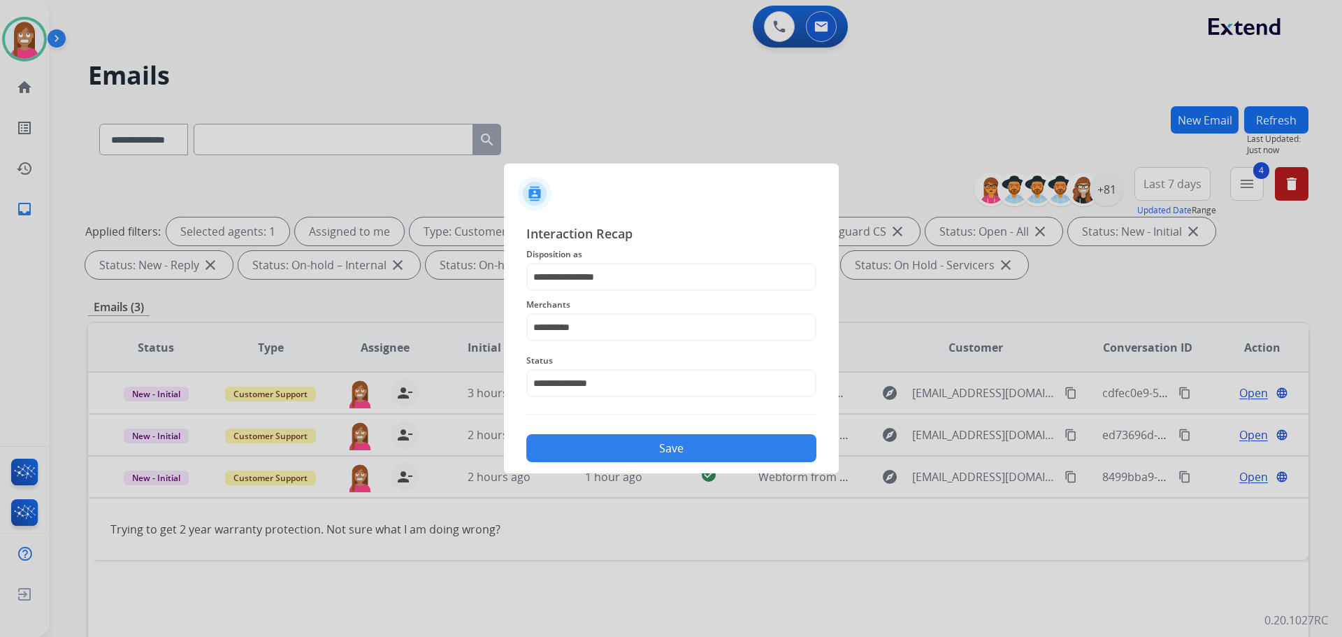
click at [609, 430] on div "Save" at bounding box center [671, 444] width 290 height 36
click at [607, 438] on button "Save" at bounding box center [671, 448] width 290 height 28
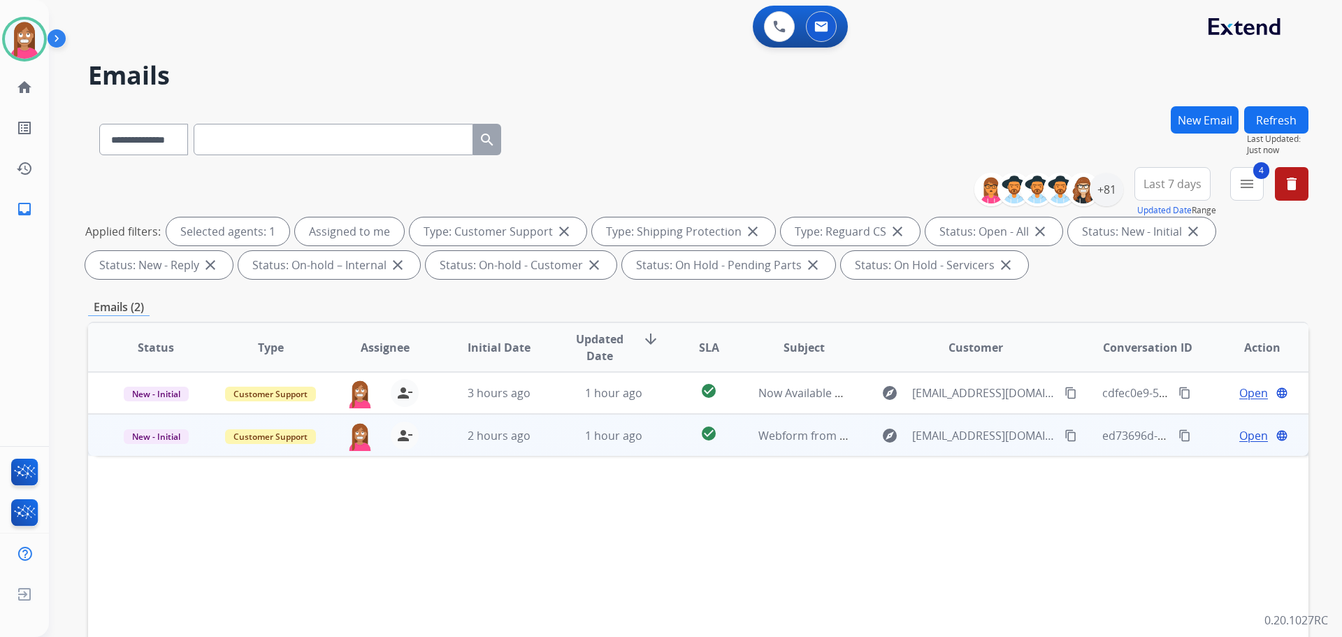
click at [574, 449] on td "1 hour ago" at bounding box center [603, 435] width 115 height 42
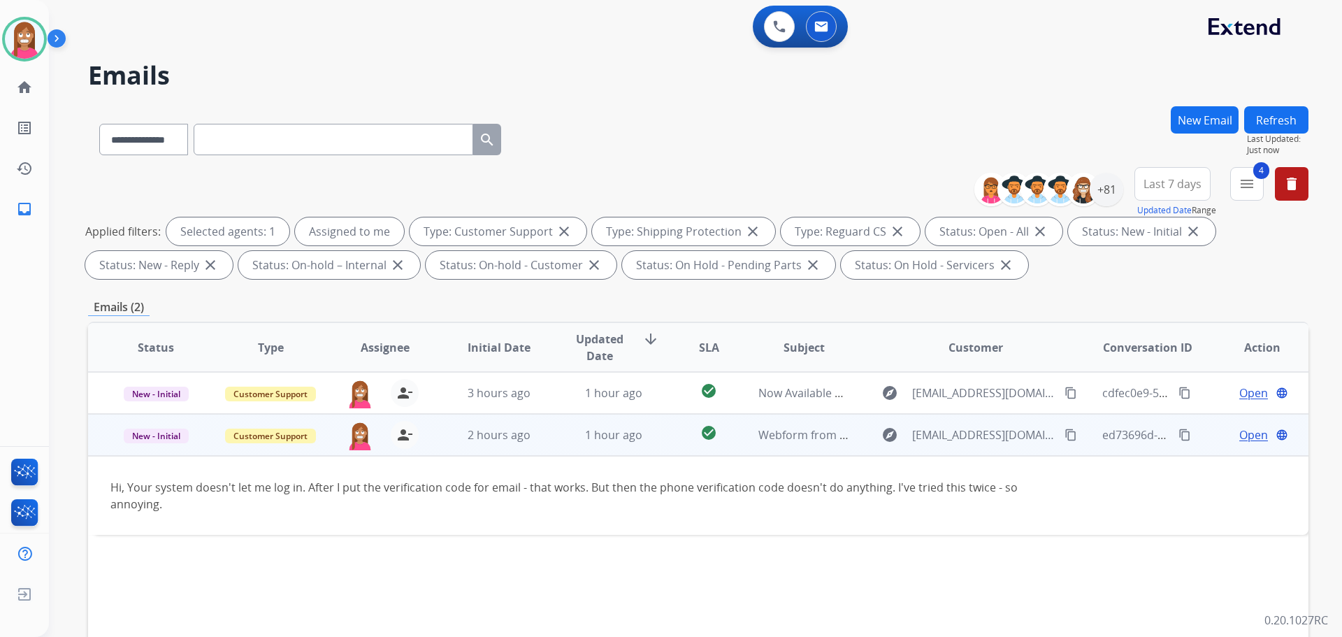
click at [1239, 432] on span "Open" at bounding box center [1253, 434] width 29 height 17
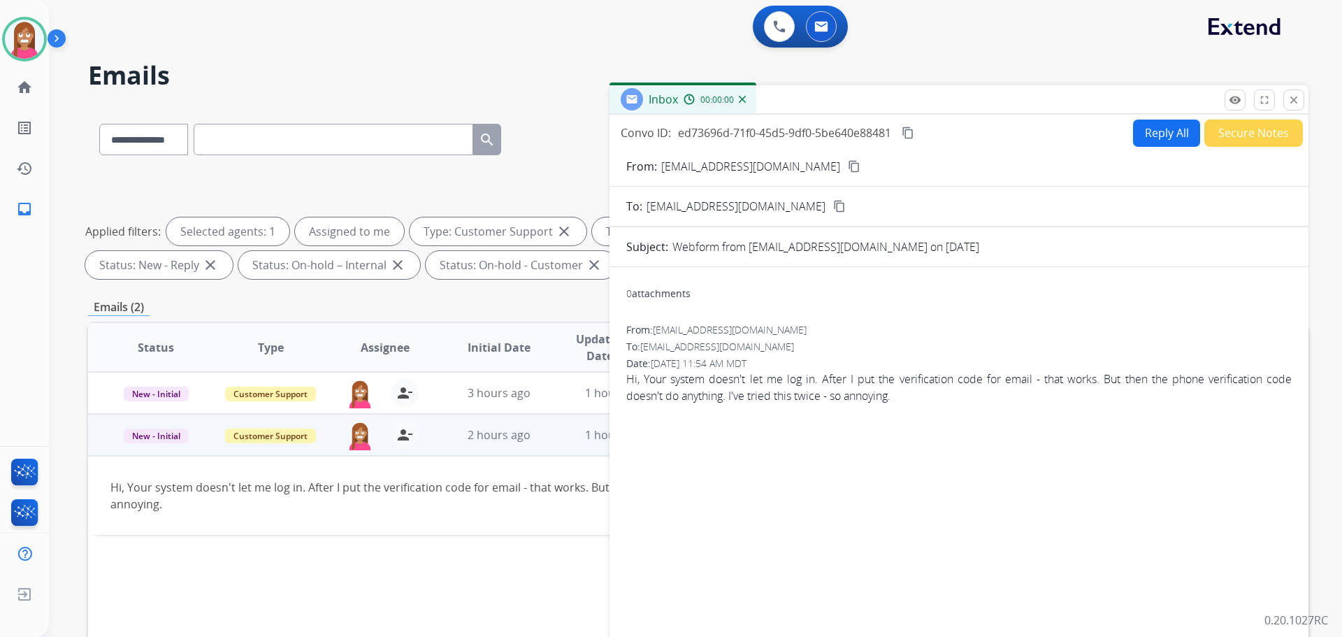
click at [1145, 136] on button "Reply All" at bounding box center [1166, 133] width 67 height 27
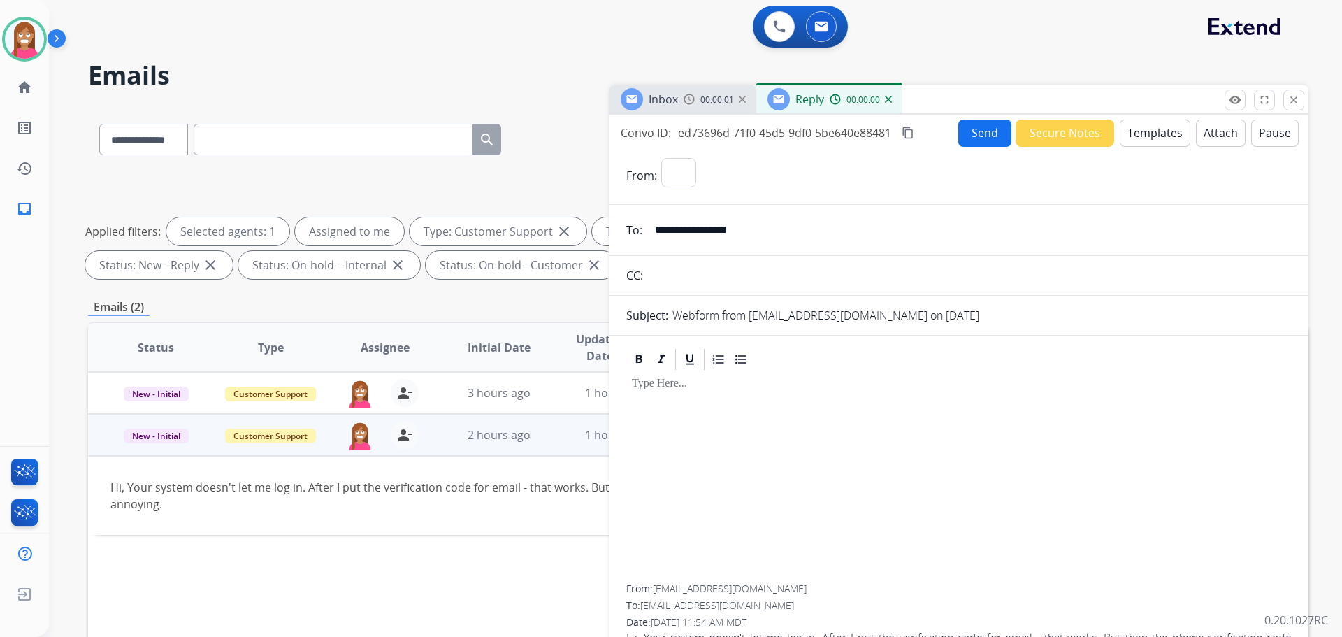
select select "**********"
click at [1127, 148] on form "**********" at bounding box center [959, 416] width 699 height 538
click at [1141, 138] on button "Templates" at bounding box center [1155, 133] width 71 height 27
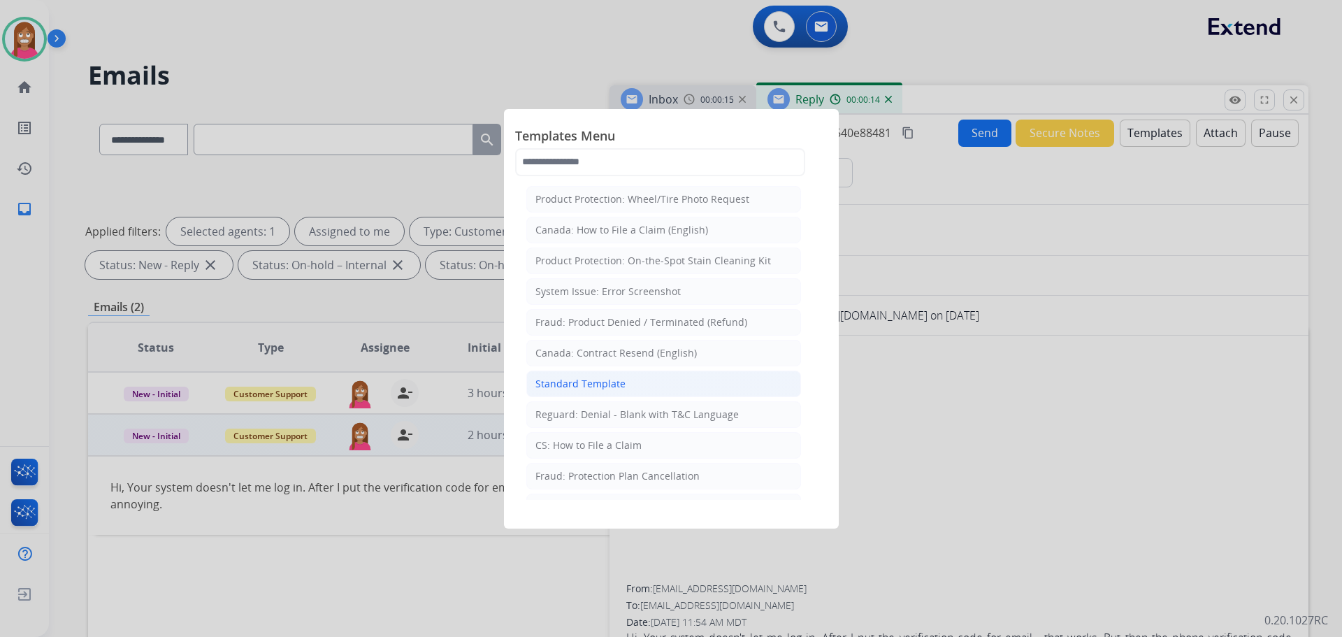
click at [570, 380] on div "Standard Template" at bounding box center [581, 384] width 90 height 14
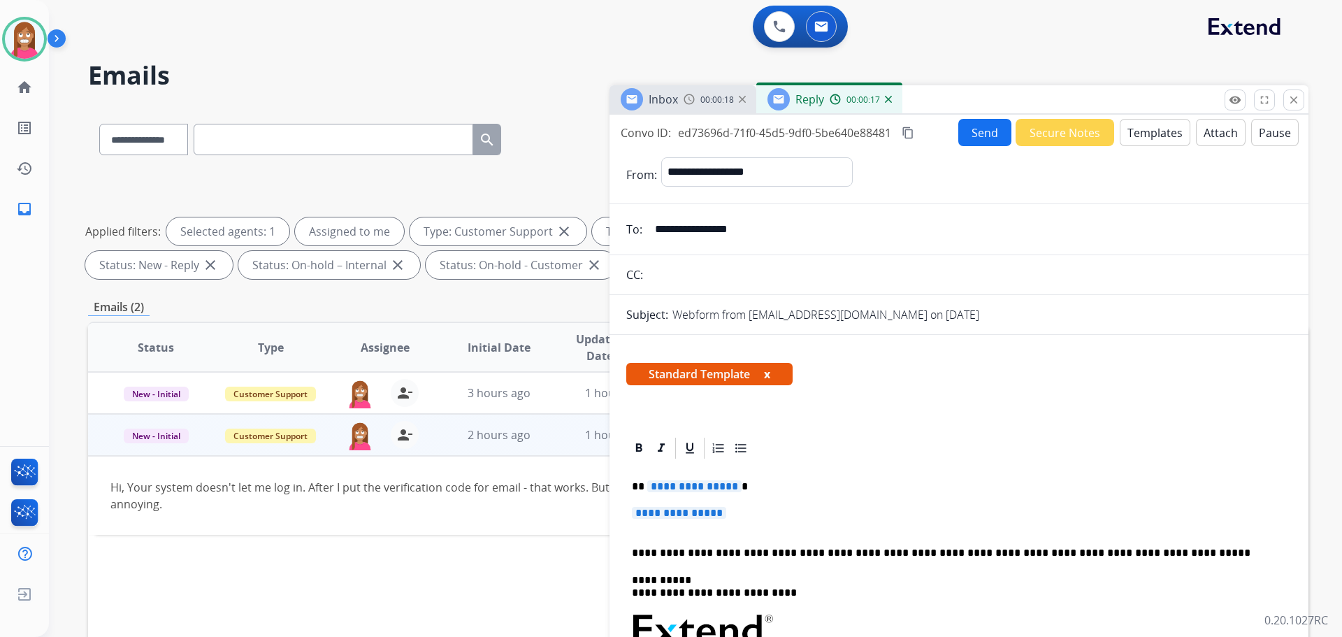
click at [689, 487] on span "**********" at bounding box center [694, 486] width 94 height 12
click at [685, 507] on span "**********" at bounding box center [679, 513] width 94 height 12
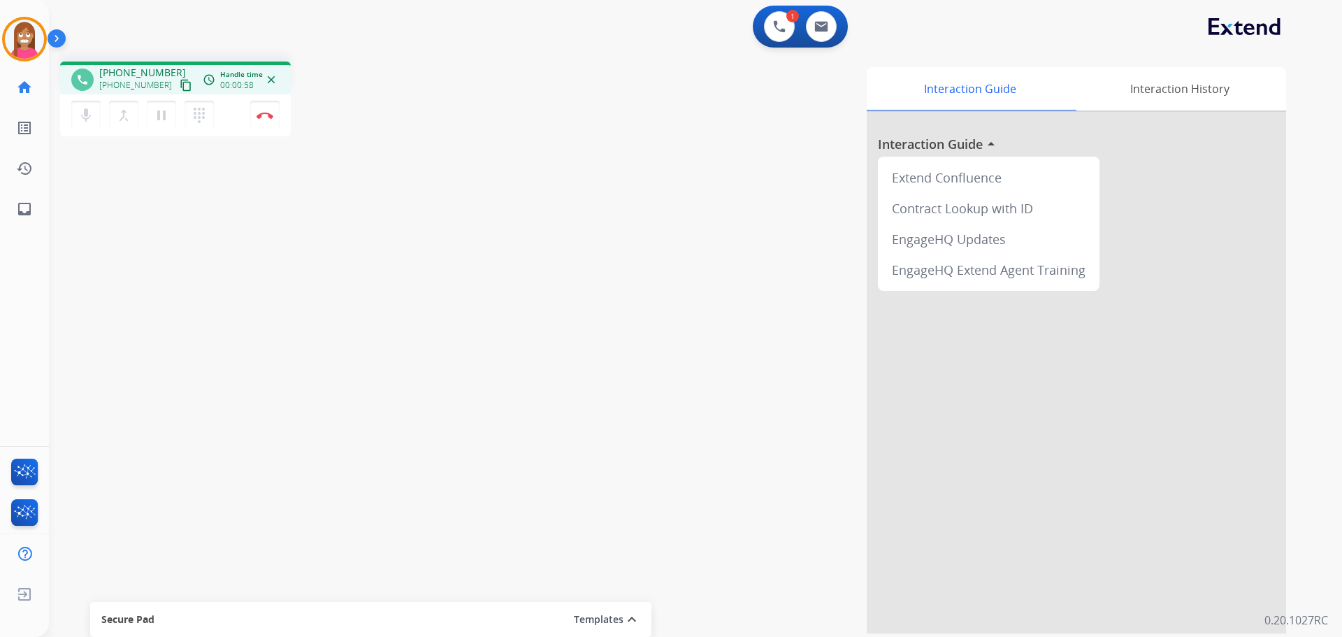
drag, startPoint x: 168, startPoint y: 82, endPoint x: 178, endPoint y: 85, distance: 9.5
click at [180, 83] on mat-icon "content_copy" at bounding box center [186, 85] width 13 height 13
click at [159, 117] on mat-icon "pause" at bounding box center [161, 115] width 17 height 17
click at [166, 112] on mat-icon "play_arrow" at bounding box center [161, 115] width 17 height 17
click at [159, 120] on mat-icon "pause" at bounding box center [161, 115] width 17 height 17
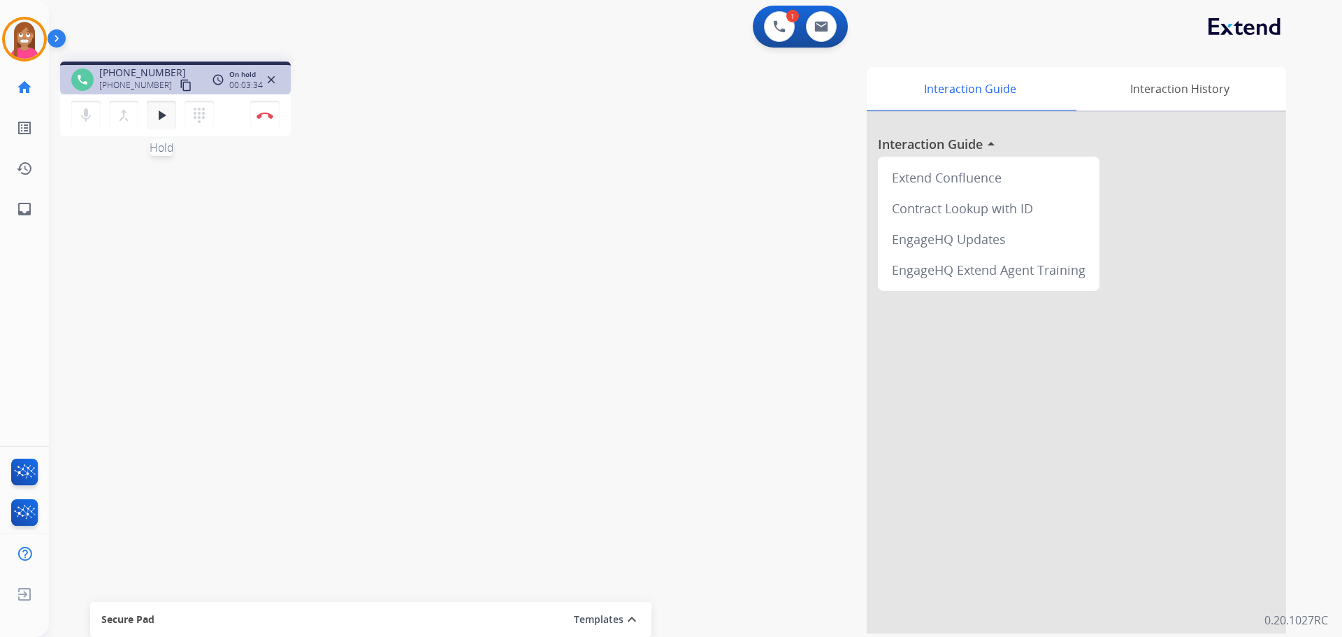
click at [160, 121] on mat-icon "play_arrow" at bounding box center [161, 115] width 17 height 17
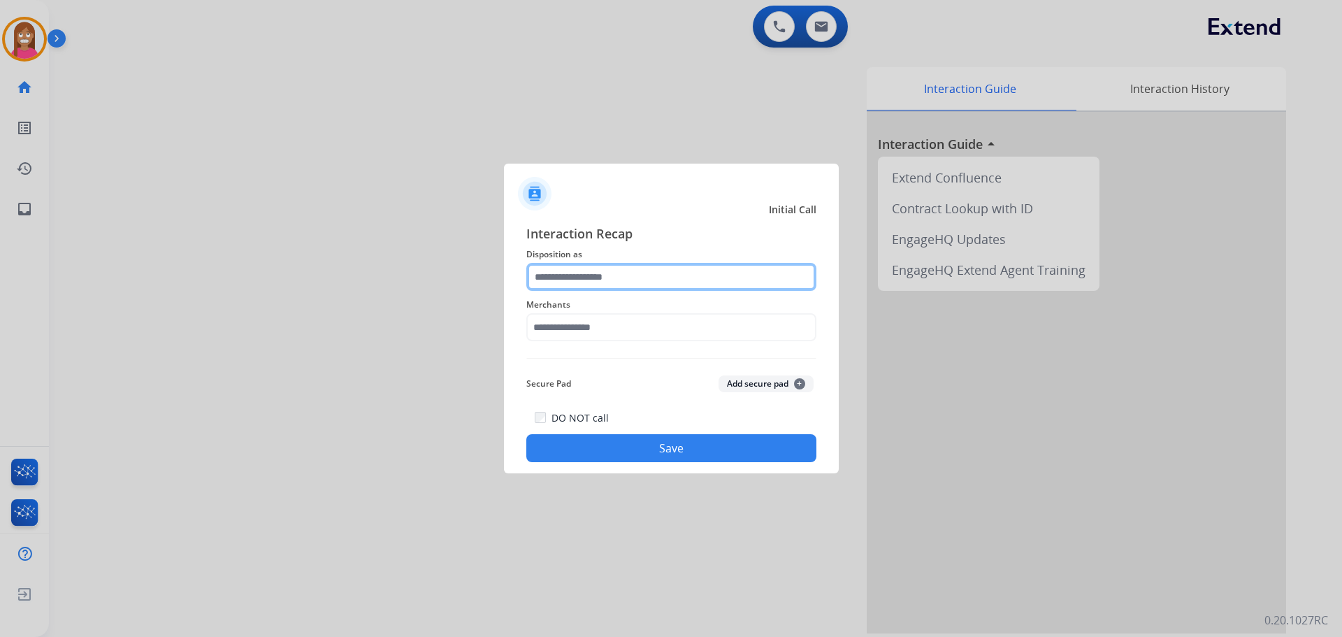
click at [554, 278] on input "text" at bounding box center [671, 277] width 290 height 28
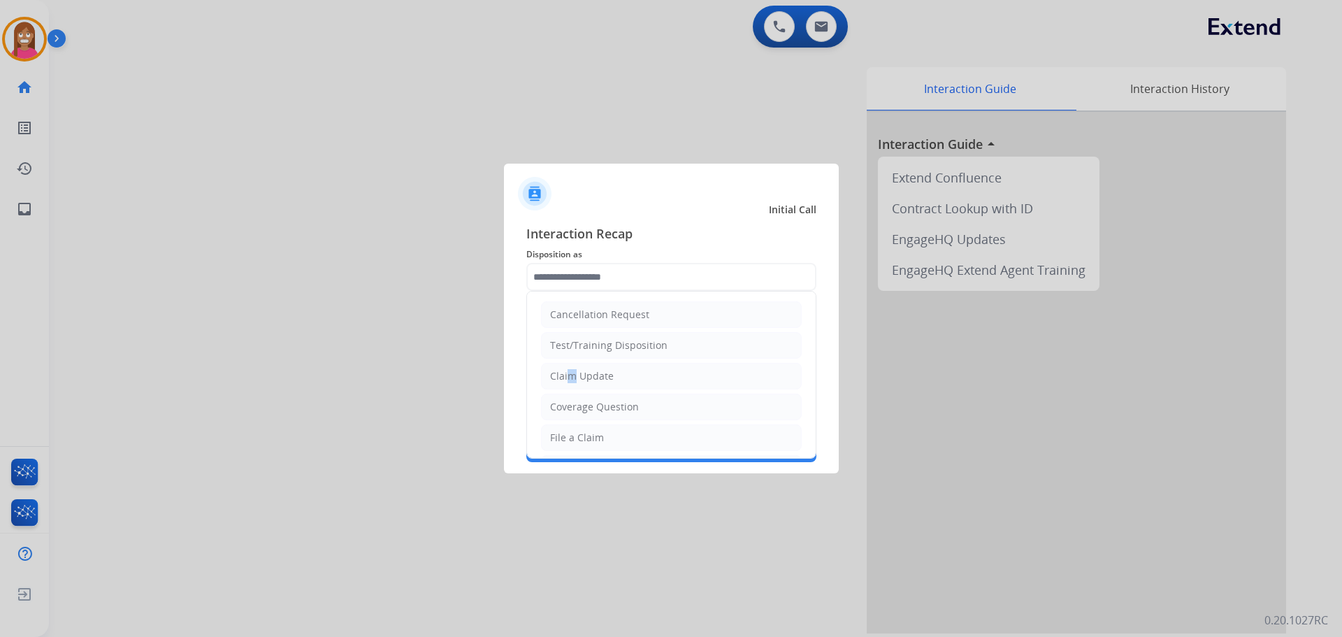
click at [566, 387] on li "Claim Update" at bounding box center [671, 376] width 261 height 27
type input "**********"
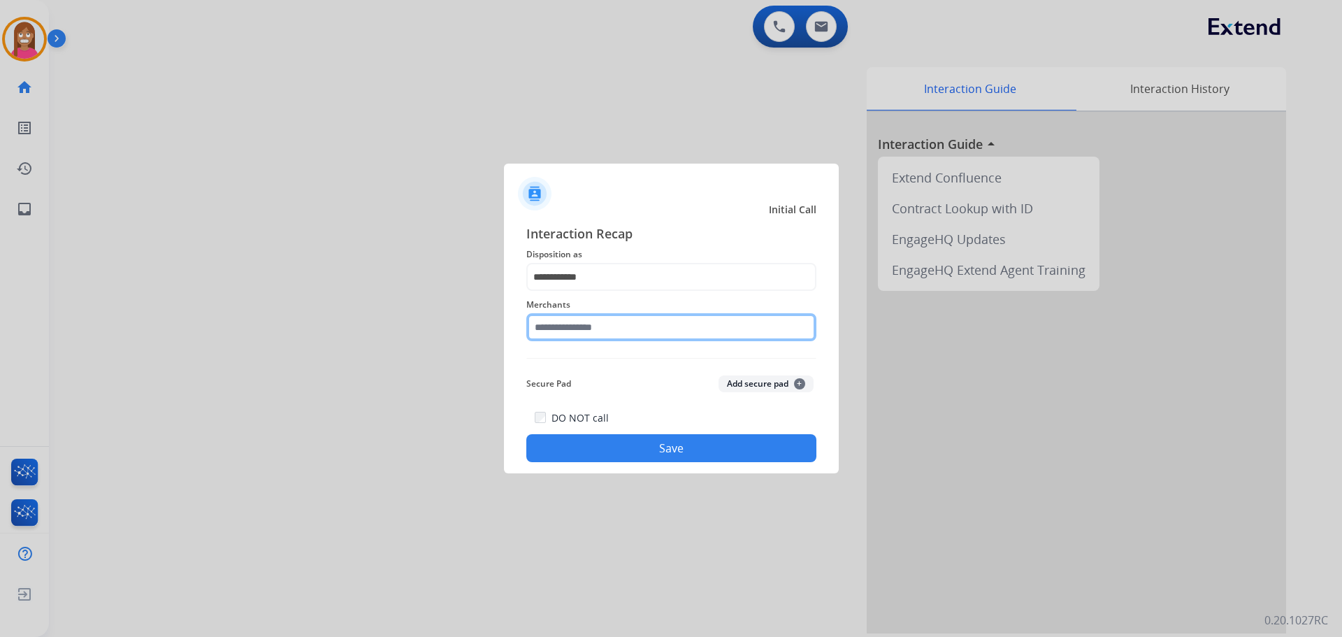
click at [565, 321] on input "text" at bounding box center [671, 327] width 290 height 28
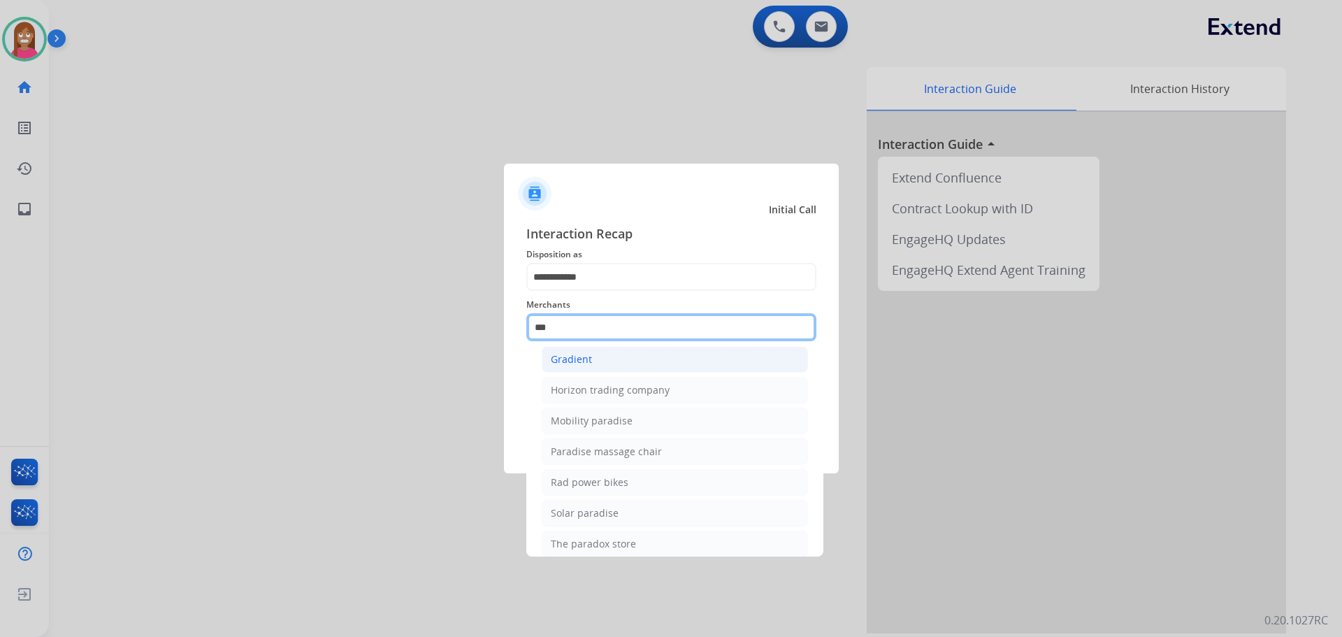
scroll to position [115, 0]
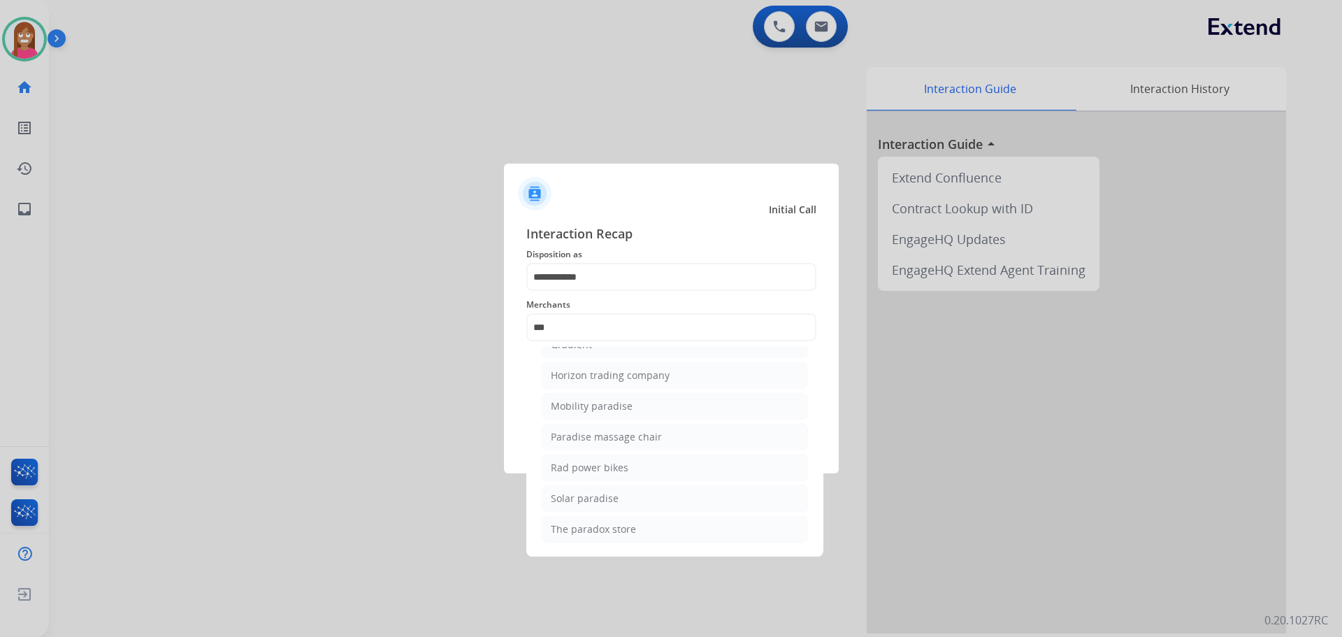
click at [567, 466] on div "Rad power bikes" at bounding box center [590, 468] width 78 height 14
type input "**********"
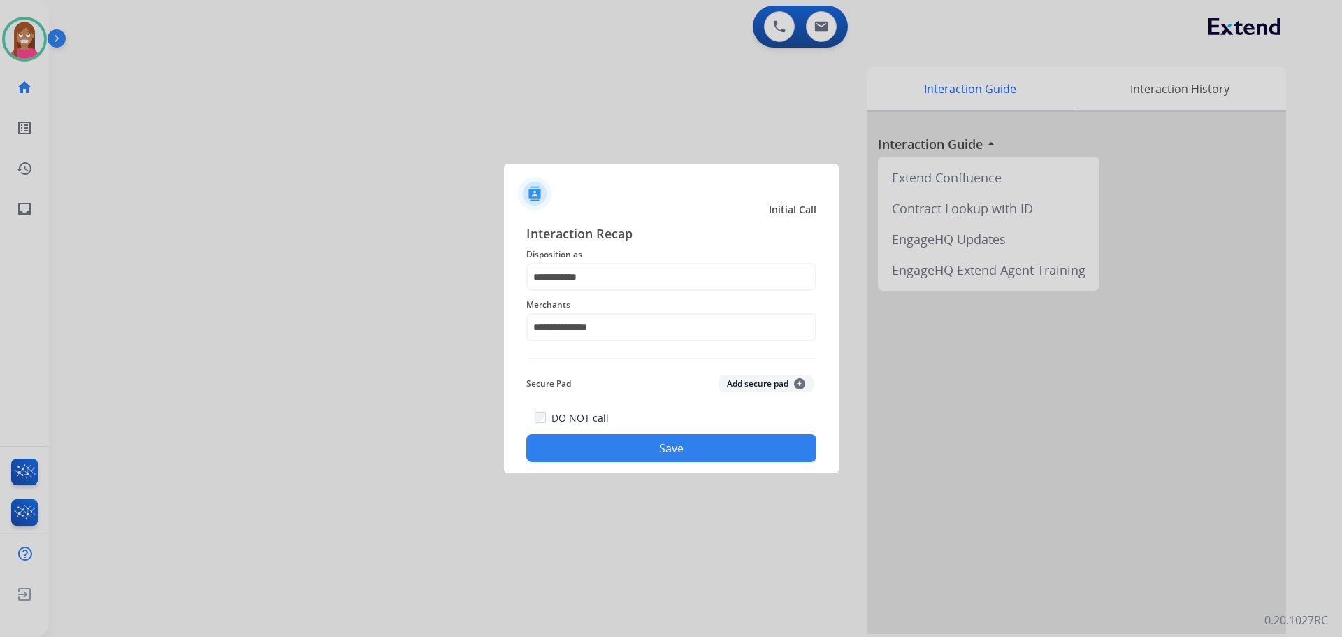
click at [572, 438] on button "Save" at bounding box center [671, 448] width 290 height 28
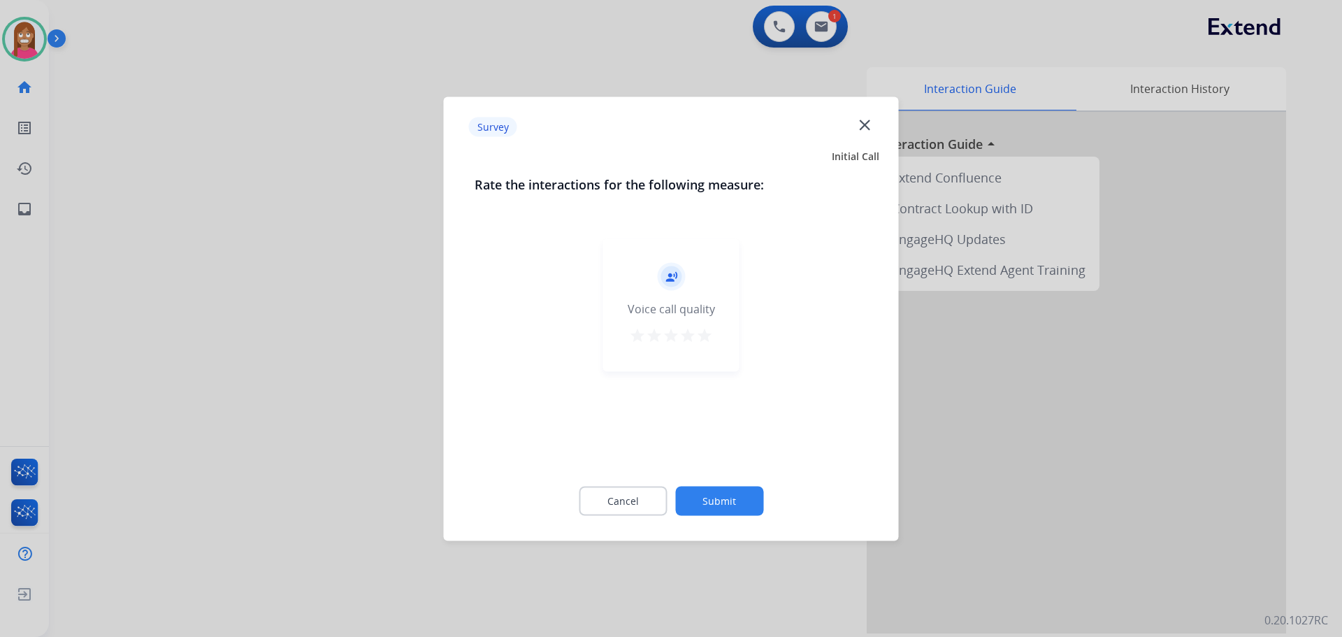
click at [863, 122] on mat-icon "close" at bounding box center [865, 124] width 18 height 18
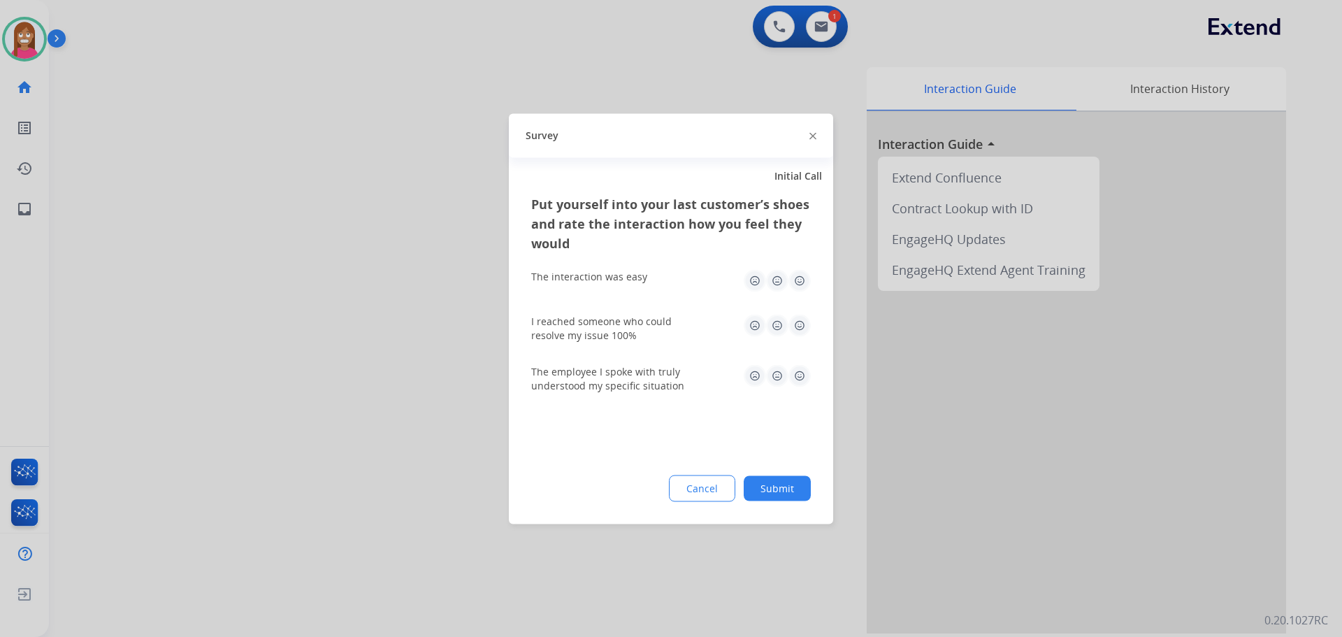
click at [810, 135] on img at bounding box center [813, 136] width 7 height 7
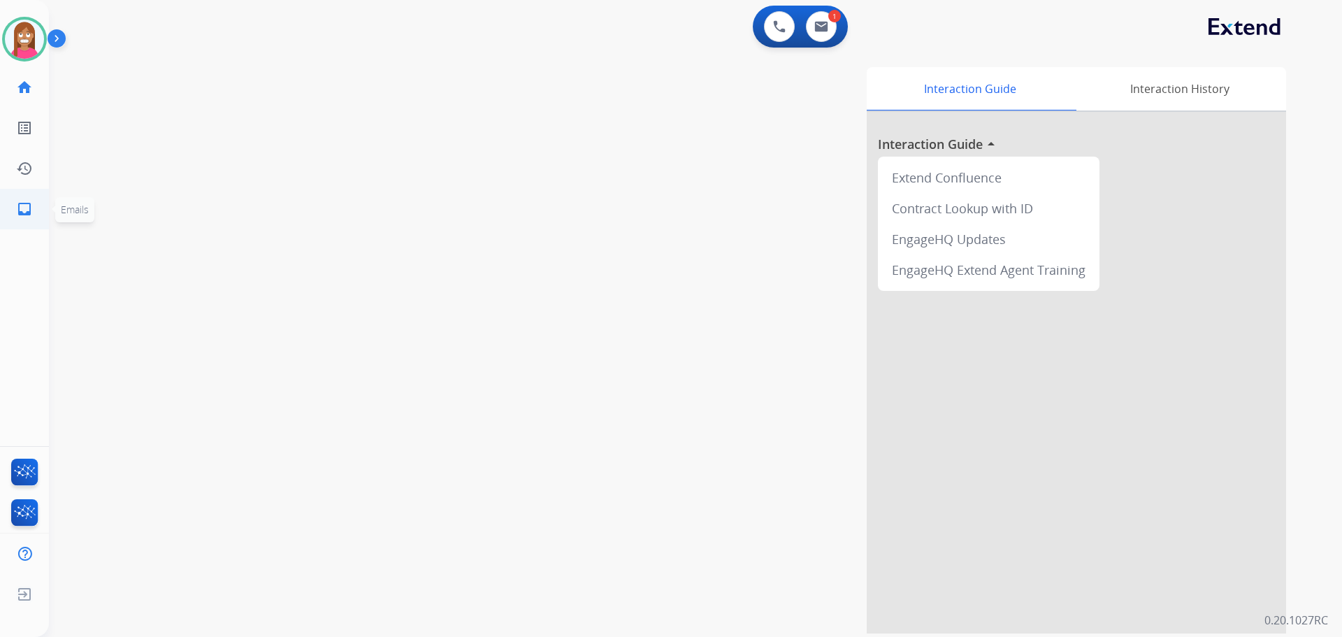
click at [22, 210] on mat-icon "inbox" at bounding box center [24, 209] width 17 height 17
select select "**********"
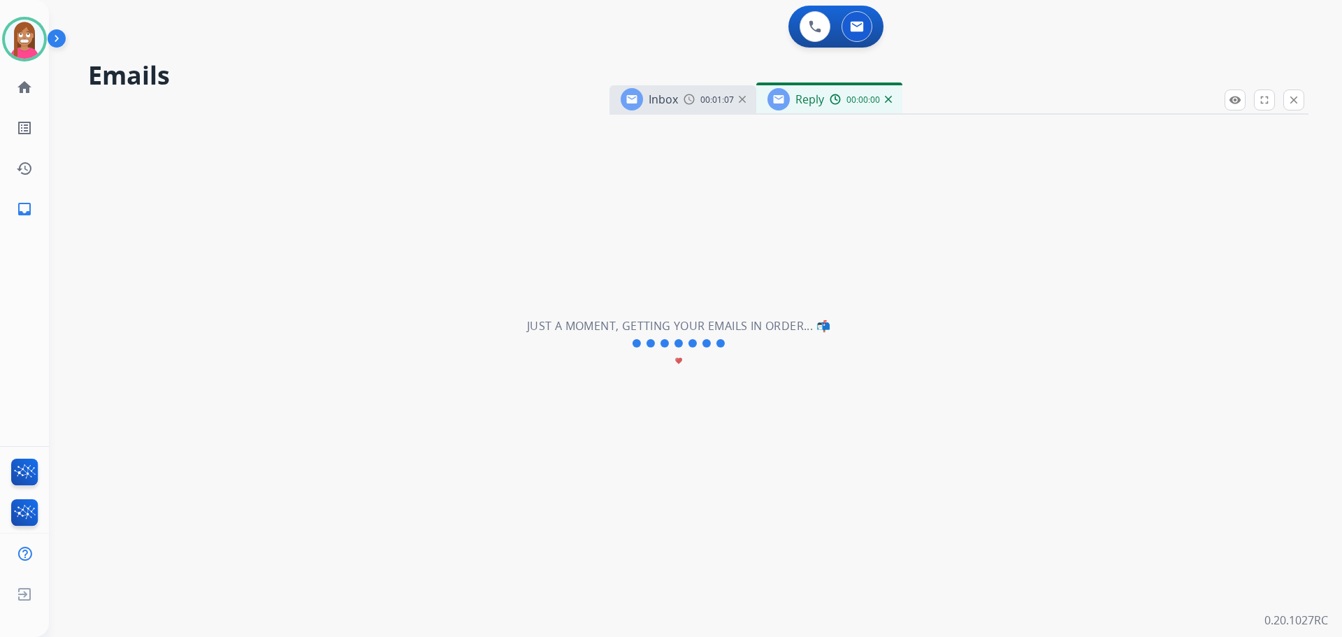
select select "**********"
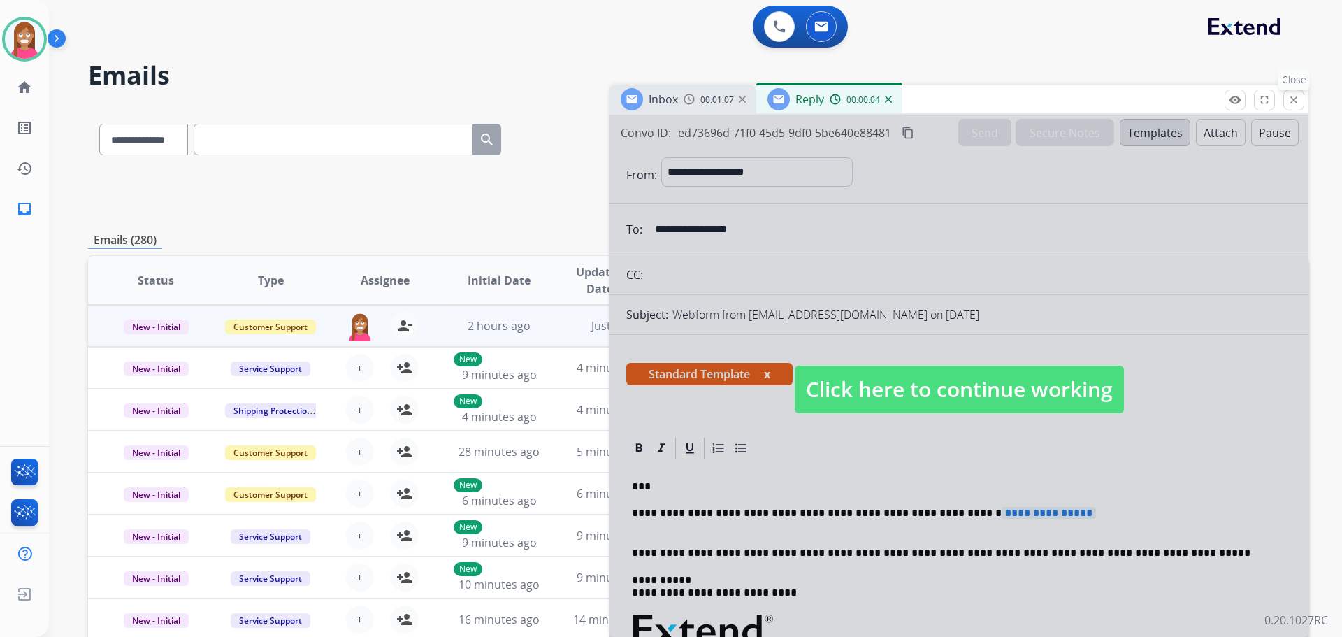
click at [1293, 98] on mat-icon "close" at bounding box center [1294, 100] width 13 height 13
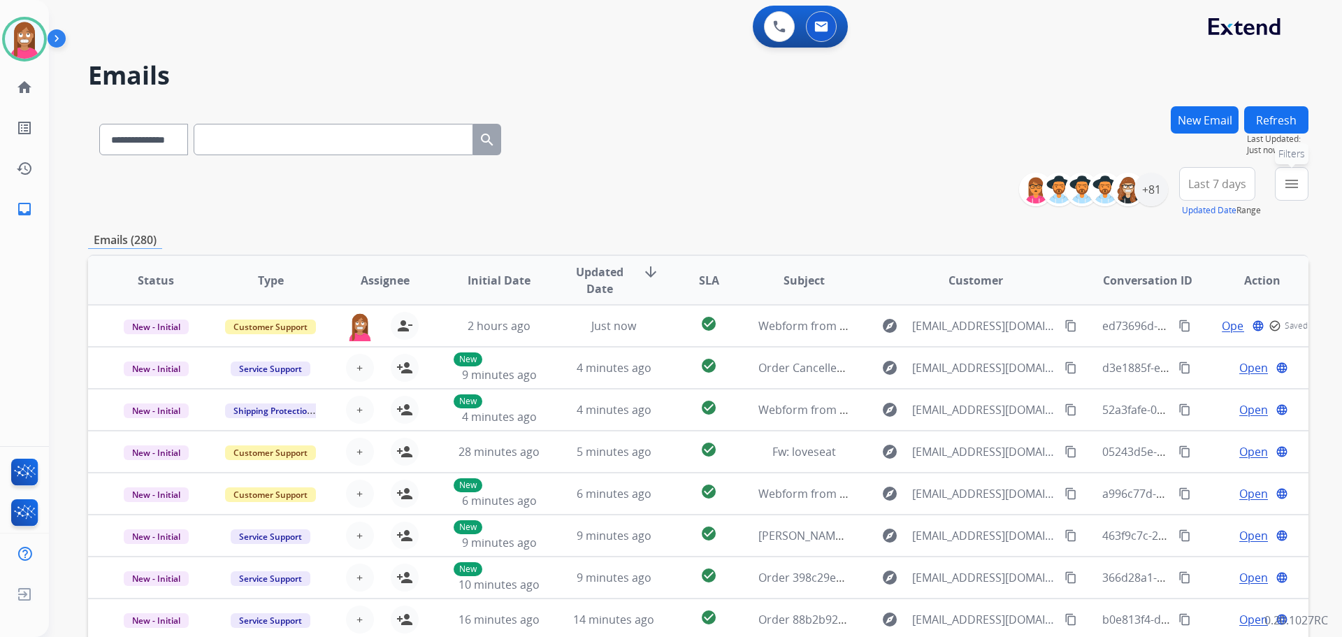
click at [1289, 185] on mat-icon "menu" at bounding box center [1292, 183] width 17 height 17
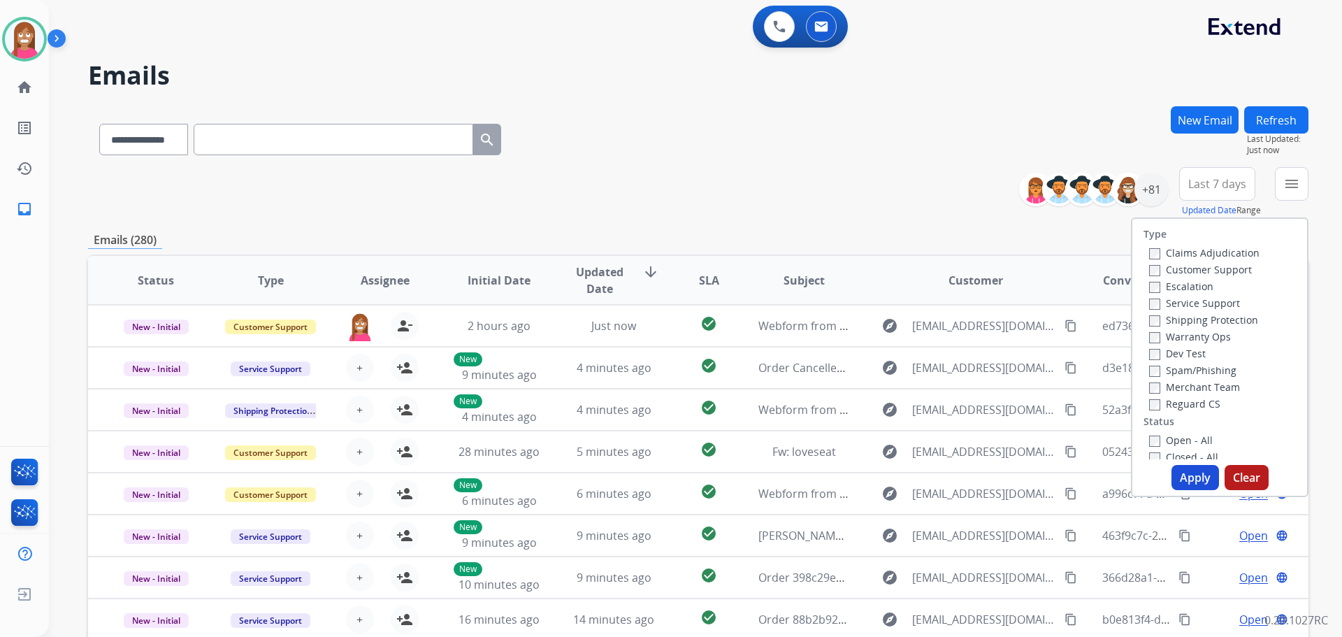
click at [1168, 266] on label "Customer Support" at bounding box center [1200, 269] width 103 height 13
click at [1170, 323] on label "Shipping Protection" at bounding box center [1203, 319] width 109 height 13
click at [1165, 404] on label "Reguard CS" at bounding box center [1184, 403] width 71 height 13
click at [1164, 440] on label "Open - All" at bounding box center [1181, 439] width 64 height 13
click at [1177, 483] on button "Apply" at bounding box center [1196, 477] width 48 height 25
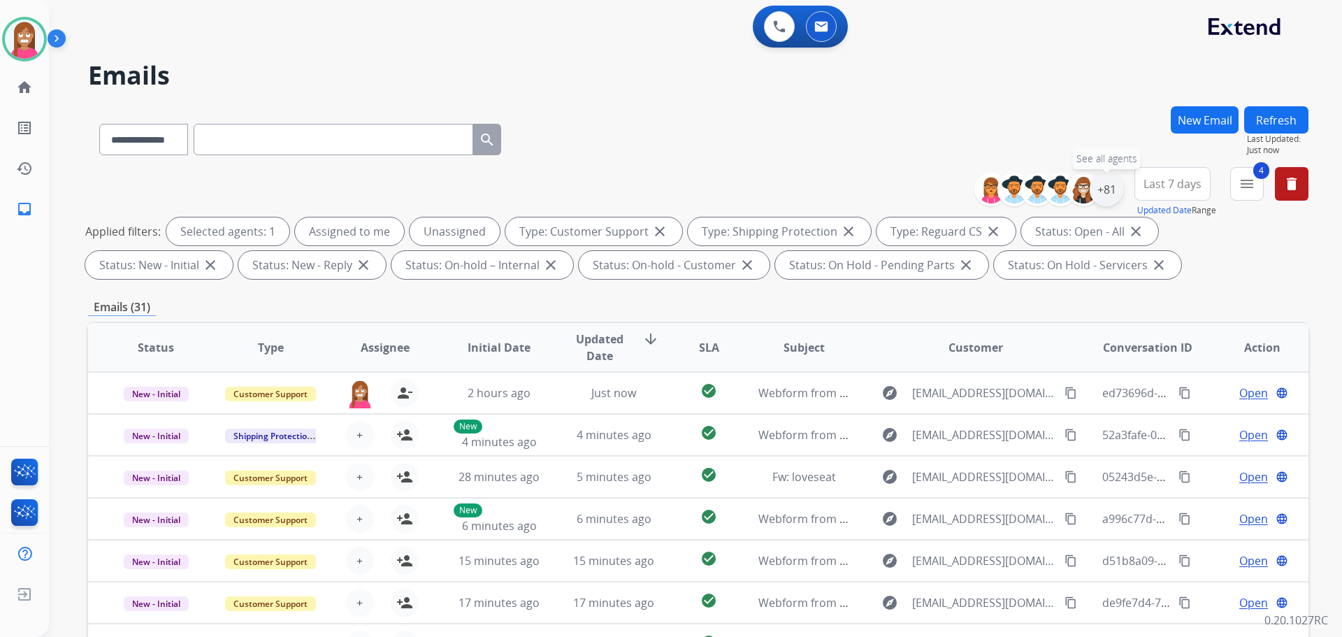
click at [1102, 192] on div "+81" at bounding box center [1107, 190] width 34 height 34
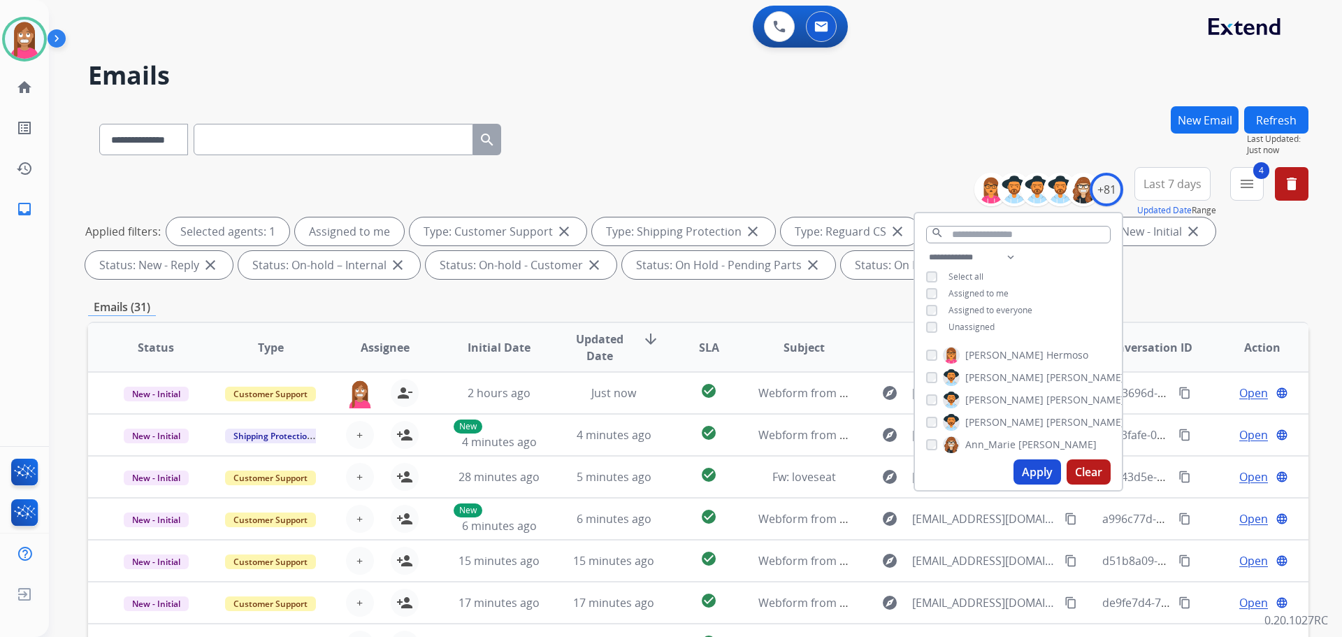
click at [1030, 470] on button "Apply" at bounding box center [1038, 471] width 48 height 25
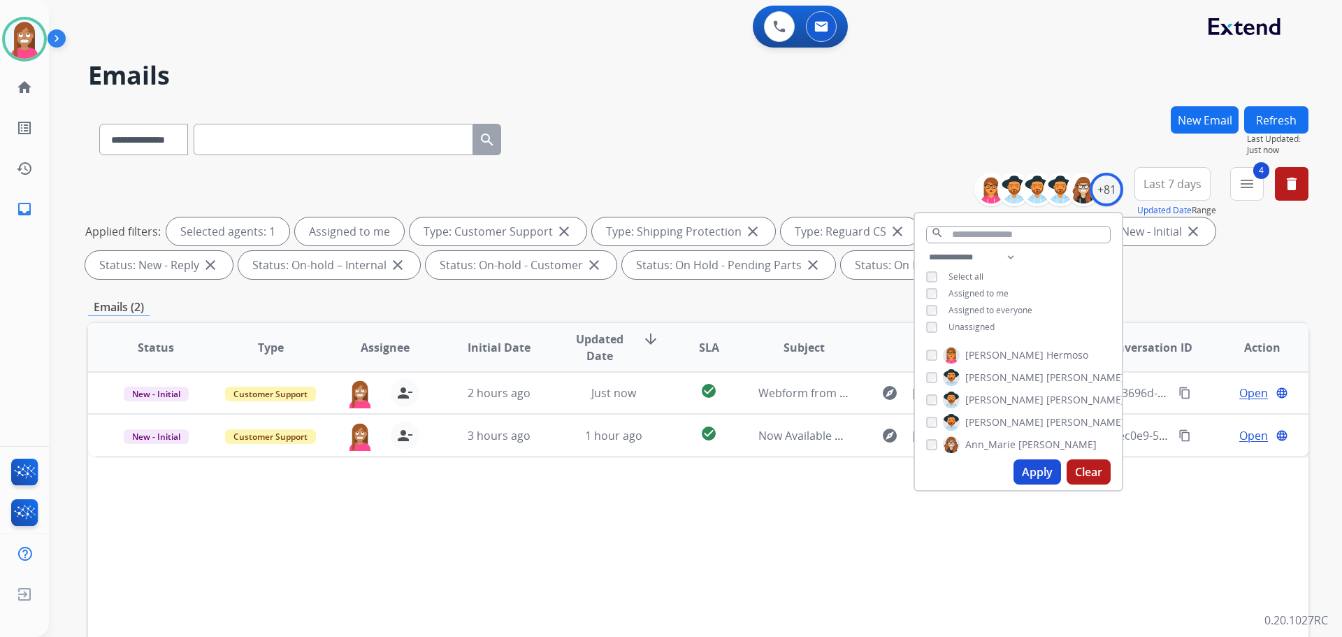
click at [652, 532] on div "Status Type Assignee Initial Date Updated Date arrow_downward SLA Subject Custo…" at bounding box center [698, 556] width 1221 height 468
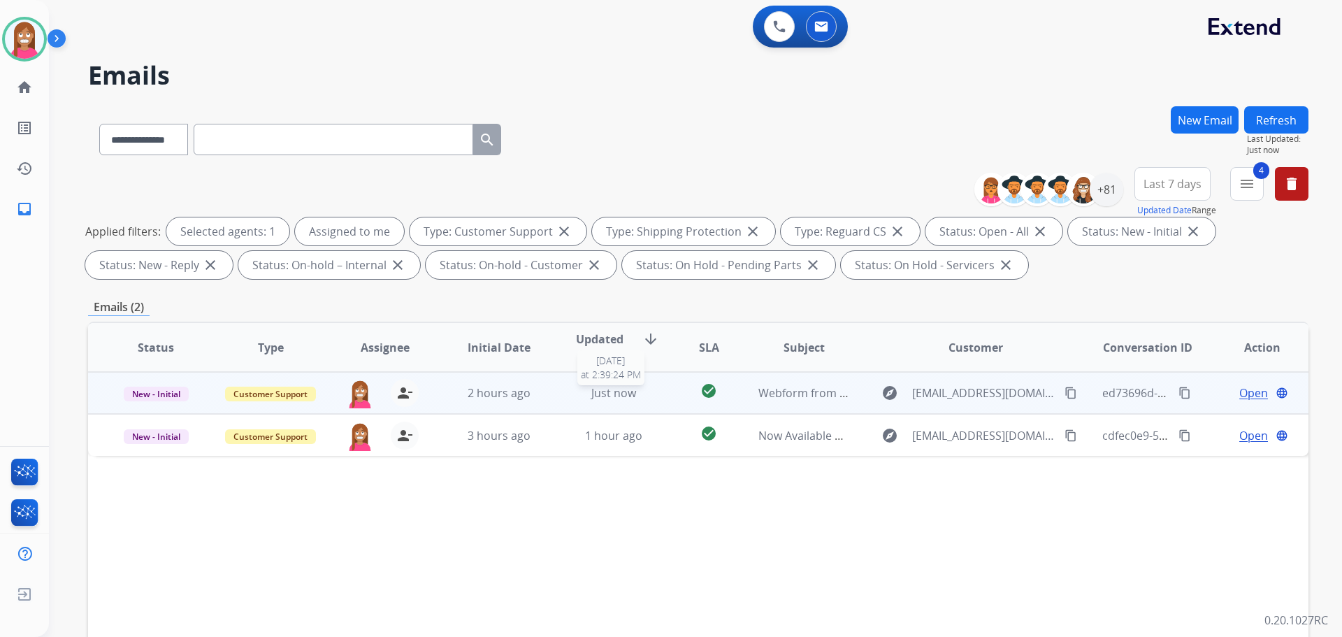
click at [568, 399] on div "Just now" at bounding box center [614, 392] width 92 height 17
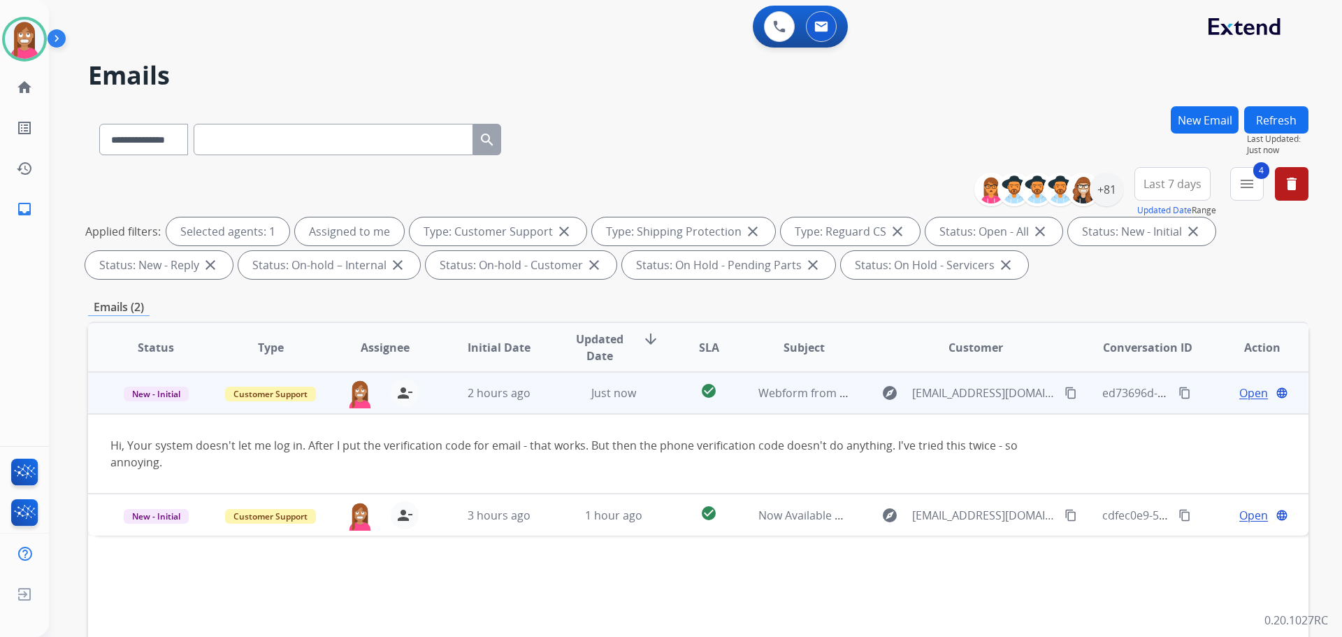
click at [1239, 398] on span "Open" at bounding box center [1253, 392] width 29 height 17
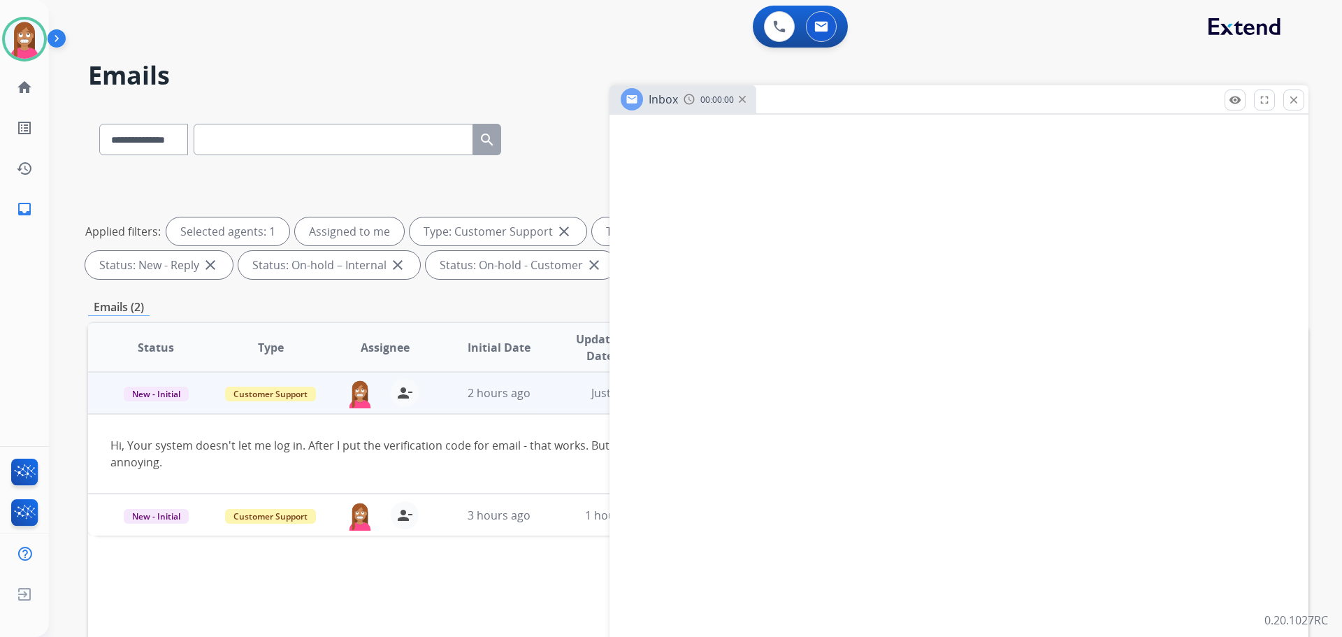
select select "**********"
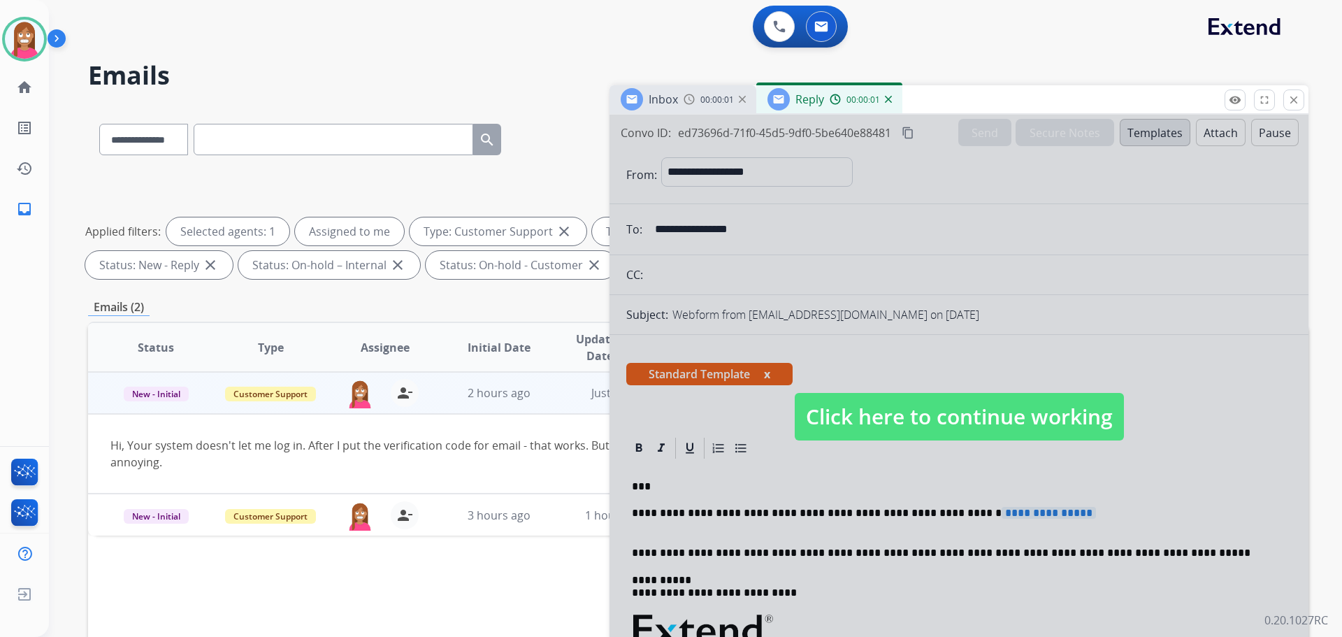
click at [927, 424] on span "Click here to continue working" at bounding box center [959, 417] width 329 height 48
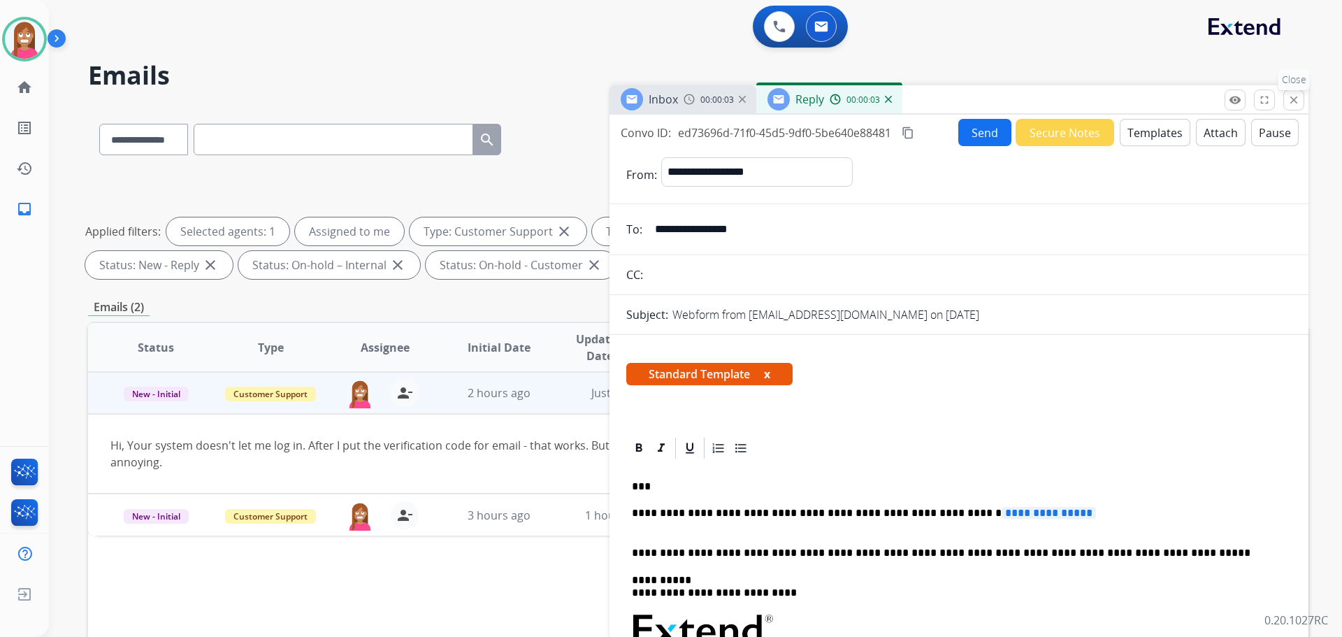
click at [1289, 101] on mat-icon "close" at bounding box center [1294, 100] width 13 height 13
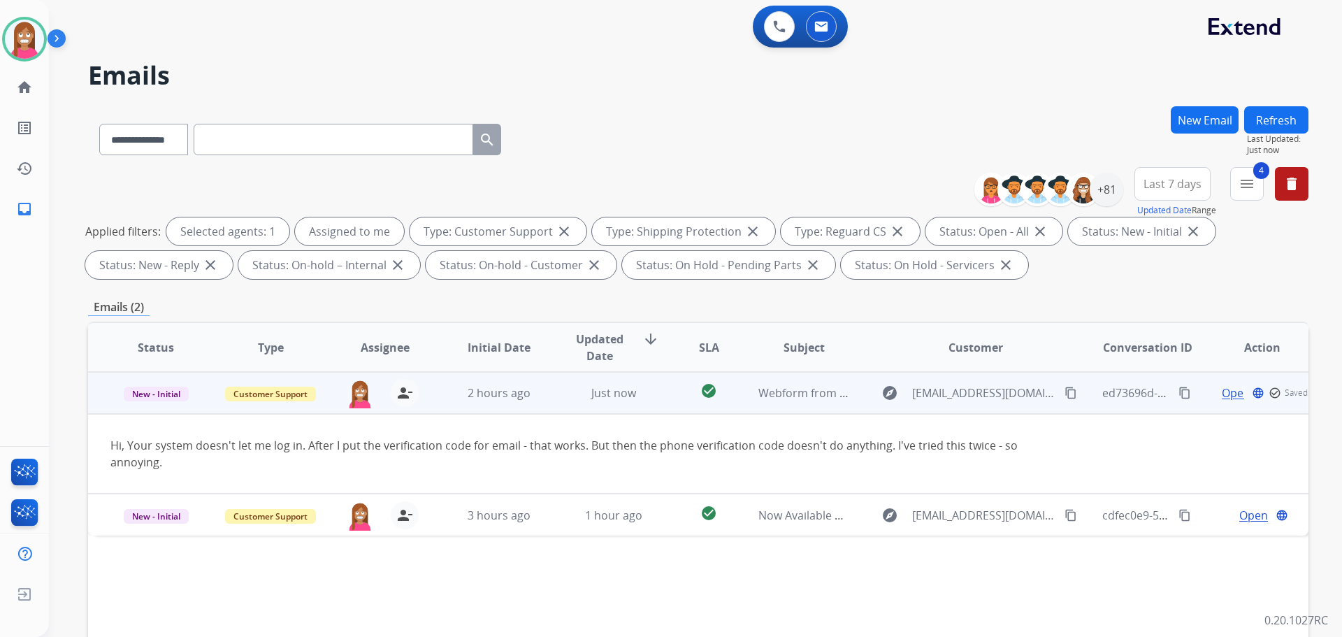
click at [1225, 389] on span "Open" at bounding box center [1236, 392] width 29 height 17
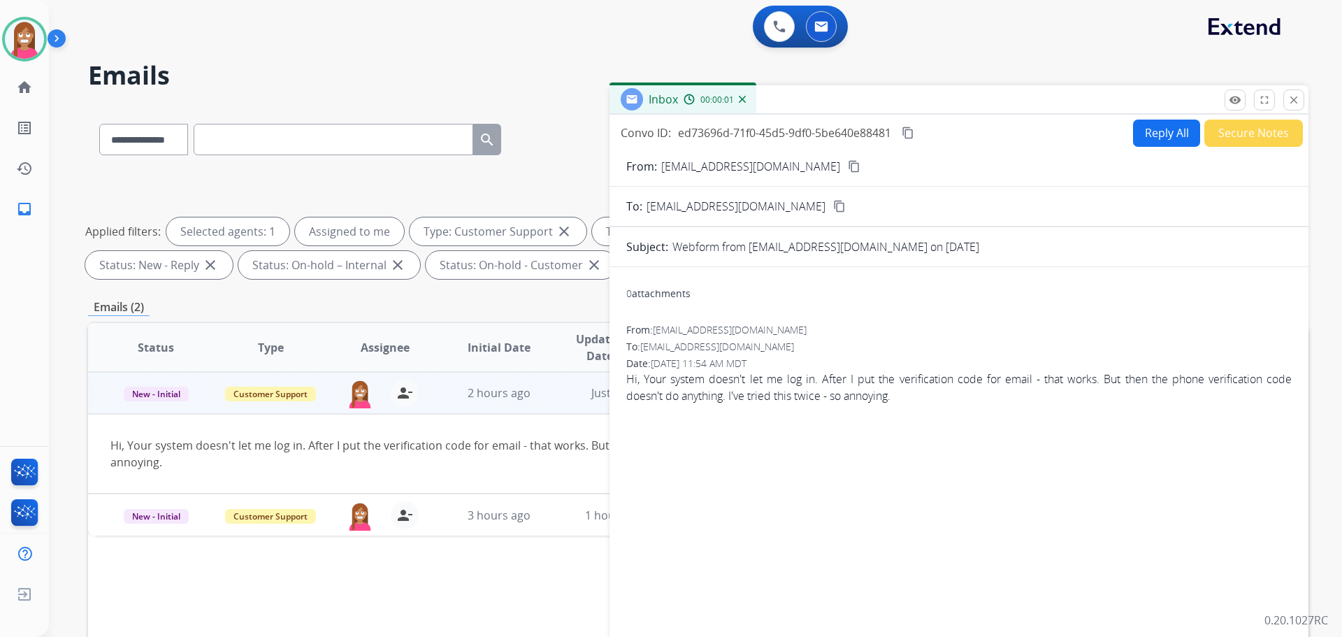
click at [1142, 120] on div "Convo ID: ed73696d-71f0-45d5-9df0-5be640e88481 content_copy Reply All Secure No…" at bounding box center [959, 400] width 699 height 570
click at [1143, 126] on button "Reply All" at bounding box center [1166, 133] width 67 height 27
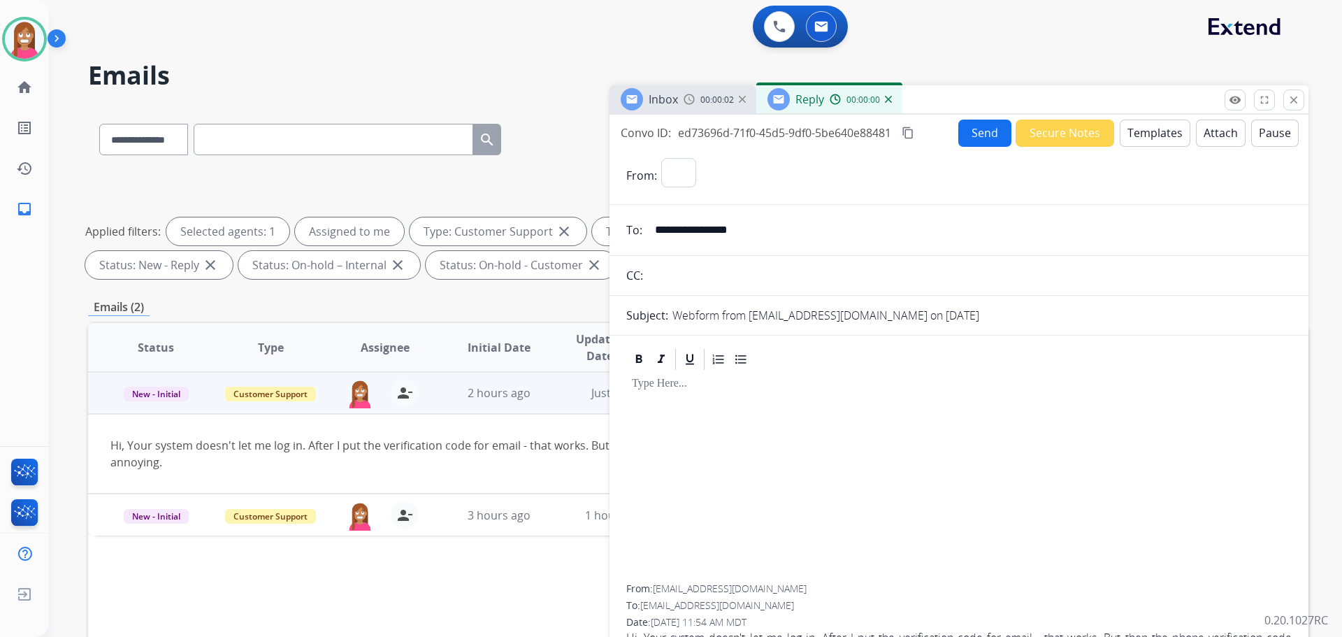
select select "**********"
click at [1145, 130] on button "Templates" at bounding box center [1155, 133] width 71 height 27
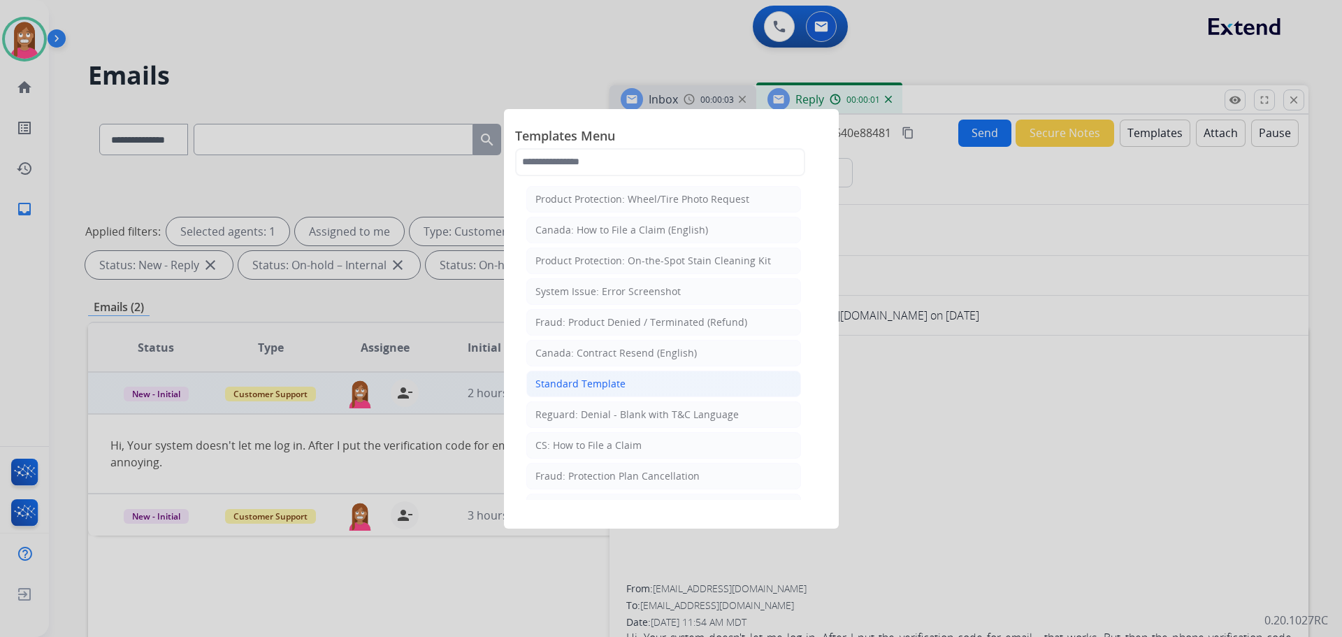
click at [576, 385] on div "Standard Template" at bounding box center [581, 384] width 90 height 14
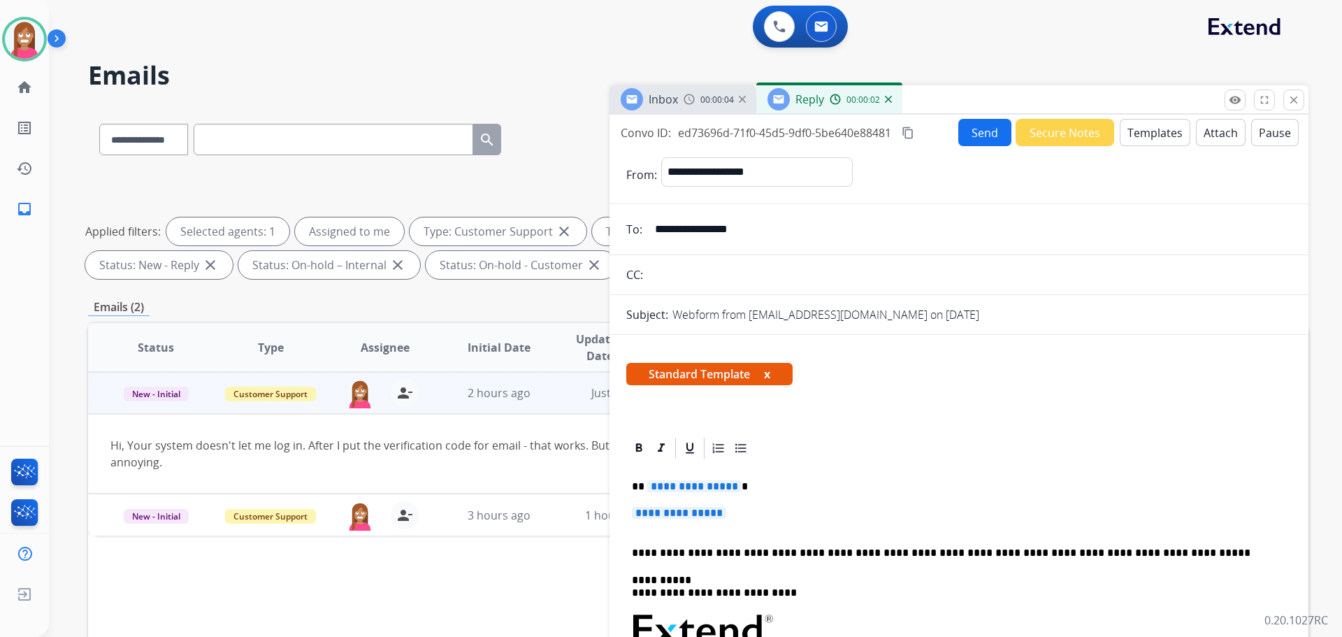
click at [666, 492] on span "**********" at bounding box center [694, 486] width 94 height 12
click at [670, 488] on span "**********" at bounding box center [694, 486] width 94 height 12
click at [664, 510] on span "**********" at bounding box center [679, 513] width 94 height 12
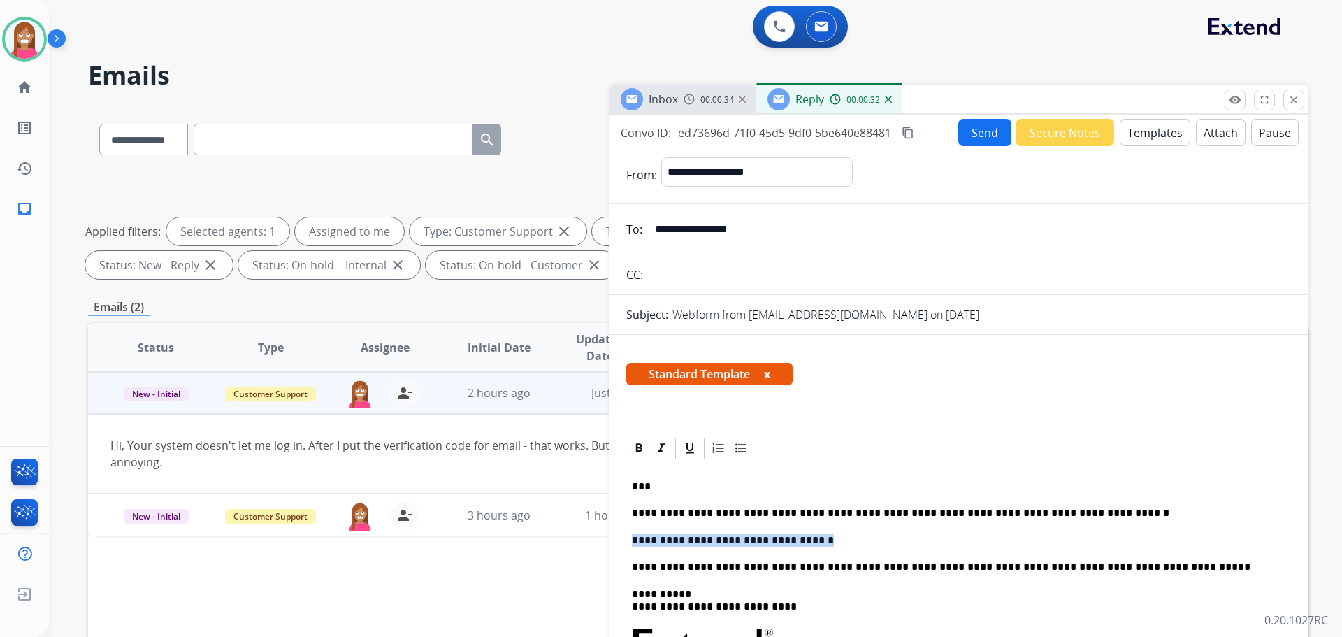
drag, startPoint x: 809, startPoint y: 538, endPoint x: 624, endPoint y: 524, distance: 185.0
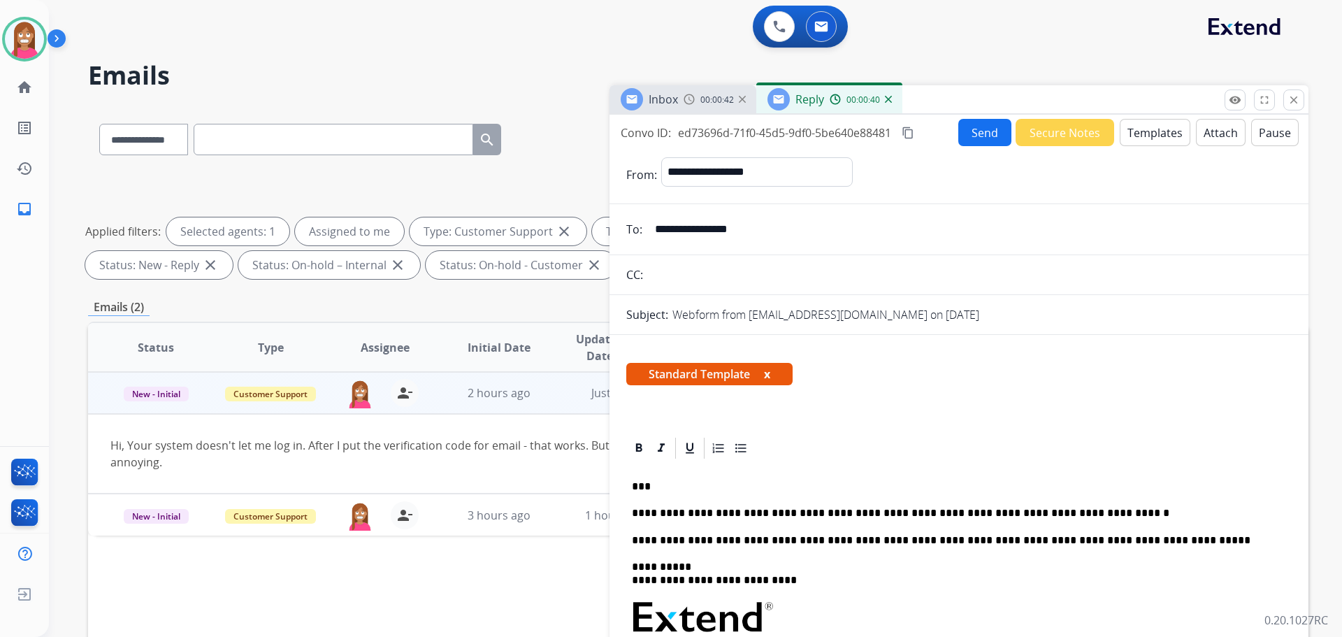
click at [988, 138] on button "Send" at bounding box center [984, 132] width 53 height 27
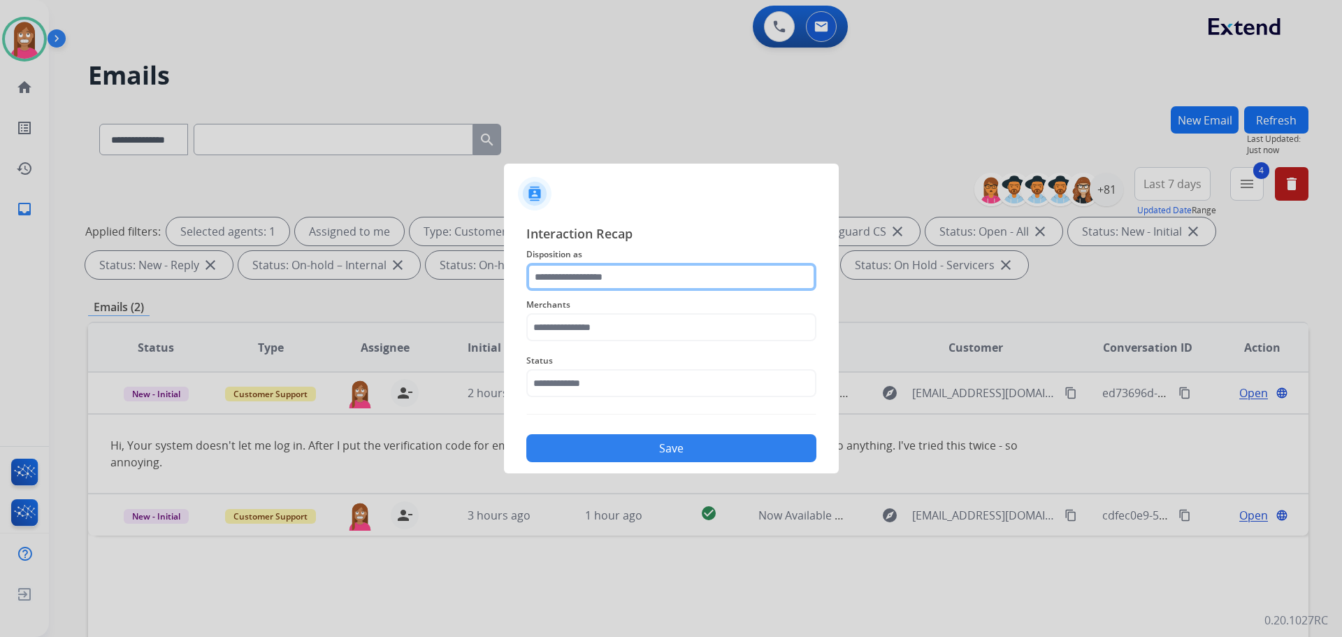
click at [561, 278] on input "text" at bounding box center [671, 277] width 290 height 28
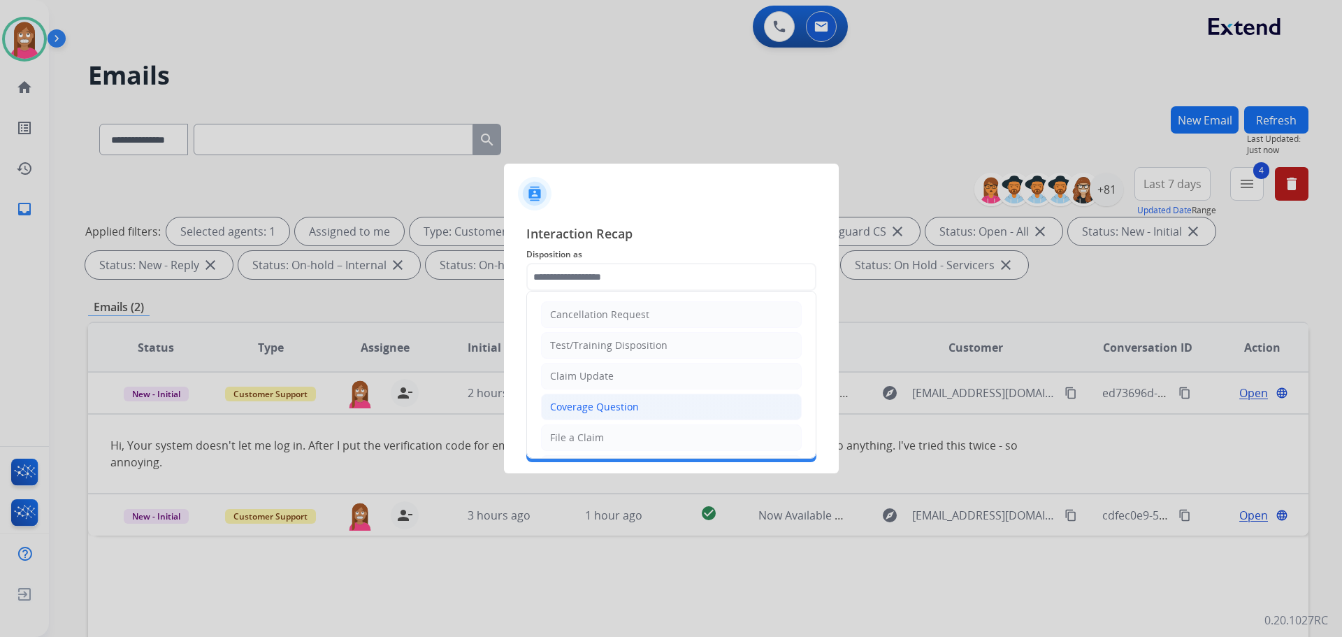
click at [566, 401] on div "Coverage Question" at bounding box center [594, 407] width 89 height 14
type input "**********"
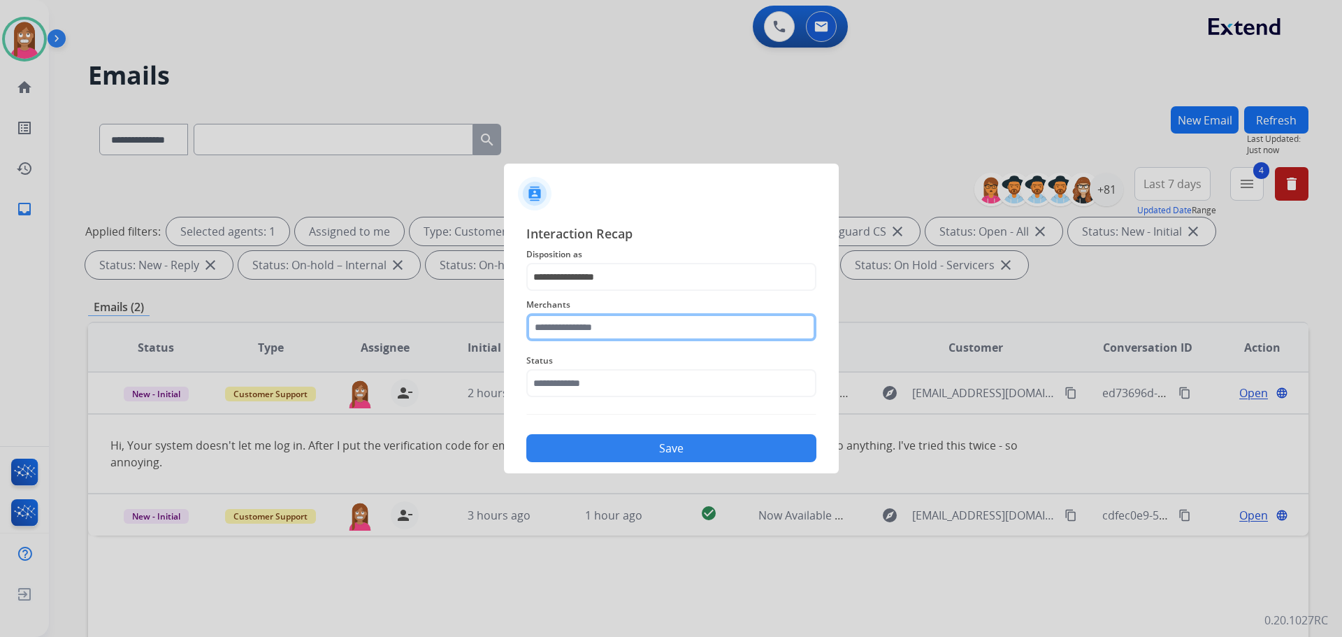
click at [568, 331] on input "text" at bounding box center [671, 327] width 290 height 28
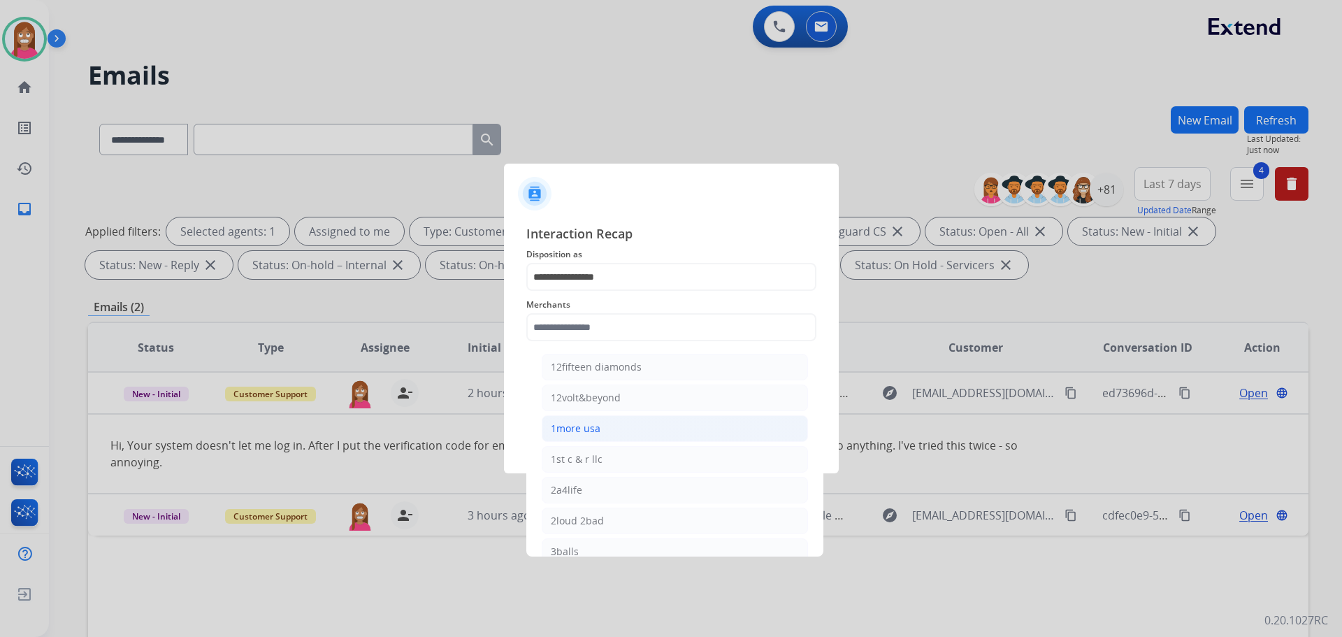
click at [574, 434] on div "1more usa" at bounding box center [576, 429] width 50 height 14
type input "*********"
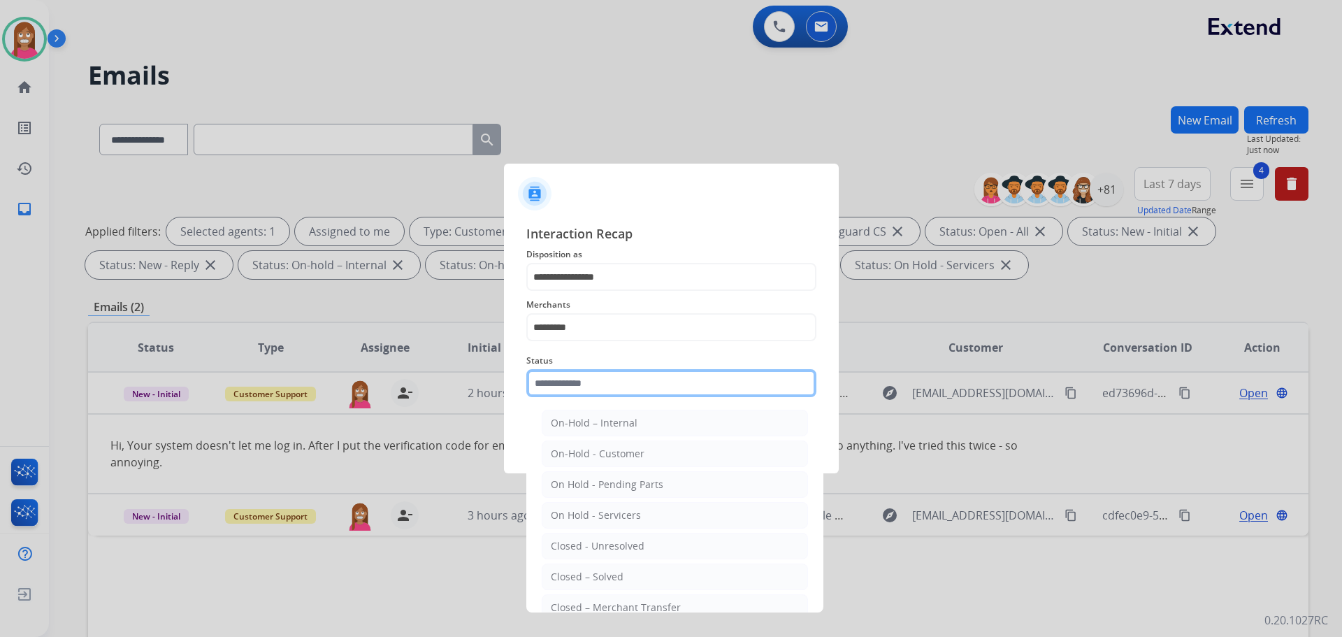
drag, startPoint x: 570, startPoint y: 384, endPoint x: 574, endPoint y: 446, distance: 61.7
click at [570, 384] on input "text" at bounding box center [671, 383] width 290 height 28
click at [580, 569] on li "Closed – Solved" at bounding box center [675, 576] width 266 height 27
type input "**********"
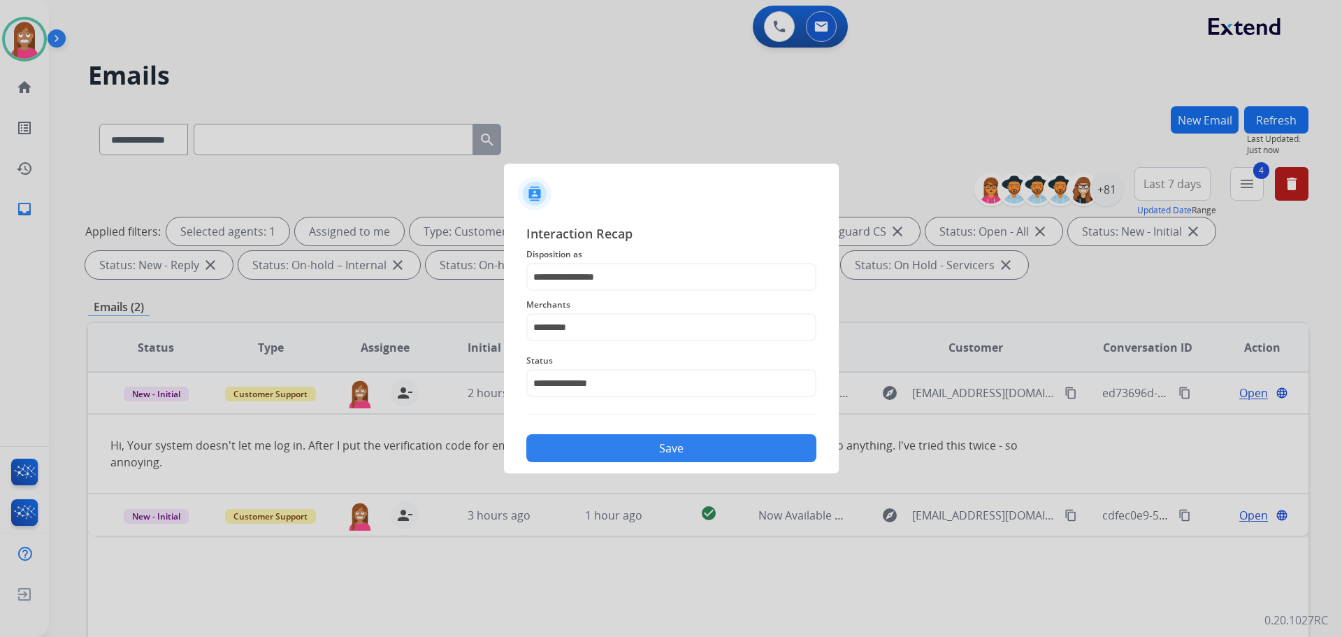
click at [583, 452] on button "Save" at bounding box center [671, 448] width 290 height 28
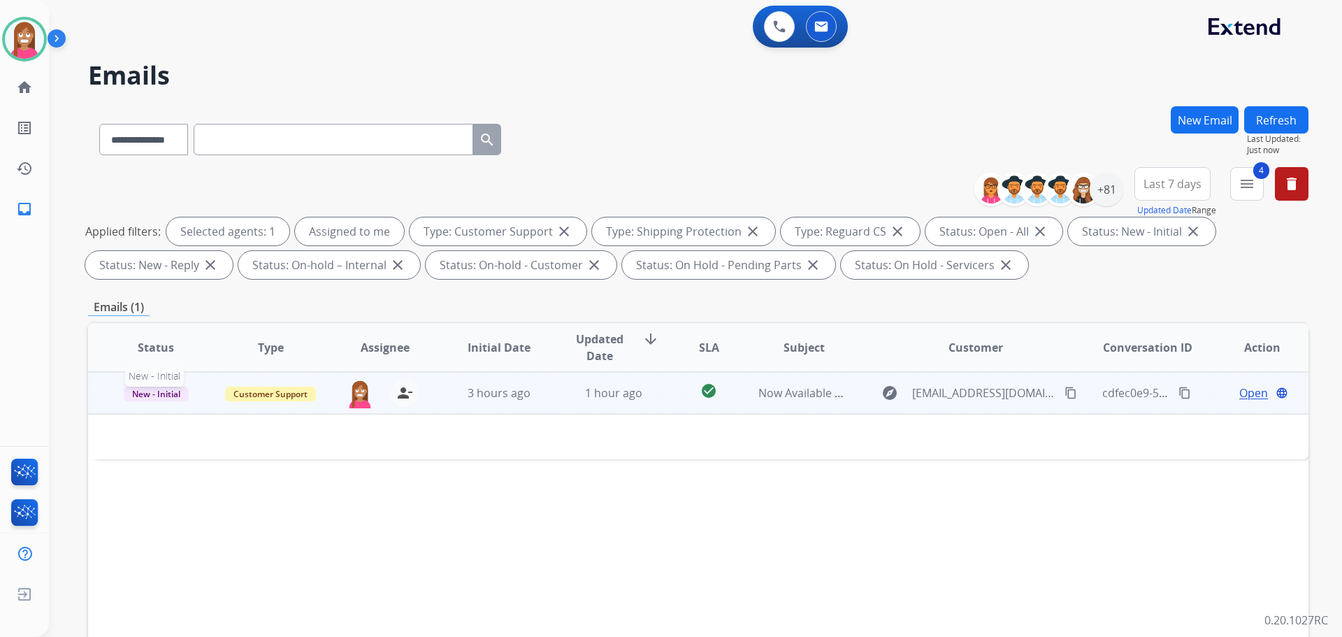
click at [145, 398] on span "New - Initial" at bounding box center [156, 394] width 65 height 15
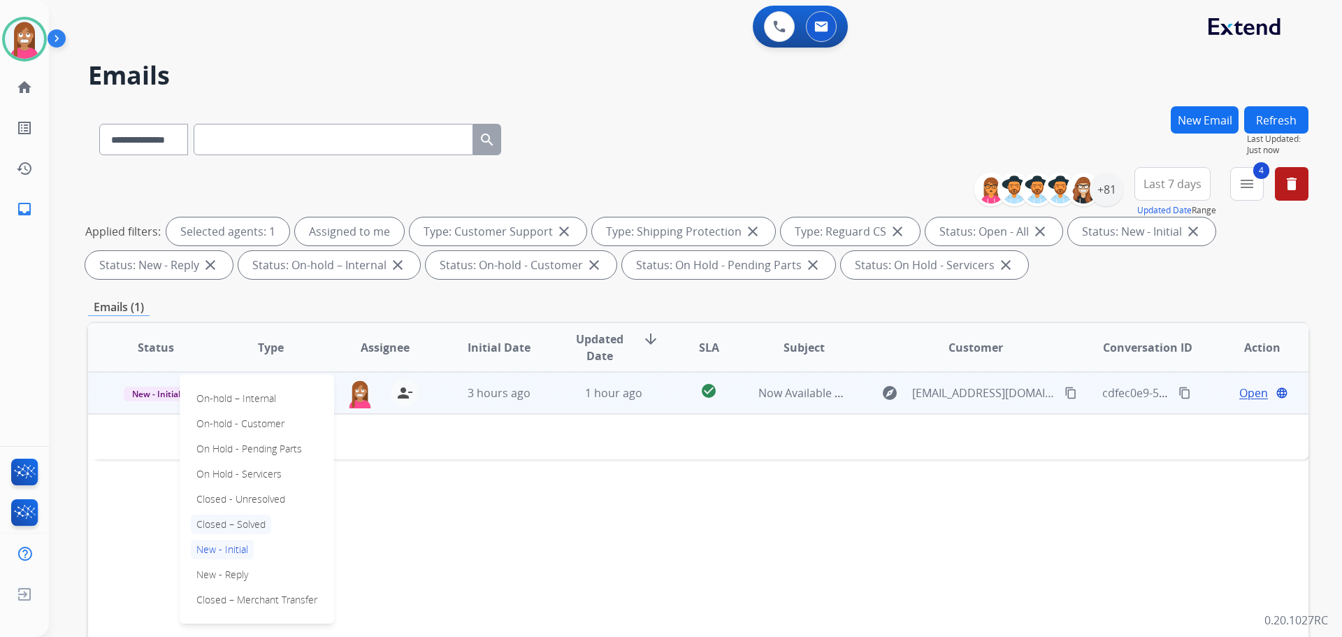
click at [224, 521] on p "Closed – Solved" at bounding box center [231, 525] width 80 height 20
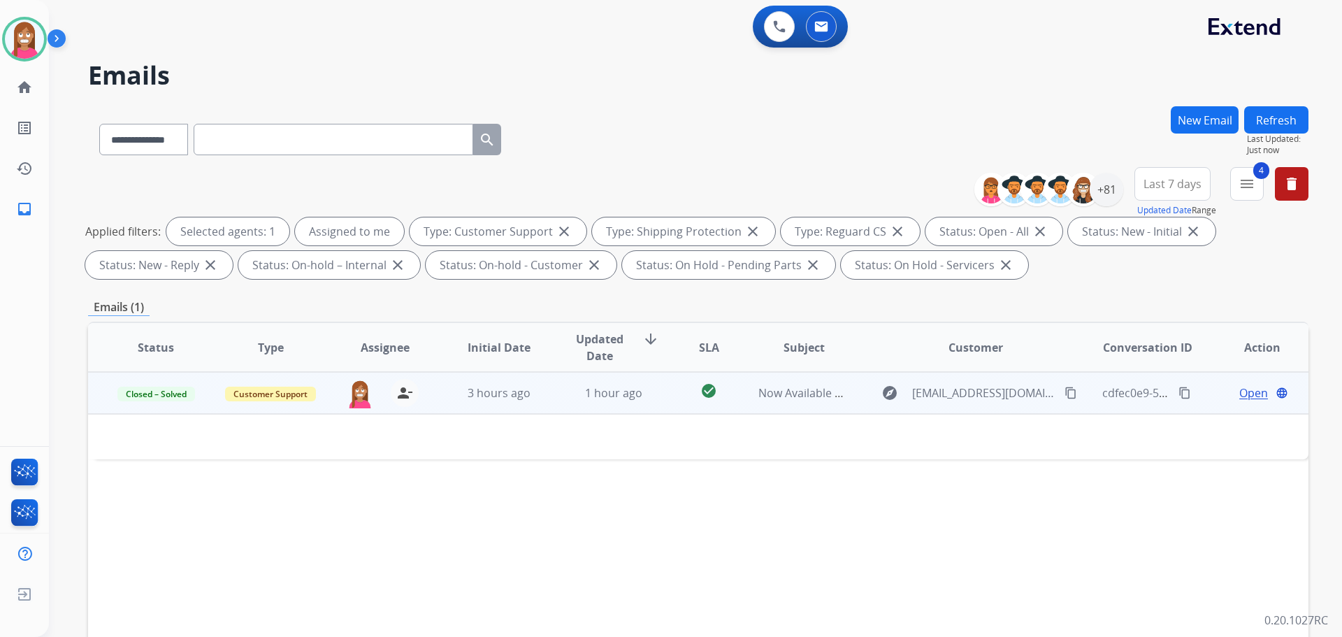
click at [1280, 118] on button "Refresh" at bounding box center [1276, 119] width 64 height 27
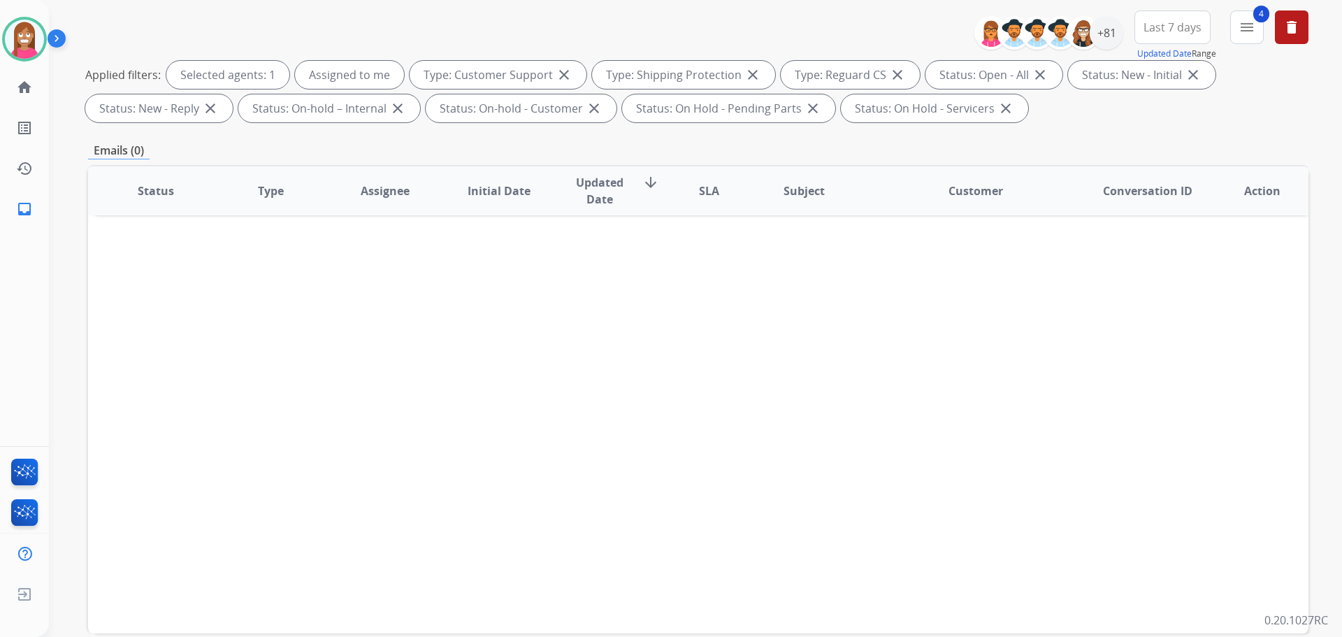
scroll to position [226, 0]
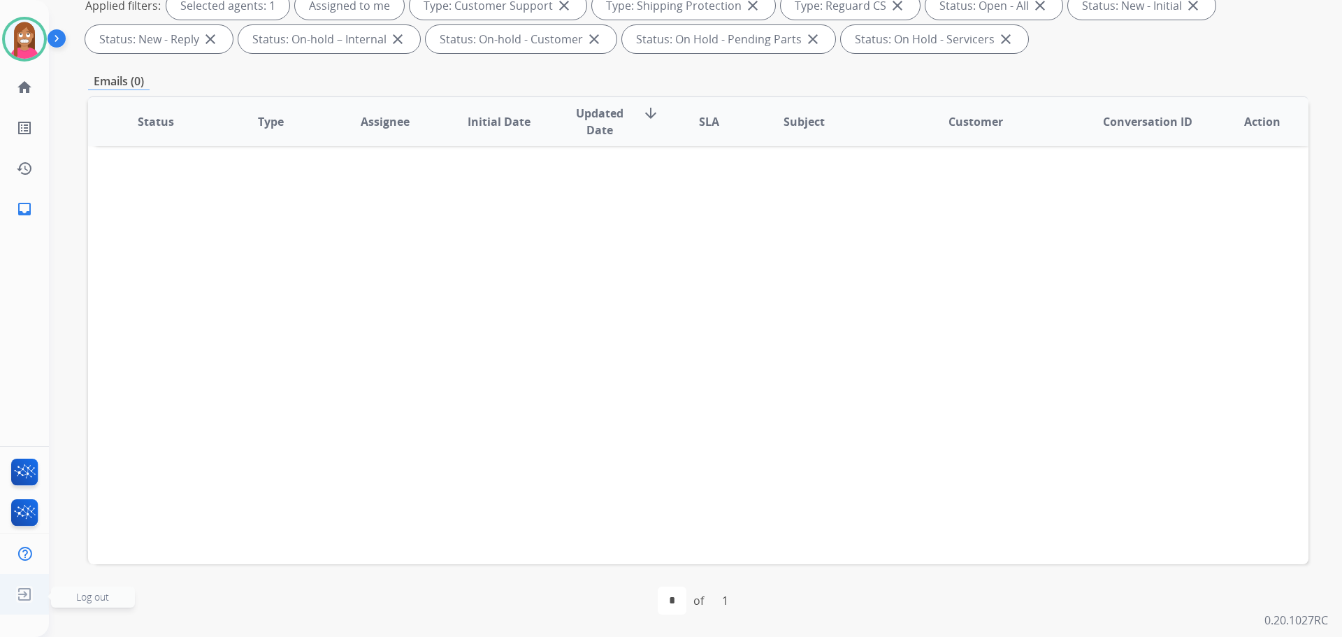
click at [24, 596] on img at bounding box center [24, 594] width 25 height 27
